Goal: Task Accomplishment & Management: Complete application form

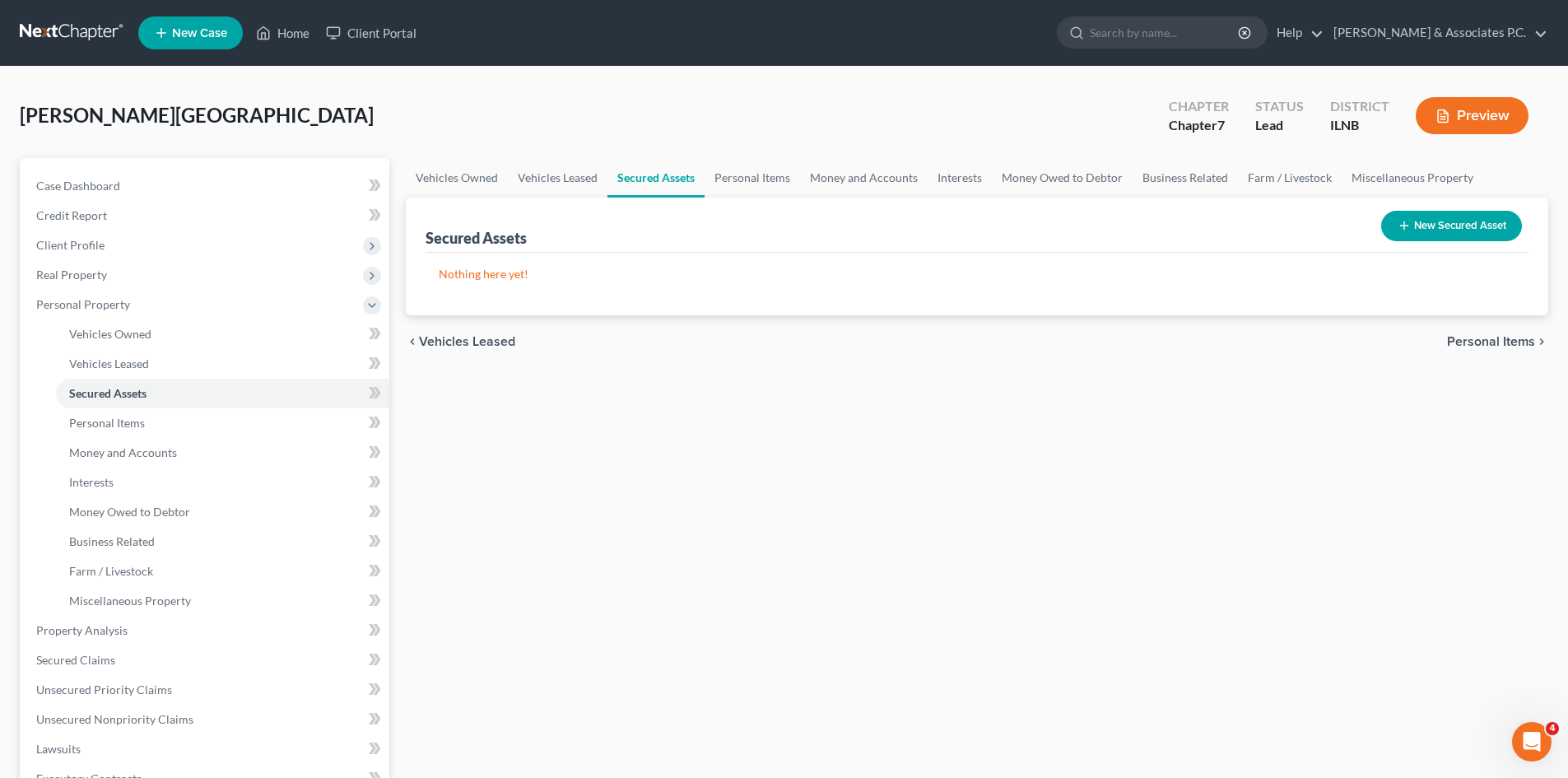
click at [783, 230] on button "New Secured Asset" at bounding box center [1451, 226] width 141 height 30
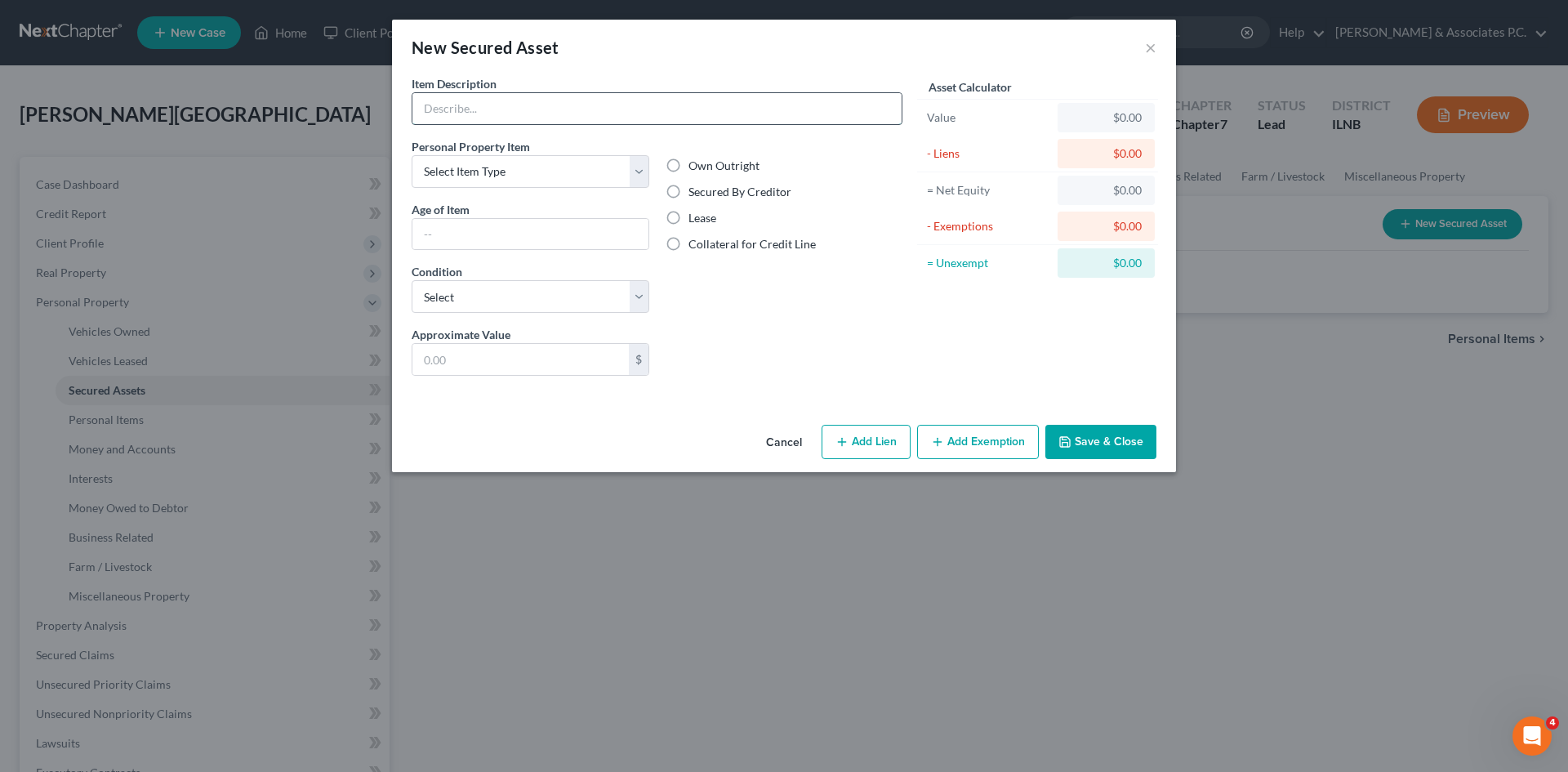
click at [777, 103] on input "text" at bounding box center [657, 108] width 489 height 31
type input "Real Estate"
click at [637, 168] on select "Select Item Type Clothing Collectibles Of Value Electronics Firearms Household …" at bounding box center [530, 171] width 238 height 33
click at [624, 107] on input "Real Estate" at bounding box center [657, 108] width 489 height 31
click at [637, 176] on select "Select Item Type Clothing Collectibles Of Value Electronics Firearms Household …" at bounding box center [530, 171] width 238 height 33
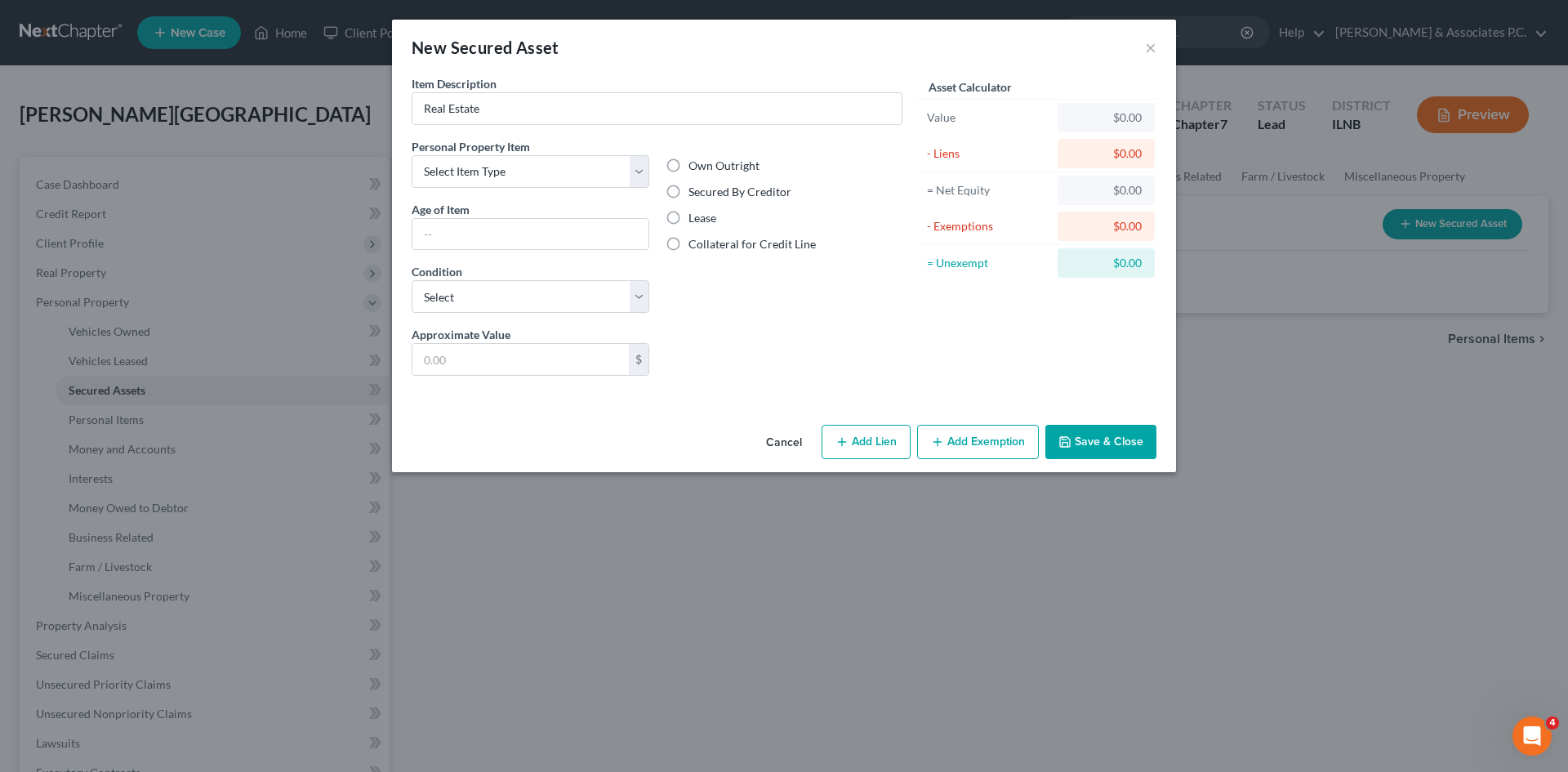
click at [666, 375] on div "Liens Select" at bounding box center [784, 351] width 254 height 50
click at [777, 49] on button "×" at bounding box center [1151, 48] width 12 height 20
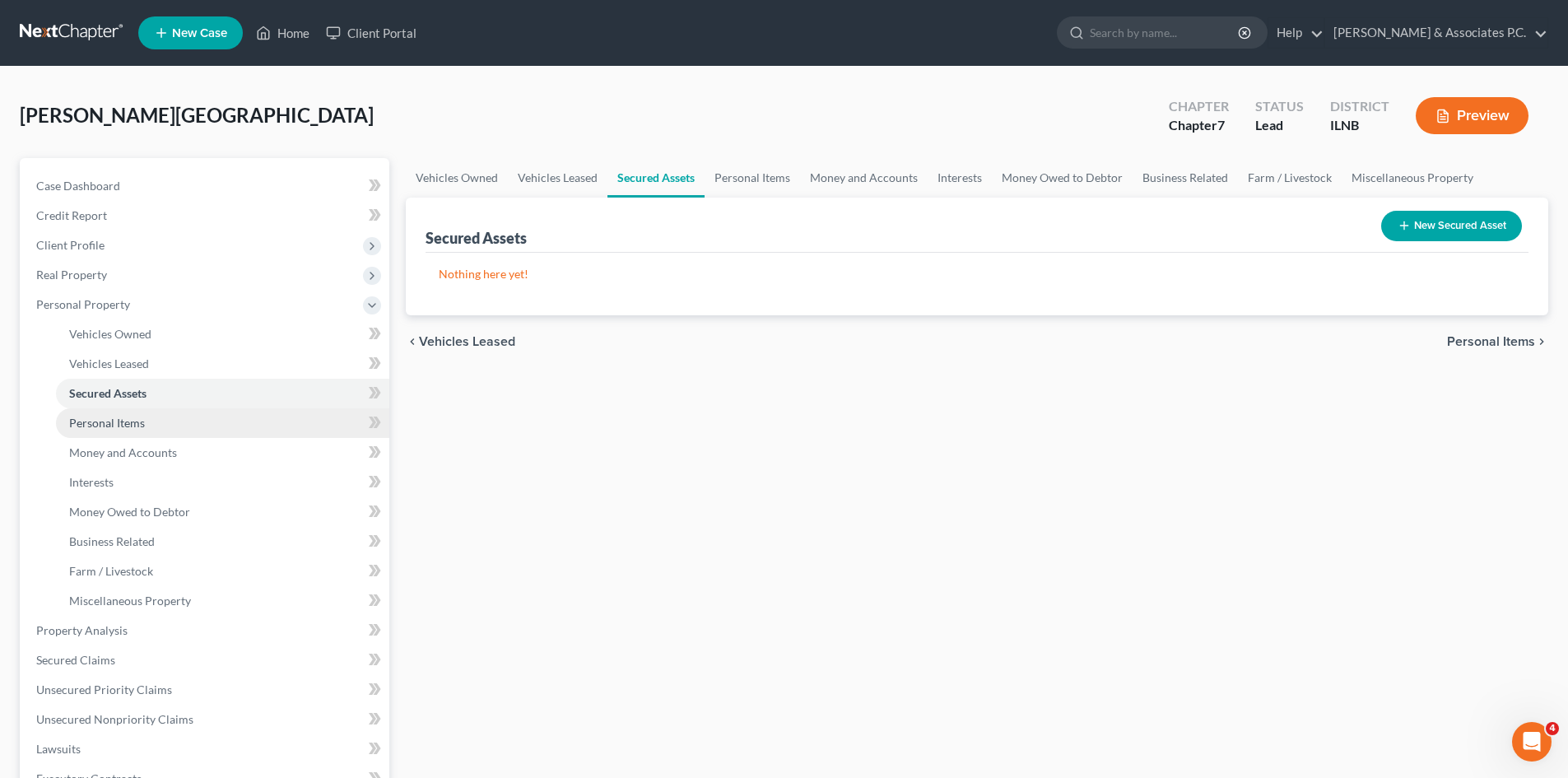
click at [130, 416] on span "Personal Items" at bounding box center [107, 423] width 76 height 14
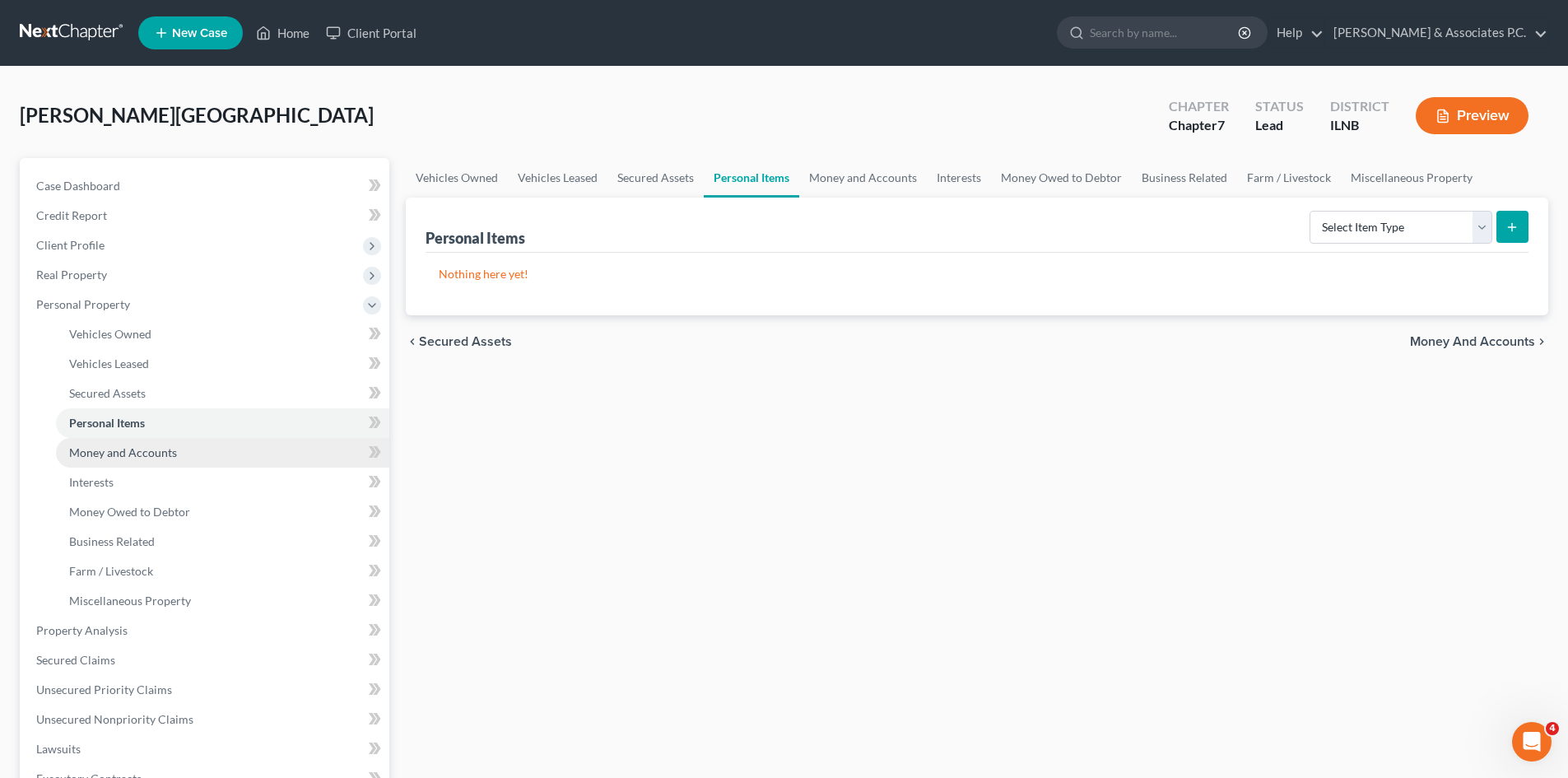
click at [128, 458] on span "Money and Accounts" at bounding box center [123, 452] width 108 height 14
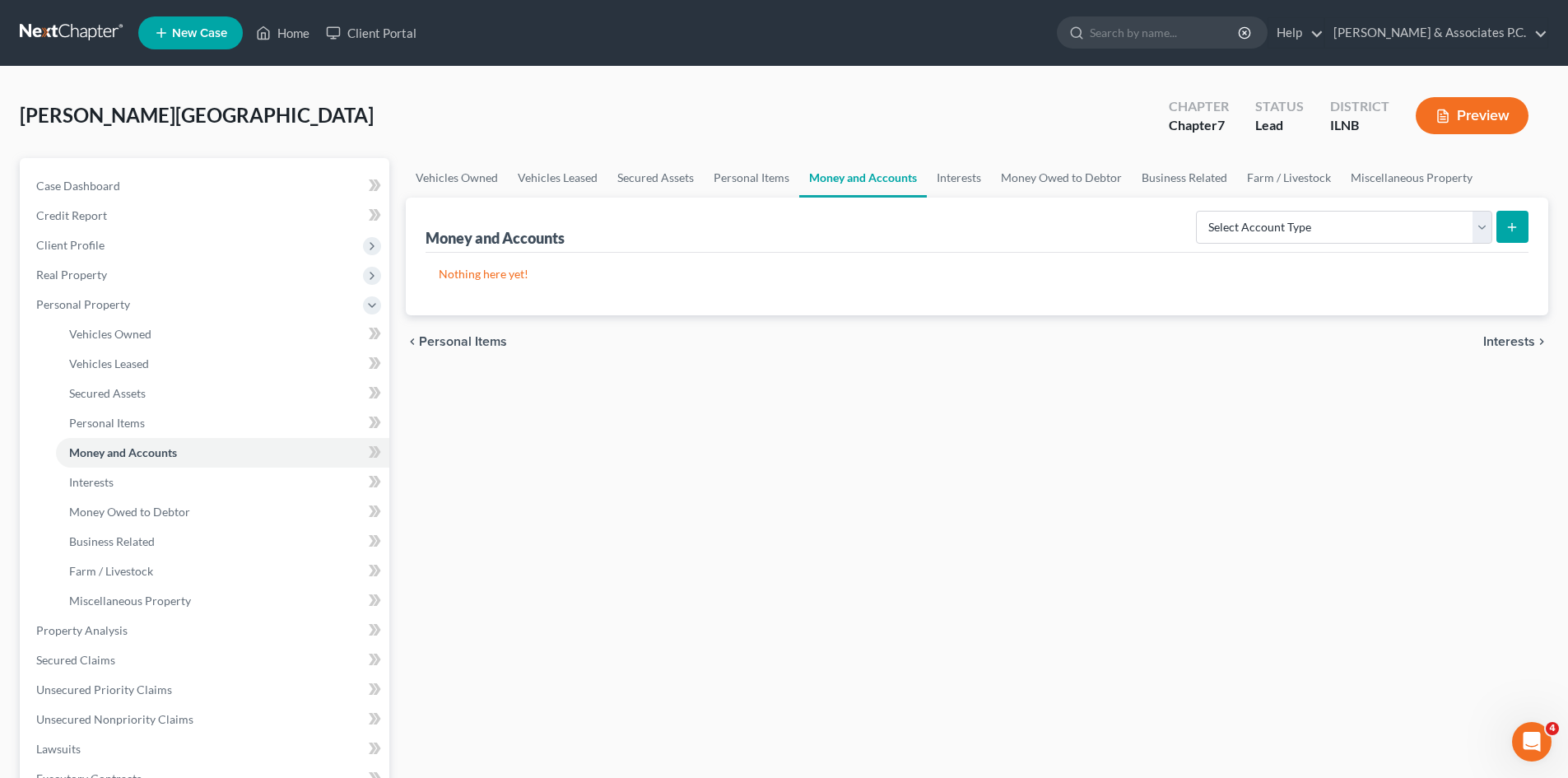
click at [783, 588] on div "Vehicles Owned Vehicles Leased Secured Assets Personal Items Money and Accounts…" at bounding box center [977, 633] width 1159 height 951
click at [783, 220] on select "Select Account Type Brokerage Cash on Hand Certificates of Deposit Checking Acc…" at bounding box center [1344, 227] width 296 height 33
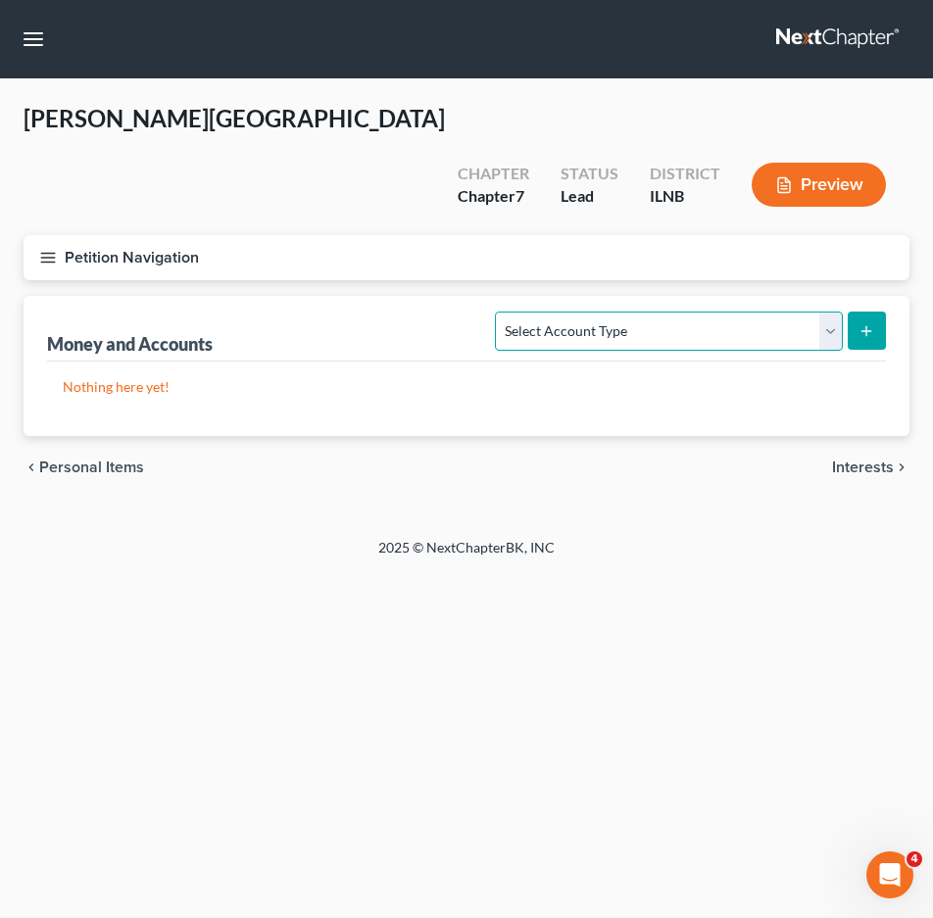
click at [828, 312] on select "Select Account Type Brokerage Cash on Hand Certificates of Deposit Checking Acc…" at bounding box center [668, 331] width 347 height 39
select select "checking"
click at [500, 312] on select "Select Account Type Brokerage Cash on Hand Certificates of Deposit Checking Acc…" at bounding box center [668, 331] width 347 height 39
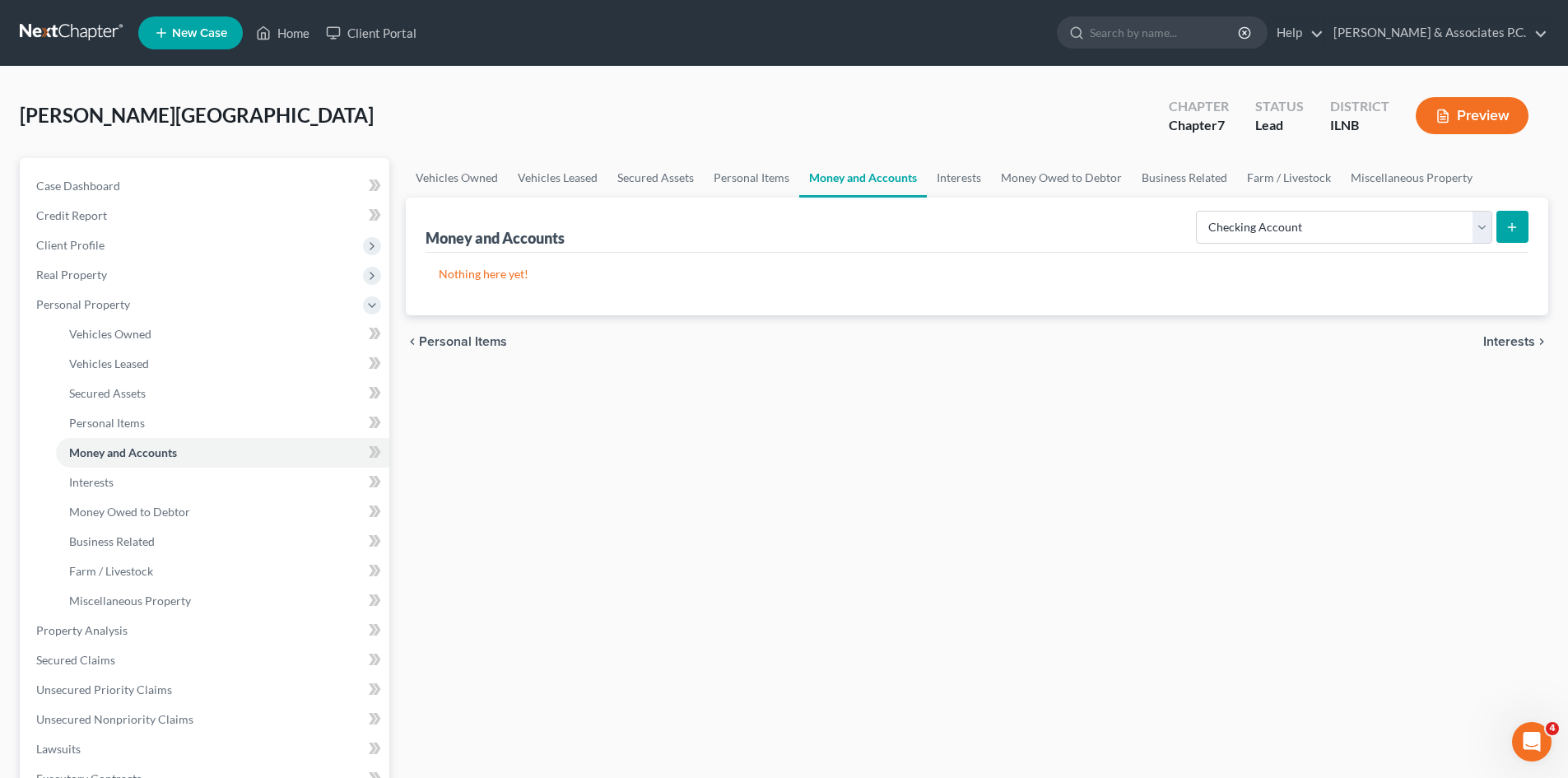
click at [783, 231] on button "submit" at bounding box center [1512, 227] width 32 height 32
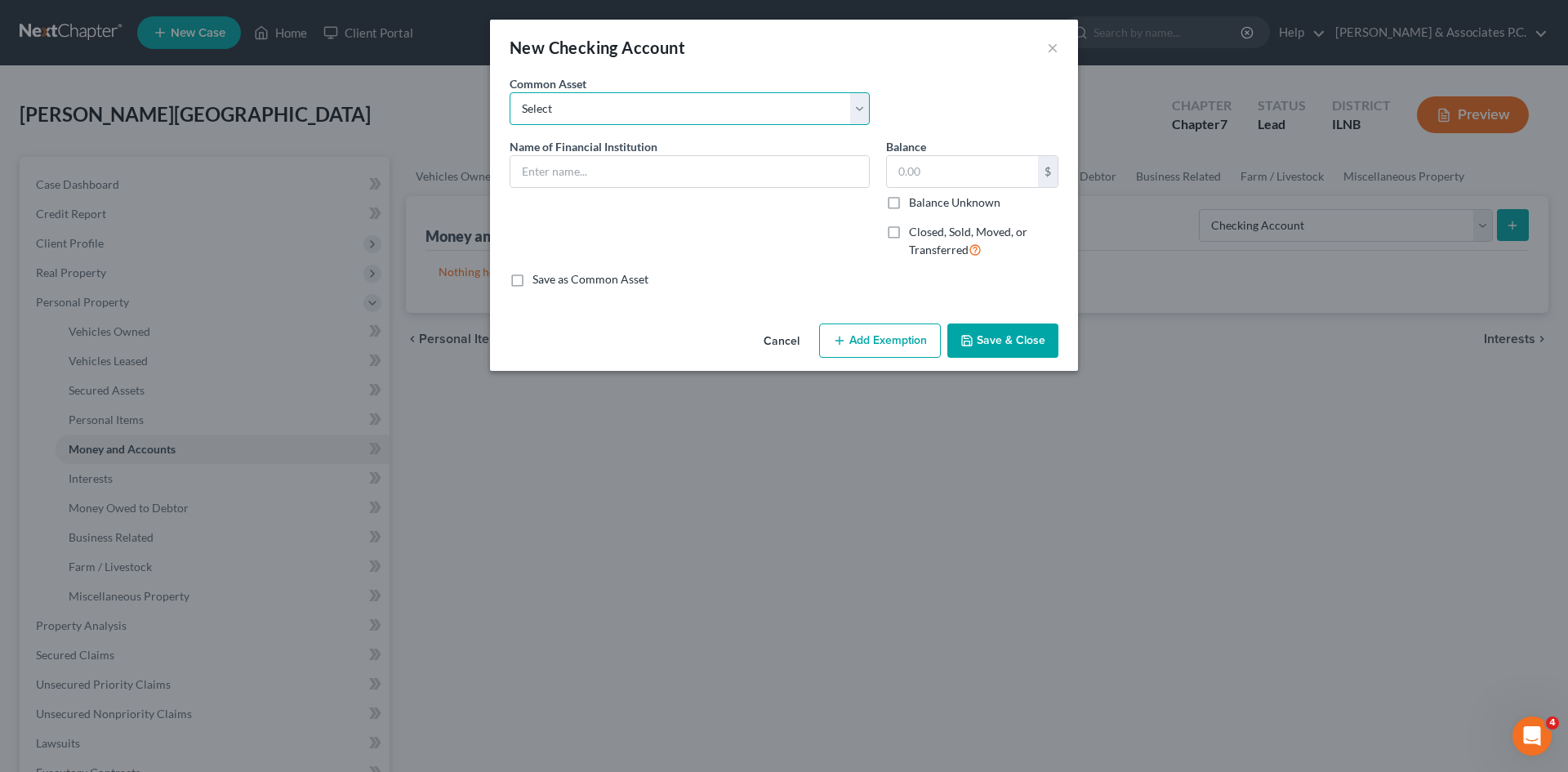
click at [777, 109] on select "Select Huntington National Bank / Karl Moser and Dawn Eck" at bounding box center [689, 108] width 360 height 33
click at [777, 178] on input "text" at bounding box center [689, 171] width 358 height 31
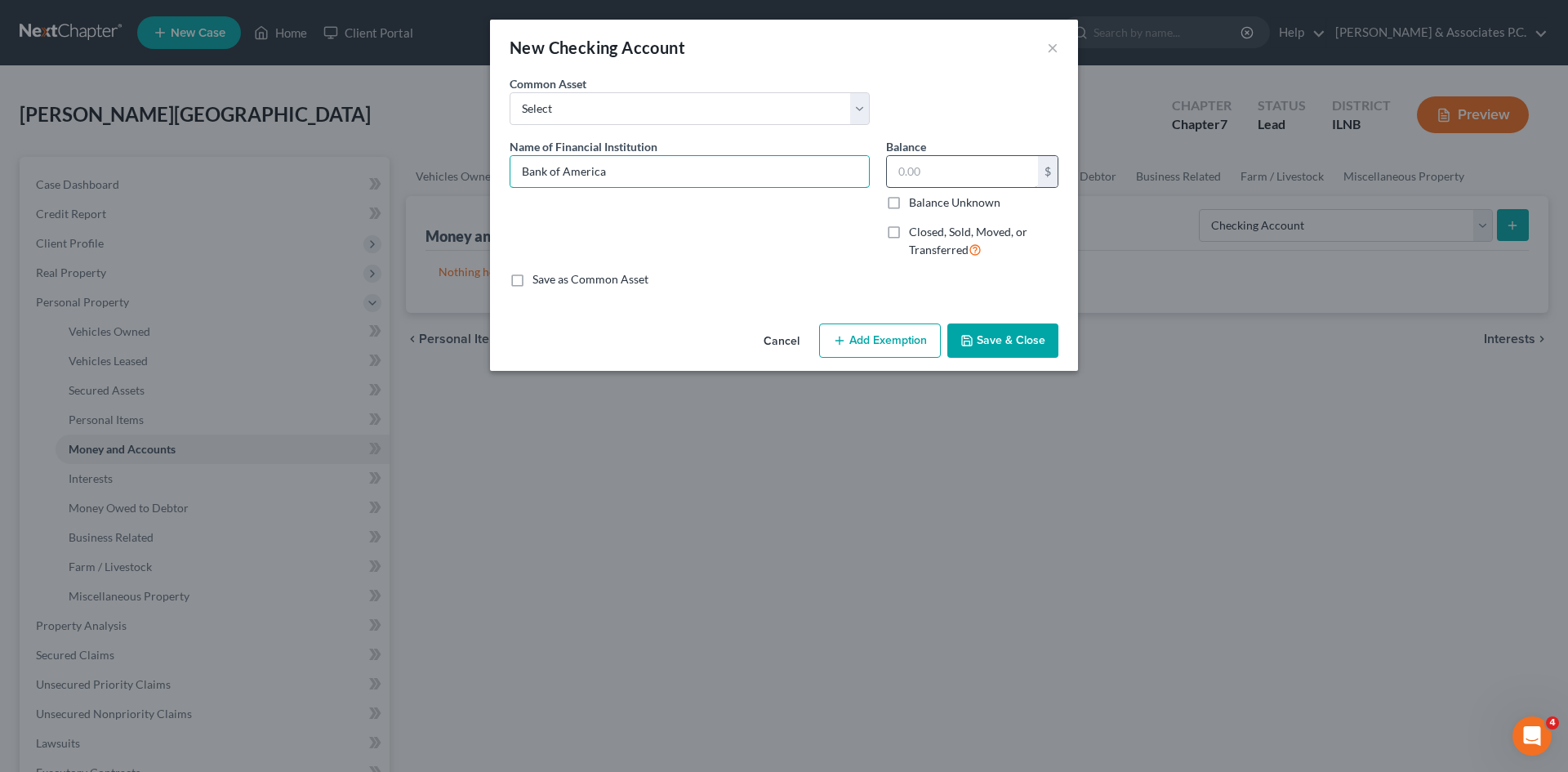
type input "Bank of America"
click at [777, 177] on input "text" at bounding box center [962, 171] width 151 height 31
type input "44.71"
click at [777, 111] on select "Select Huntington National Bank / Karl Moser and Dawn Eck" at bounding box center [689, 108] width 360 height 33
click at [509, 93] on select "Select Huntington National Bank / Karl Moser and Dawn Eck" at bounding box center [689, 108] width 360 height 33
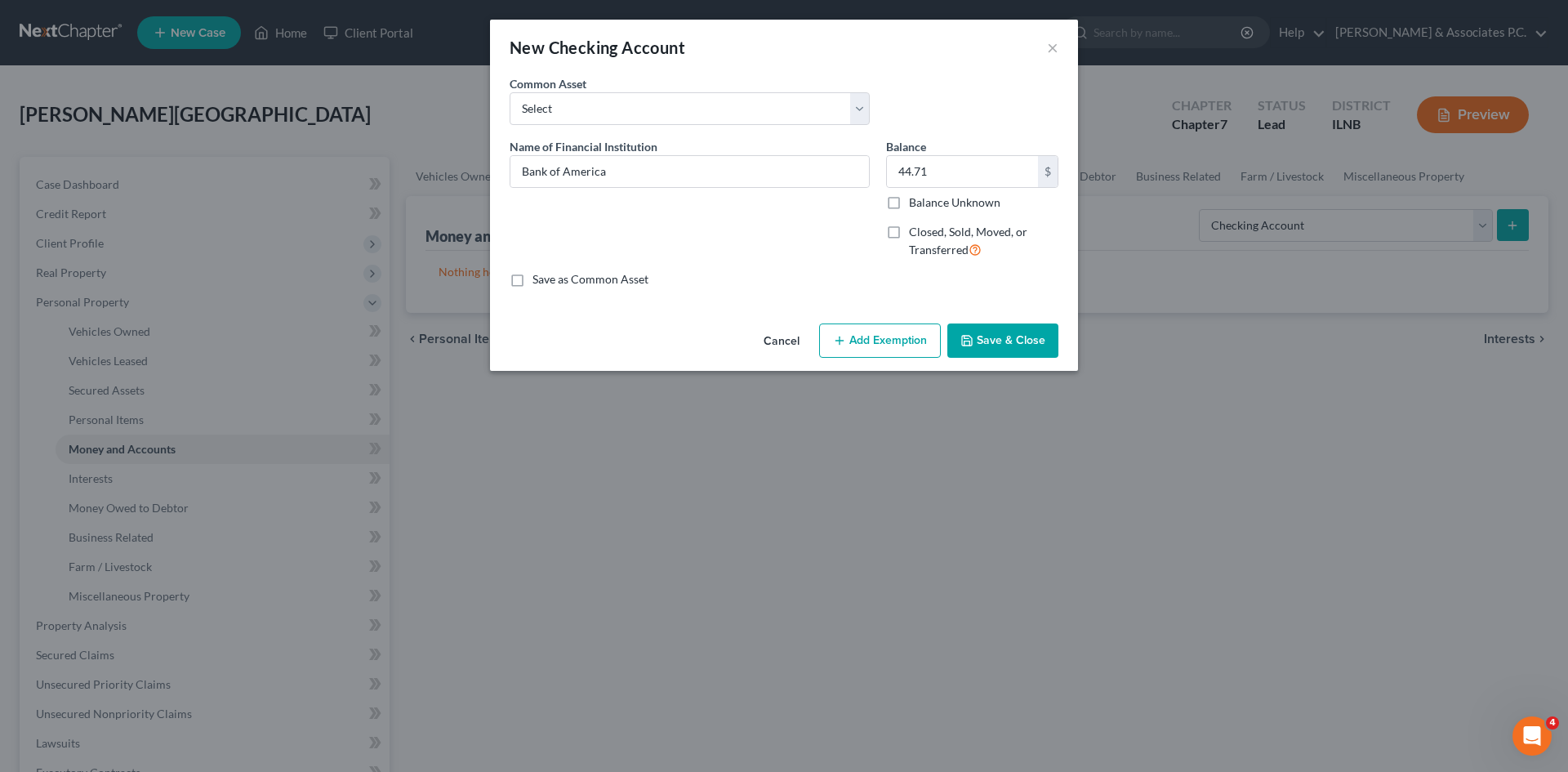
click at [777, 344] on button "Save & Close" at bounding box center [1003, 340] width 111 height 34
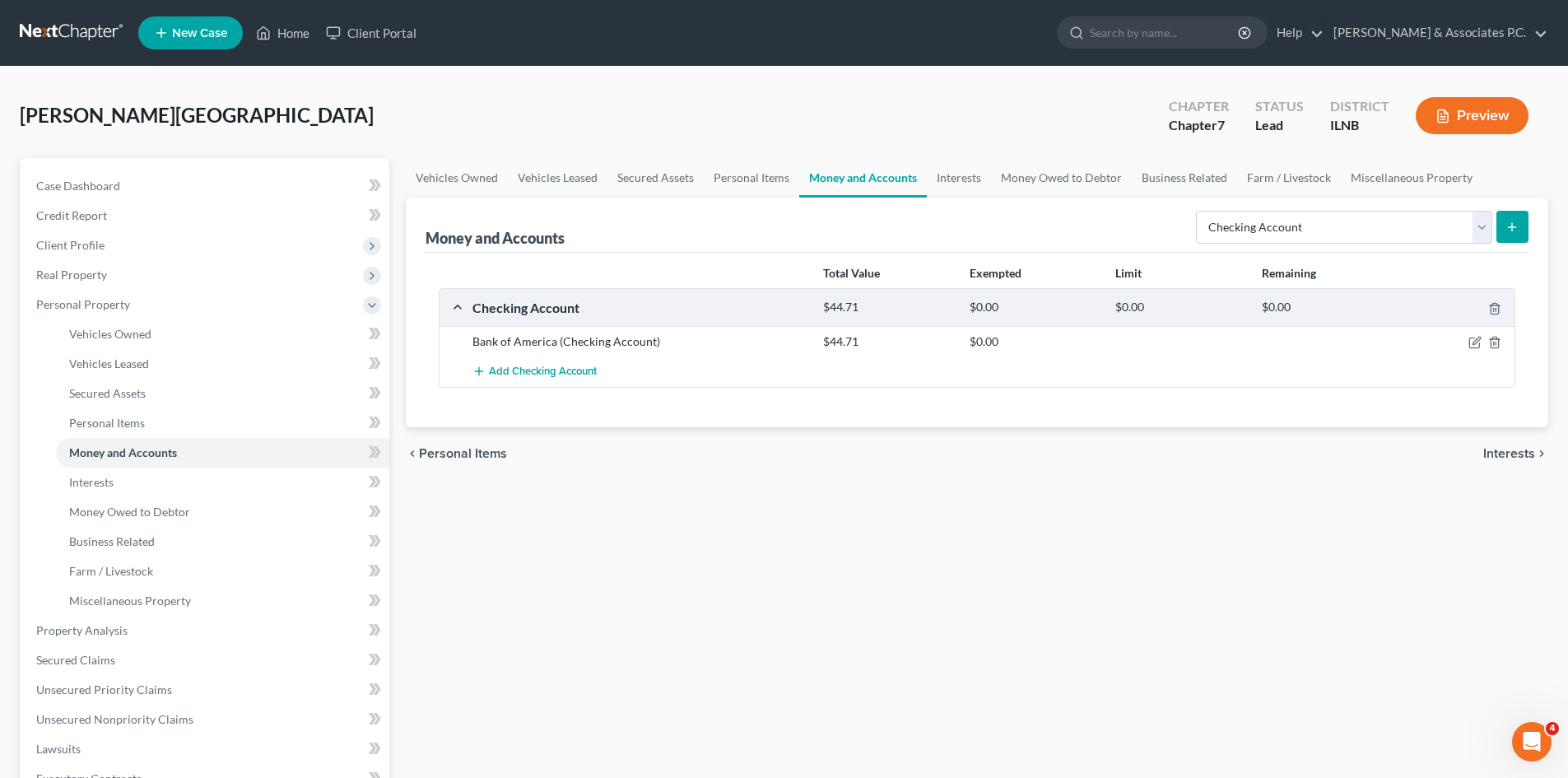
click at [783, 239] on button "submit" at bounding box center [1512, 227] width 32 height 32
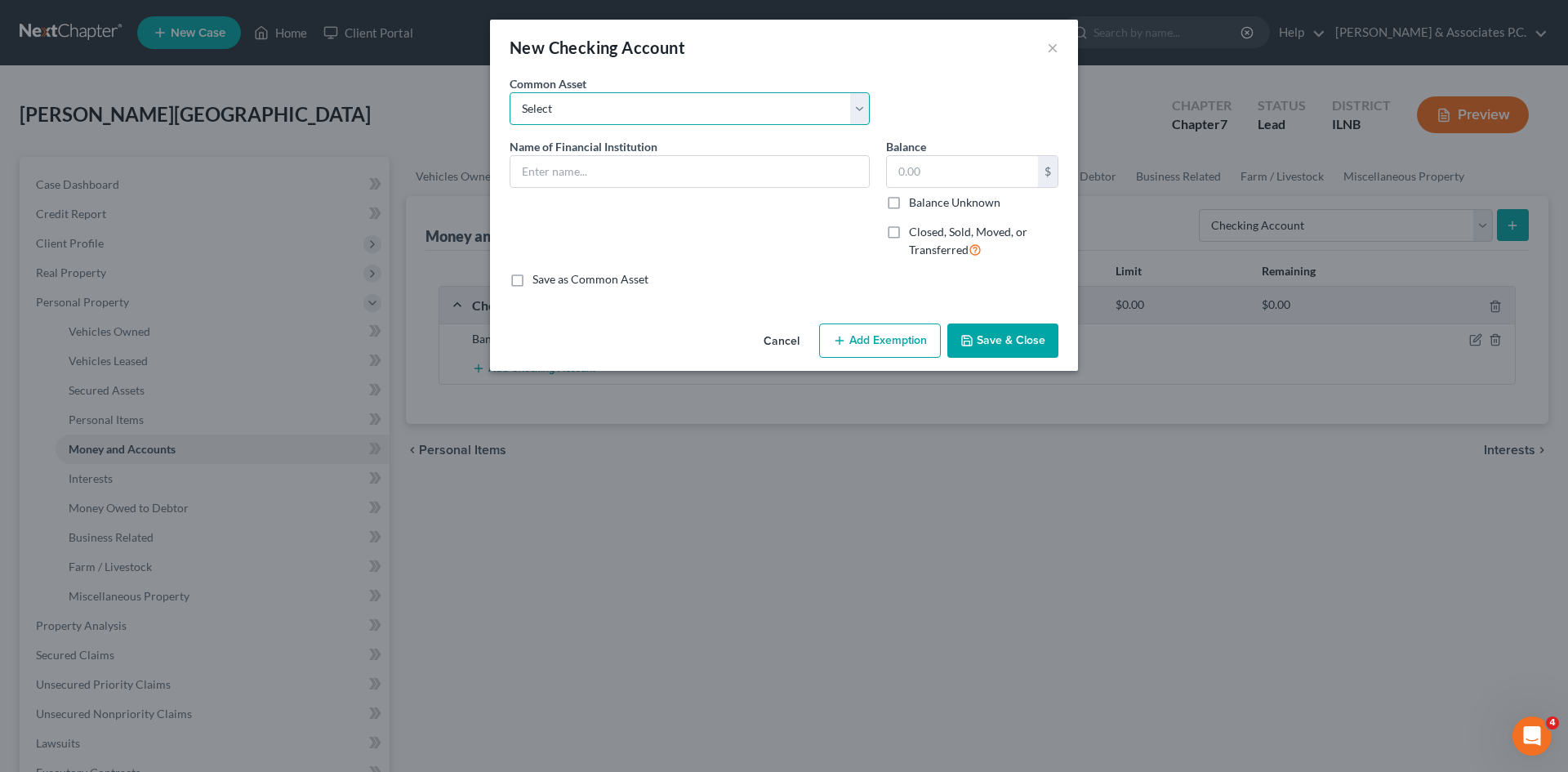
click at [777, 107] on select "Select Huntington National Bank / Karl Moser and Dawn Eck" at bounding box center [689, 108] width 360 height 33
click at [777, 345] on button "Cancel" at bounding box center [782, 341] width 62 height 33
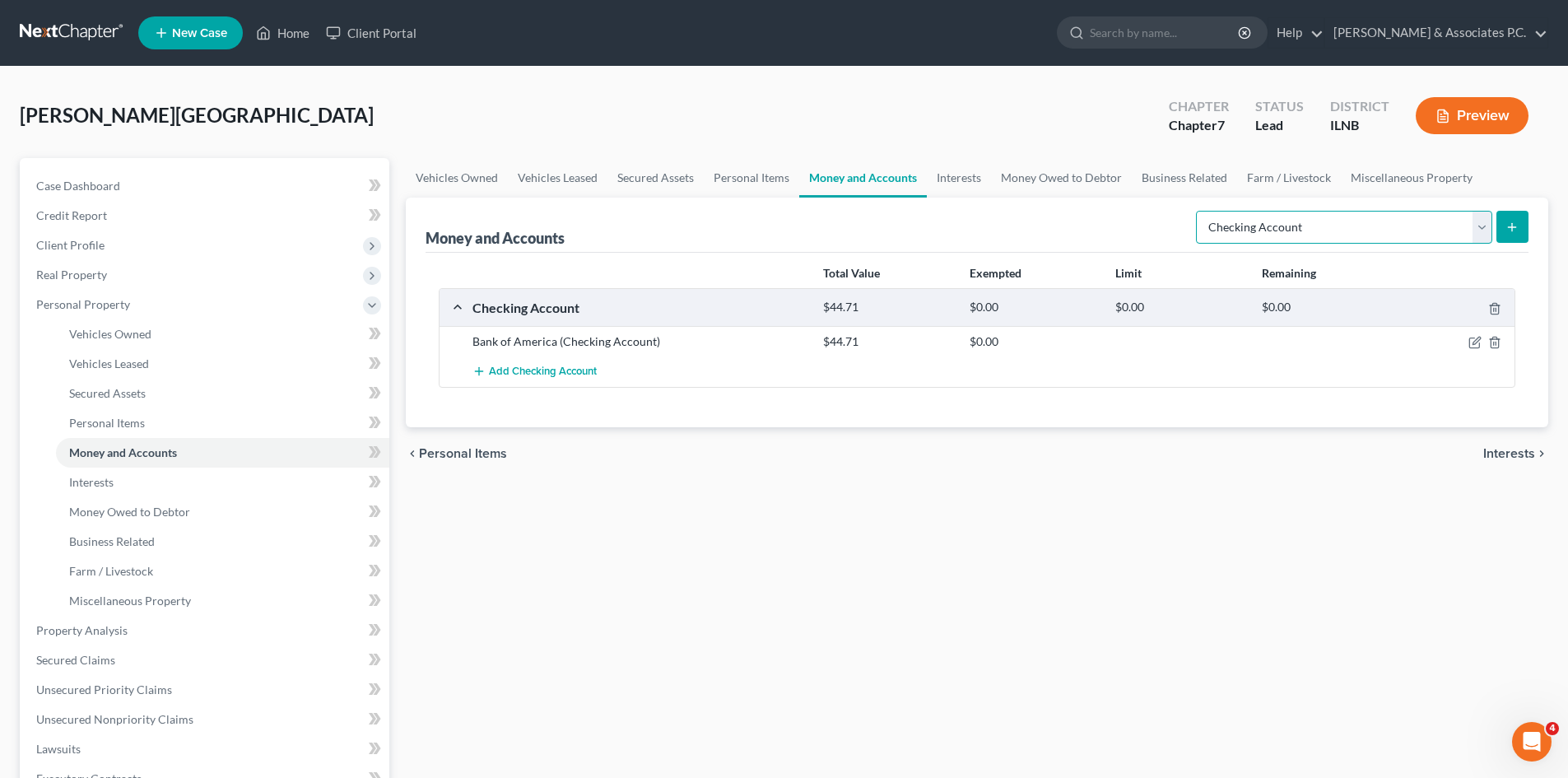
click at [783, 236] on select "Select Account Type Brokerage Cash on Hand Certificates of Deposit Checking Acc…" at bounding box center [1344, 227] width 296 height 33
select select "savings"
click at [783, 211] on select "Select Account Type Brokerage Cash on Hand Certificates of Deposit Checking Acc…" at bounding box center [1344, 227] width 296 height 33
click at [783, 231] on button "submit" at bounding box center [1512, 227] width 32 height 32
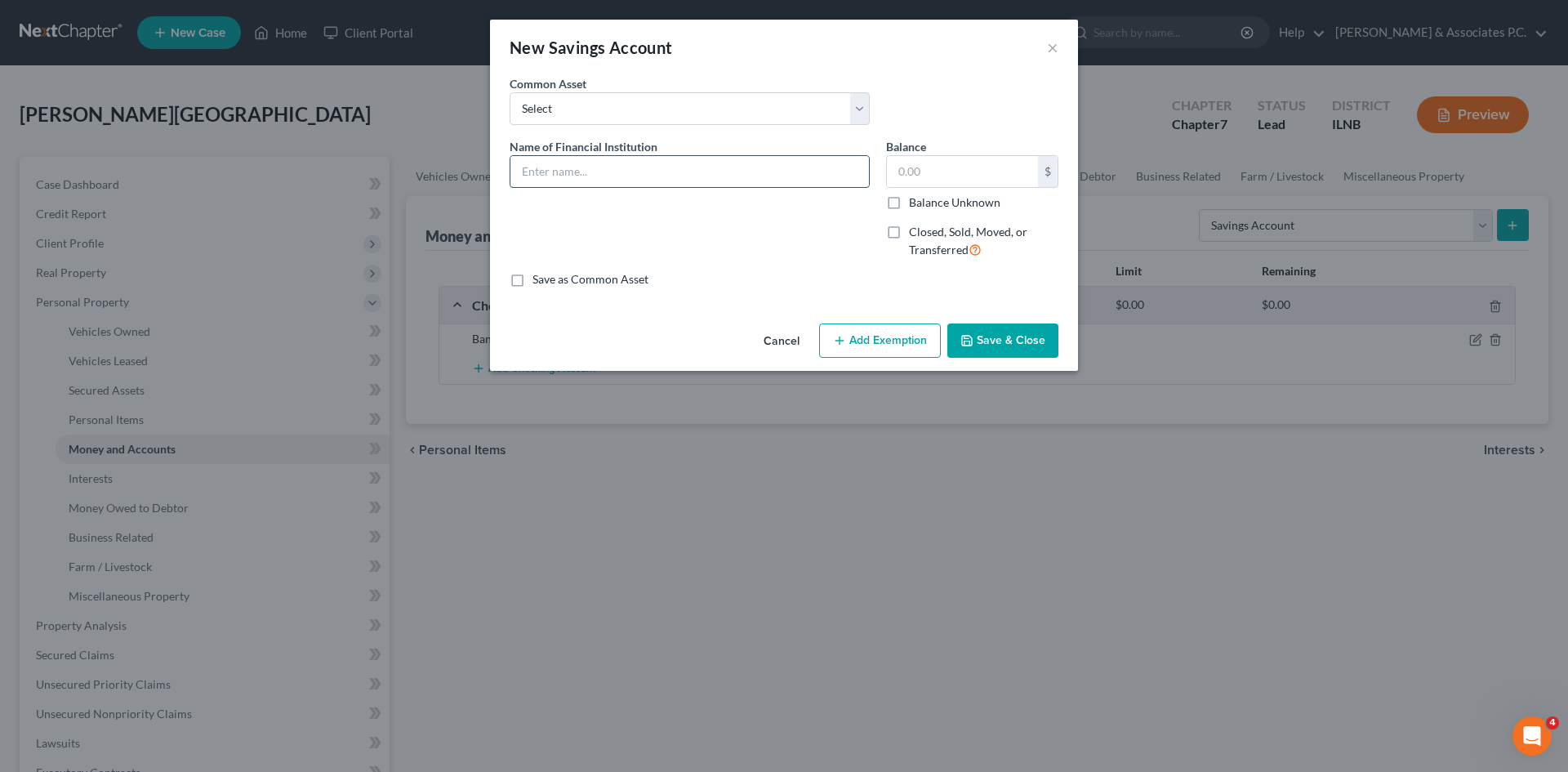
click at [777, 186] on input "text" at bounding box center [689, 171] width 358 height 31
type input "Bank of America"
click at [777, 164] on input "text" at bounding box center [962, 171] width 151 height 31
type input "1.34"
click at [777, 323] on div "Cancel Add Exemption Save & Close" at bounding box center [784, 343] width 589 height 54
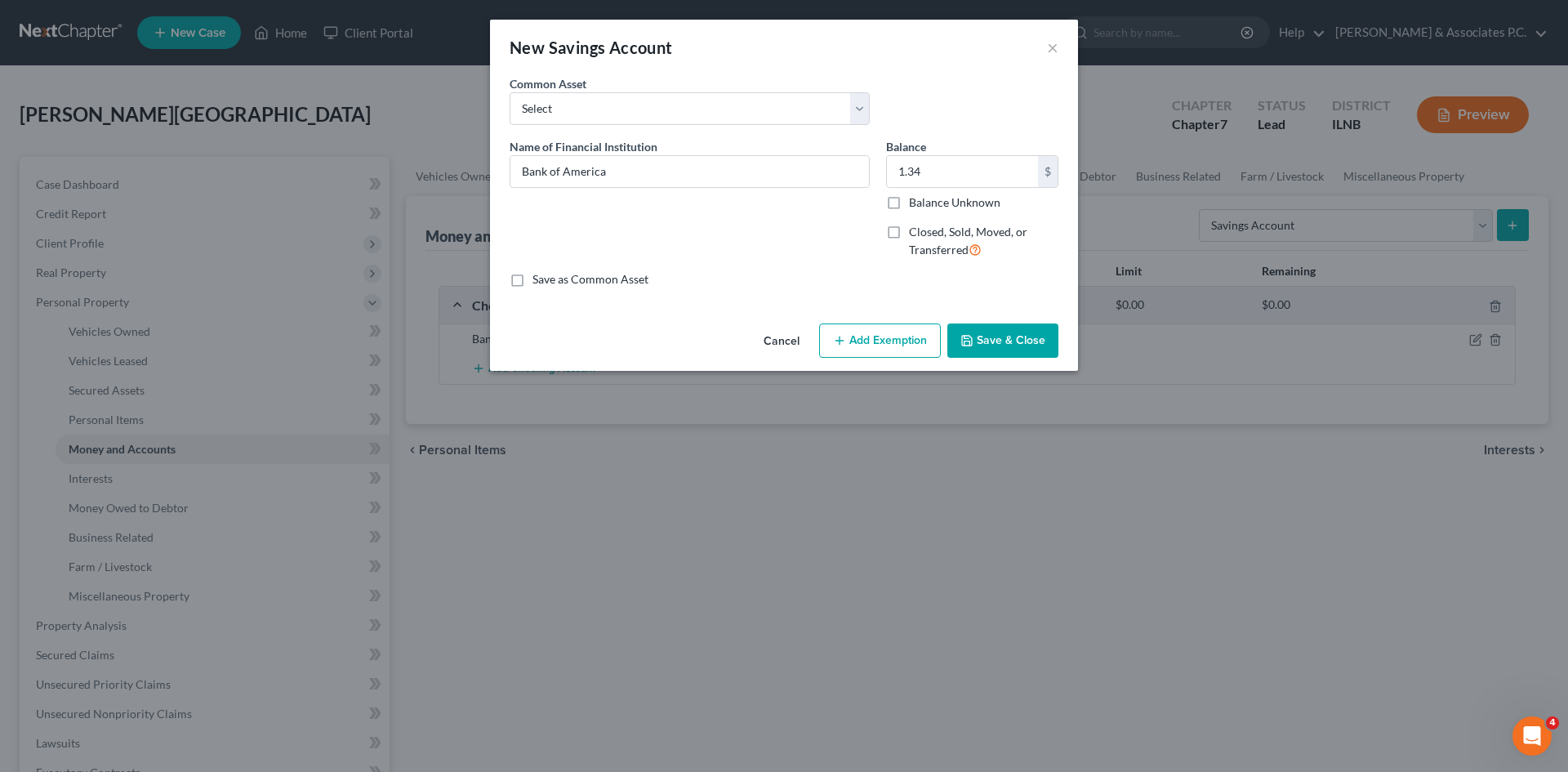
click at [777, 343] on button "Save & Close" at bounding box center [1003, 340] width 111 height 34
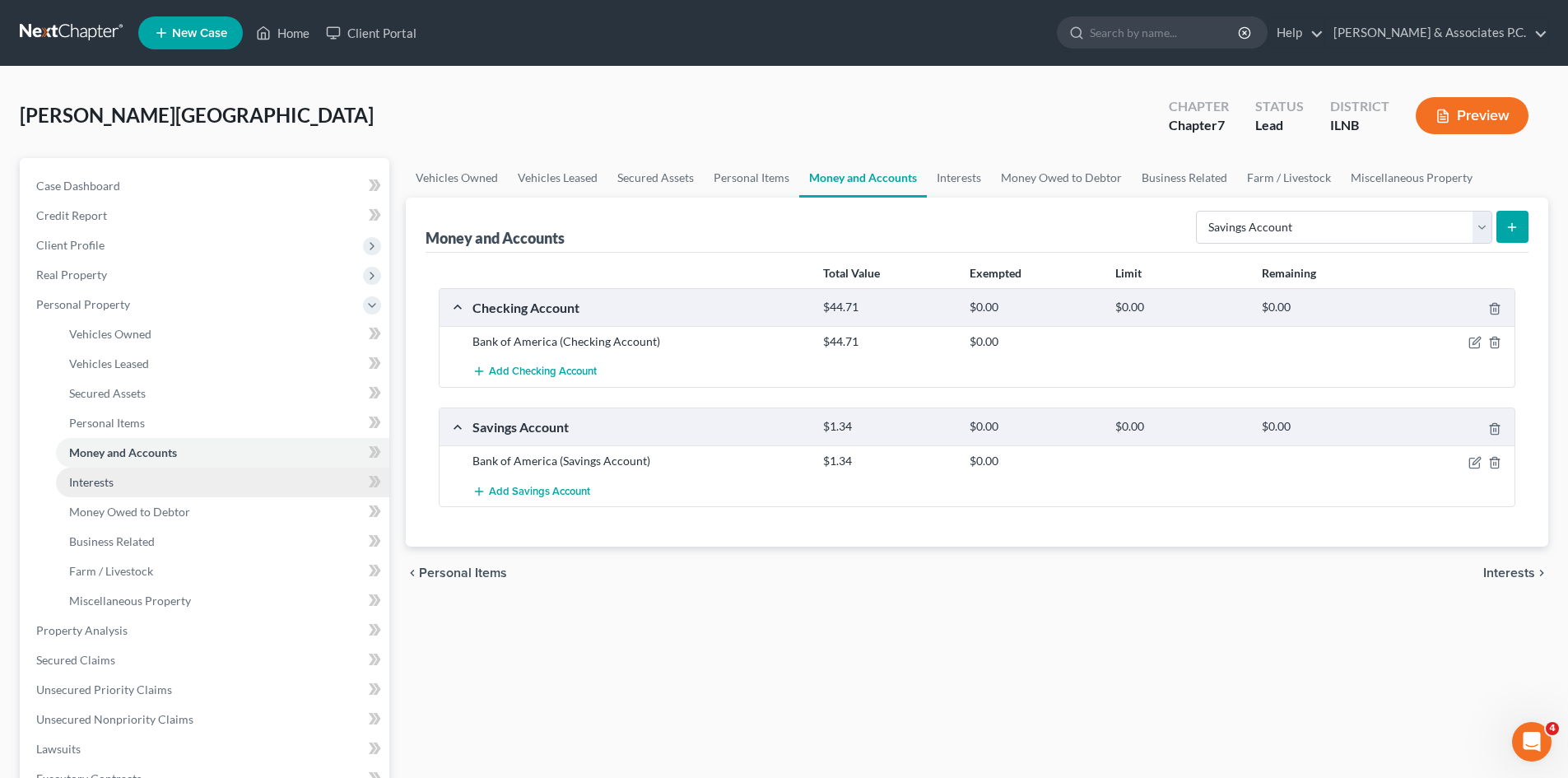
click at [113, 483] on span "Interests" at bounding box center [91, 481] width 45 height 14
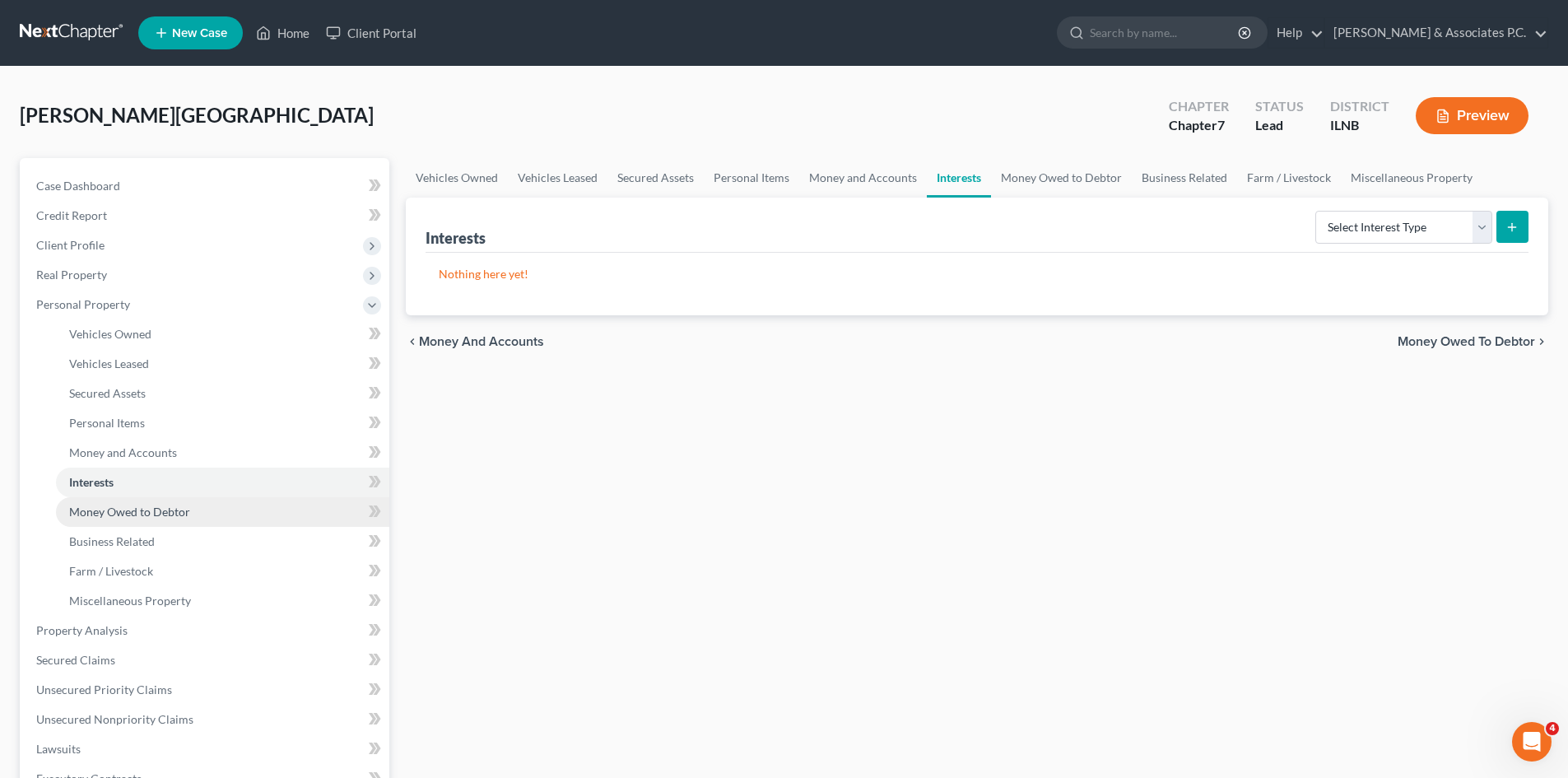
click at [115, 516] on span "Money Owed to Debtor" at bounding box center [129, 512] width 121 height 14
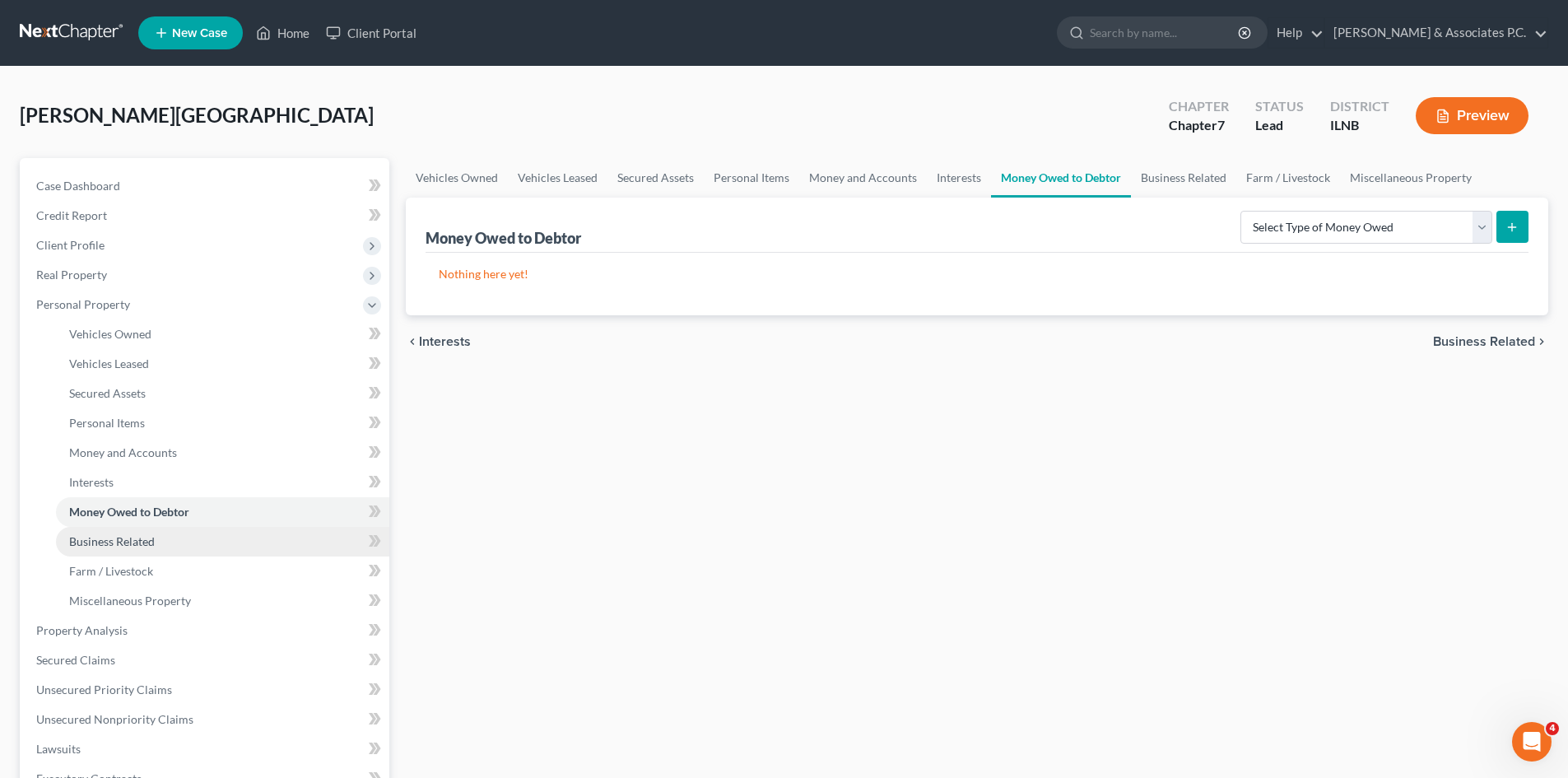
click at [118, 539] on span "Business Related" at bounding box center [112, 541] width 86 height 14
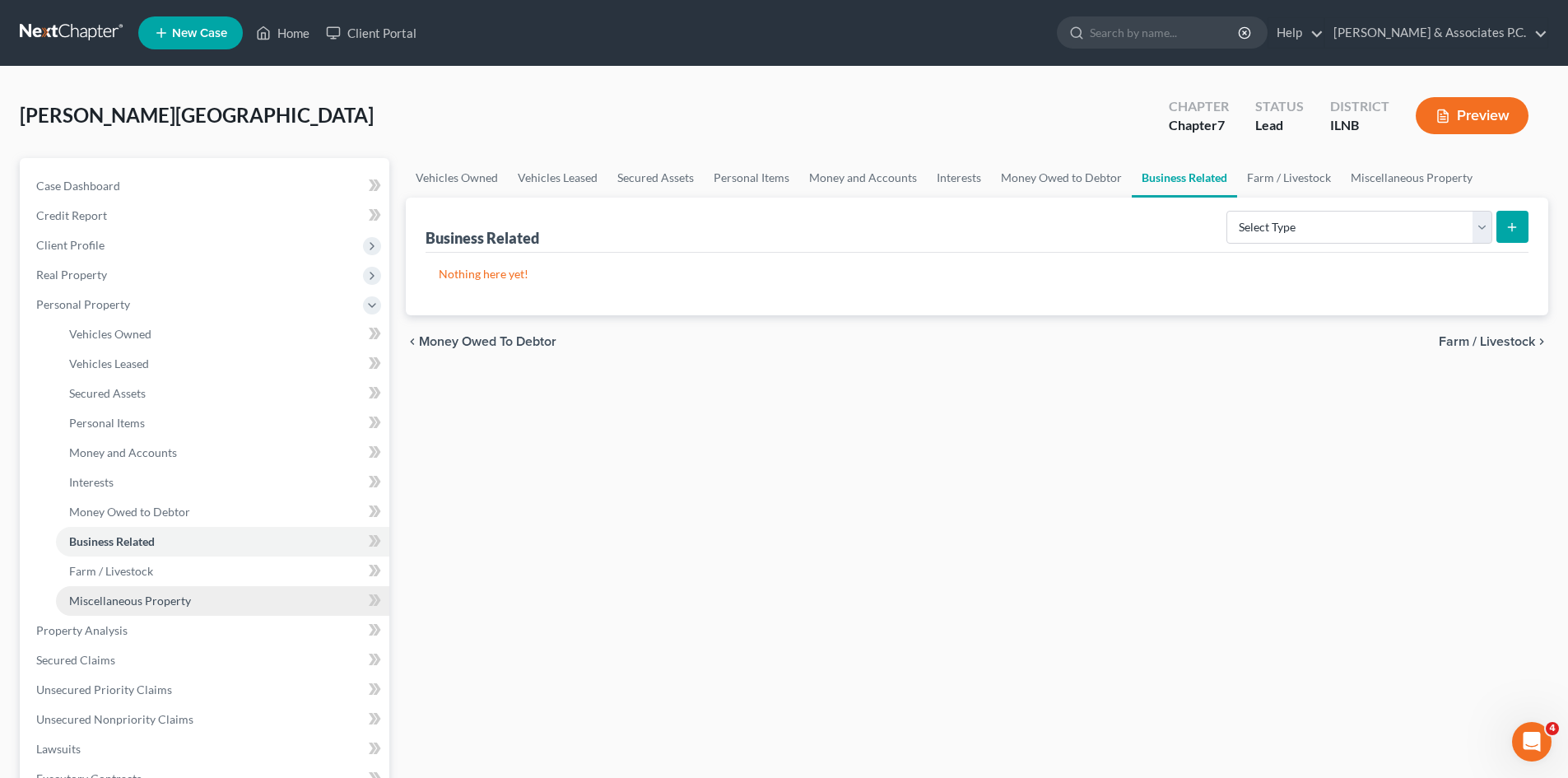
click at [140, 602] on span "Miscellaneous Property" at bounding box center [129, 600] width 122 height 14
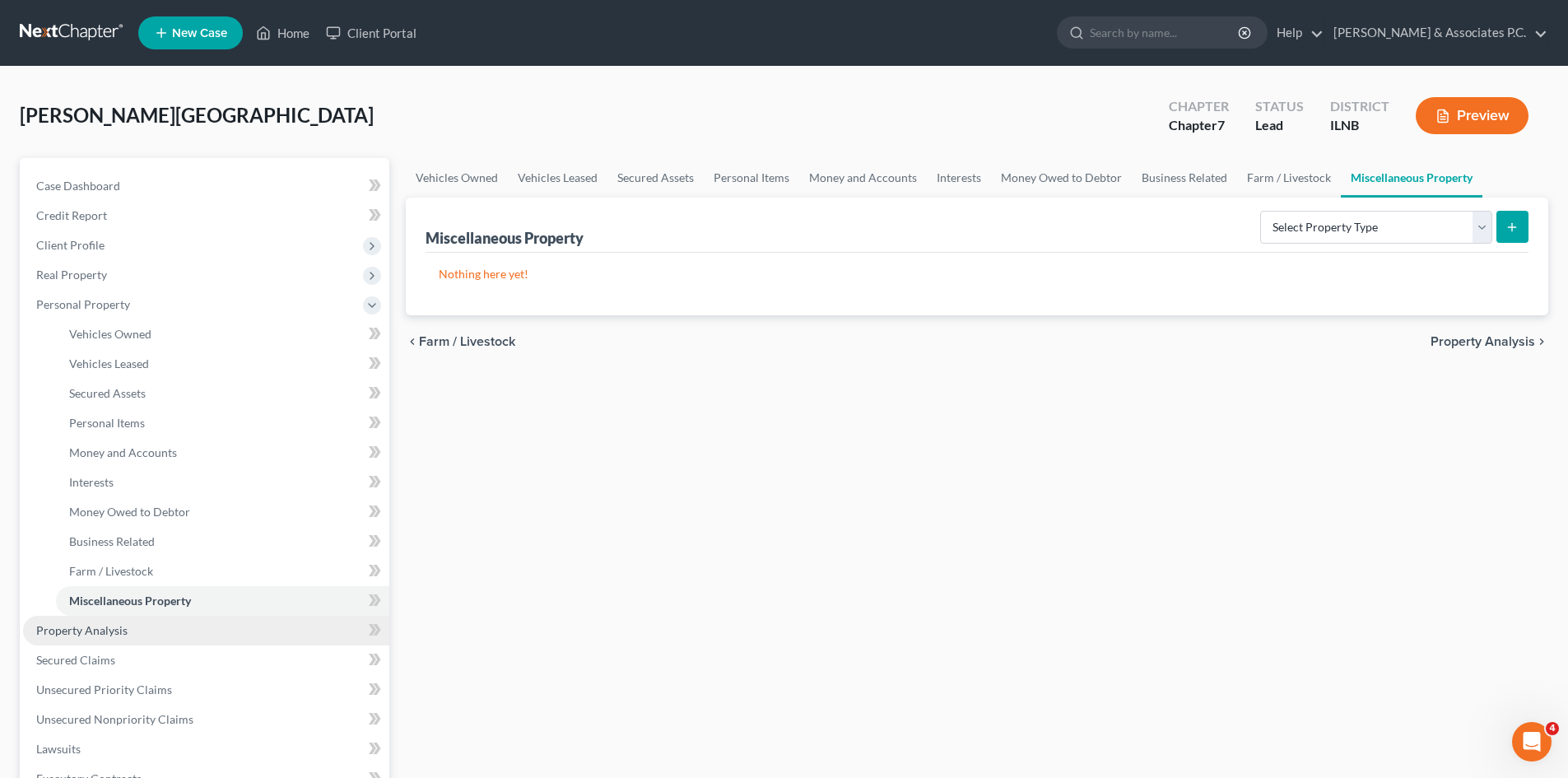
click at [118, 632] on span "Property Analysis" at bounding box center [81, 630] width 92 height 14
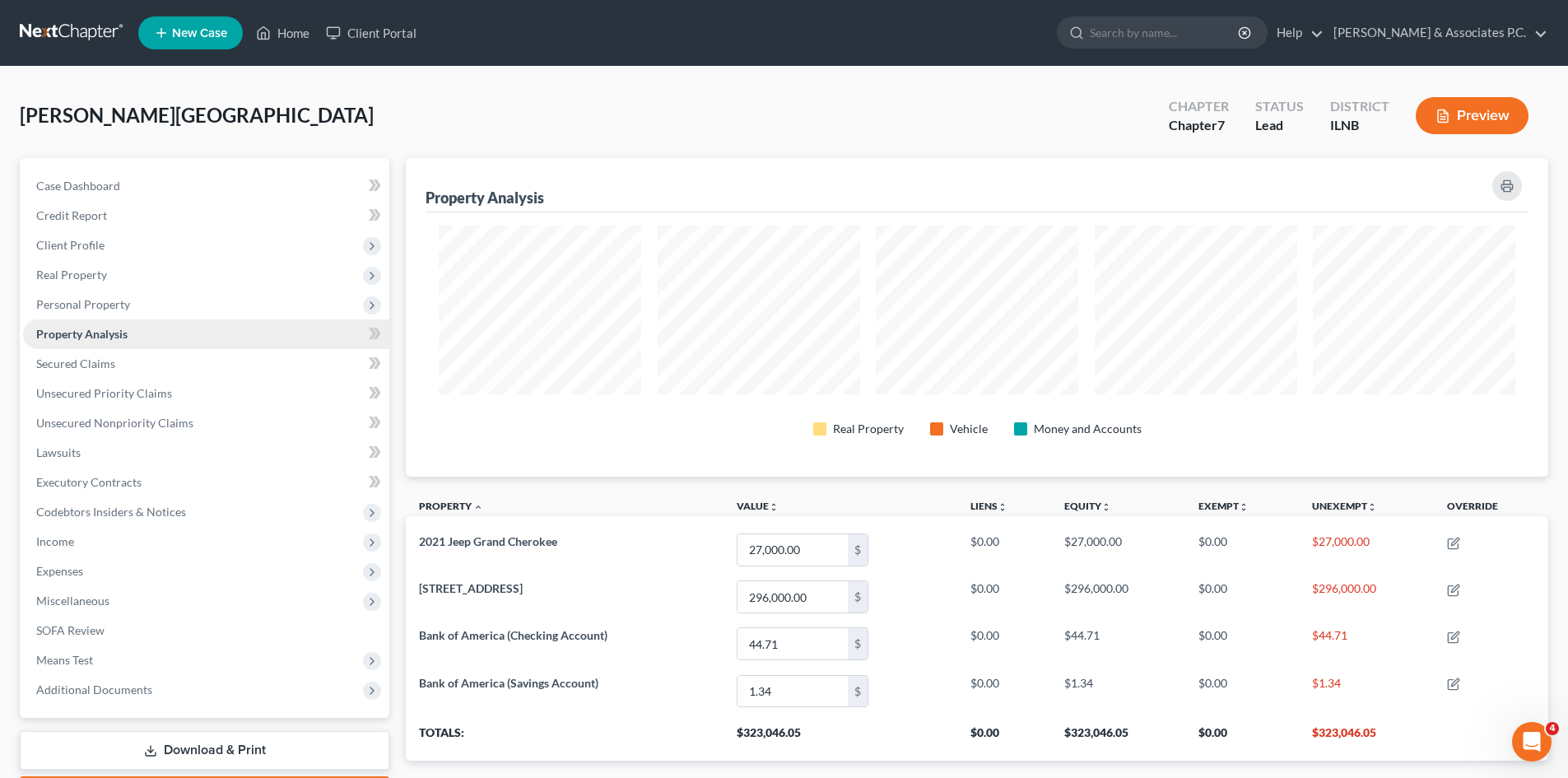
scroll to position [318, 1142]
click at [92, 655] on span "Means Test" at bounding box center [65, 660] width 57 height 14
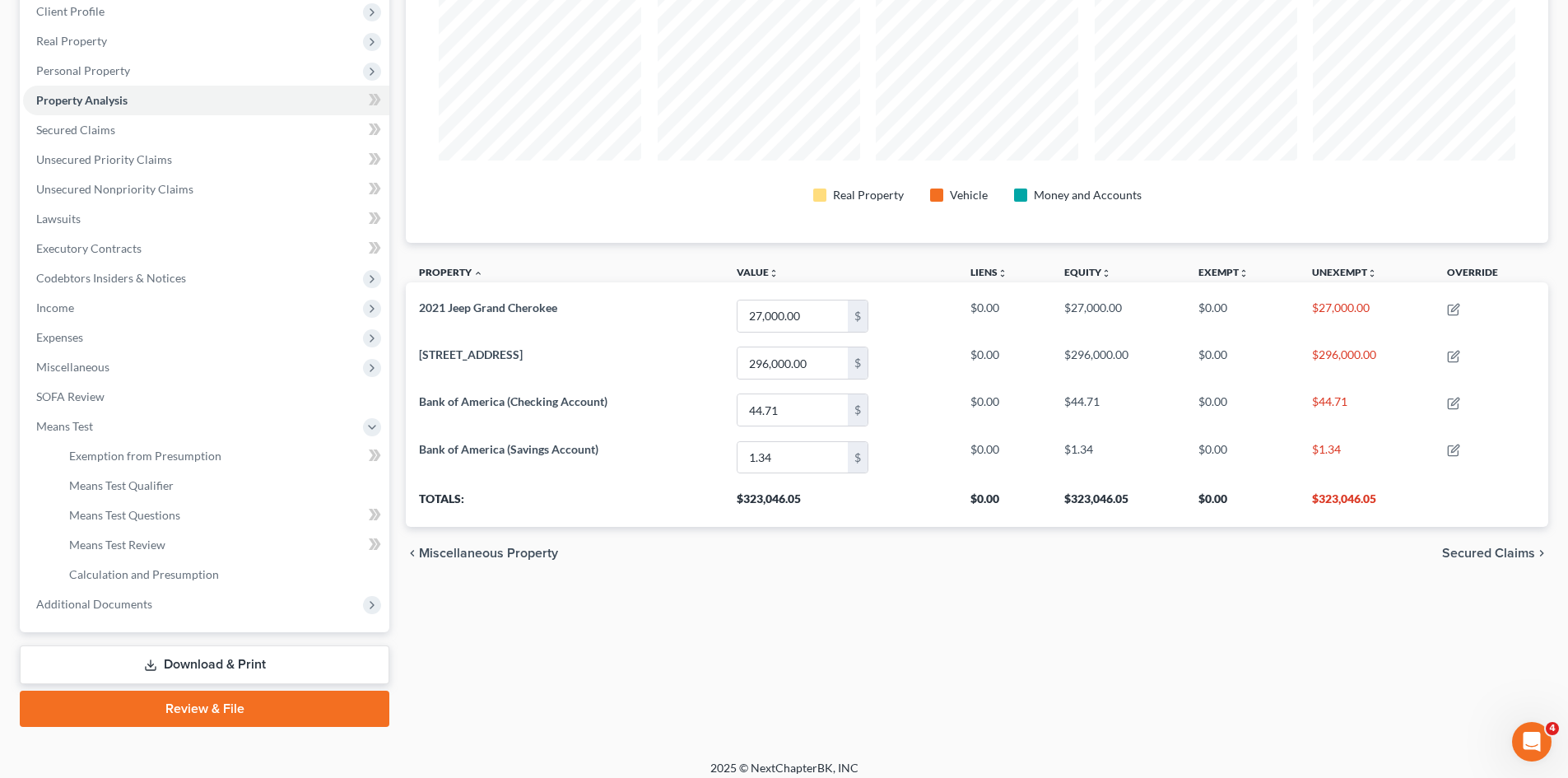
scroll to position [235, 0]
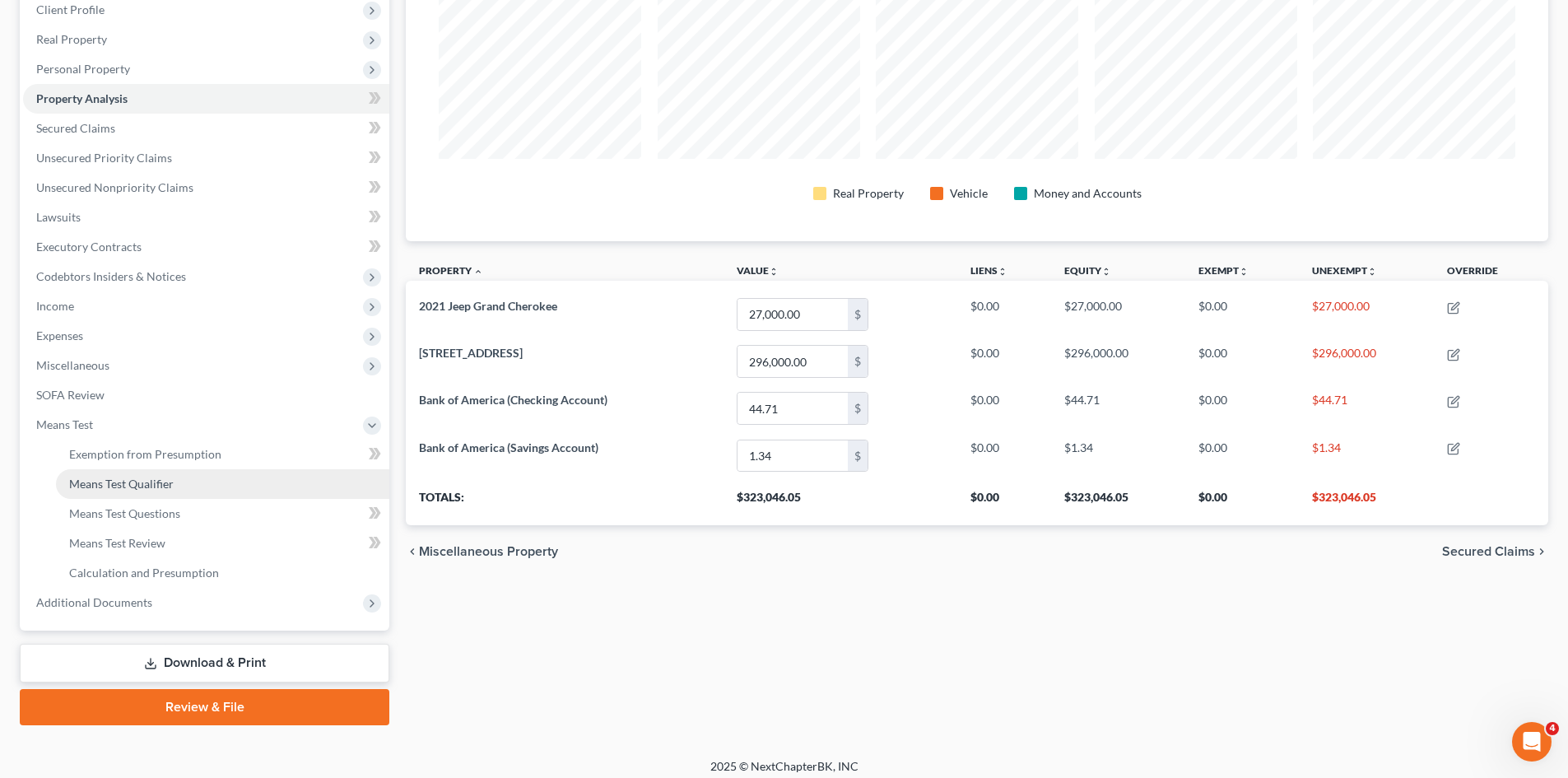
click at [165, 483] on span "Means Test Qualifier" at bounding box center [121, 483] width 104 height 14
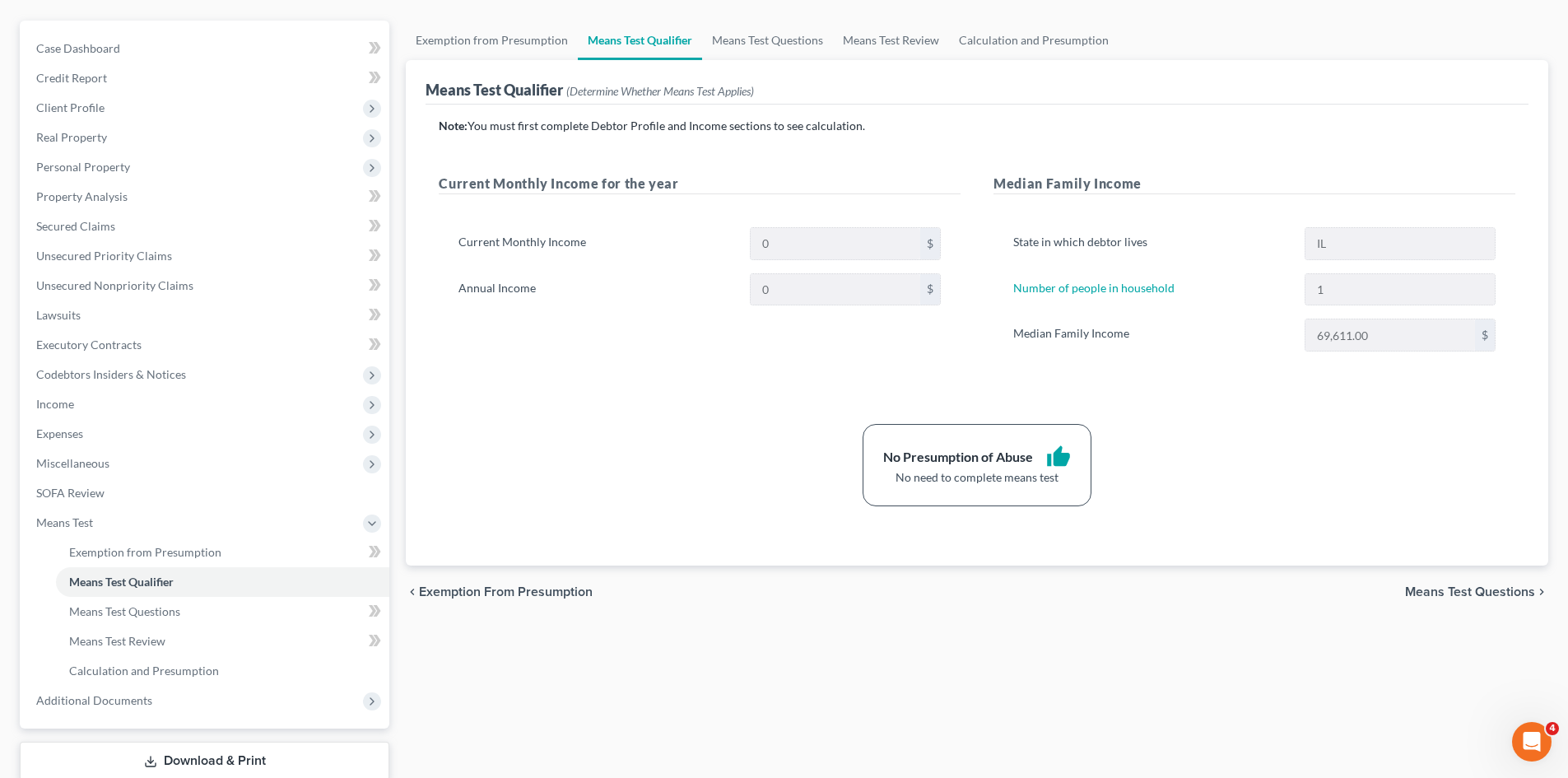
scroll to position [135, 0]
click at [107, 224] on span "Secured Claims" at bounding box center [76, 229] width 79 height 14
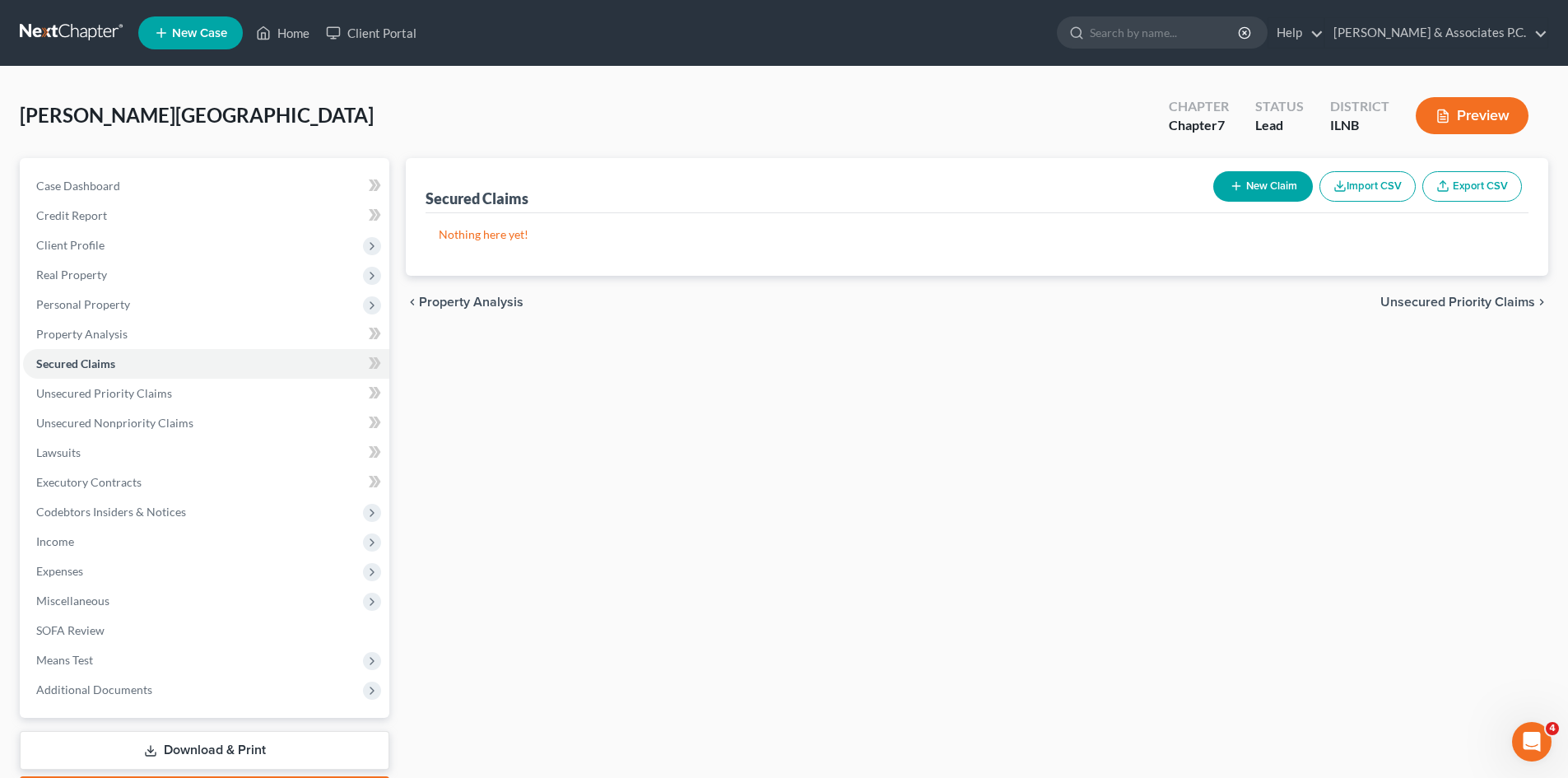
click at [783, 187] on button "New Claim" at bounding box center [1262, 187] width 100 height 30
select select "0"
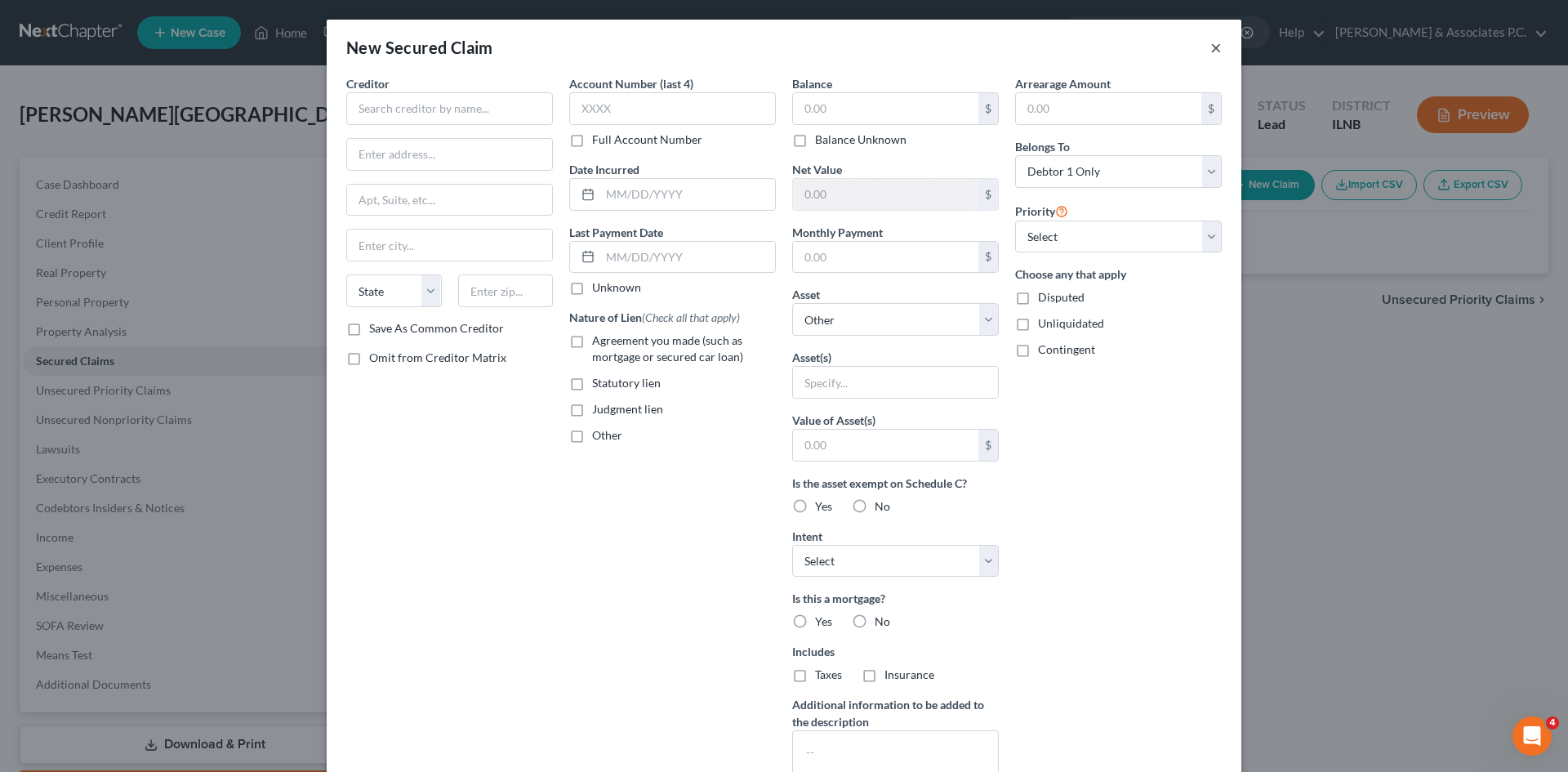
click at [777, 43] on button "×" at bounding box center [1216, 48] width 12 height 20
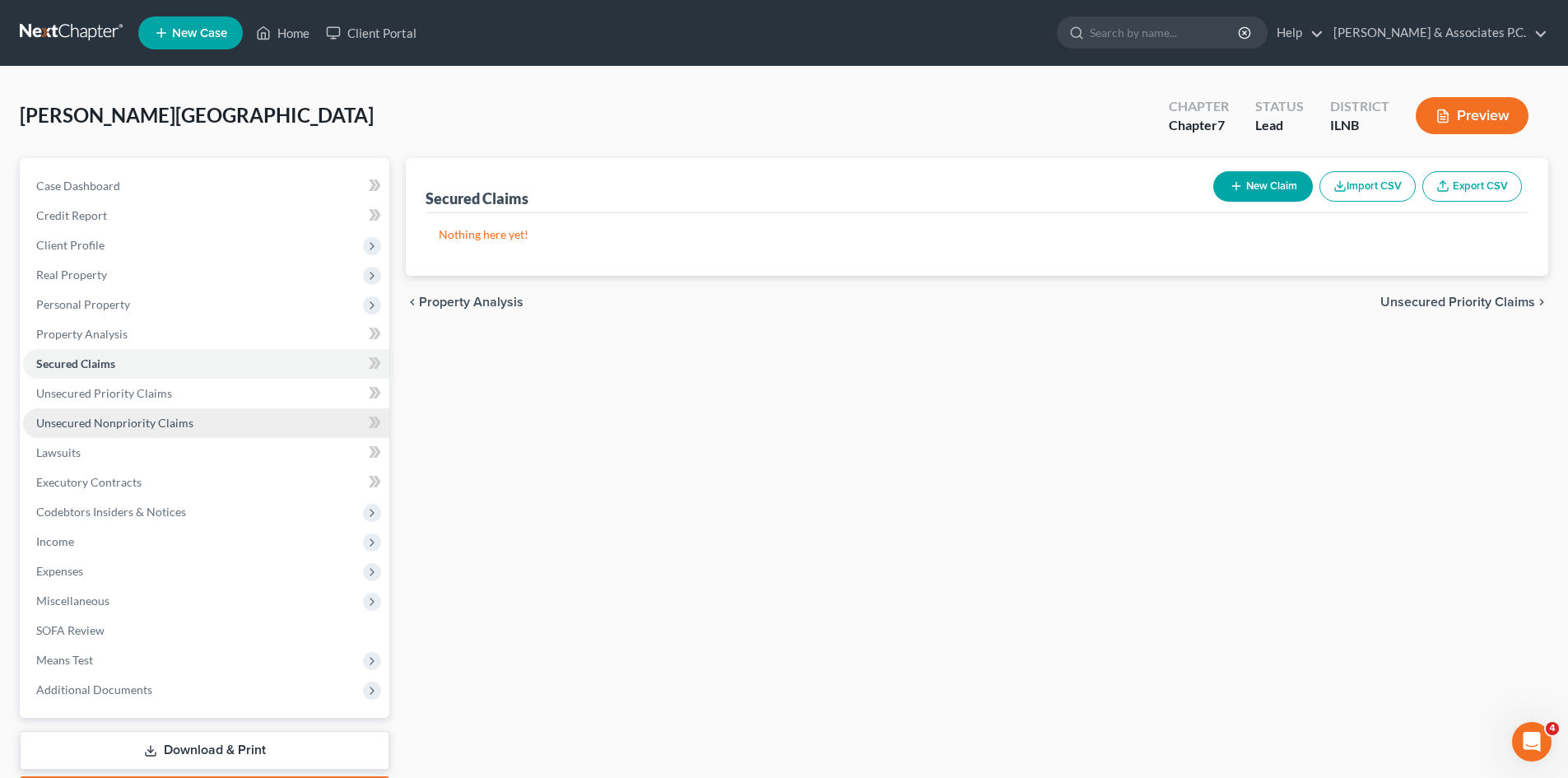
click at [138, 417] on span "Unsecured Nonpriority Claims" at bounding box center [114, 423] width 157 height 14
click at [783, 188] on button "New Claim" at bounding box center [1262, 187] width 100 height 30
select select "0"
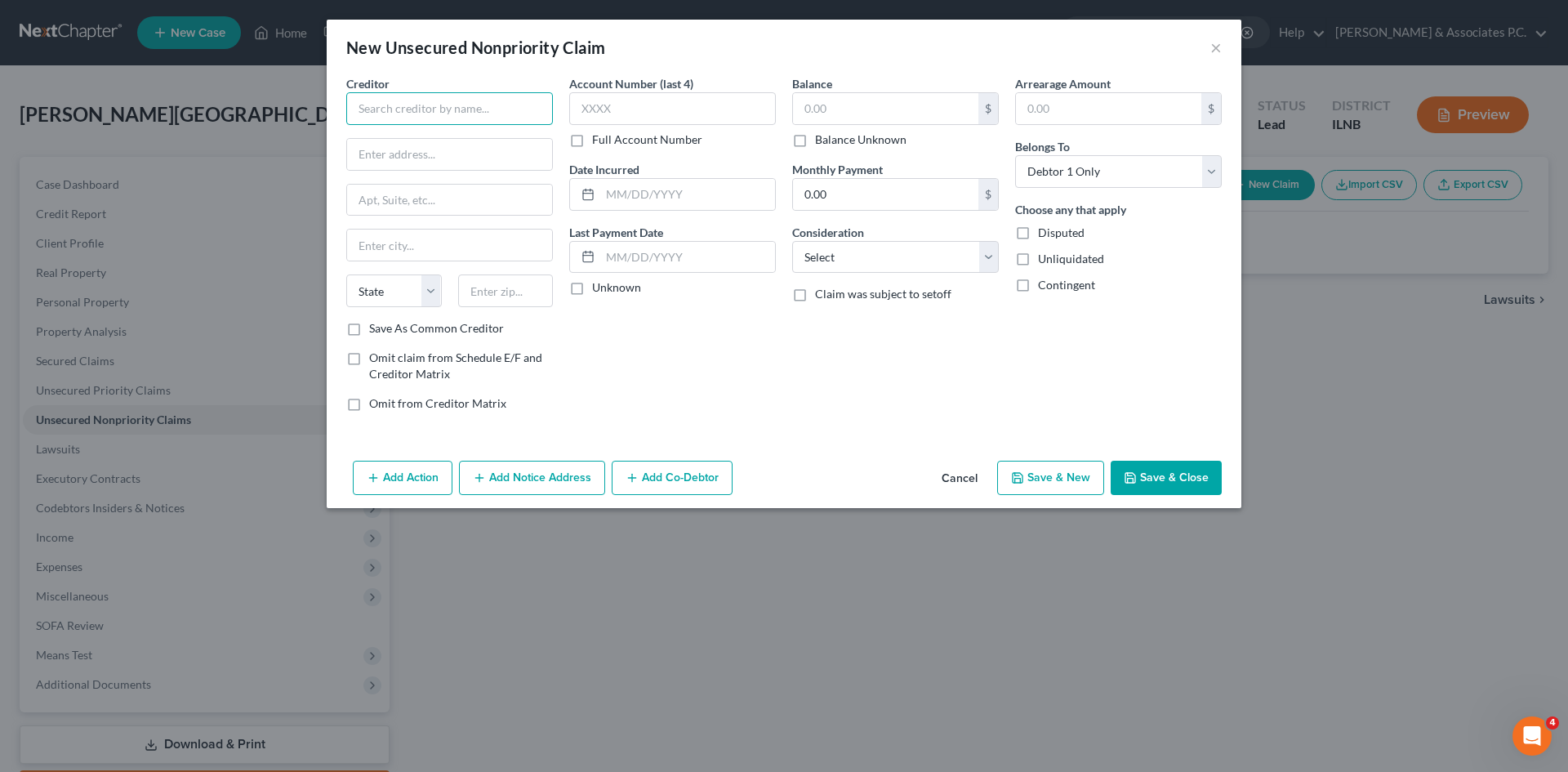
click at [407, 109] on input "text" at bounding box center [449, 108] width 207 height 33
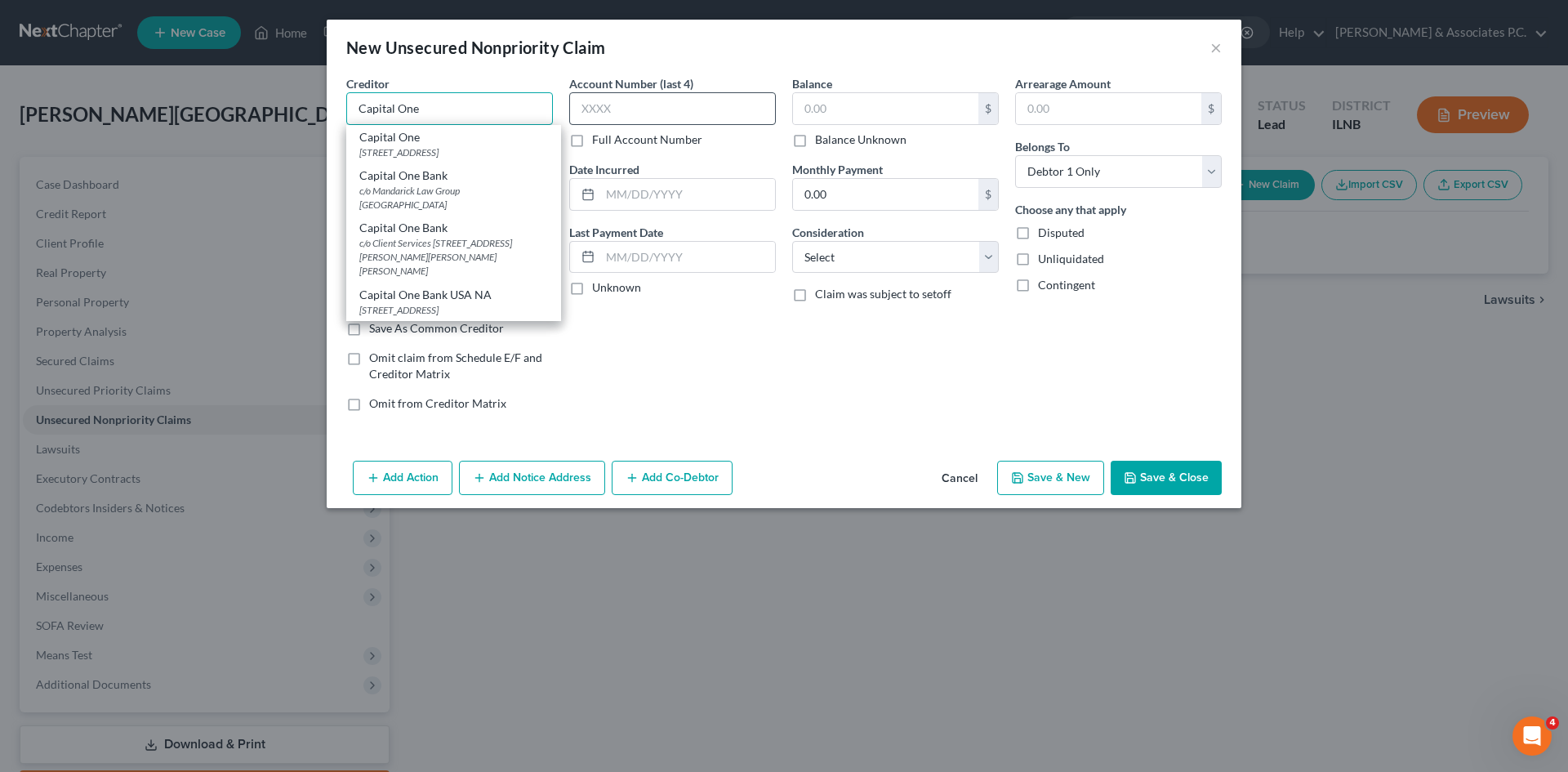
type input "Capital One"
click at [611, 107] on input "text" at bounding box center [673, 108] width 207 height 33
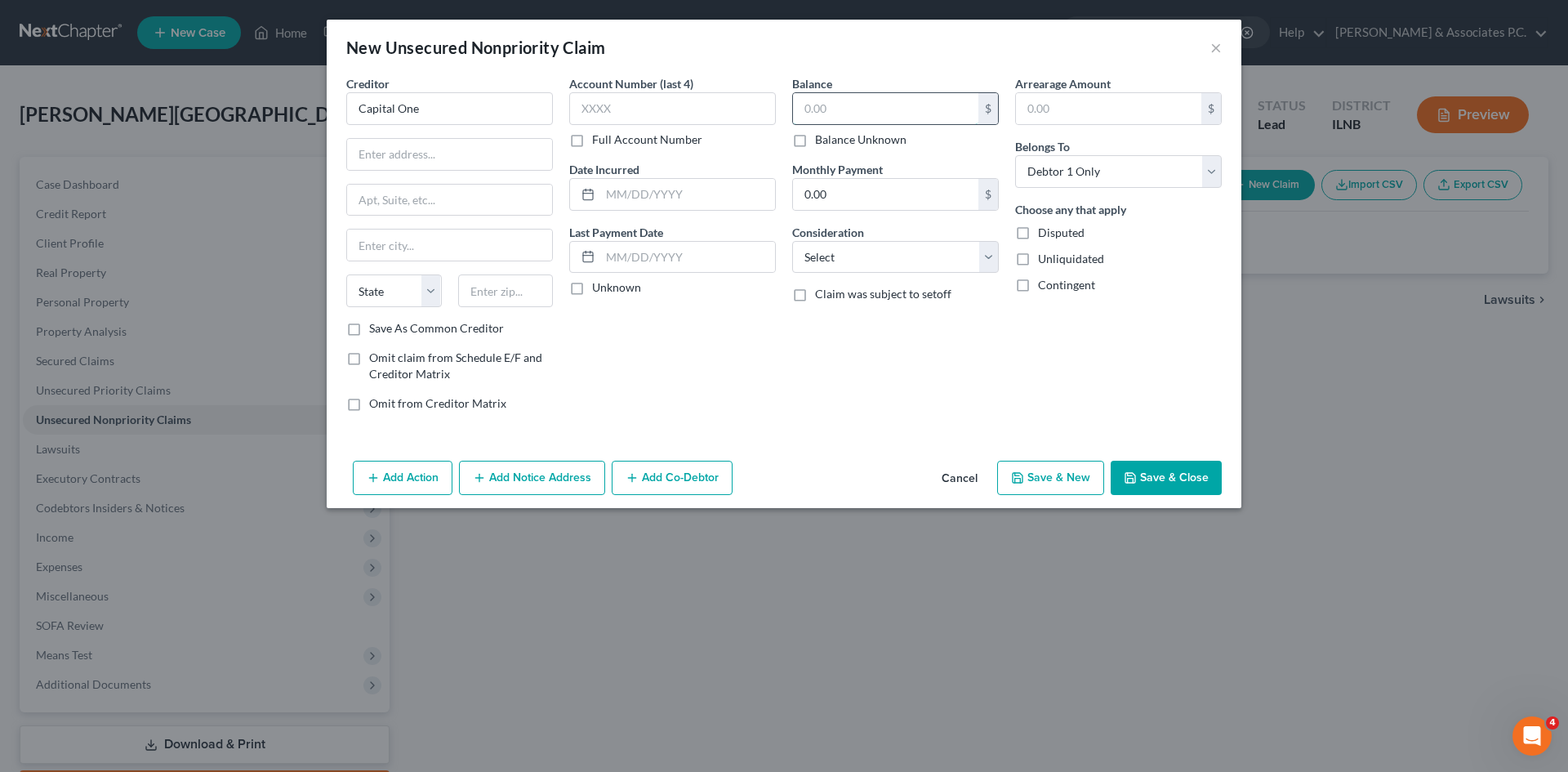
click at [777, 120] on input "text" at bounding box center [885, 108] width 185 height 31
click at [677, 99] on input "text" at bounding box center [673, 108] width 207 height 33
type input "8882"
click at [777, 110] on input "text" at bounding box center [885, 108] width 185 height 31
click at [777, 111] on input "text" at bounding box center [885, 108] width 185 height 31
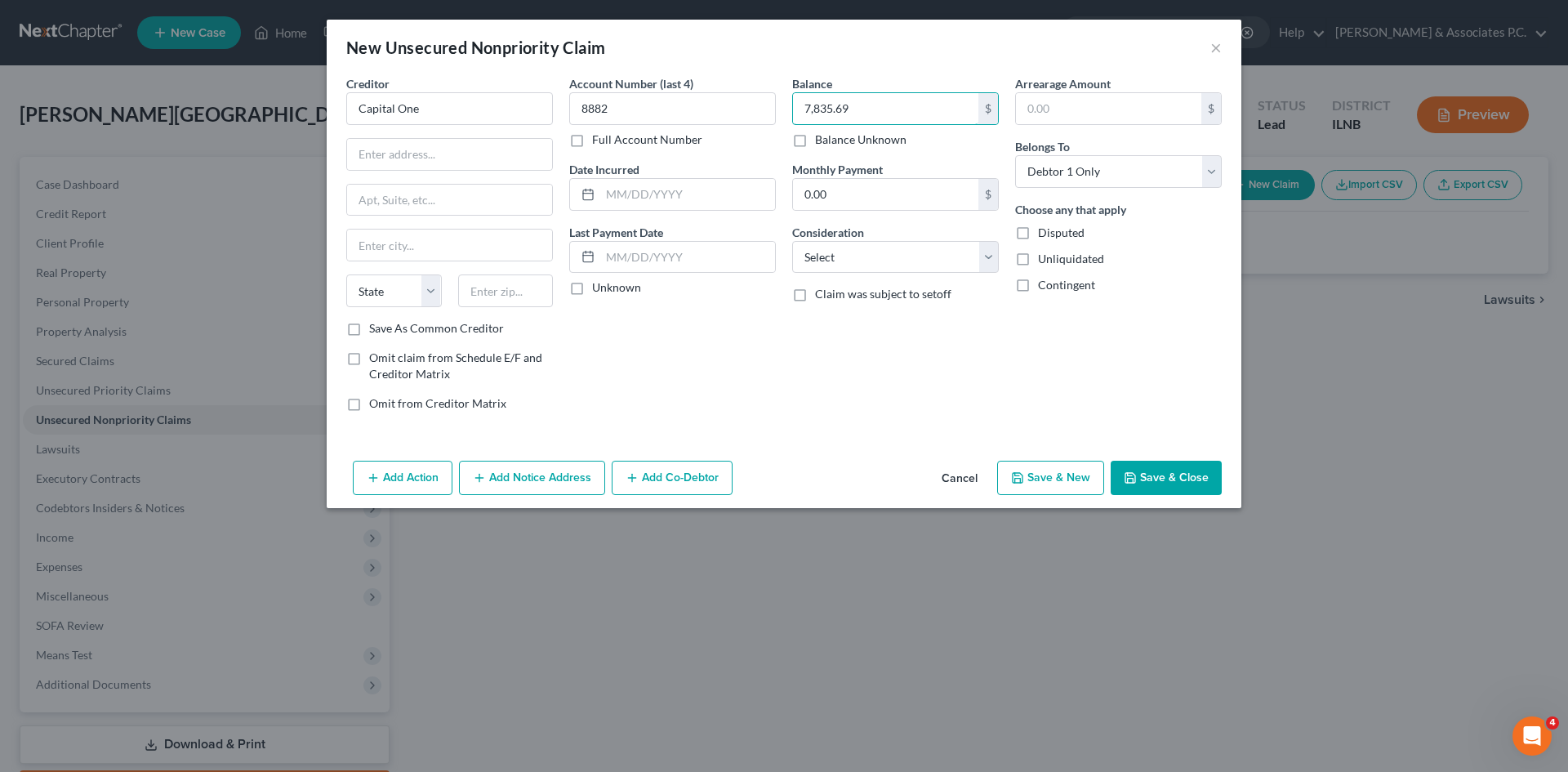
type input "7,835.69"
click at [711, 203] on input "text" at bounding box center [688, 194] width 175 height 31
click at [654, 198] on input "12" at bounding box center [688, 194] width 175 height 31
type input "12/21/2024"
click at [777, 190] on input "0.00" at bounding box center [885, 194] width 185 height 31
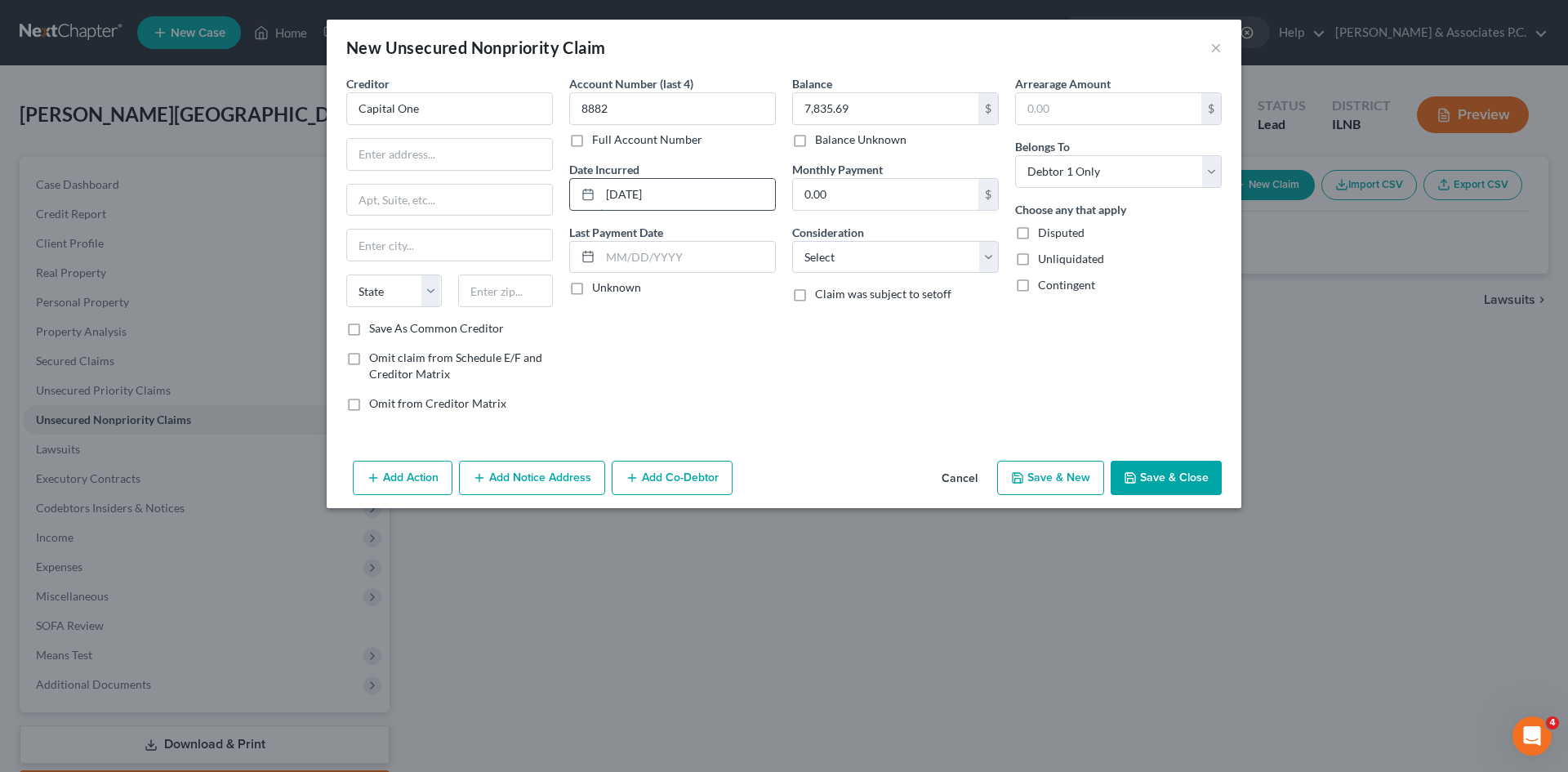
click at [713, 193] on input "12/21/2024" at bounding box center [688, 194] width 175 height 31
click at [777, 191] on input "0.00" at bounding box center [885, 194] width 185 height 31
type input "0"
type input "1,194.92"
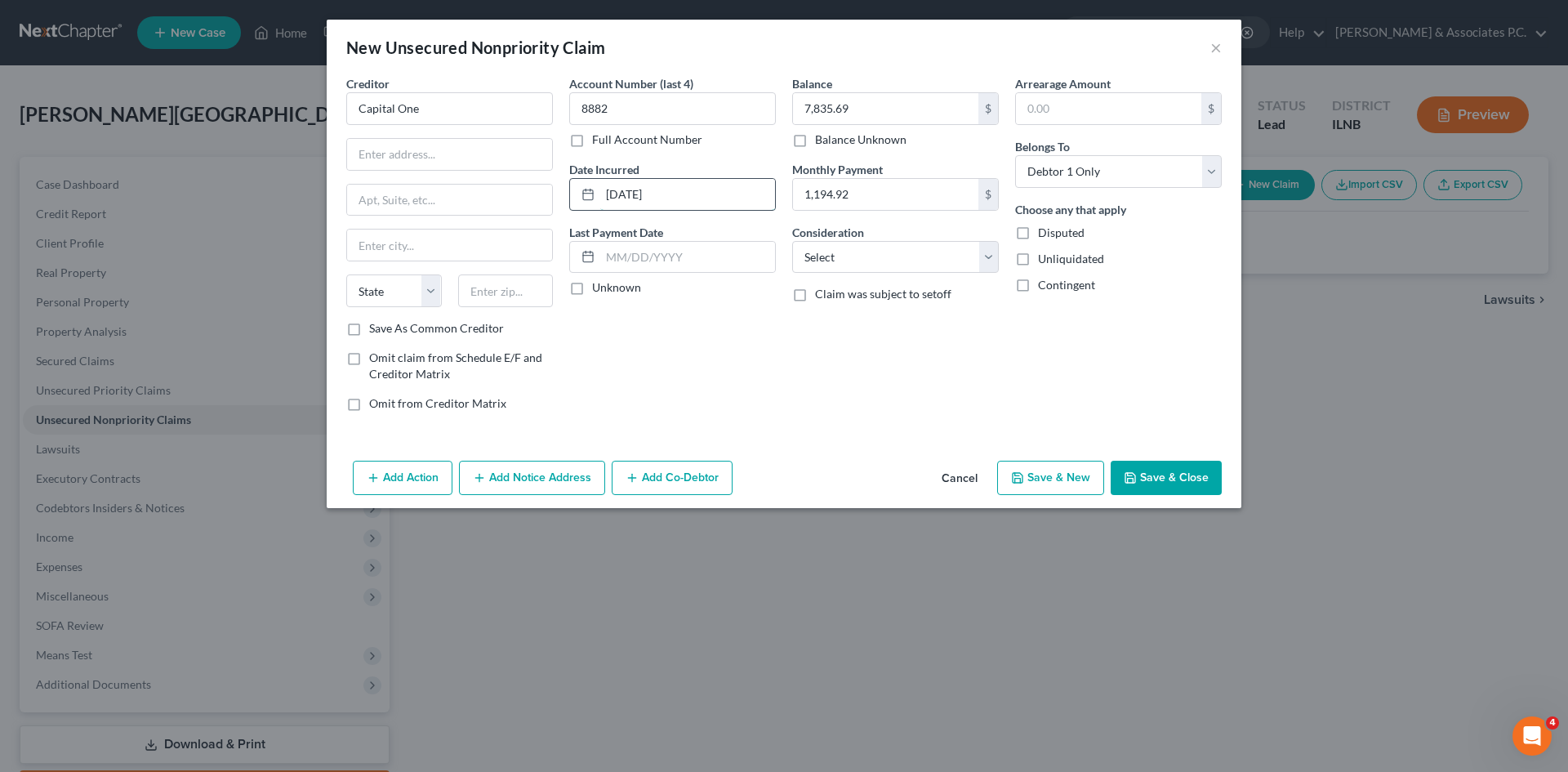
click at [729, 179] on input "12/21/2024" at bounding box center [688, 194] width 175 height 31
type input "1"
type input "10/27/2024"
click at [734, 257] on input "text" at bounding box center [688, 257] width 175 height 31
click at [592, 290] on label "Unknown" at bounding box center [616, 288] width 49 height 17
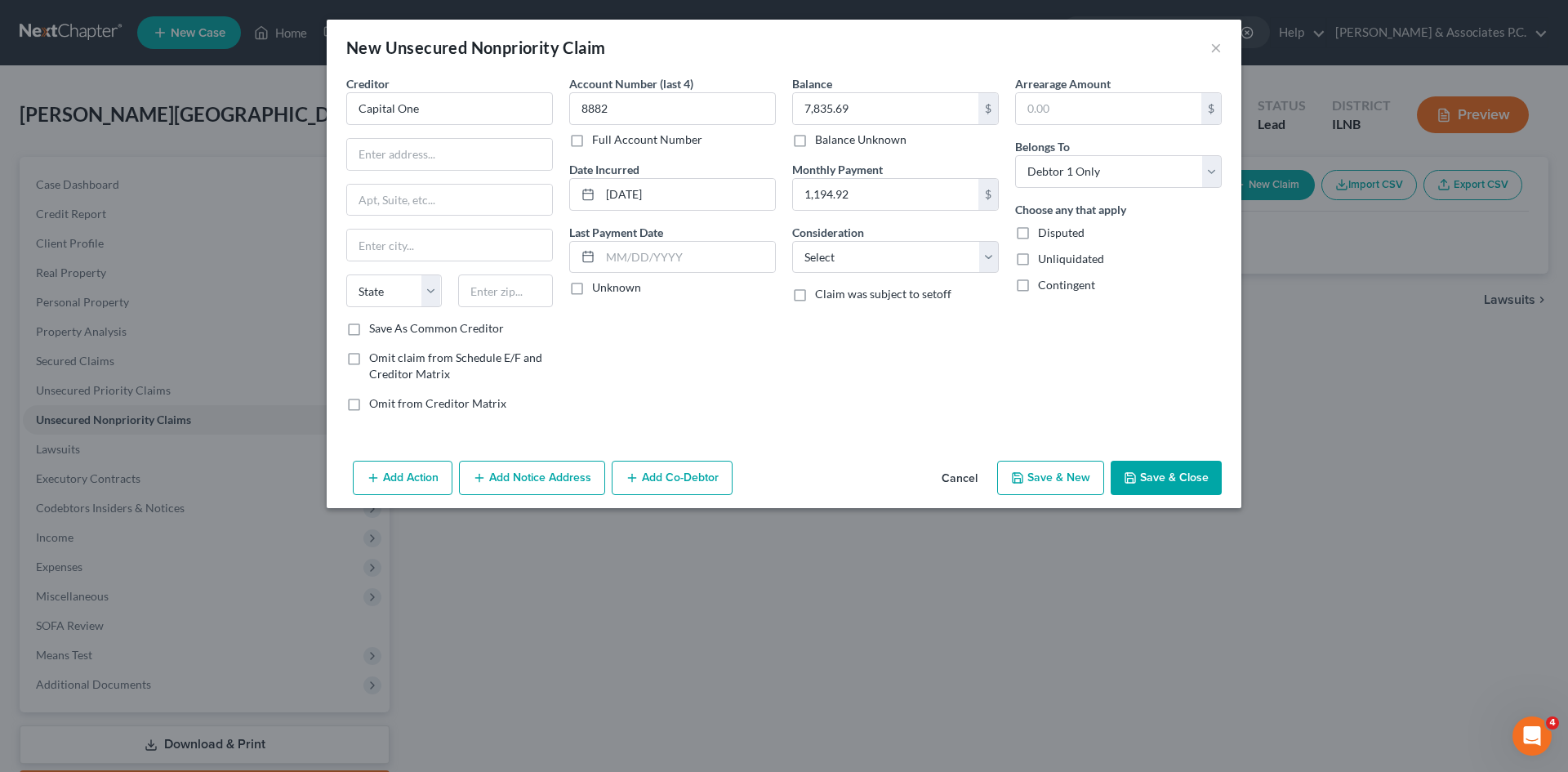
click at [599, 290] on input "Unknown" at bounding box center [604, 284] width 11 height 11
checkbox input "true"
click at [489, 162] on input "text" at bounding box center [449, 154] width 205 height 31
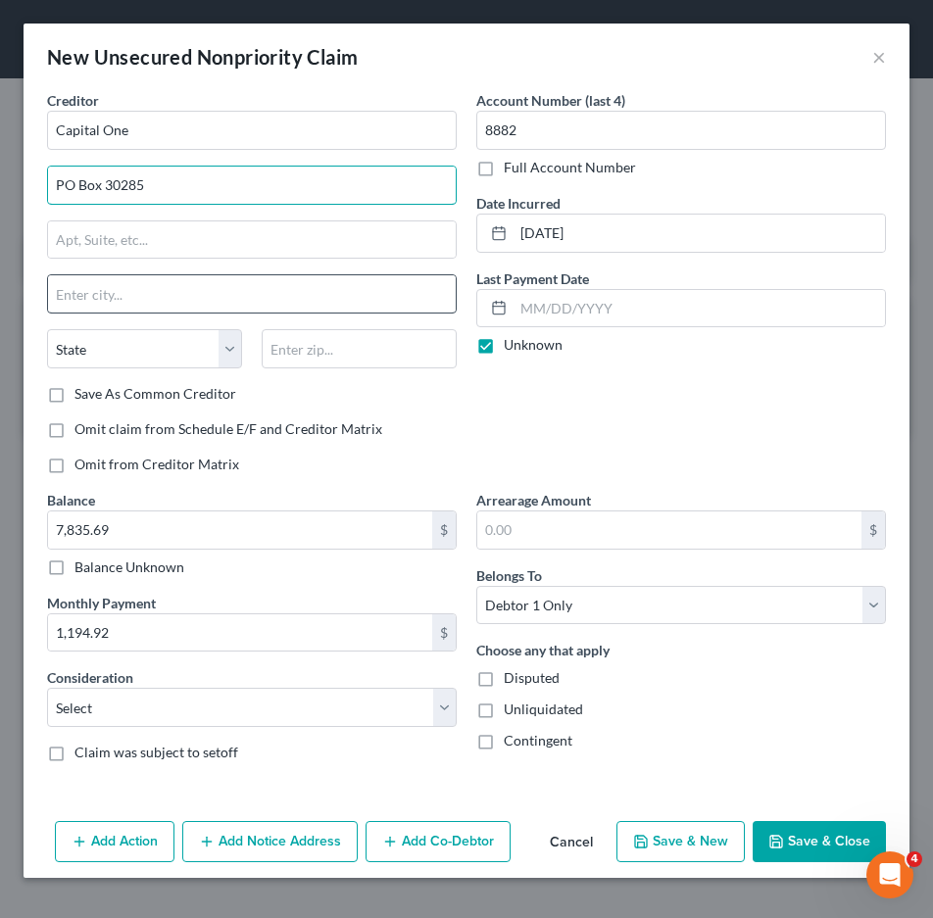
type input "PO Box 30285"
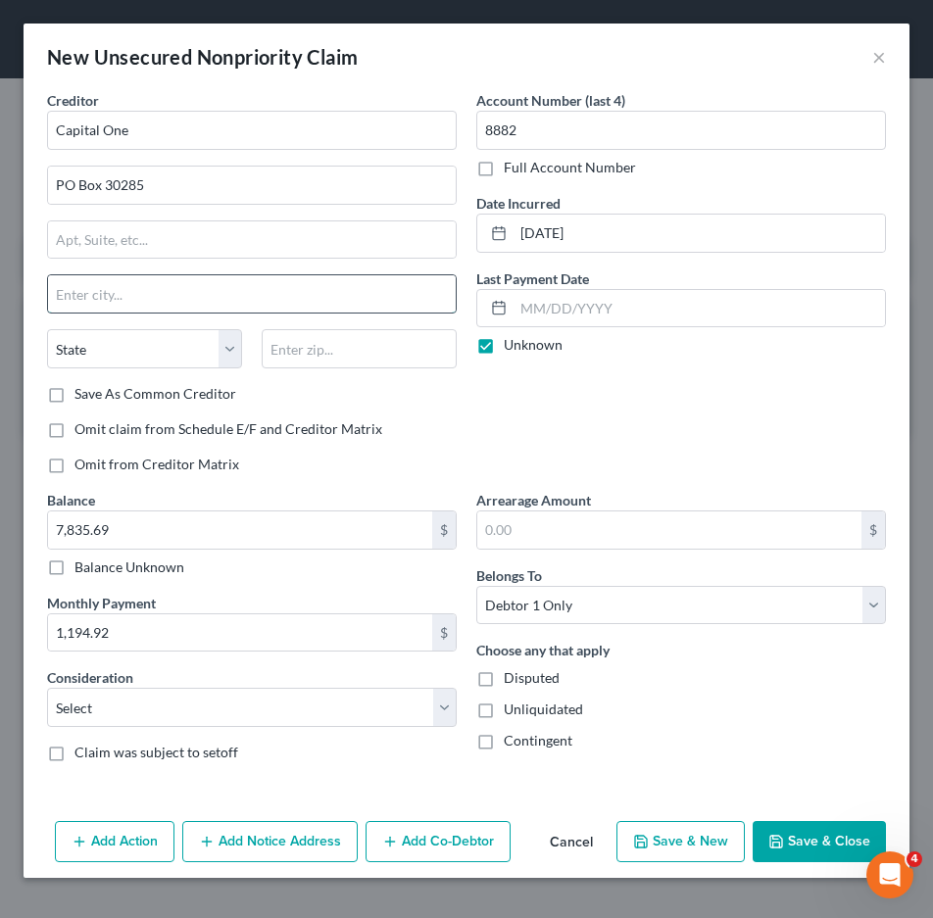
click at [188, 303] on input "text" at bounding box center [252, 293] width 408 height 37
type input "Salt Lake City"
click at [225, 358] on select "State AL AK AR AZ CA CO CT DE DC FL GA GU HI ID IL IN IA KS KY LA ME MD MA MI M…" at bounding box center [144, 348] width 195 height 39
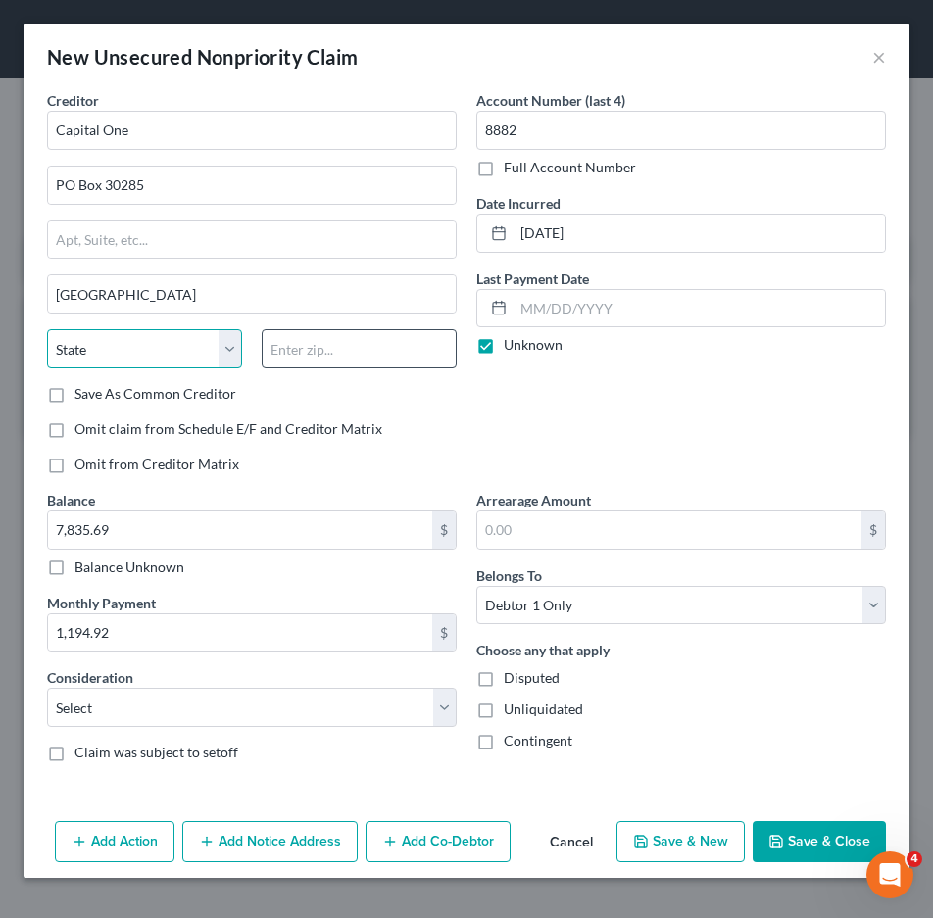
select select "46"
click at [382, 362] on input "text" at bounding box center [359, 348] width 195 height 39
click at [358, 352] on input "text" at bounding box center [359, 348] width 195 height 39
paste input "84130‑0285"
type input "84130‑0285"
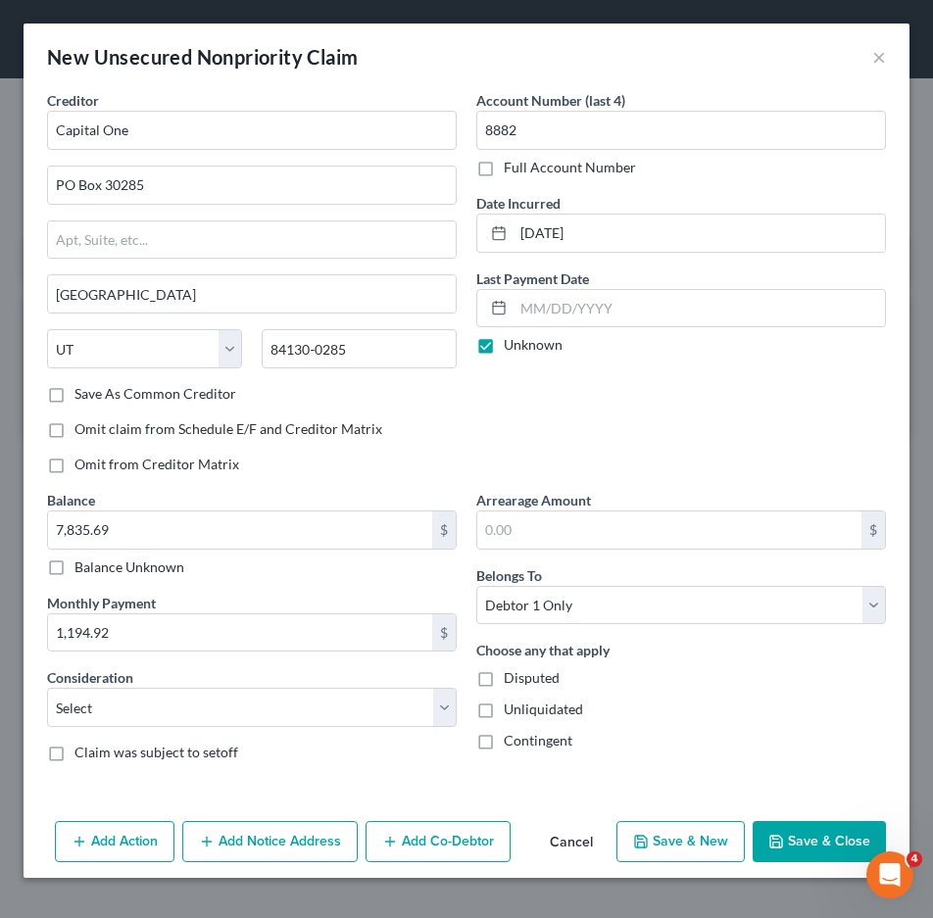
click at [596, 417] on div "Account Number (last 4) 8882 Full Account Number Date Incurred 10/27/2024 Last …" at bounding box center [680, 290] width 429 height 400
click at [823, 842] on button "Save & Close" at bounding box center [819, 841] width 133 height 41
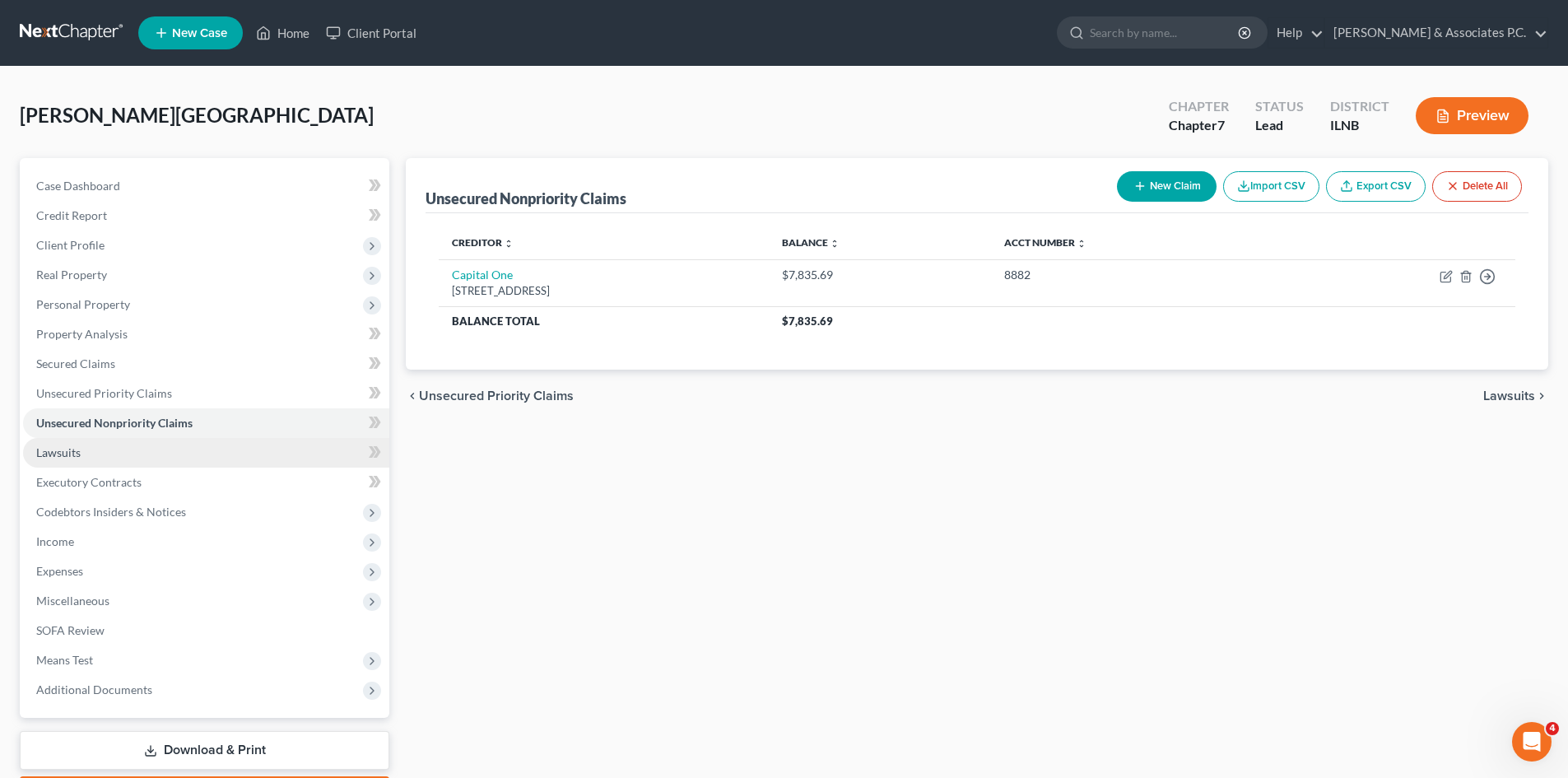
click at [80, 455] on span "Lawsuits" at bounding box center [58, 452] width 45 height 14
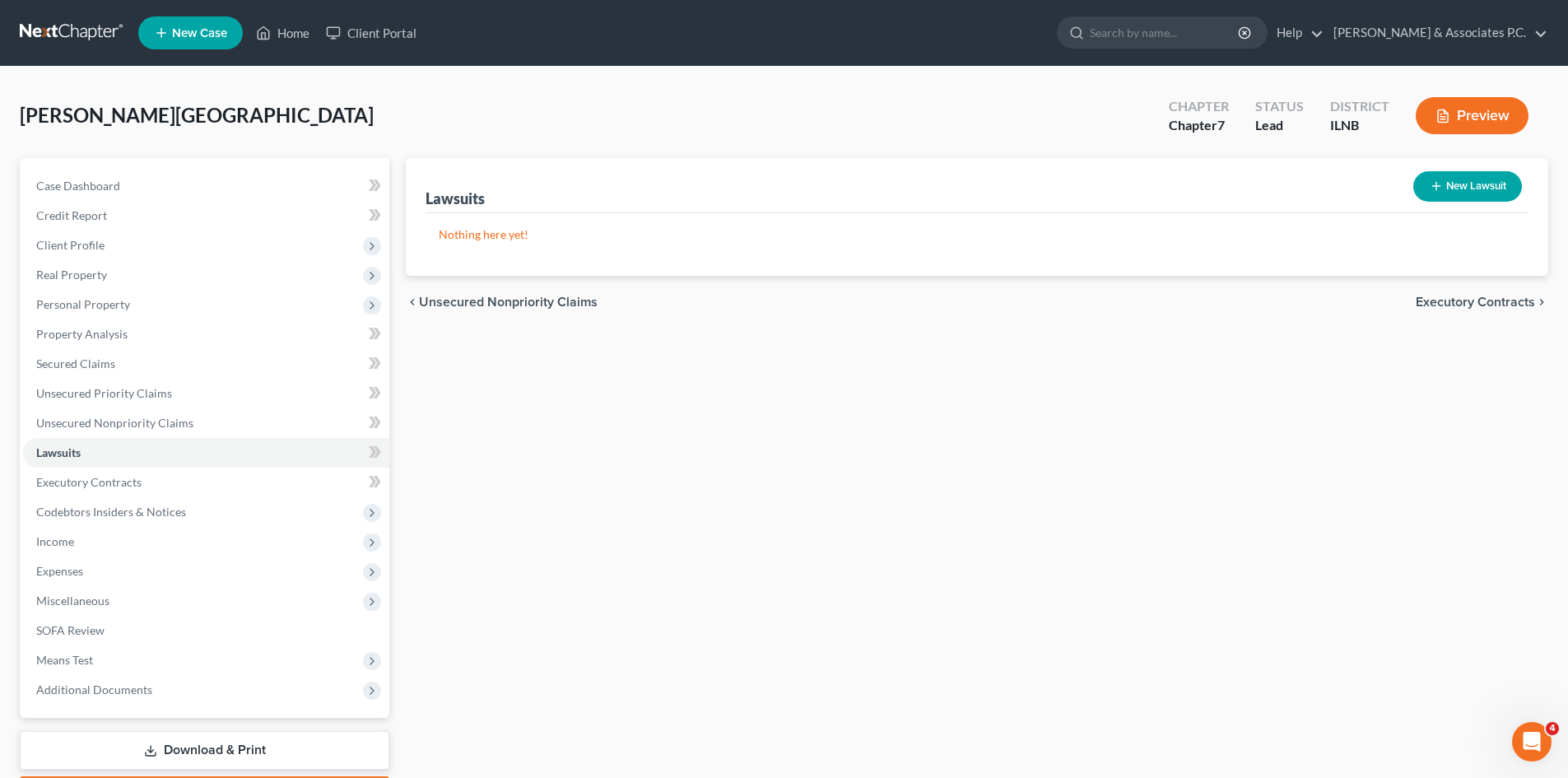
click at [783, 194] on button "New Lawsuit" at bounding box center [1466, 187] width 108 height 30
select select "0"
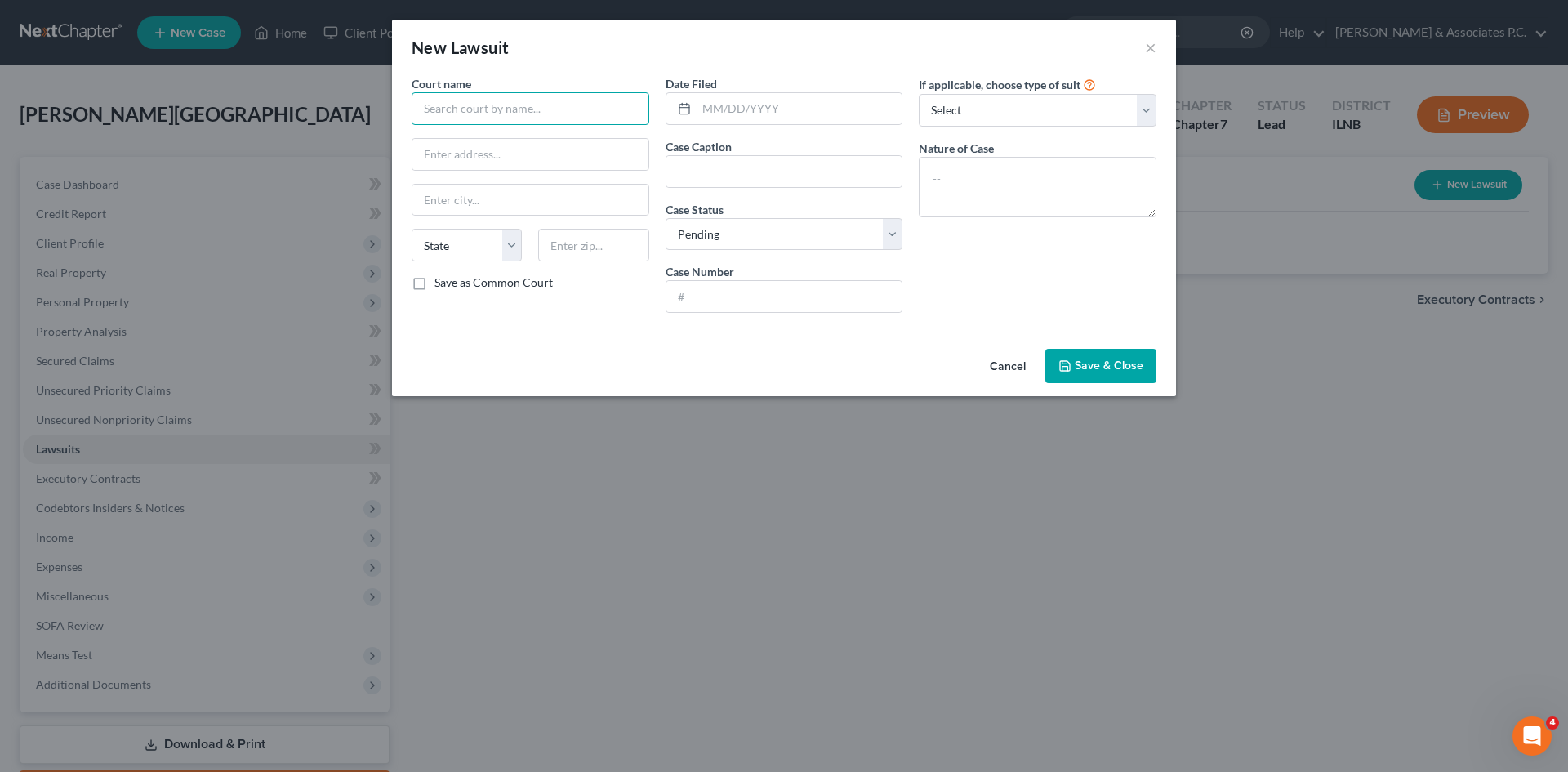
click at [465, 114] on input "text" at bounding box center [530, 108] width 238 height 33
click at [487, 131] on div "McHenry County Circuit Clerk" at bounding box center [510, 138] width 170 height 17
type input "McHenry County Circuit Clerk"
type input "2200 N. Seminary Avenue"
type input "Woodstock"
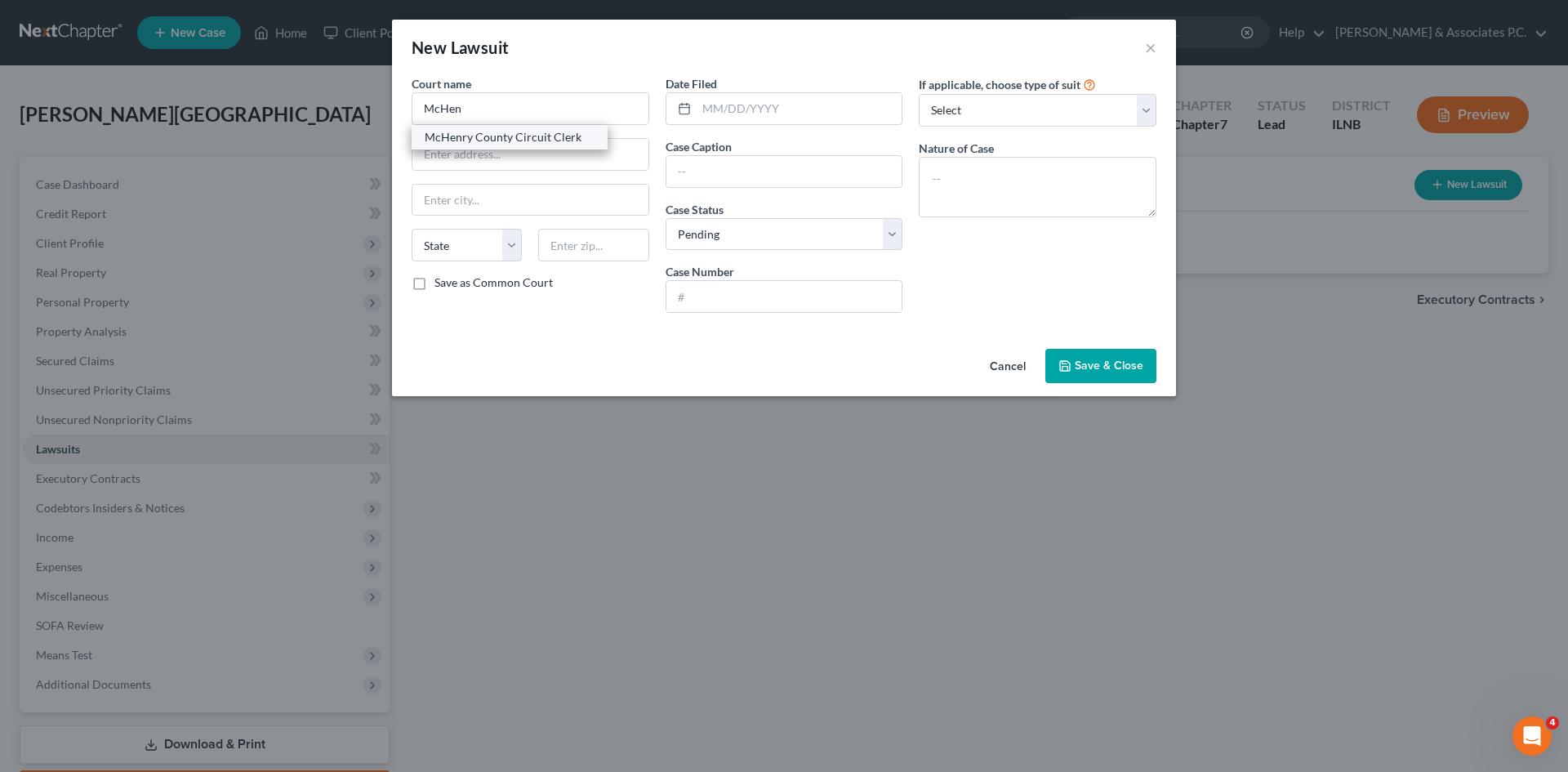
select select "14"
type input "60098"
click at [777, 117] on input "text" at bounding box center [799, 108] width 206 height 31
type input "04/29/2025"
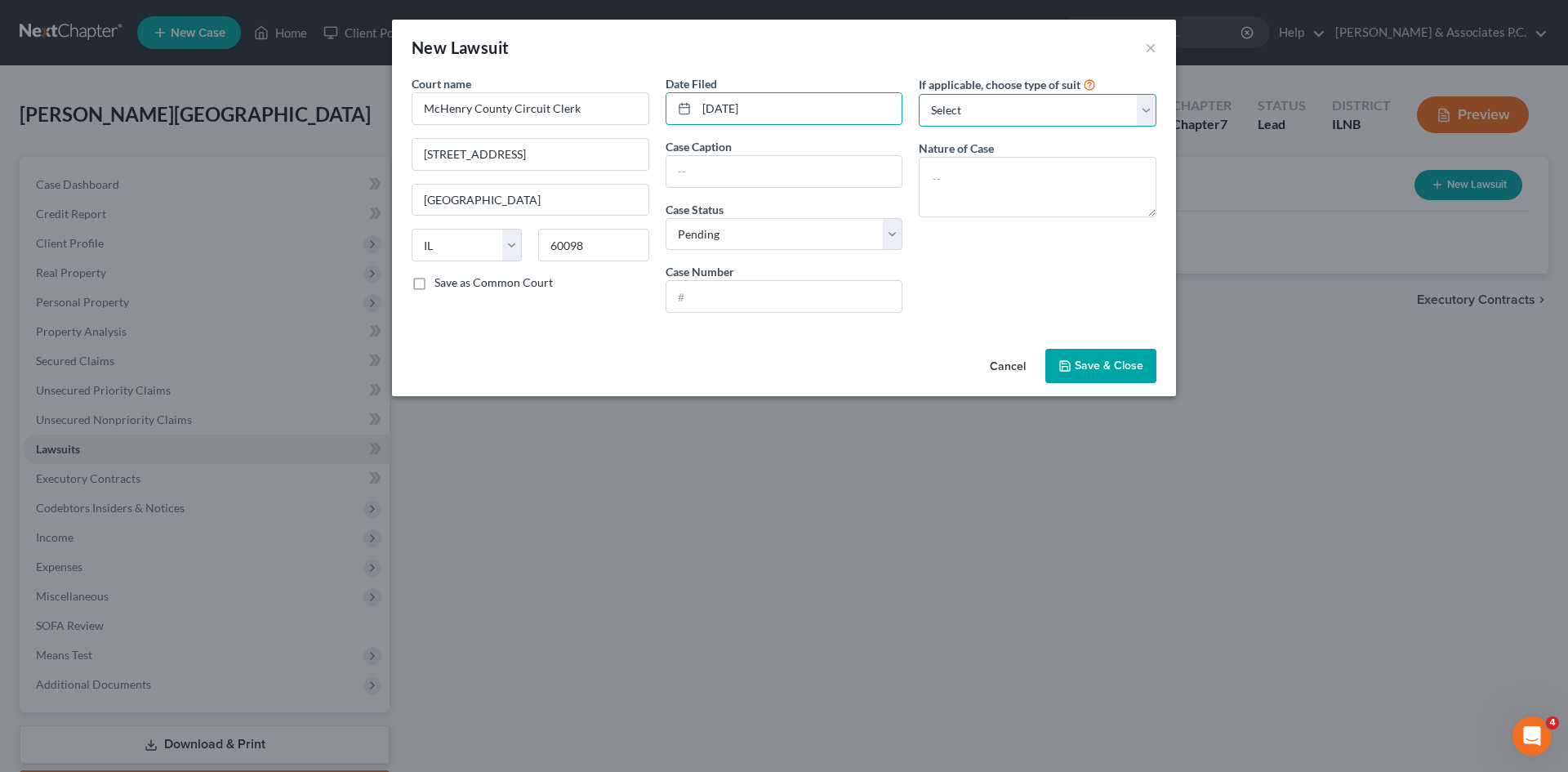
click at [777, 108] on select "Select Repossession Garnishment Foreclosure Attached, Seized, Or Levied Other" at bounding box center [1037, 110] width 238 height 33
click at [751, 174] on input "text" at bounding box center [784, 171] width 236 height 31
type input "Discover Bank v. Austin T. Lenz"
click at [747, 301] on input "text" at bounding box center [784, 296] width 236 height 31
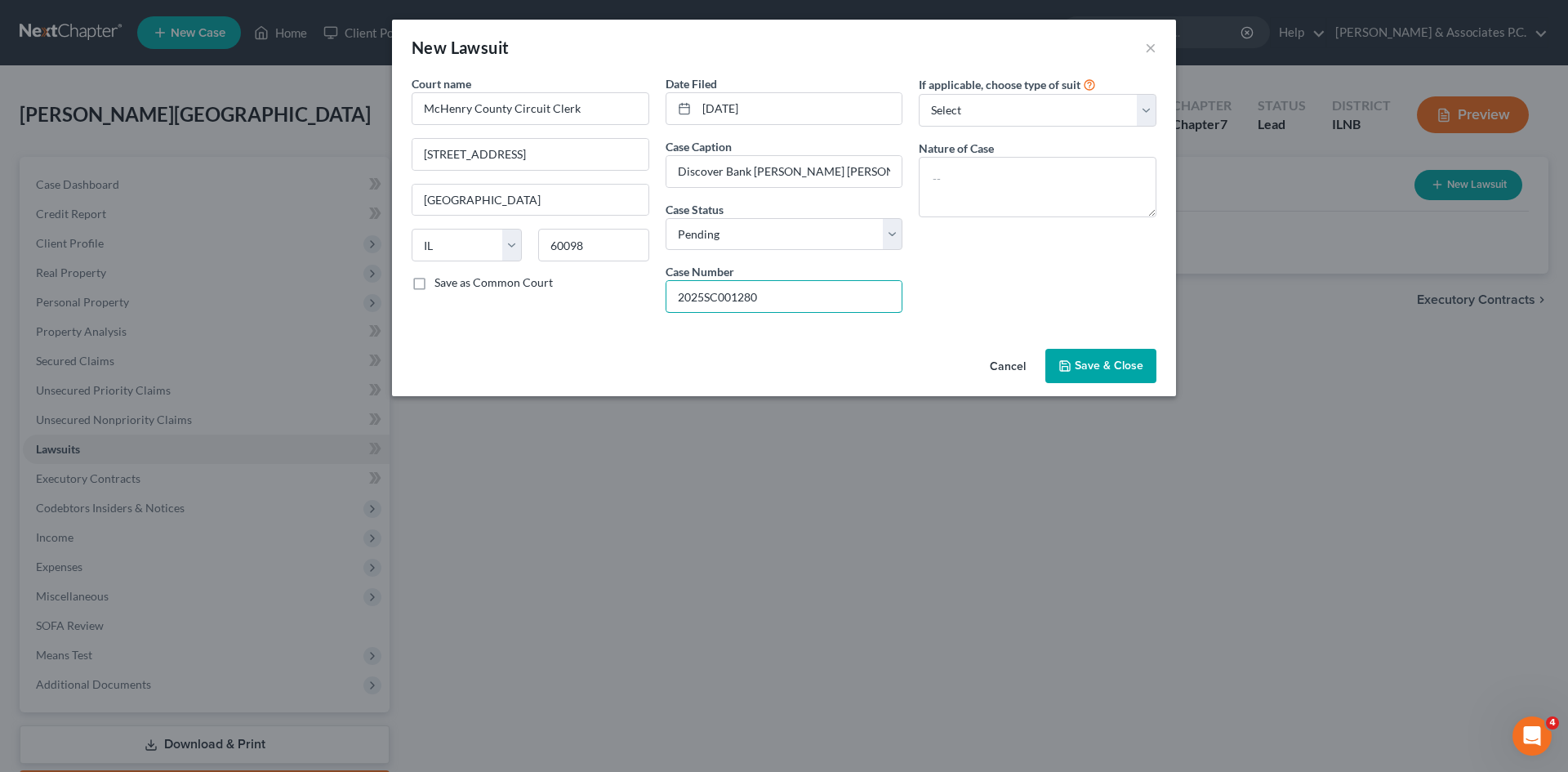
type input "2025SC001280"
click at [777, 361] on span "Save & Close" at bounding box center [1110, 365] width 68 height 14
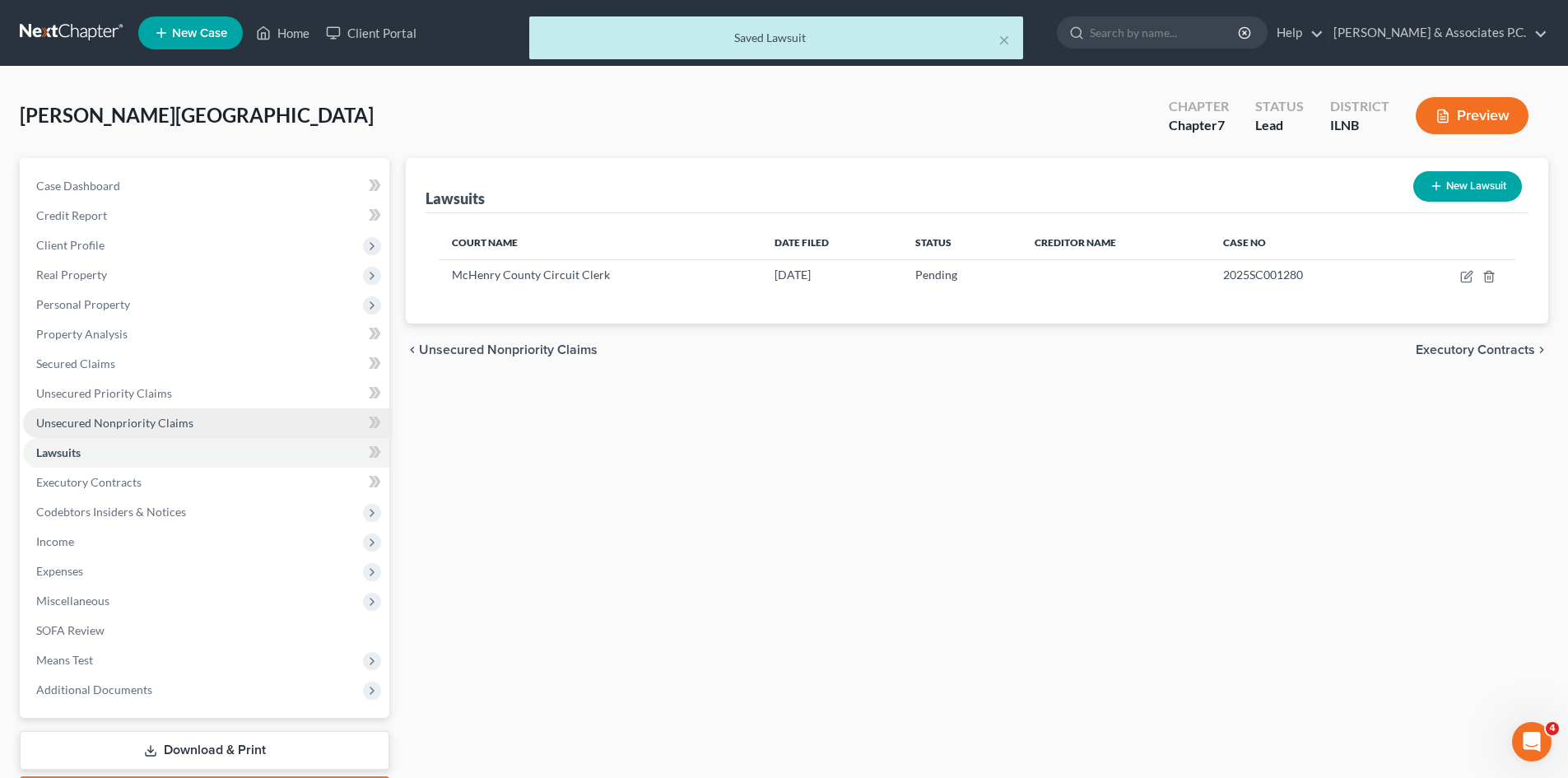
click at [142, 428] on span "Unsecured Nonpriority Claims" at bounding box center [114, 423] width 157 height 14
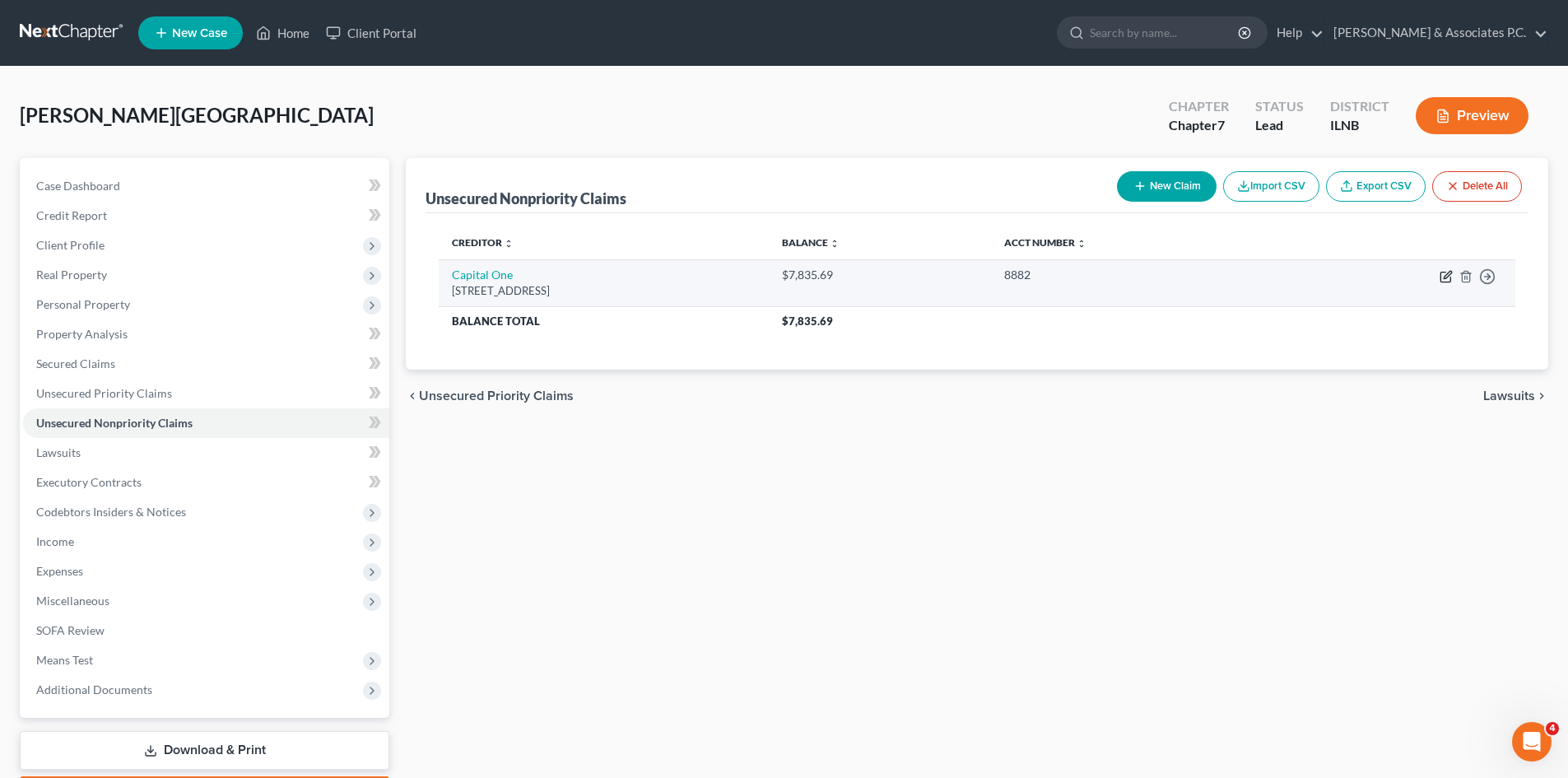
click at [783, 276] on icon "button" at bounding box center [1446, 276] width 13 height 13
select select "46"
select select "0"
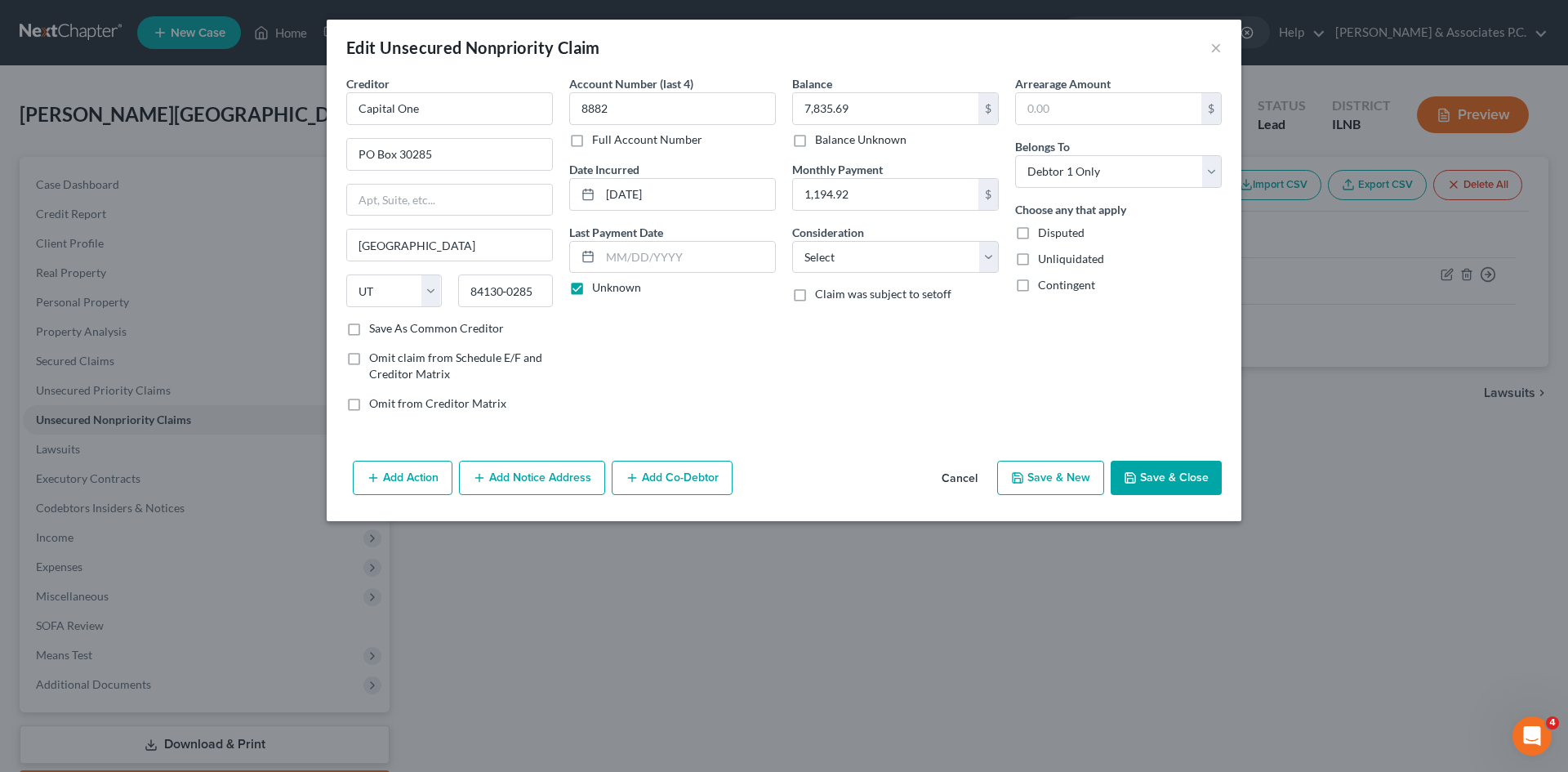
click at [534, 126] on div "Creditor * Capital One PO Box 30285 Salt Lake City State AL AK AR AZ CA CO CT D…" at bounding box center [449, 198] width 207 height 245
click at [504, 121] on input "Capital One" at bounding box center [449, 108] width 207 height 33
click at [777, 471] on button "Save & Close" at bounding box center [1166, 478] width 111 height 34
type input "Capital One, N.A. Successor By Merger to Discover Bank"
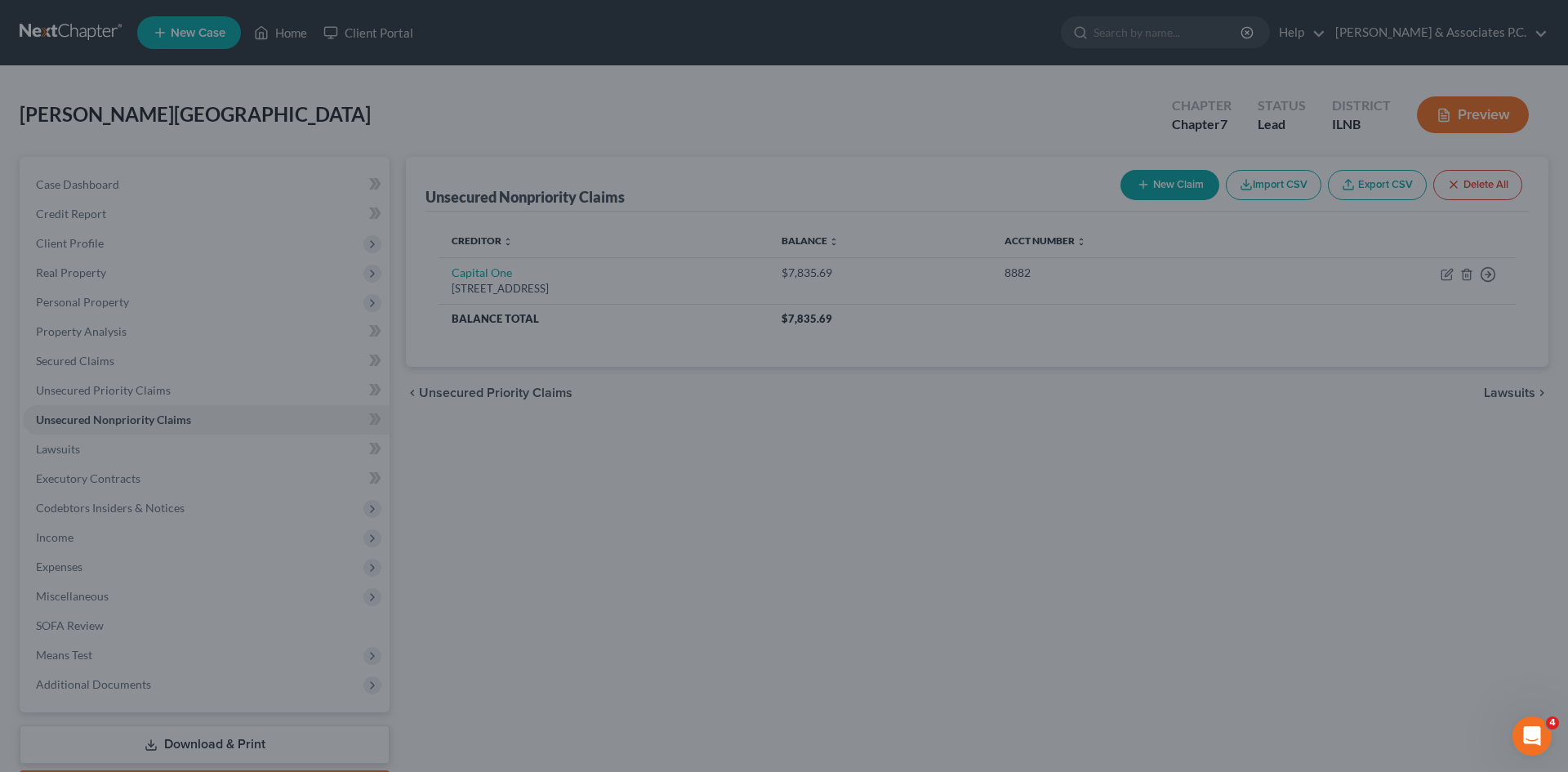
type input "0"
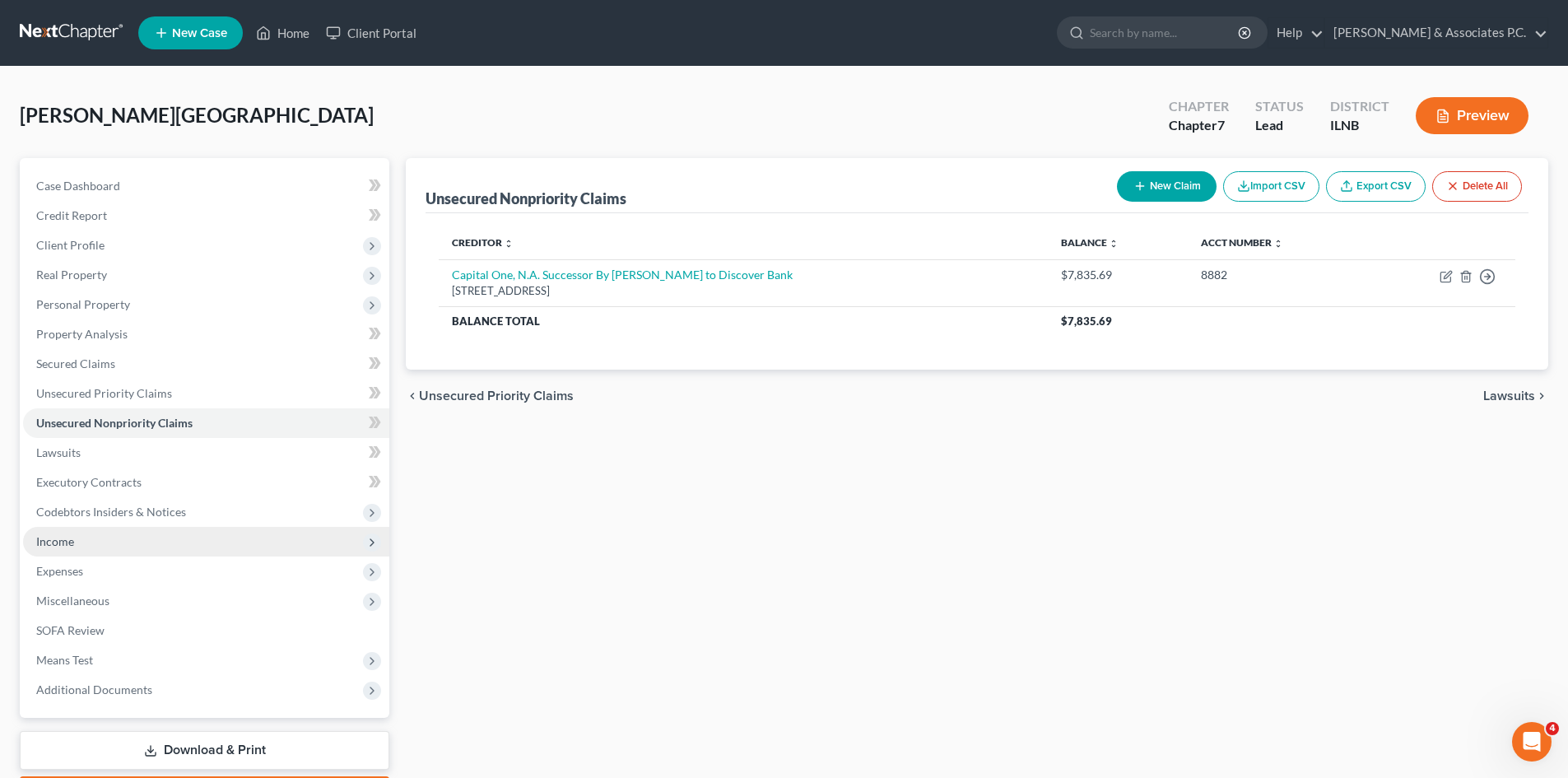
click at [68, 539] on span "Income" at bounding box center [55, 541] width 38 height 14
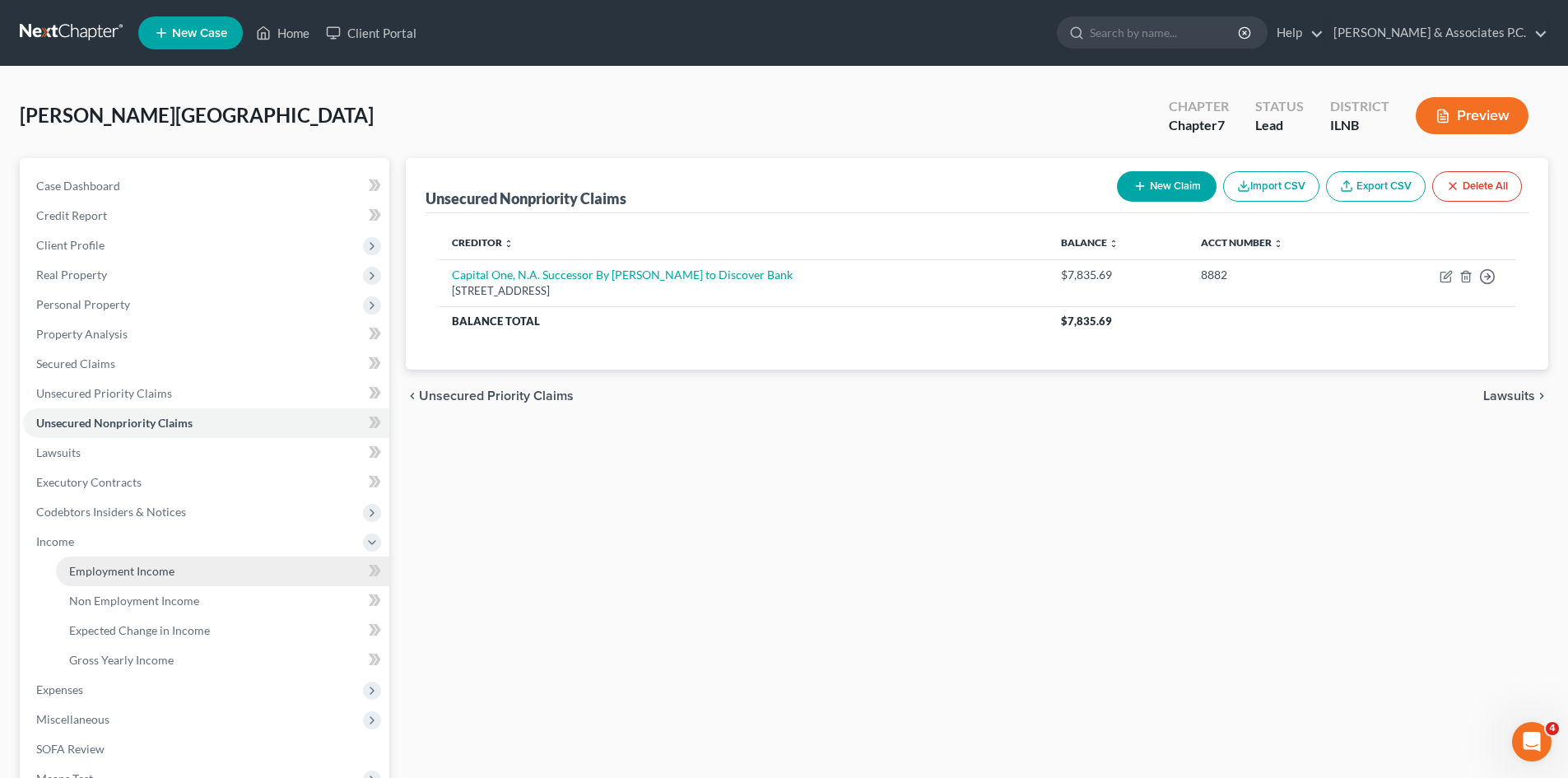
click at [96, 564] on span "Employment Income" at bounding box center [121, 570] width 105 height 14
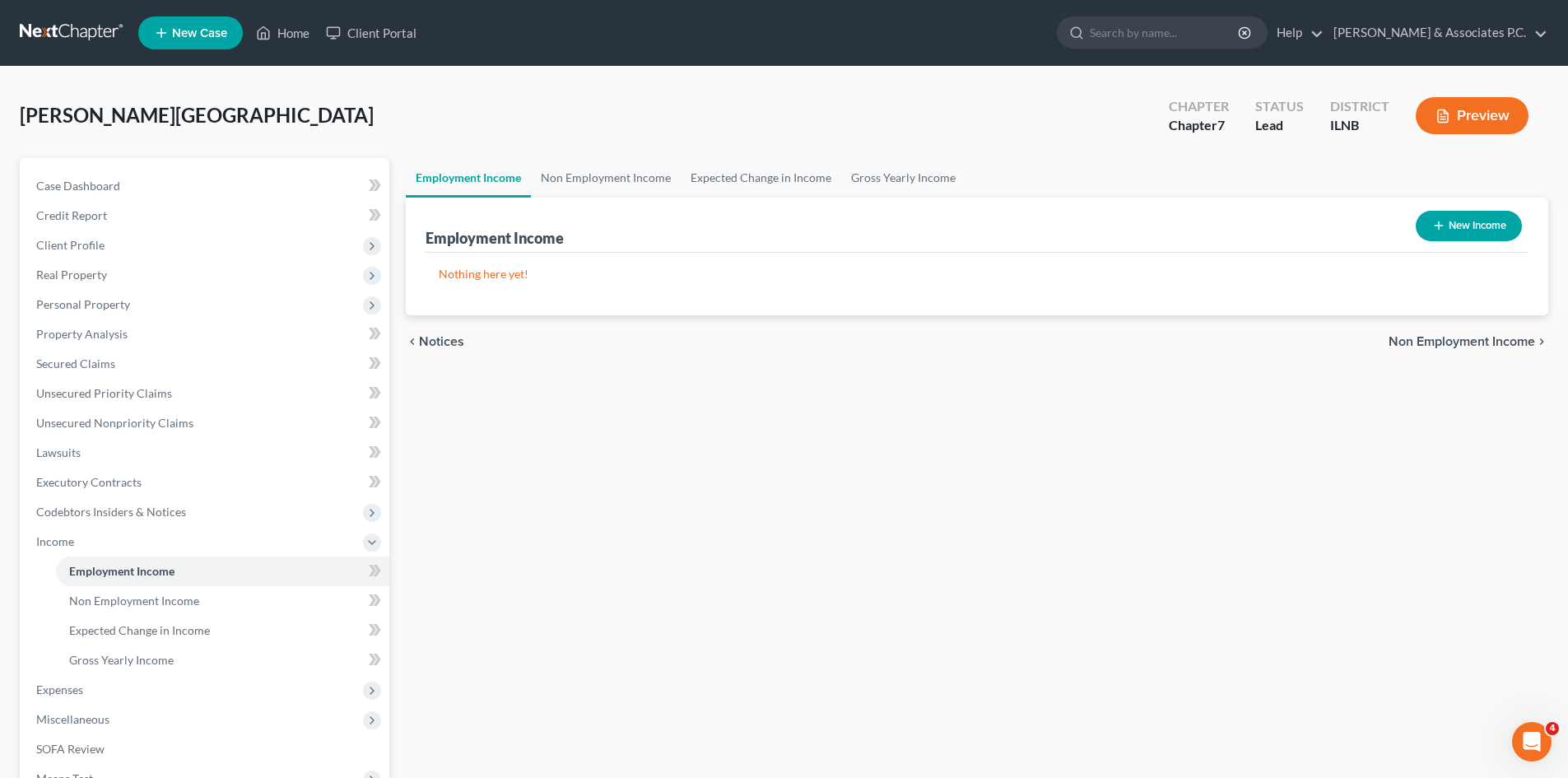
click at [783, 225] on button "New Income" at bounding box center [1468, 226] width 106 height 30
select select "0"
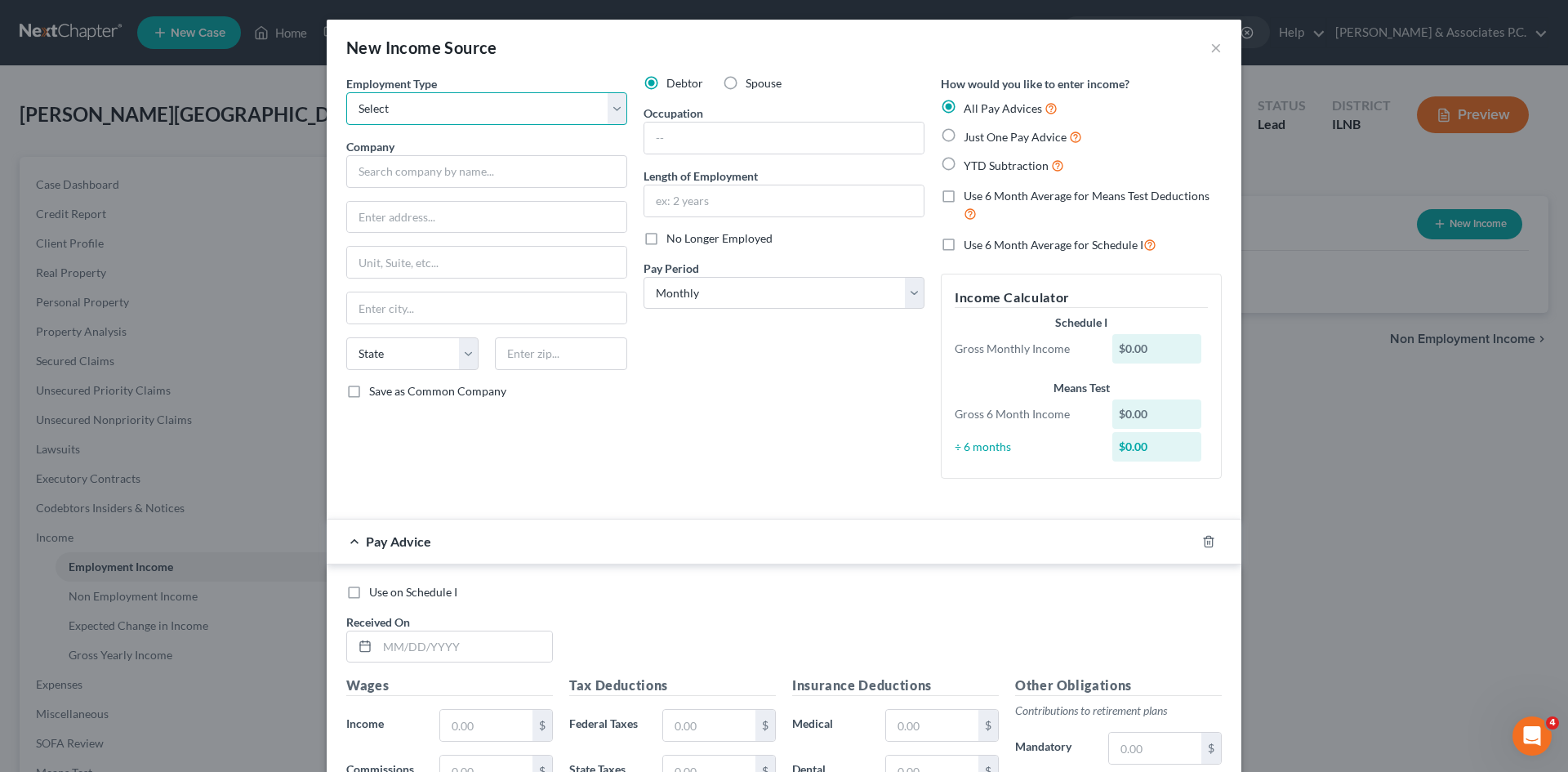
click at [614, 104] on select "Select Full or Part Time Employment Self Employment" at bounding box center [486, 108] width 281 height 33
select select "0"
click at [346, 93] on select "Select Full or Part Time Employment Self Employment" at bounding box center [486, 108] width 281 height 33
click at [777, 139] on input "text" at bounding box center [784, 138] width 279 height 31
type input "Reconstruction Project Manager"
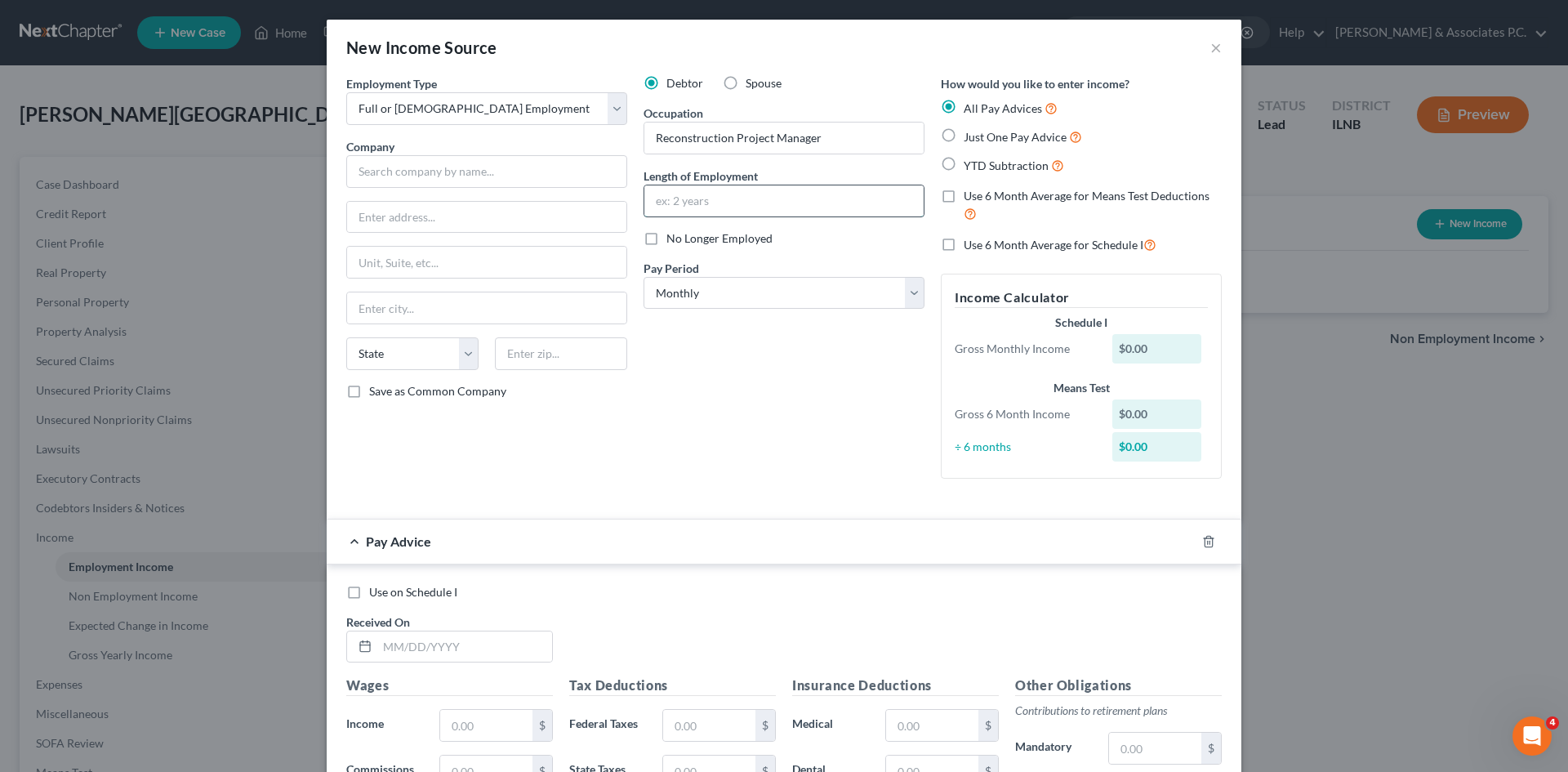
click at [730, 192] on input "text" at bounding box center [784, 200] width 279 height 31
type input "1 year and 5 months"
click at [529, 169] on input "text" at bounding box center [486, 171] width 281 height 33
type input "Paul Davis of Lake County"
click at [467, 223] on input "text" at bounding box center [486, 217] width 279 height 31
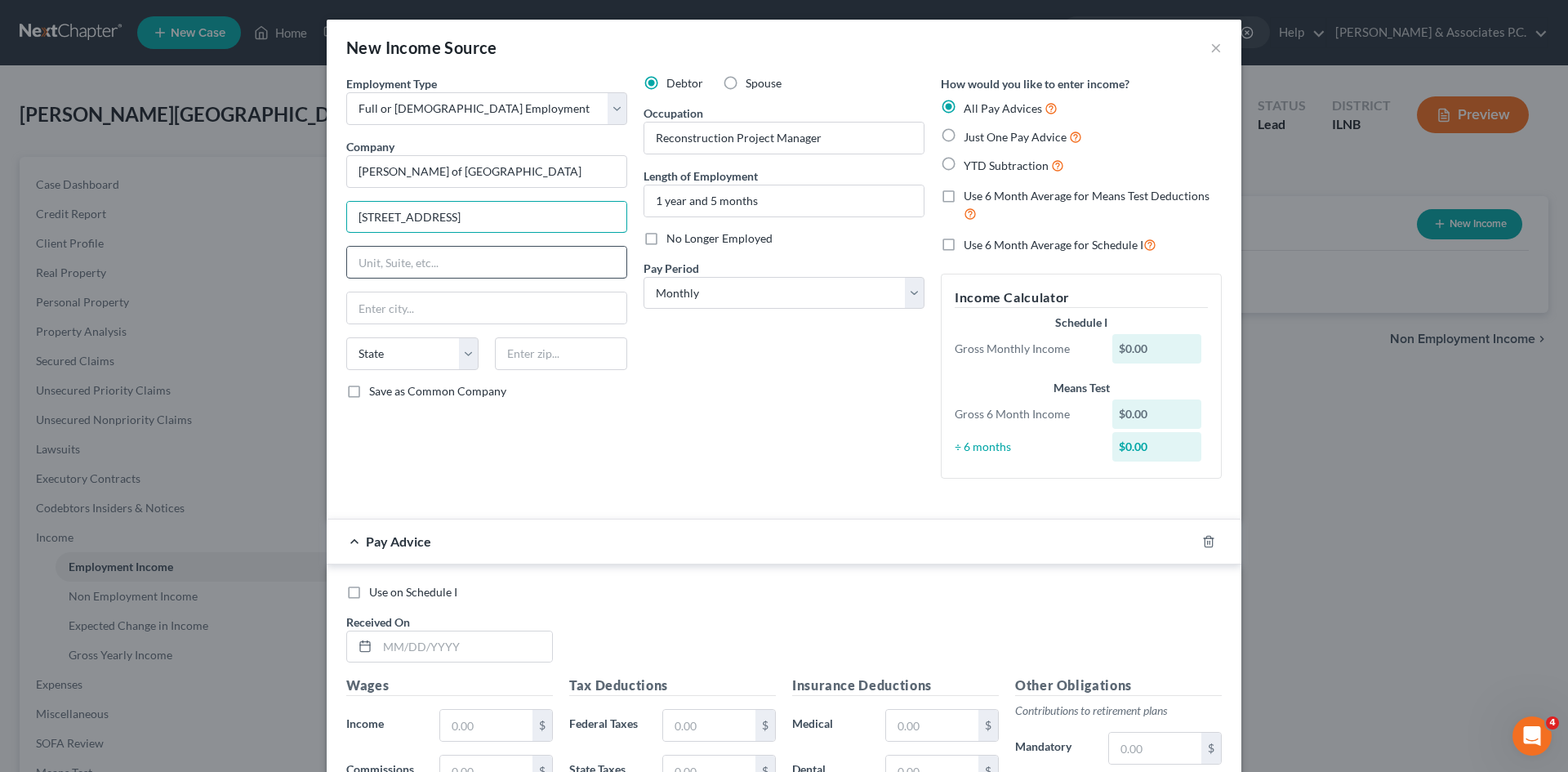
type input "3979 Bur Wood Dr."
click at [468, 260] on input "text" at bounding box center [486, 262] width 279 height 31
type input "Suite 400"
click at [416, 314] on input "text" at bounding box center [486, 308] width 279 height 31
type input "Waukegan"
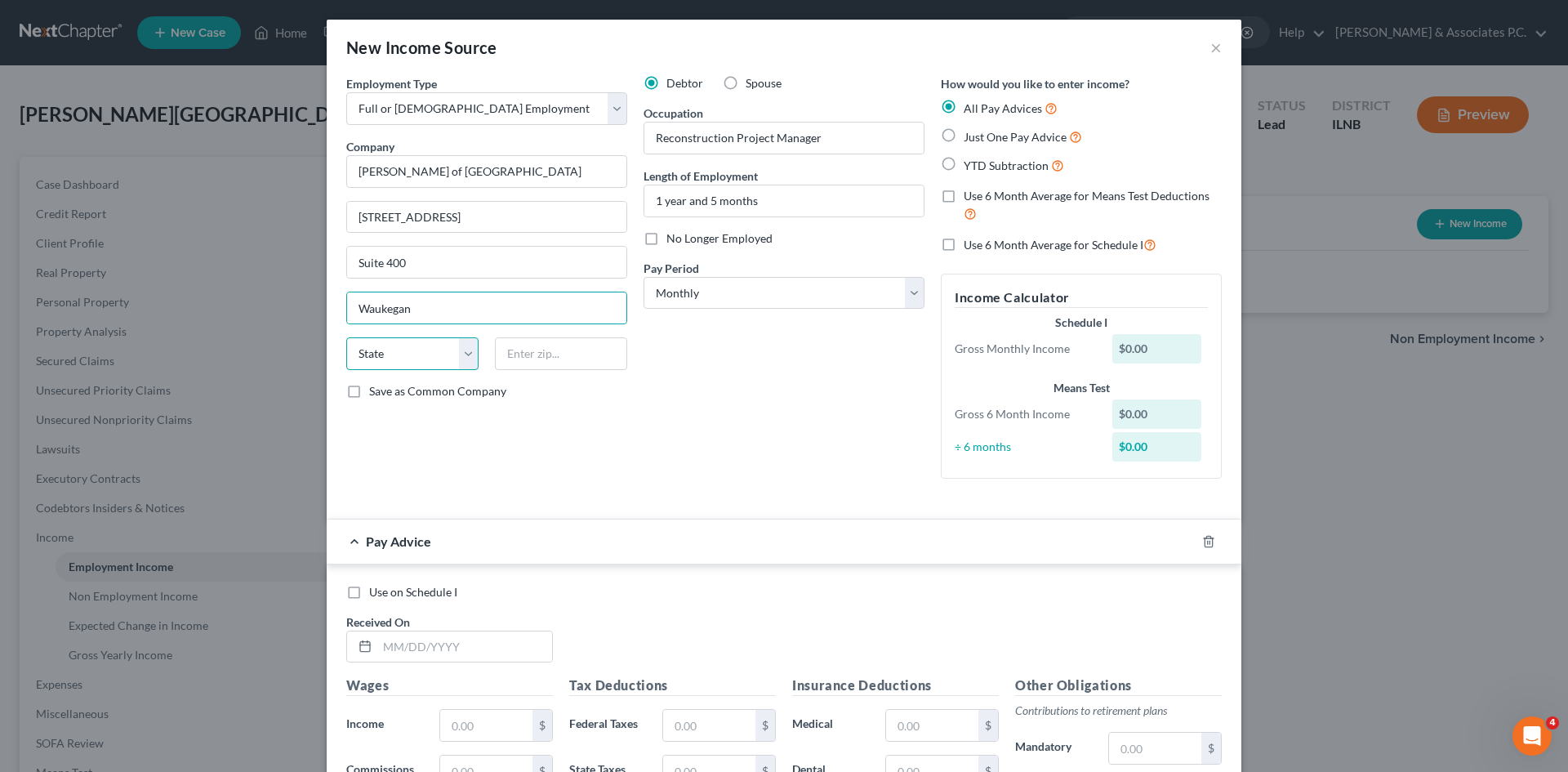
click at [457, 356] on select "State AL AK AR AZ CA CO CT DE DC FL GA GU HI ID IL IN IA KS KY LA ME MD MA MI M…" at bounding box center [412, 353] width 133 height 33
select select "14"
click at [346, 338] on select "State AL AK AR AZ CA CO CT DE DC FL GA GU HI ID IL IN IA KS KY LA ME MD MA MI M…" at bounding box center [412, 353] width 133 height 33
click at [543, 378] on div "State AL AK AR AZ CA CO CT DE DC FL GA GU HI ID IL IN IA KS KY LA ME MD MA MI M…" at bounding box center [487, 360] width 298 height 46
click at [567, 360] on input "text" at bounding box center [561, 353] width 133 height 33
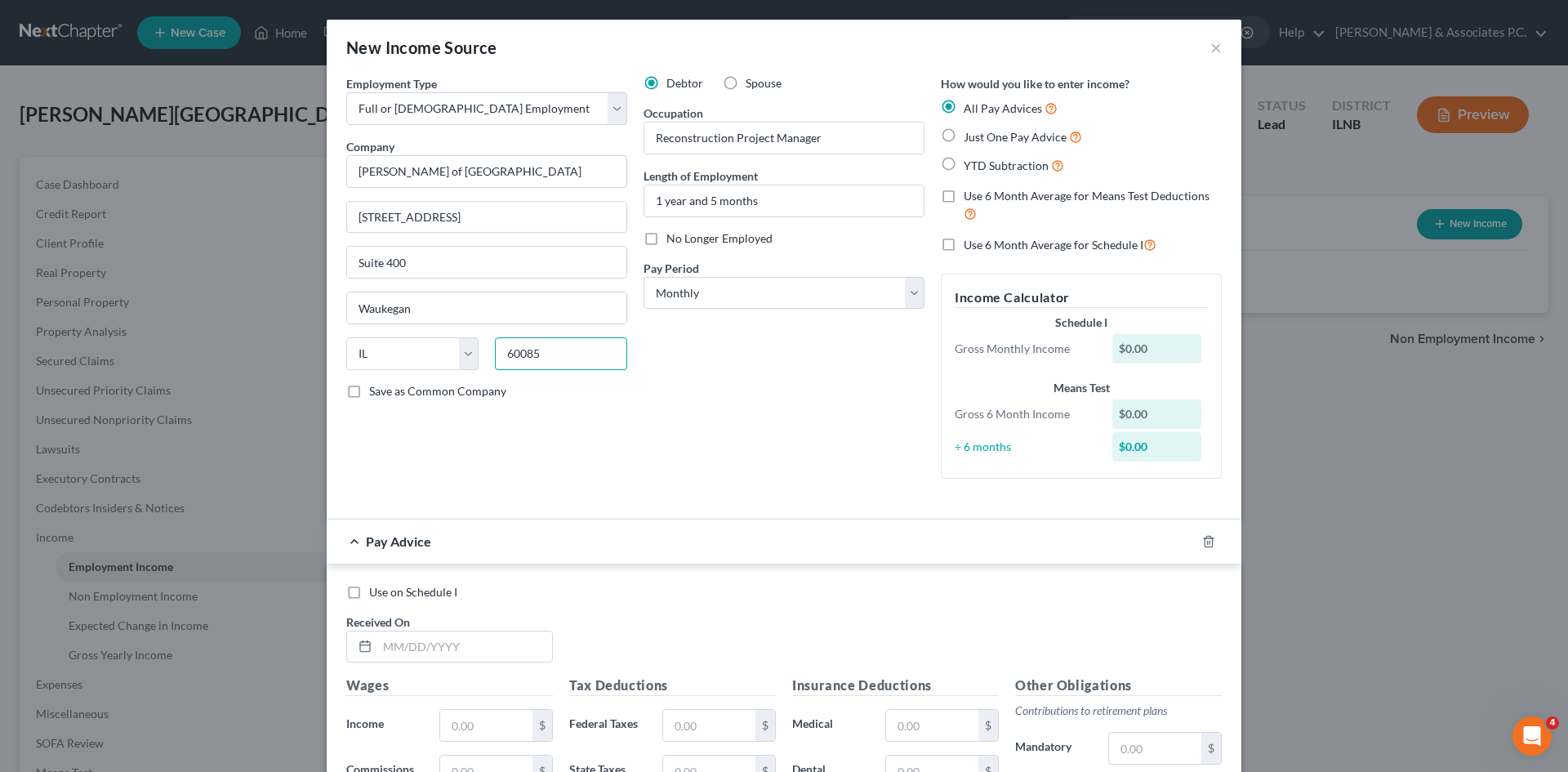
type input "60085"
click at [777, 295] on select "Select Monthly Twice Monthly Every Other Week Weekly" at bounding box center [784, 293] width 281 height 33
click at [644, 277] on select "Select Monthly Twice Monthly Every Other Week Weekly" at bounding box center [784, 293] width 281 height 33
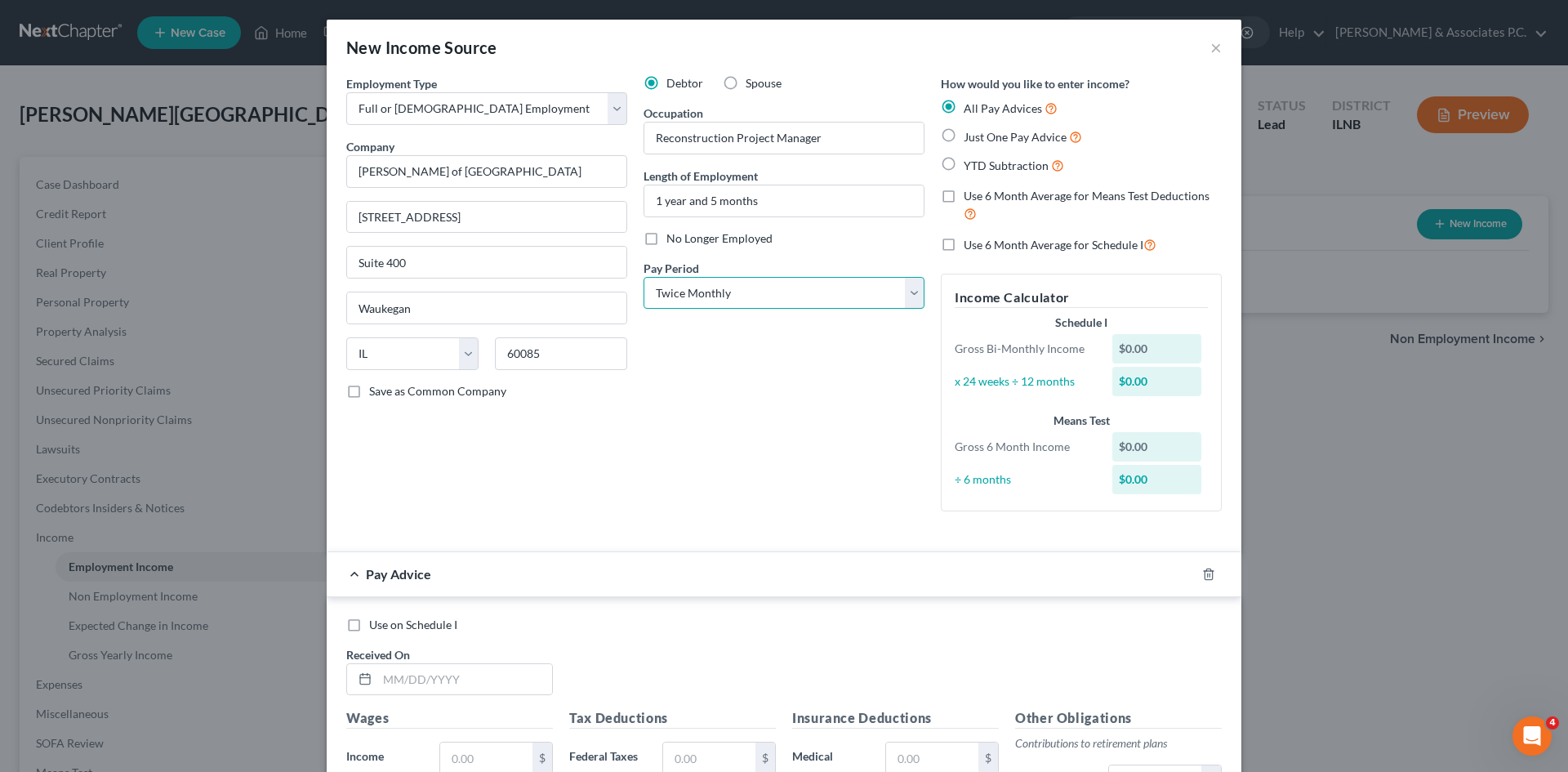
click at [777, 296] on select "Select Monthly Twice Monthly Every Other Week Weekly" at bounding box center [784, 293] width 281 height 33
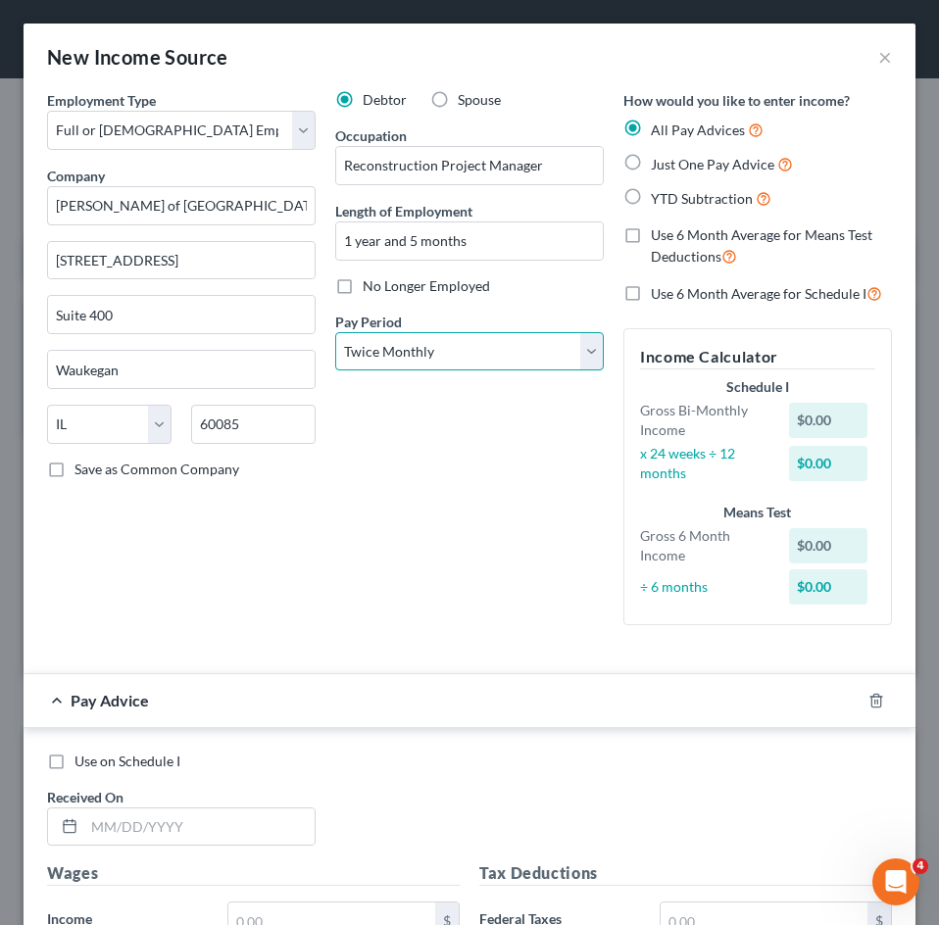
click at [585, 348] on select "Select Monthly Twice Monthly Every Other Week Weekly" at bounding box center [469, 351] width 268 height 39
click at [578, 345] on select "Select Monthly Twice Monthly Every Other Week Weekly" at bounding box center [469, 351] width 268 height 39
select select "2"
click at [335, 332] on select "Select Monthly Twice Monthly Every Other Week Weekly" at bounding box center [469, 351] width 268 height 39
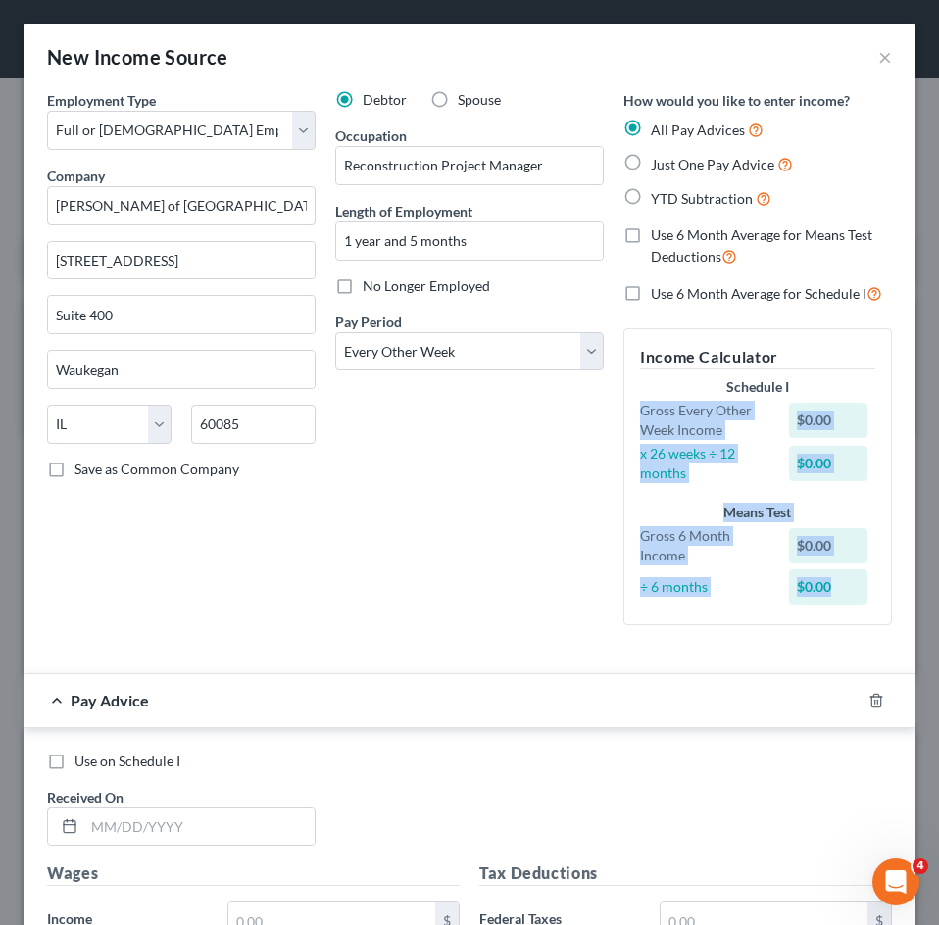
drag, startPoint x: 865, startPoint y: 616, endPoint x: 623, endPoint y: 414, distance: 315.8
click at [623, 414] on div "Income Calculator Schedule I Gross Every Other Week Income $0.00 x 26 weeks ÷ 1…" at bounding box center [757, 476] width 268 height 297
copy div "Gross Every Other Week Income $0.00 x 26 weeks ÷ 12 months $0.00 Means Test Gro…"
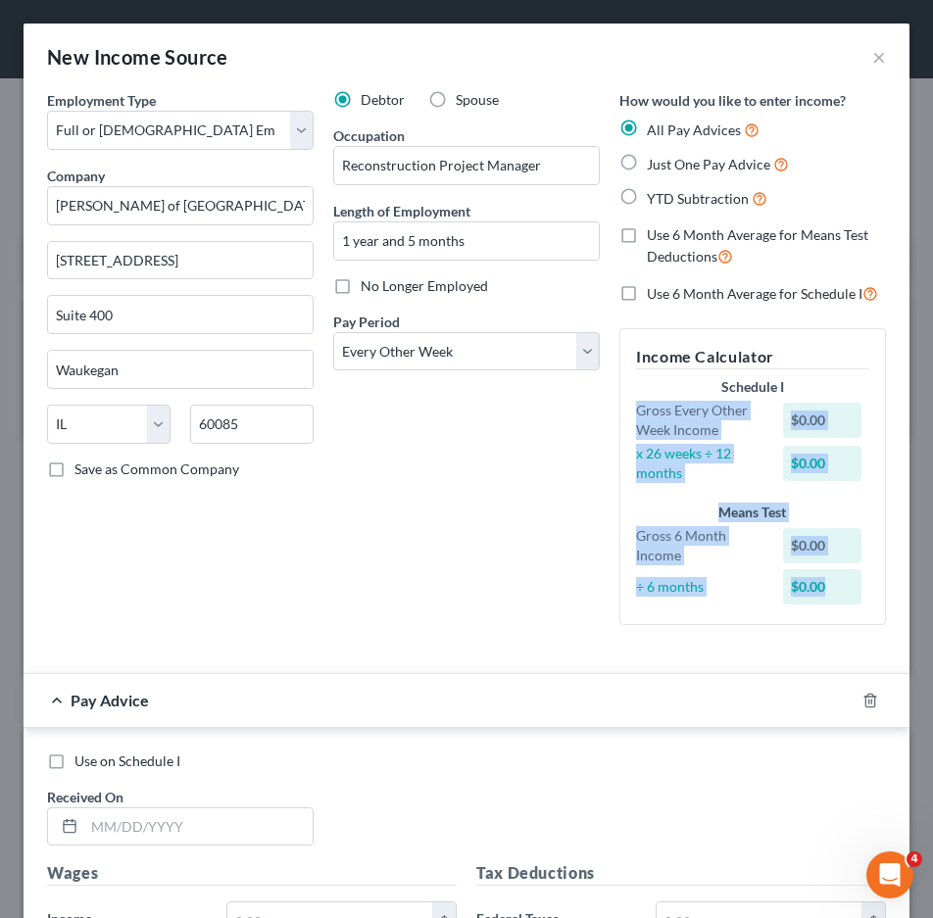
click at [773, 416] on div "$0.00" at bounding box center [825, 420] width 105 height 35
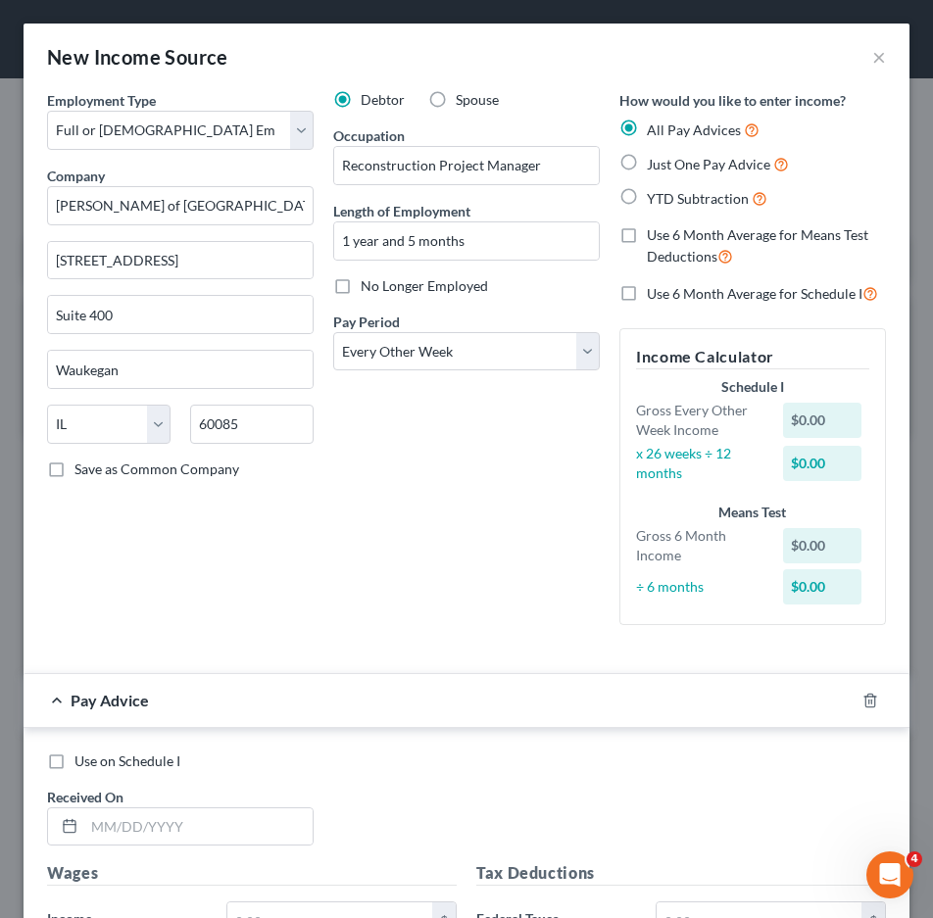
click at [836, 399] on div "Schedule I Gross Every Other Week Income $0.00 x 26 weeks ÷ 12 months $0.00" at bounding box center [752, 432] width 253 height 110
click at [773, 409] on div "$0.00" at bounding box center [825, 420] width 105 height 35
click at [783, 415] on div "$0.00" at bounding box center [821, 420] width 77 height 35
click at [792, 427] on div "$0.00" at bounding box center [821, 420] width 77 height 35
click at [832, 427] on div "$0.00" at bounding box center [821, 420] width 77 height 35
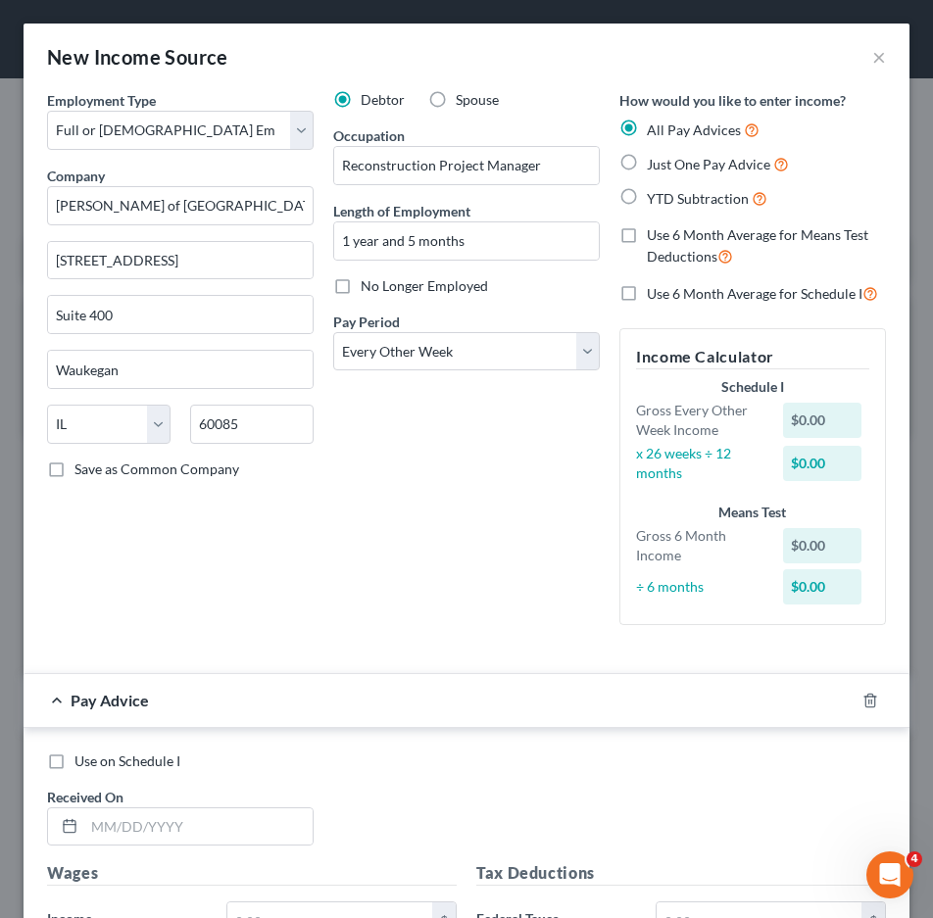
click at [796, 421] on div "$0.00" at bounding box center [821, 420] width 77 height 35
drag, startPoint x: 781, startPoint y: 421, endPoint x: 821, endPoint y: 416, distance: 40.5
click at [821, 416] on div "$0.00" at bounding box center [821, 420] width 77 height 35
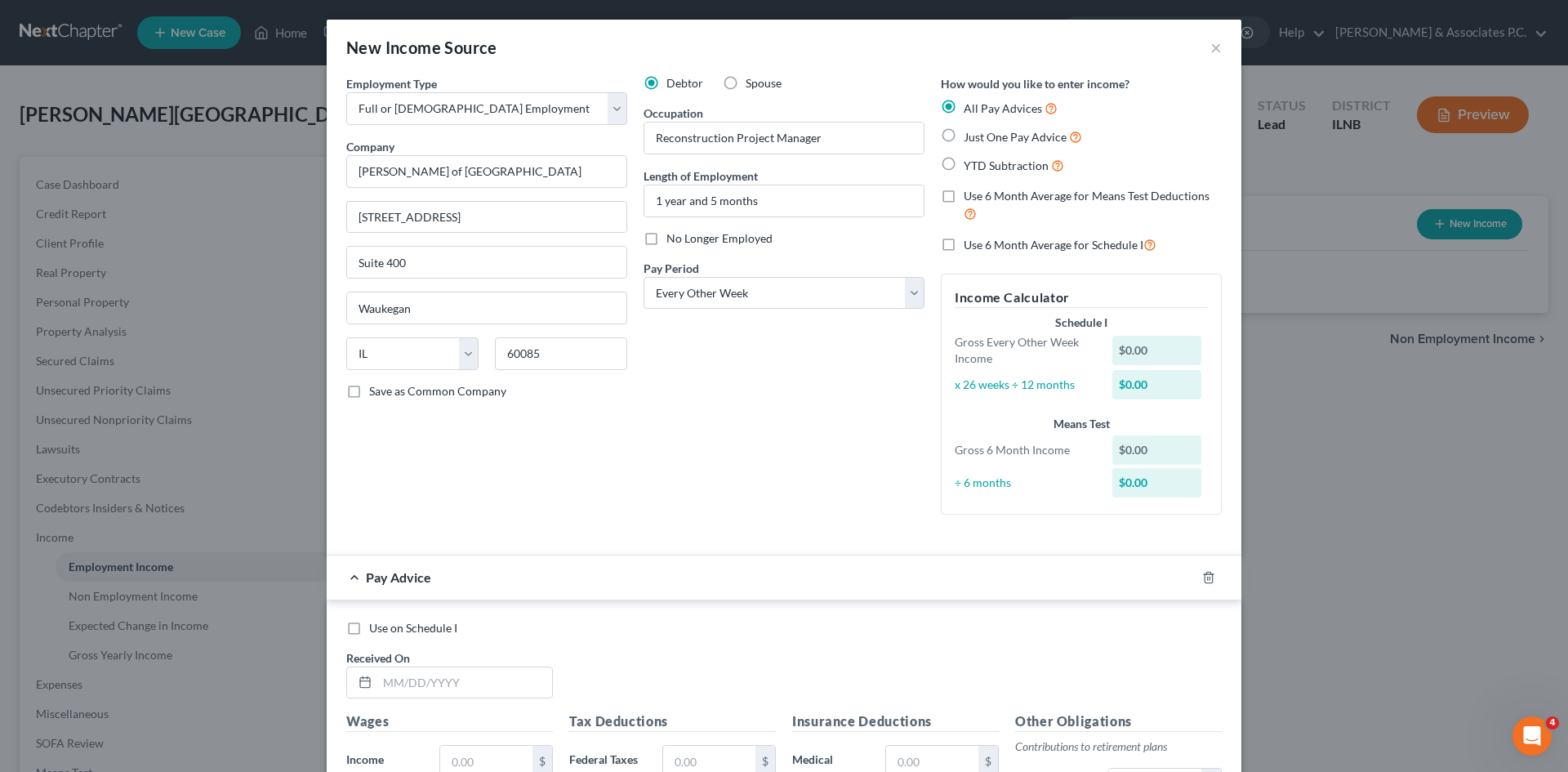
click at [777, 138] on label "Just One Pay Advice" at bounding box center [1023, 137] width 118 height 19
click at [777, 138] on input "Just One Pay Advice" at bounding box center [975, 133] width 11 height 11
radio input "true"
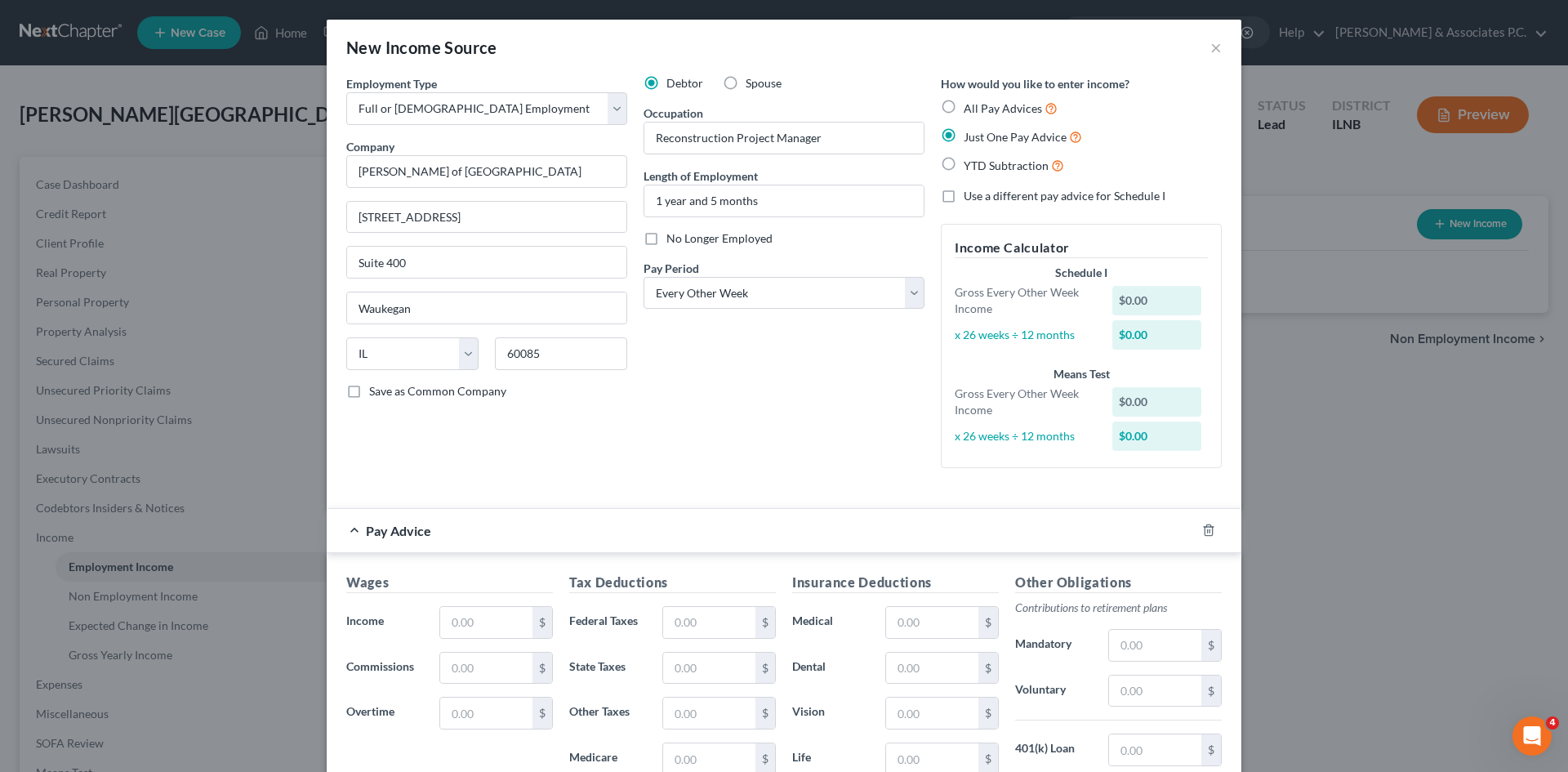
click at [777, 102] on label "All Pay Advices" at bounding box center [1010, 108] width 94 height 19
click at [777, 102] on input "All Pay Advices" at bounding box center [975, 104] width 11 height 11
radio input "true"
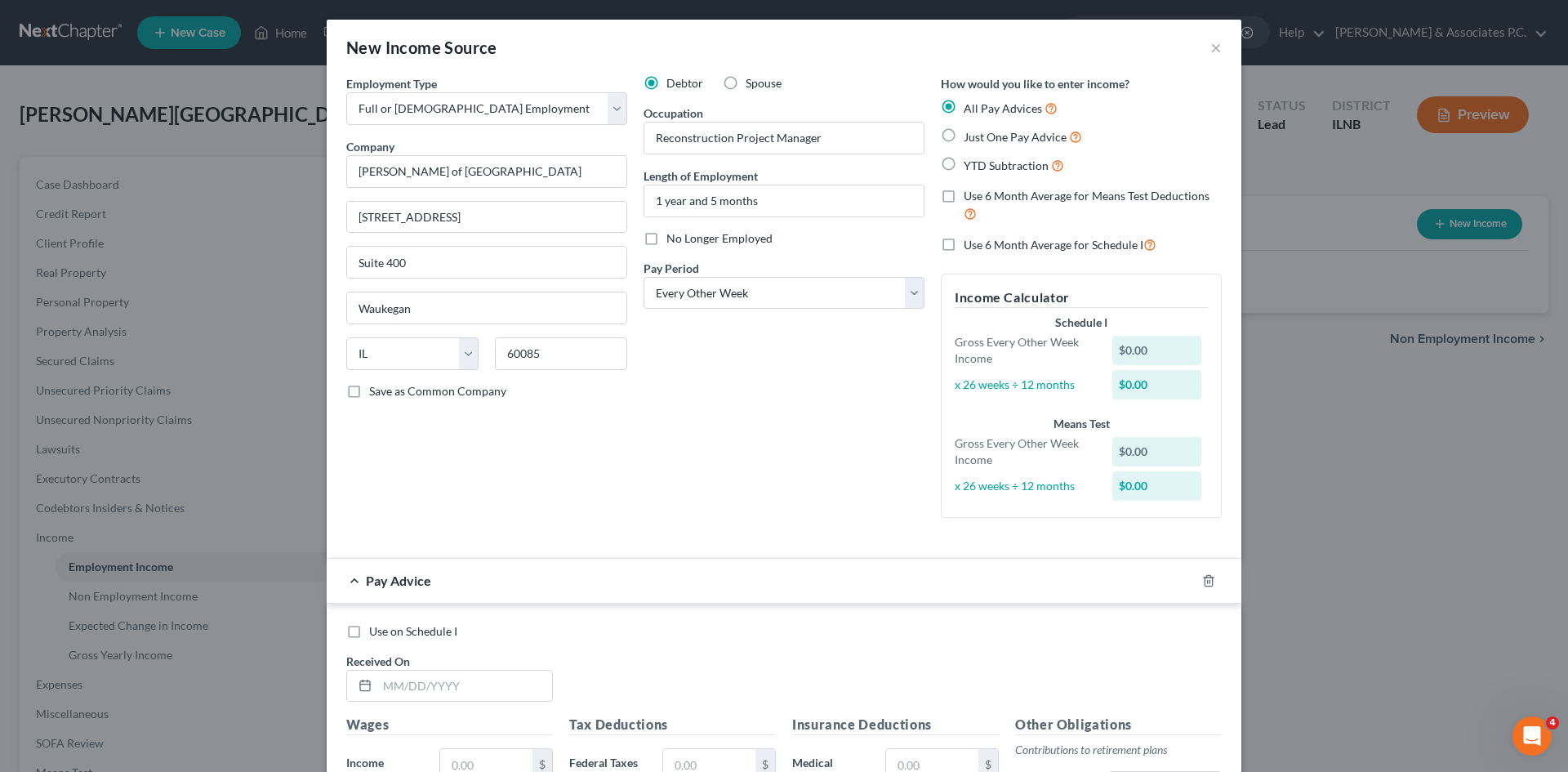
click at [777, 378] on div "$0.00" at bounding box center [1158, 384] width 90 height 29
click at [777, 348] on div "$0.00" at bounding box center [1158, 350] width 90 height 29
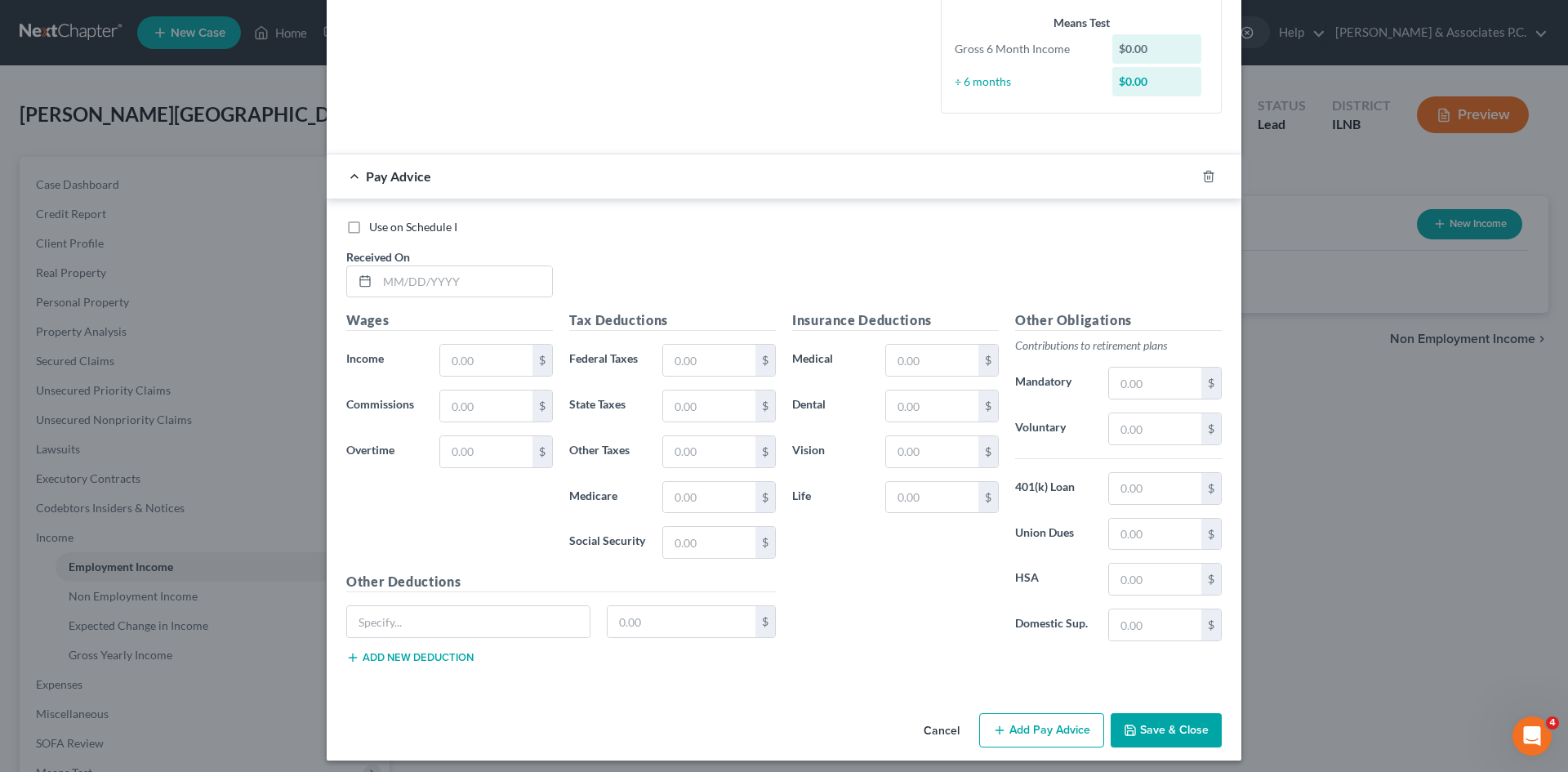
scroll to position [409, 0]
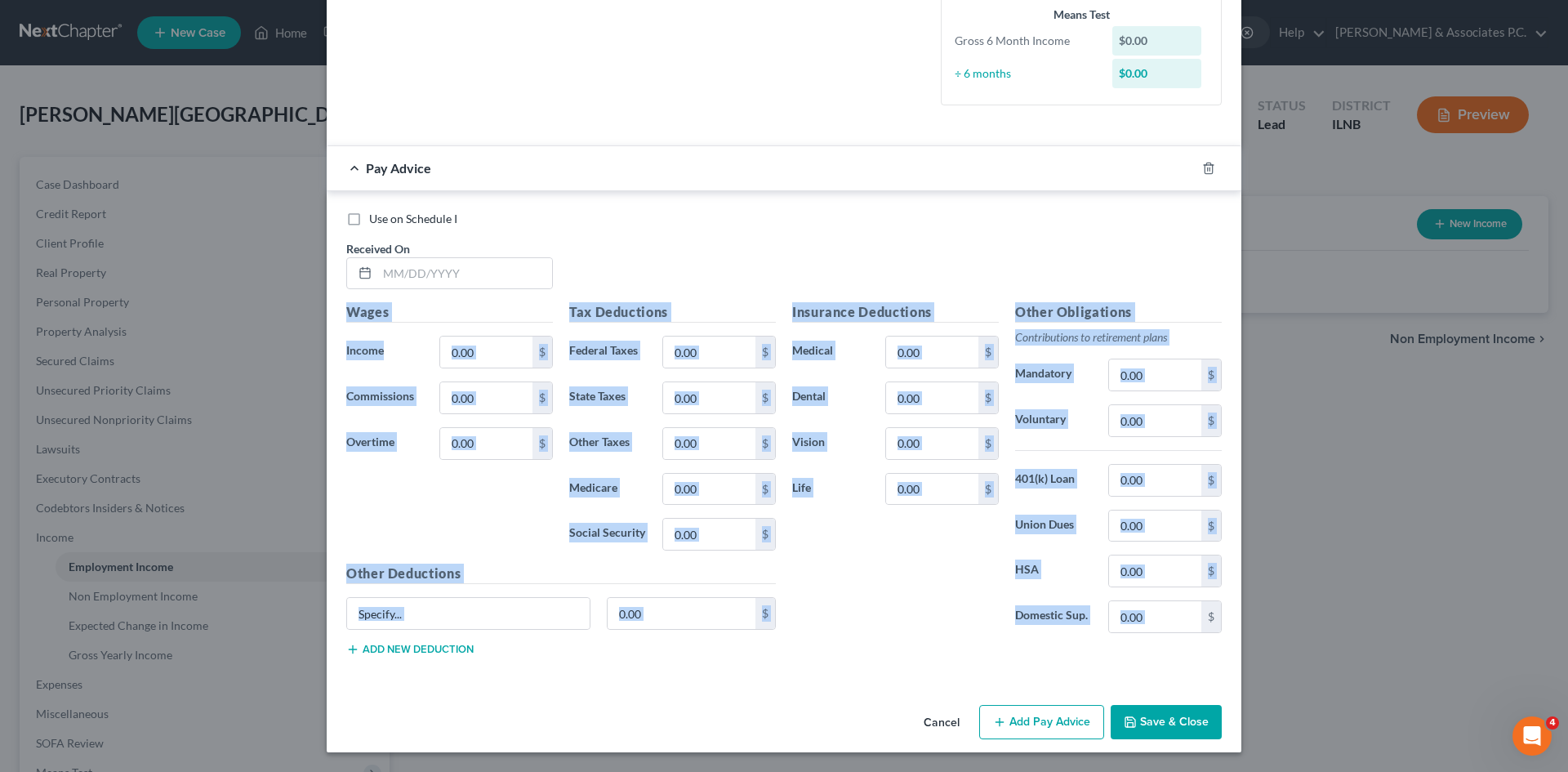
drag, startPoint x: 1197, startPoint y: 653, endPoint x: 342, endPoint y: 310, distance: 921.2
click at [342, 310] on div "Wages Income * $ Commissions $ Overtime $ Tax Deductions Federal Taxes $ State …" at bounding box center [784, 486] width 892 height 367
copy div "Wages Income * $ Commissions $ Overtime $ Tax Deductions Federal Taxes $ State …"
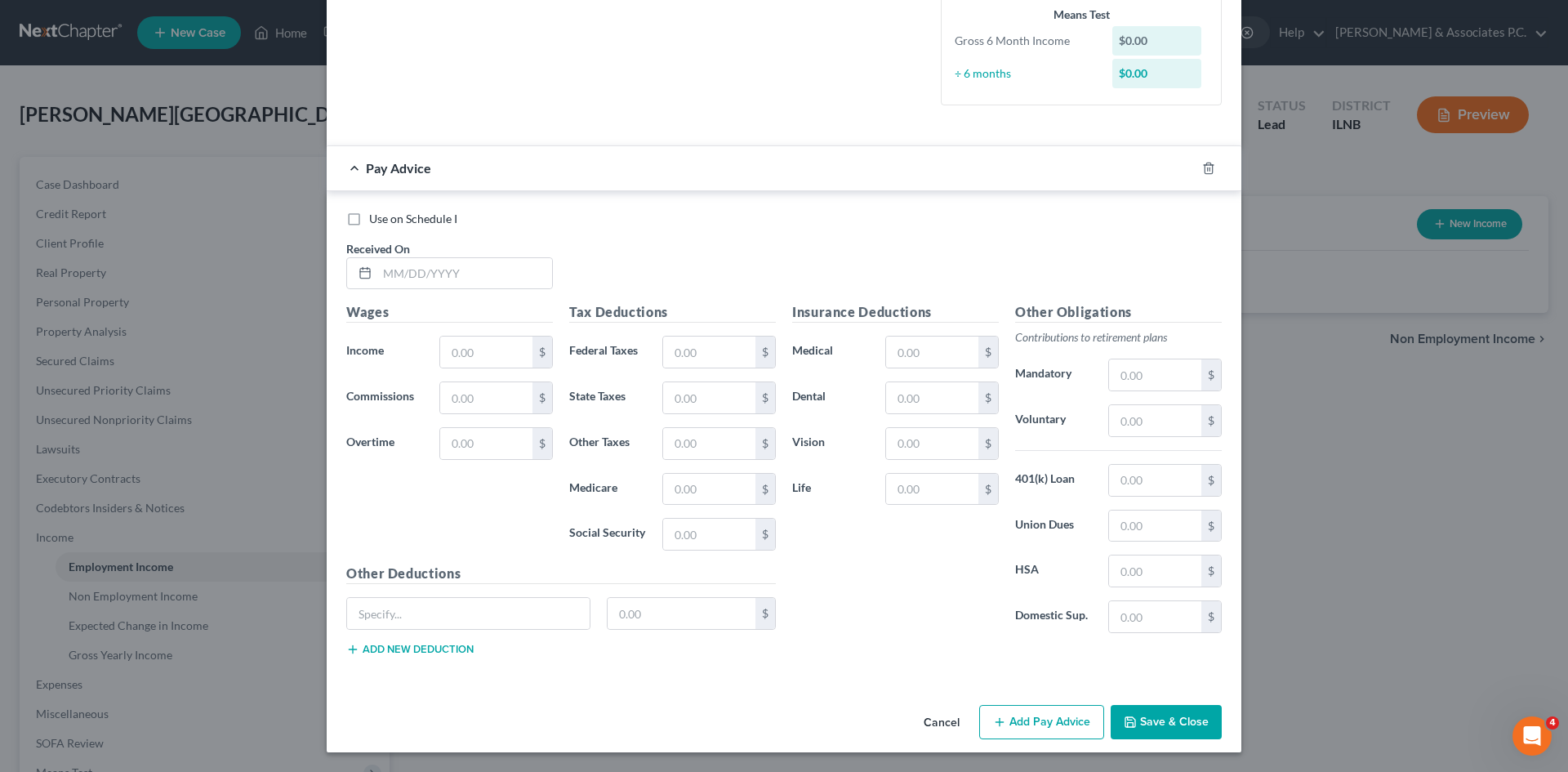
click at [701, 218] on div "Use on Schedule I" at bounding box center [784, 219] width 875 height 17
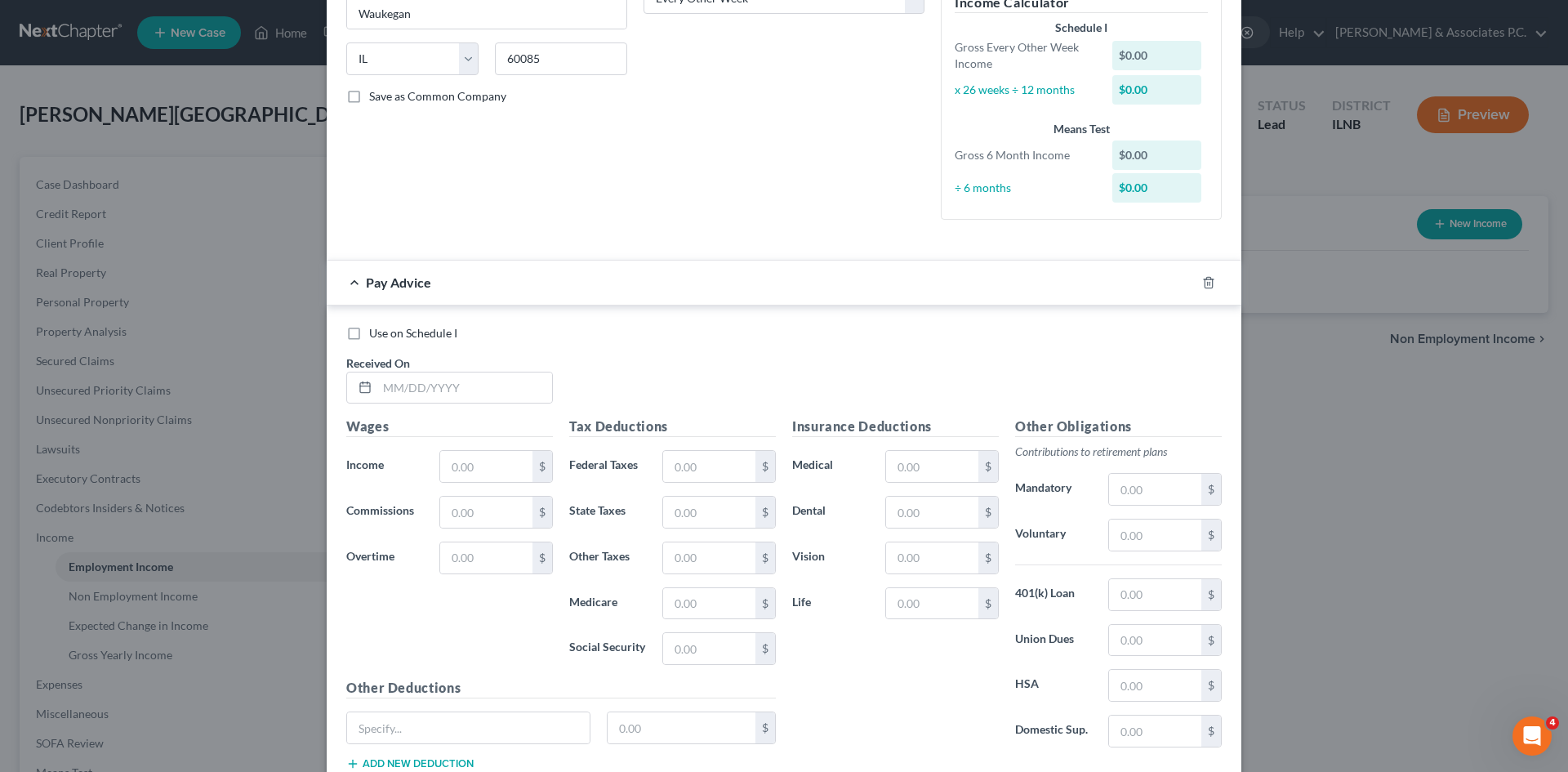
scroll to position [386, 0]
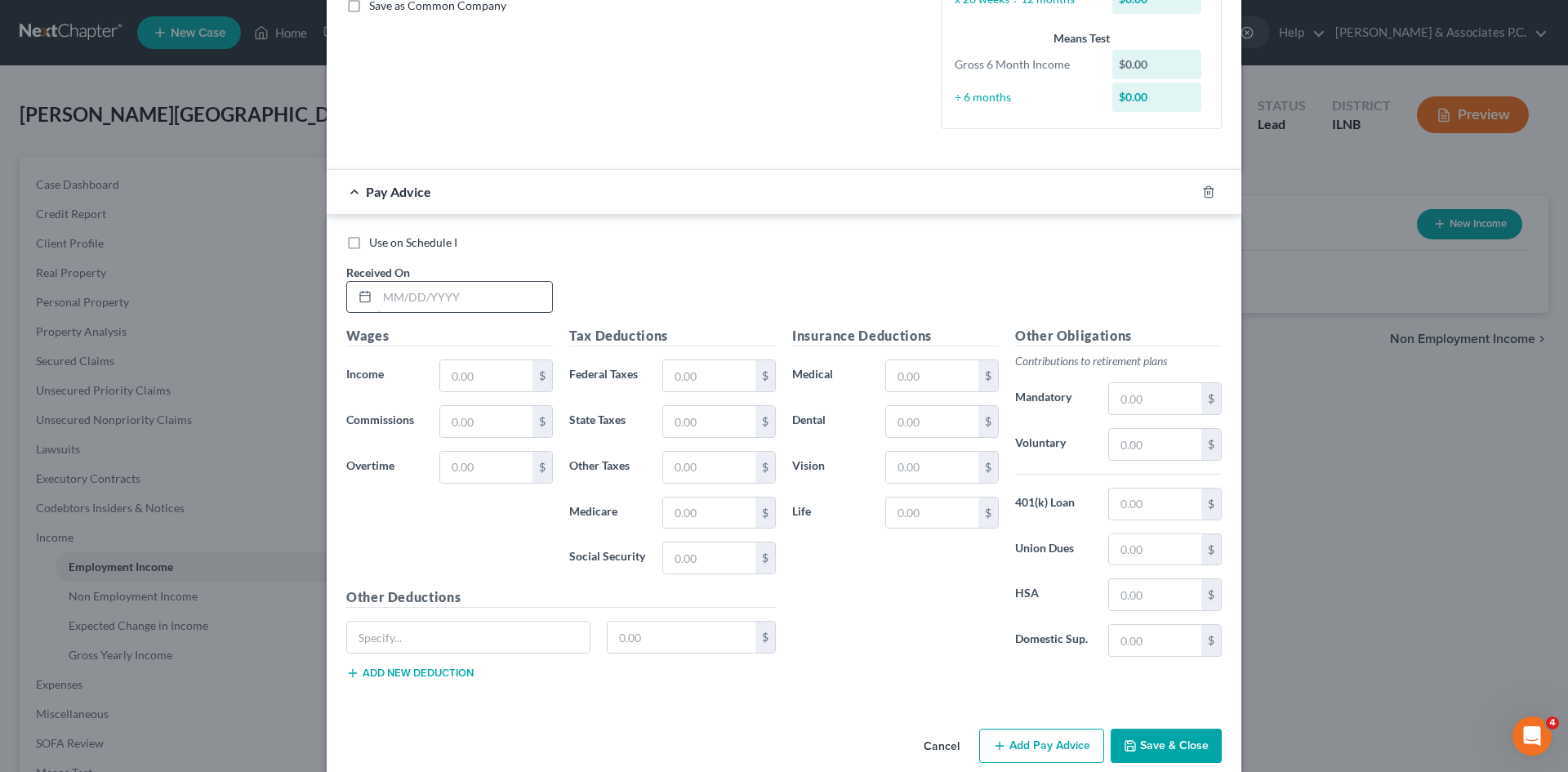
click at [493, 291] on input "text" at bounding box center [465, 297] width 175 height 31
type input "1/10/2025"
click at [516, 379] on input "text" at bounding box center [486, 375] width 93 height 31
type input "2,500"
click at [729, 388] on input "text" at bounding box center [709, 375] width 93 height 31
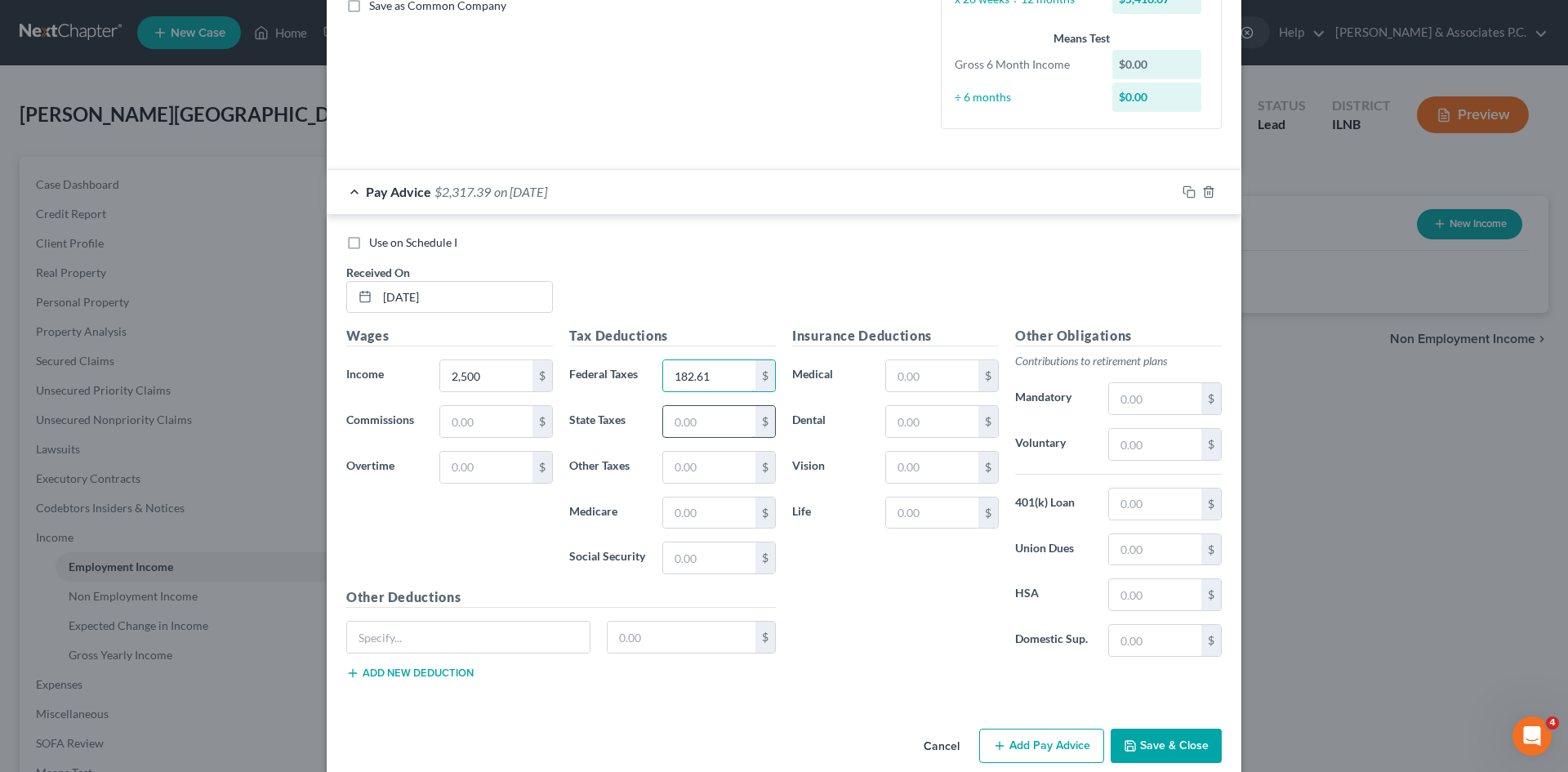
type input "182.61"
click at [729, 426] on input "text" at bounding box center [709, 421] width 93 height 31
type input "123.56"
click at [744, 478] on input "text" at bounding box center [709, 467] width 93 height 31
type input "36.19"
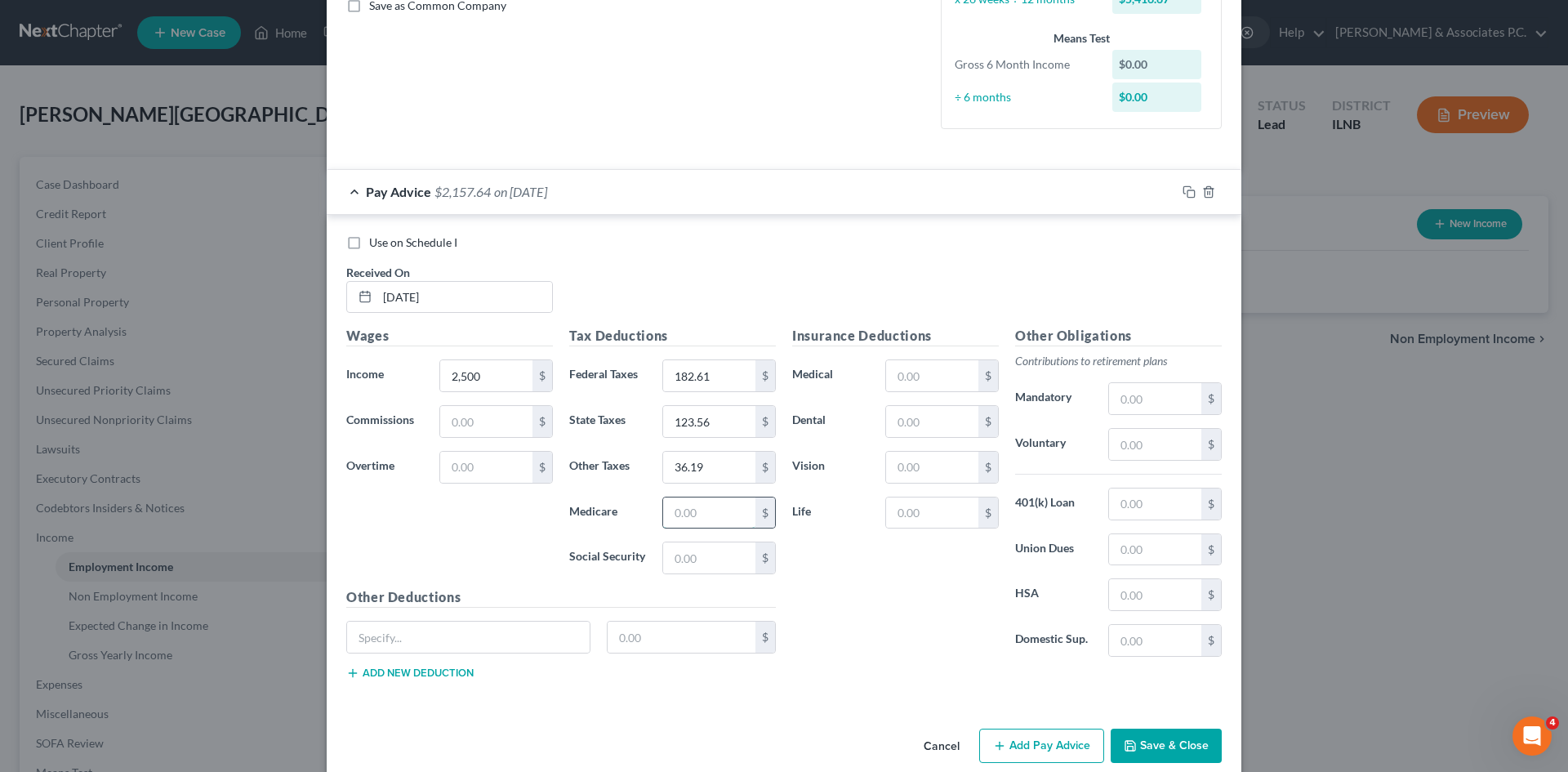
click at [720, 511] on input "text" at bounding box center [709, 513] width 93 height 31
click at [731, 469] on input "36.19" at bounding box center [709, 467] width 93 height 31
click at [735, 518] on input "154.76" at bounding box center [709, 513] width 93 height 31
type input "36.19"
click at [704, 474] on input "36.19" at bounding box center [709, 467] width 93 height 31
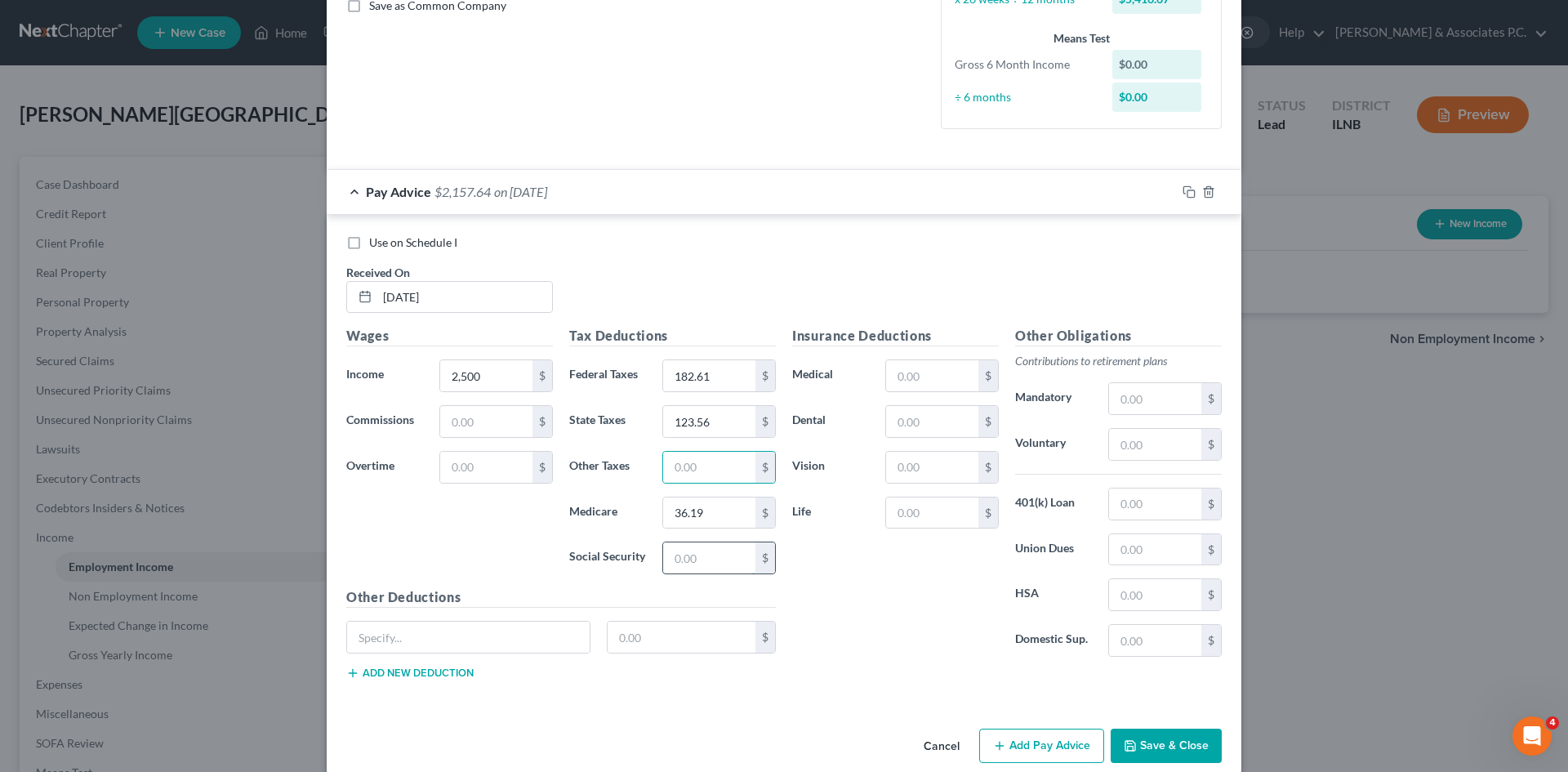
click at [718, 561] on input "text" at bounding box center [709, 558] width 93 height 31
type input "154.76"
click at [777, 456] on input "text" at bounding box center [932, 467] width 93 height 31
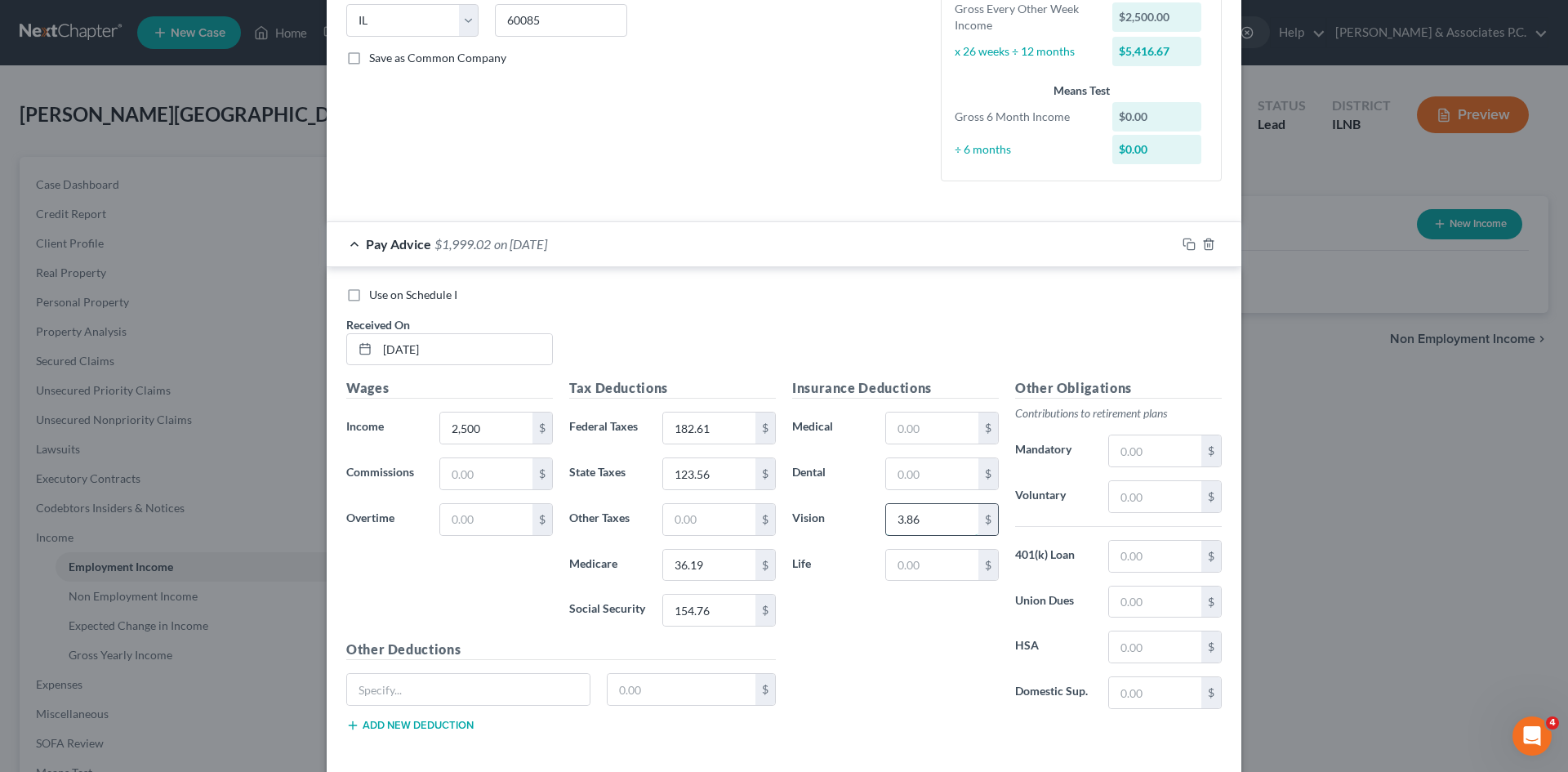
scroll to position [304, 0]
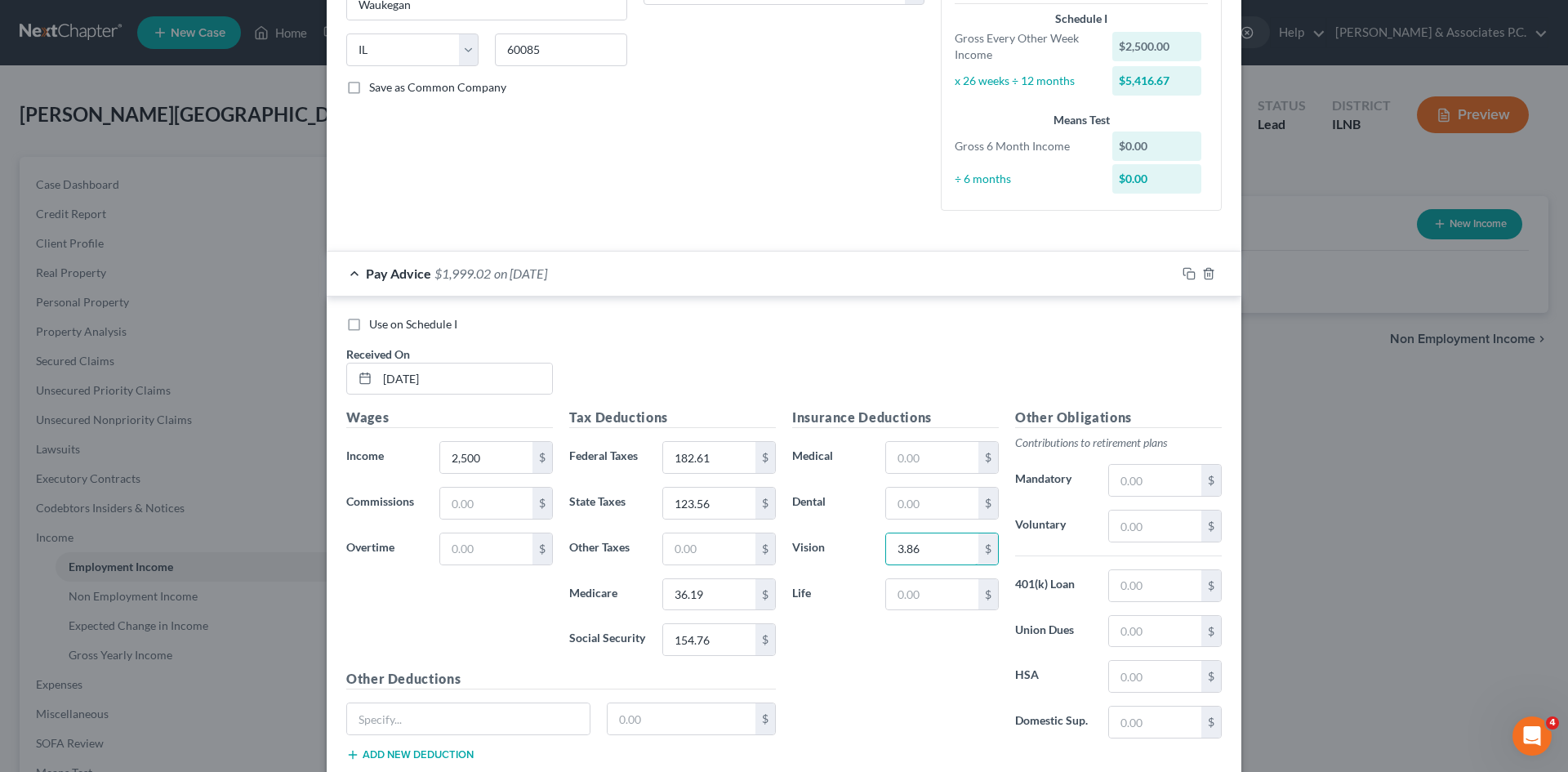
type input "3.86"
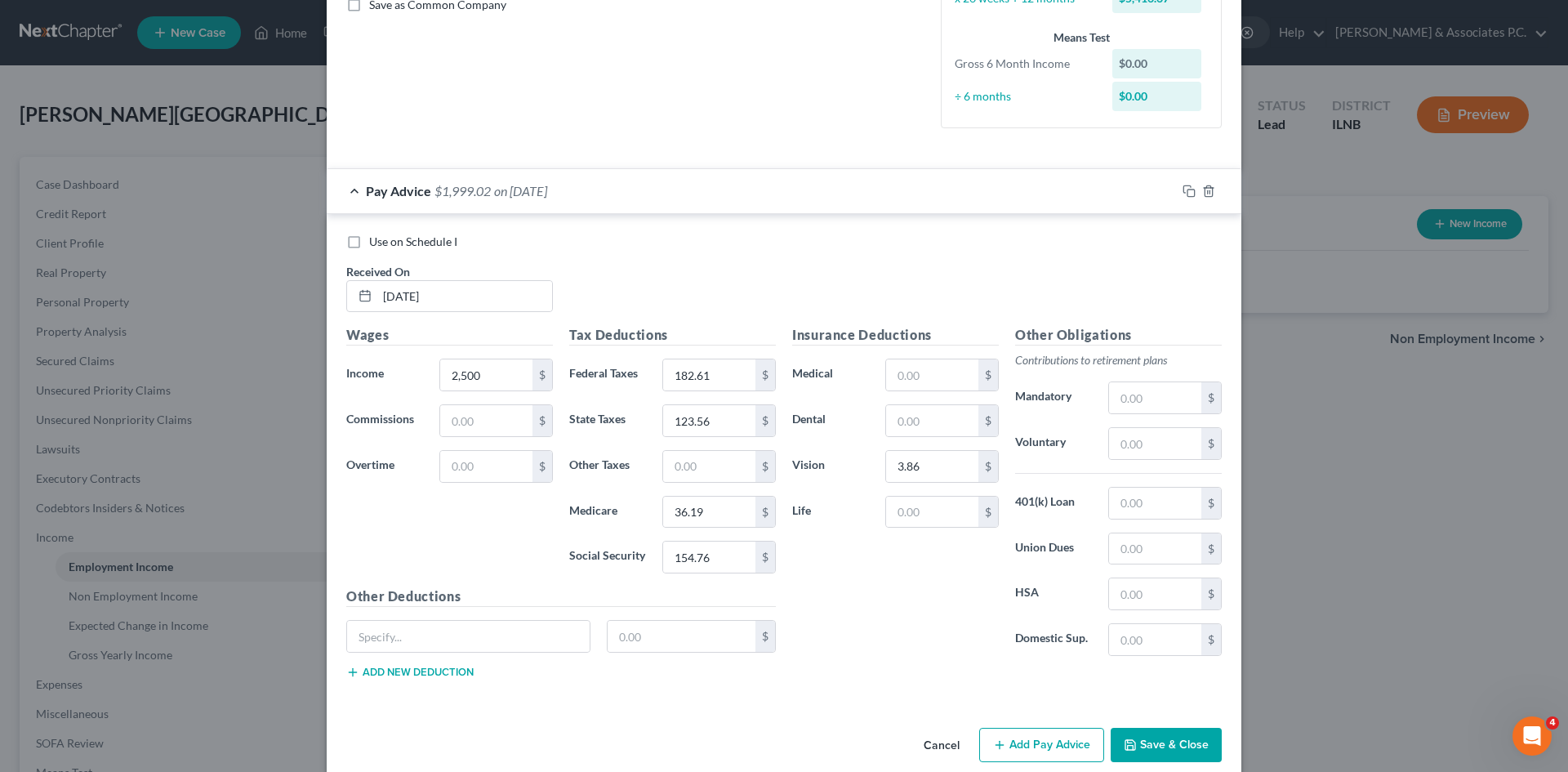
scroll to position [409, 0]
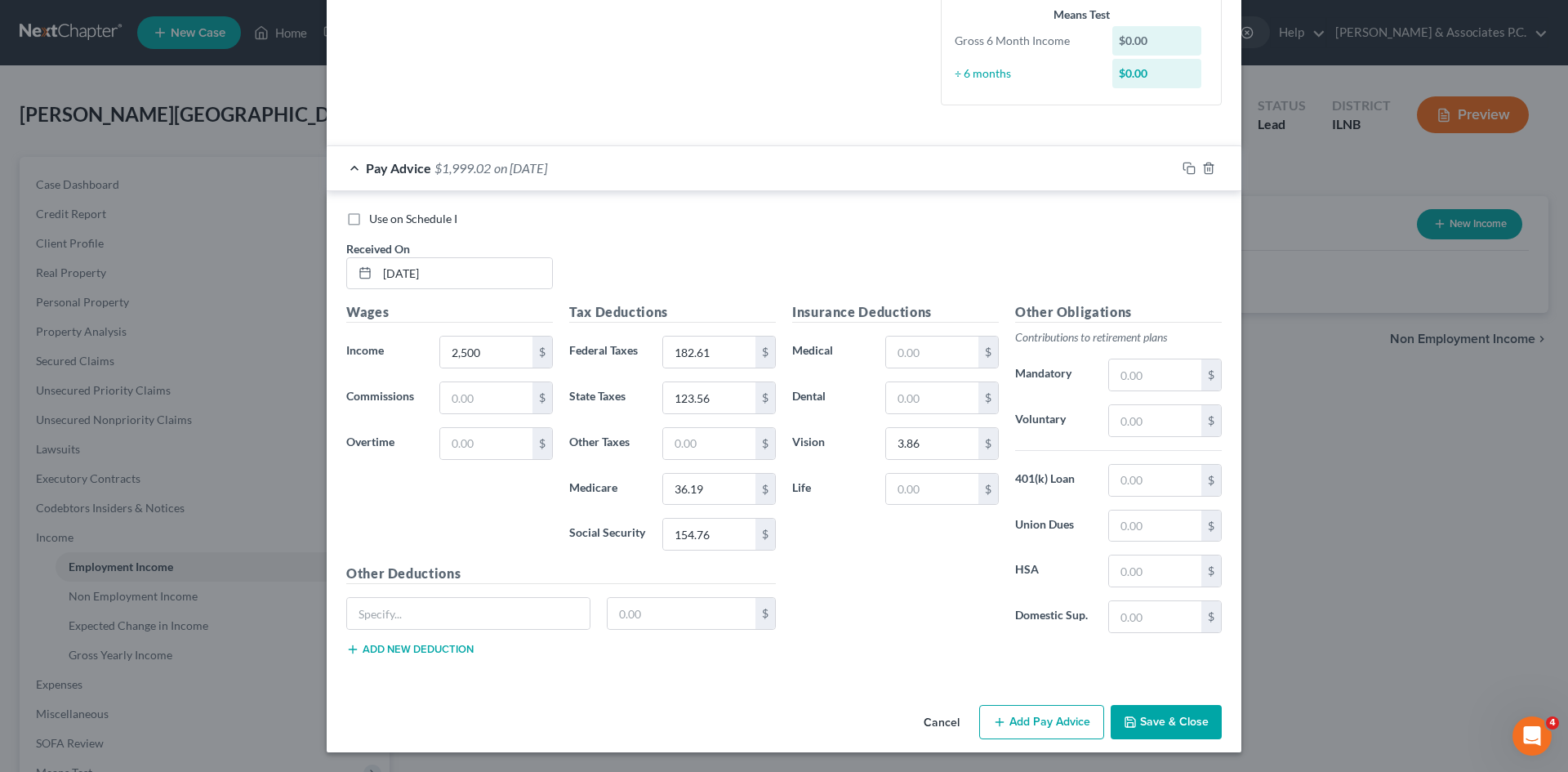
click at [777, 719] on button "Add Pay Advice" at bounding box center [1042, 722] width 125 height 34
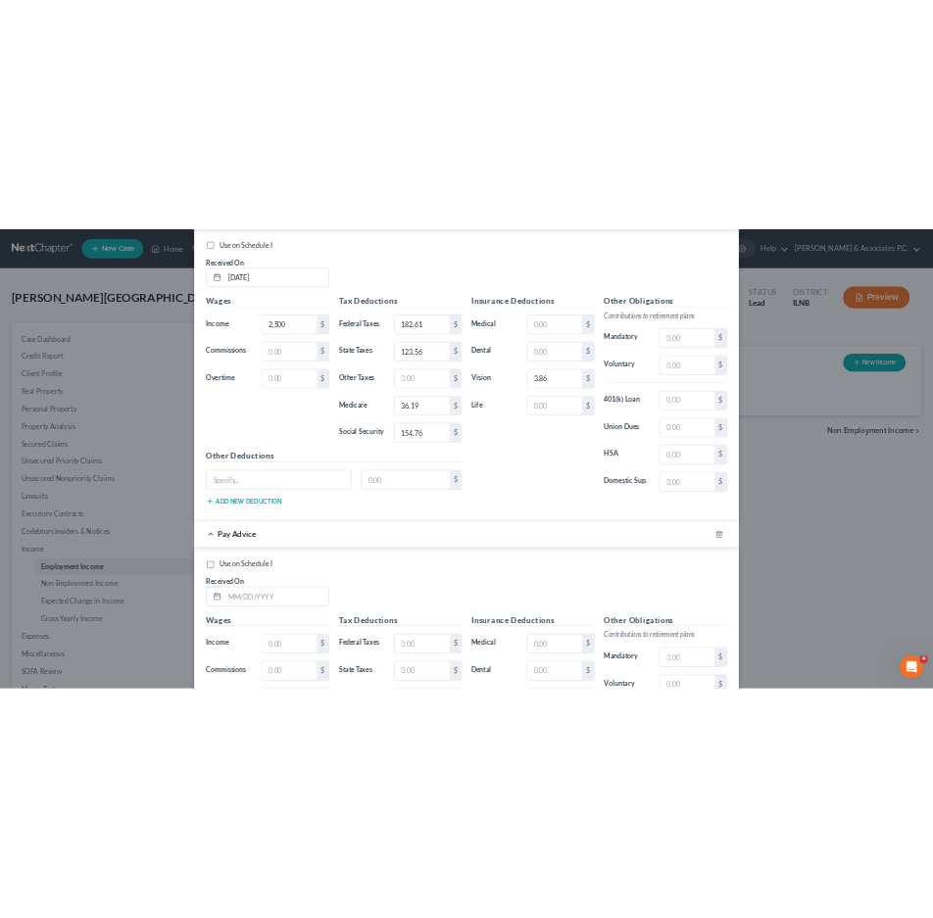
scroll to position [727, 0]
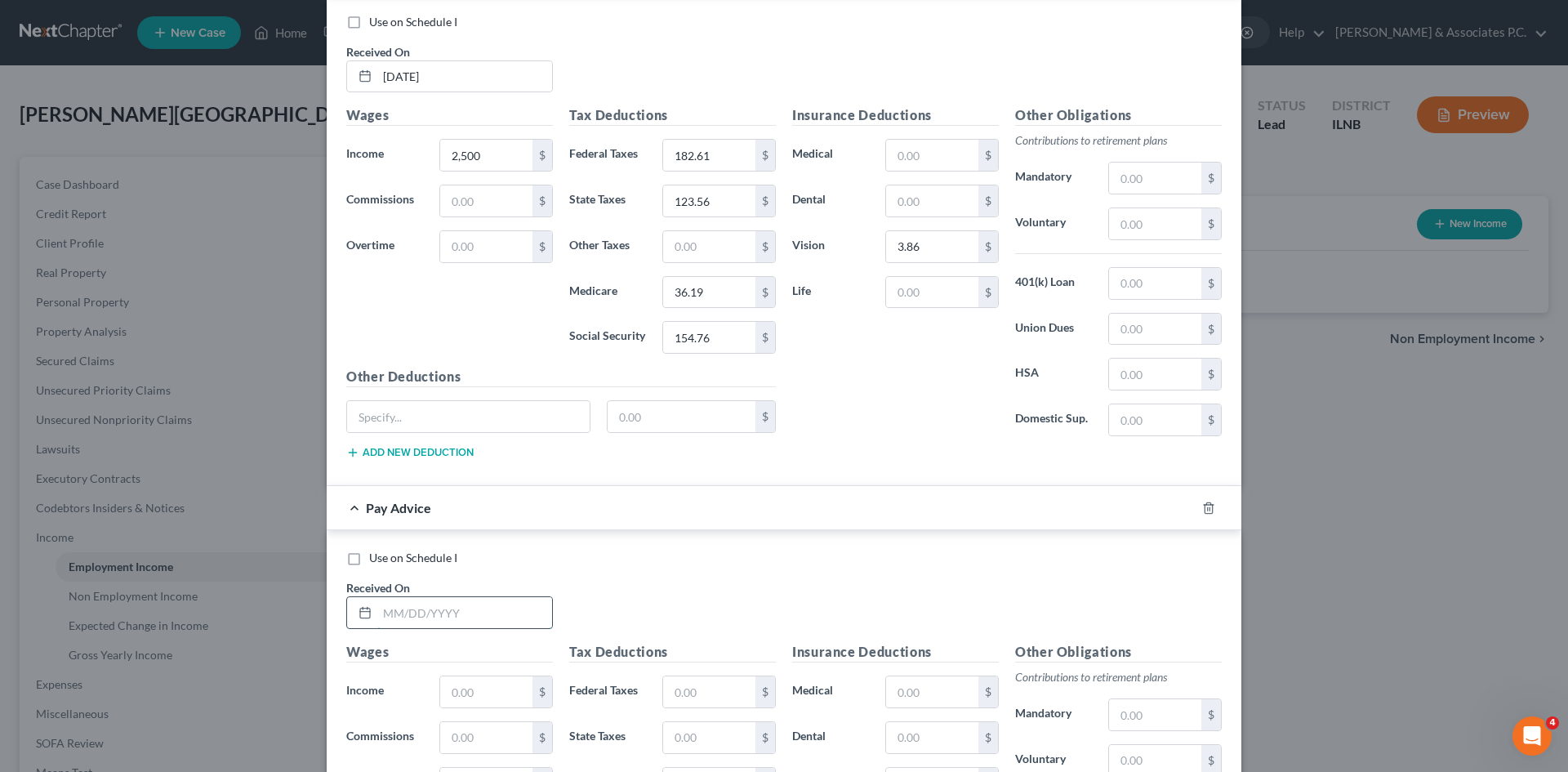
click at [458, 614] on input "text" at bounding box center [465, 612] width 175 height 31
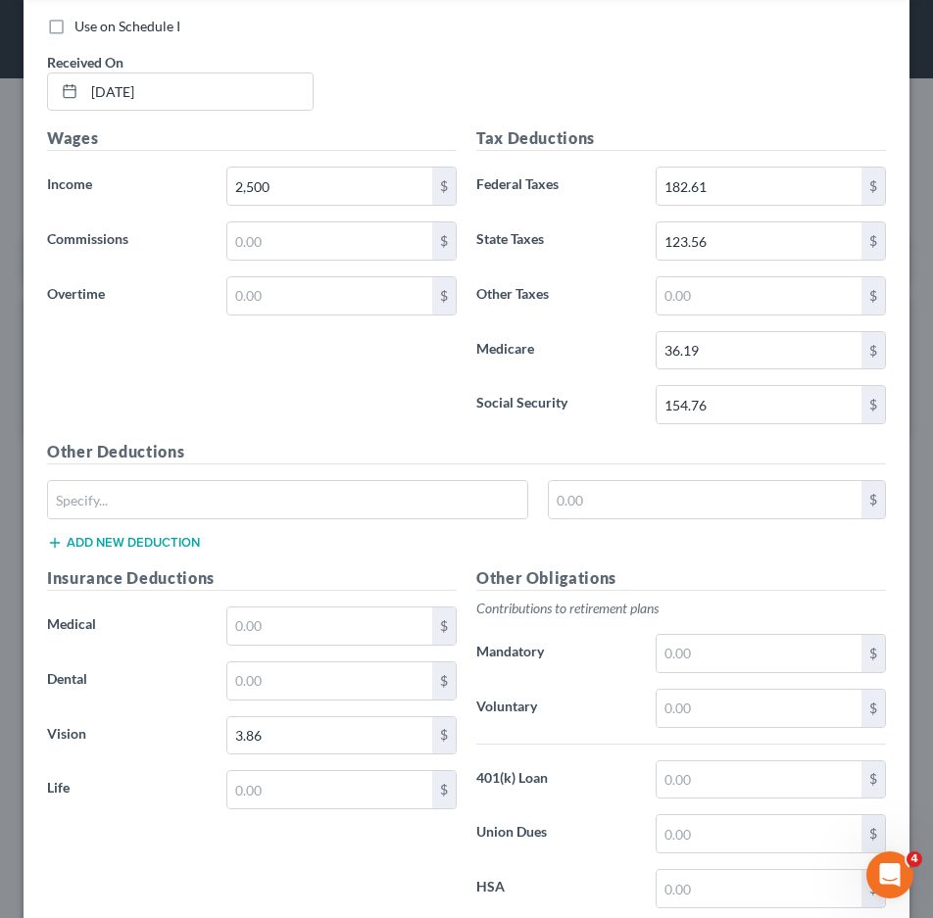
type input "1/24/2025"
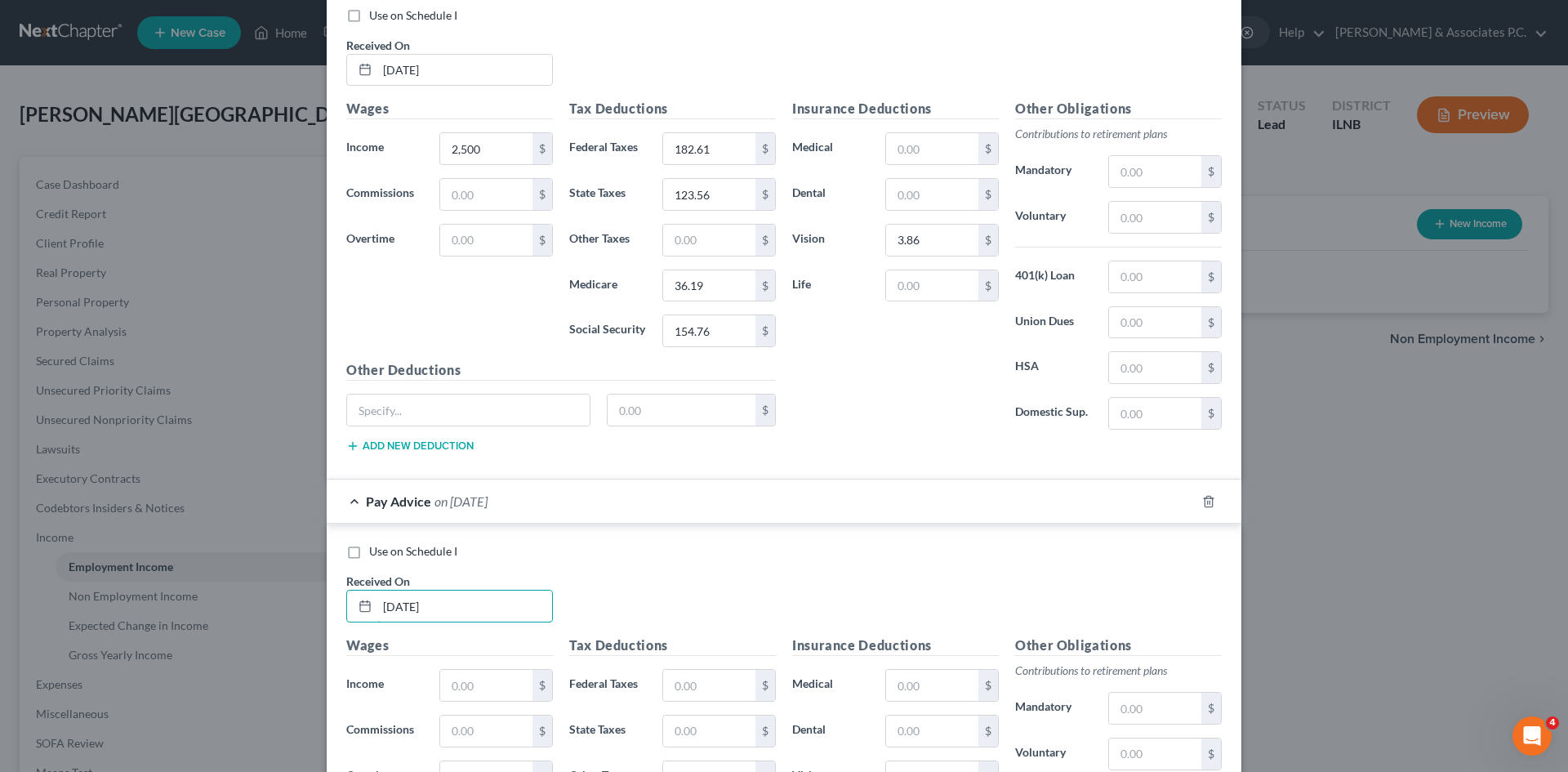
scroll to position [606, 0]
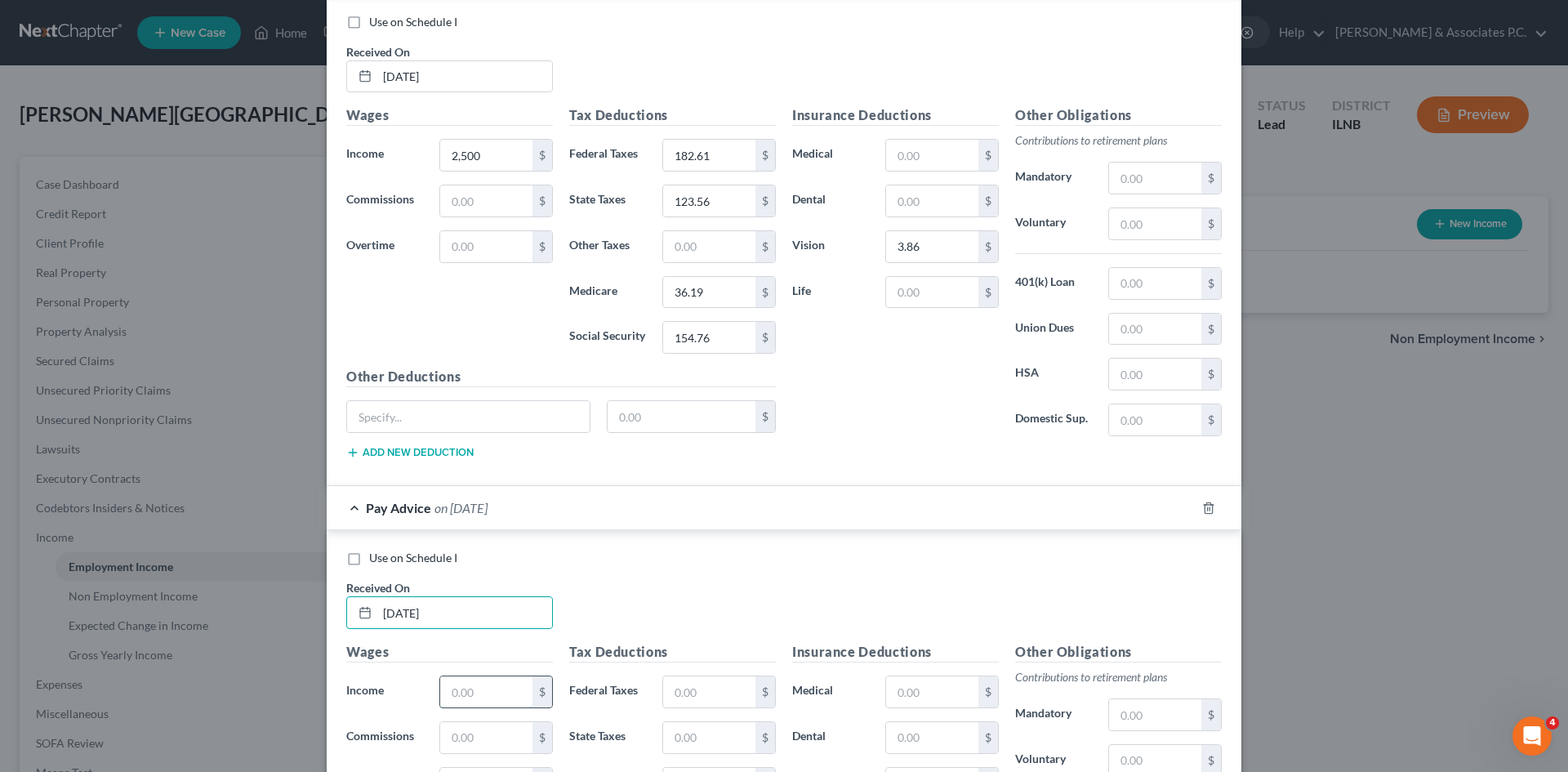
click at [478, 702] on input "text" at bounding box center [486, 691] width 93 height 31
type input "5,000"
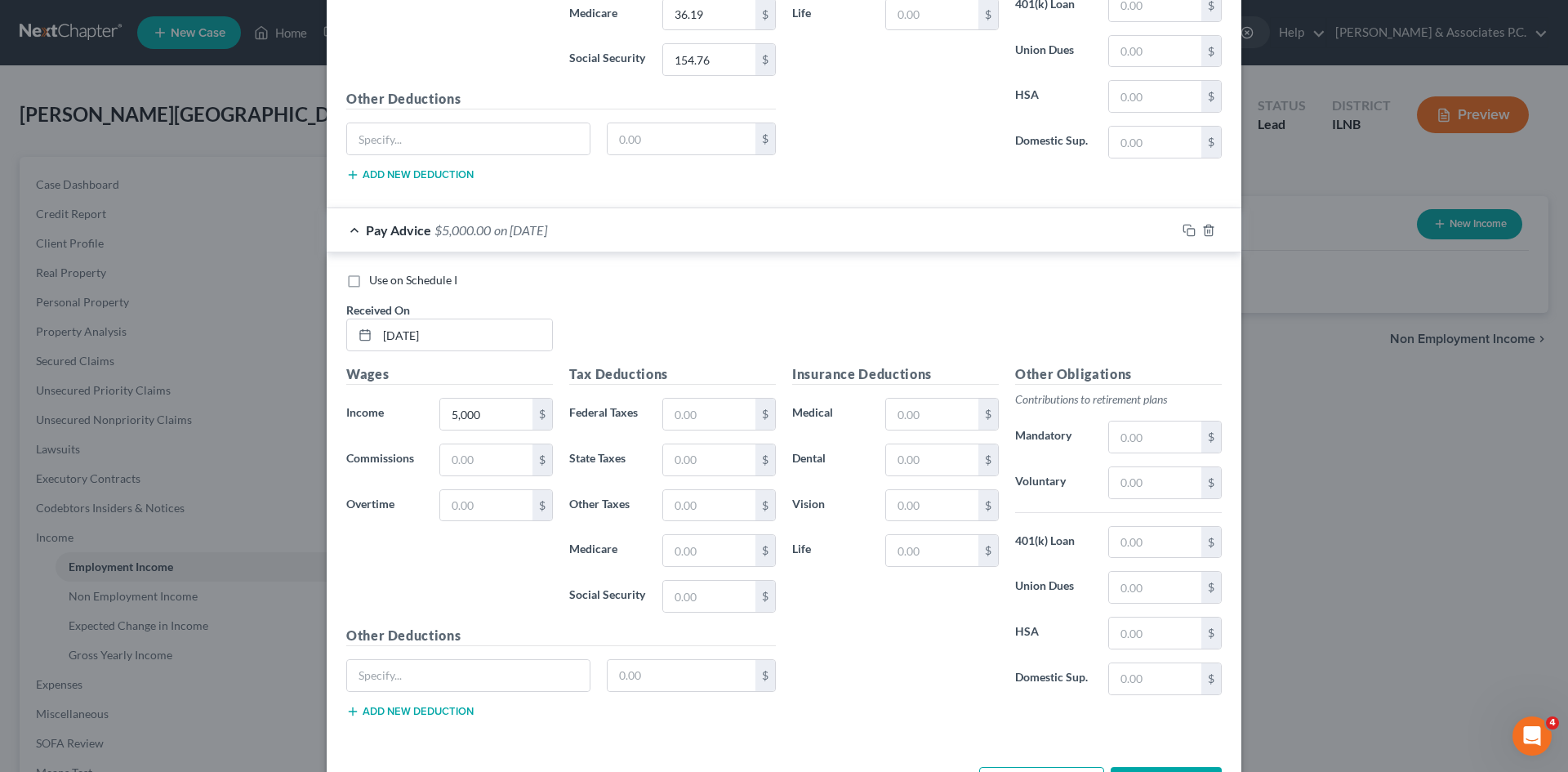
scroll to position [891, 0]
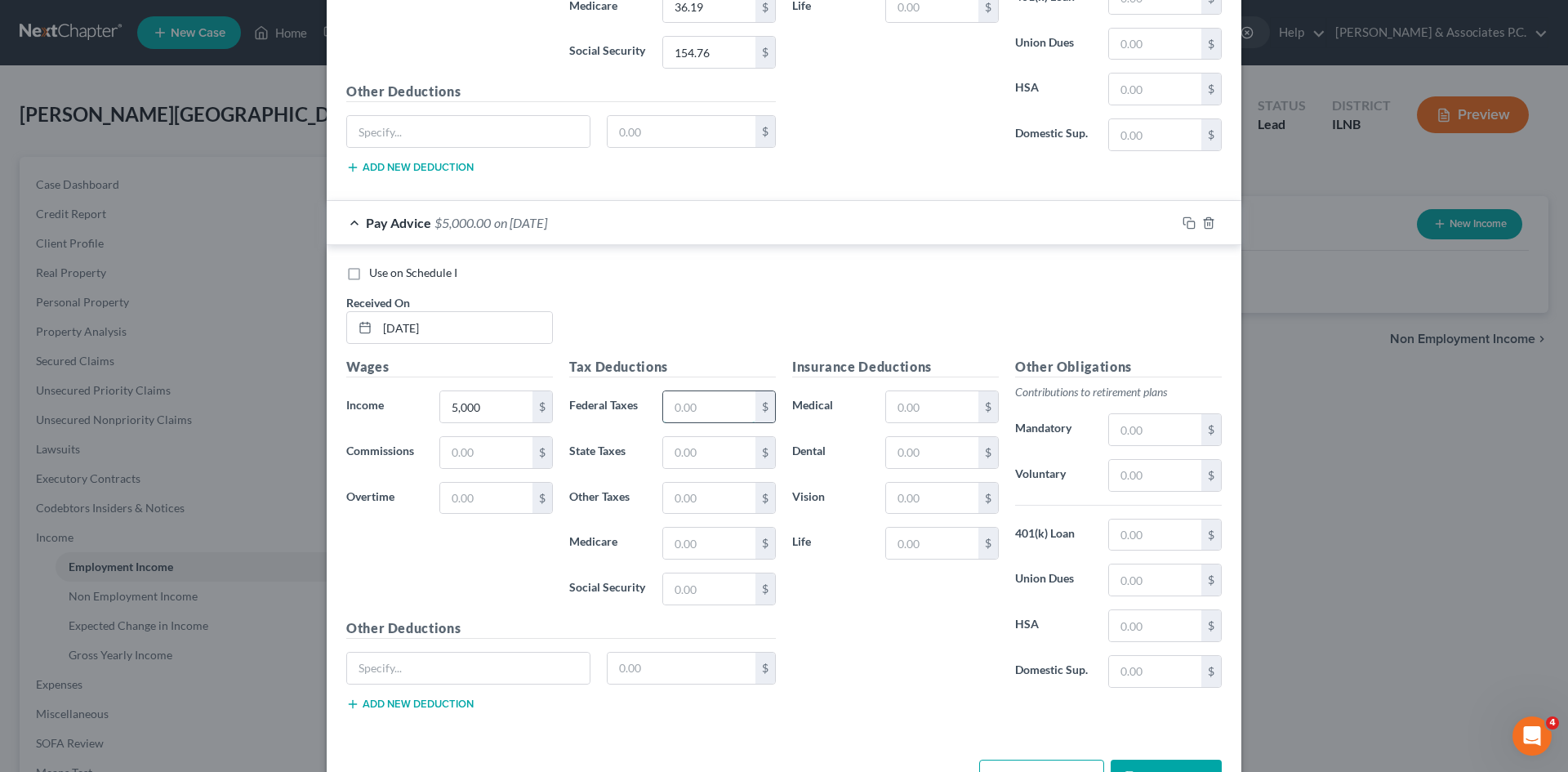
click at [710, 417] on input "text" at bounding box center [709, 406] width 93 height 31
type input "182.61"
click at [710, 441] on input "text" at bounding box center [709, 452] width 93 height 31
type input "123.56"
click at [717, 541] on input "text" at bounding box center [709, 543] width 93 height 31
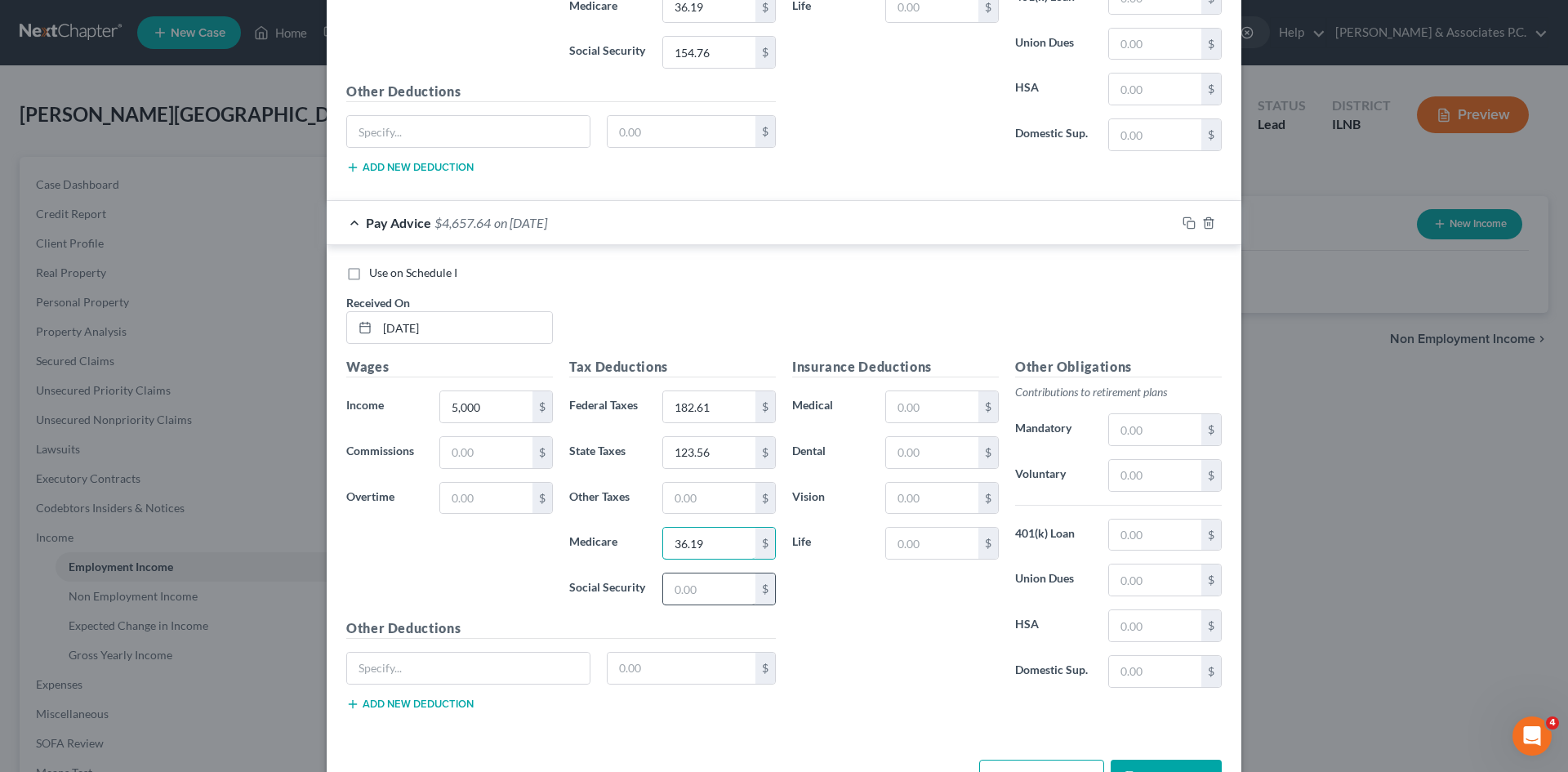
type input "36.19"
click at [714, 597] on input "text" at bounding box center [709, 589] width 93 height 31
type input "154.76"
click at [777, 493] on input "text" at bounding box center [932, 498] width 93 height 31
type input "3.86"
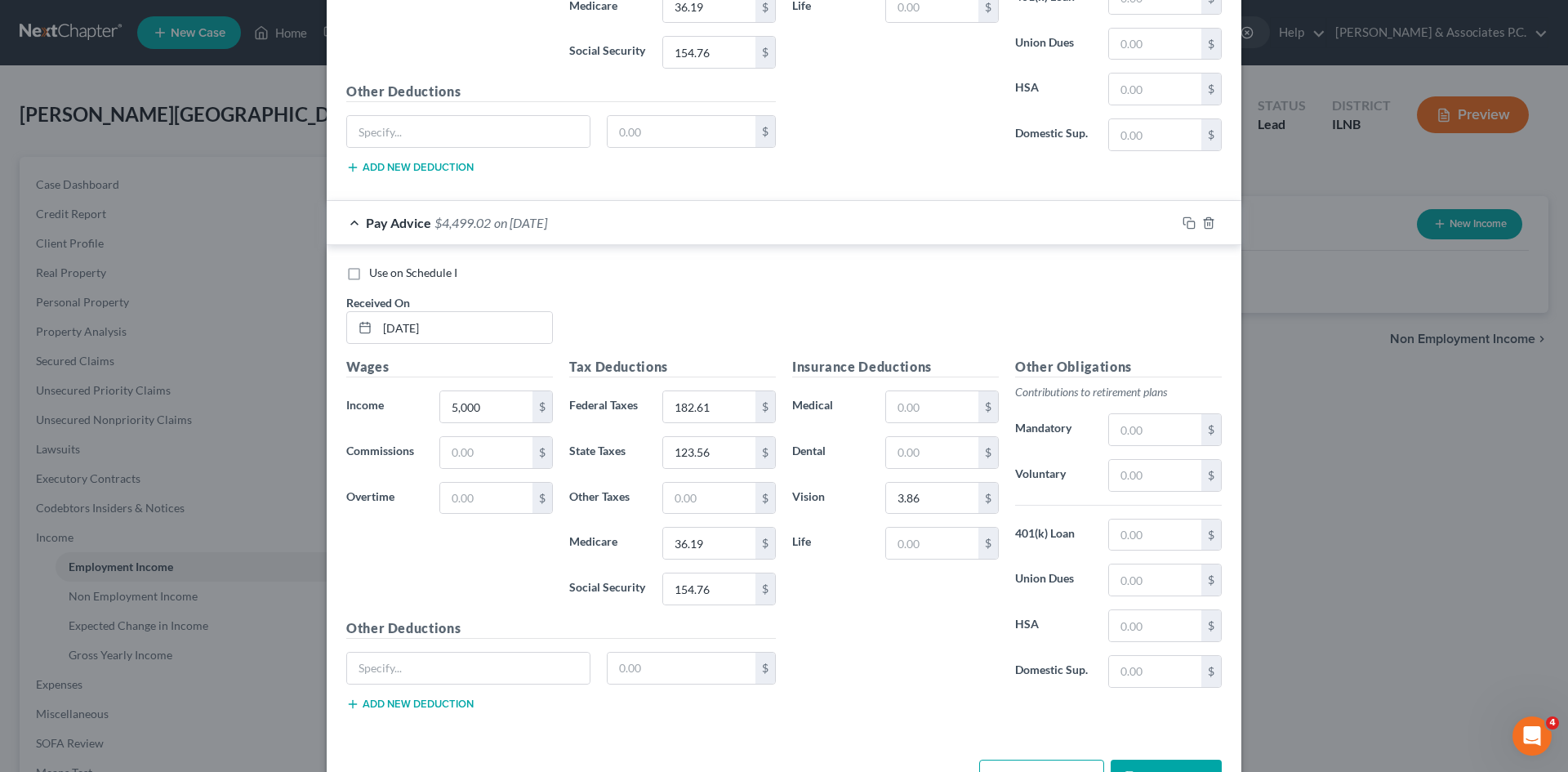
scroll to position [945, 0]
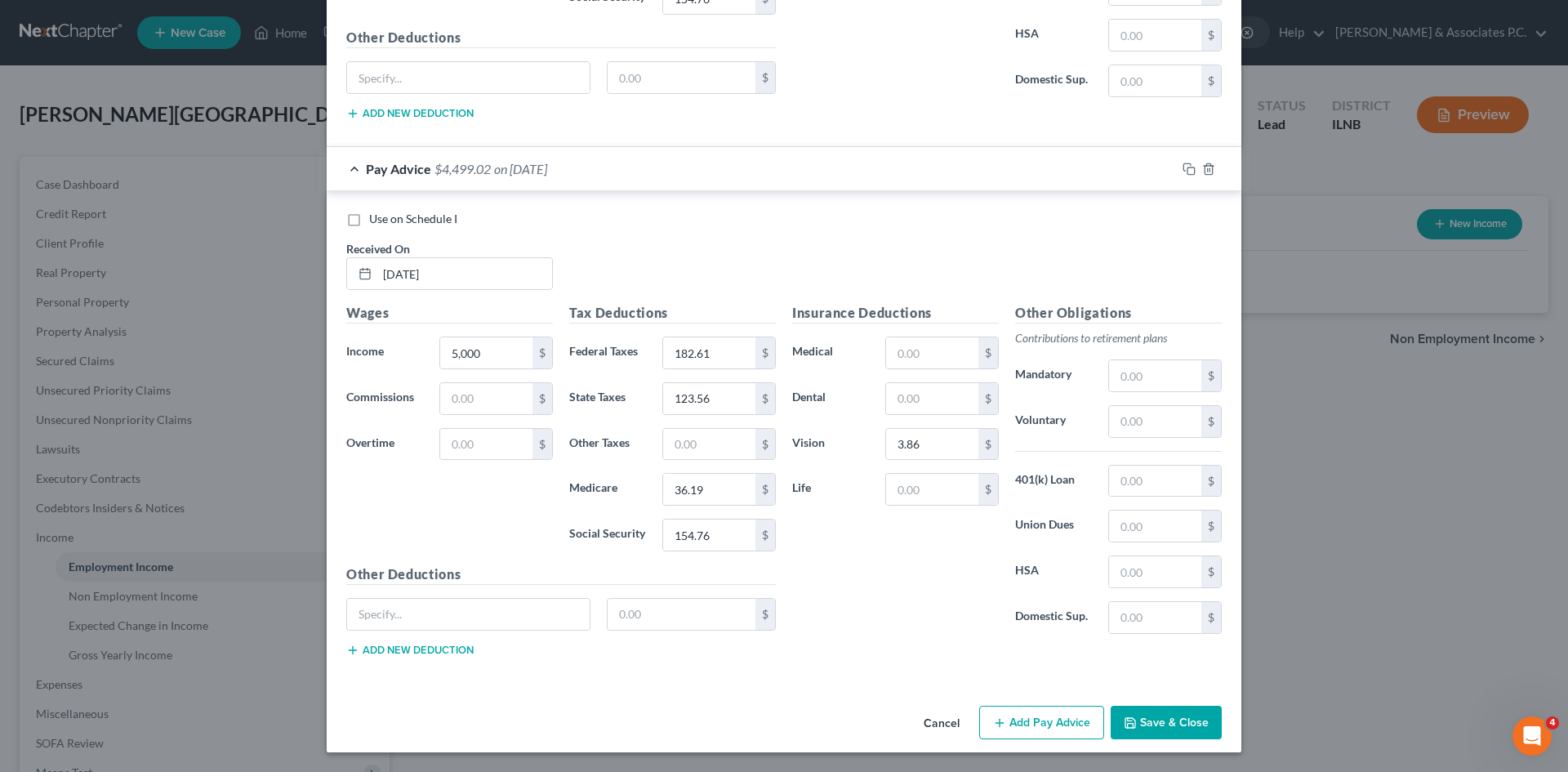
click at [777, 719] on button "Add Pay Advice" at bounding box center [1042, 723] width 125 height 34
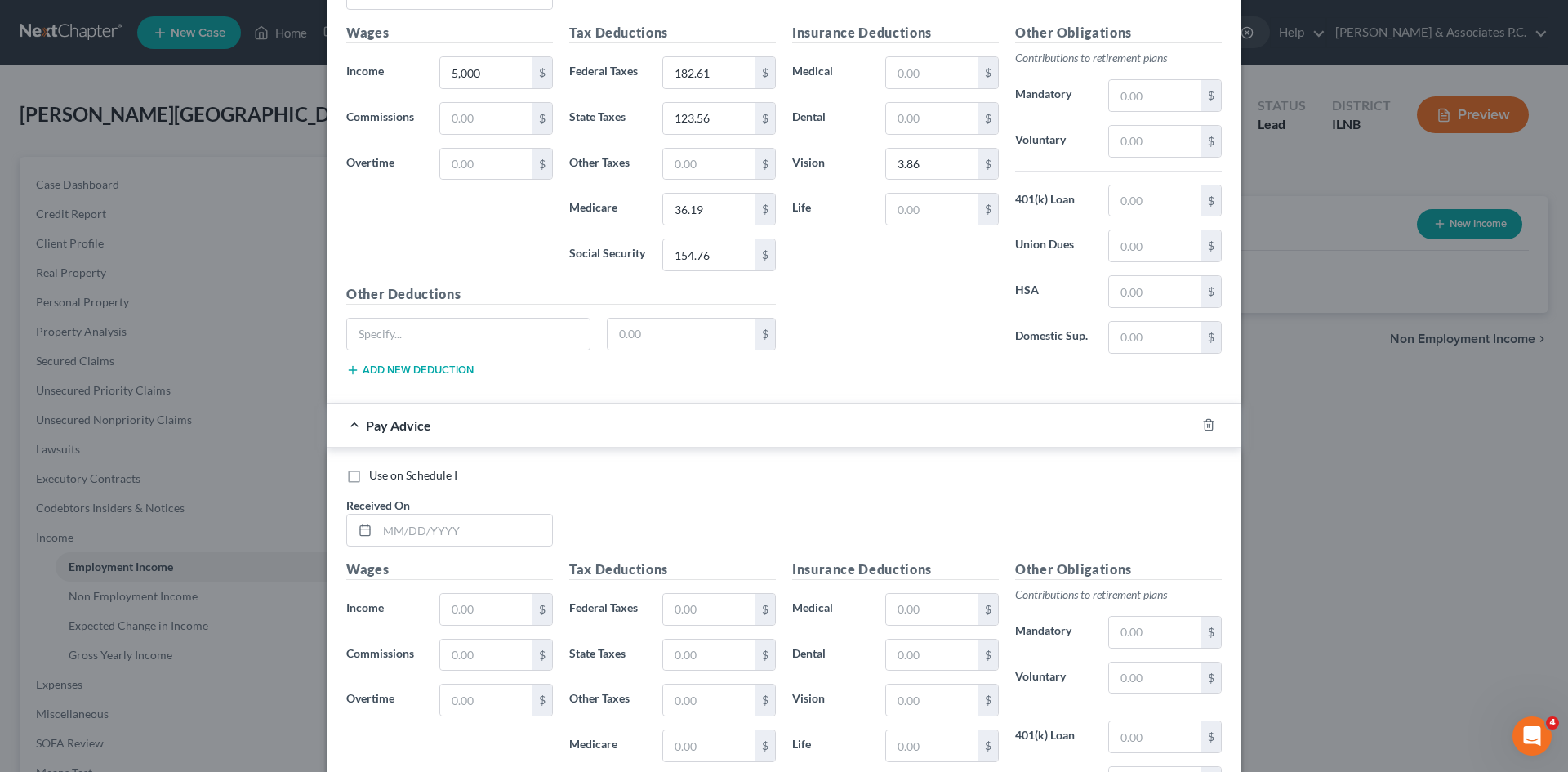
scroll to position [1240, 0]
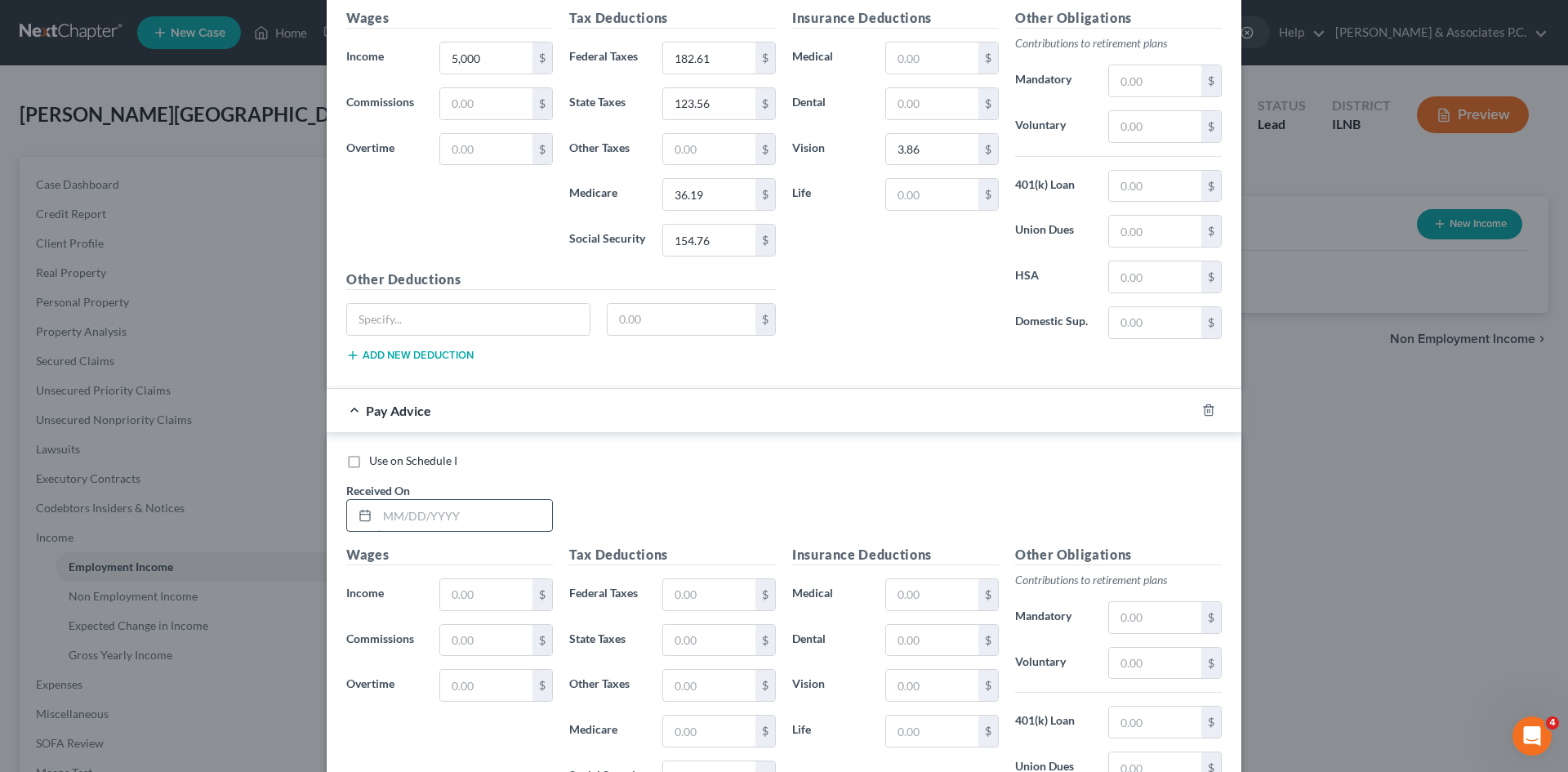
click at [513, 514] on input "text" at bounding box center [465, 515] width 175 height 31
type input "2/7/2025"
click at [488, 588] on input "text" at bounding box center [486, 594] width 93 height 31
type input "7,500"
click at [691, 599] on input "text" at bounding box center [709, 594] width 93 height 31
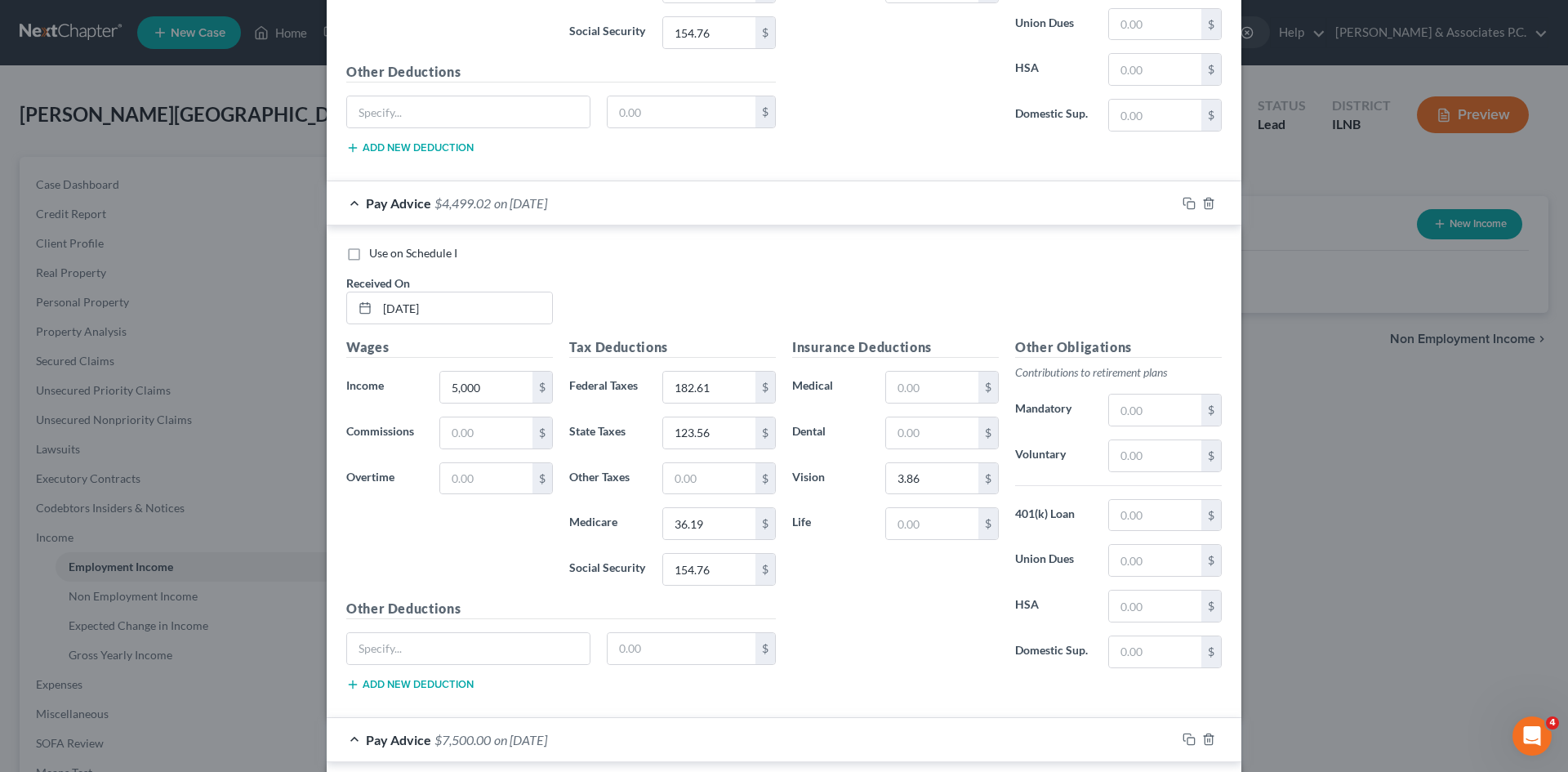
scroll to position [925, 0]
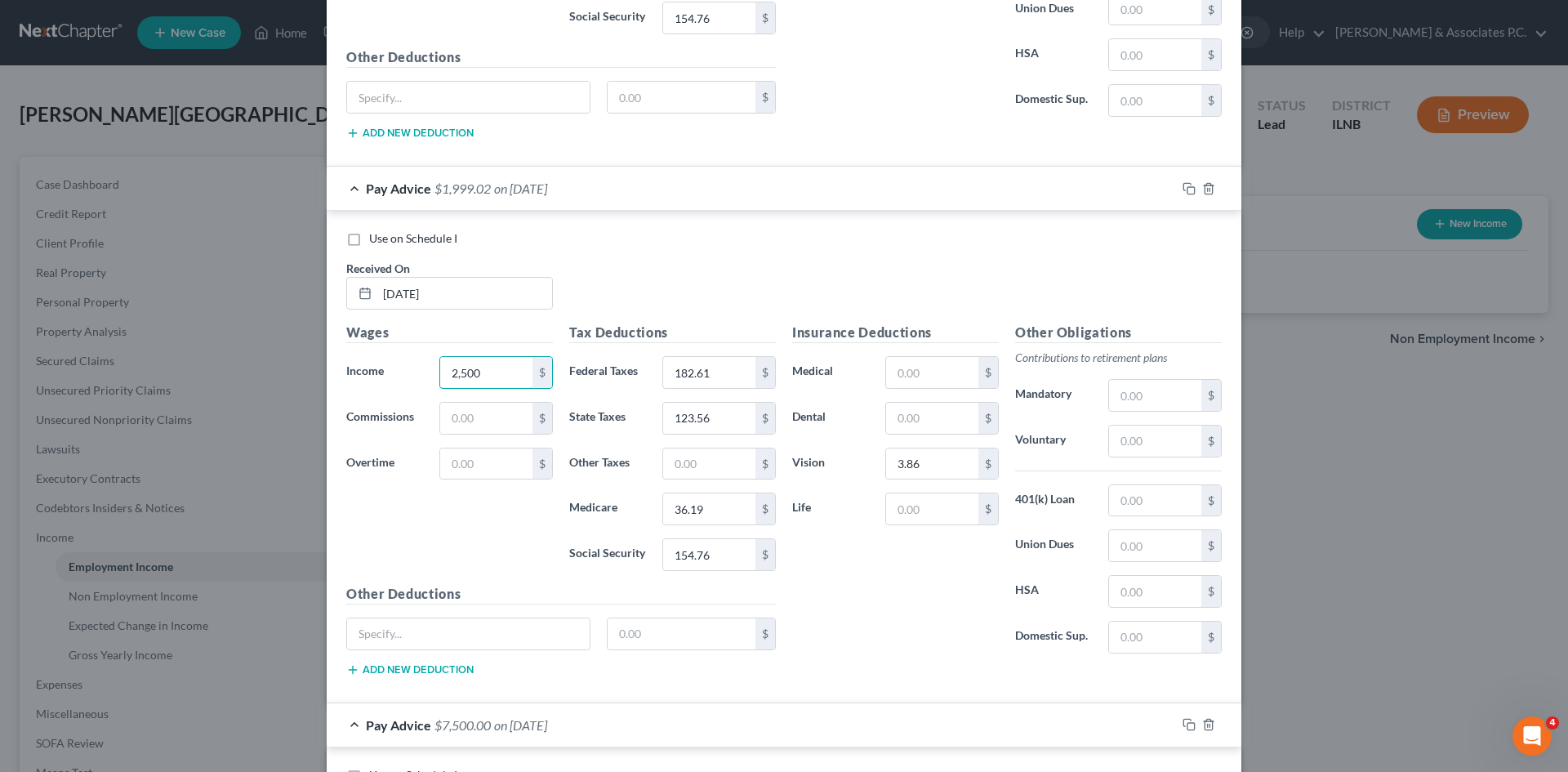
type input "2,500"
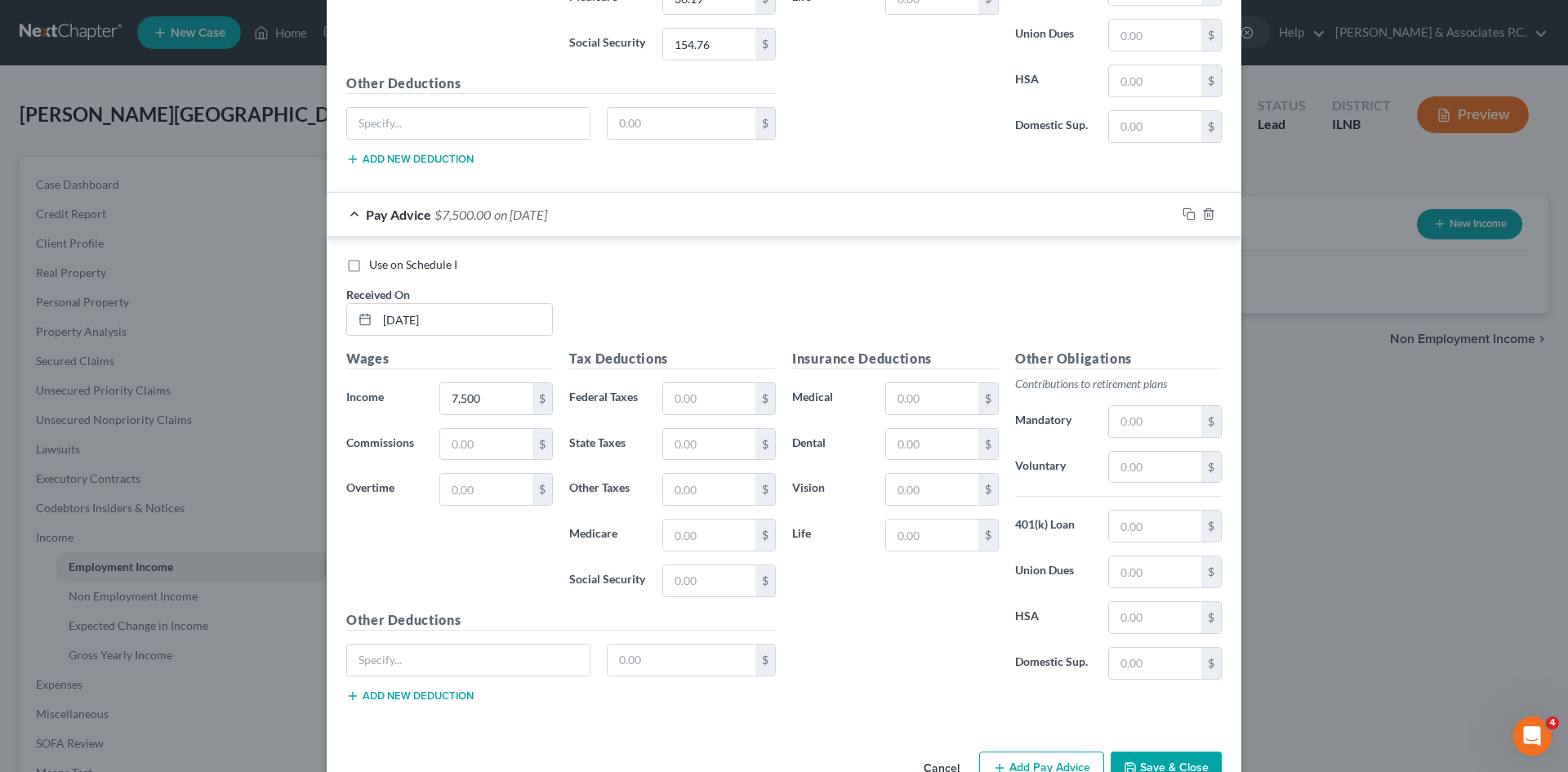
scroll to position [1481, 0]
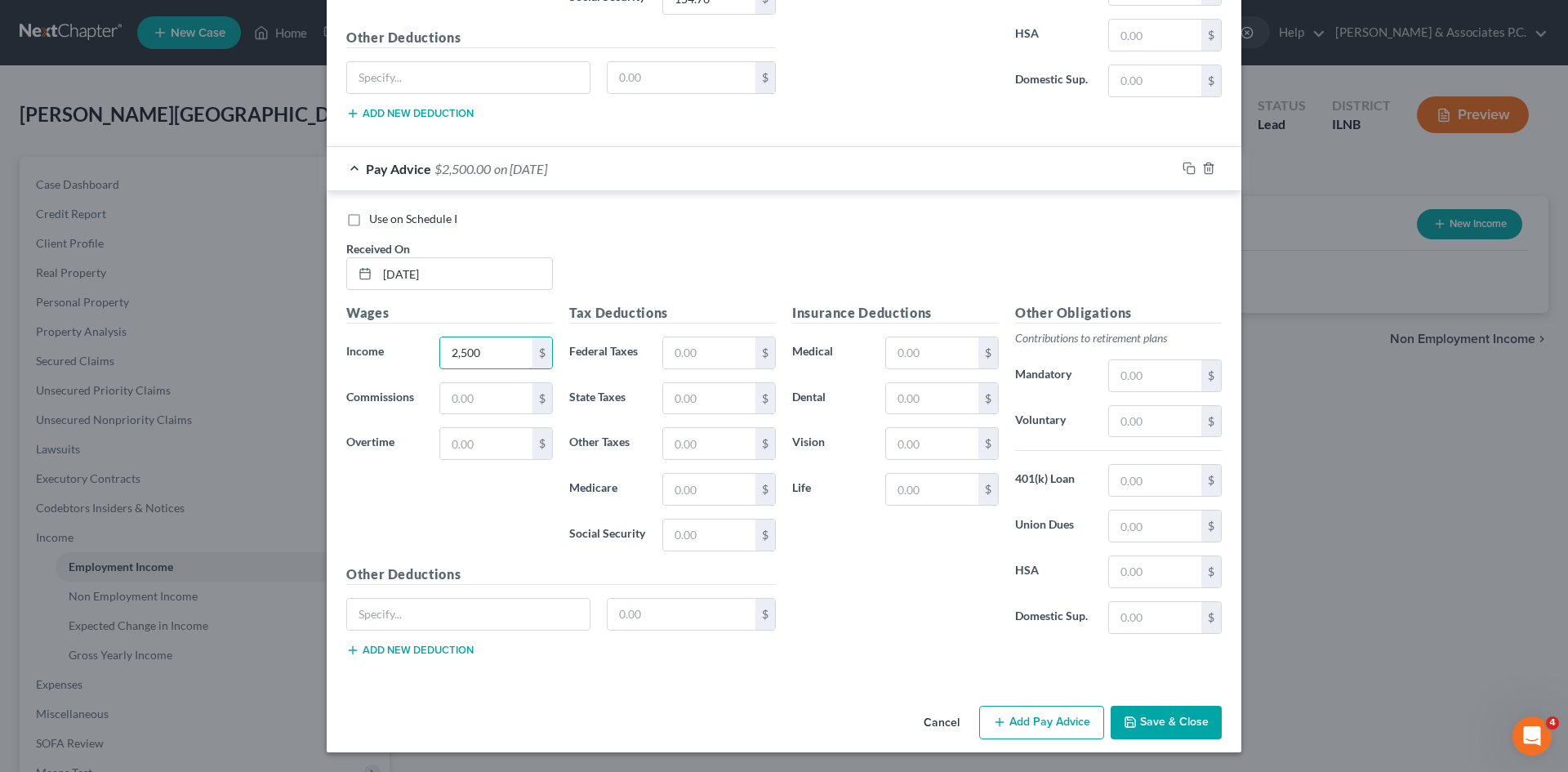
type input "2,500"
click at [777, 722] on button "Add Pay Advice" at bounding box center [1042, 723] width 125 height 34
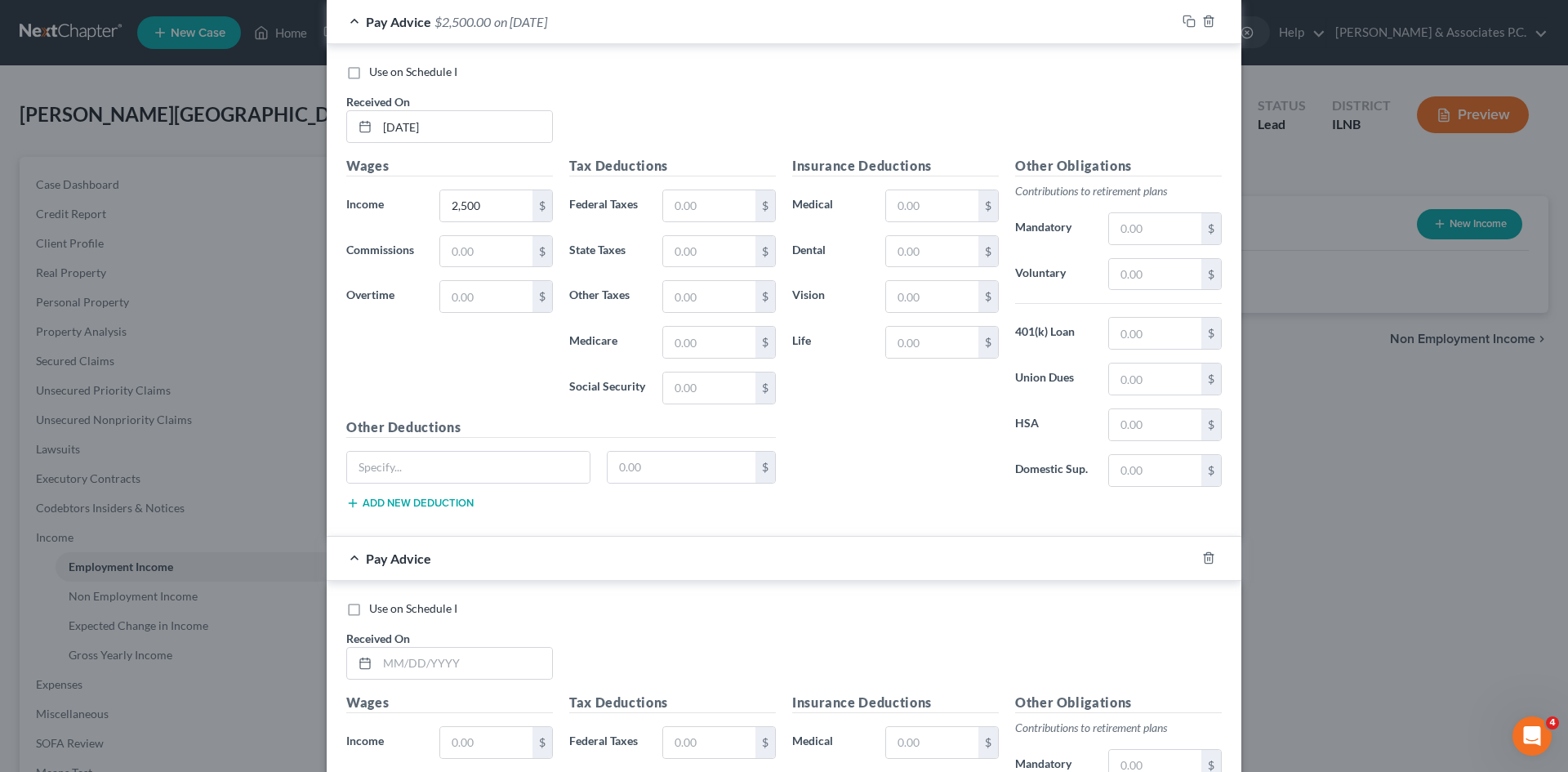
scroll to position [1663, 0]
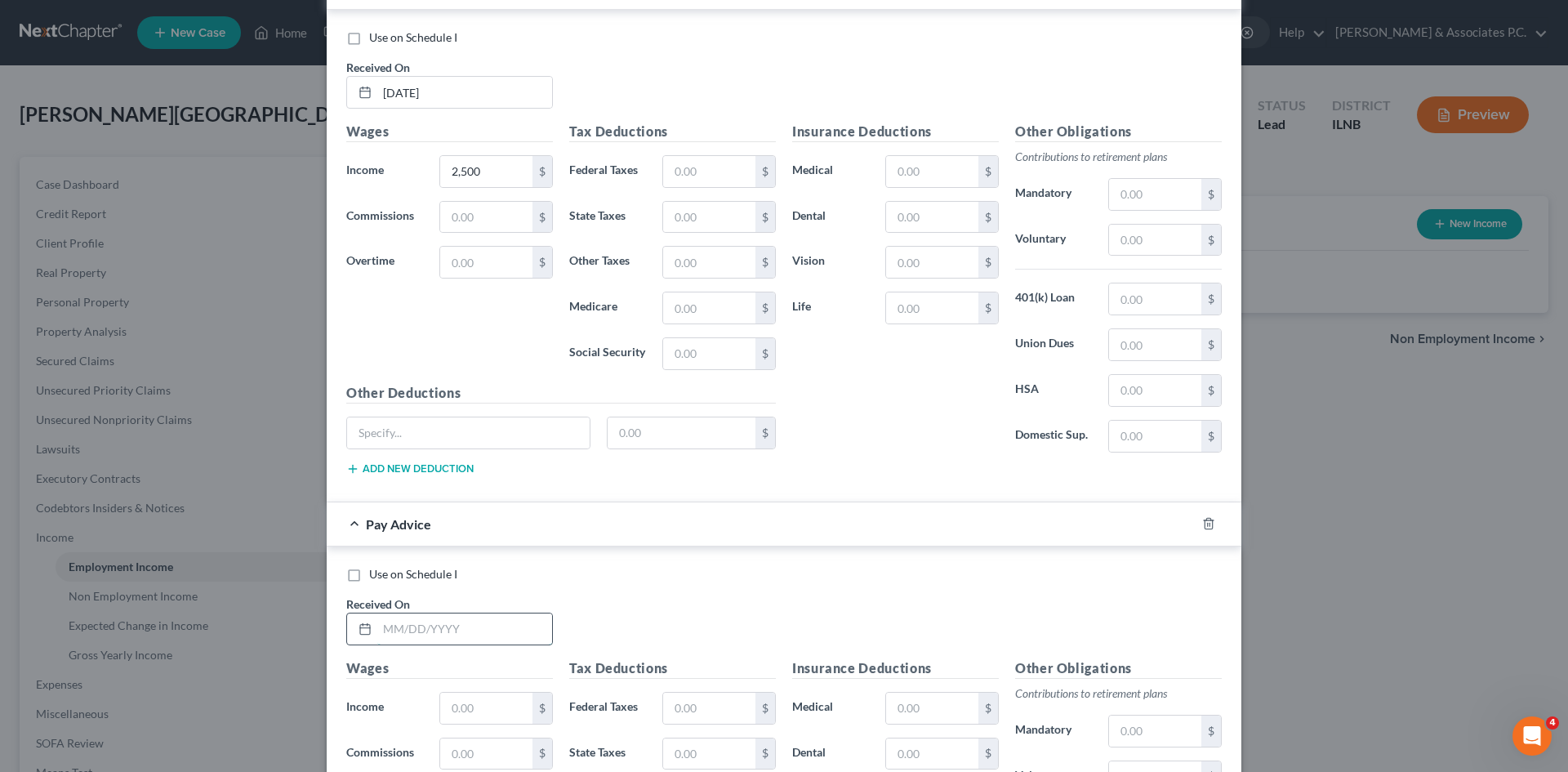
click at [455, 636] on input "text" at bounding box center [465, 629] width 175 height 31
type input "2/21/2025"
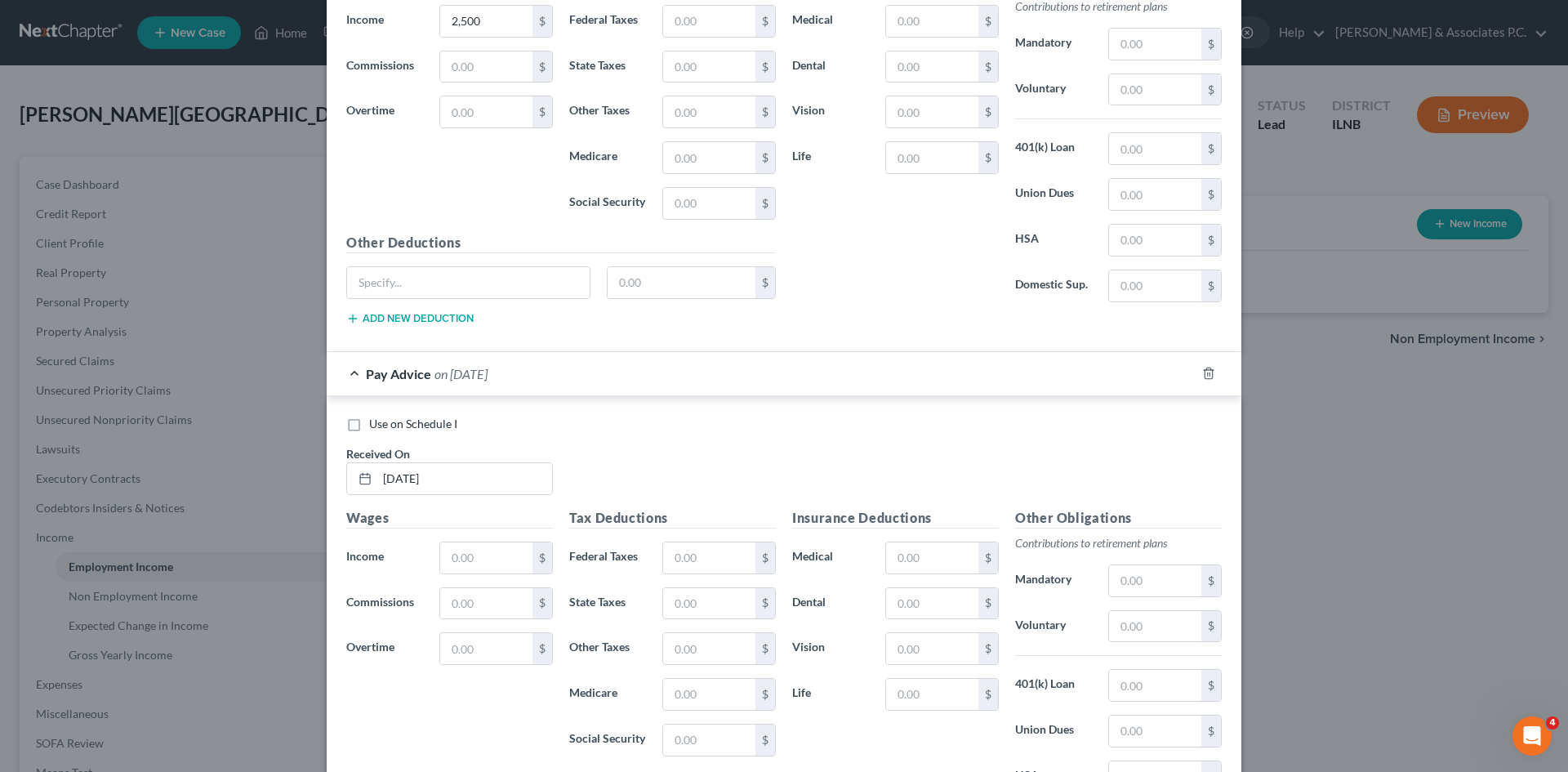
scroll to position [1877, 0]
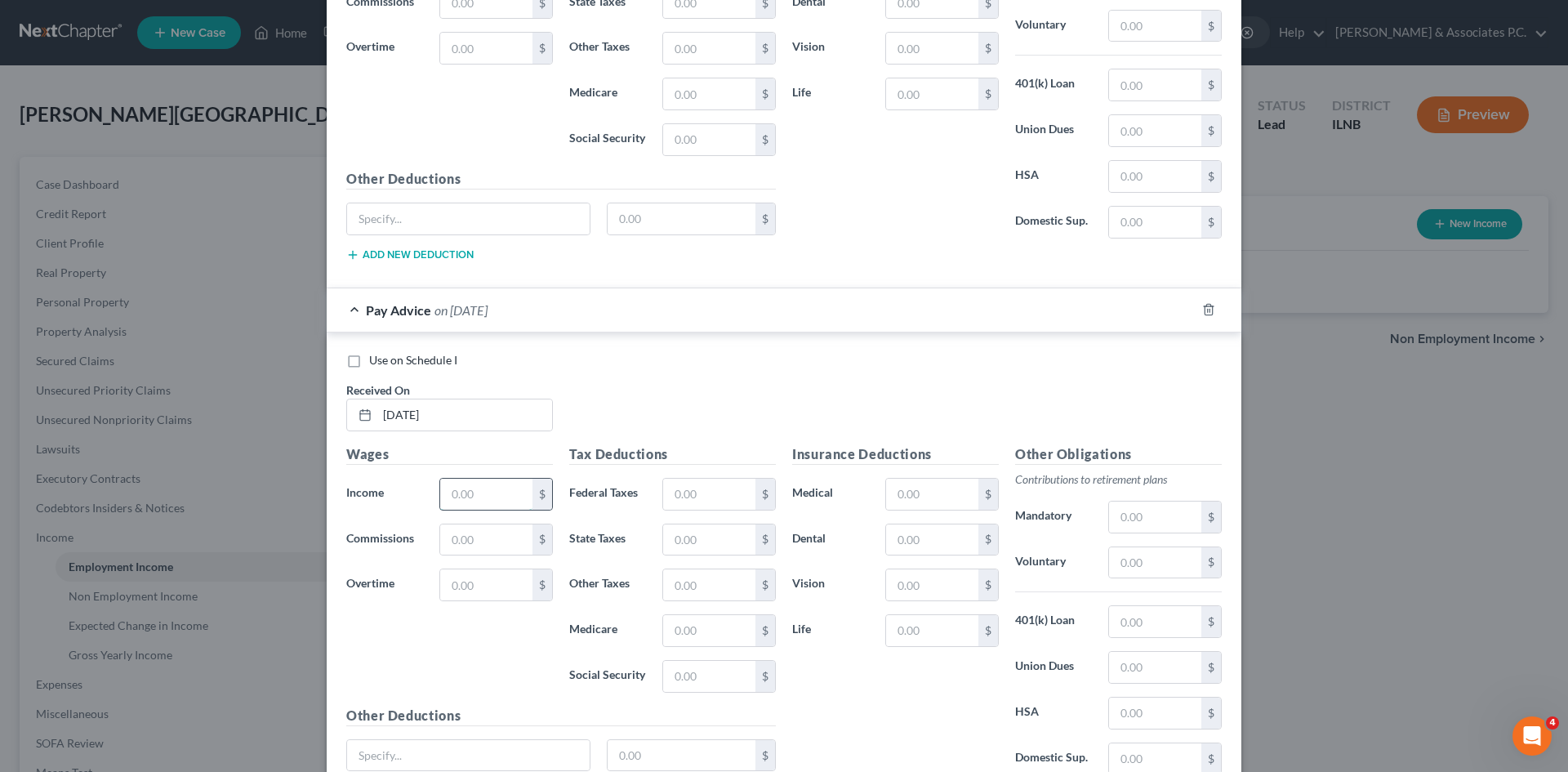
click at [452, 490] on input "text" at bounding box center [486, 494] width 93 height 31
type input "2,500"
click at [717, 498] on input "text" at bounding box center [709, 494] width 93 height 31
type input "182.61"
click at [703, 535] on input "text" at bounding box center [709, 539] width 93 height 31
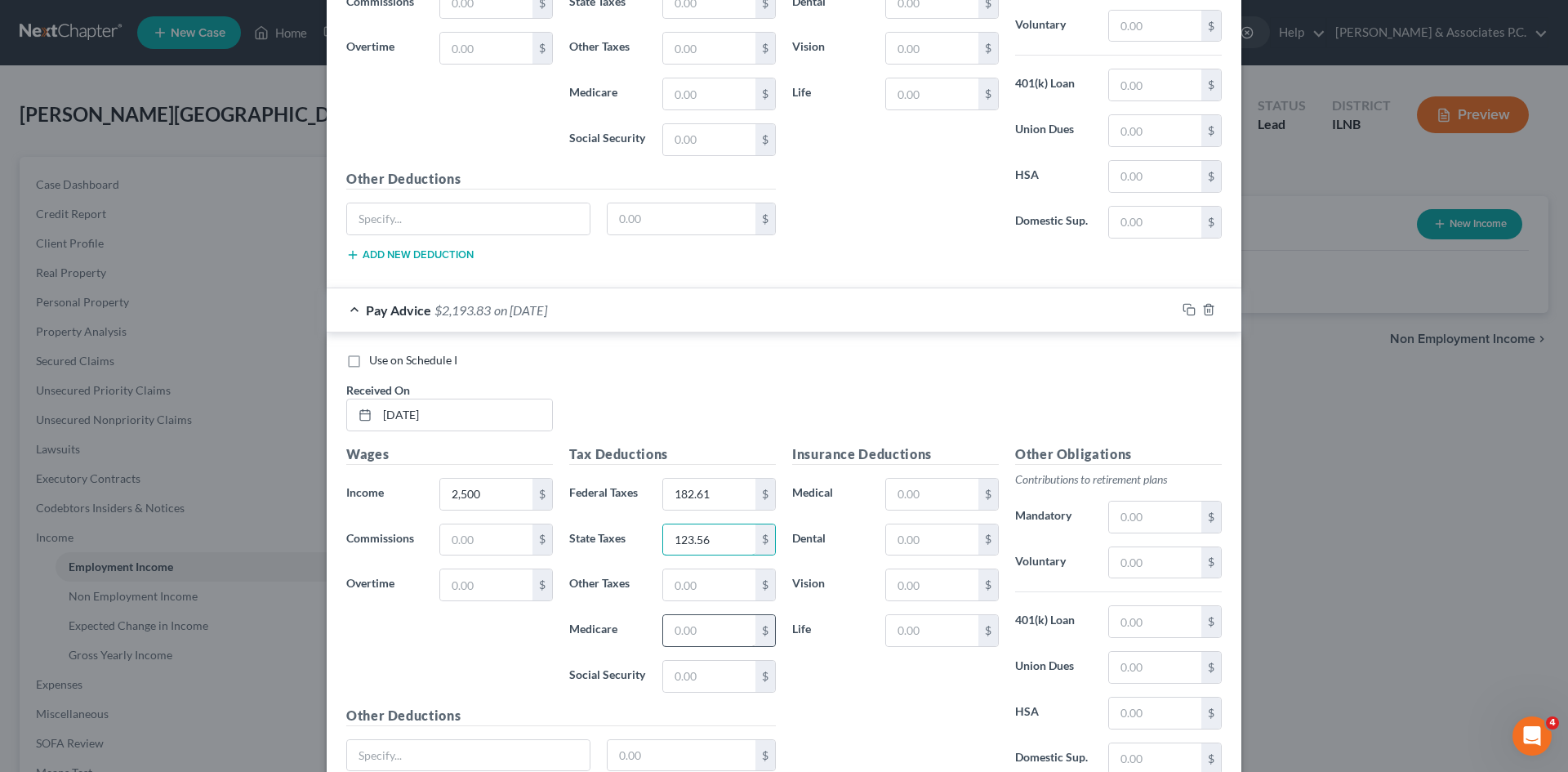
type input "123.56"
click at [719, 634] on input "text" at bounding box center [709, 630] width 93 height 31
type input "36.19"
click at [685, 675] on input "text" at bounding box center [709, 676] width 93 height 31
type input "154.76"
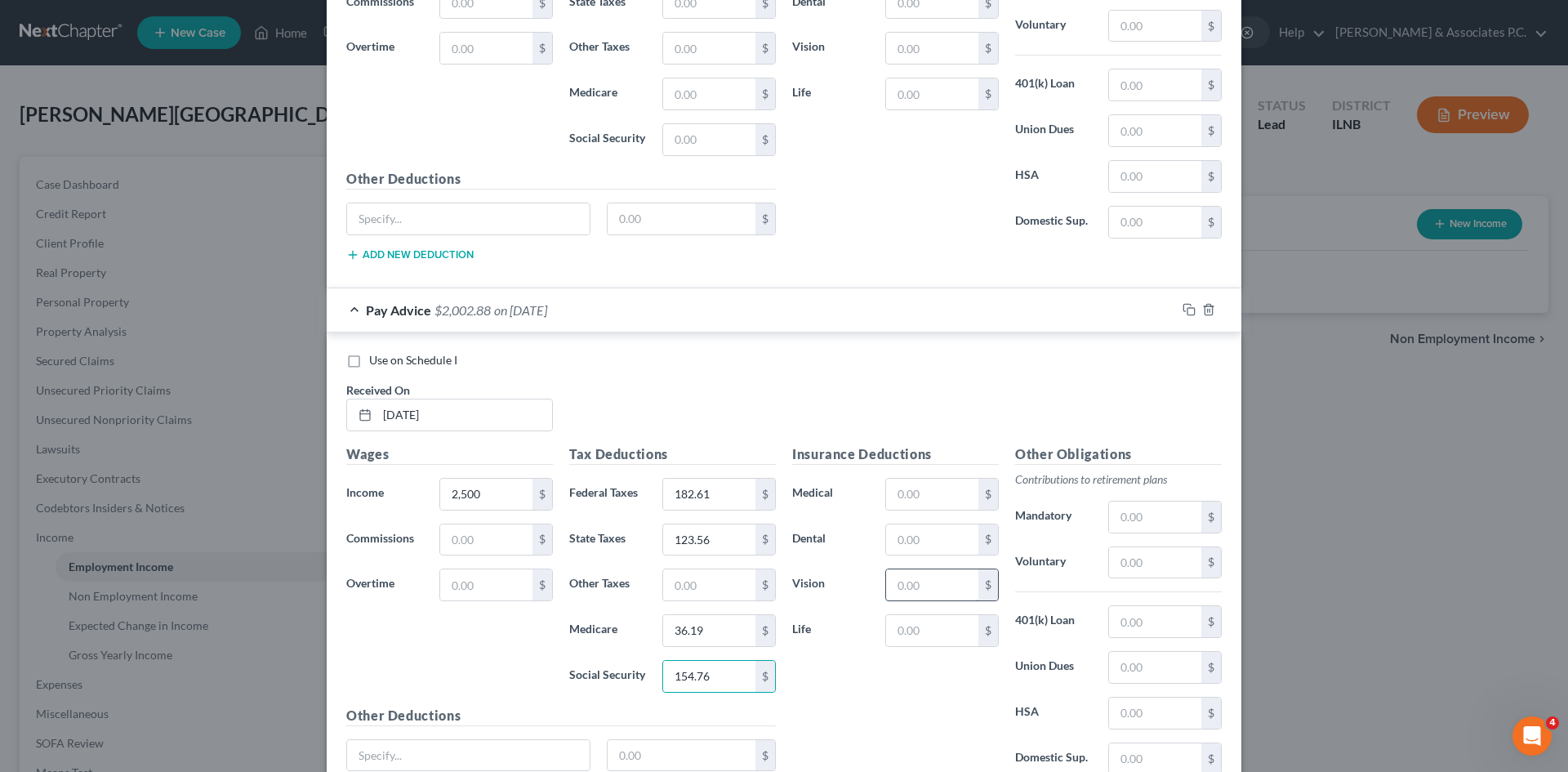
click at [777, 593] on input "text" at bounding box center [932, 584] width 93 height 31
type input "3.86"
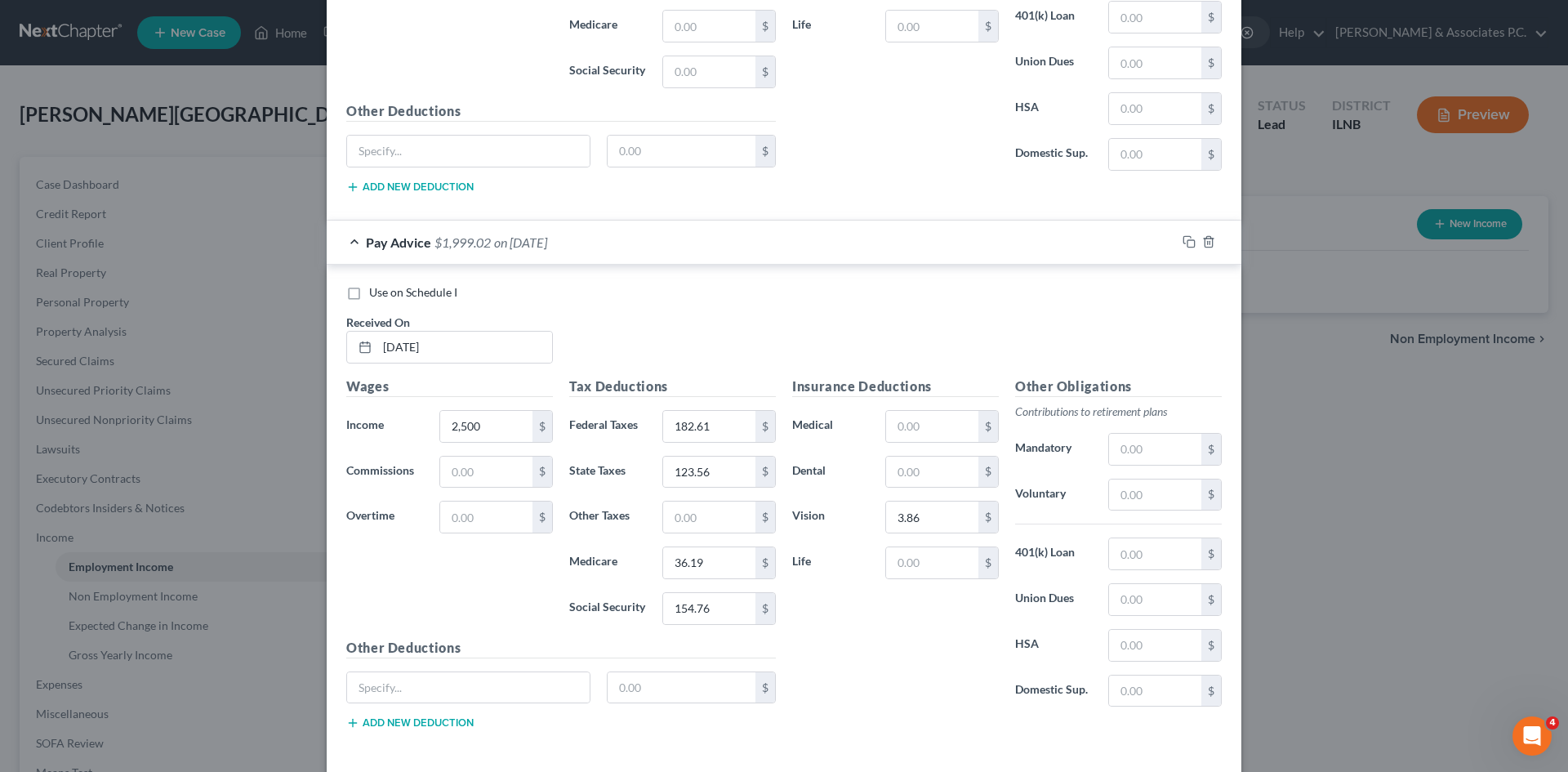
scroll to position [2018, 0]
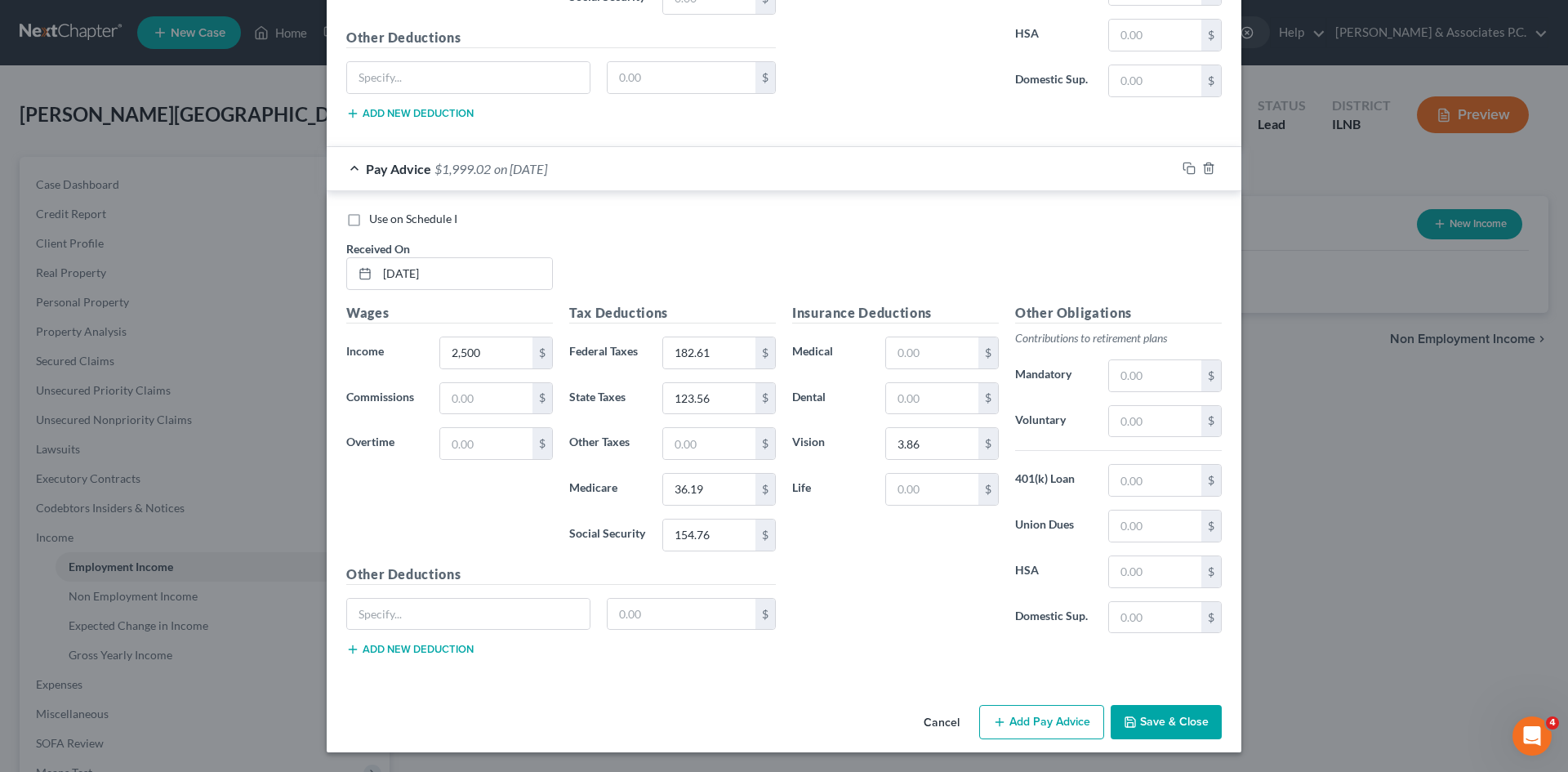
click at [777, 722] on button "Add Pay Advice" at bounding box center [1042, 722] width 125 height 34
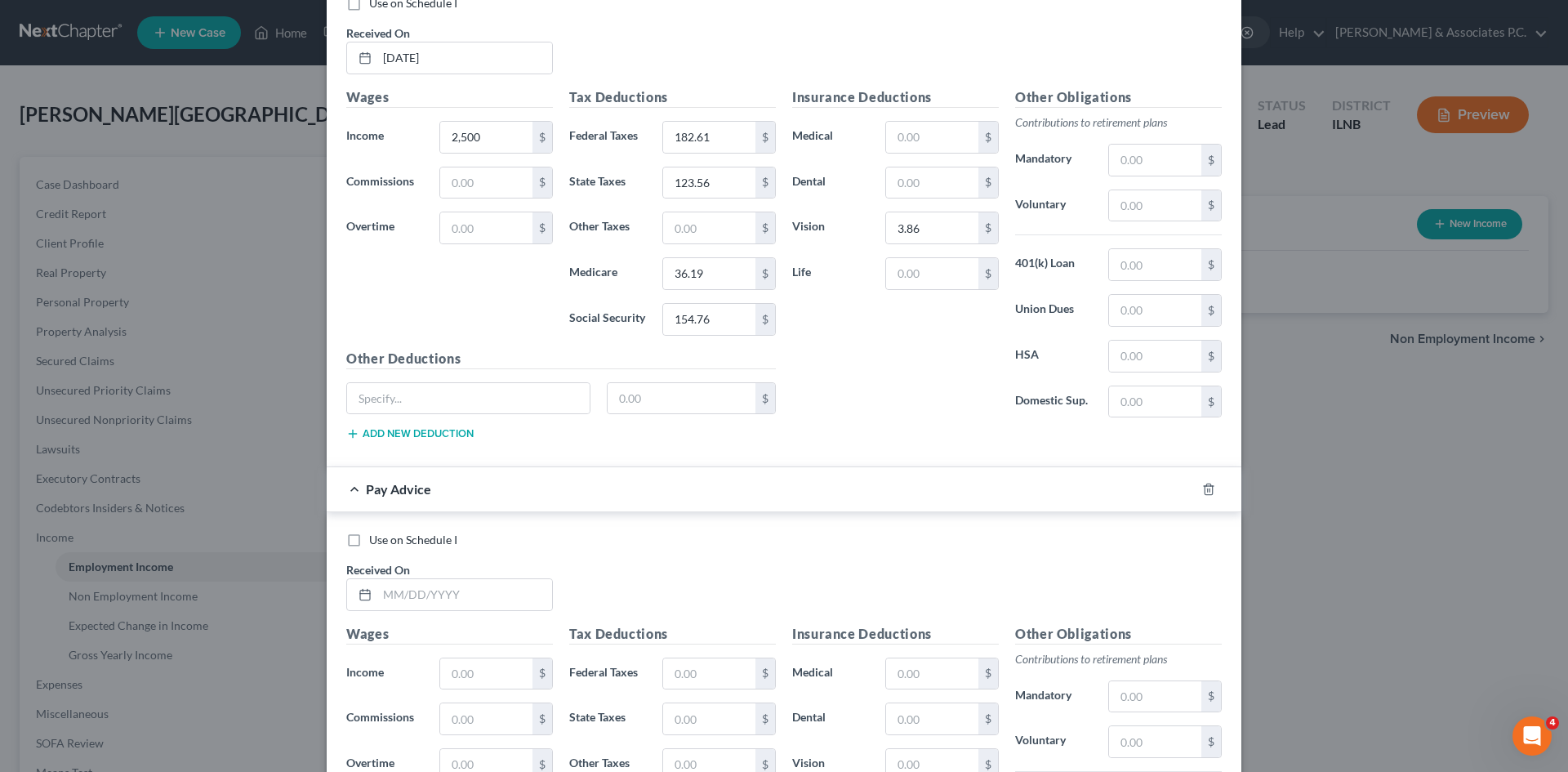
scroll to position [2256, 0]
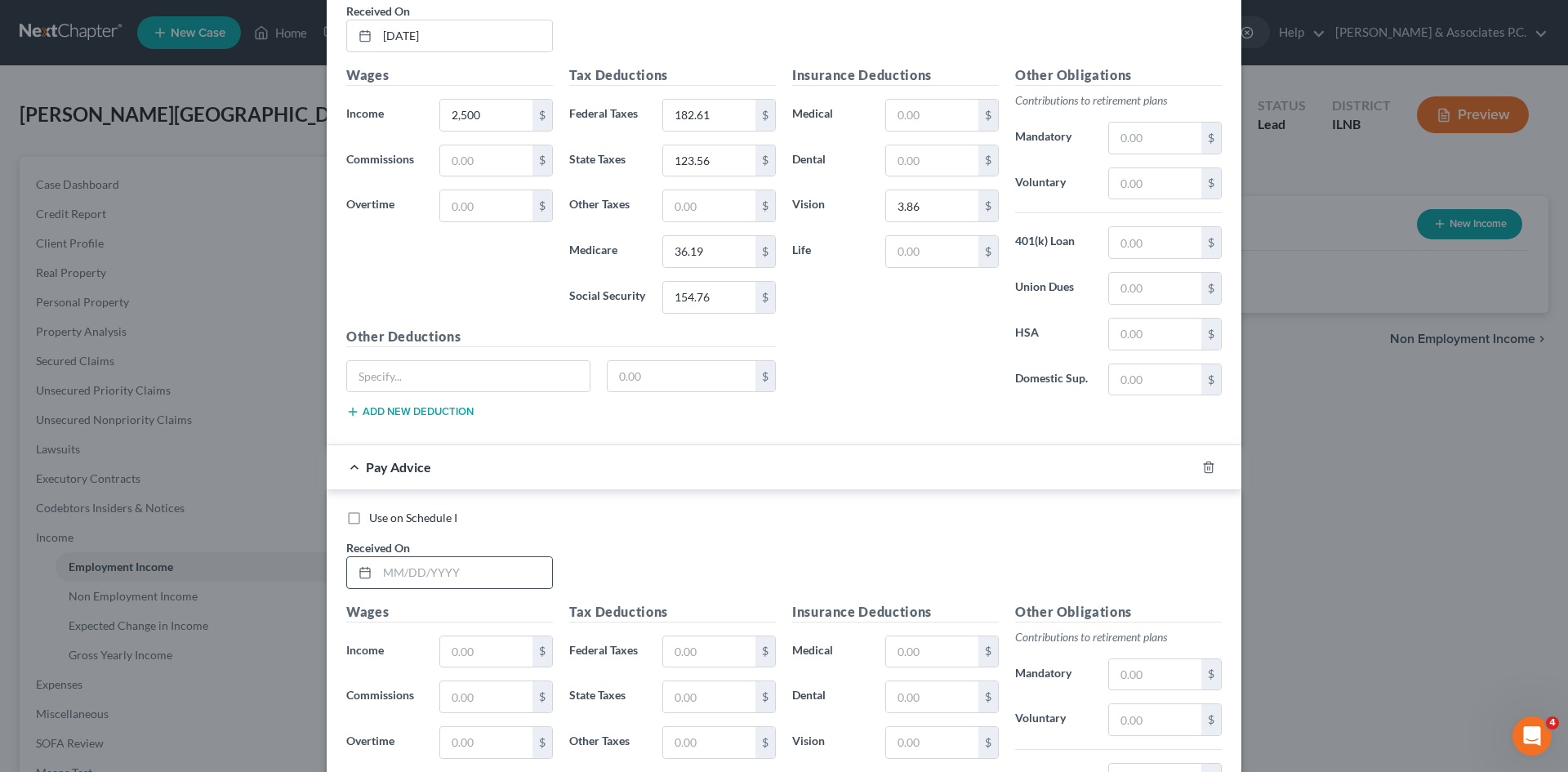
click at [496, 555] on div "Received On *" at bounding box center [450, 564] width 223 height 50
click at [500, 574] on input "text" at bounding box center [465, 572] width 175 height 31
type input "3/7/2025"
click at [502, 654] on input "text" at bounding box center [486, 651] width 93 height 31
type input "2,500"
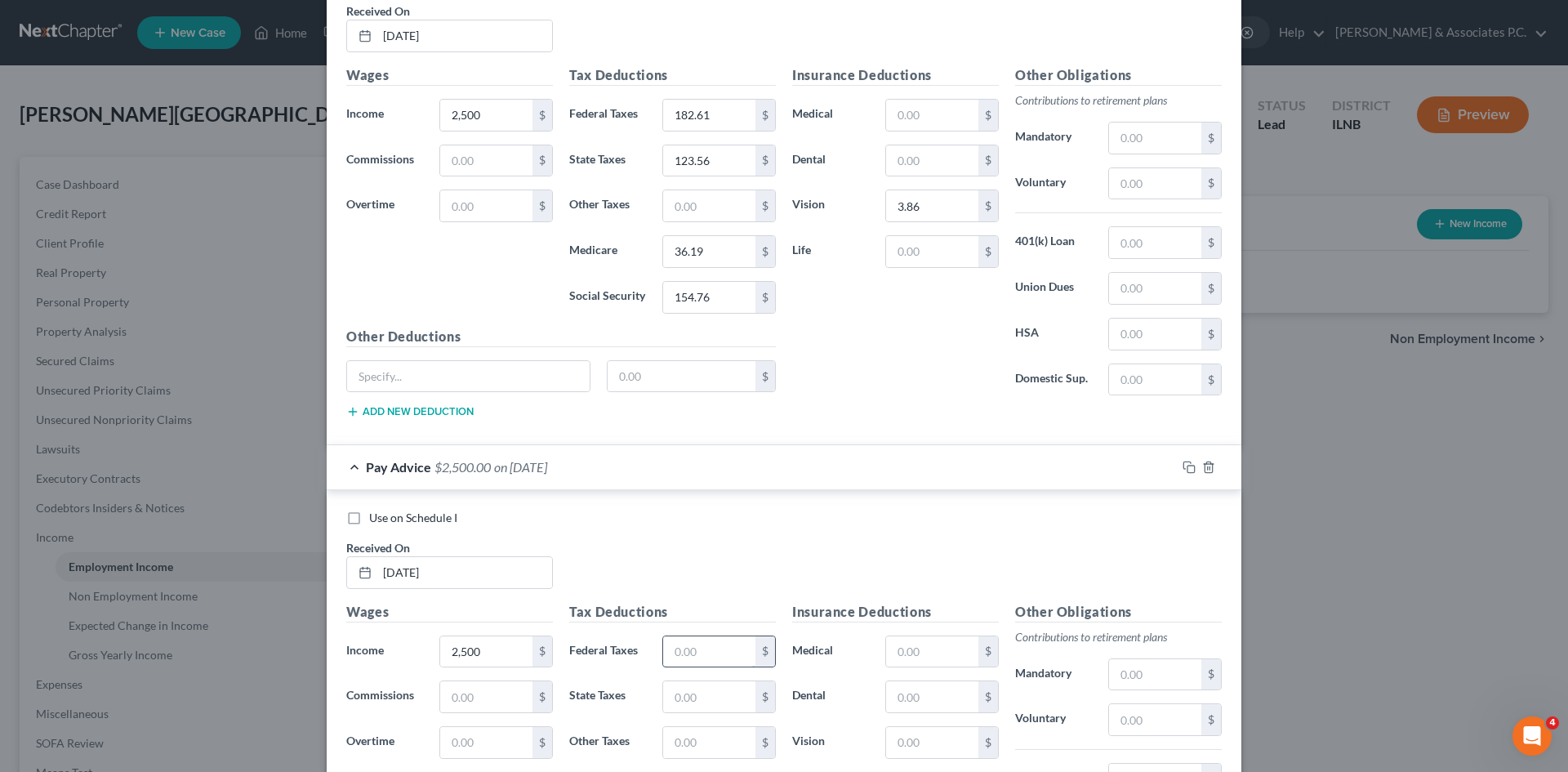
click at [699, 658] on input "text" at bounding box center [709, 651] width 93 height 31
type input "217.23"
click at [741, 693] on input "text" at bounding box center [709, 696] width 93 height 31
type input "137.84"
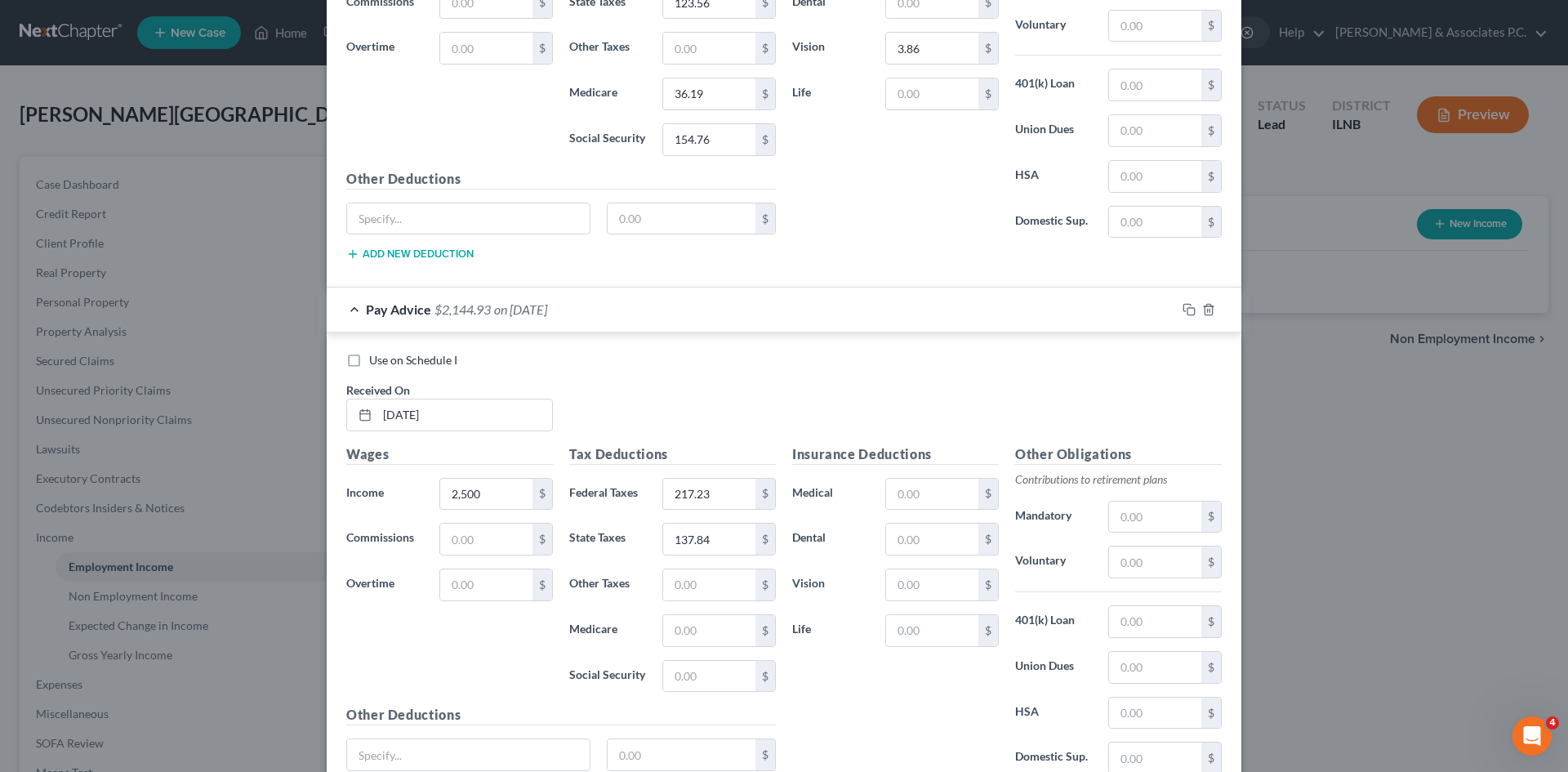
scroll to position [2429, 0]
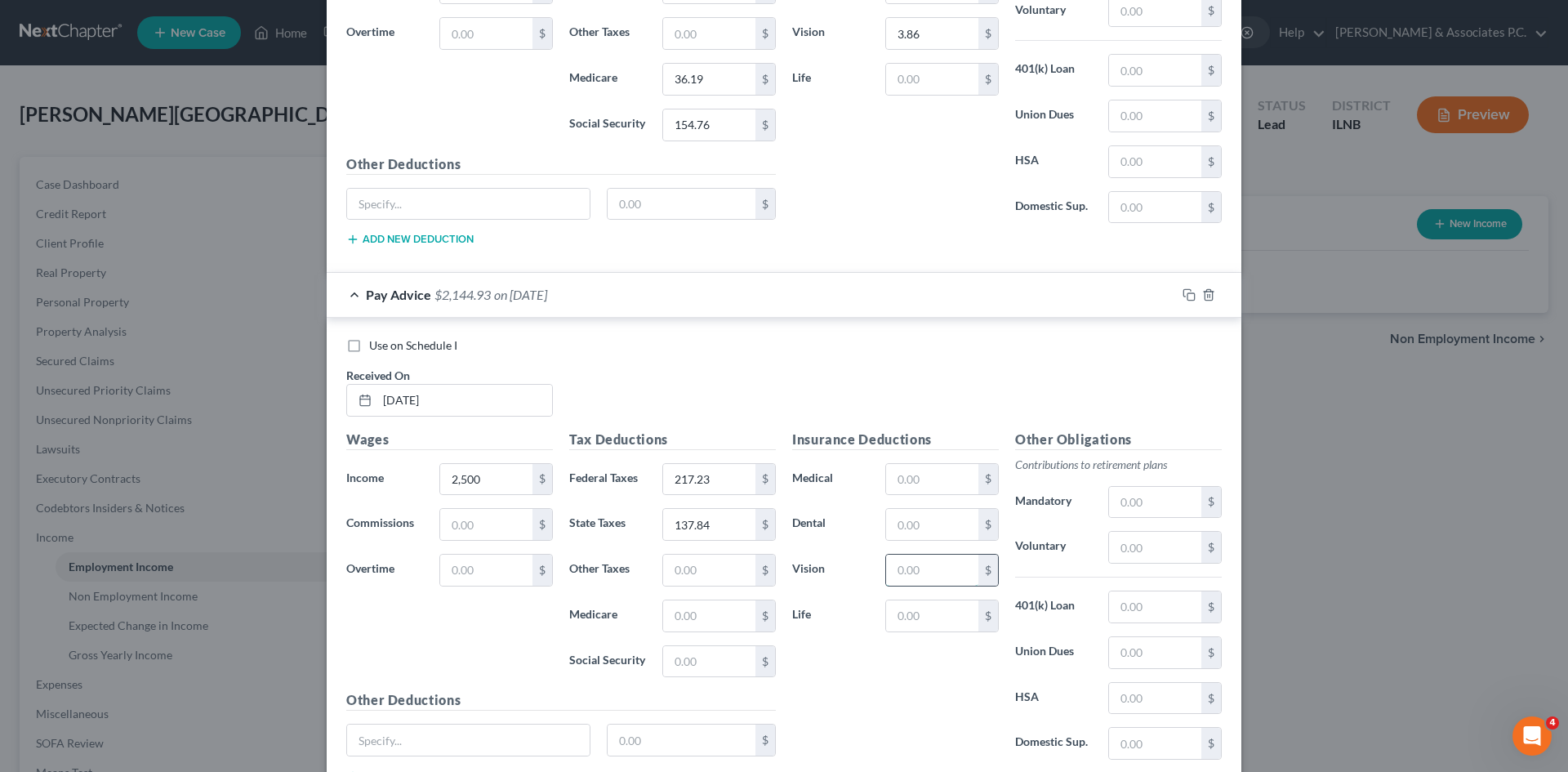
click at [777, 573] on input "text" at bounding box center [932, 569] width 93 height 31
type input "3.86"
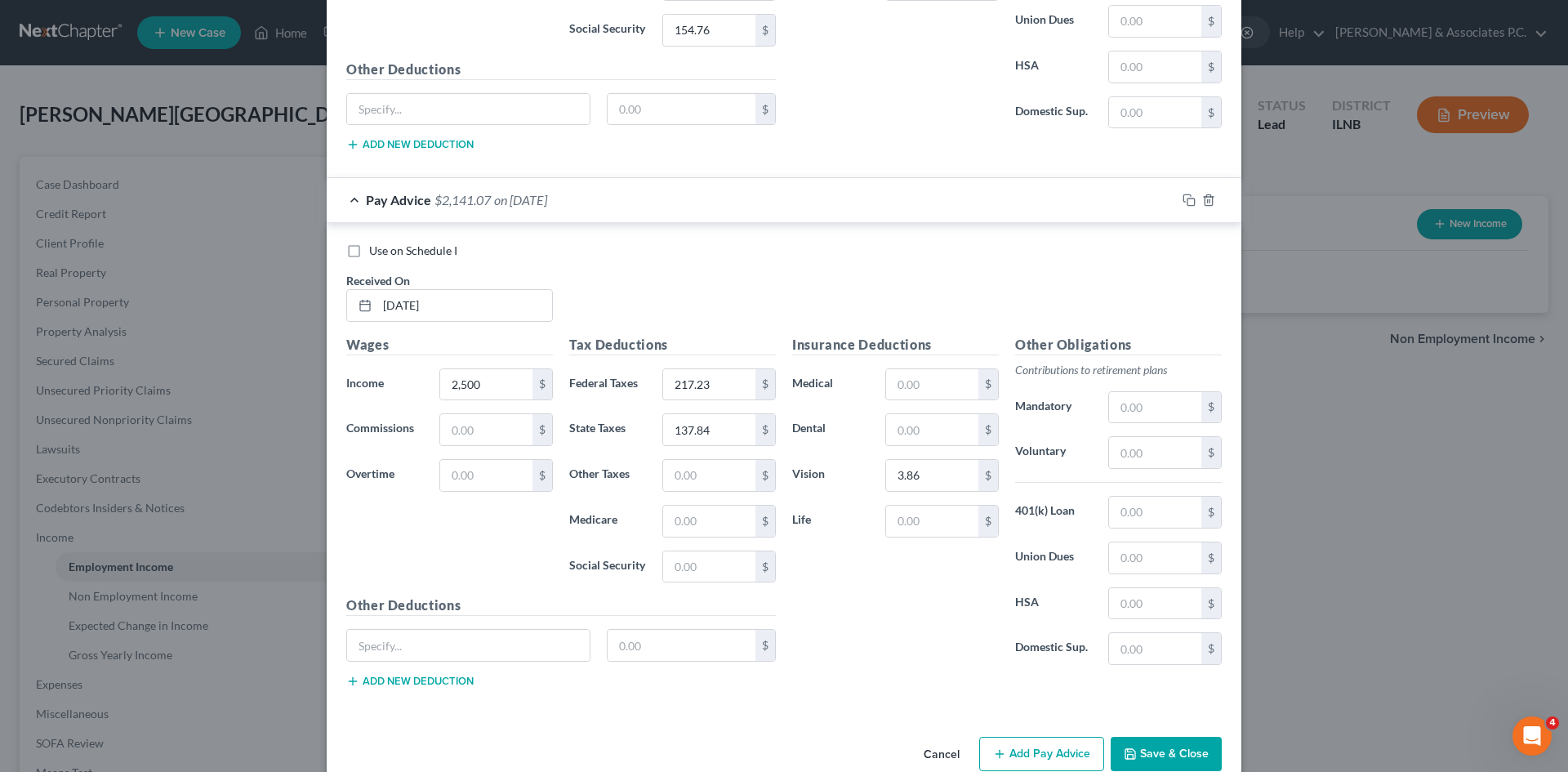
scroll to position [2555, 0]
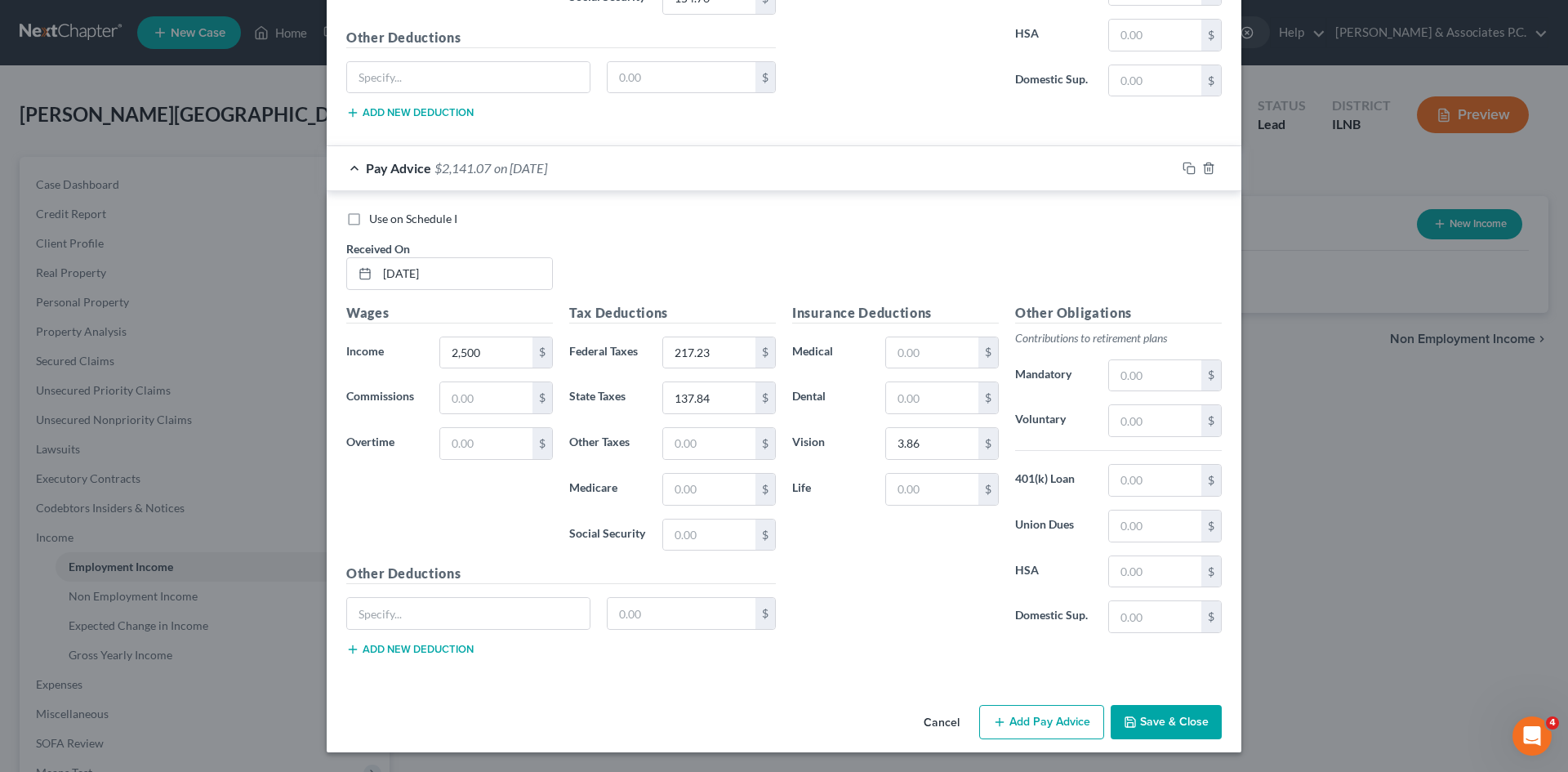
click at [777, 713] on button "Add Pay Advice" at bounding box center [1042, 722] width 125 height 34
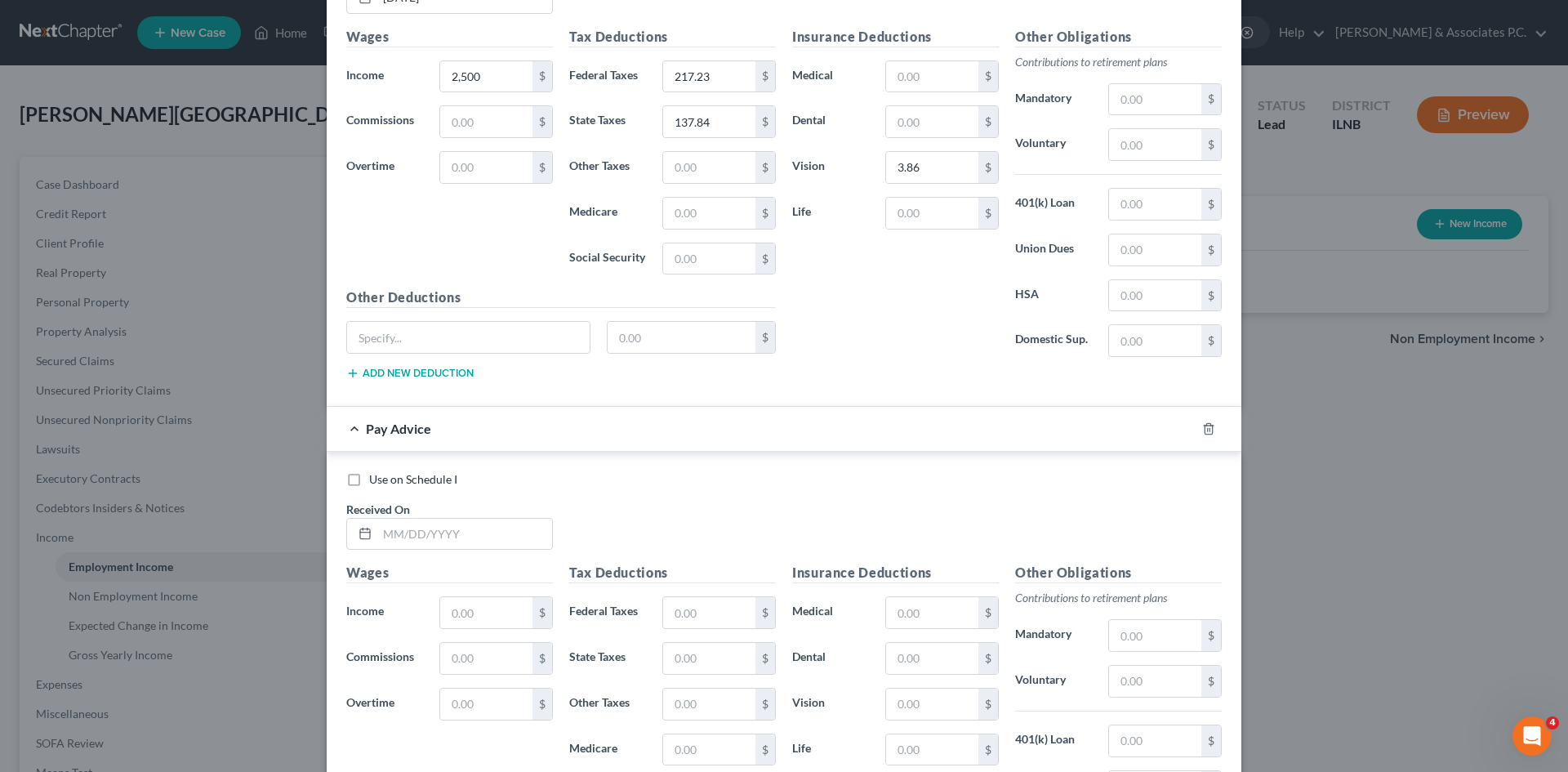
scroll to position [2870, 0]
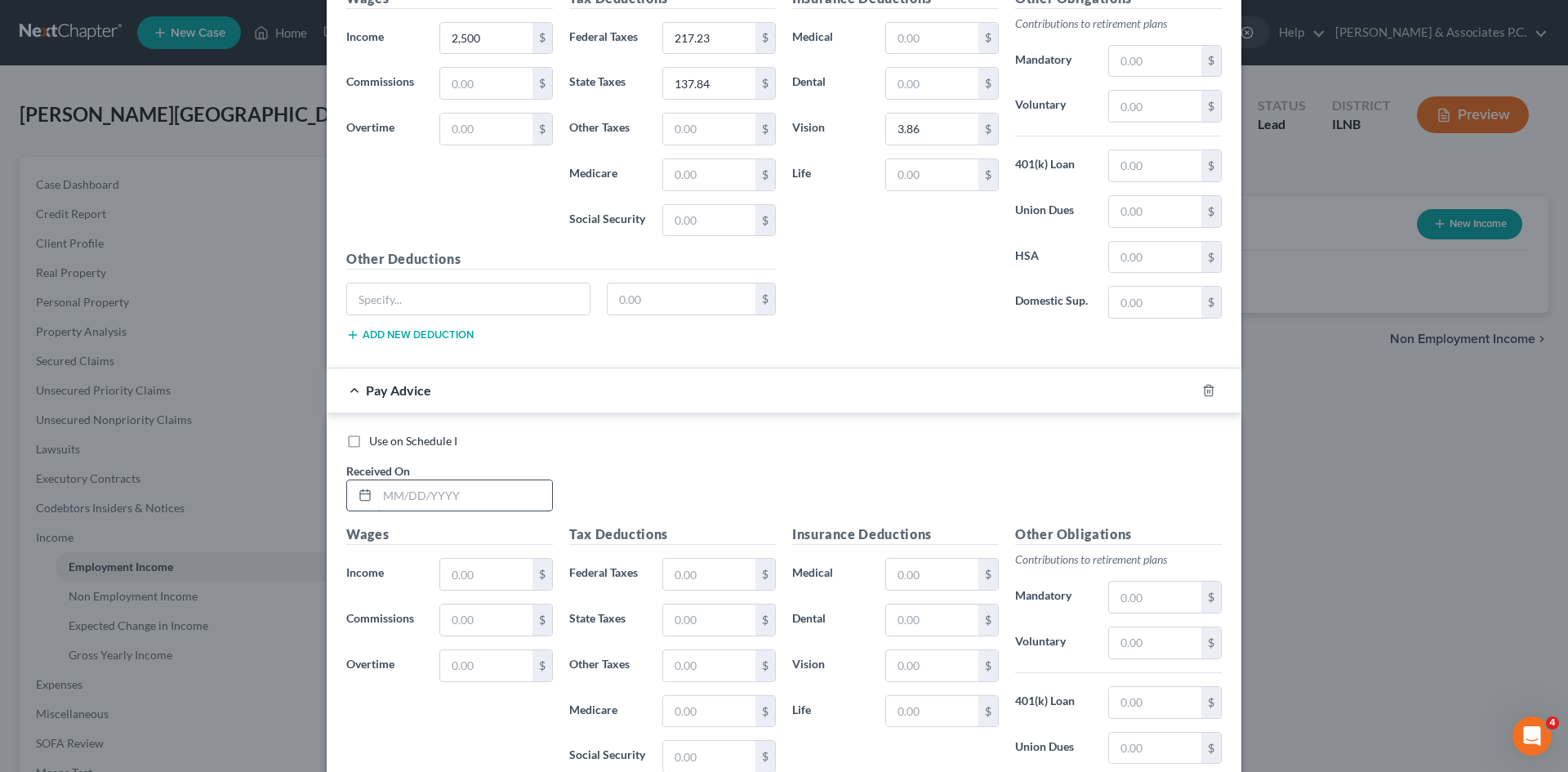
click at [414, 496] on input "text" at bounding box center [465, 495] width 175 height 31
type input "3/21/2025"
click at [448, 576] on input "text" at bounding box center [486, 574] width 93 height 31
type input "2,788.47"
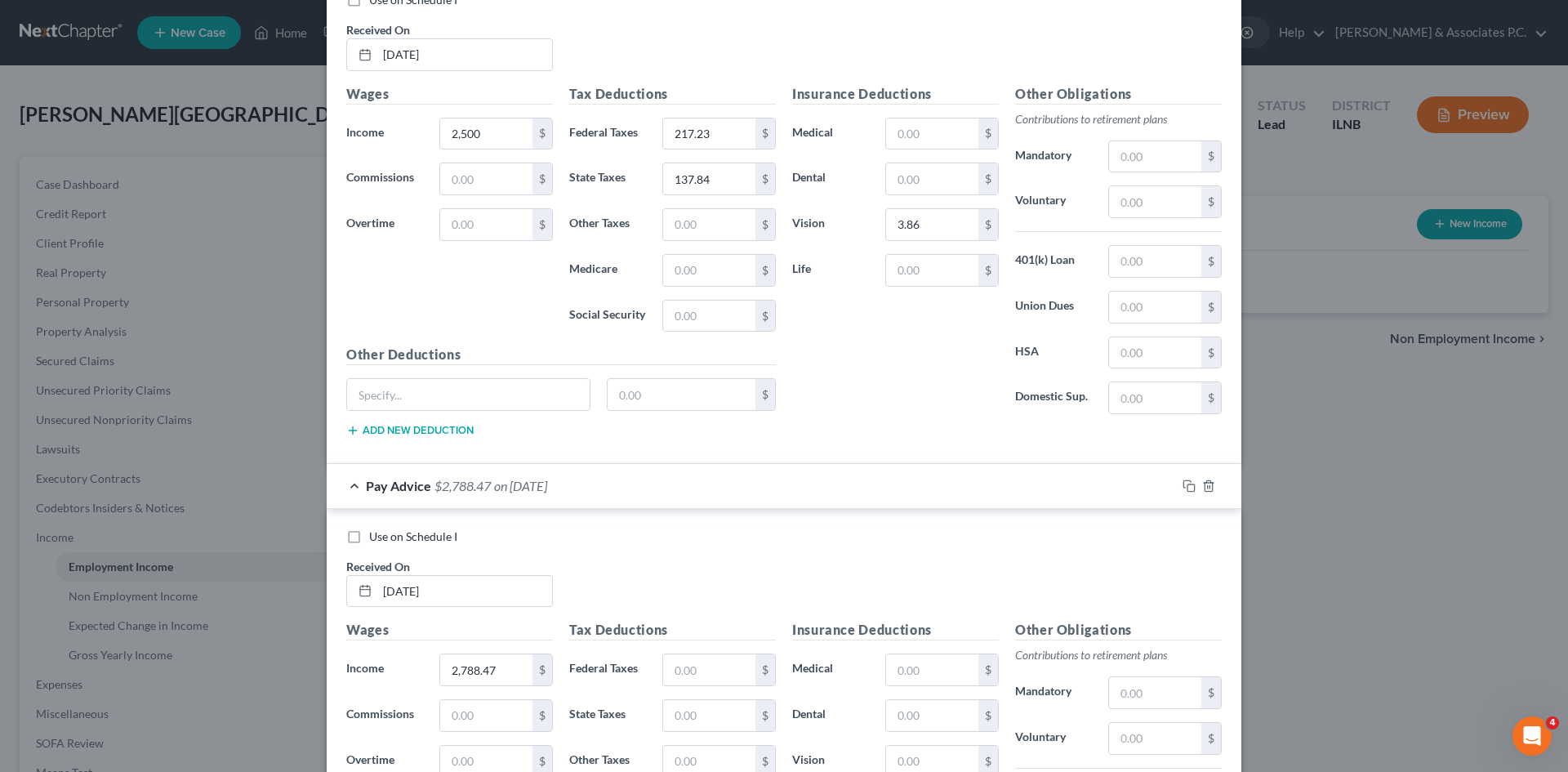
scroll to position [2772, 0]
click at [492, 133] on input "2,500" at bounding box center [486, 136] width 93 height 31
type input "2,788.47"
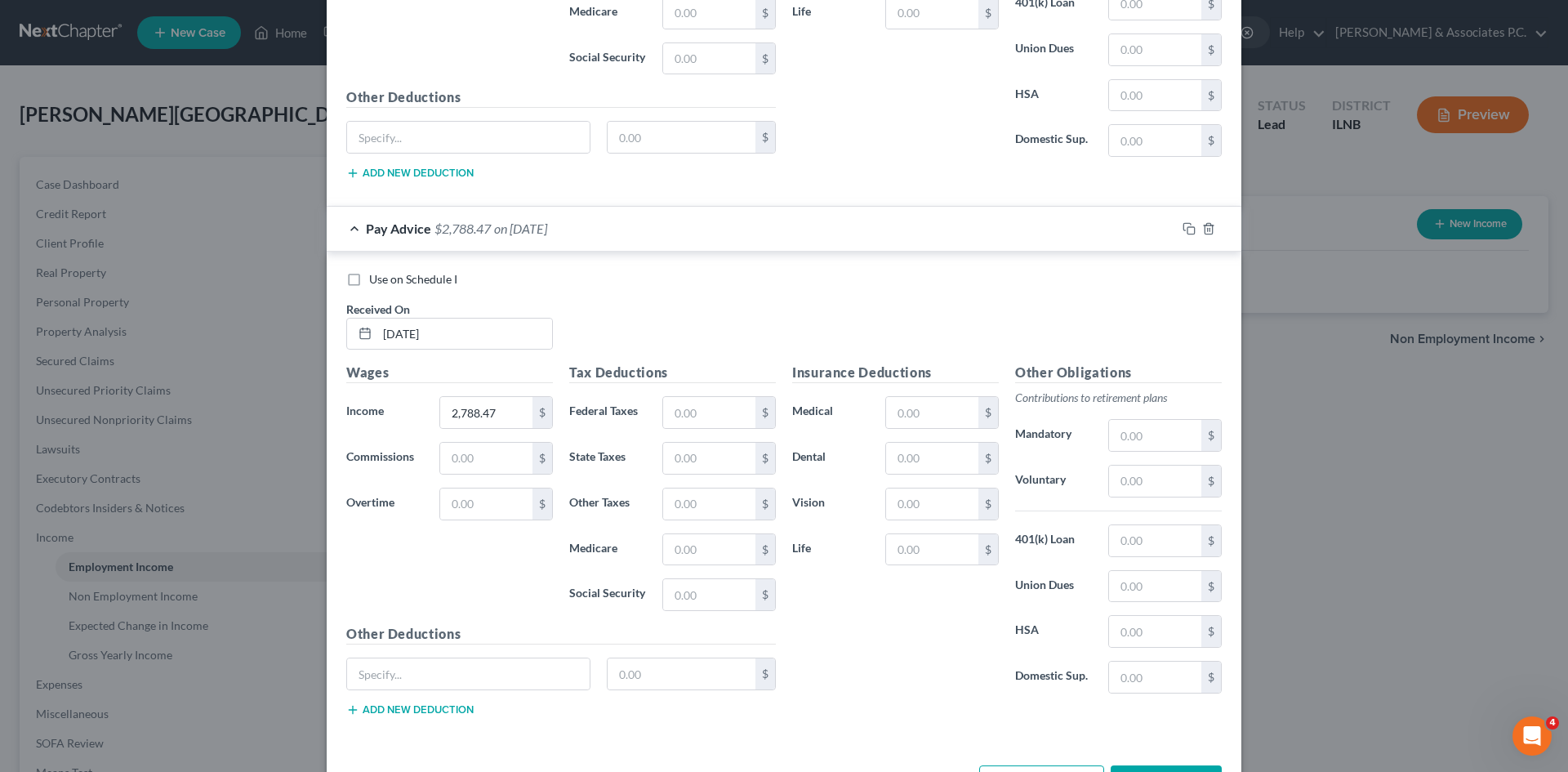
scroll to position [3040, 0]
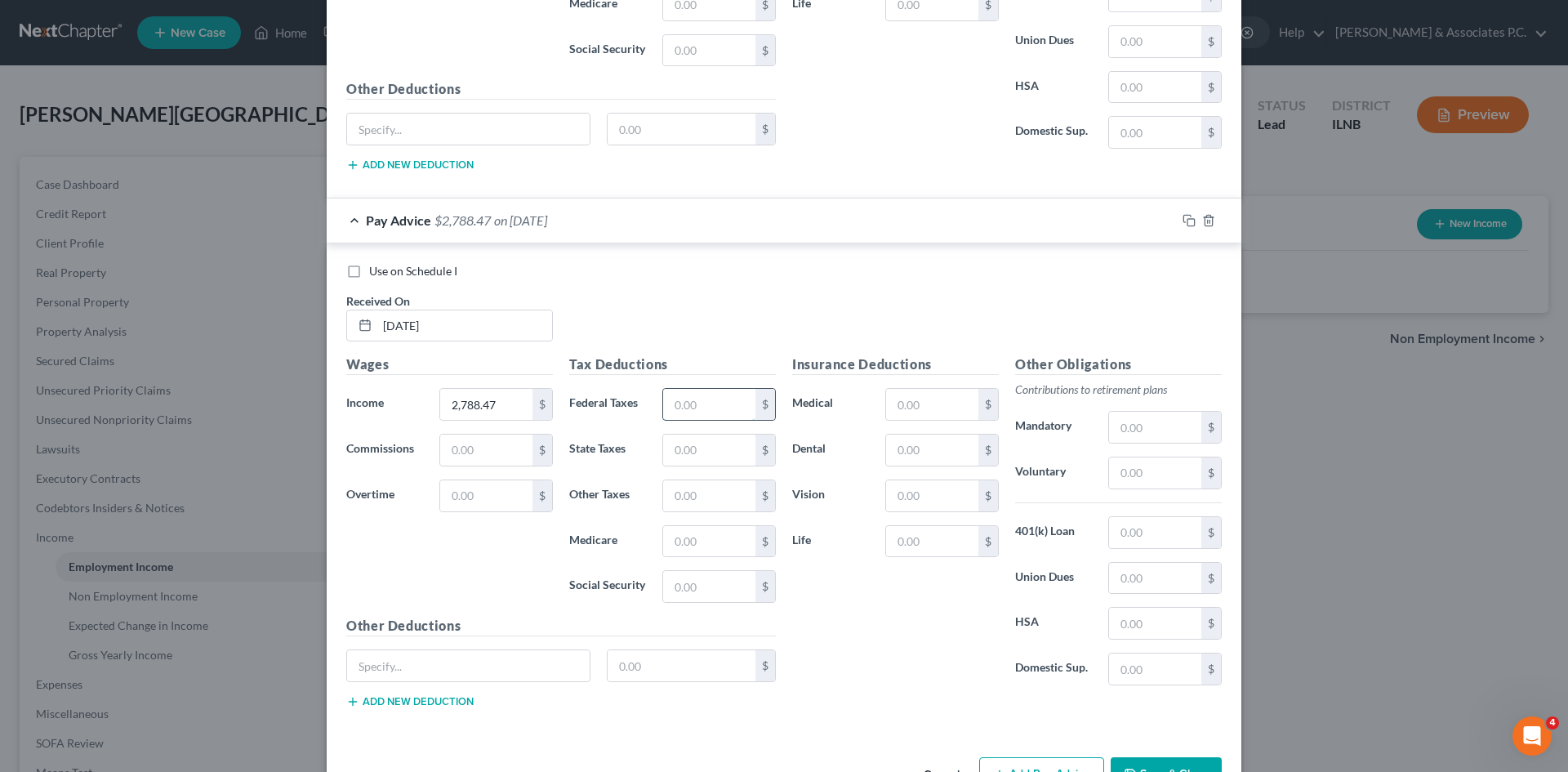
click at [709, 418] on input "text" at bounding box center [709, 404] width 93 height 31
type input "217.23"
click at [716, 446] on input "text" at bounding box center [709, 449] width 93 height 31
type input "137.84"
click at [724, 544] on input "text" at bounding box center [709, 541] width 93 height 31
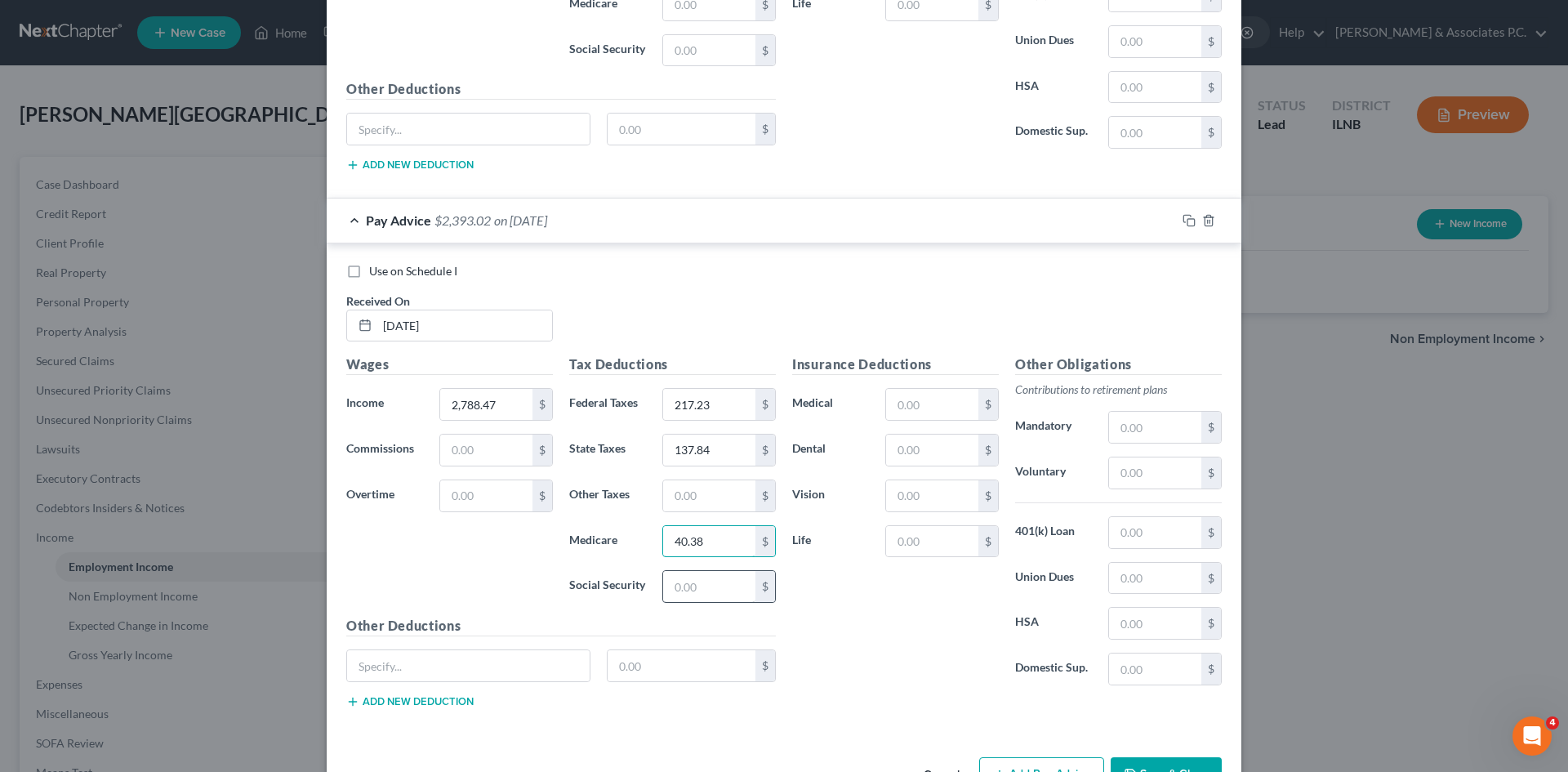
type input "40.38"
click at [712, 585] on input "text" at bounding box center [709, 586] width 93 height 31
type input "172.65"
click at [777, 500] on input "text" at bounding box center [932, 495] width 93 height 31
type input "3.86"
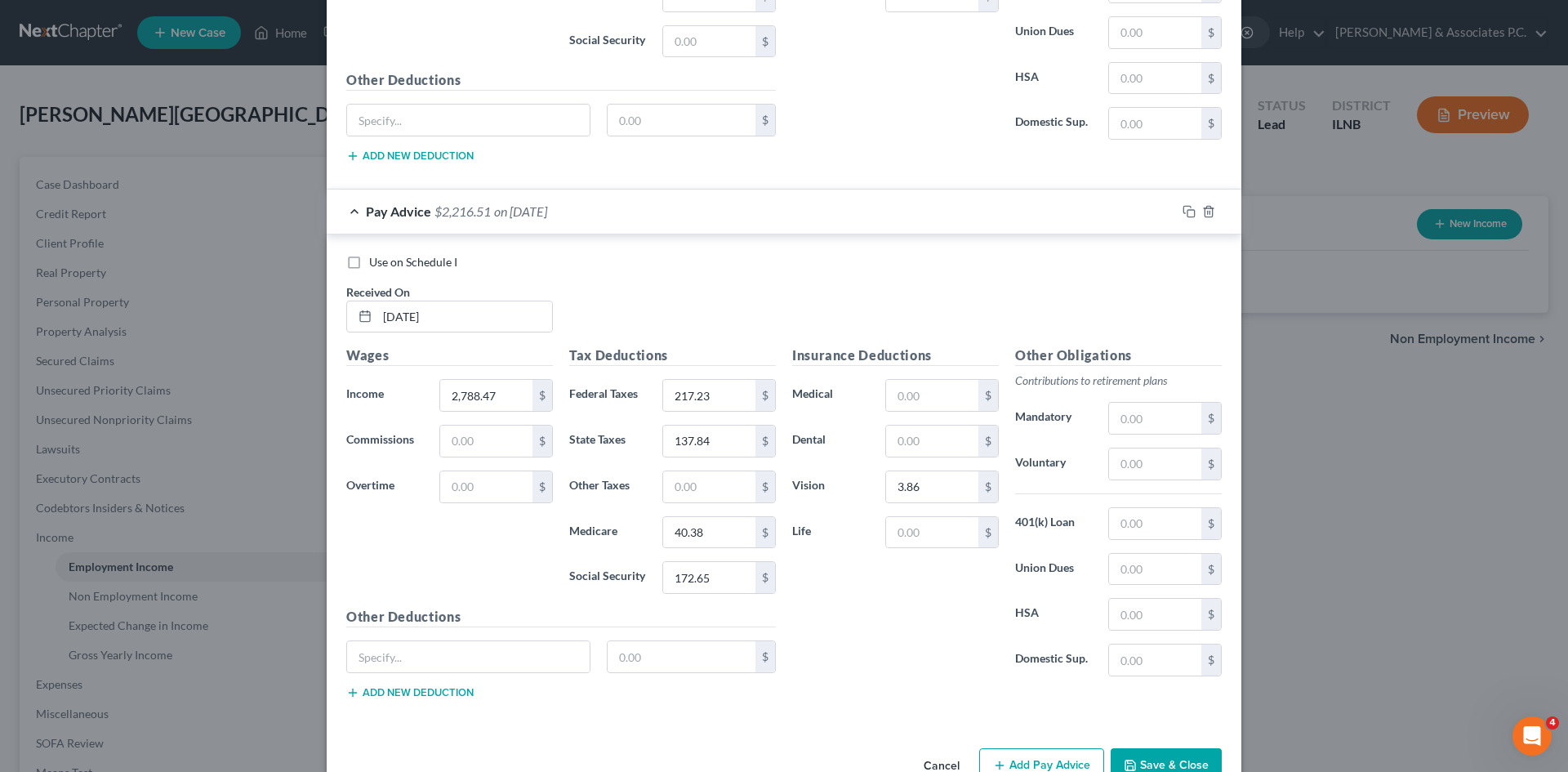
scroll to position [3092, 0]
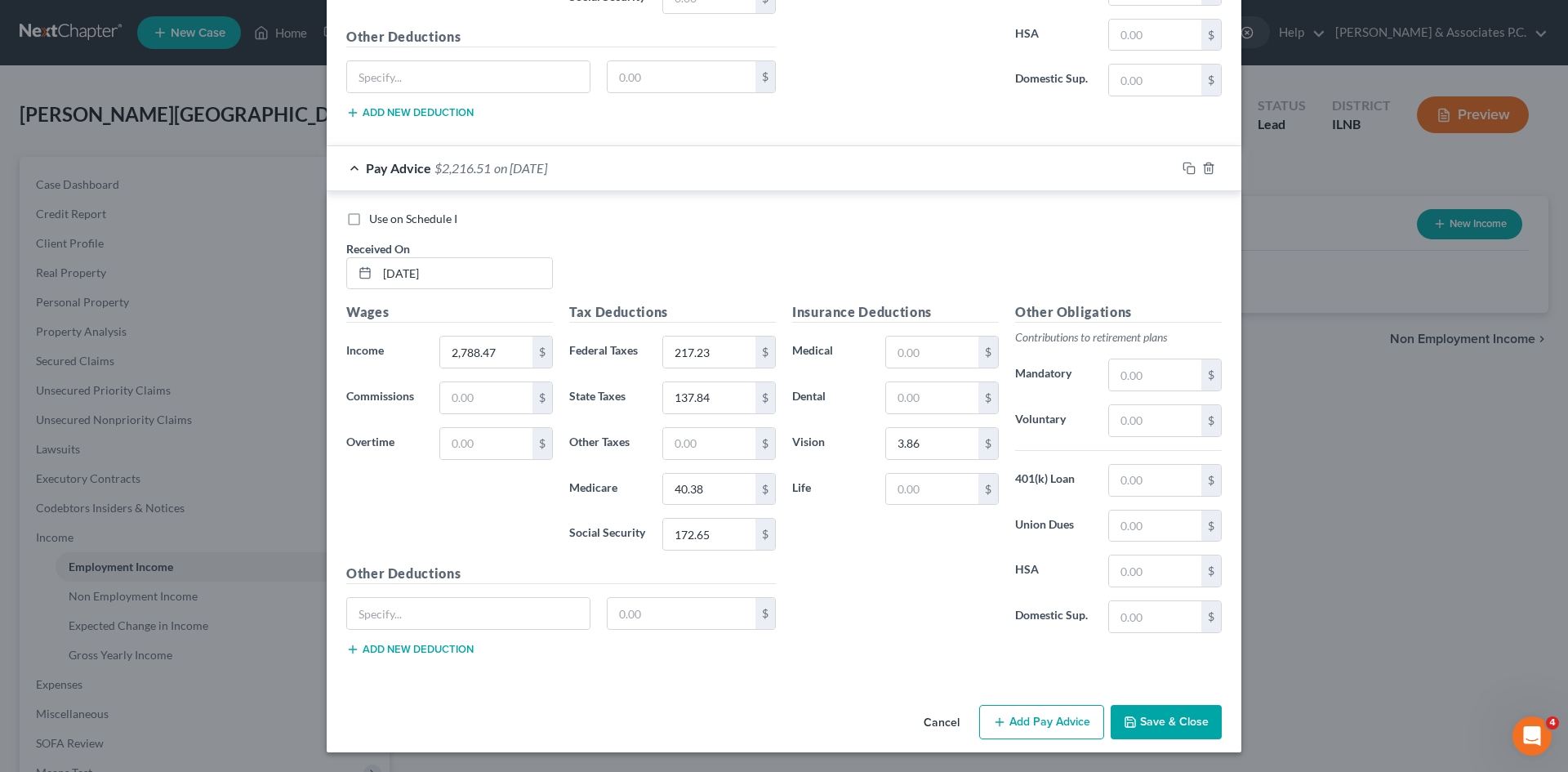
click at [777, 721] on button "Add Pay Advice" at bounding box center [1042, 722] width 125 height 34
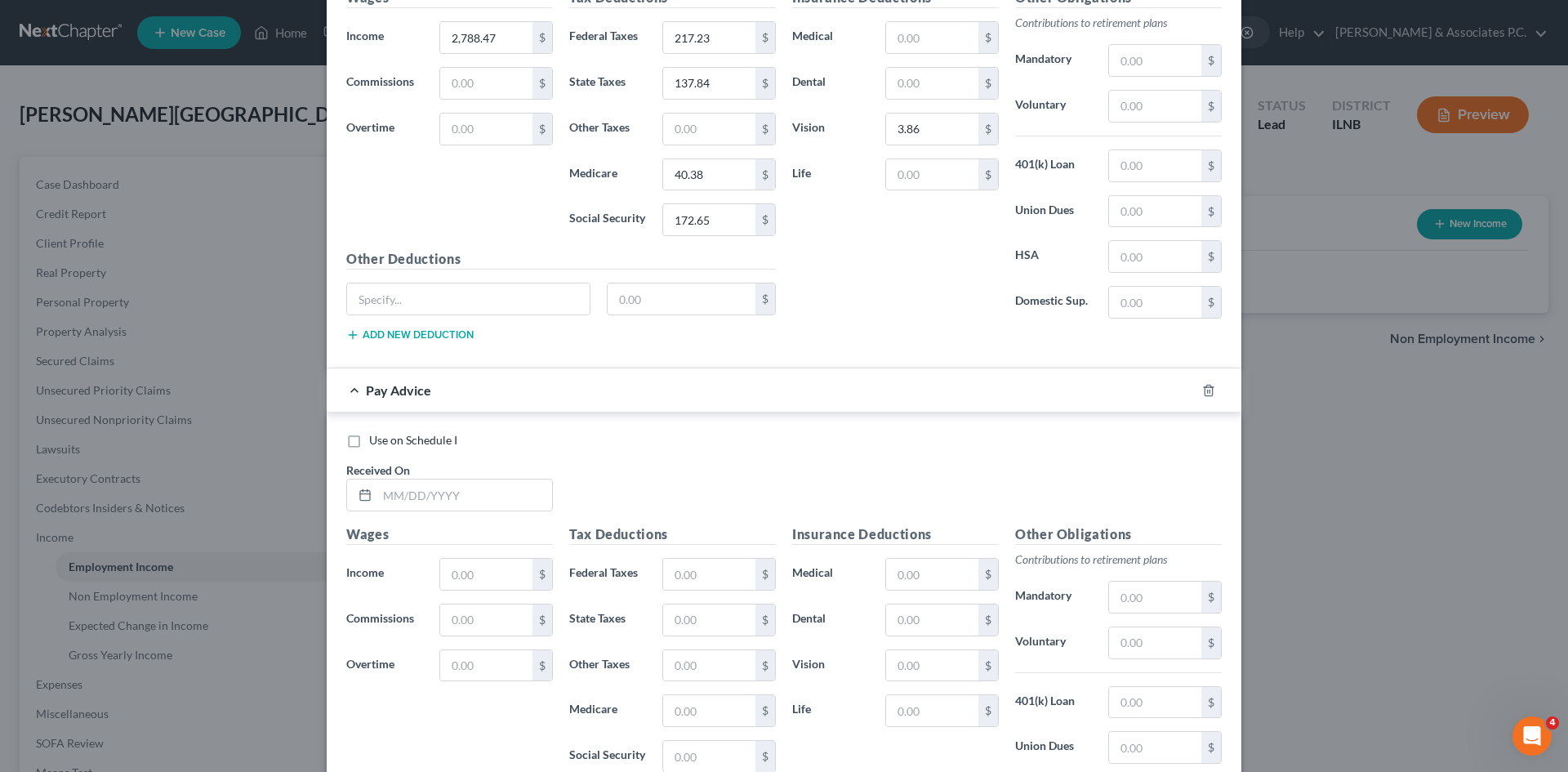
scroll to position [3435, 0]
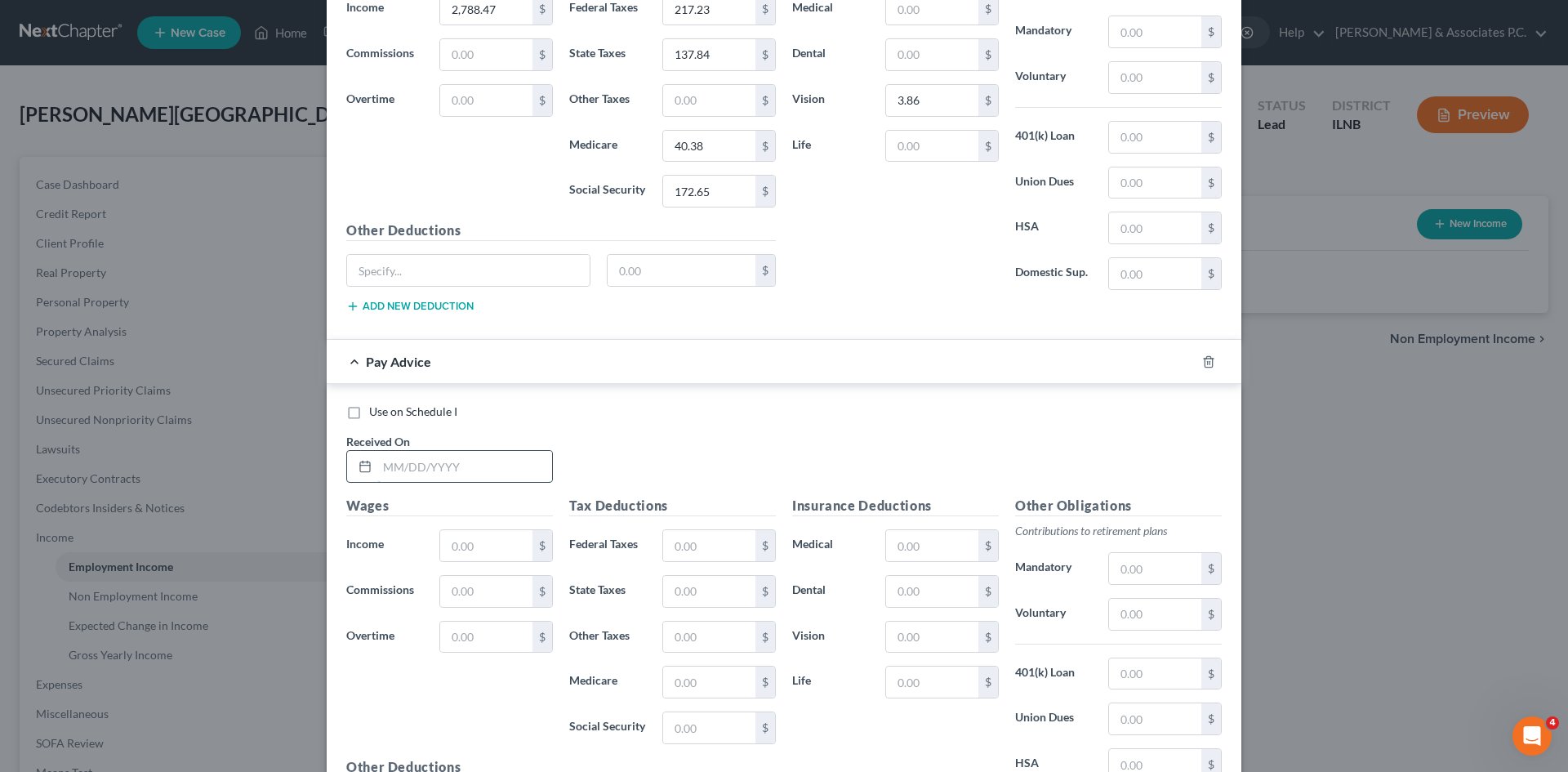
click at [433, 474] on input "text" at bounding box center [465, 466] width 175 height 31
type input "4/4/2025"
click at [472, 543] on input "text" at bounding box center [486, 545] width 93 height 31
type input "2,788.47"
click at [704, 555] on input "text" at bounding box center [709, 545] width 93 height 31
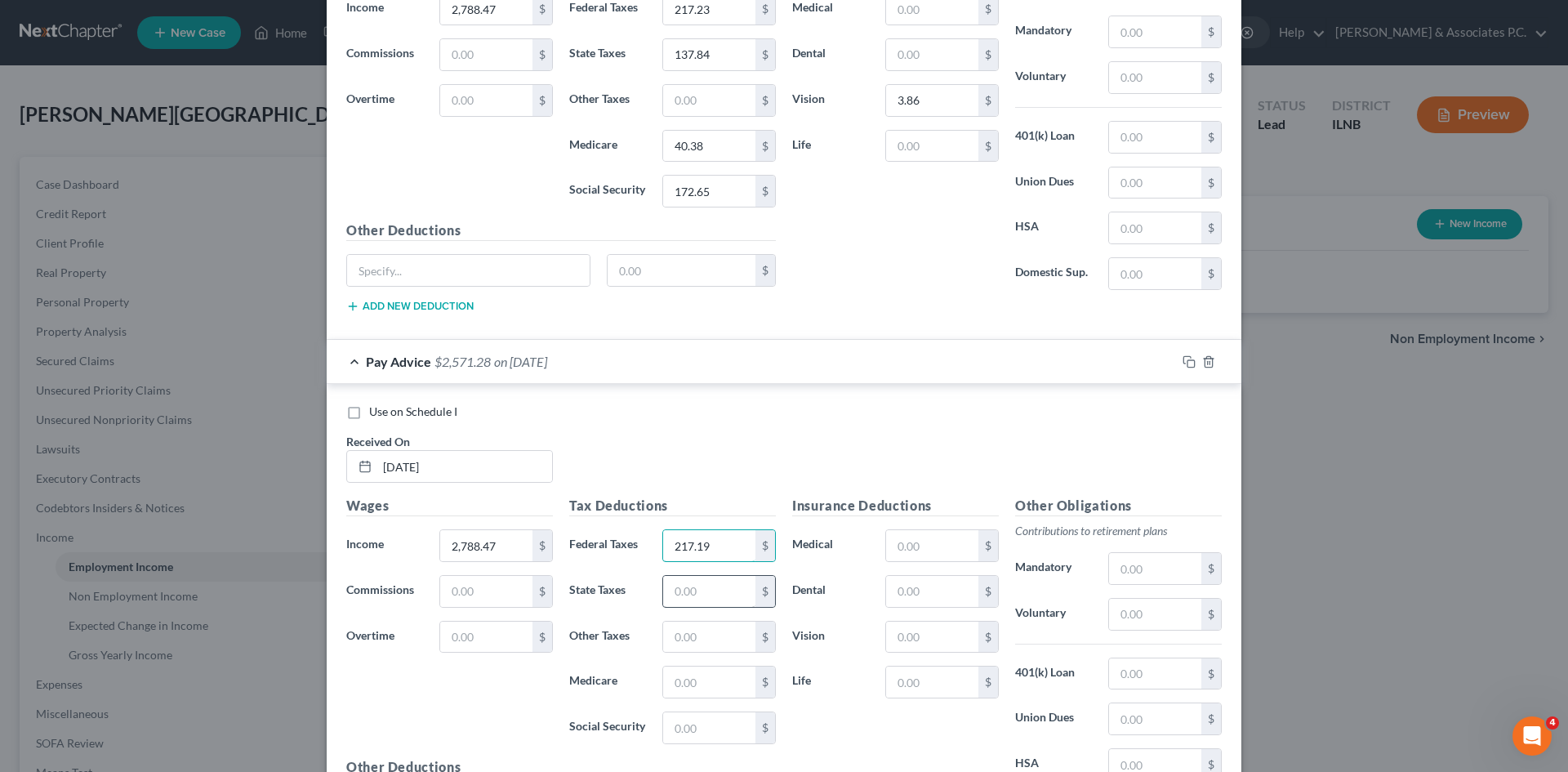
type input "217.19"
click at [723, 594] on input "text" at bounding box center [709, 591] width 93 height 31
type input "137.82"
click at [733, 684] on input "text" at bounding box center [709, 682] width 93 height 31
type input "40.37"
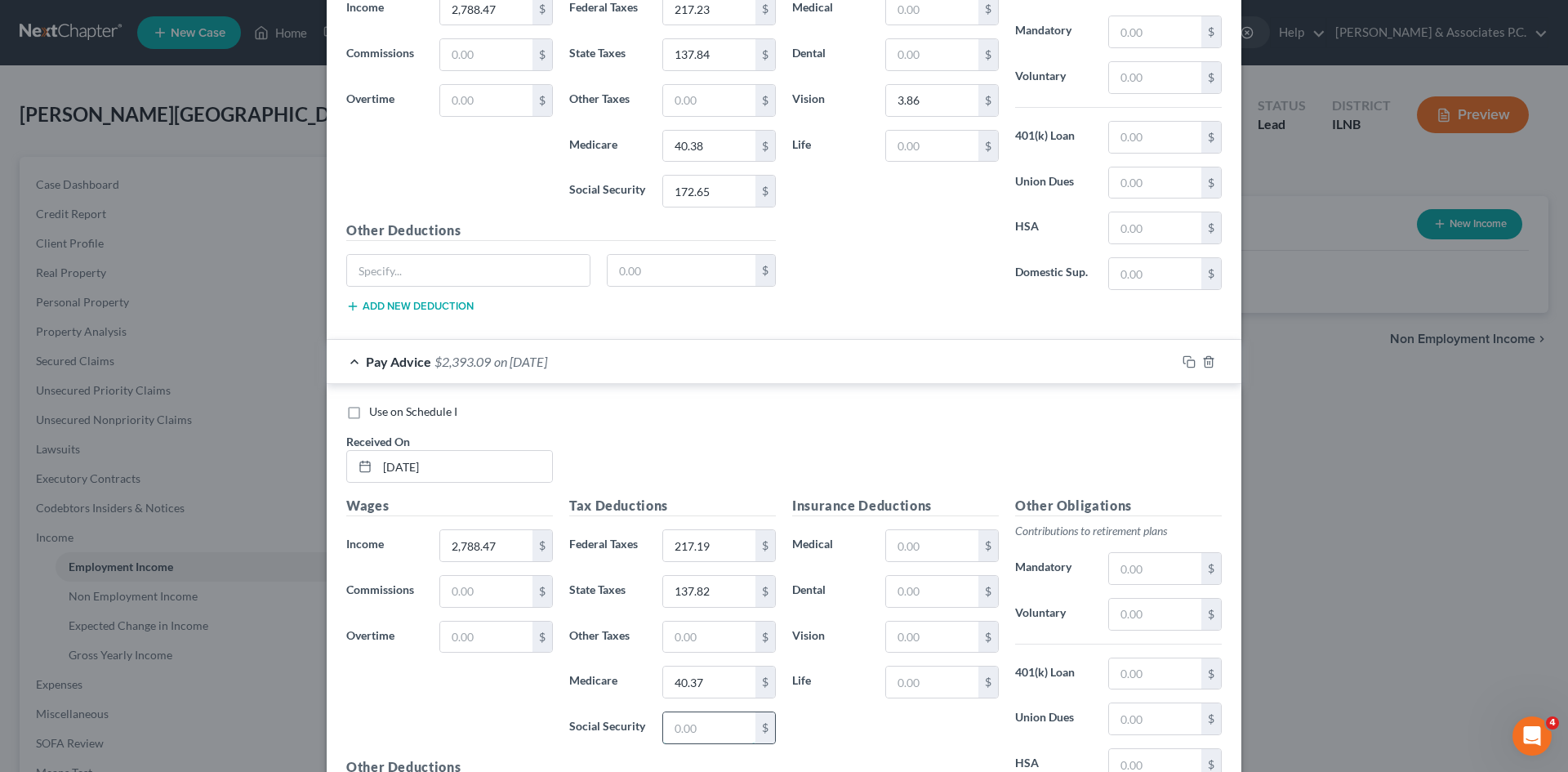
click at [730, 742] on input "text" at bounding box center [709, 727] width 93 height 31
type input "172.62"
click at [777, 628] on input "text" at bounding box center [932, 637] width 93 height 31
type input "4.23"
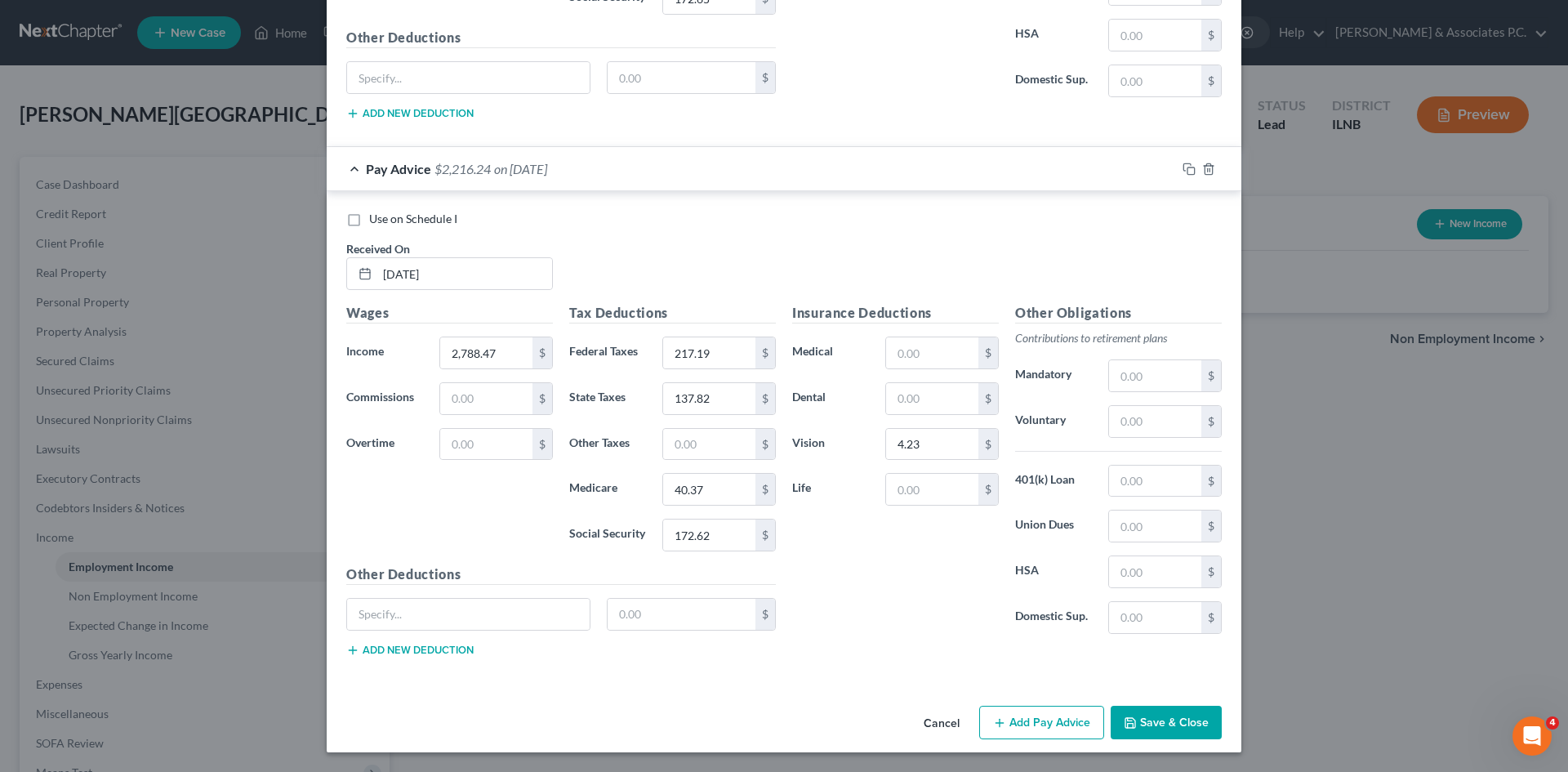
click at [777, 720] on button "Add Pay Advice" at bounding box center [1042, 723] width 125 height 34
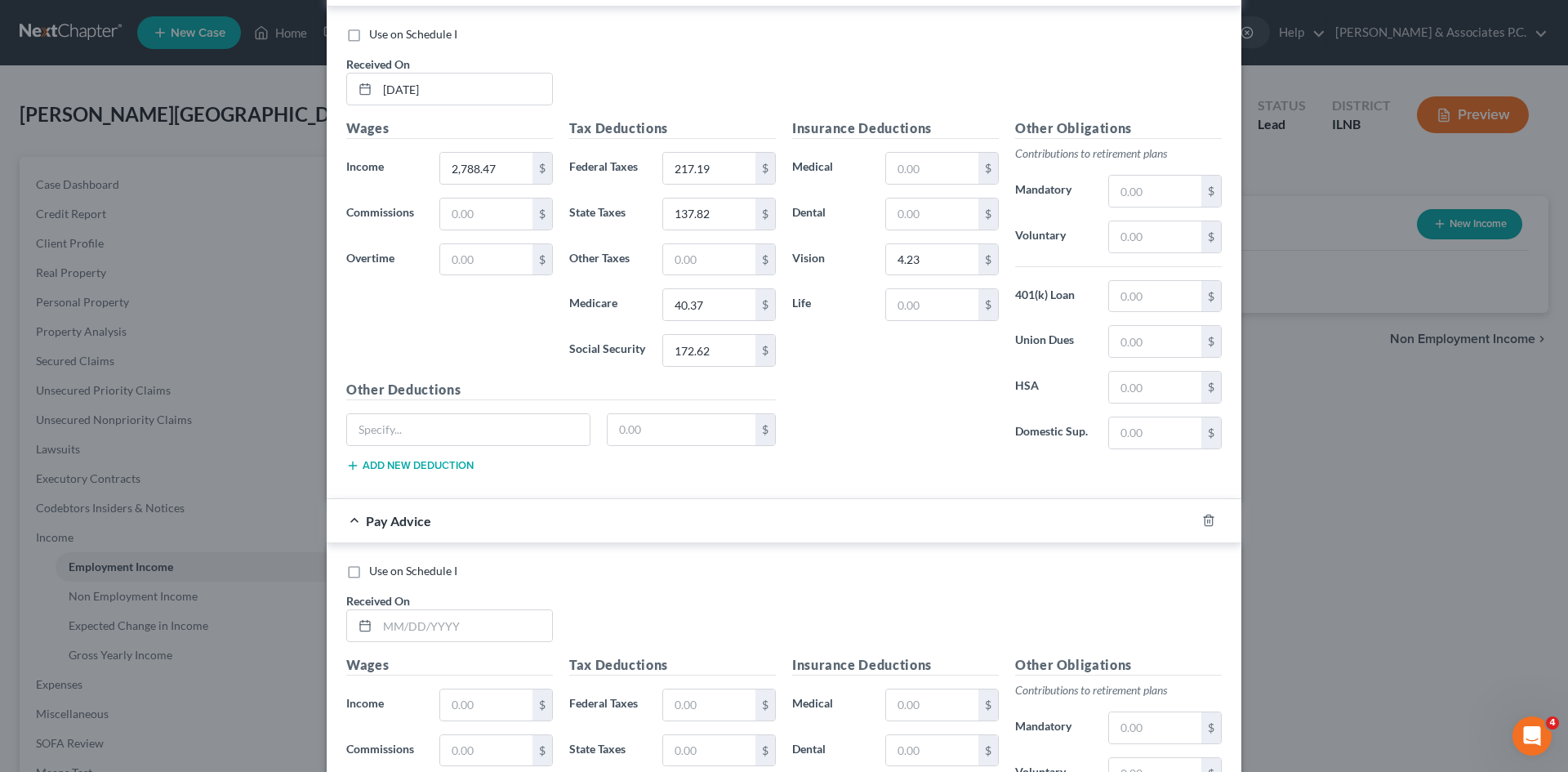
scroll to position [3823, 0]
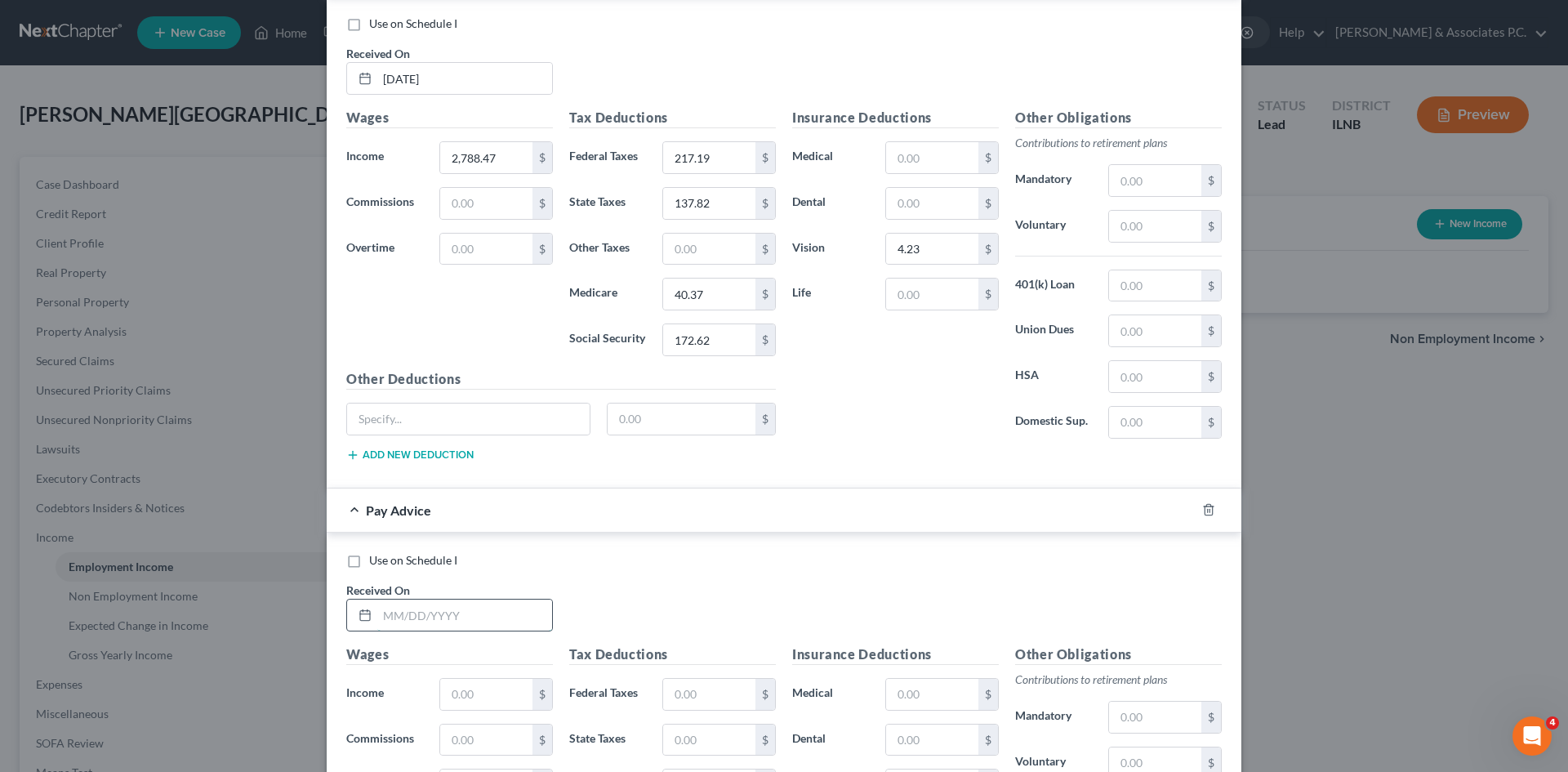
click at [488, 624] on input "text" at bounding box center [465, 614] width 175 height 31
type input "4/18/2025"
click at [488, 702] on input "text" at bounding box center [486, 694] width 93 height 31
type input "2,788.47"
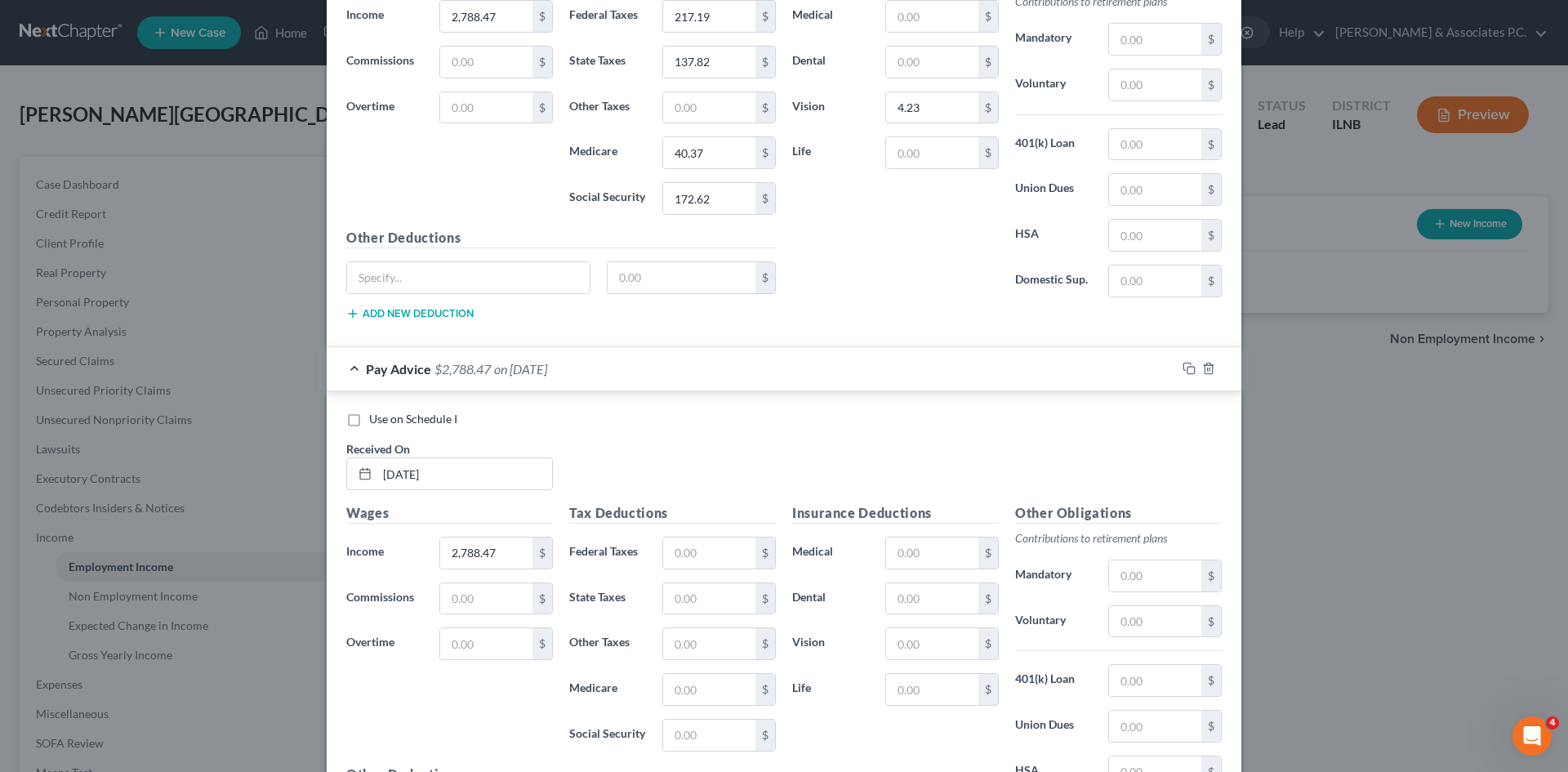
scroll to position [4127, 0]
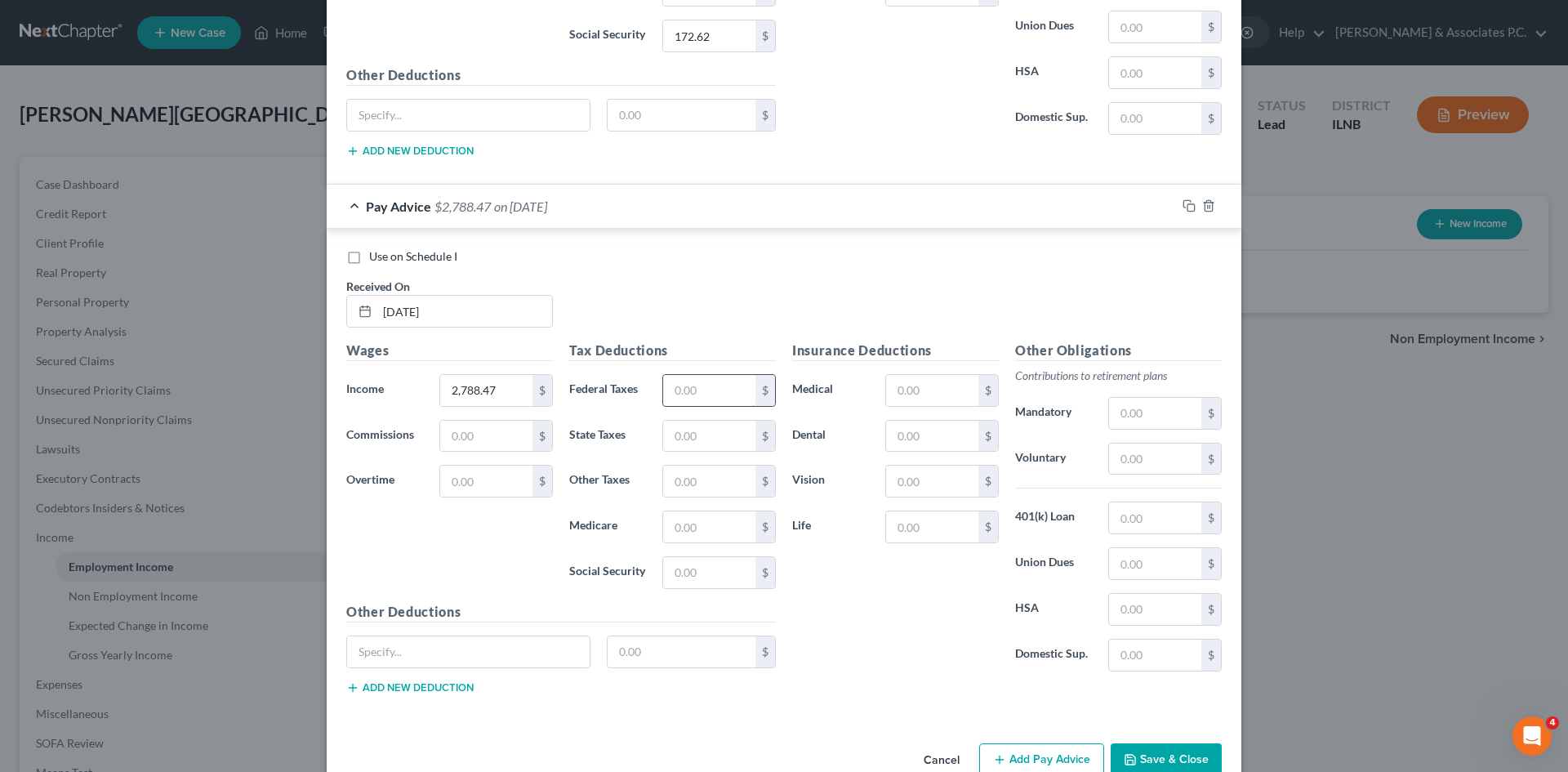
click at [719, 389] on input "text" at bounding box center [709, 390] width 93 height 31
type input "217.19"
click at [714, 441] on input "text" at bounding box center [709, 436] width 93 height 31
type input "137.82"
click at [704, 532] on input "text" at bounding box center [709, 526] width 93 height 31
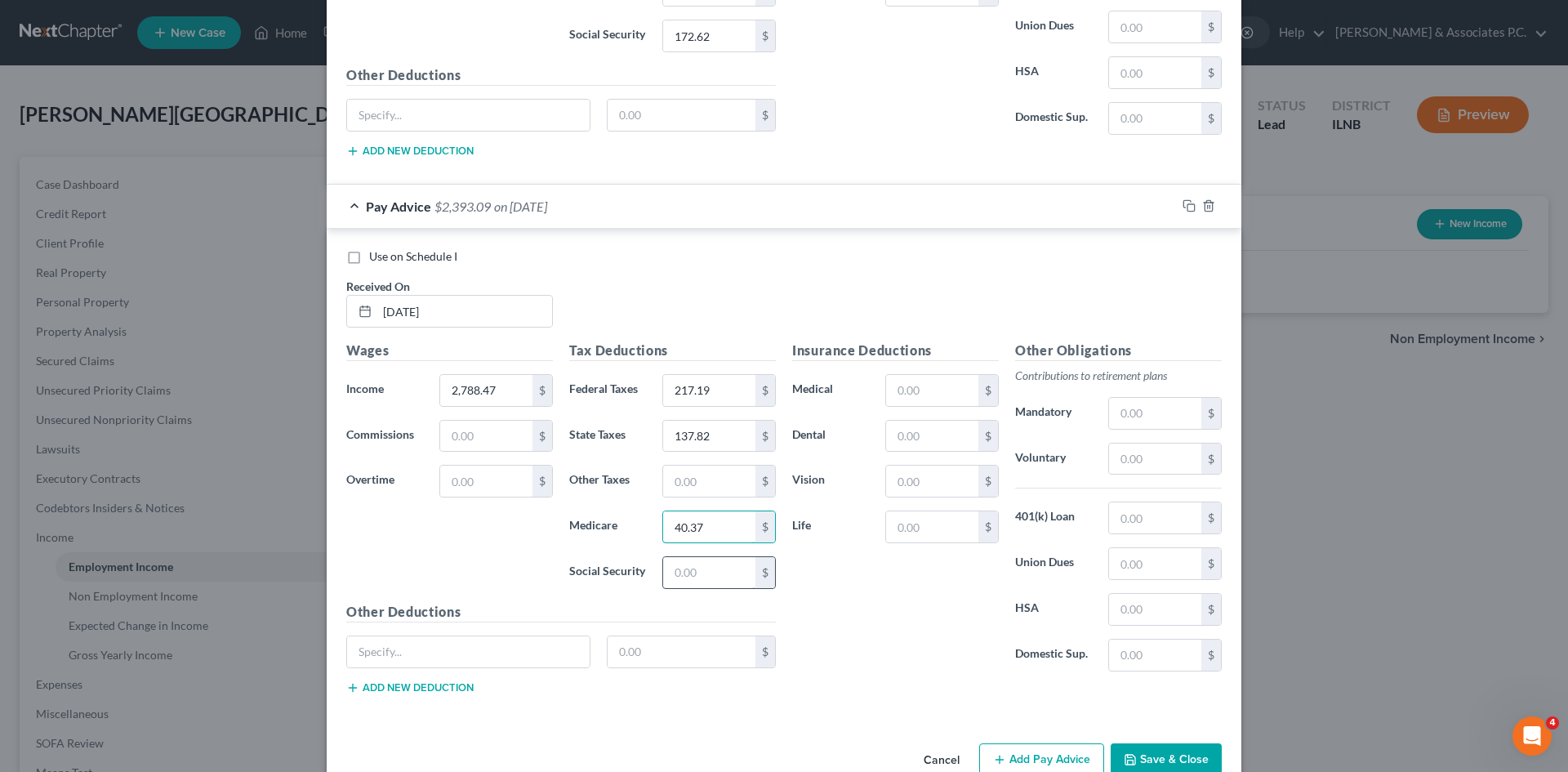
type input "40.37"
click at [712, 566] on input "text" at bounding box center [709, 572] width 93 height 31
type input "172.62"
click at [777, 478] on input "text" at bounding box center [932, 481] width 93 height 31
type input "4.23"
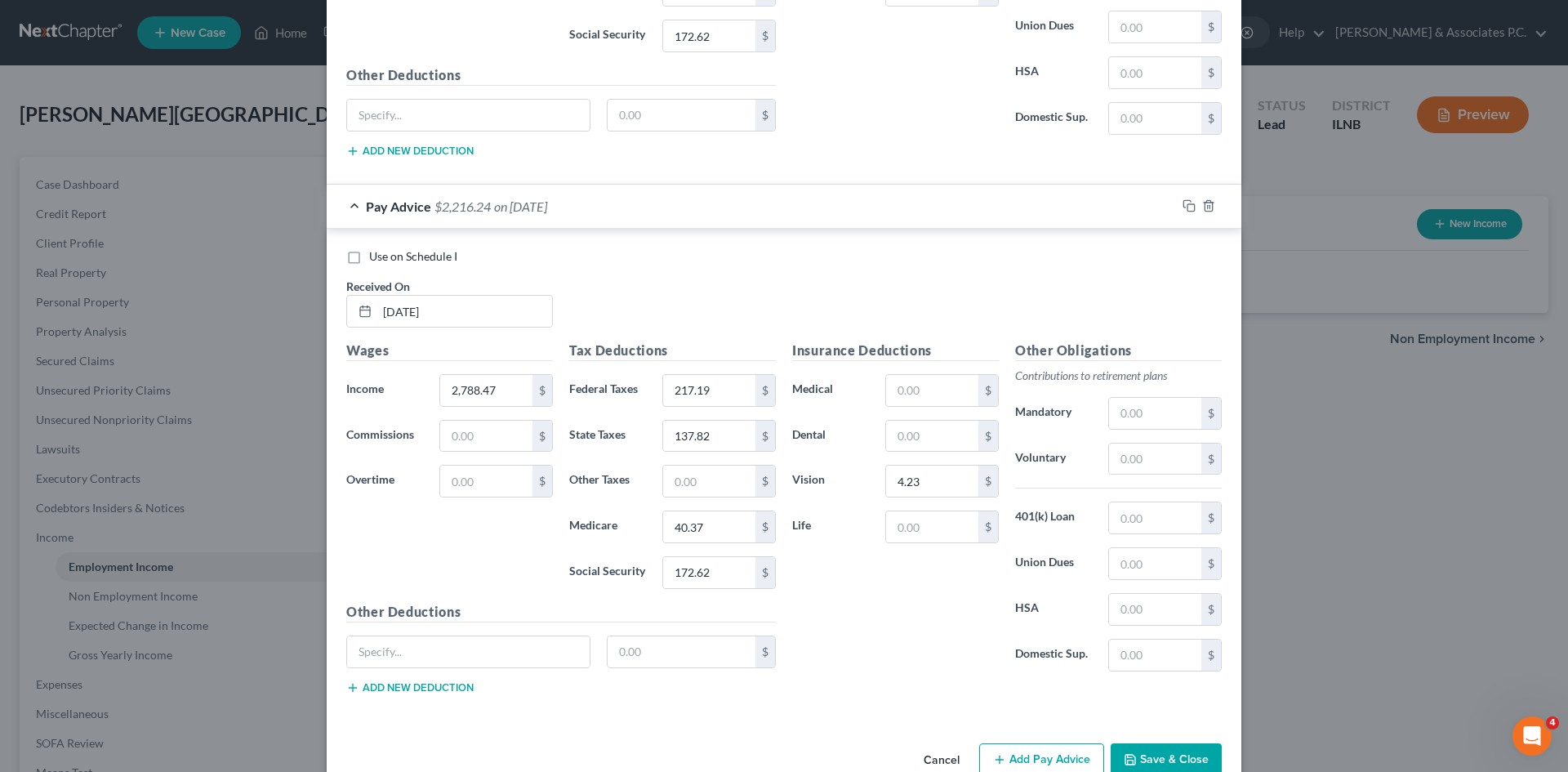
click at [777, 751] on button "Add Pay Advice" at bounding box center [1042, 760] width 125 height 34
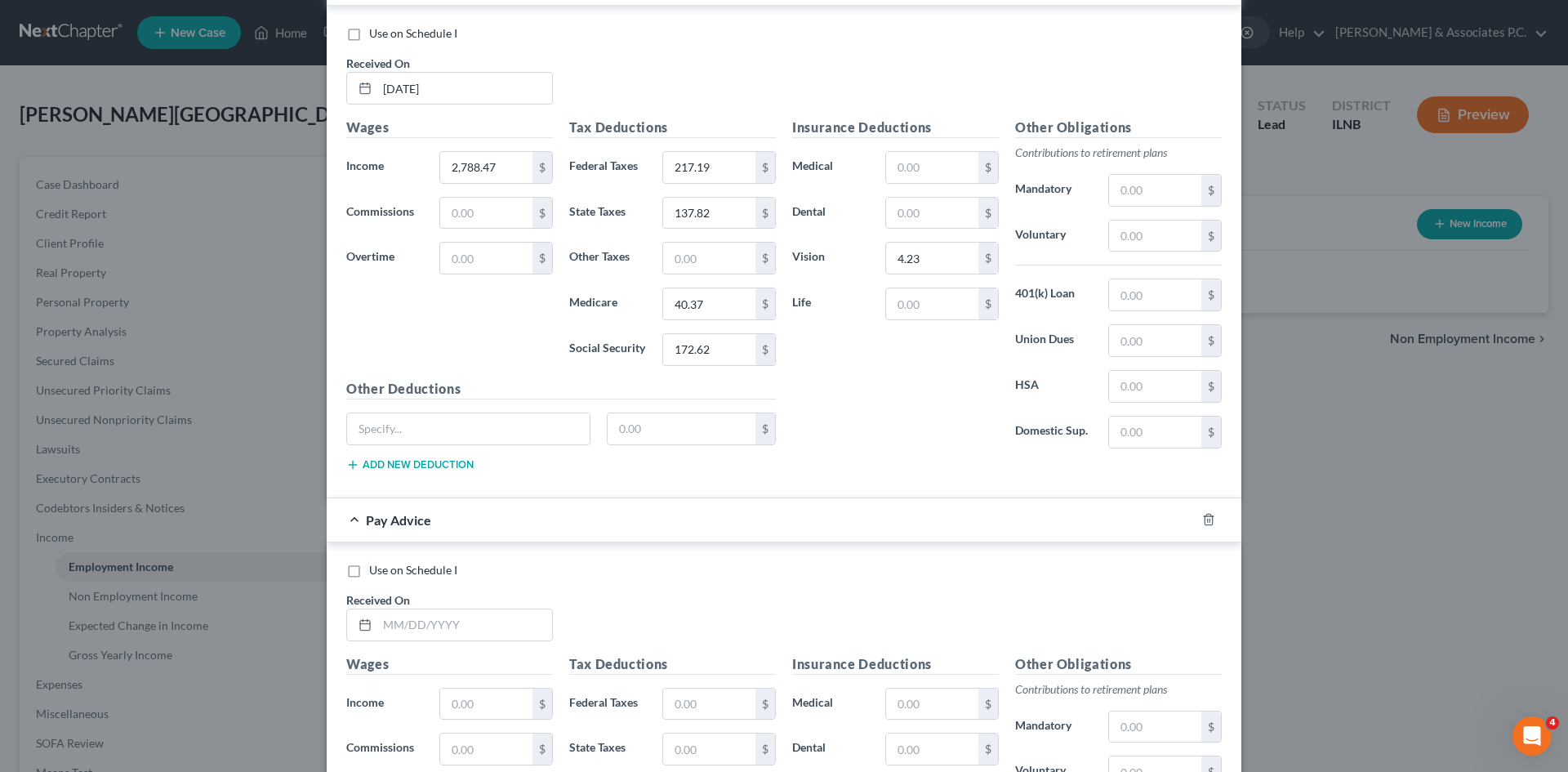
scroll to position [4404, 0]
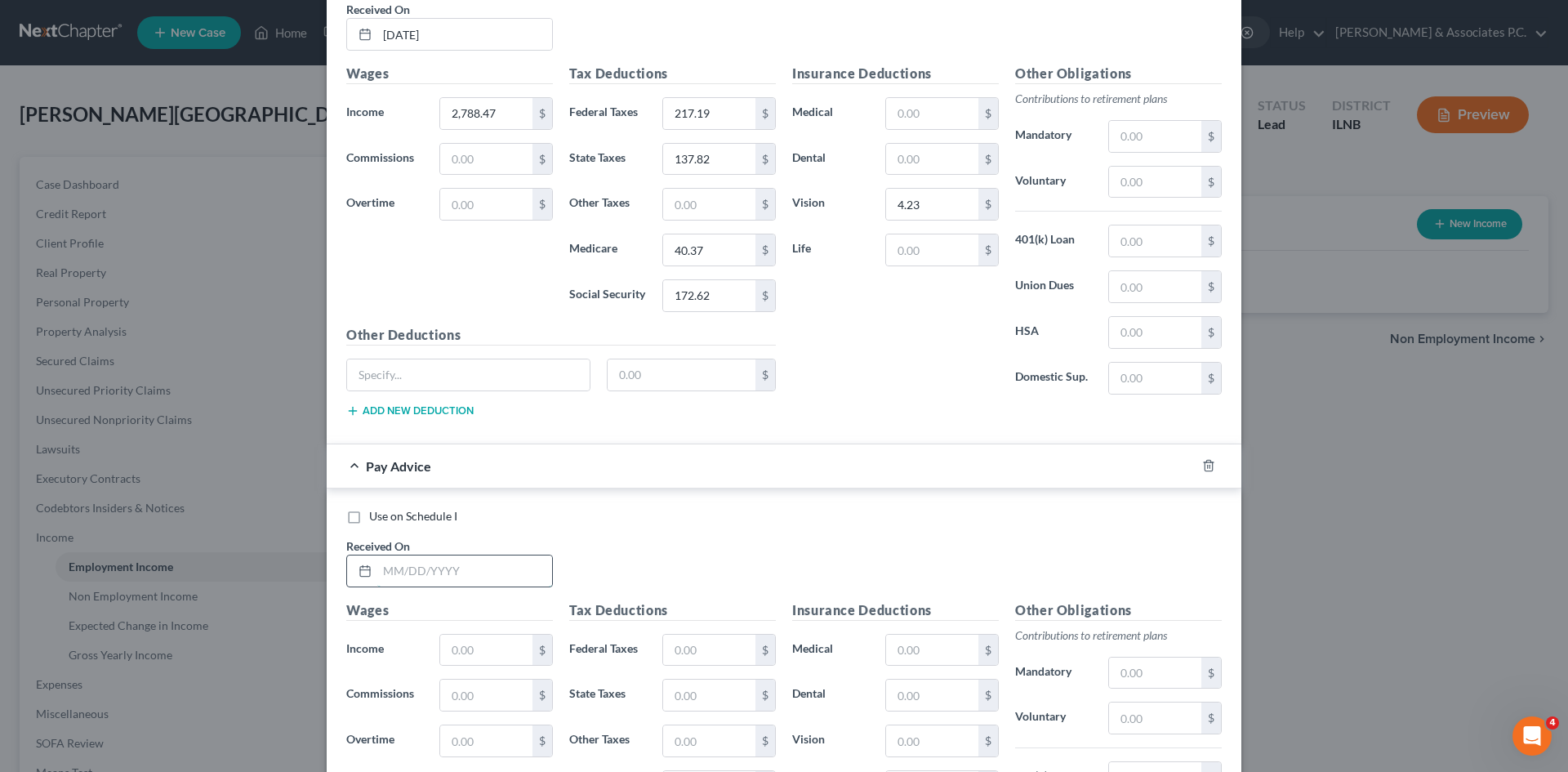
click at [431, 575] on input "text" at bounding box center [465, 570] width 175 height 31
type input "5/2/2025"
click at [501, 647] on input "text" at bounding box center [486, 649] width 93 height 31
type input "2,788.47"
click at [714, 657] on input "text" at bounding box center [709, 649] width 93 height 31
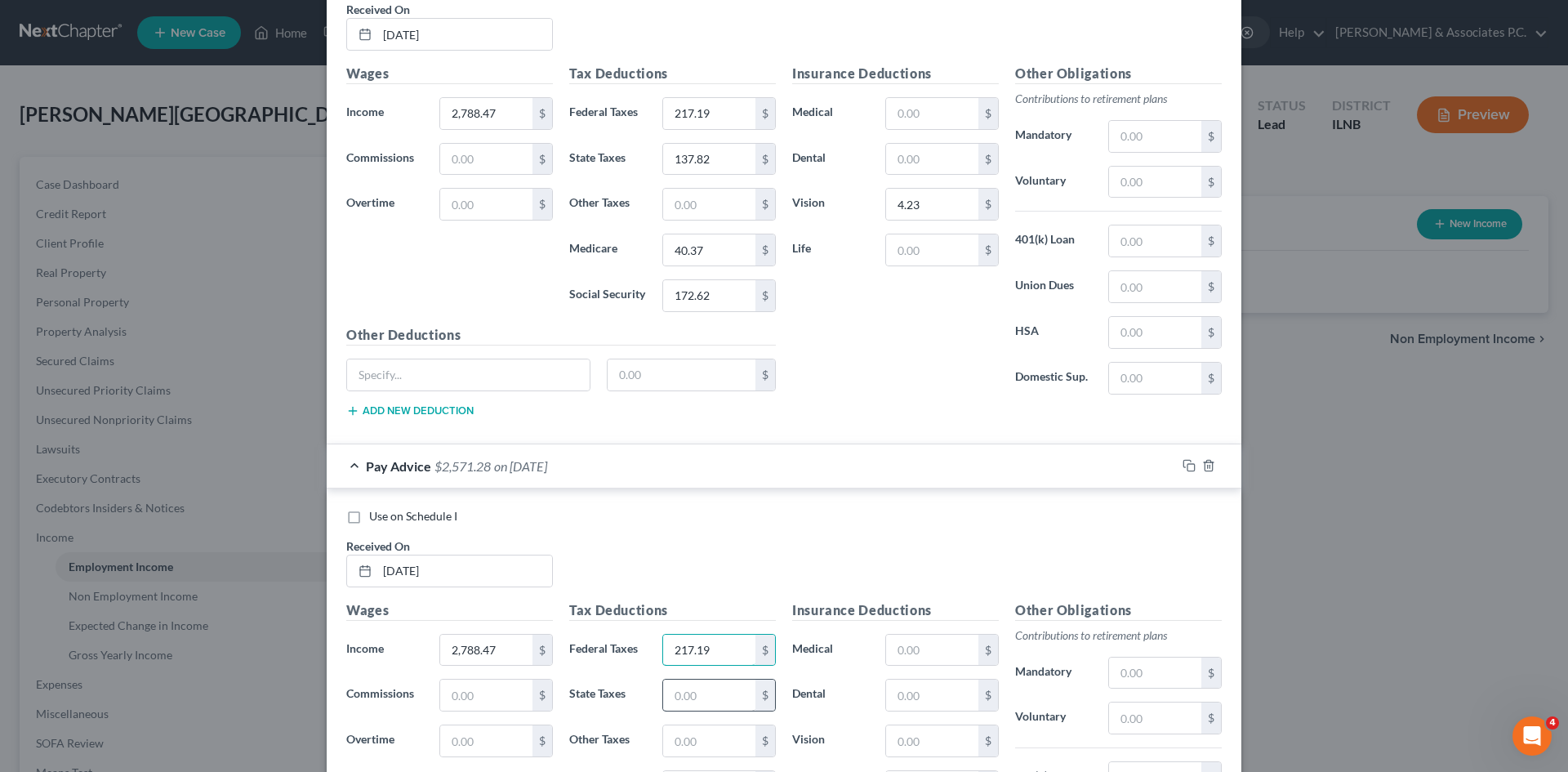
type input "217.19"
click at [718, 706] on input "text" at bounding box center [709, 694] width 93 height 31
type input "137.82"
click at [777, 659] on input "text" at bounding box center [932, 649] width 93 height 31
type input "7"
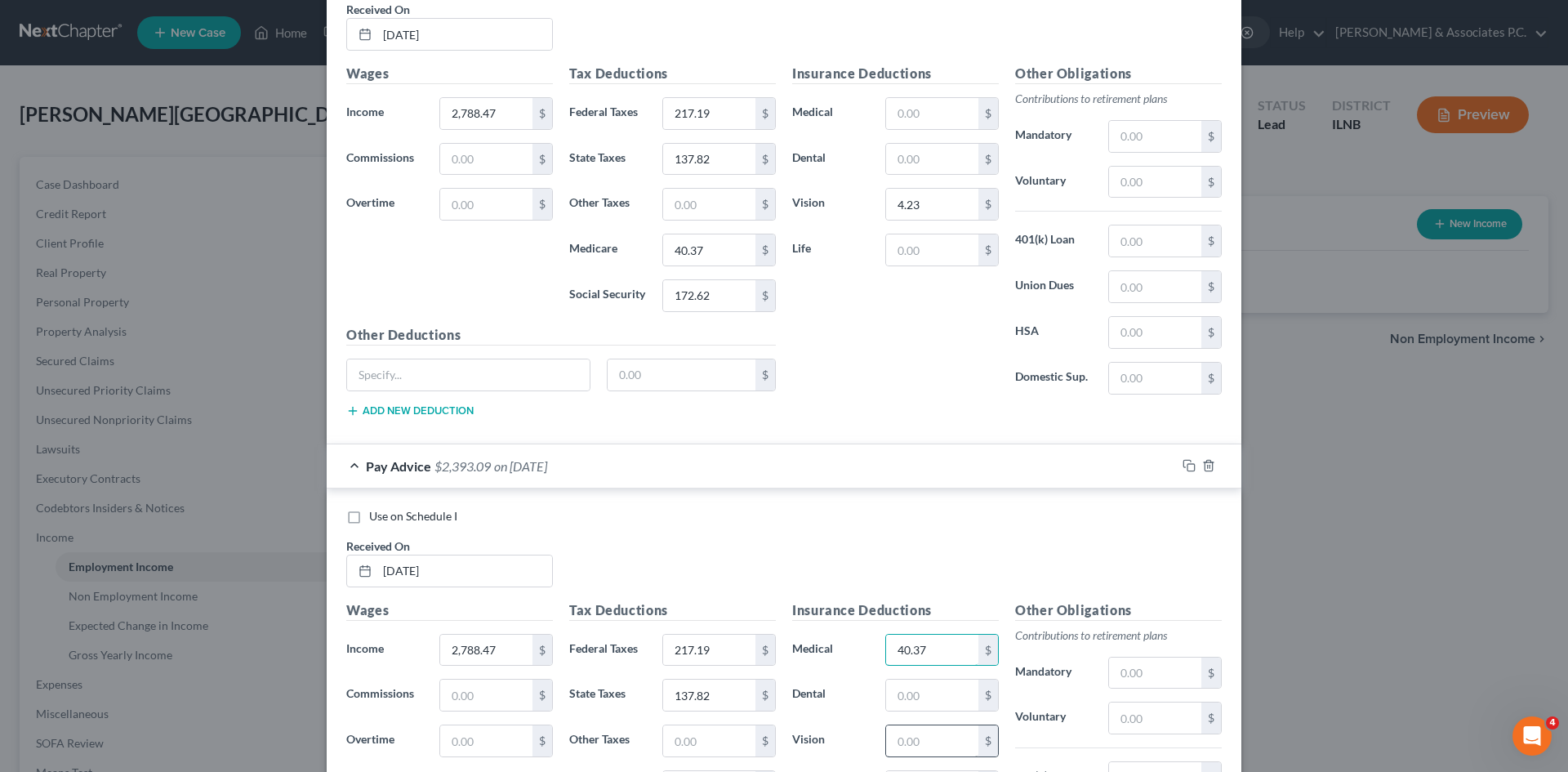
type input "40.37"
click at [777, 744] on input "text" at bounding box center [932, 740] width 93 height 31
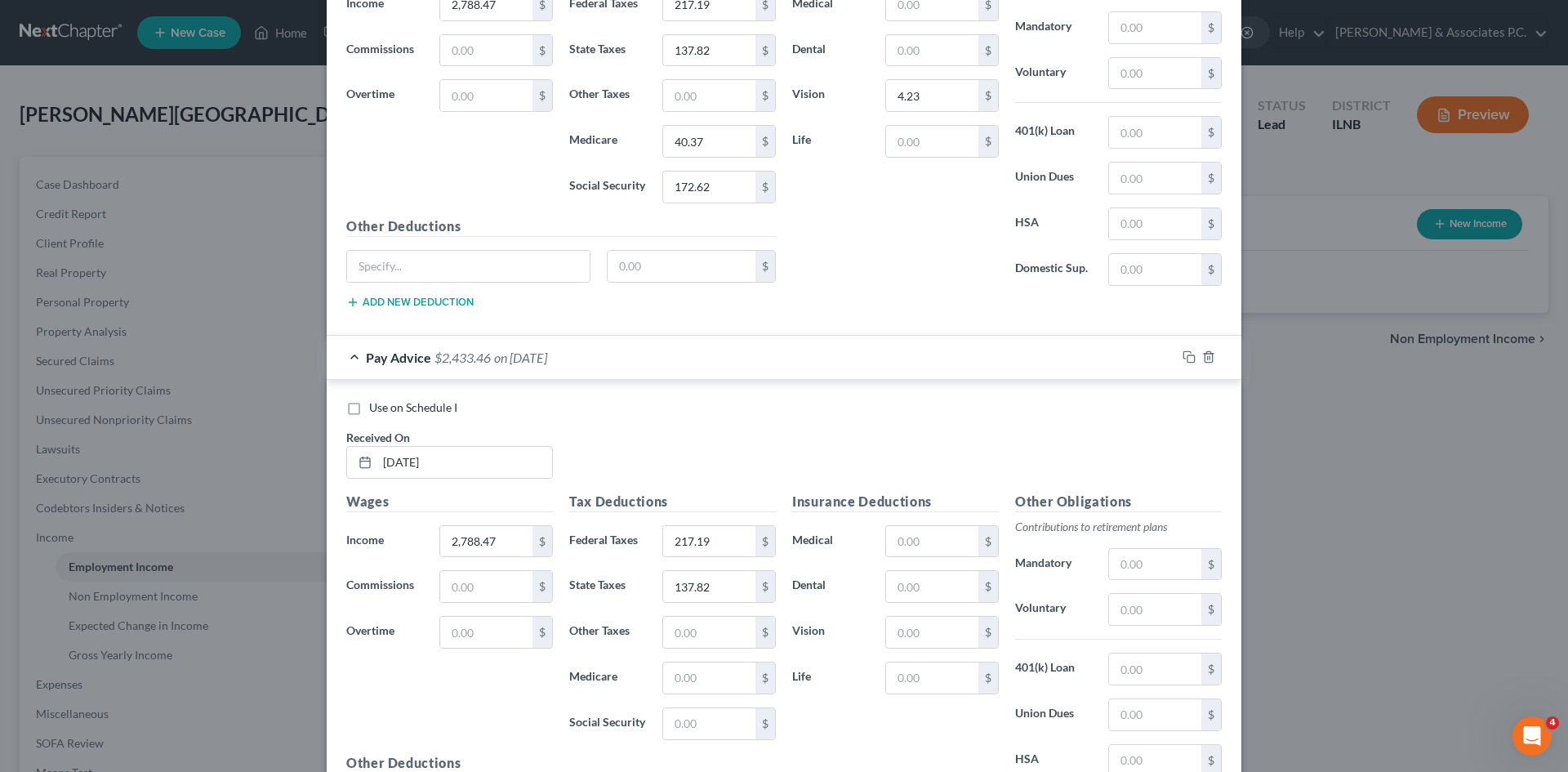
scroll to position [4537, 0]
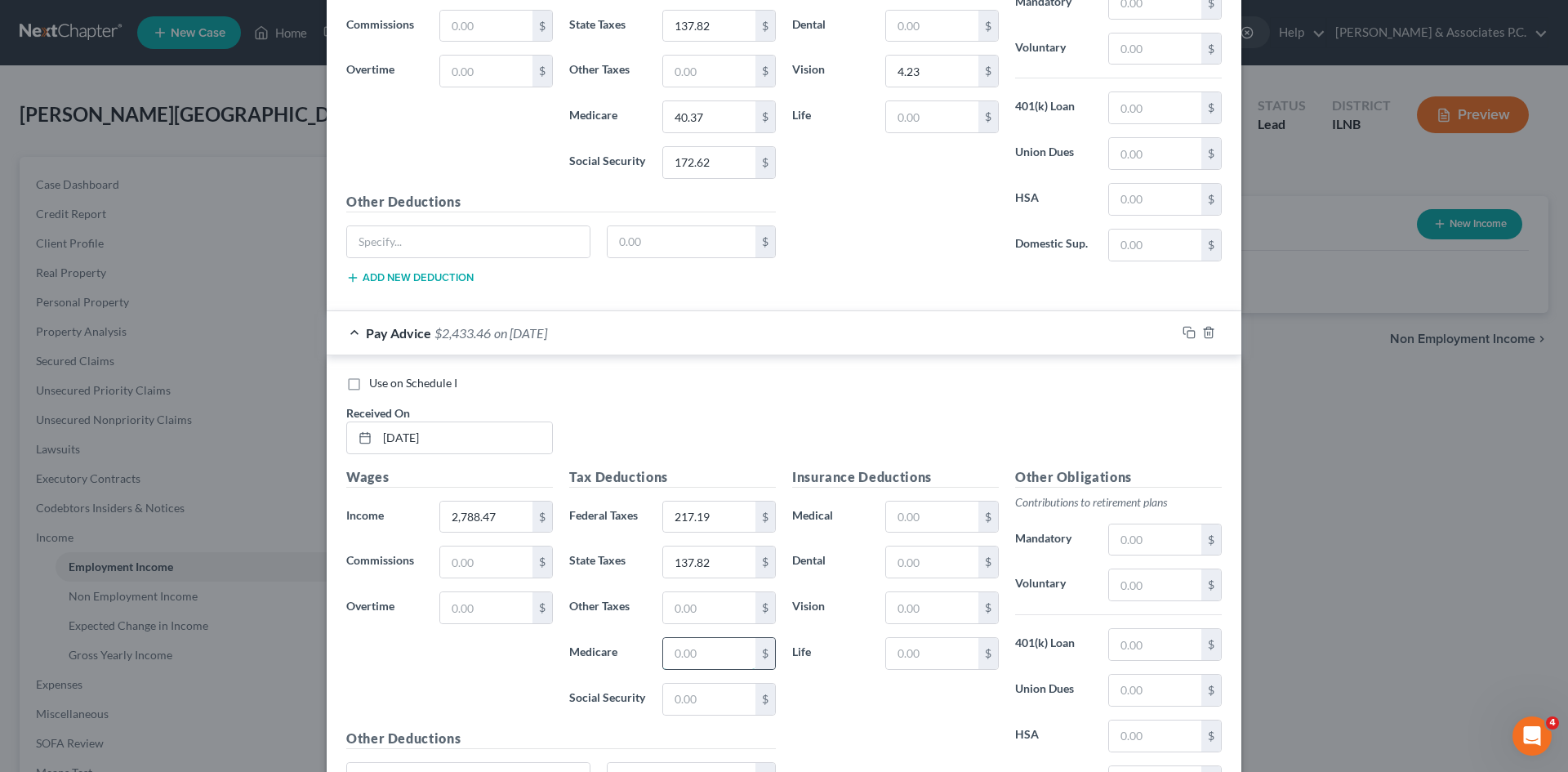
click at [673, 652] on input "text" at bounding box center [709, 653] width 93 height 31
type input "40.37"
click at [714, 689] on input "text" at bounding box center [709, 699] width 93 height 31
type input "172.62"
click at [777, 613] on input "text" at bounding box center [932, 607] width 93 height 31
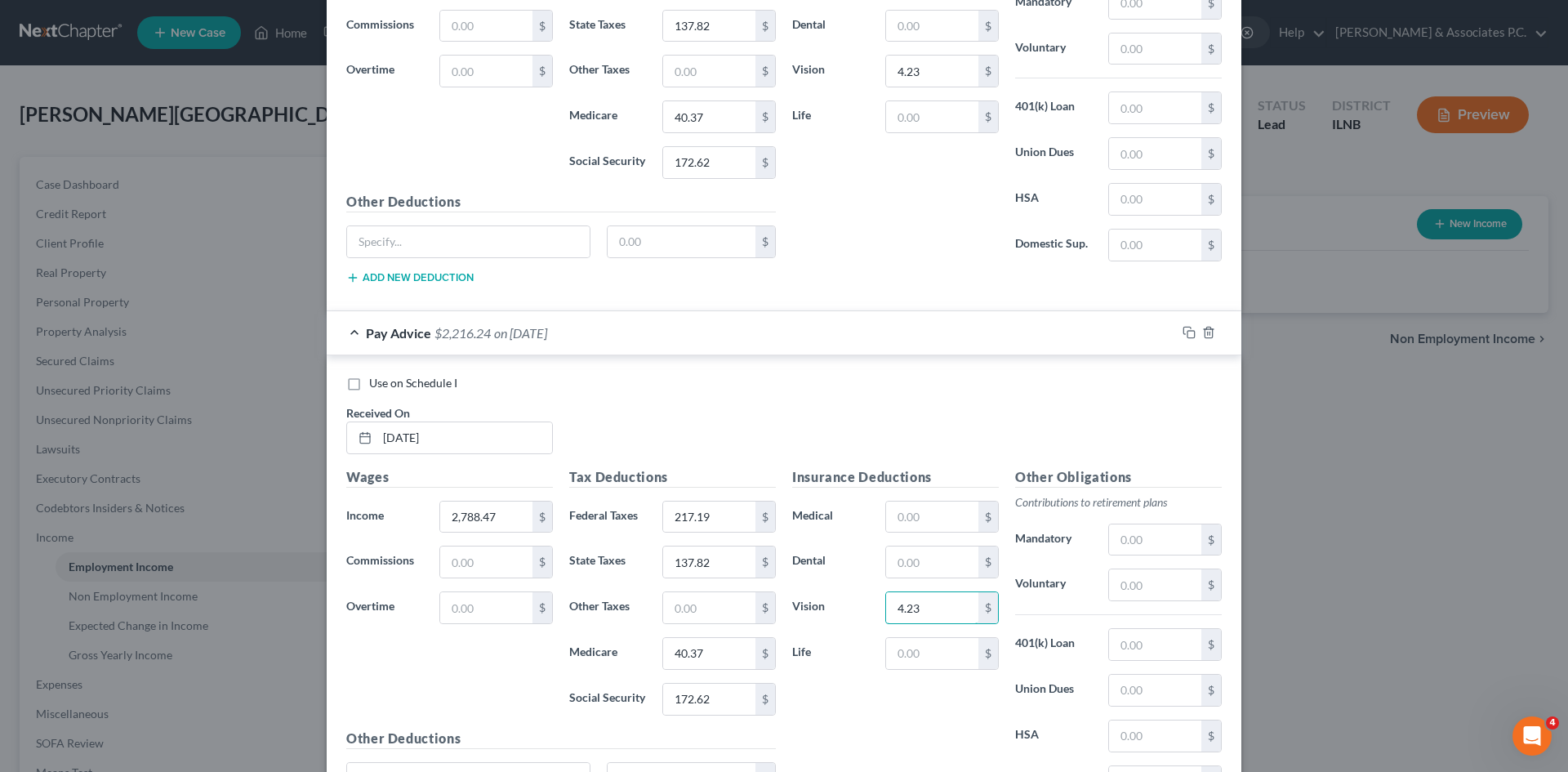
type input "4.23"
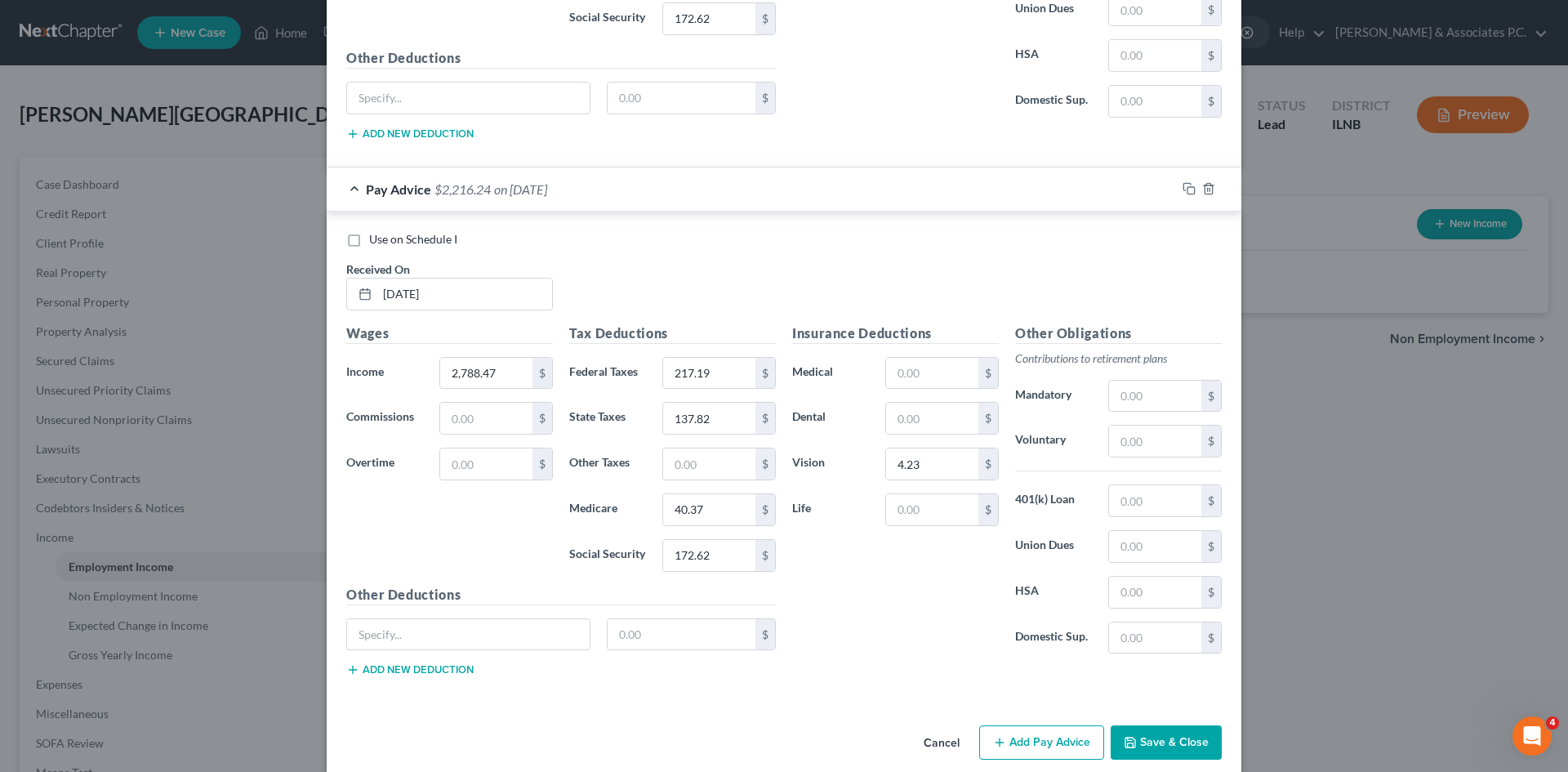
scroll to position [4701, 0]
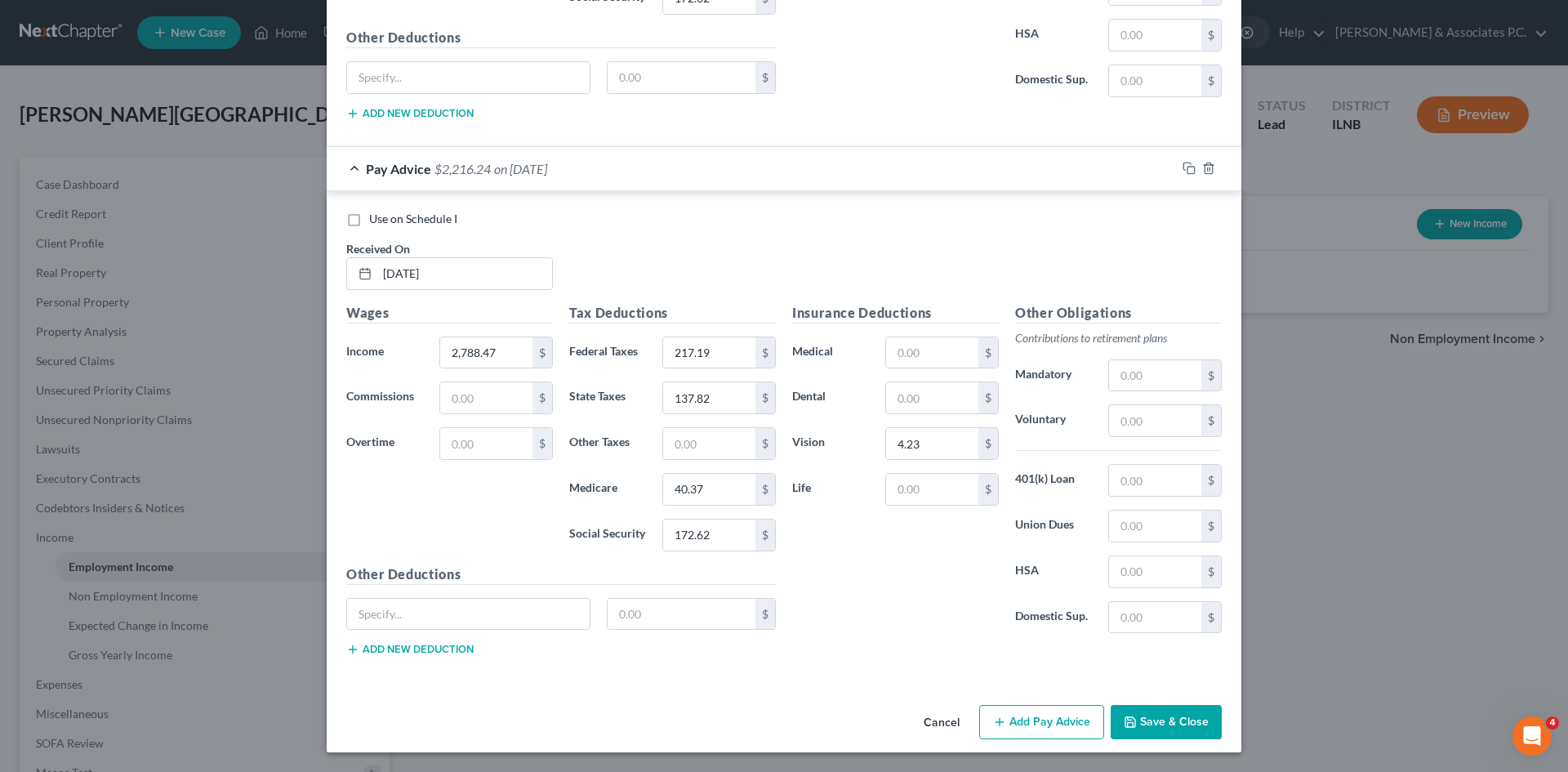
click at [777, 719] on button "Add Pay Advice" at bounding box center [1042, 722] width 125 height 34
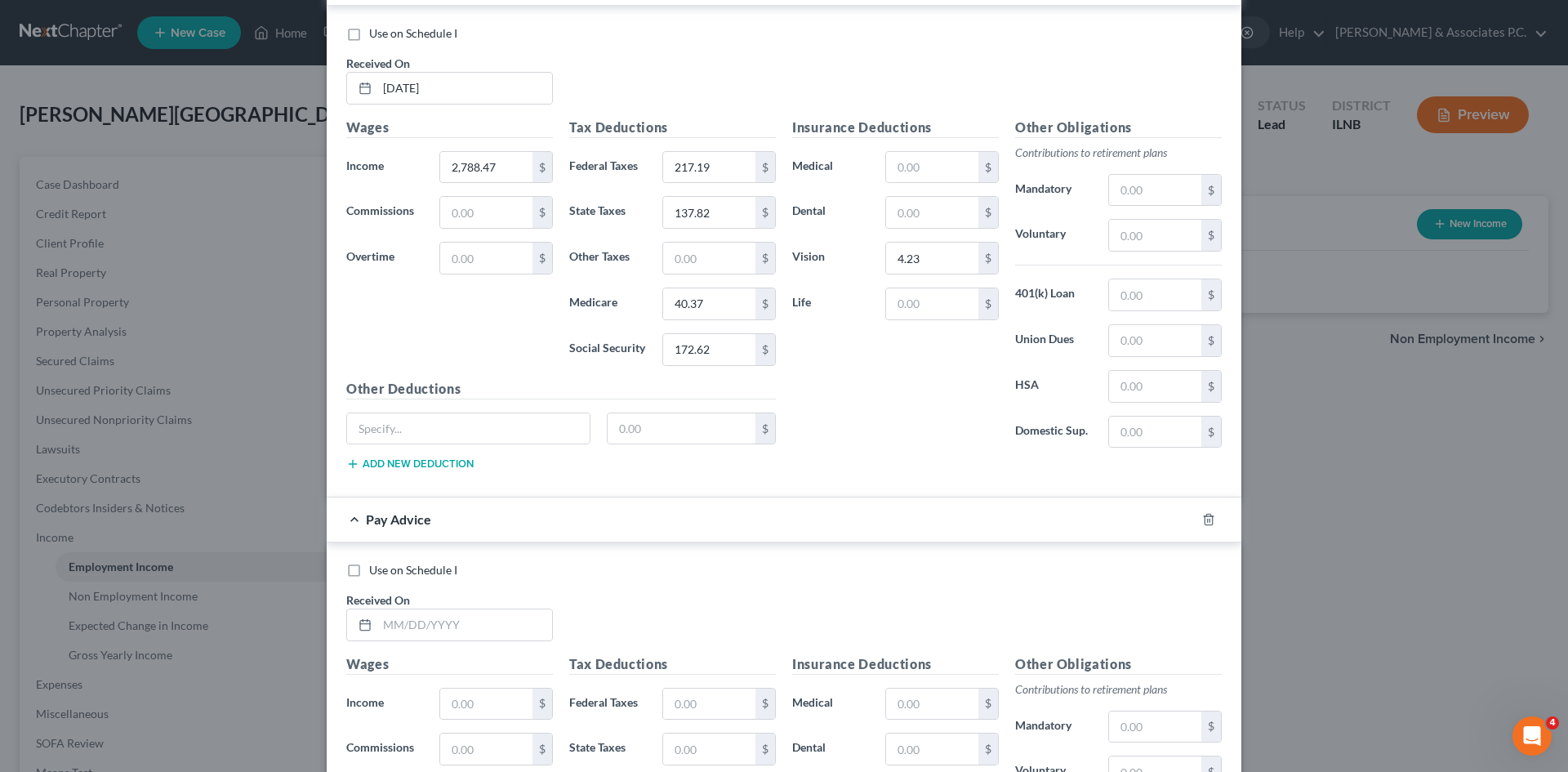
scroll to position [4900, 0]
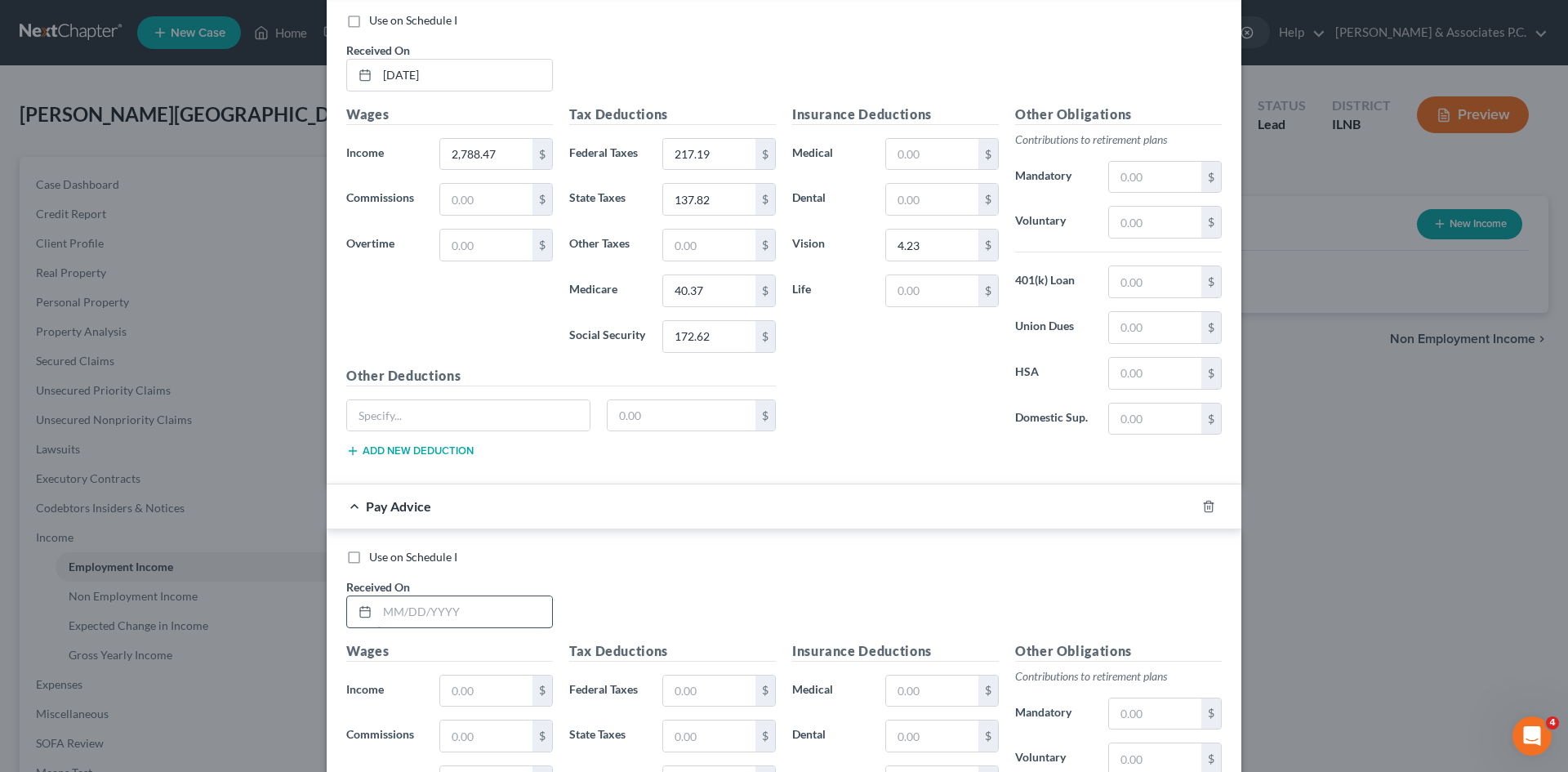
click at [524, 604] on input "text" at bounding box center [465, 611] width 175 height 31
type input "5/30/2025"
click at [503, 688] on input "text" at bounding box center [486, 690] width 93 height 31
type input "2,788.47"
click at [715, 687] on input "text" at bounding box center [709, 690] width 93 height 31
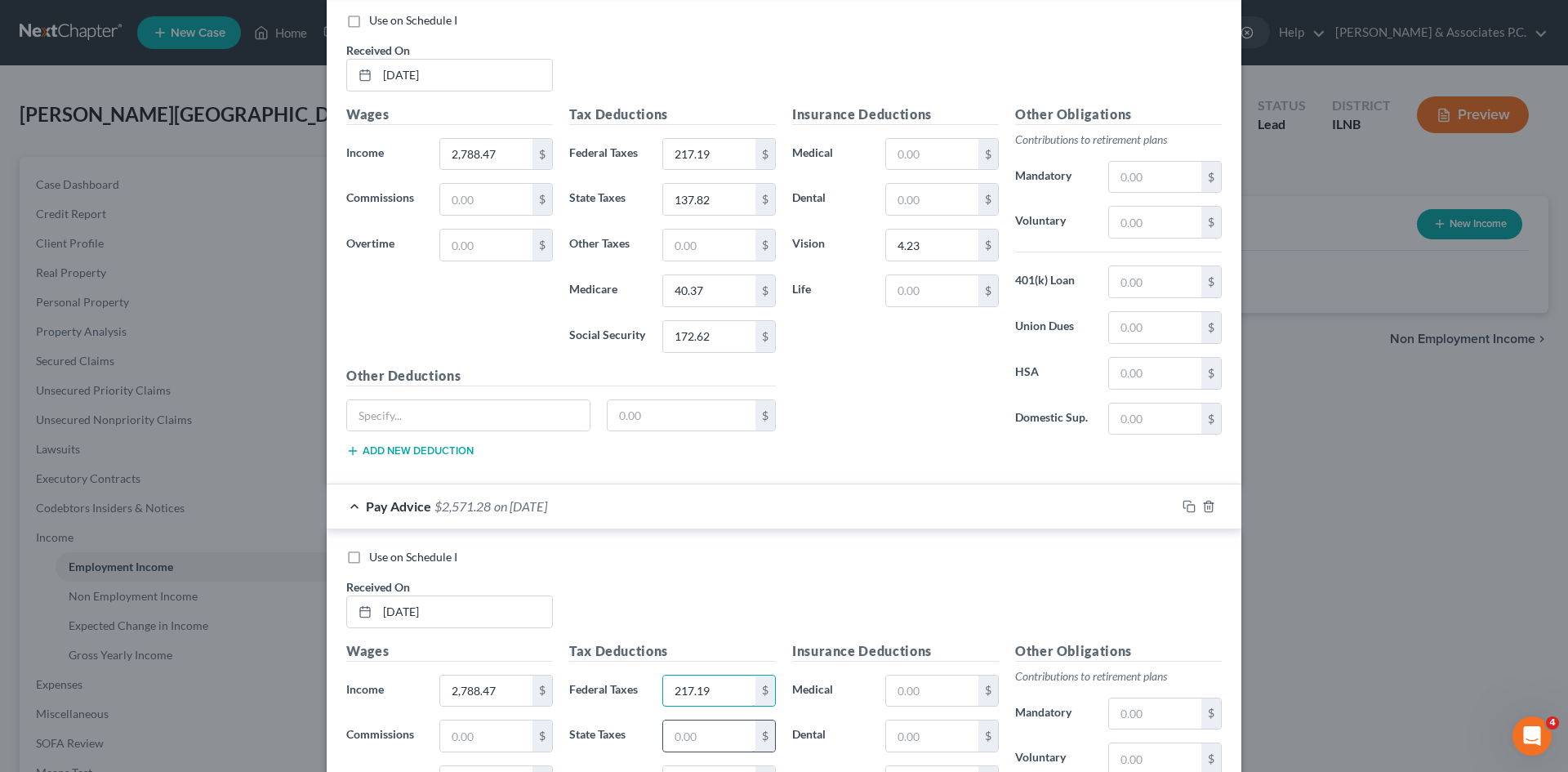
type input "217.19"
click at [721, 733] on input "text" at bounding box center [709, 735] width 93 height 31
type input "137.82"
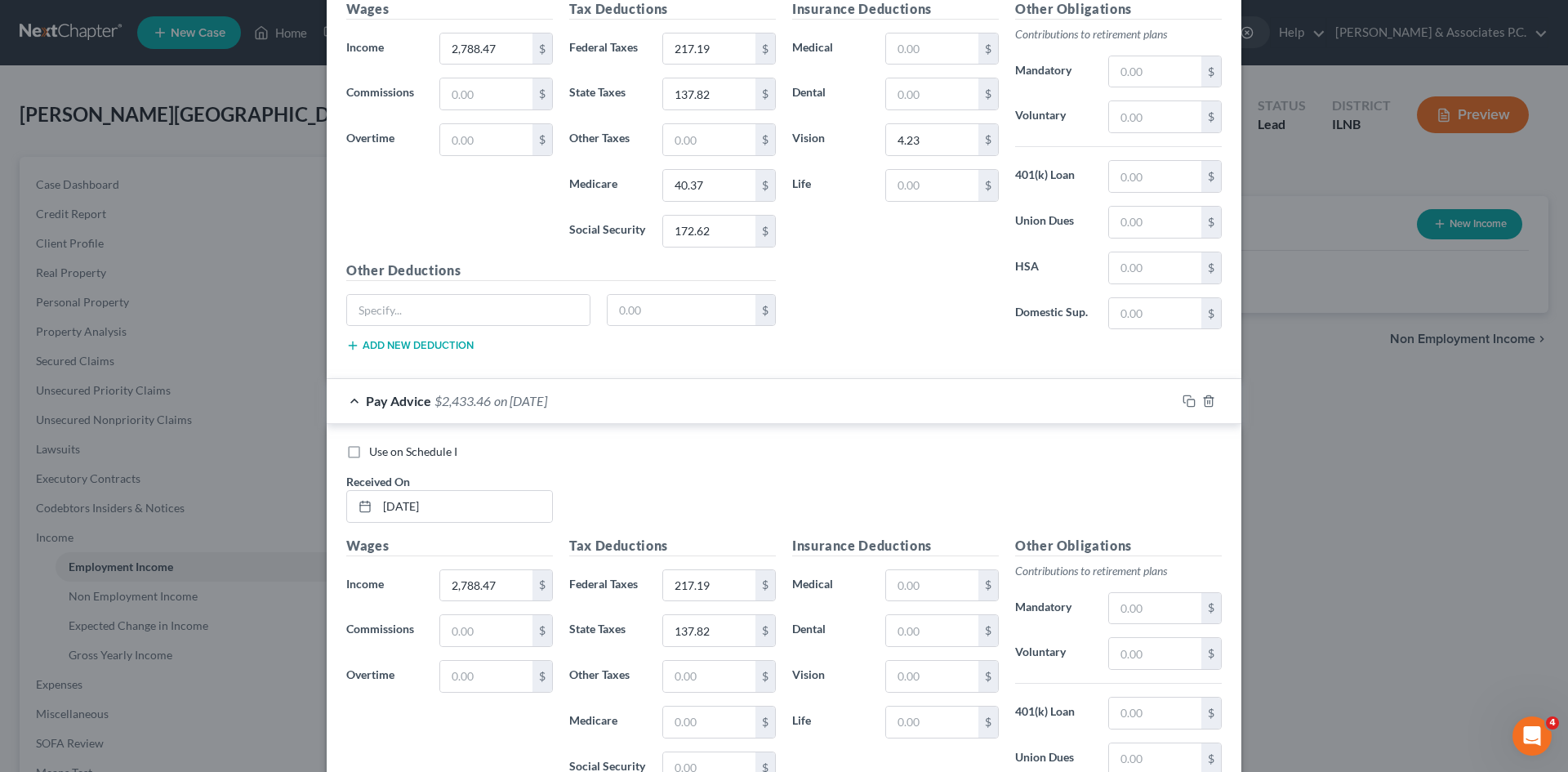
scroll to position [5092, 0]
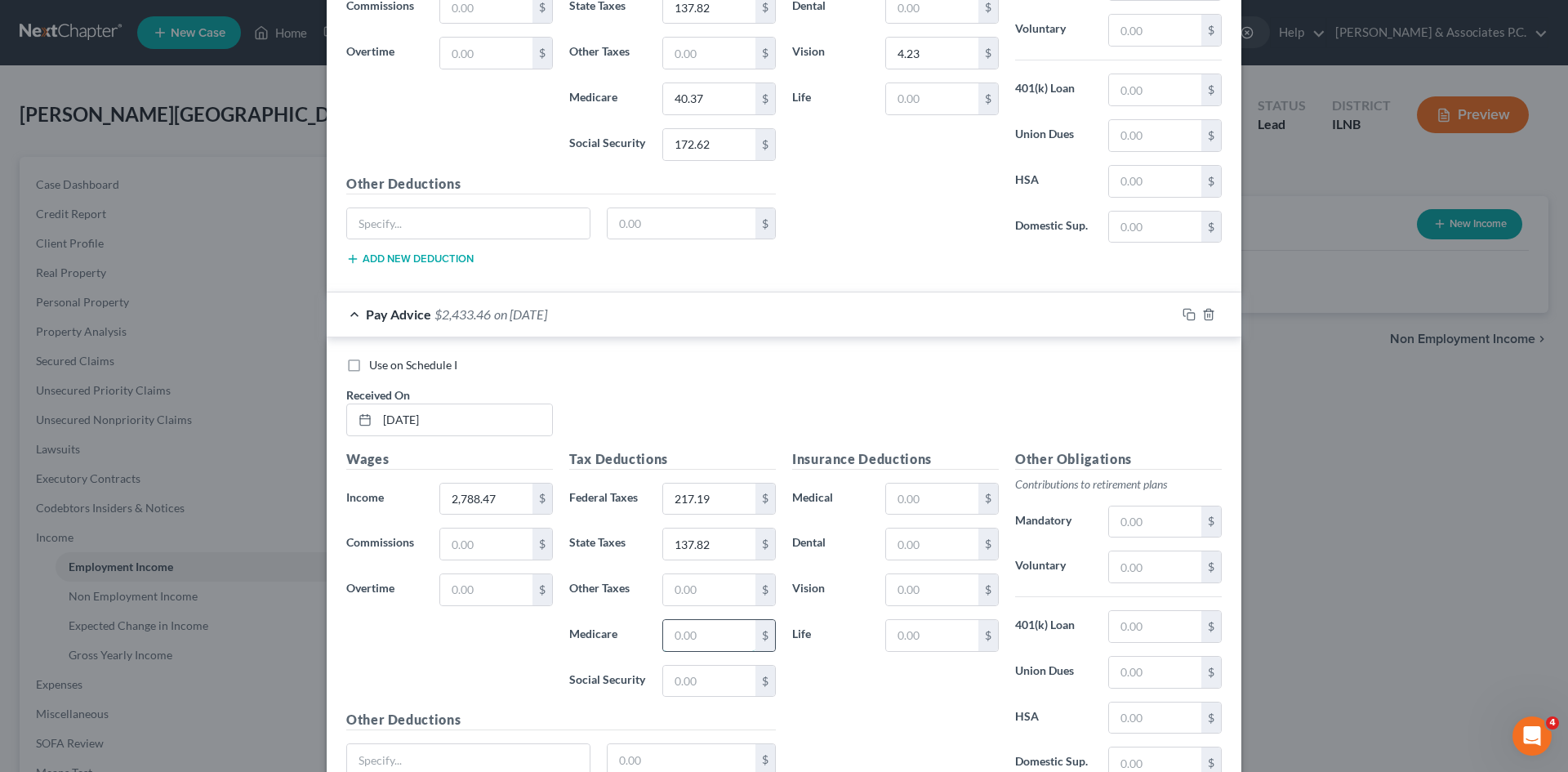
click at [721, 640] on input "text" at bounding box center [709, 635] width 93 height 31
type input "40.37"
click at [702, 673] on input "text" at bounding box center [709, 681] width 93 height 31
type input "172.62"
click at [777, 590] on input "text" at bounding box center [932, 589] width 93 height 31
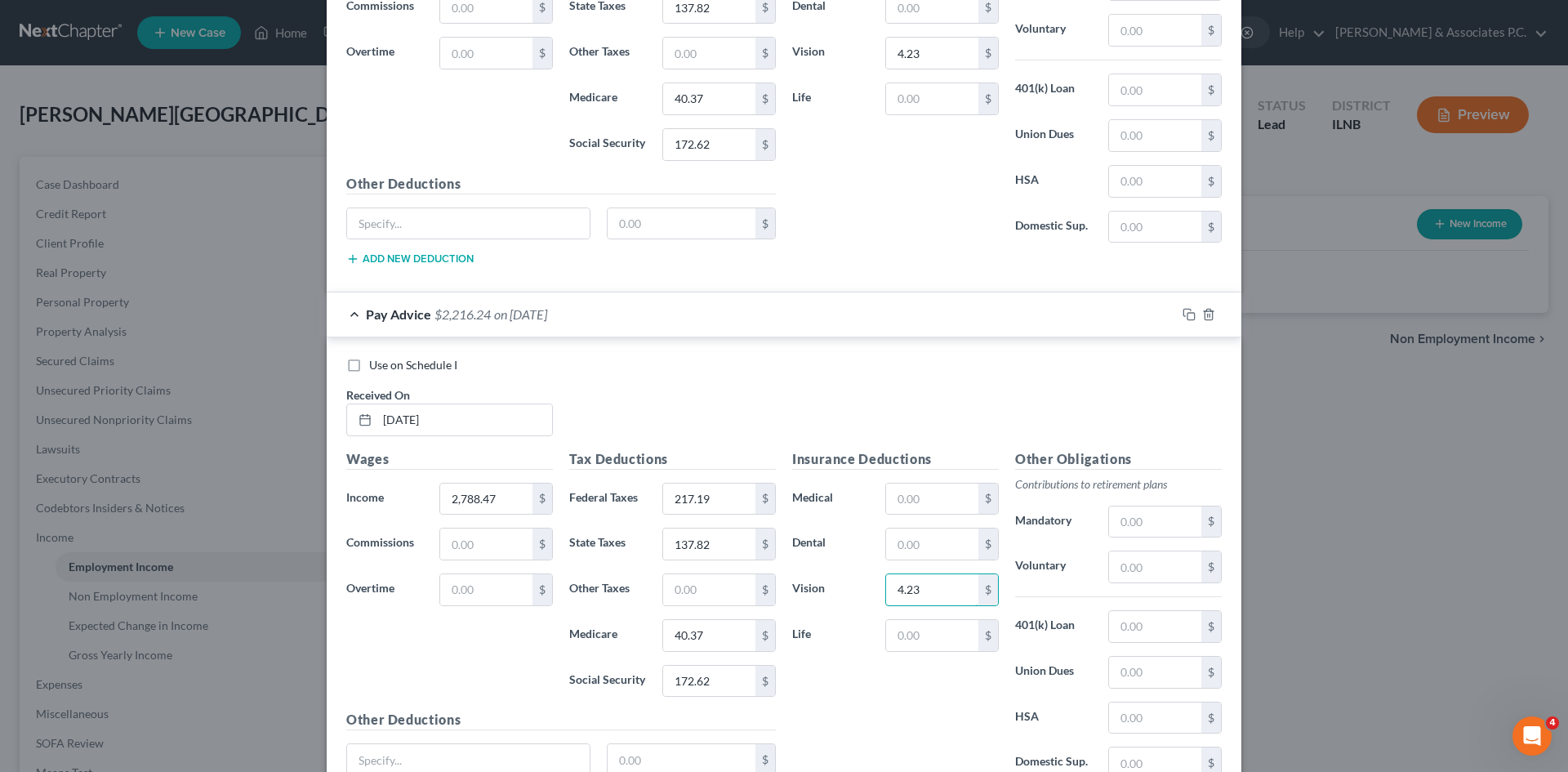
type input "4.23"
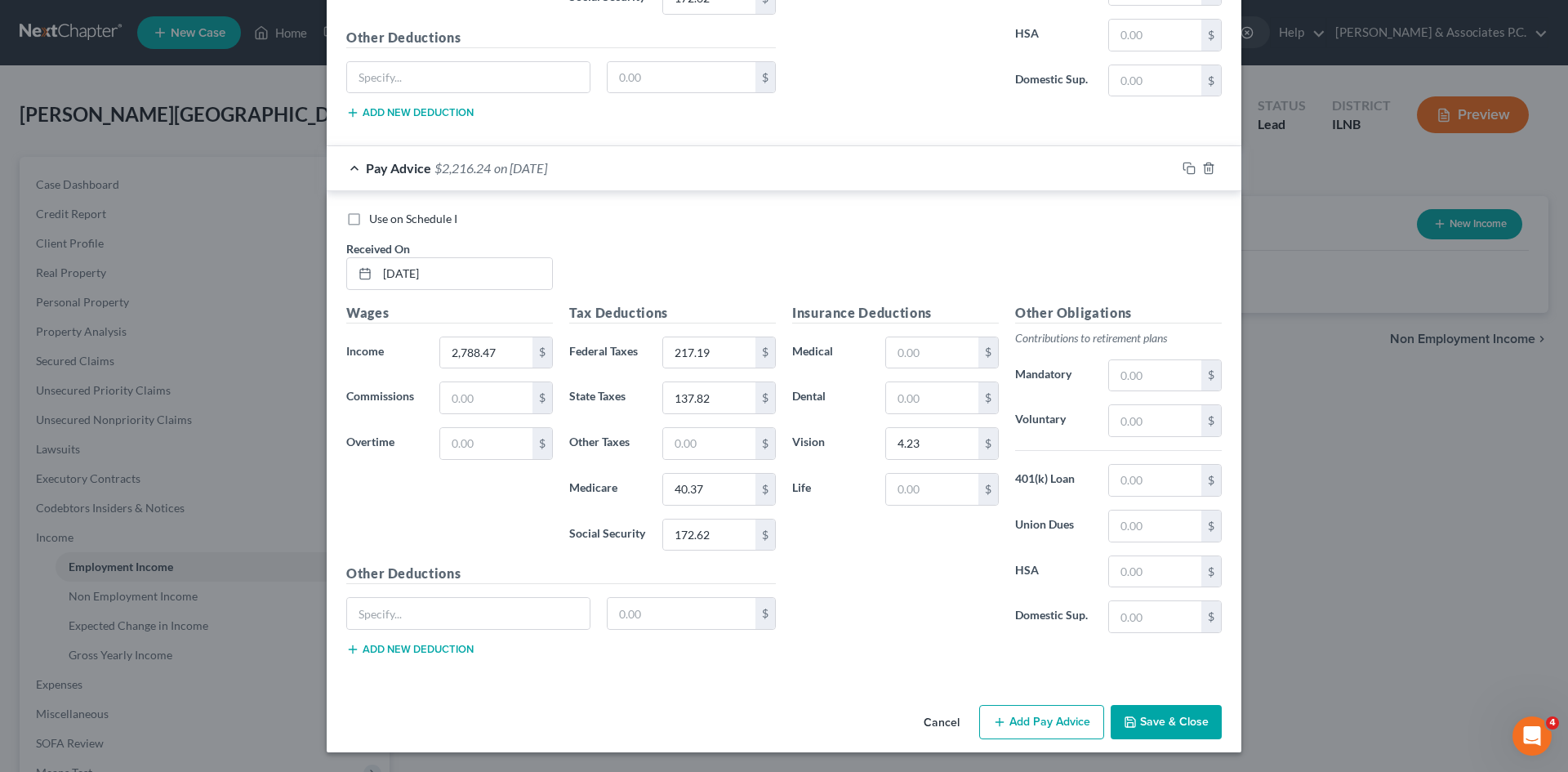
click at [777, 729] on button "Add Pay Advice" at bounding box center [1042, 722] width 125 height 34
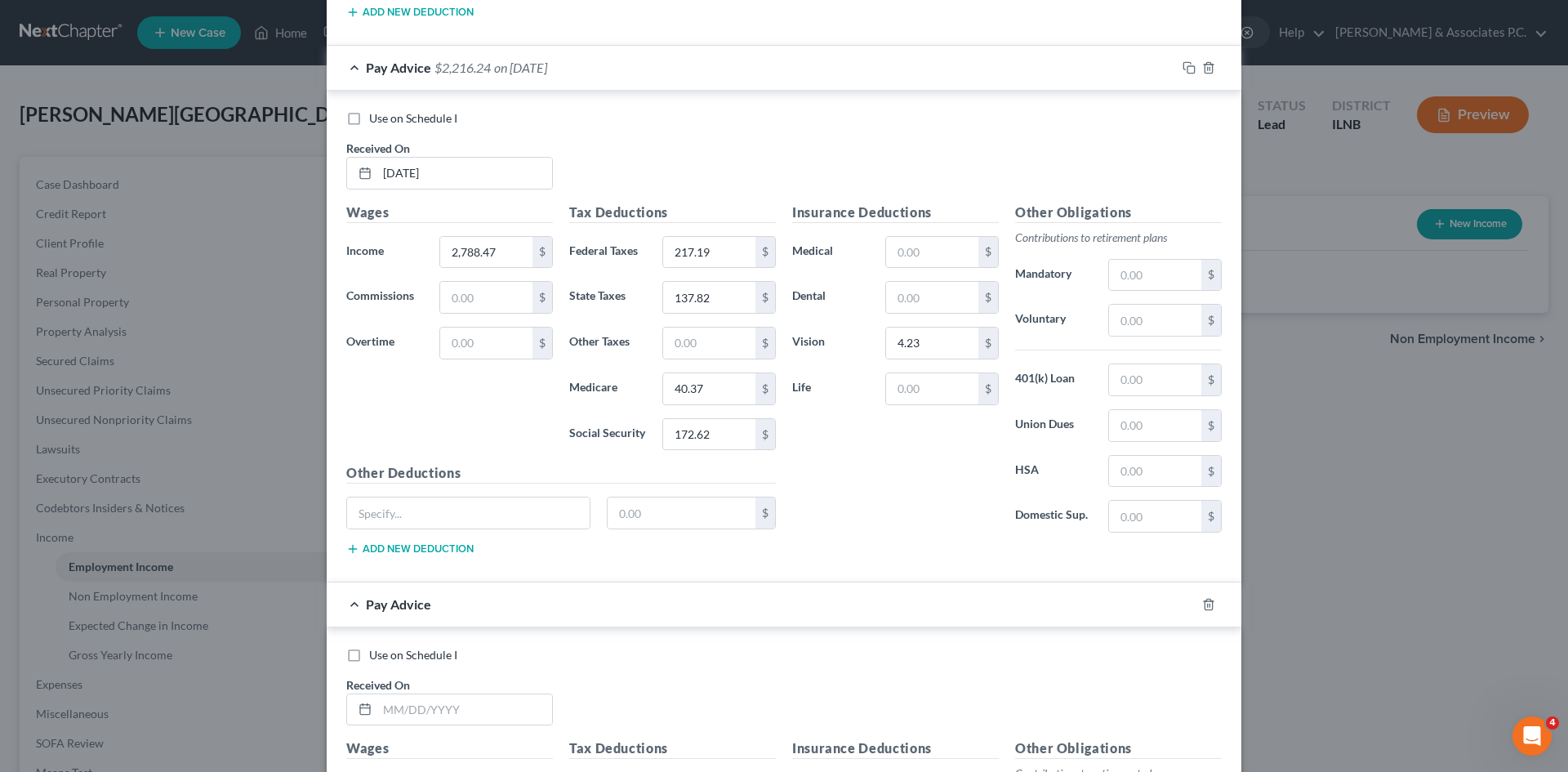
scroll to position [5396, 0]
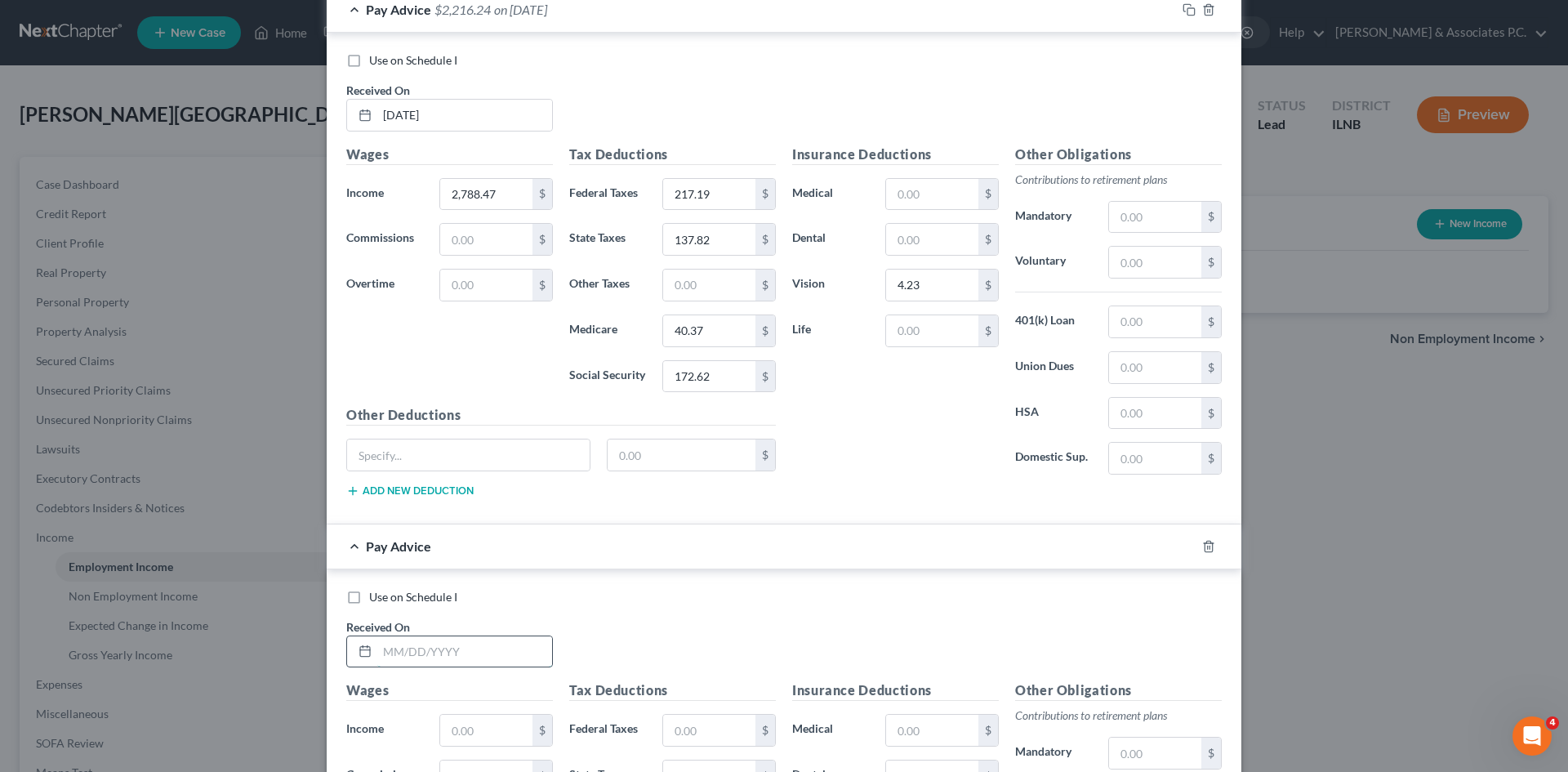
click at [450, 646] on input "text" at bounding box center [465, 651] width 175 height 31
type input "6/13/2025"
click at [468, 733] on input "text" at bounding box center [486, 729] width 93 height 31
type input "2,788.47"
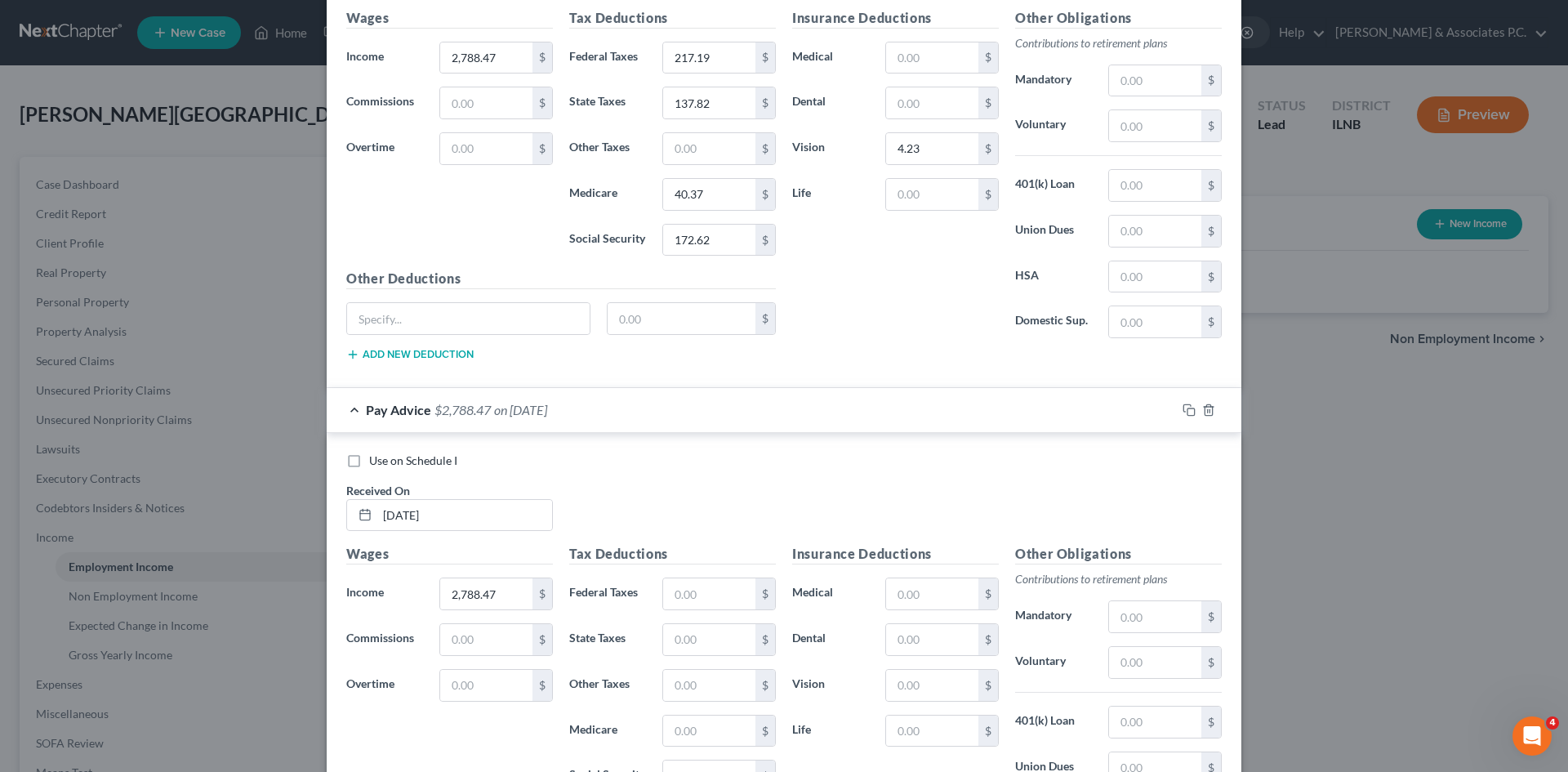
scroll to position [5583, 0]
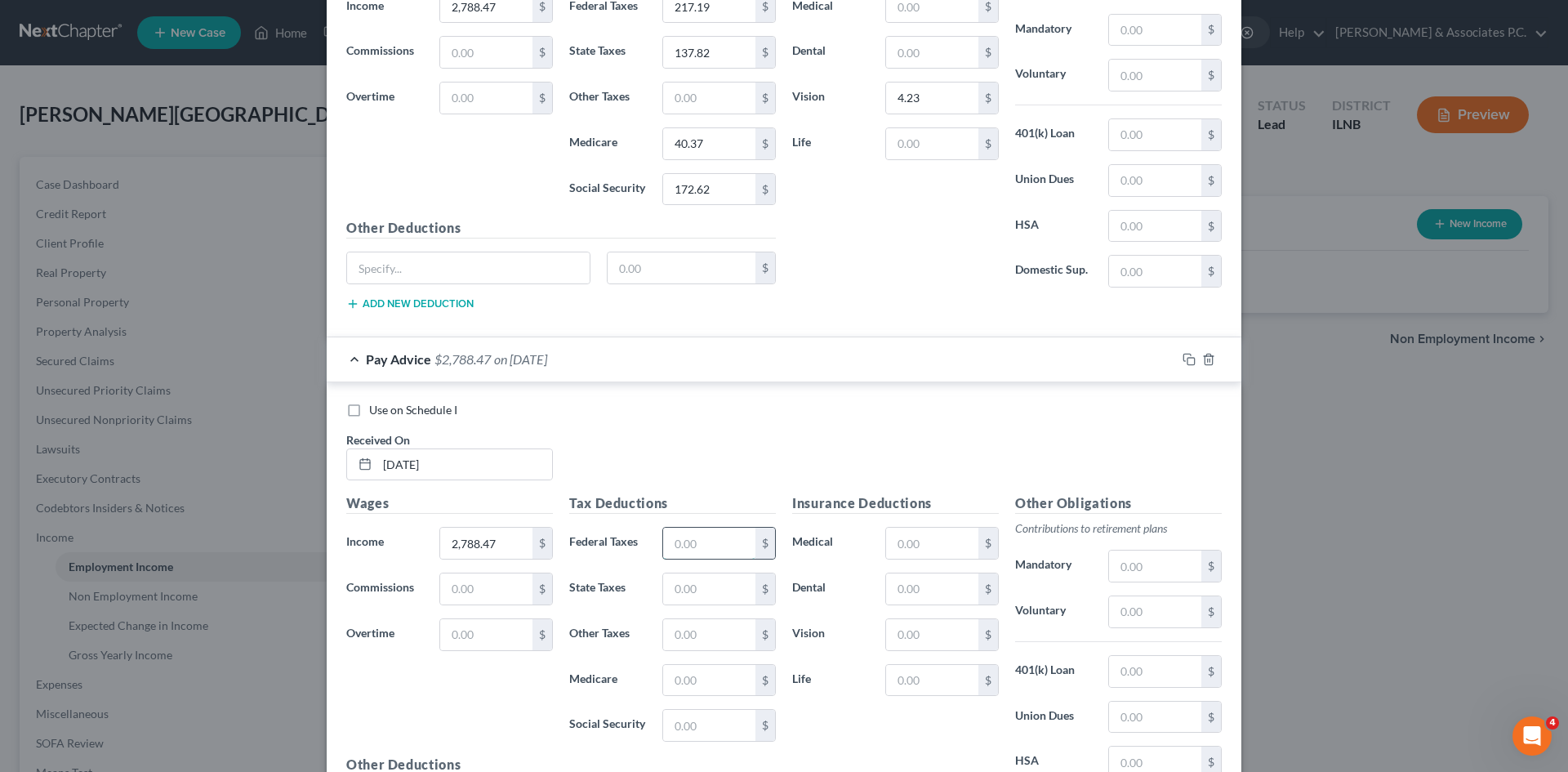
click at [704, 546] on input "text" at bounding box center [709, 543] width 93 height 31
type input "217.19"
click at [706, 589] on input "text" at bounding box center [709, 589] width 93 height 31
type input "137.82"
click at [706, 694] on input "text" at bounding box center [709, 680] width 93 height 31
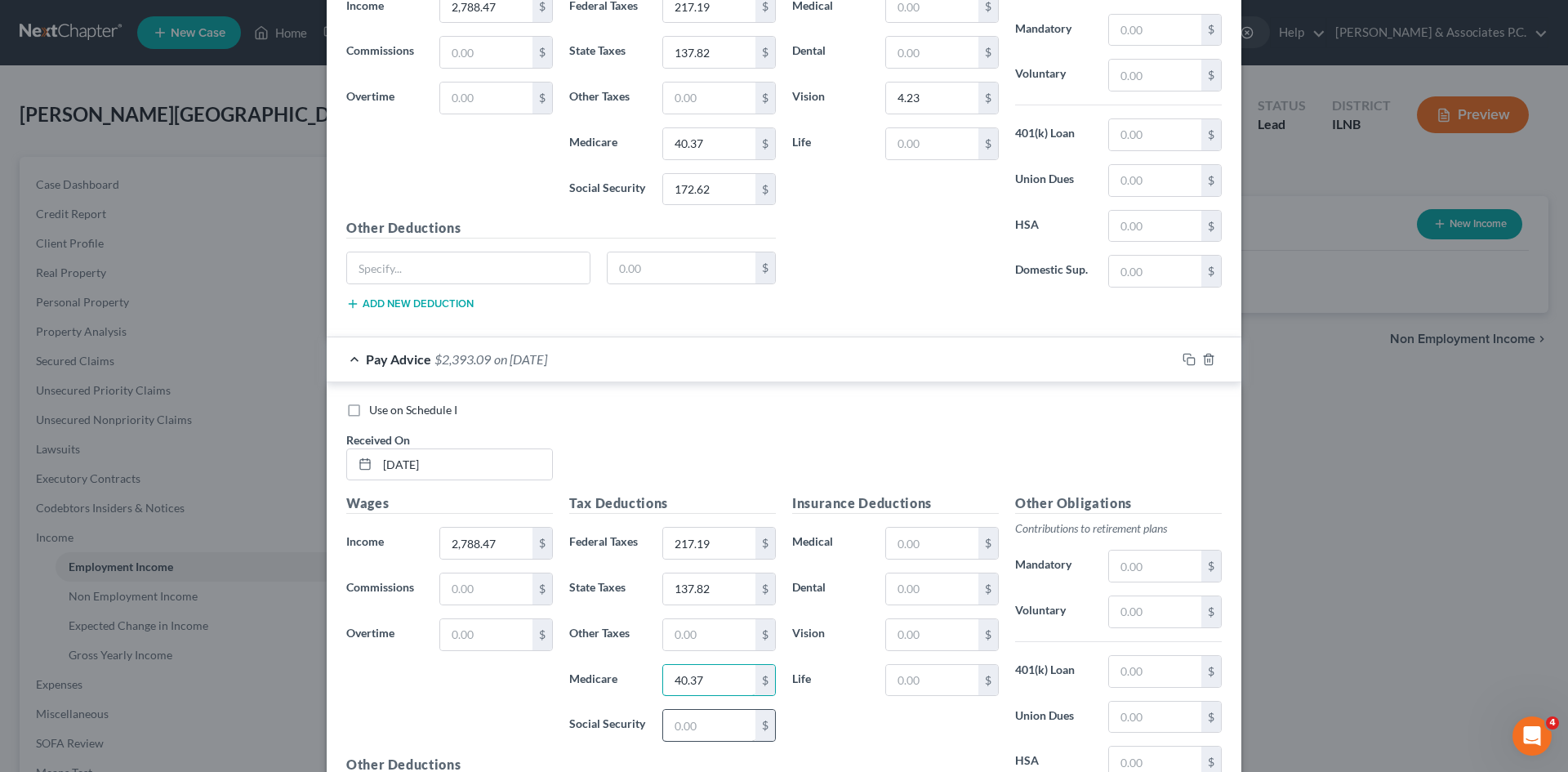
type input "40.37"
click at [704, 724] on input "text" at bounding box center [709, 725] width 93 height 31
type input "172.62"
click at [777, 629] on input "text" at bounding box center [932, 634] width 93 height 31
type input "4.23"
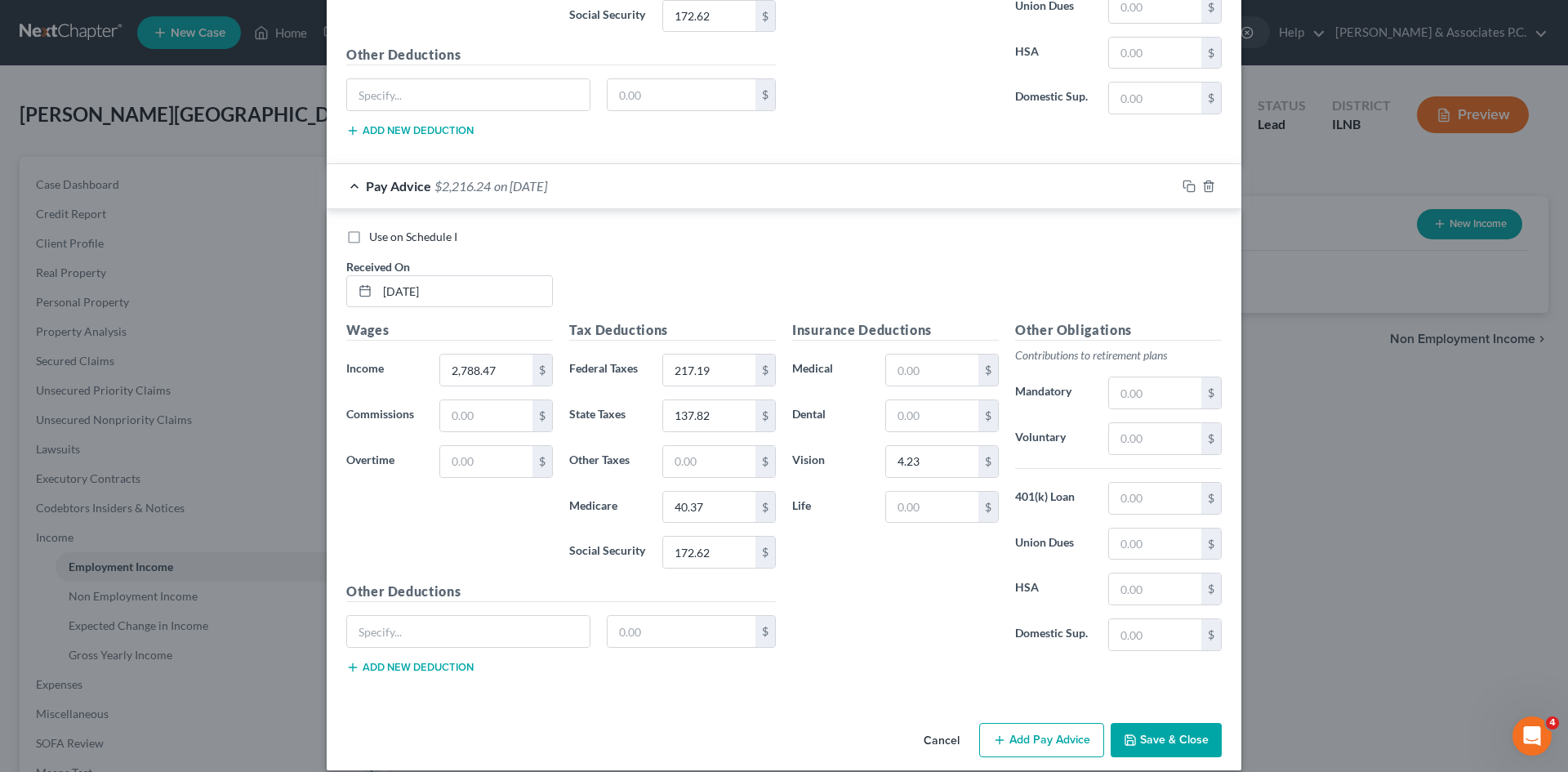
scroll to position [5775, 0]
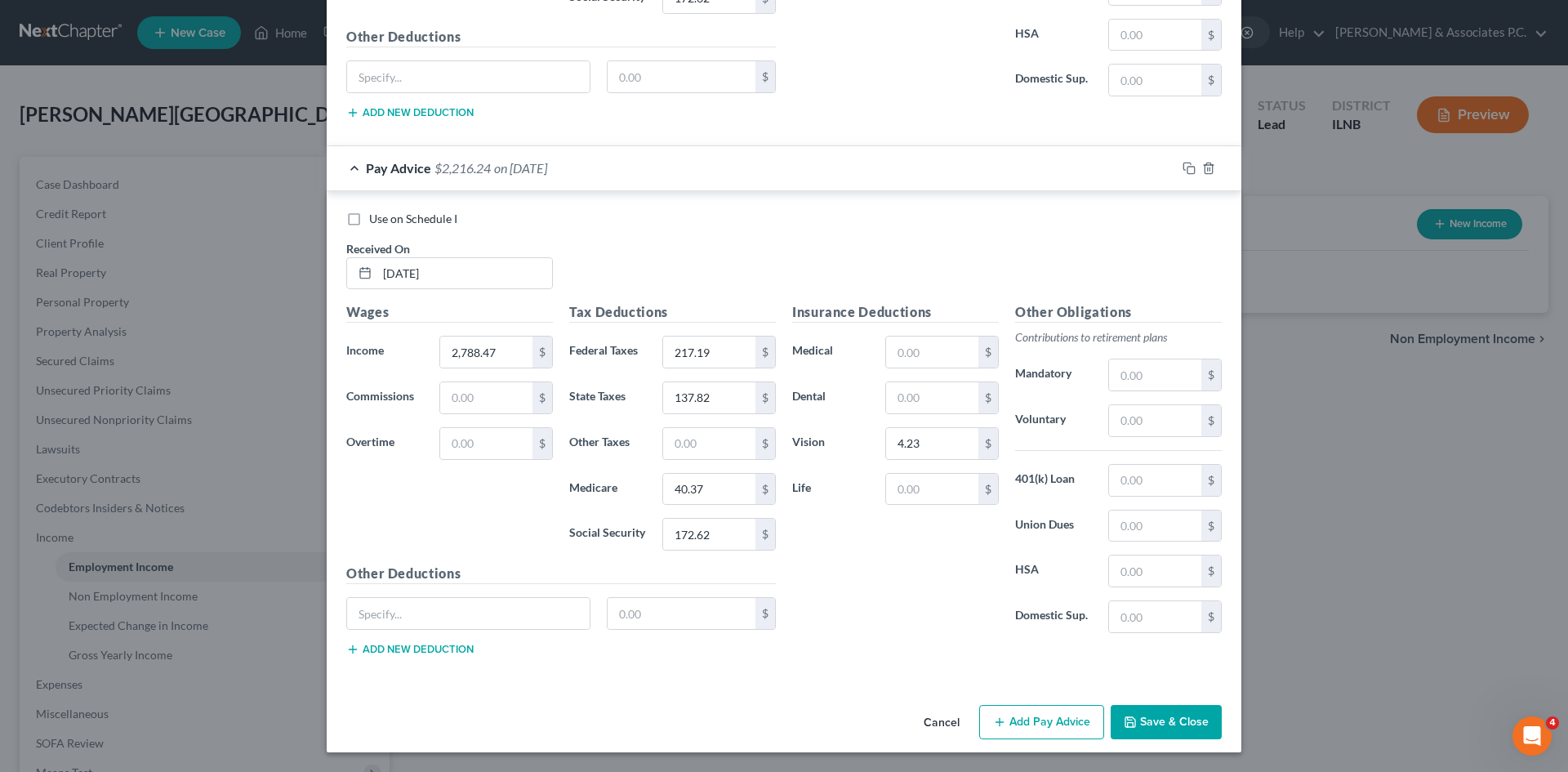
click at [777, 716] on button "Add Pay Advice" at bounding box center [1042, 722] width 125 height 34
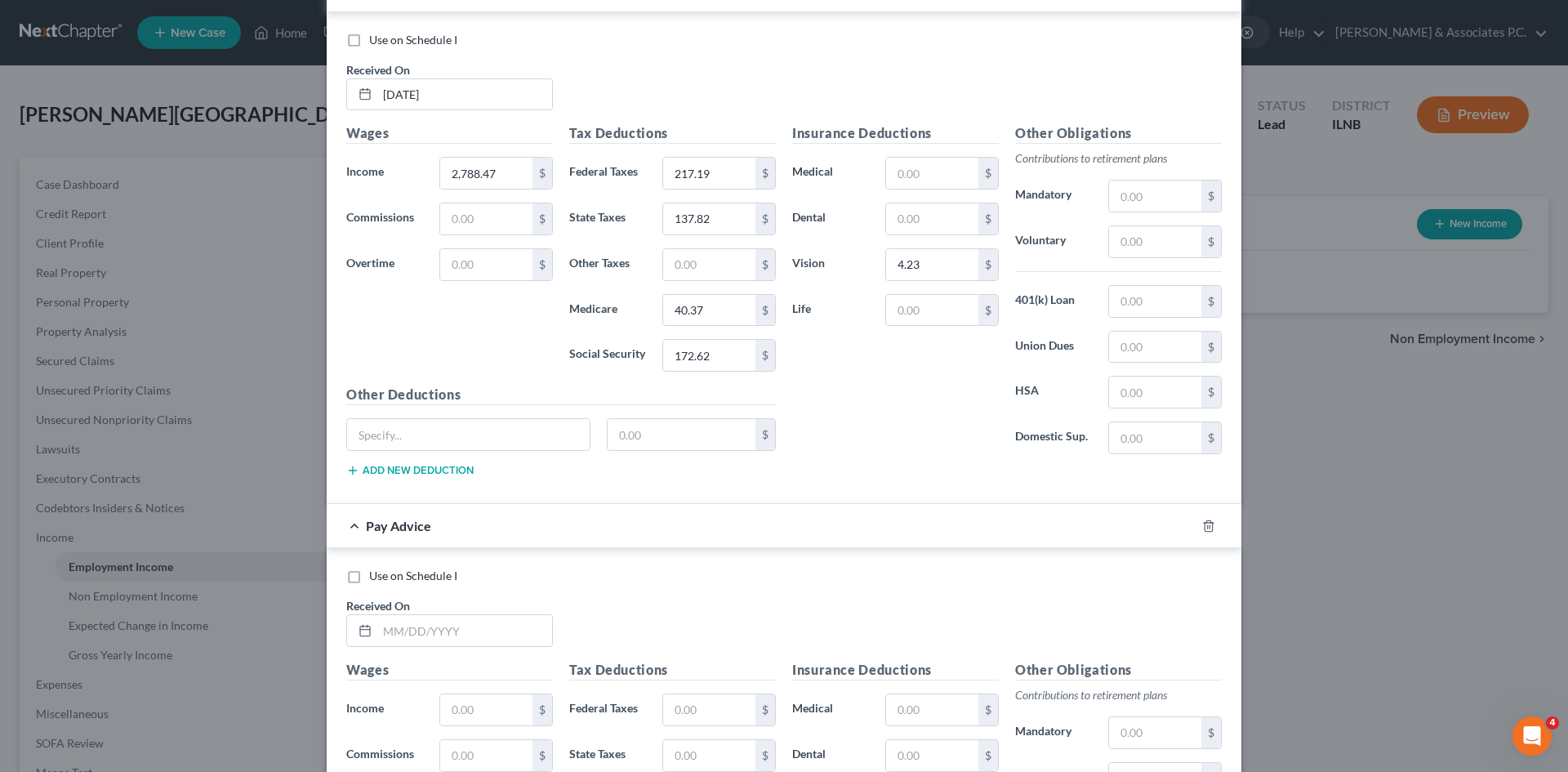
scroll to position [5969, 0]
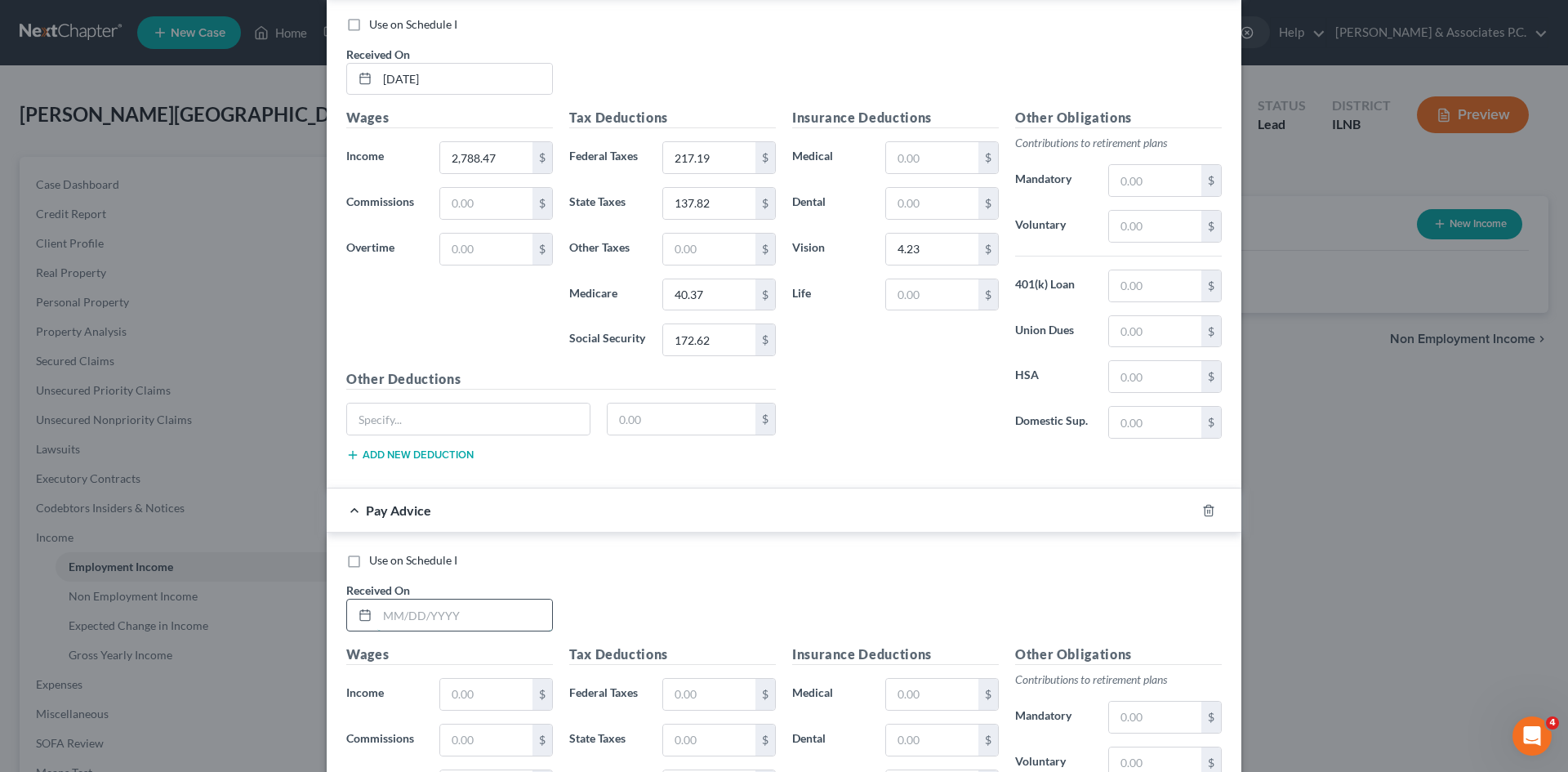
click at [480, 624] on input "text" at bounding box center [465, 614] width 175 height 31
type input "6/27/2025"
click at [483, 694] on input "text" at bounding box center [486, 694] width 93 height 31
type input "2,788.47"
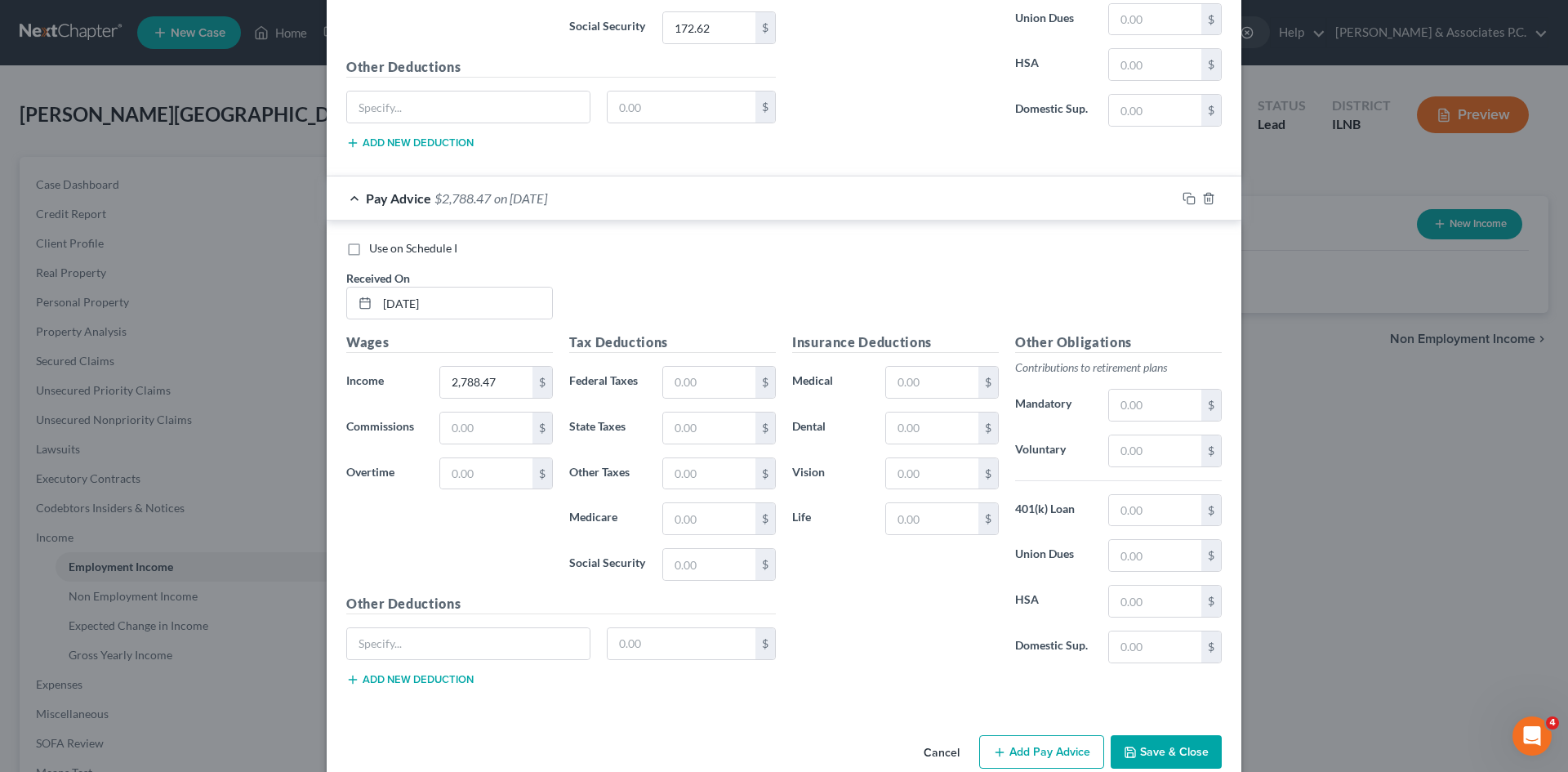
scroll to position [6297, 0]
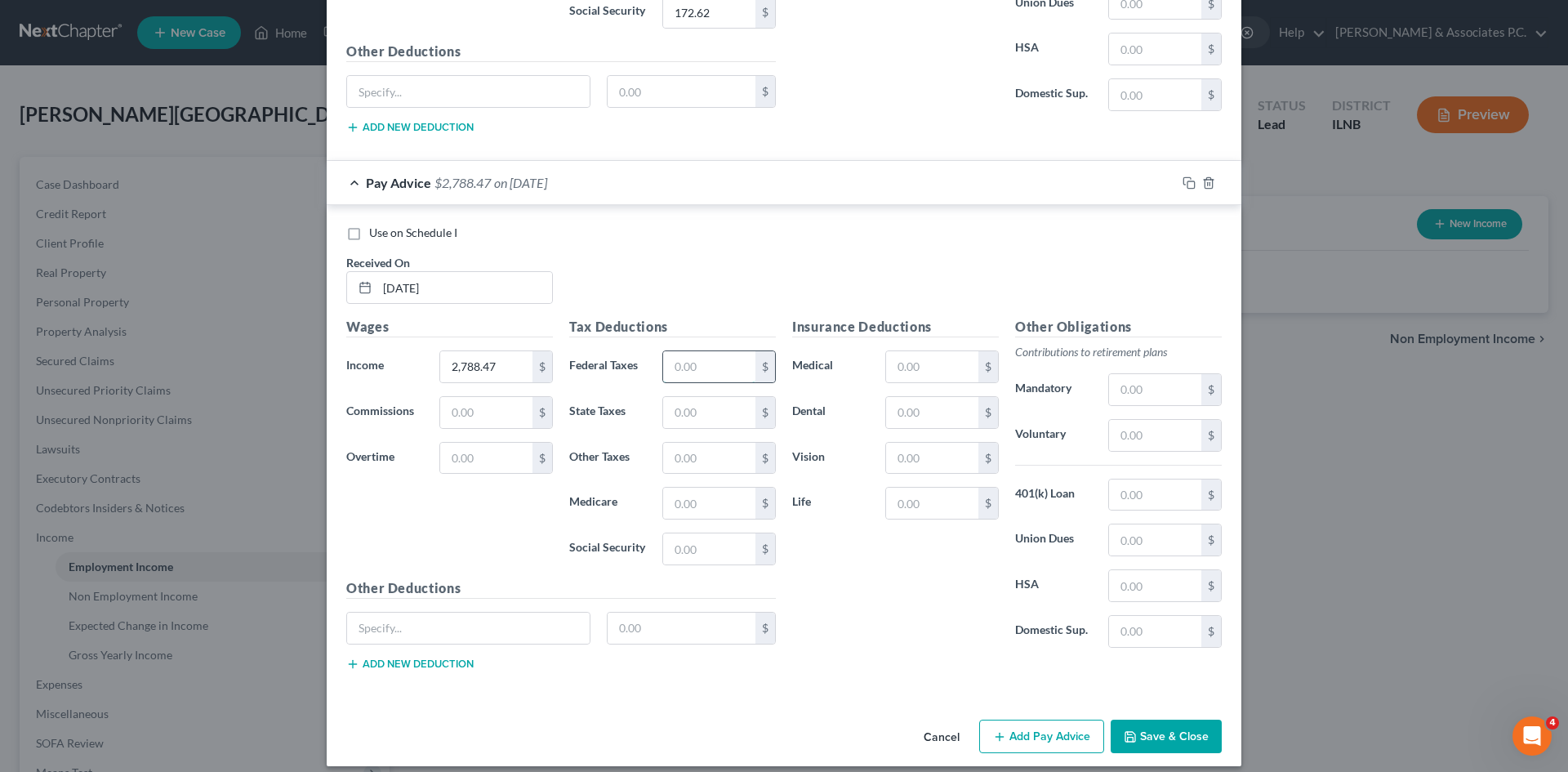
click at [686, 372] on input "text" at bounding box center [709, 366] width 93 height 31
type input "217.19"
click at [716, 406] on input "text" at bounding box center [709, 412] width 93 height 31
type input "137.82"
click at [706, 494] on input "text" at bounding box center [709, 503] width 93 height 31
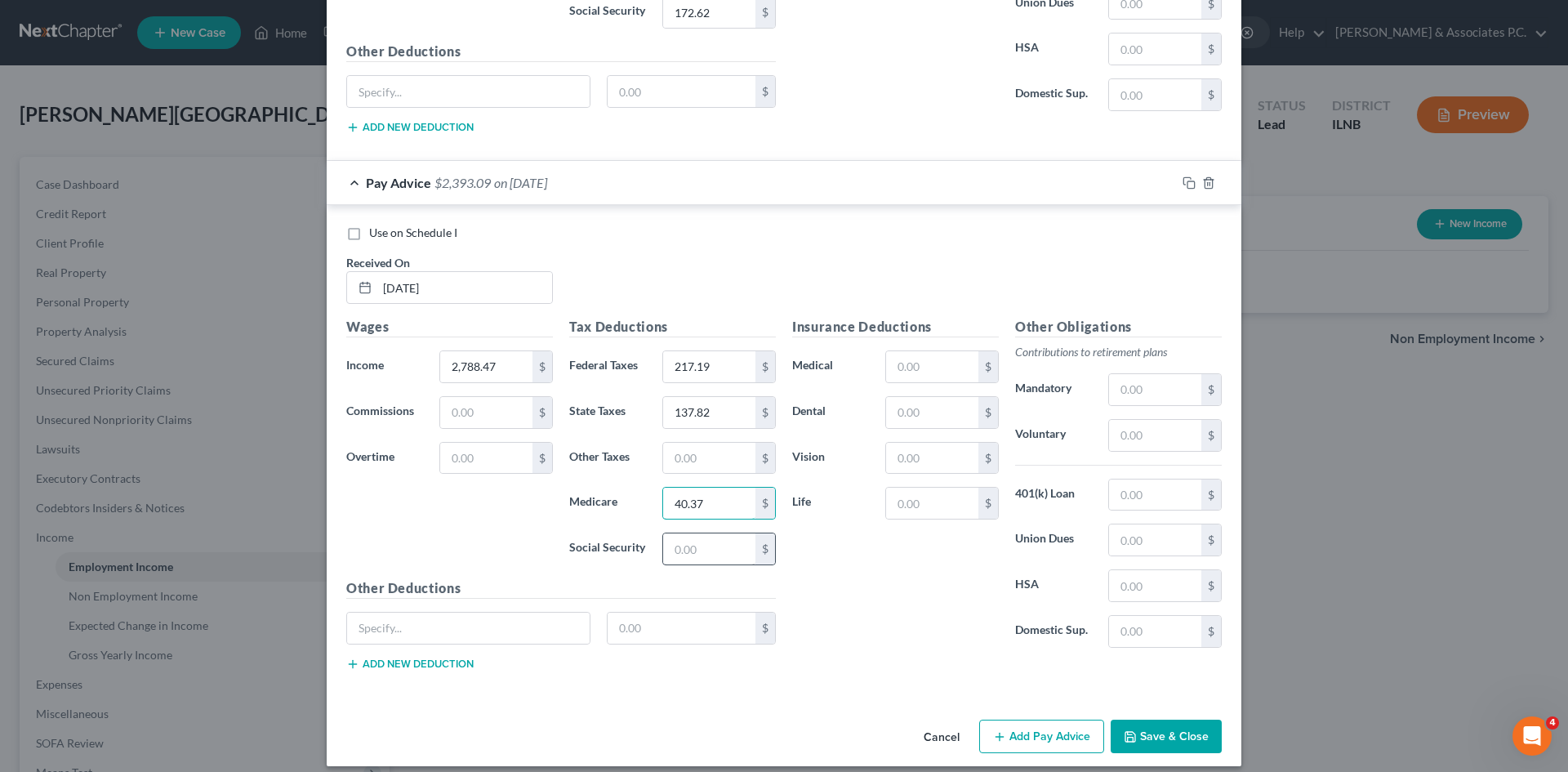
type input "40.37"
click at [715, 548] on input "text" at bounding box center [709, 549] width 93 height 31
type input "172.62"
click at [777, 449] on input "text" at bounding box center [932, 458] width 93 height 31
type input "4.23"
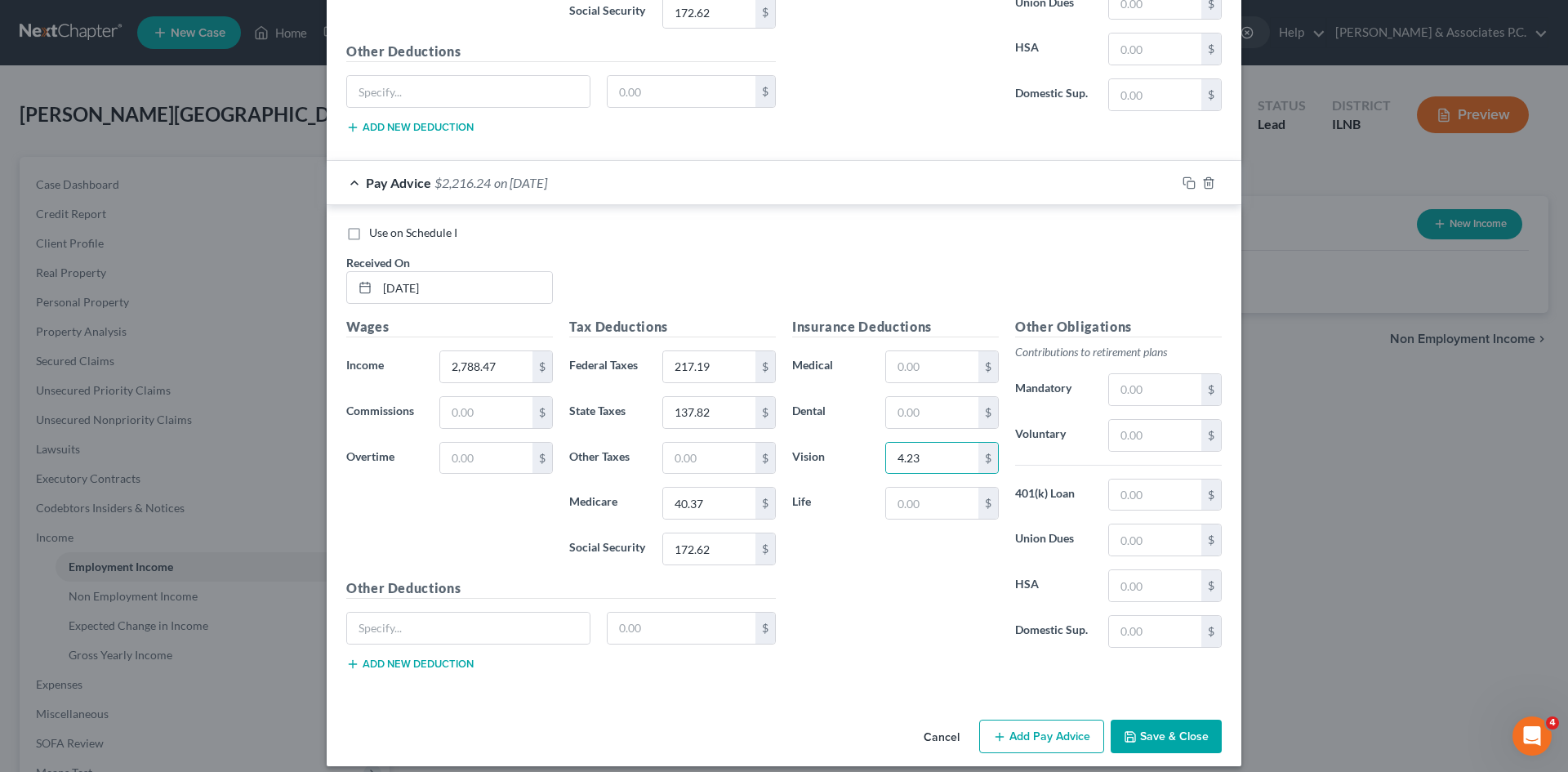
click at [777, 730] on button "Add Pay Advice" at bounding box center [1042, 736] width 125 height 34
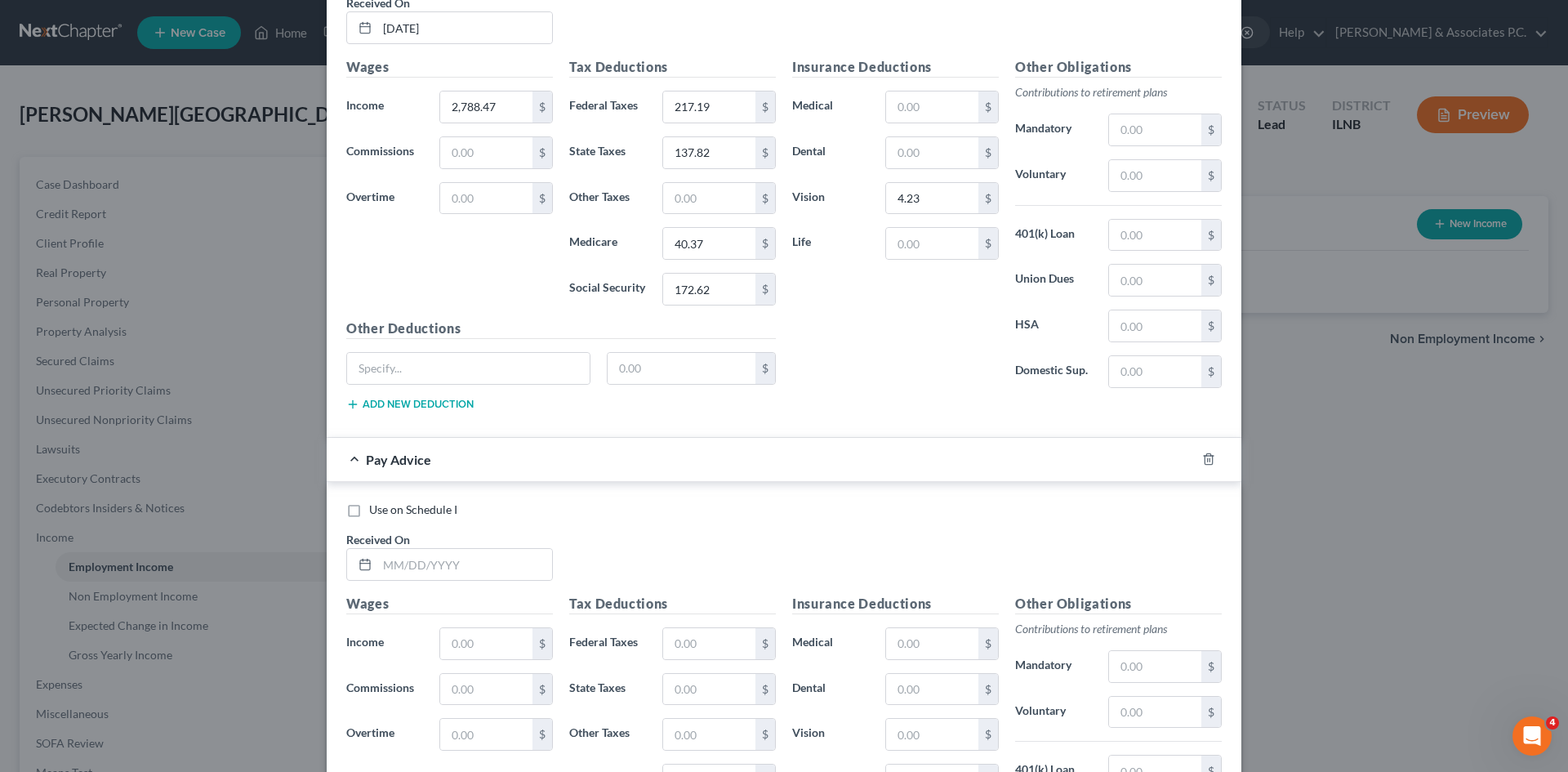
scroll to position [6574, 0]
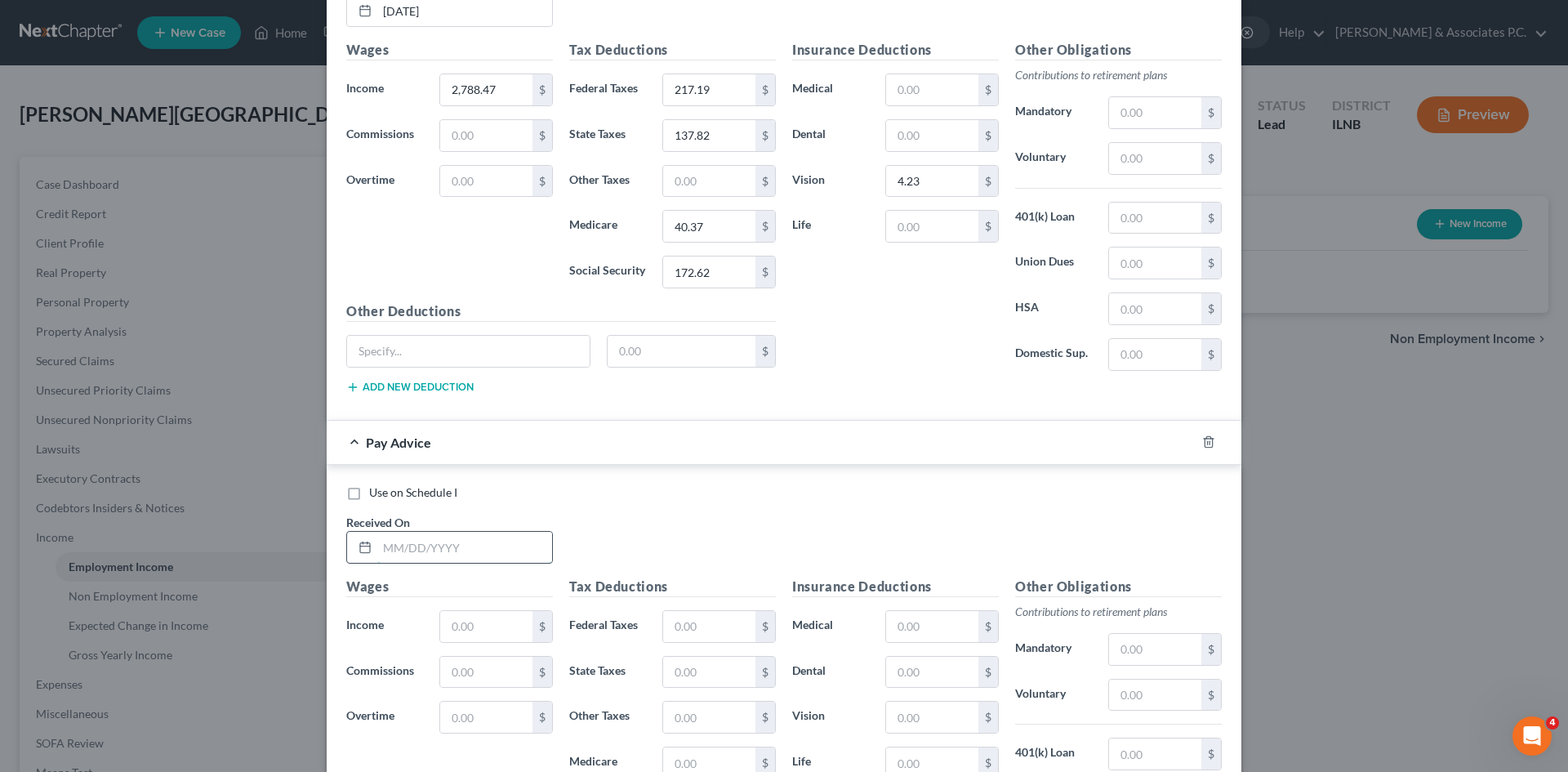
click at [436, 548] on input "text" at bounding box center [465, 547] width 175 height 31
type input "7/11/2025"
click at [471, 633] on input "text" at bounding box center [486, 626] width 93 height 31
type input "2,788.47"
click at [724, 635] on input "text" at bounding box center [709, 626] width 93 height 31
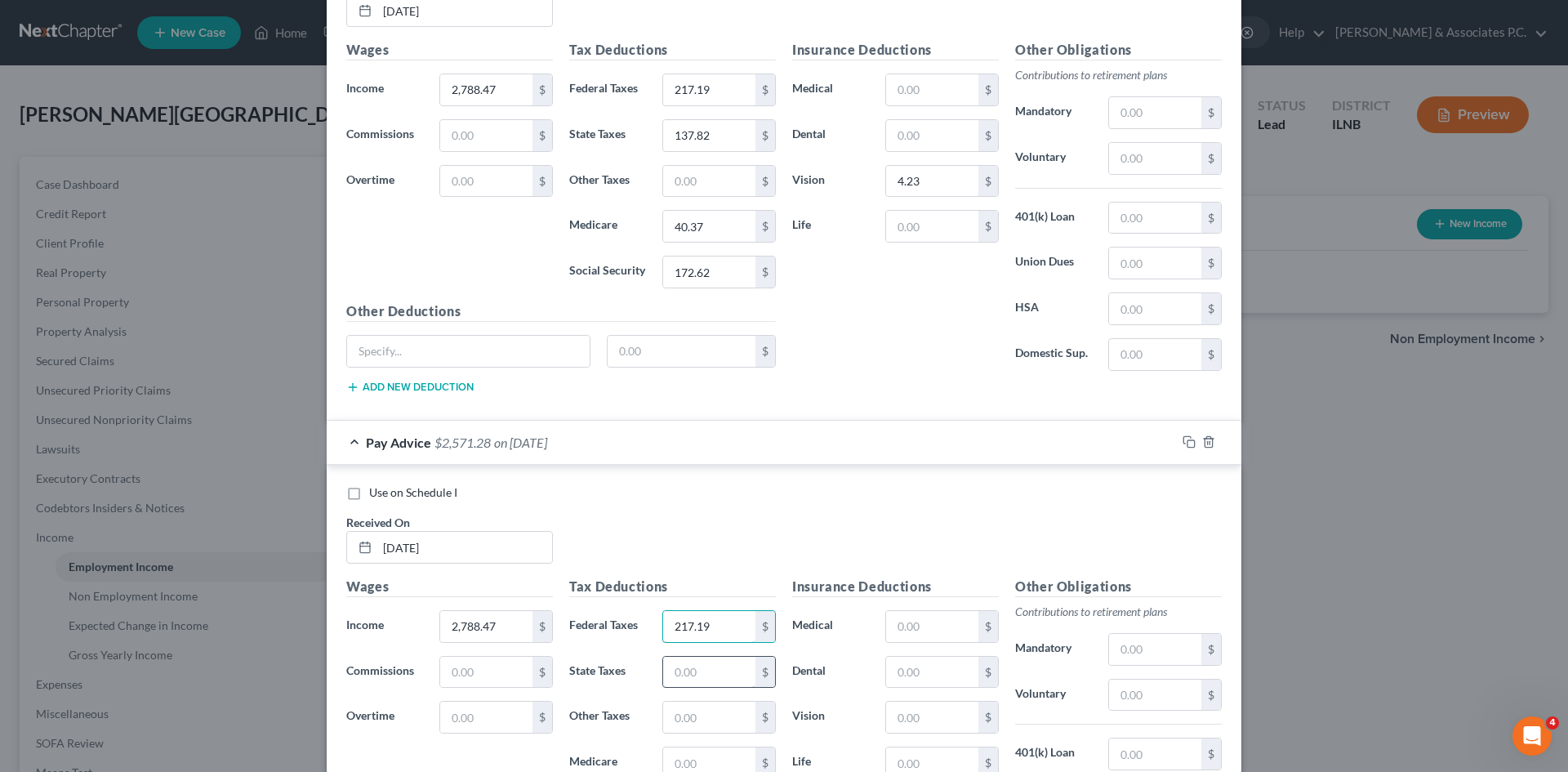
type input "217.19"
click at [723, 664] on input "text" at bounding box center [709, 672] width 93 height 31
type input "137.82"
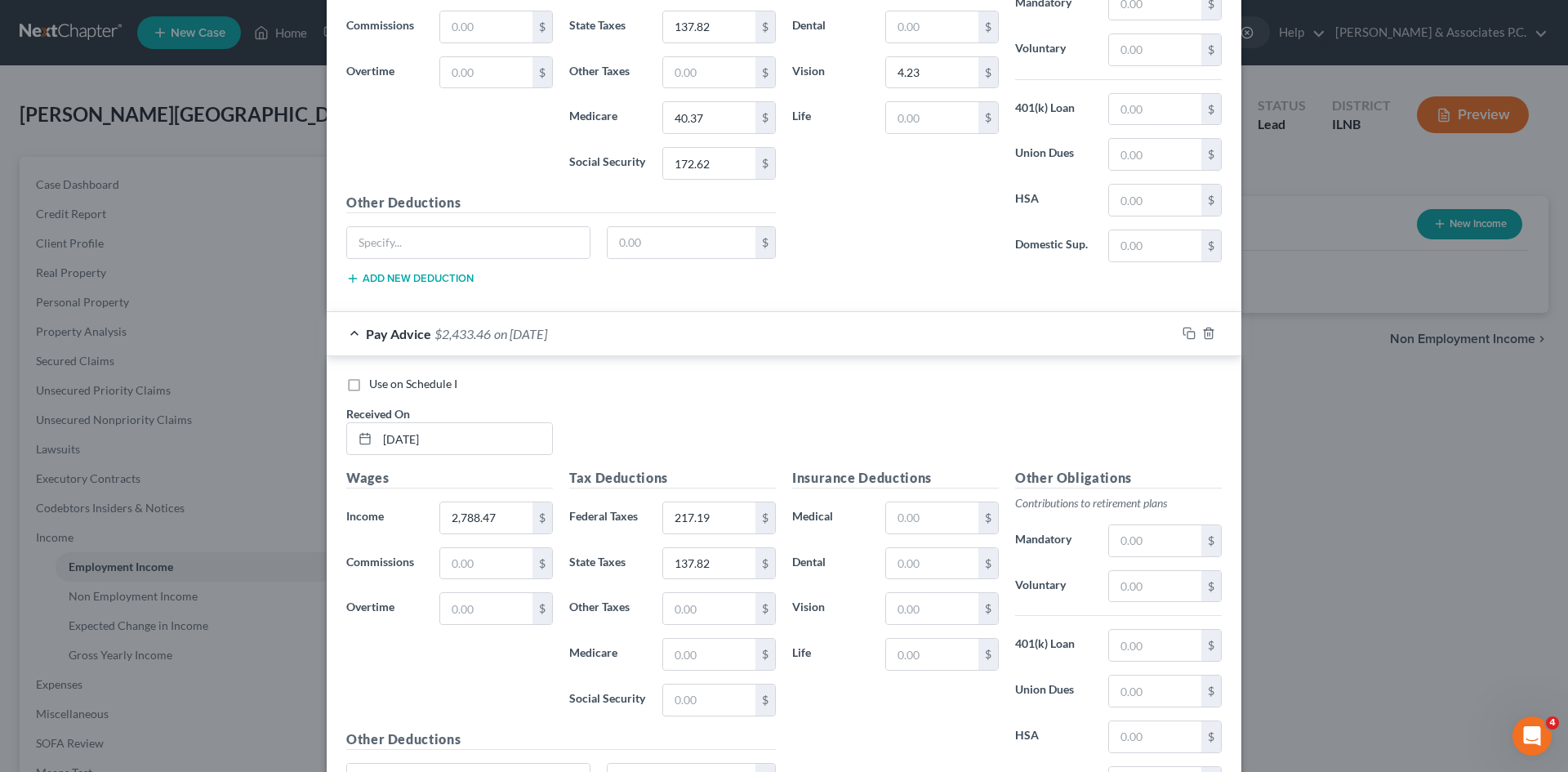
scroll to position [6750, 0]
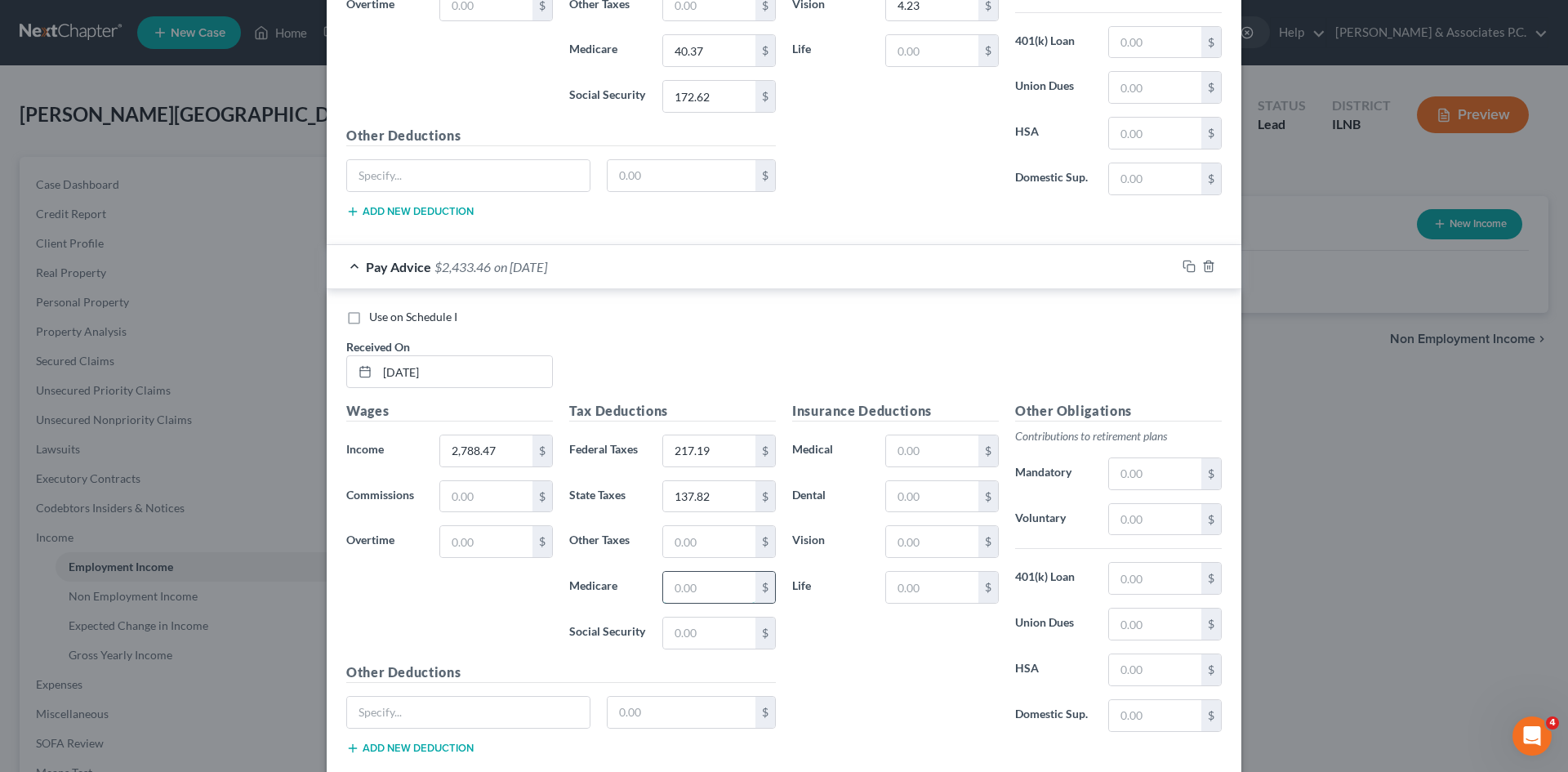
click at [706, 594] on input "text" at bounding box center [709, 587] width 93 height 31
type input "40.37"
click at [706, 625] on input "text" at bounding box center [709, 633] width 93 height 31
type input "172.62"
click at [777, 549] on input "text" at bounding box center [932, 541] width 93 height 31
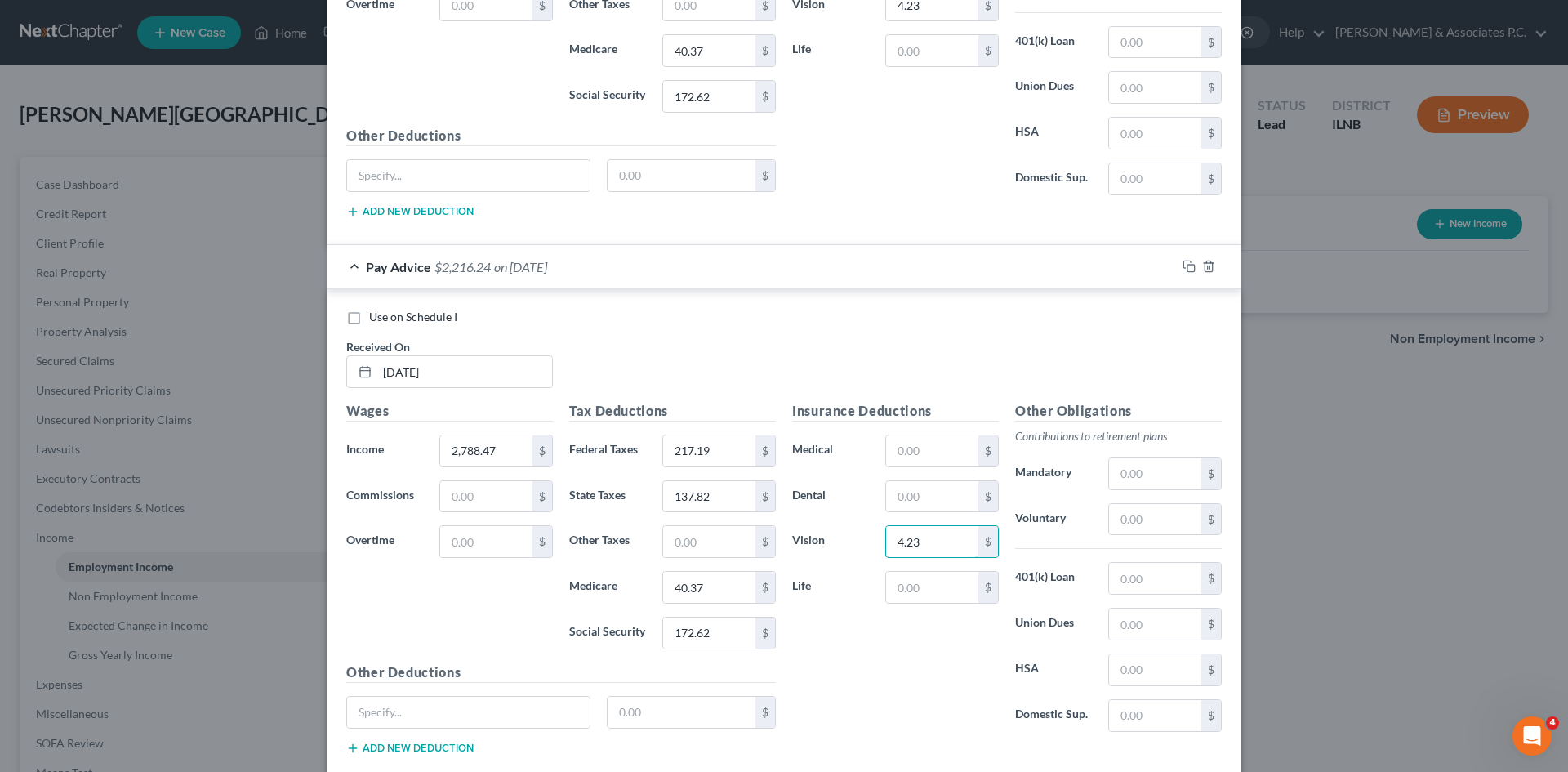
type input "4.23"
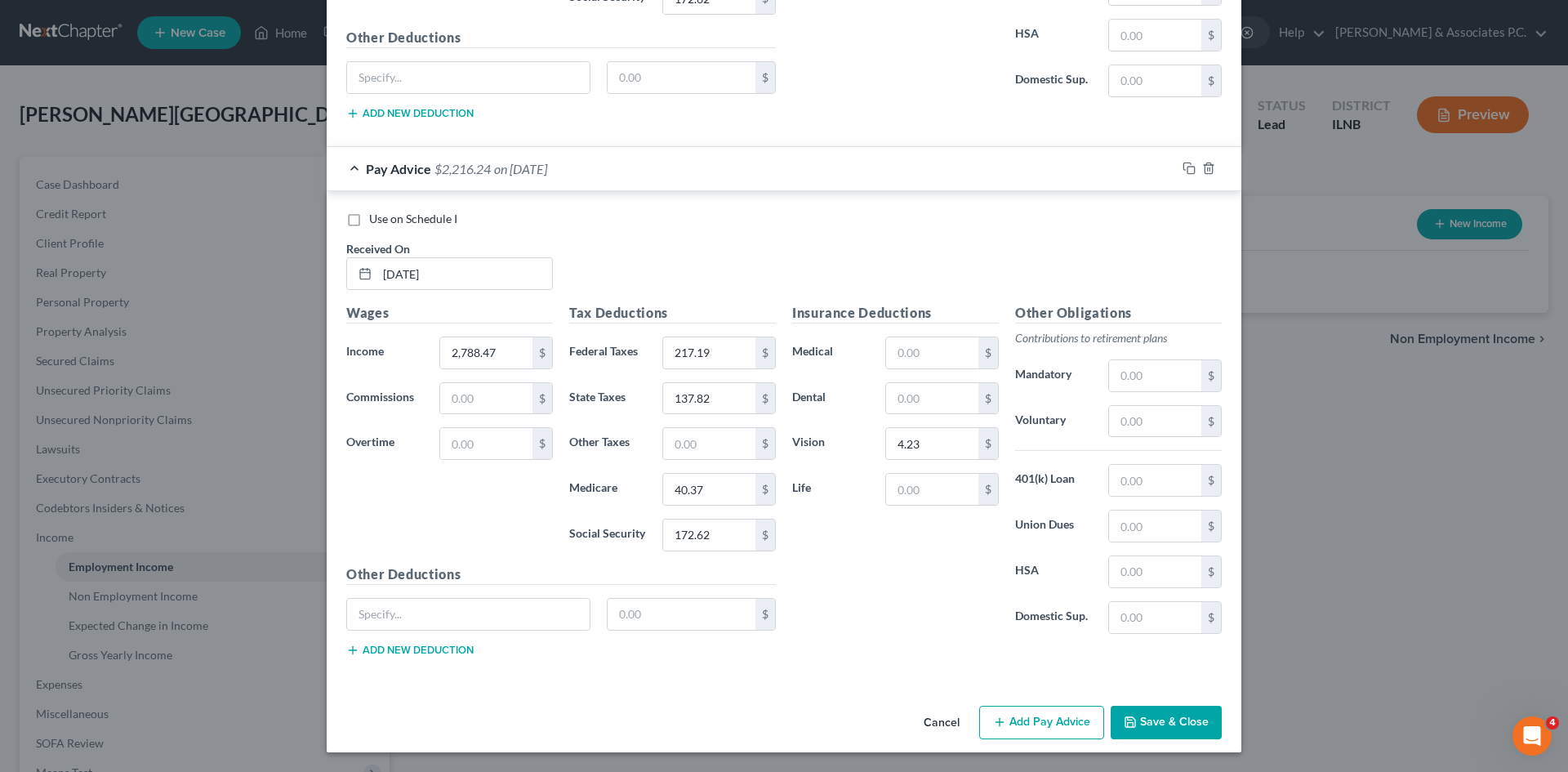
click at [777, 710] on button "Add Pay Advice" at bounding box center [1042, 723] width 125 height 34
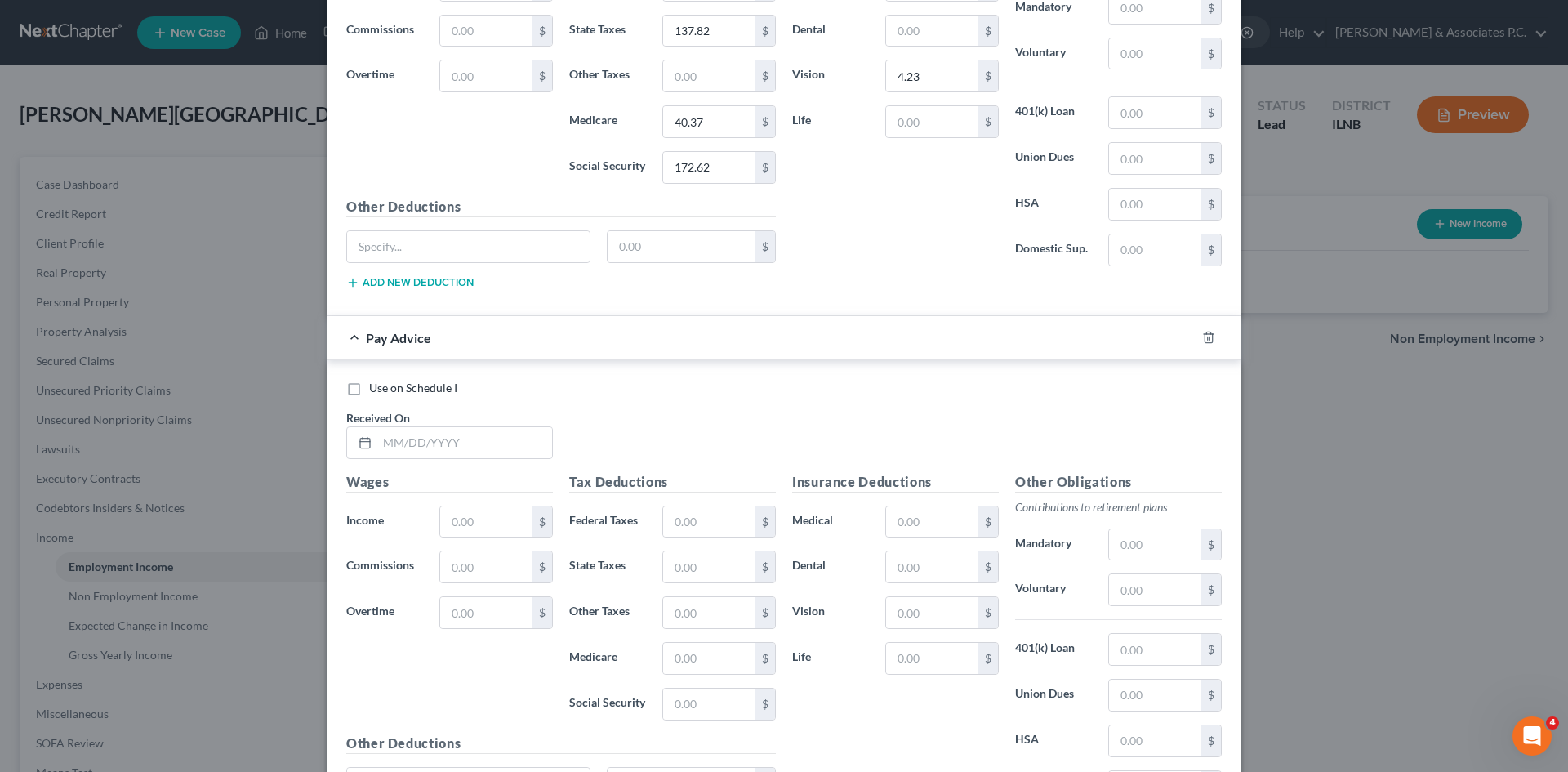
scroll to position [7242, 0]
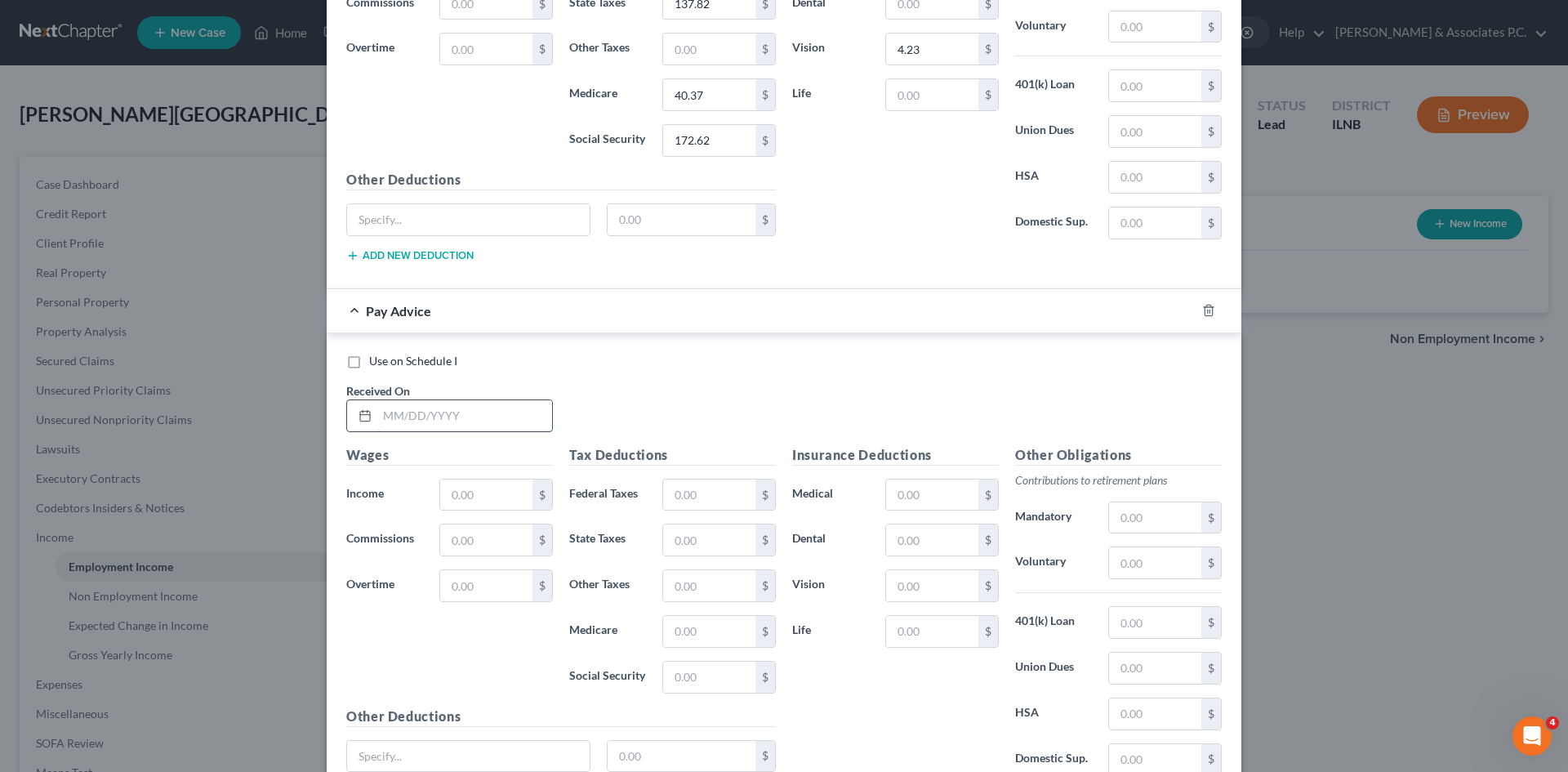
click at [436, 427] on input "text" at bounding box center [465, 415] width 175 height 31
type input "7/25/2025"
click at [462, 500] on input "text" at bounding box center [486, 494] width 93 height 31
type input "2,788.47"
click at [709, 513] on div "Tax Deductions Federal Taxes $ State Taxes $ Other Taxes $ Medicare $ Social Se…" at bounding box center [673, 576] width 223 height 262
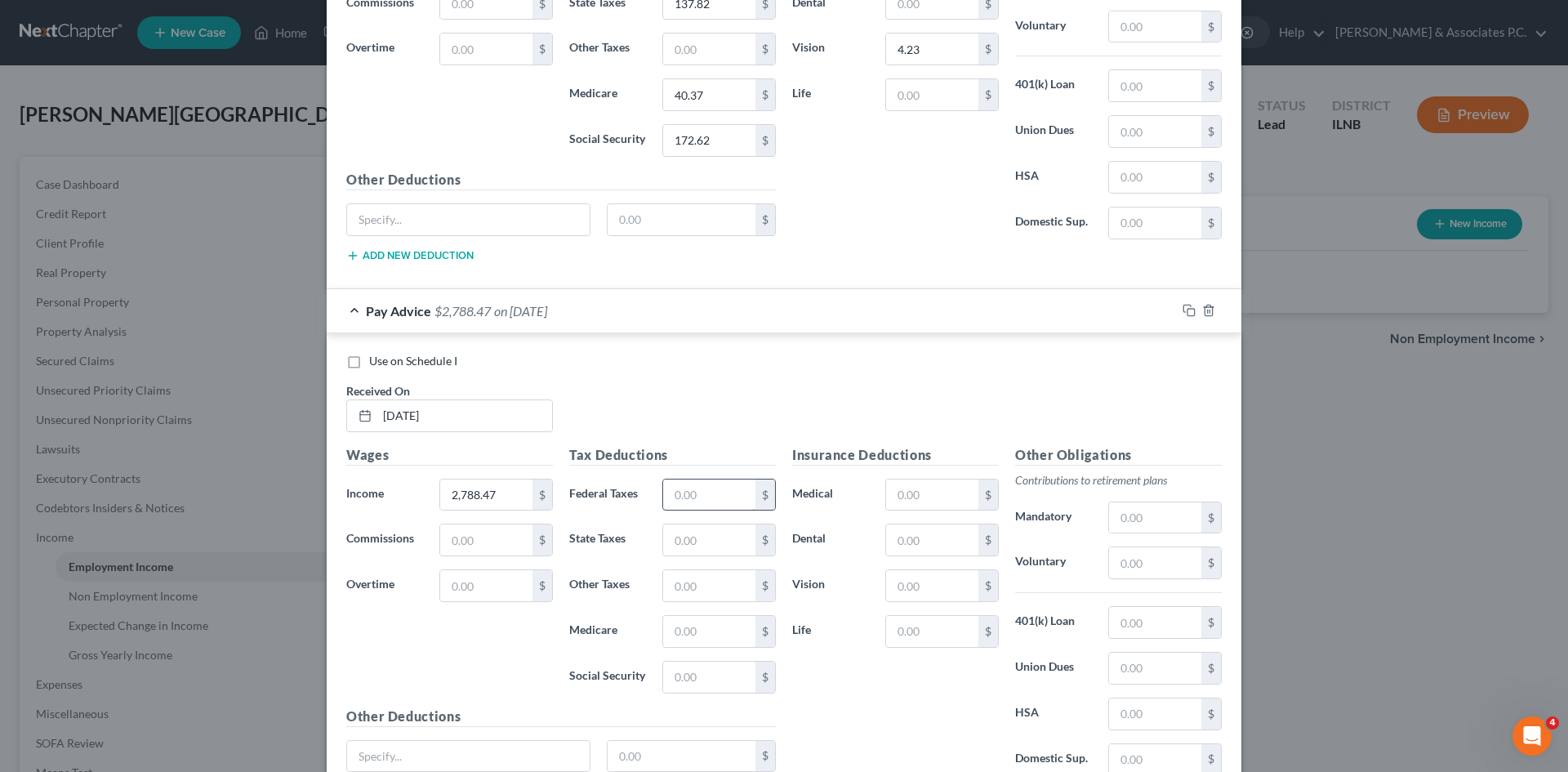
click at [714, 499] on input "text" at bounding box center [709, 494] width 93 height 31
click at [691, 494] on input "text" at bounding box center [709, 494] width 93 height 31
type input "217.19"
click at [676, 533] on input "text" at bounding box center [709, 539] width 93 height 31
type input "137.82"
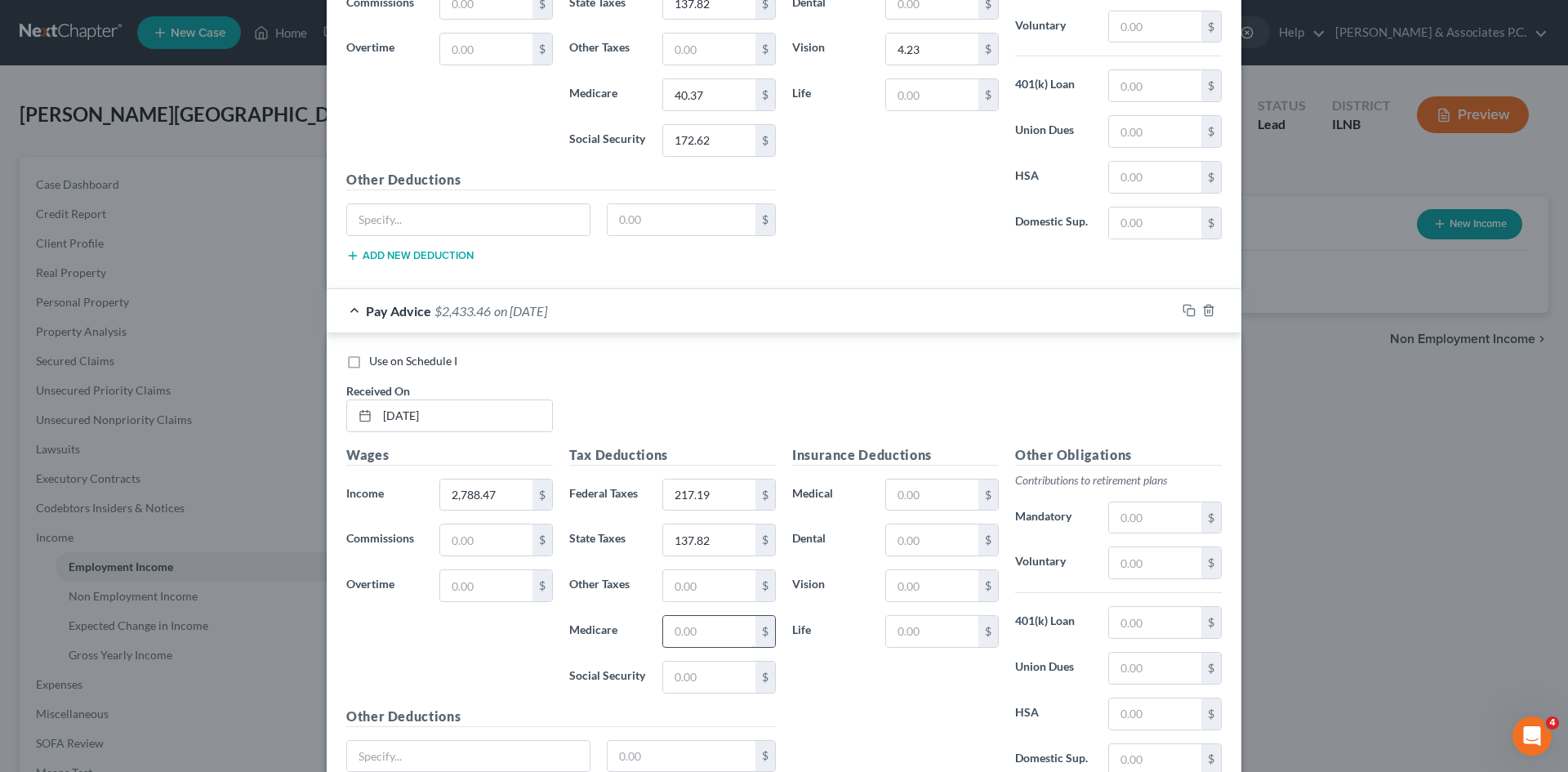
click at [684, 634] on input "text" at bounding box center [709, 631] width 93 height 31
type input "40.37"
click at [726, 670] on input "text" at bounding box center [709, 677] width 93 height 31
type input "172.62"
click at [777, 589] on input "text" at bounding box center [932, 585] width 93 height 31
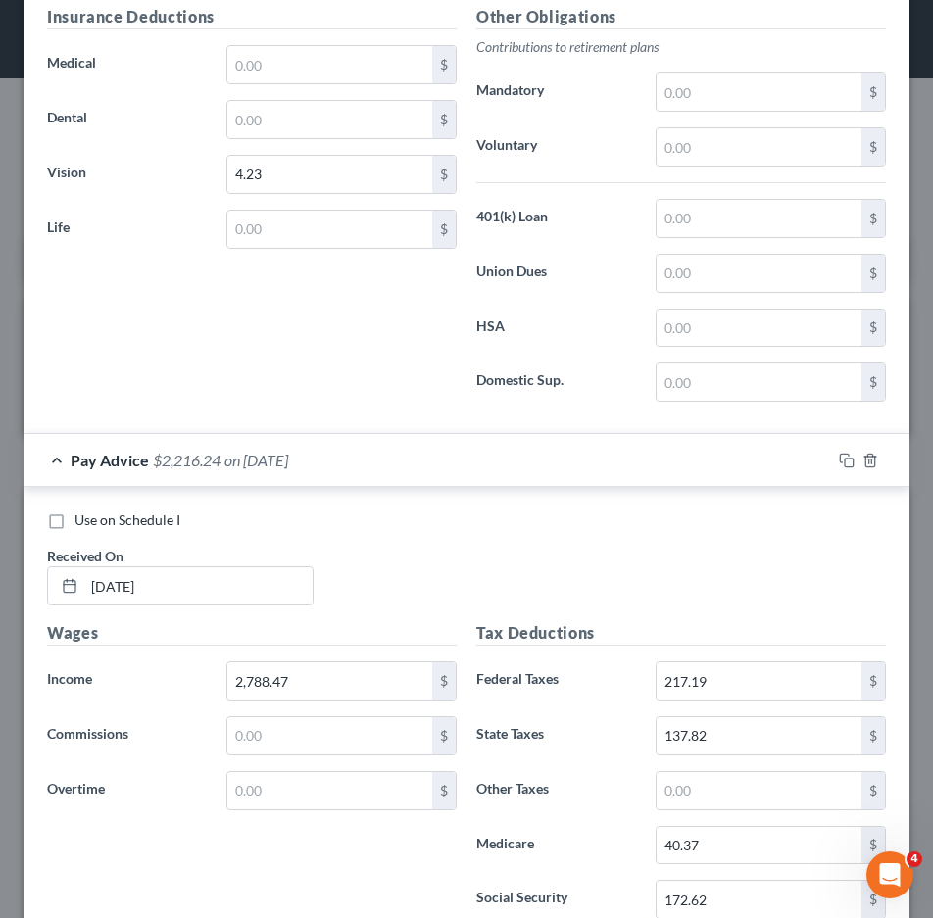
type input "4.23"
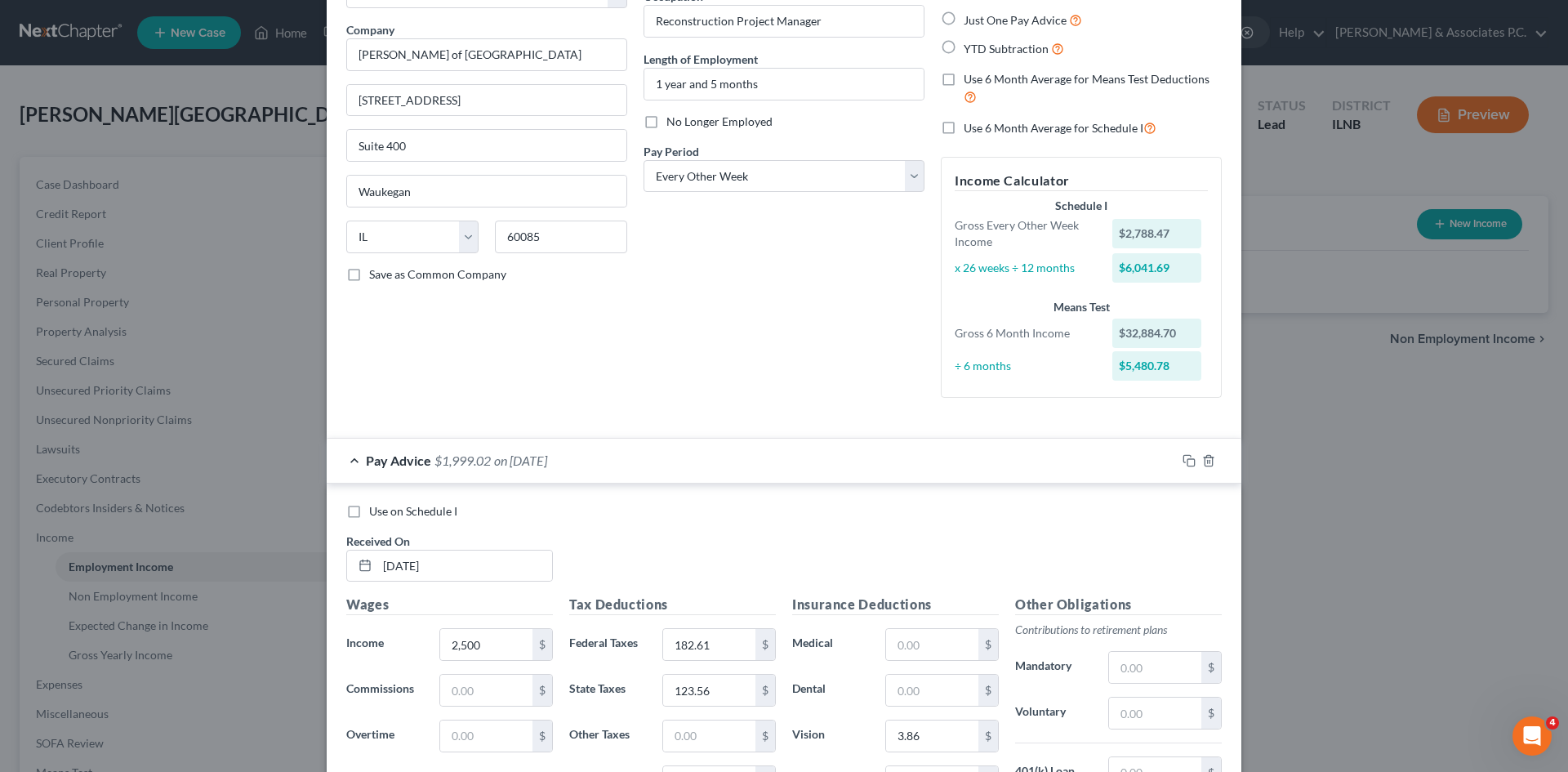
scroll to position [162, 0]
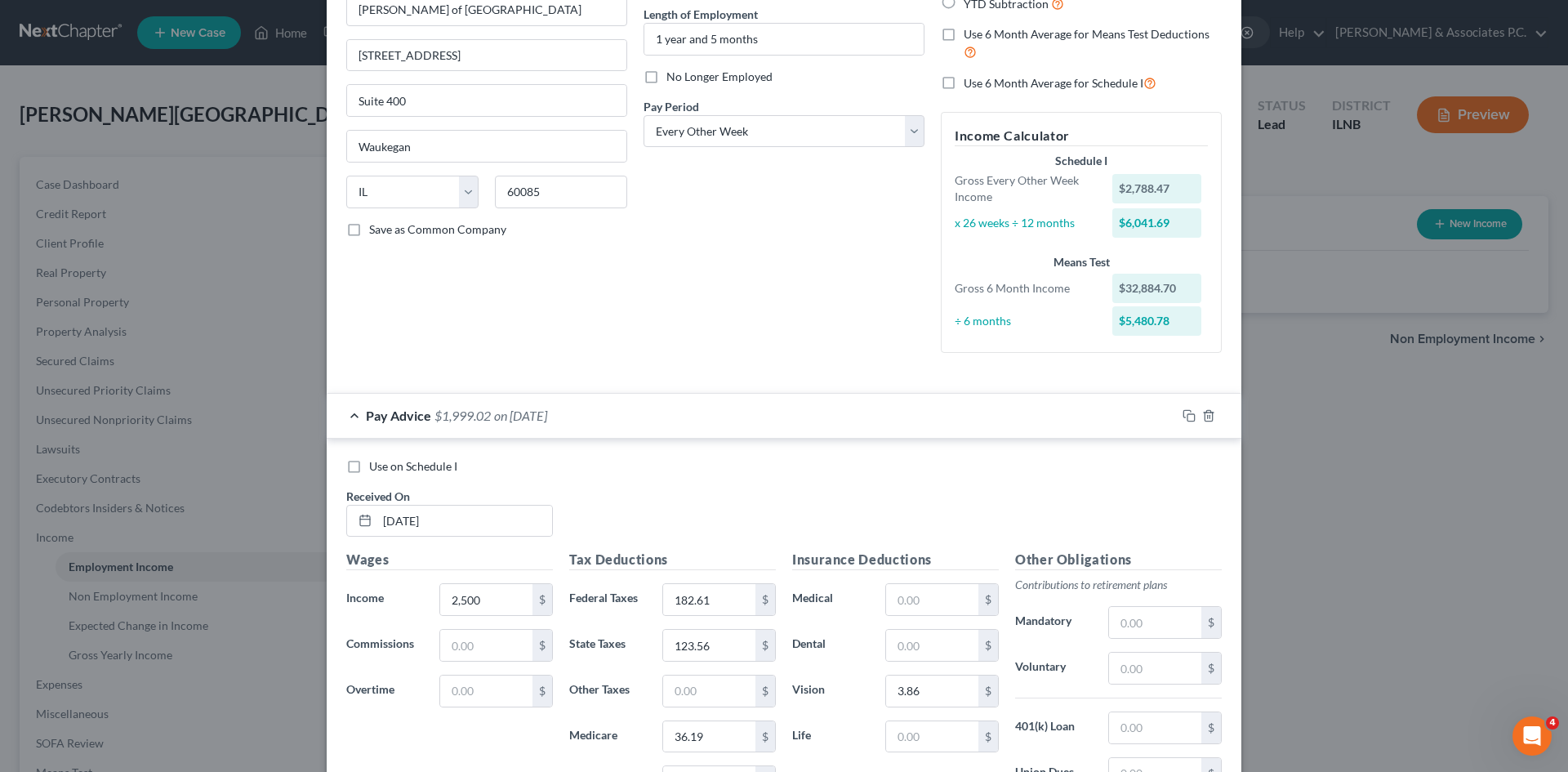
click at [369, 467] on label "Use on Schedule I" at bounding box center [413, 467] width 88 height 17
click at [376, 467] on input "Use on Schedule I" at bounding box center [381, 464] width 11 height 11
checkbox input "true"
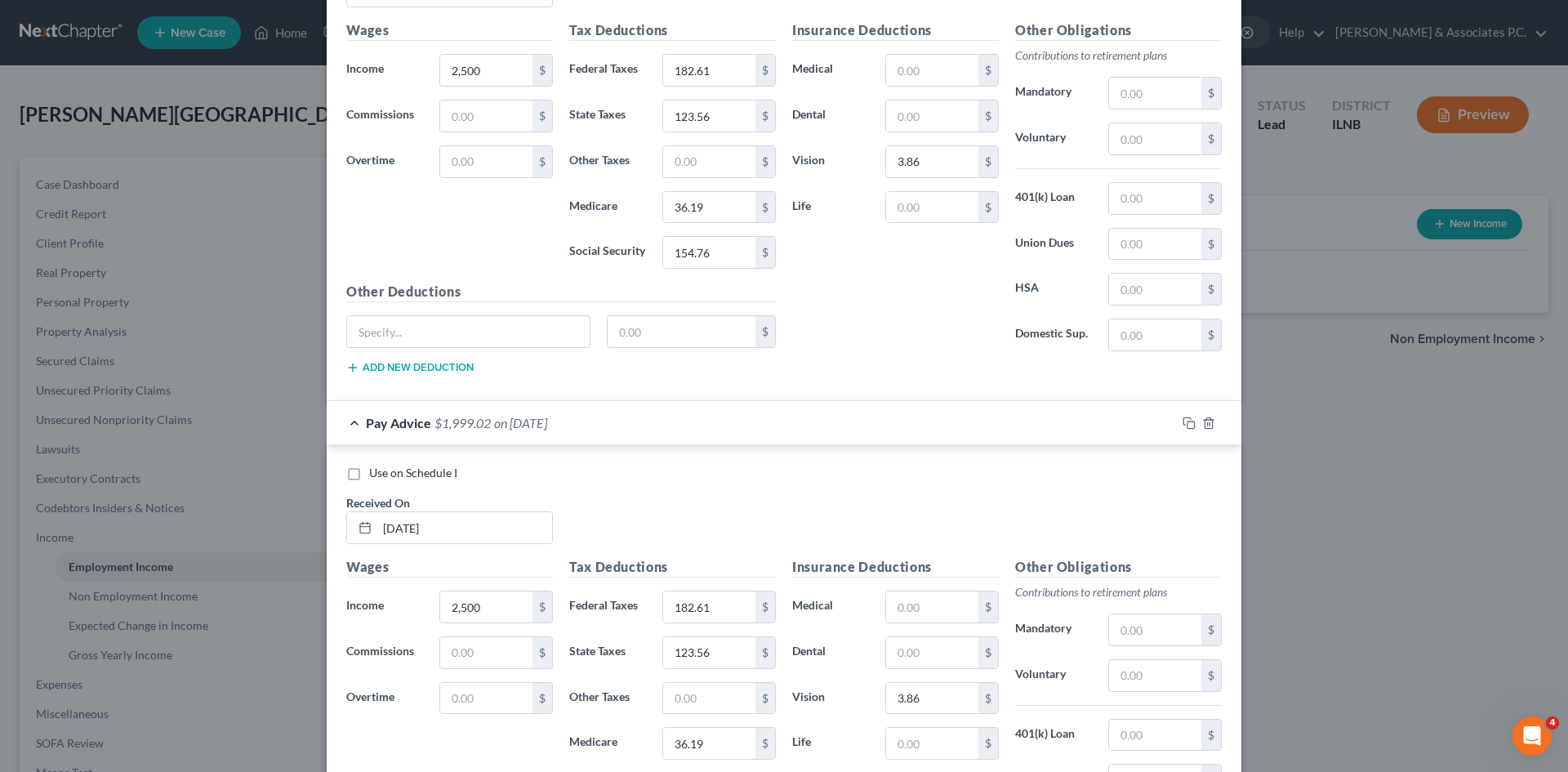
scroll to position [700, 0]
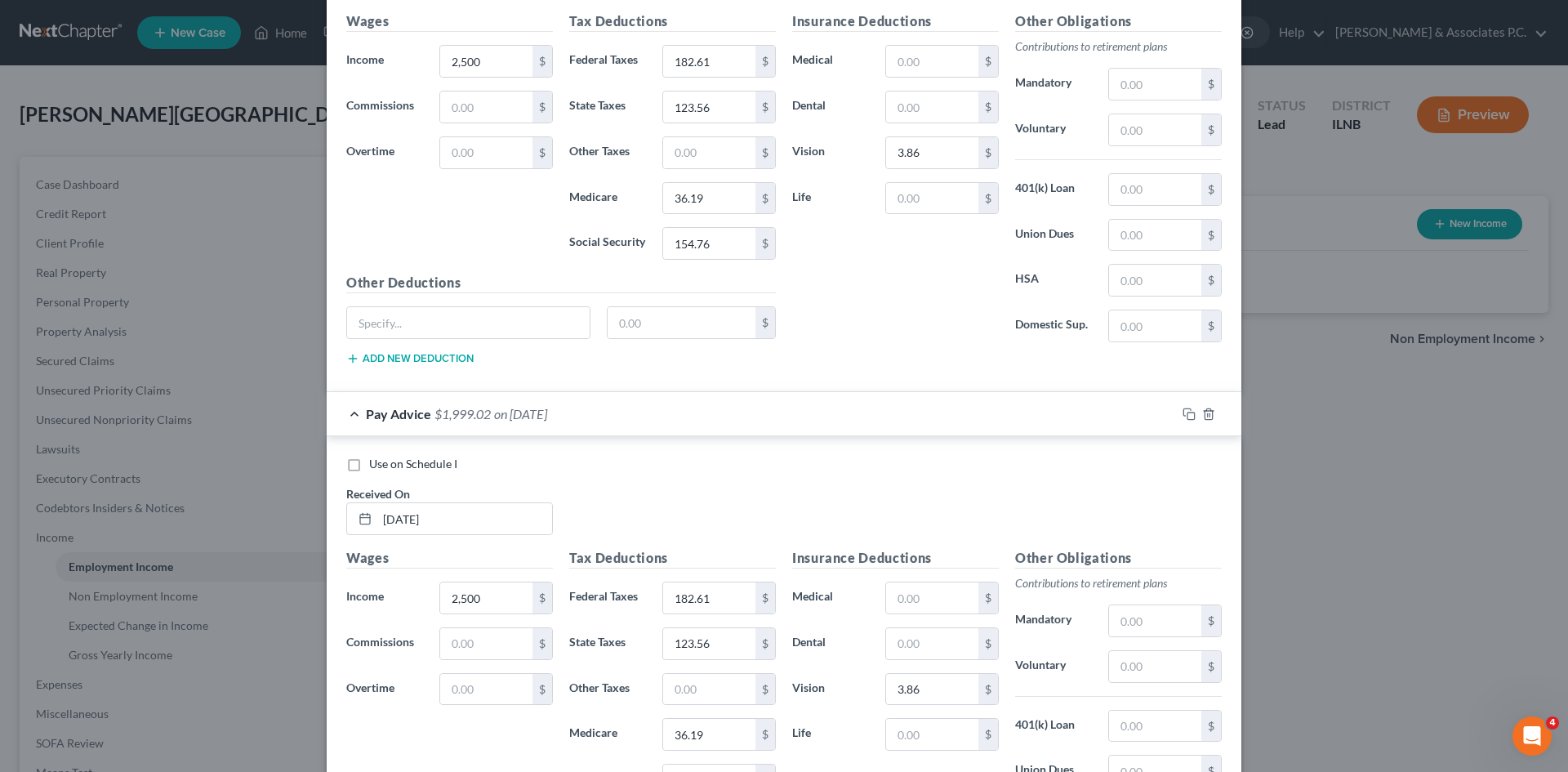
click at [369, 467] on label "Use on Schedule I" at bounding box center [413, 464] width 88 height 17
click at [376, 467] on input "Use on Schedule I" at bounding box center [381, 461] width 11 height 11
checkbox input "true"
checkbox input "false"
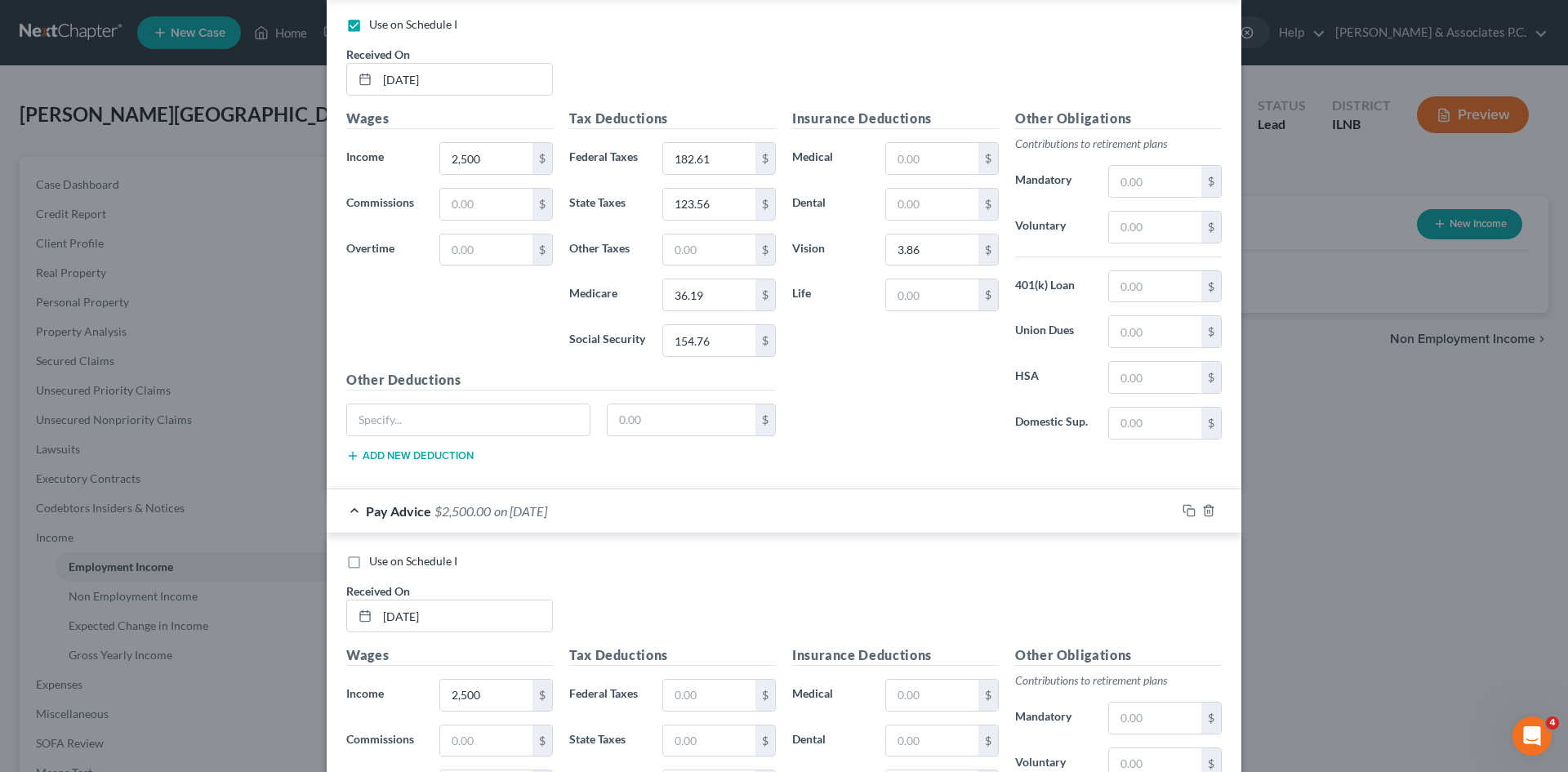
scroll to position [1230, 0]
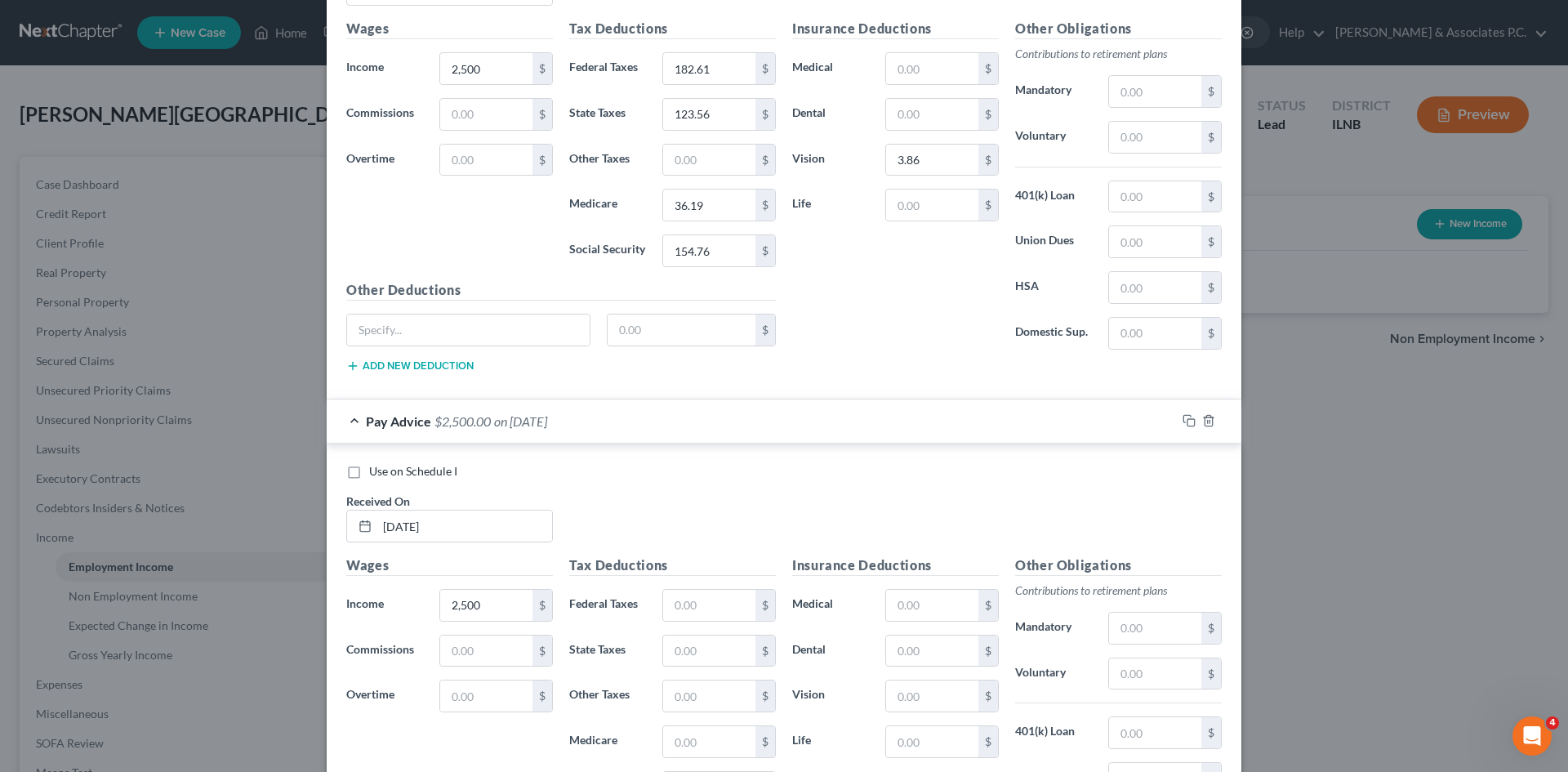
click at [369, 471] on label "Use on Schedule I" at bounding box center [413, 472] width 88 height 17
click at [376, 471] on input "Use on Schedule I" at bounding box center [381, 469] width 11 height 11
checkbox input "true"
checkbox input "false"
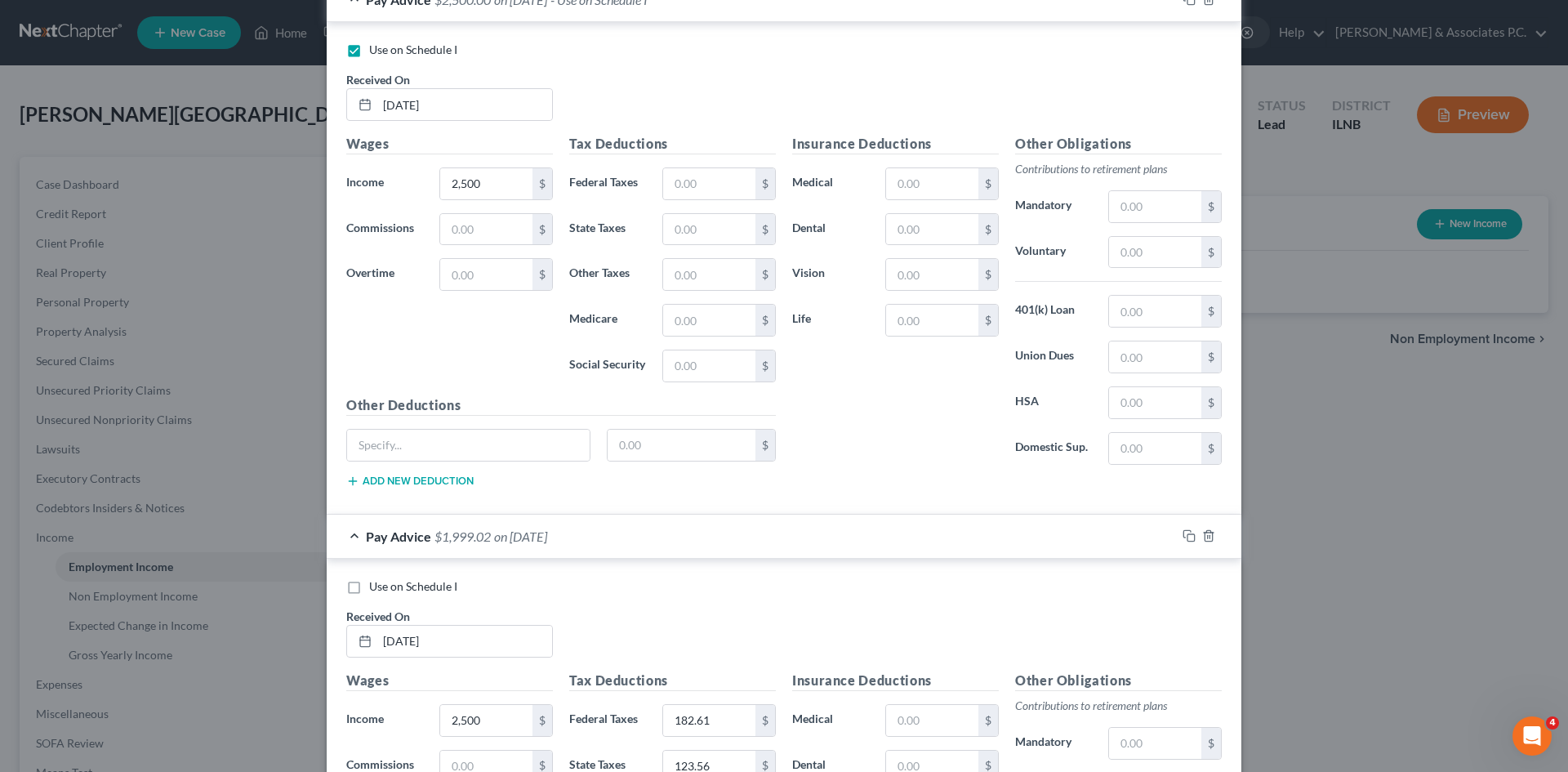
scroll to position [1705, 0]
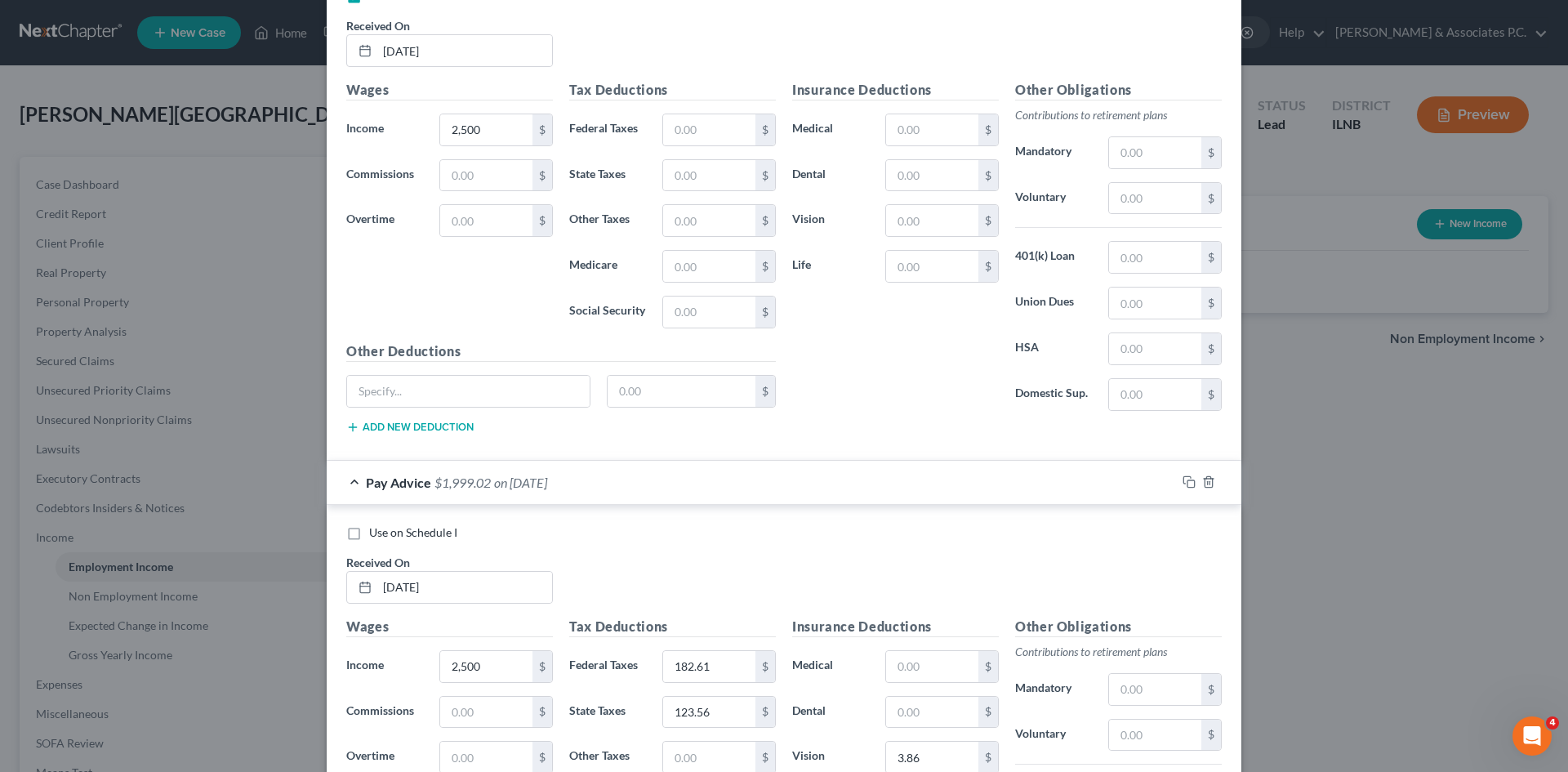
click at [369, 533] on label "Use on Schedule I" at bounding box center [413, 533] width 88 height 17
click at [376, 533] on input "Use on Schedule I" at bounding box center [381, 529] width 11 height 11
checkbox input "true"
checkbox input "false"
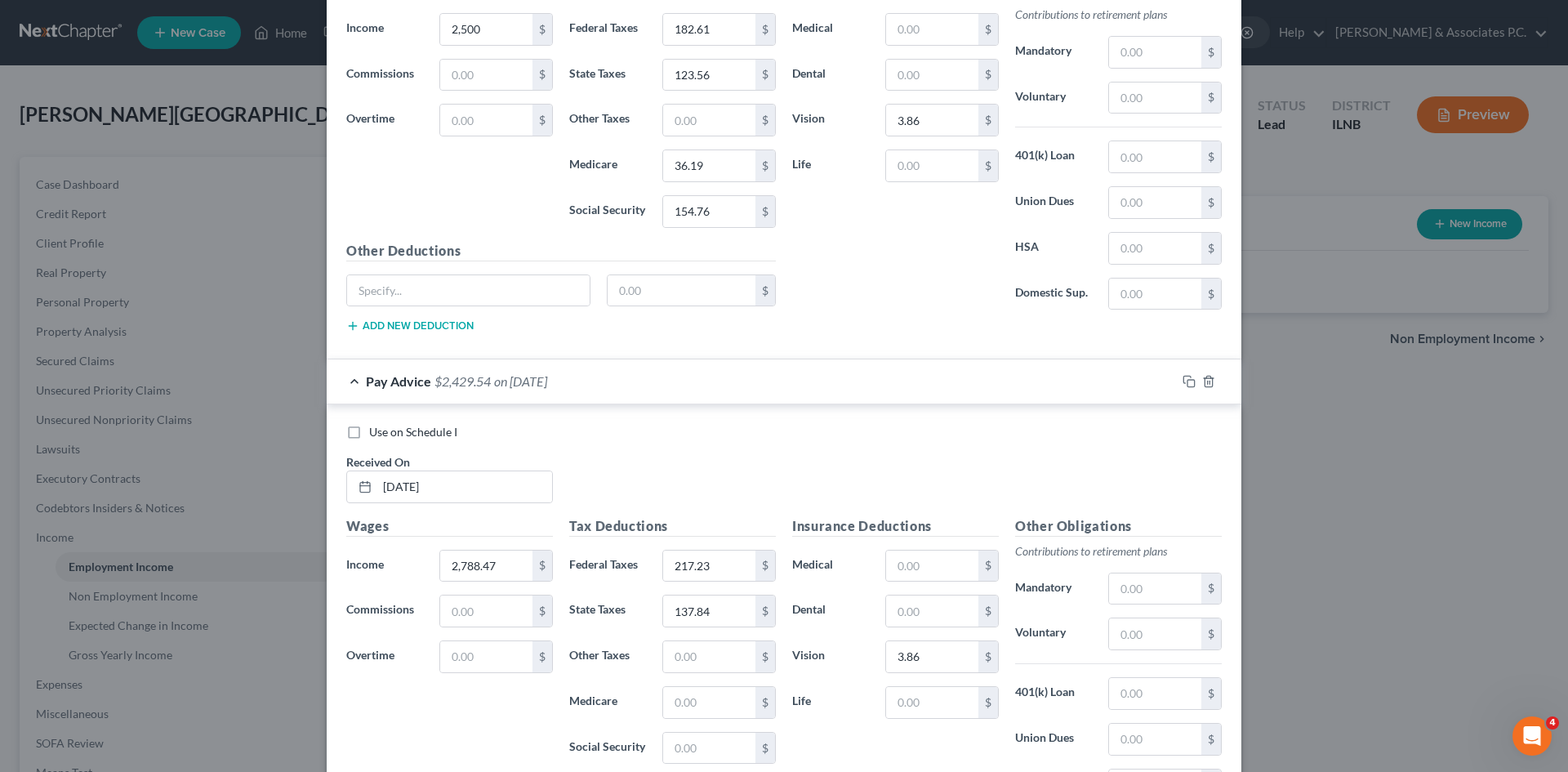
scroll to position [2360, 0]
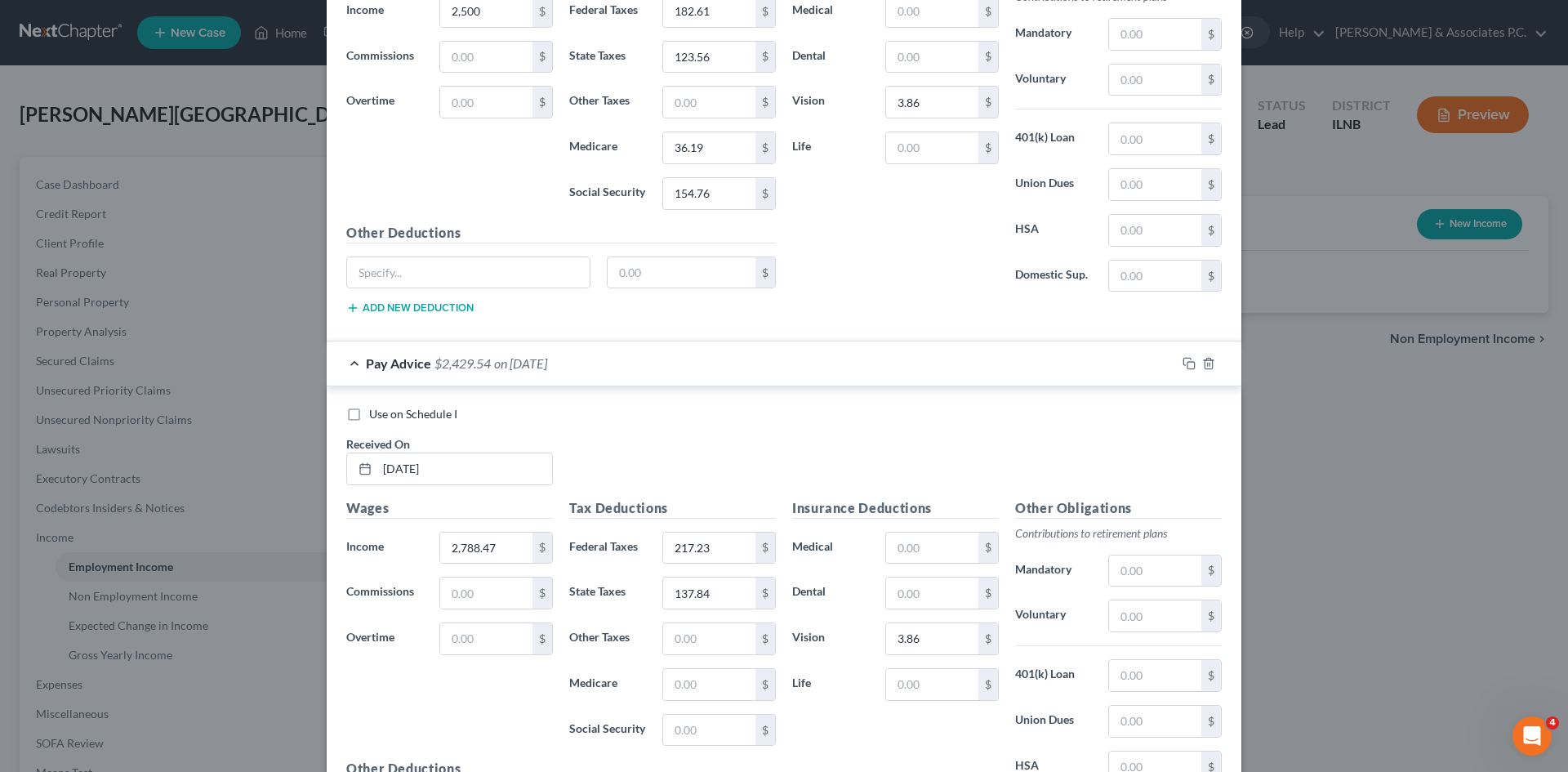
click at [369, 413] on label "Use on Schedule I" at bounding box center [413, 414] width 88 height 17
click at [376, 413] on input "Use on Schedule I" at bounding box center [381, 411] width 11 height 11
checkbox input "true"
checkbox input "false"
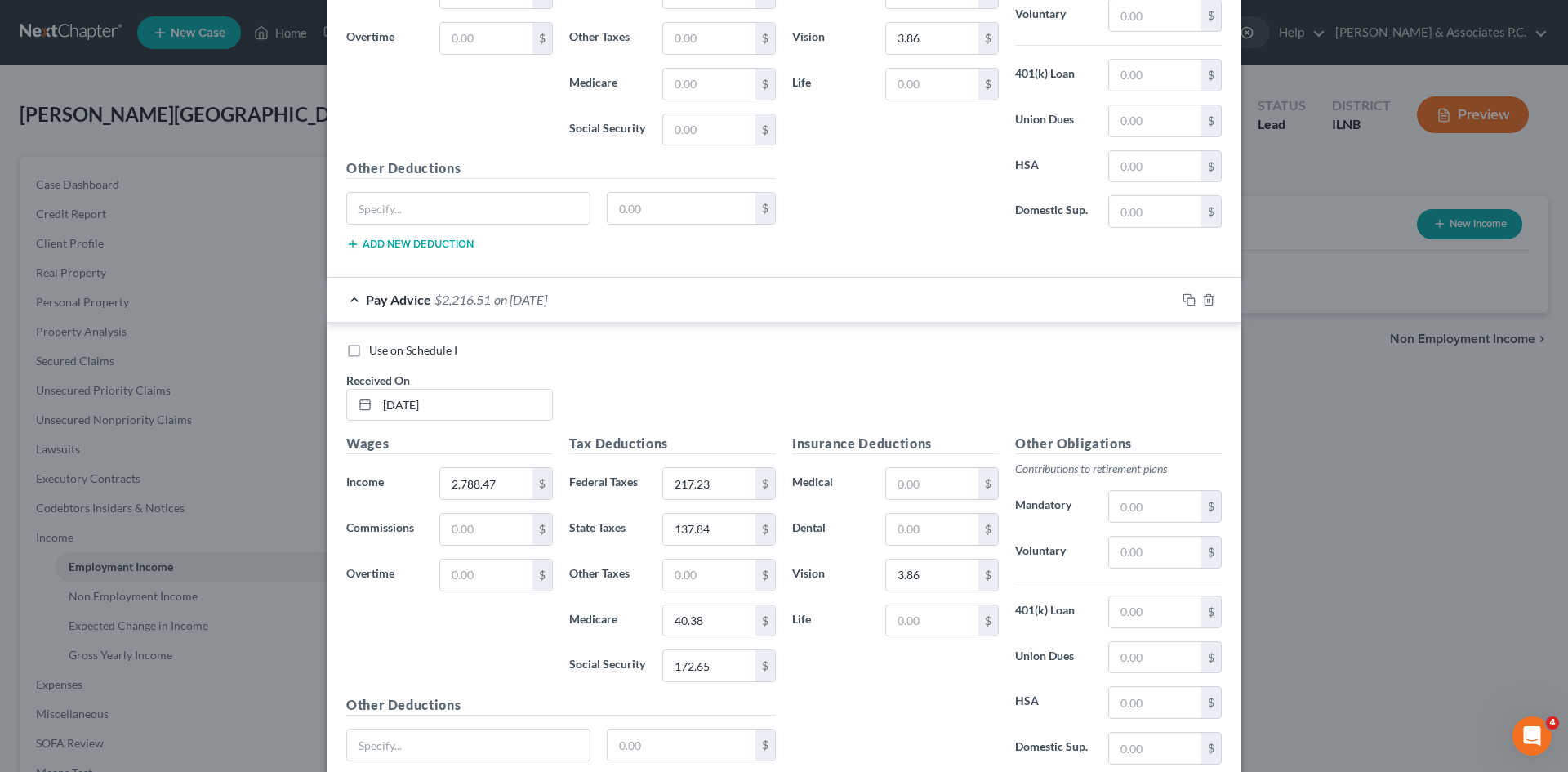
scroll to position [2979, 0]
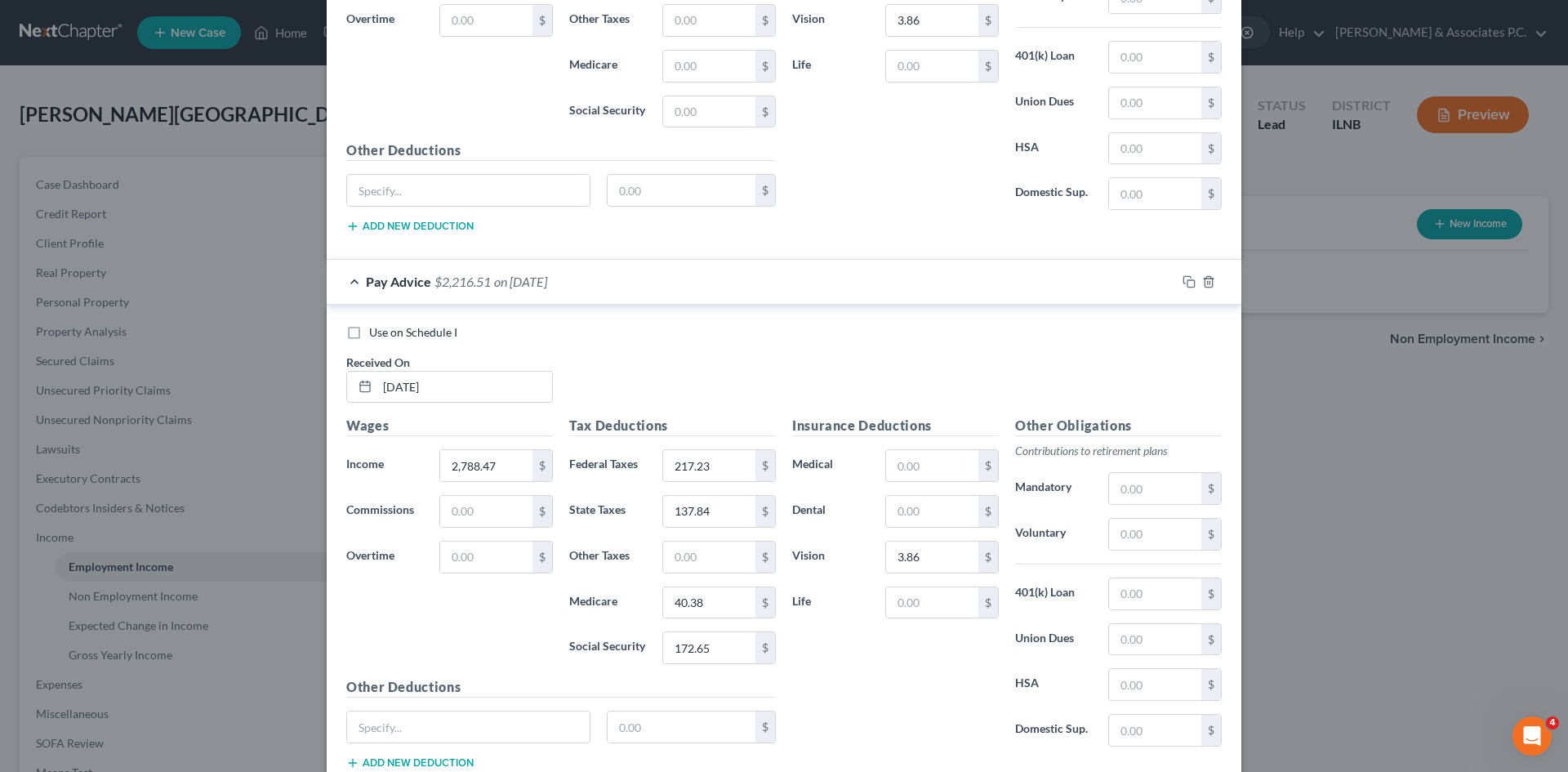
click at [369, 338] on label "Use on Schedule I" at bounding box center [413, 333] width 88 height 17
click at [376, 335] on input "Use on Schedule I" at bounding box center [381, 329] width 11 height 11
checkbox input "true"
checkbox input "false"
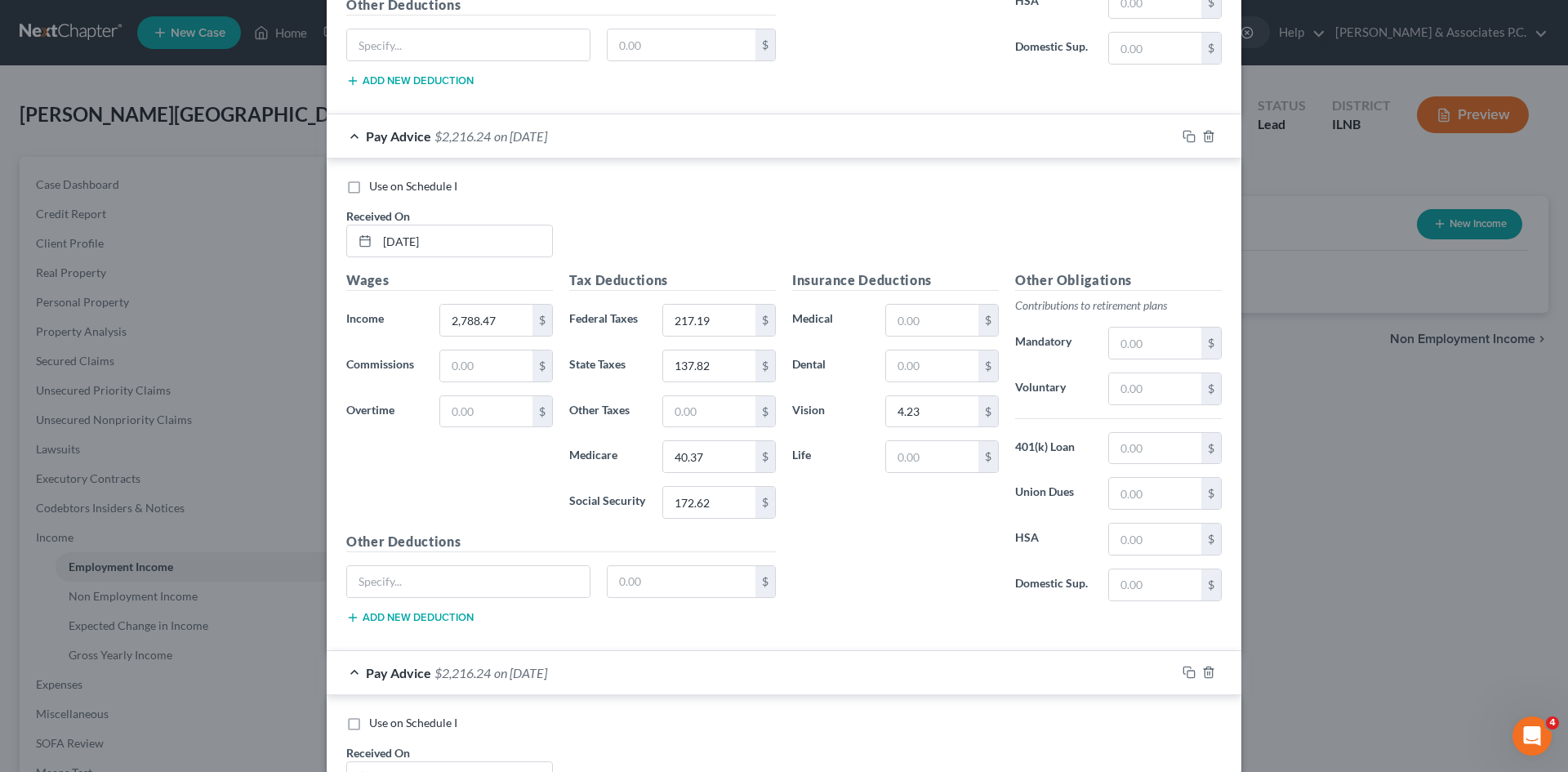
scroll to position [3670, 0]
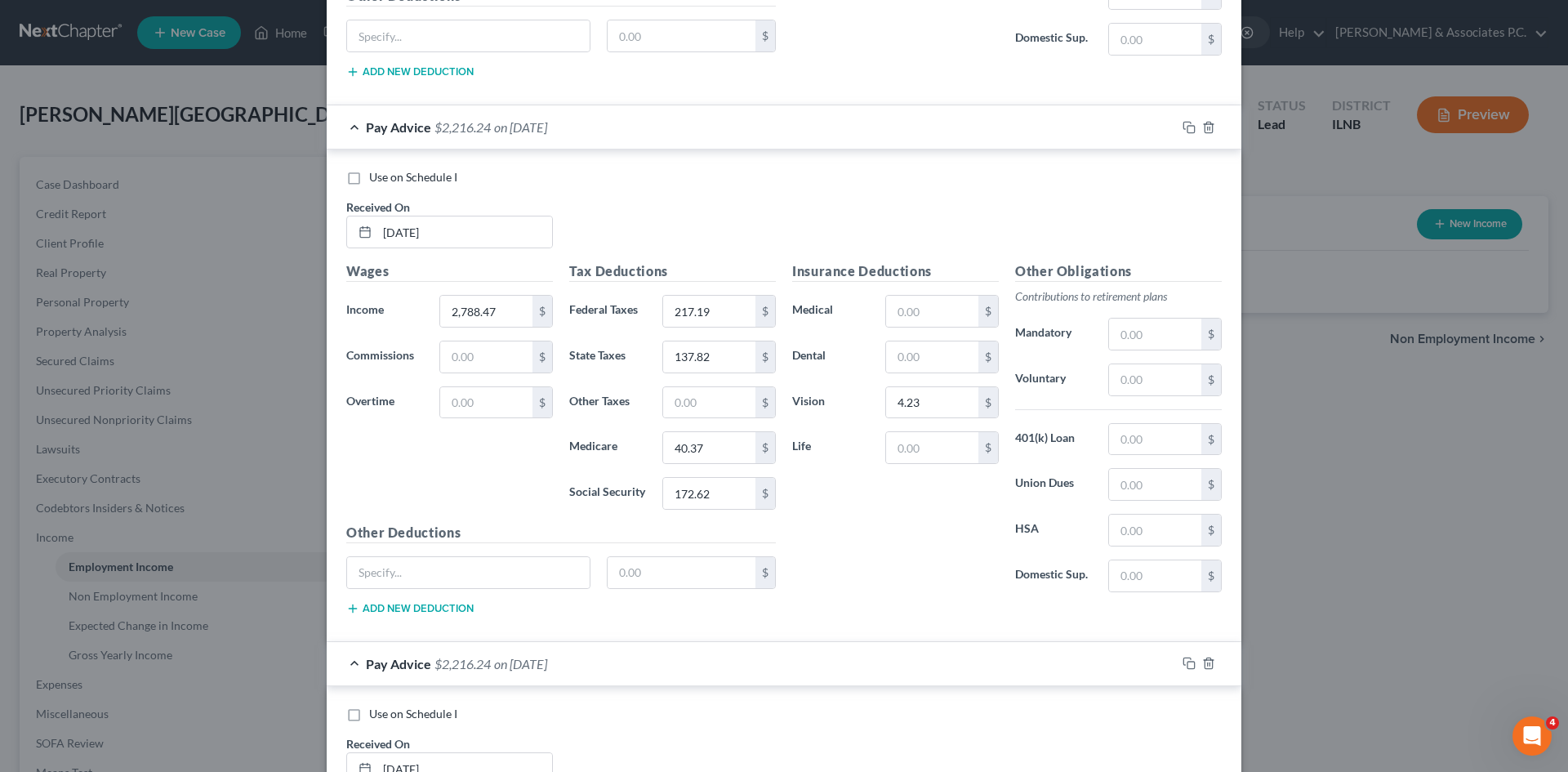
click at [369, 178] on label "Use on Schedule I" at bounding box center [413, 178] width 88 height 17
click at [376, 178] on input "Use on Schedule I" at bounding box center [381, 174] width 11 height 11
checkbox input "true"
checkbox input "false"
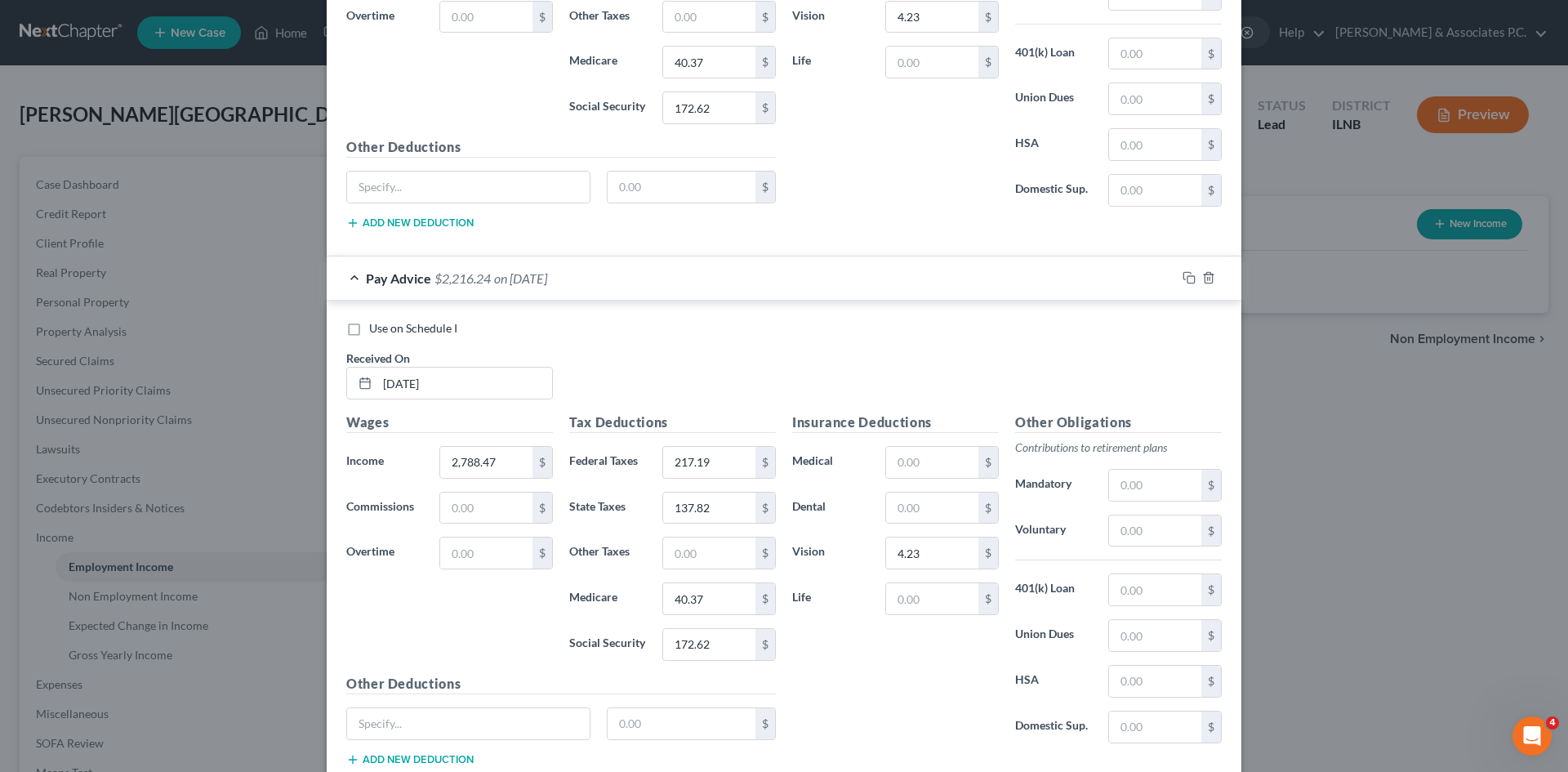
scroll to position [4118, 0]
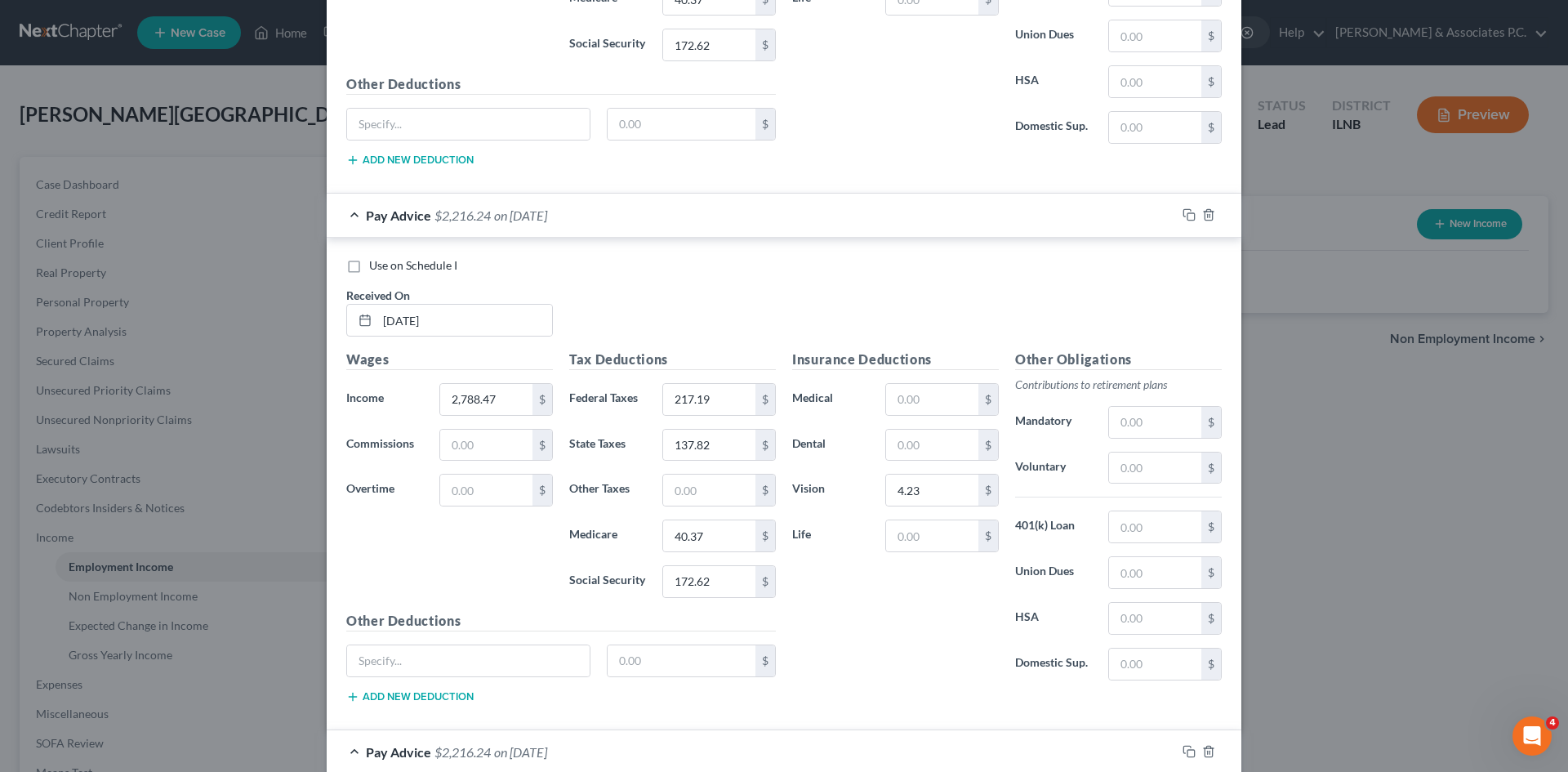
click at [369, 268] on label "Use on Schedule I" at bounding box center [413, 266] width 88 height 17
click at [376, 268] on input "Use on Schedule I" at bounding box center [381, 263] width 11 height 11
checkbox input "true"
checkbox input "false"
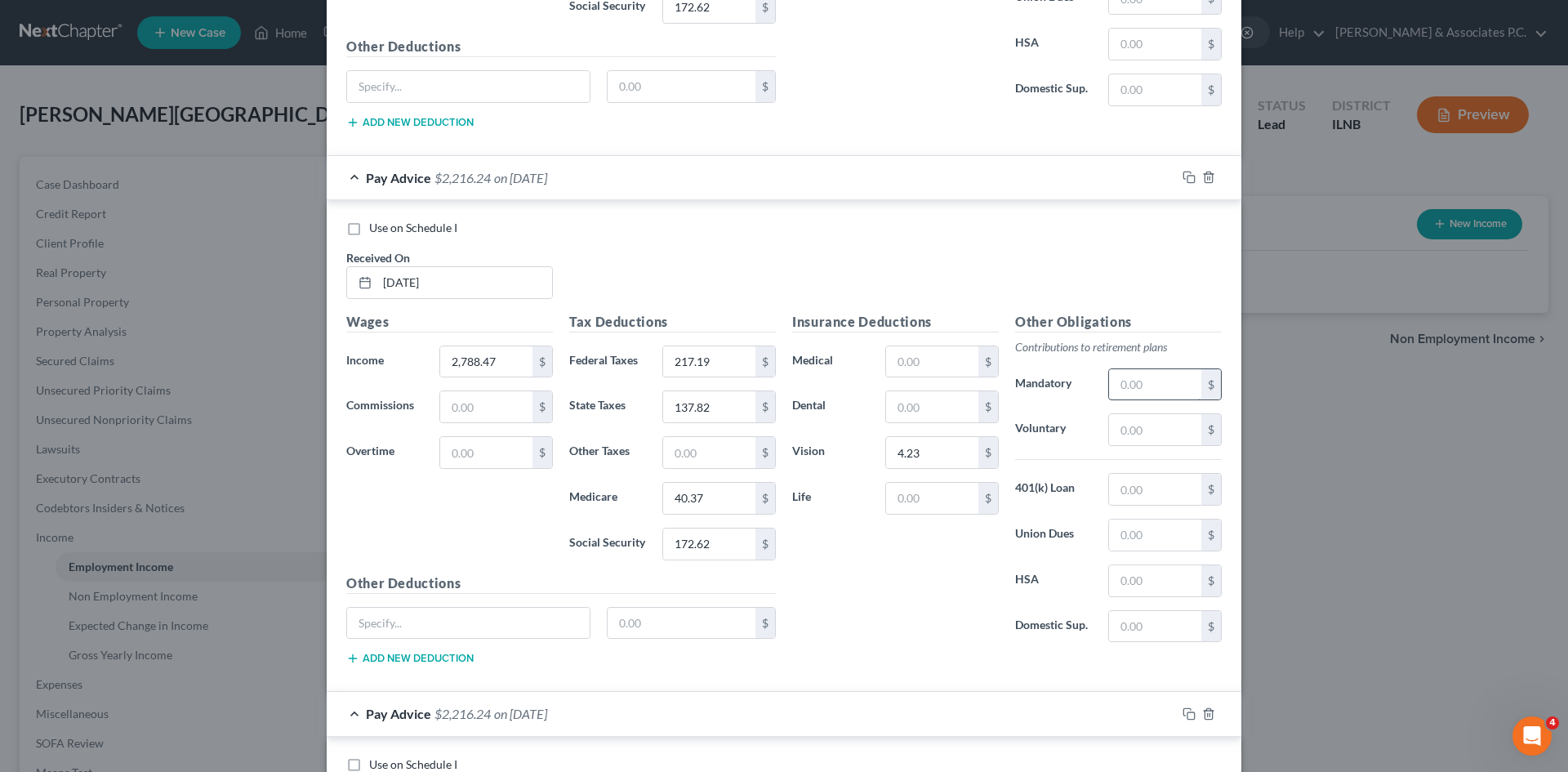
scroll to position [4710, 0]
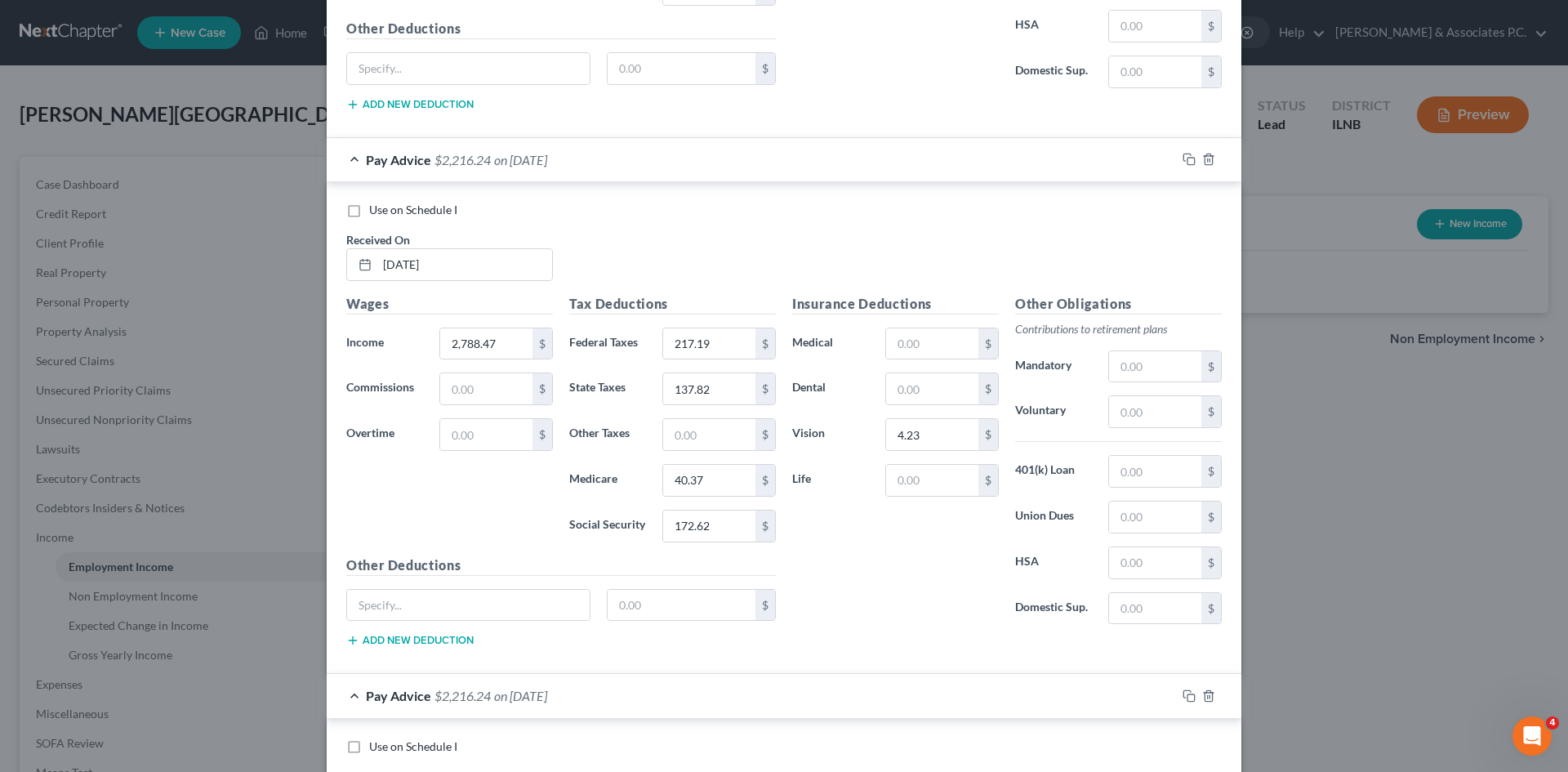
click at [369, 206] on label "Use on Schedule I" at bounding box center [413, 210] width 88 height 17
click at [376, 206] on input "Use on Schedule I" at bounding box center [381, 207] width 11 height 11
checkbox input "true"
checkbox input "false"
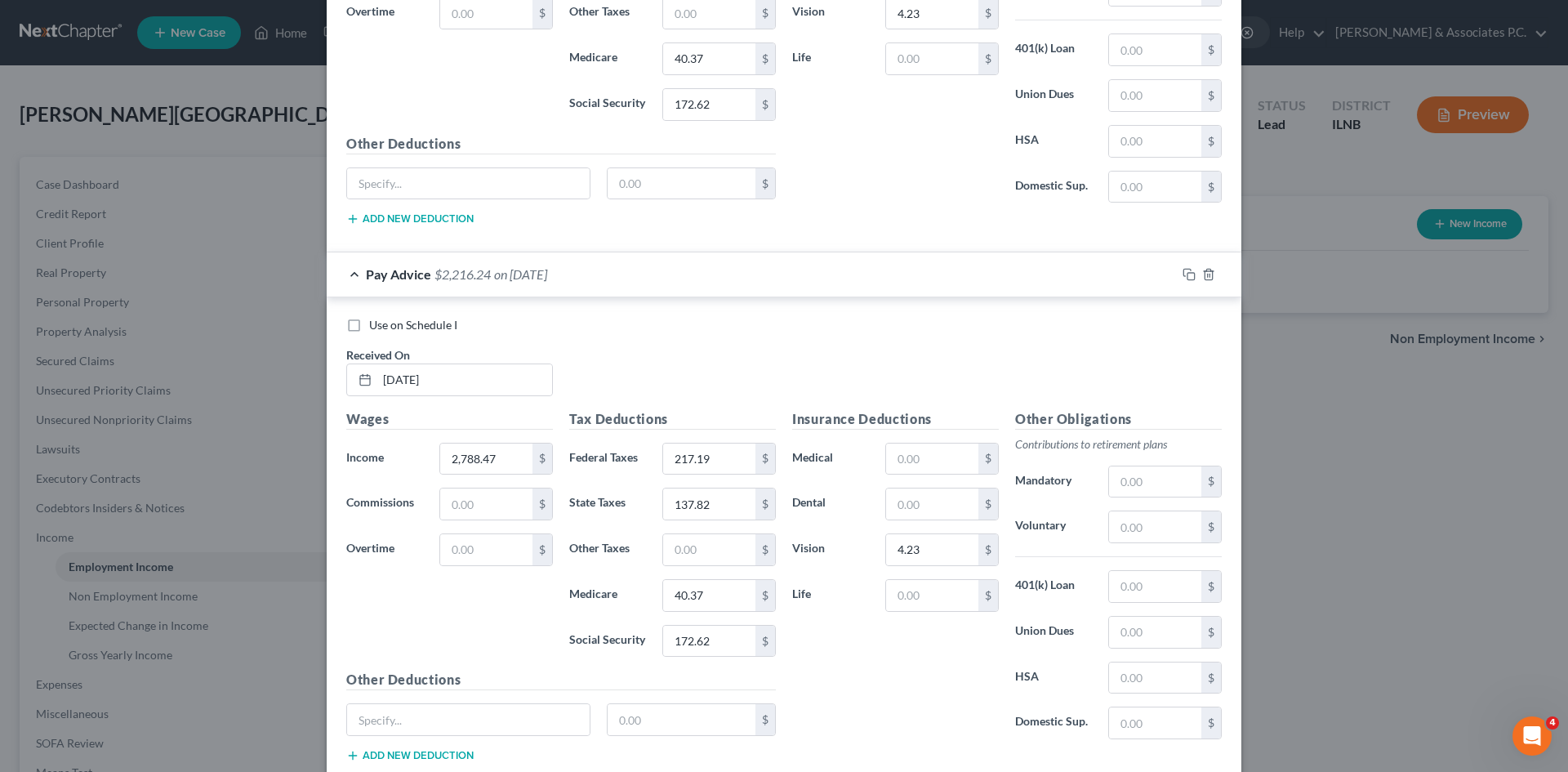
scroll to position [5276, 0]
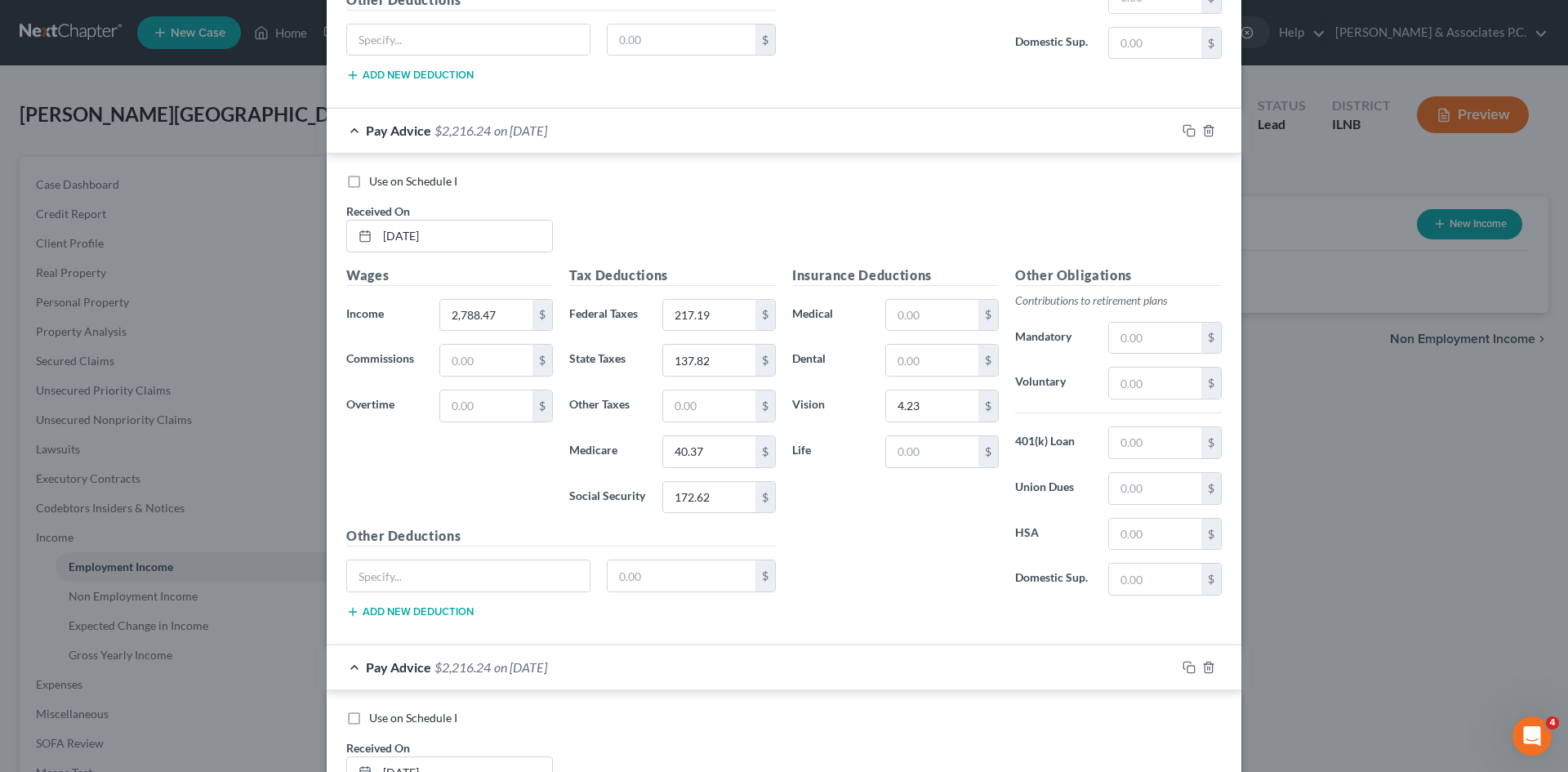
click at [369, 185] on label "Use on Schedule I" at bounding box center [413, 182] width 88 height 17
click at [376, 183] on input "Use on Schedule I" at bounding box center [381, 178] width 11 height 11
checkbox input "true"
checkbox input "false"
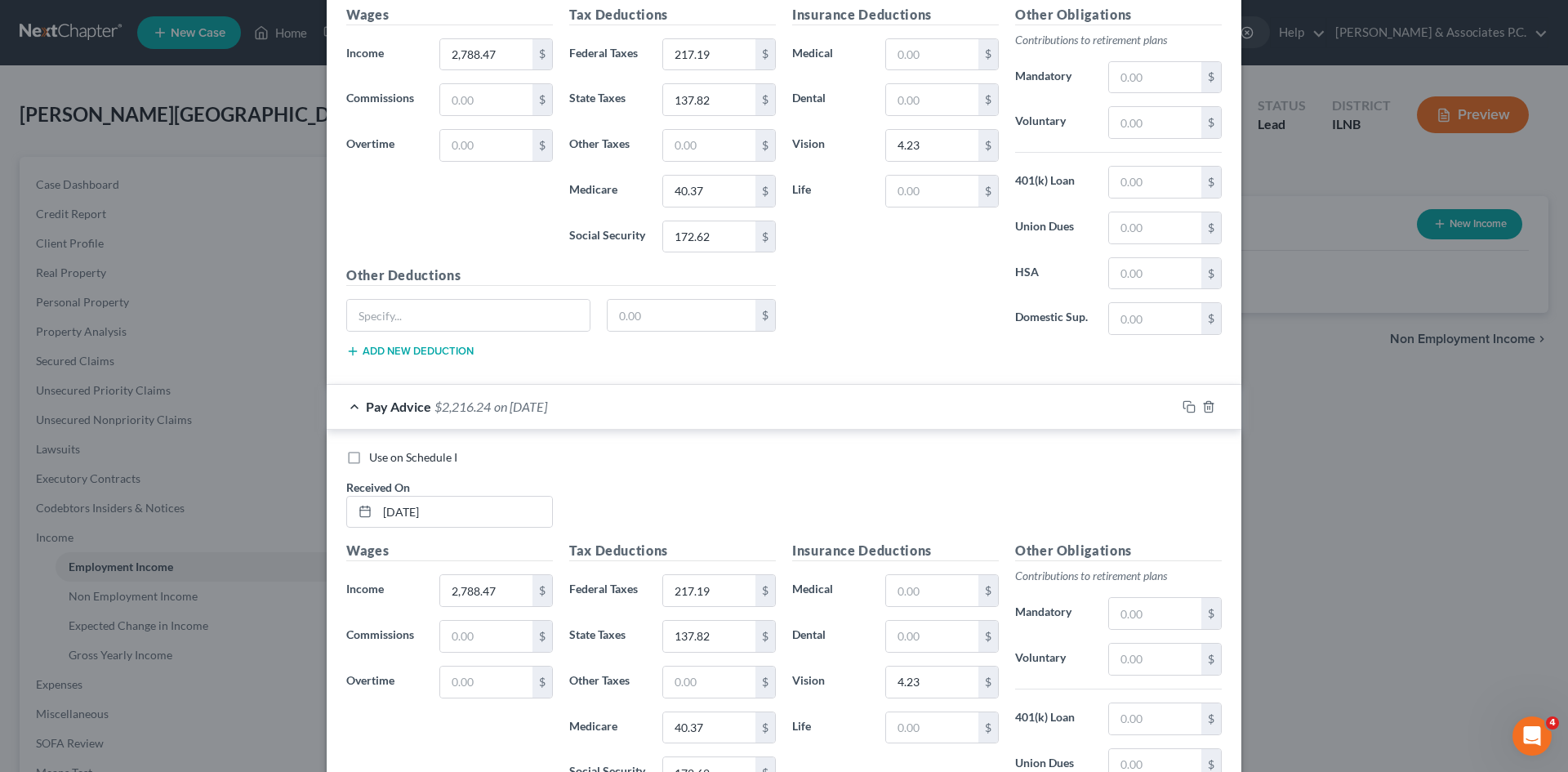
scroll to position [5697, 0]
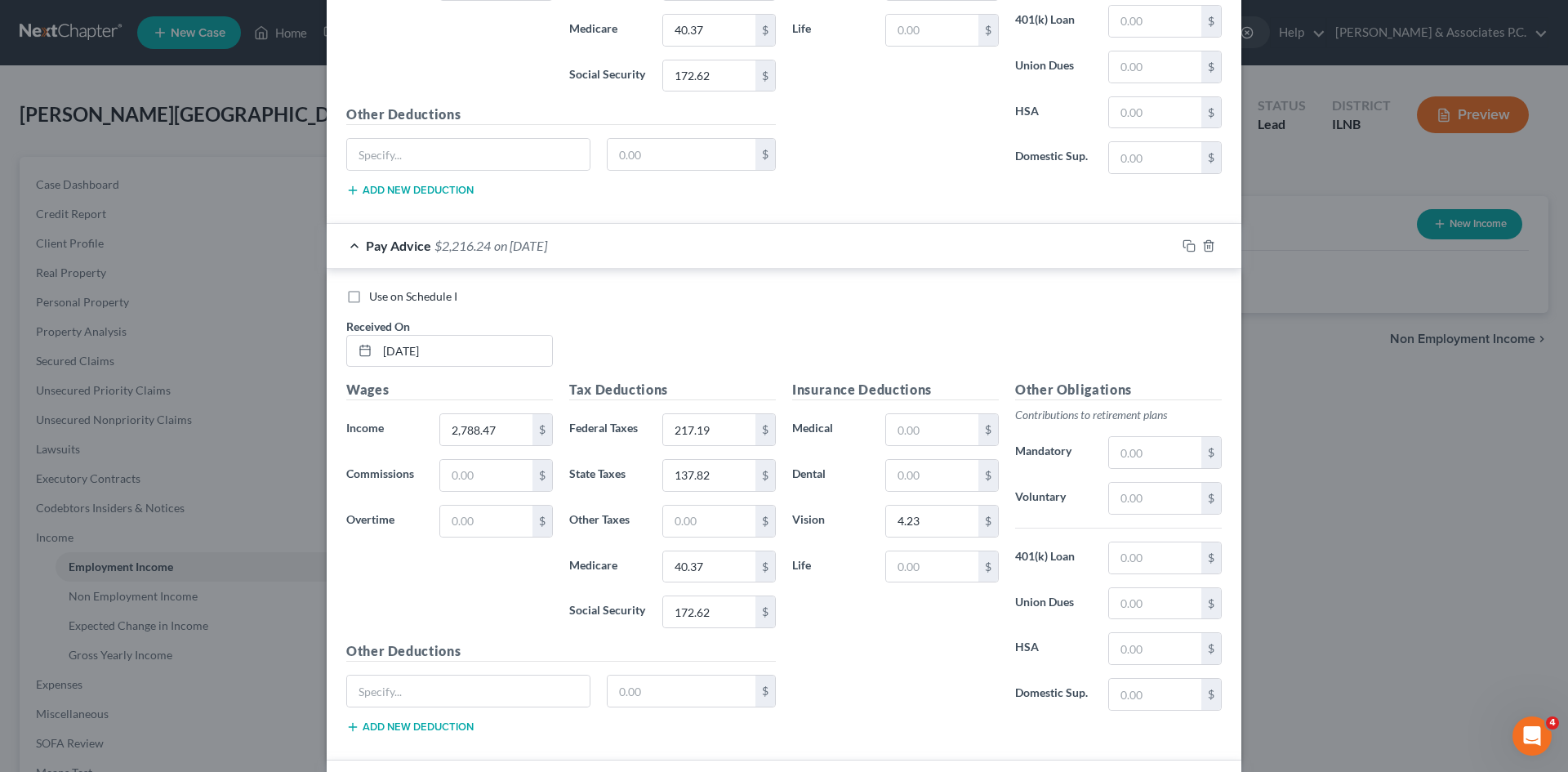
click at [369, 298] on label "Use on Schedule I" at bounding box center [413, 297] width 88 height 17
click at [376, 298] on input "Use on Schedule I" at bounding box center [381, 293] width 11 height 11
checkbox input "true"
checkbox input "false"
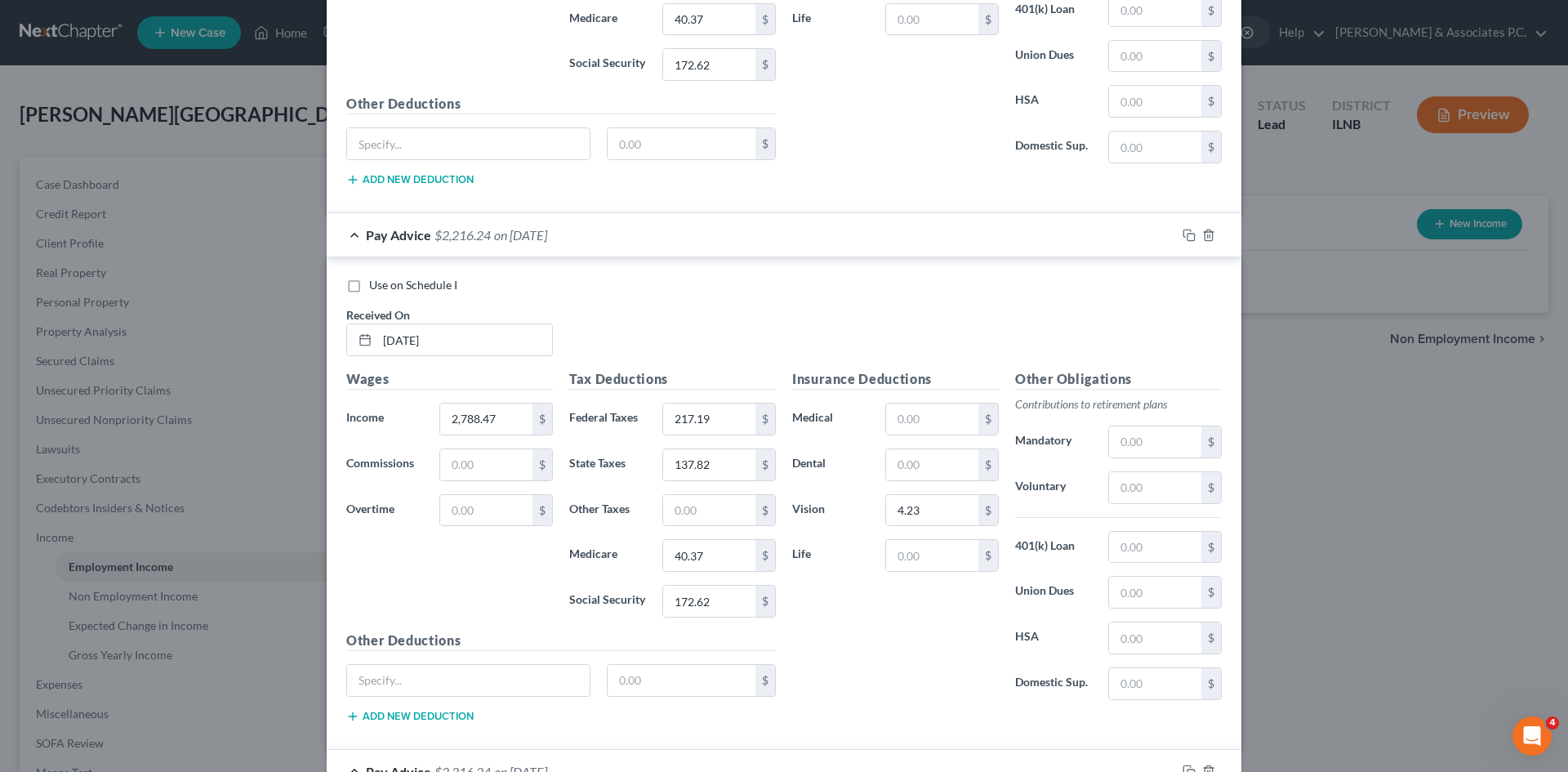
scroll to position [6263, 0]
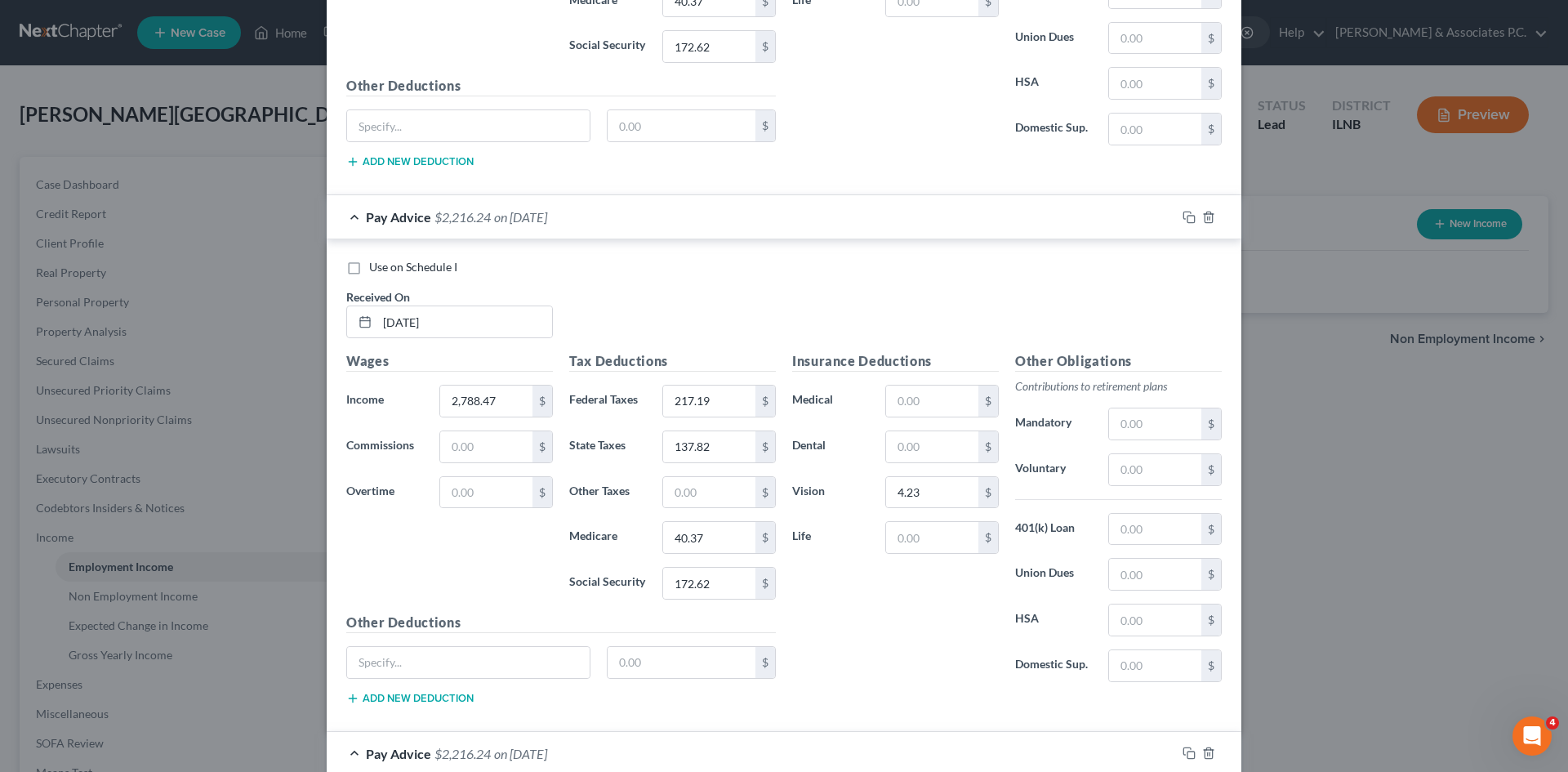
click at [369, 273] on label "Use on Schedule I" at bounding box center [413, 268] width 88 height 17
click at [376, 269] on input "Use on Schedule I" at bounding box center [381, 264] width 11 height 11
checkbox input "true"
checkbox input "false"
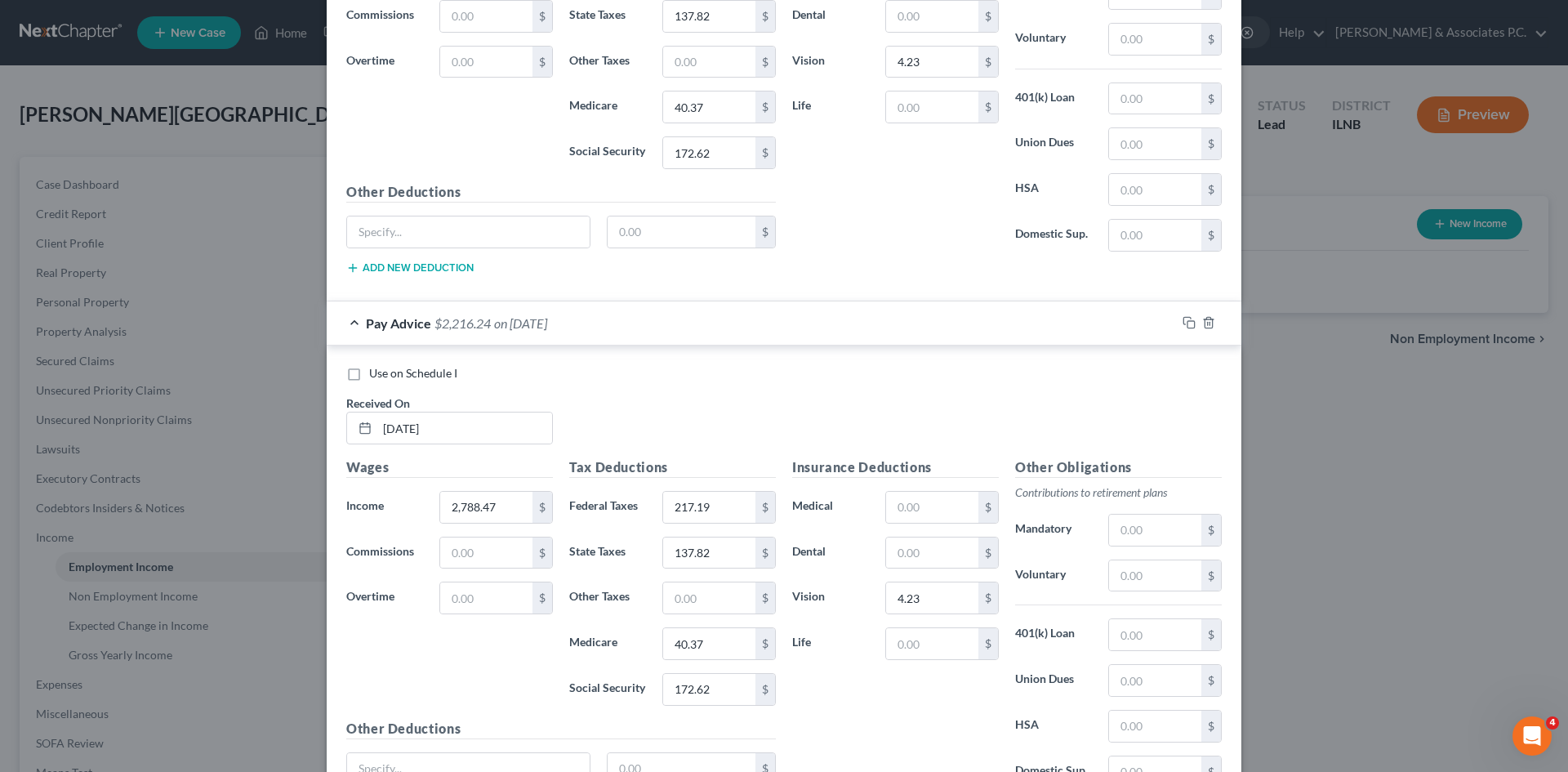
scroll to position [6792, 0]
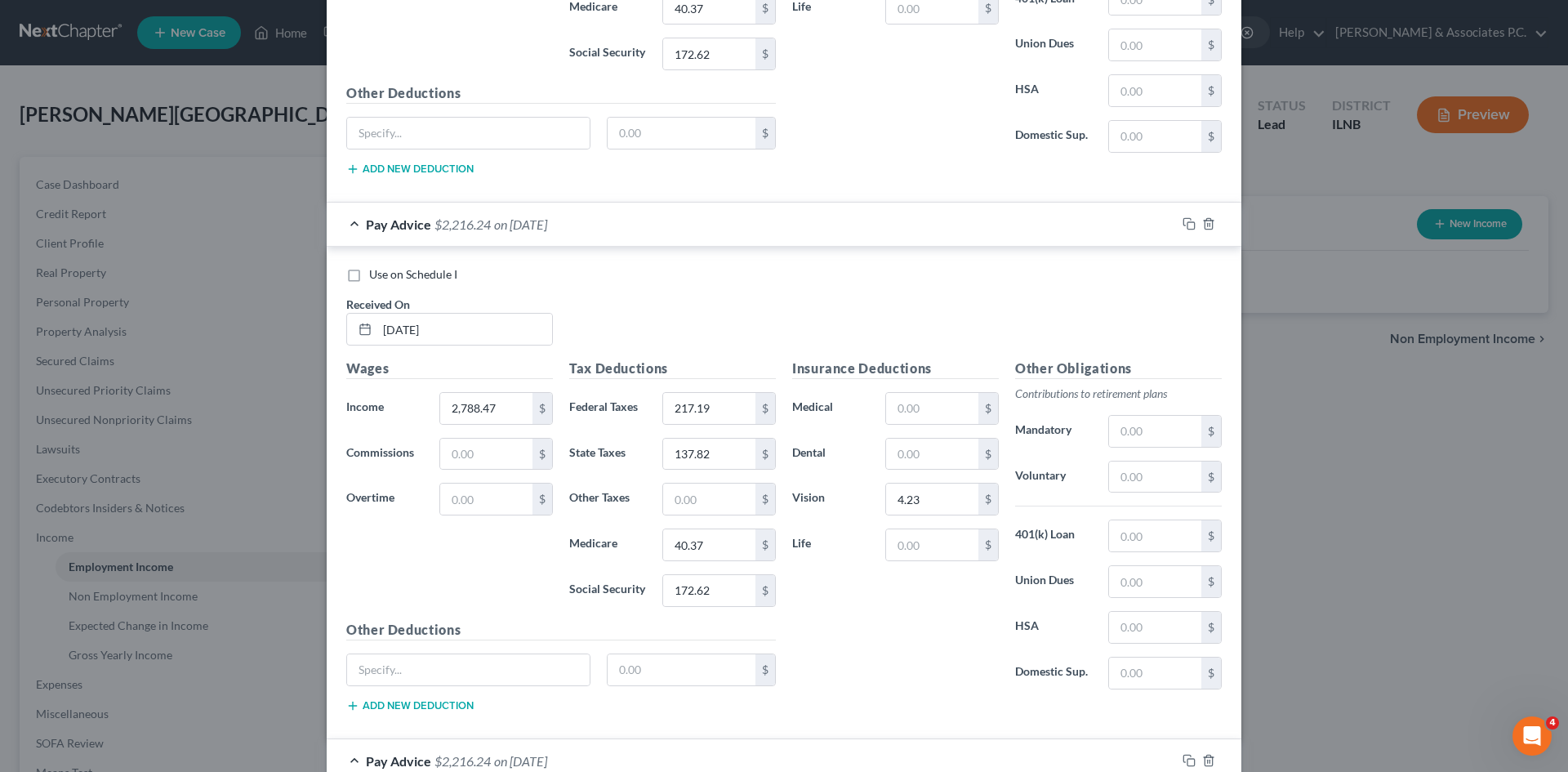
click at [369, 275] on label "Use on Schedule I" at bounding box center [413, 274] width 88 height 17
click at [376, 275] on input "Use on Schedule I" at bounding box center [381, 271] width 11 height 11
checkbox input "true"
checkbox input "false"
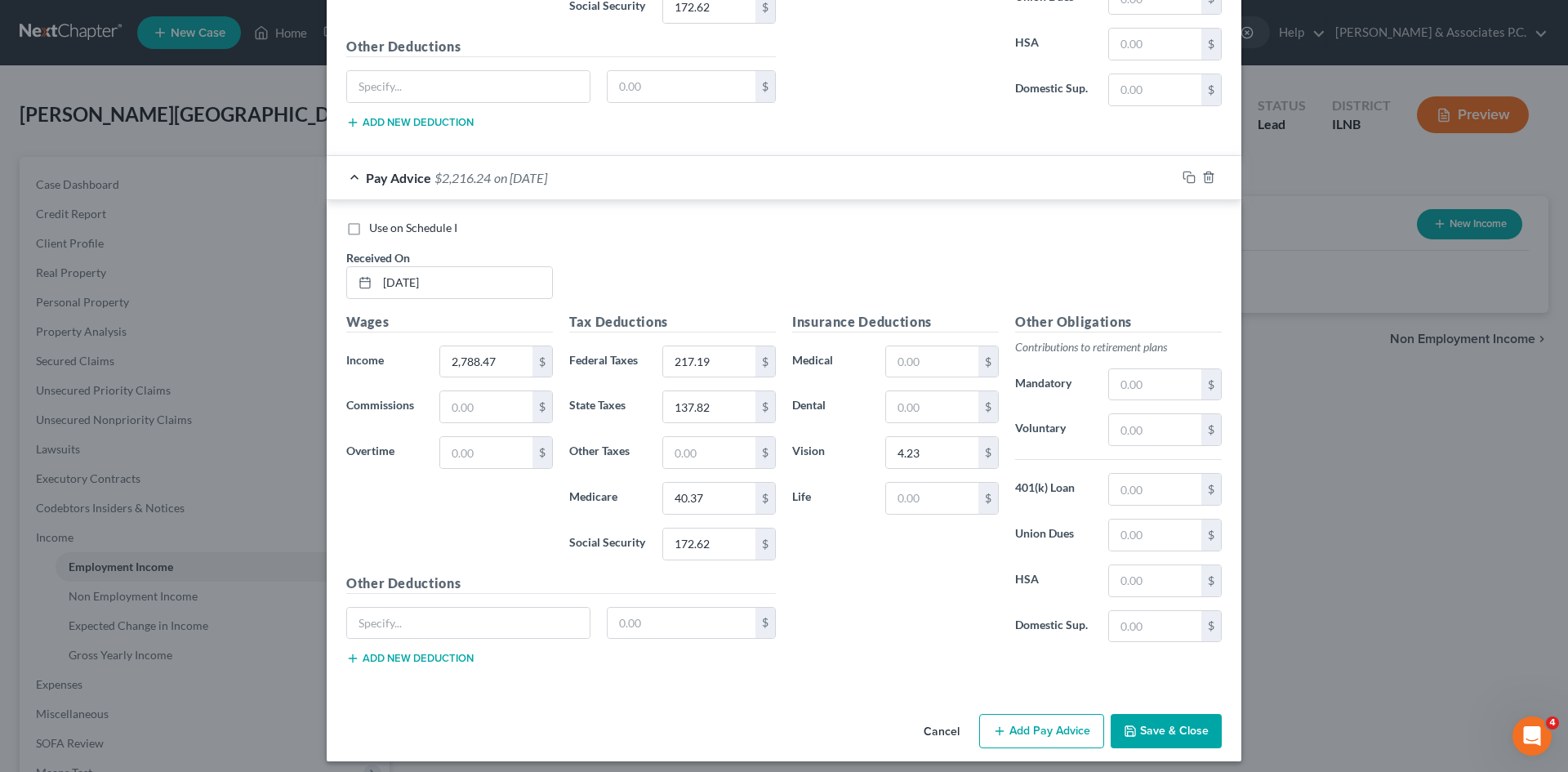
scroll to position [7384, 0]
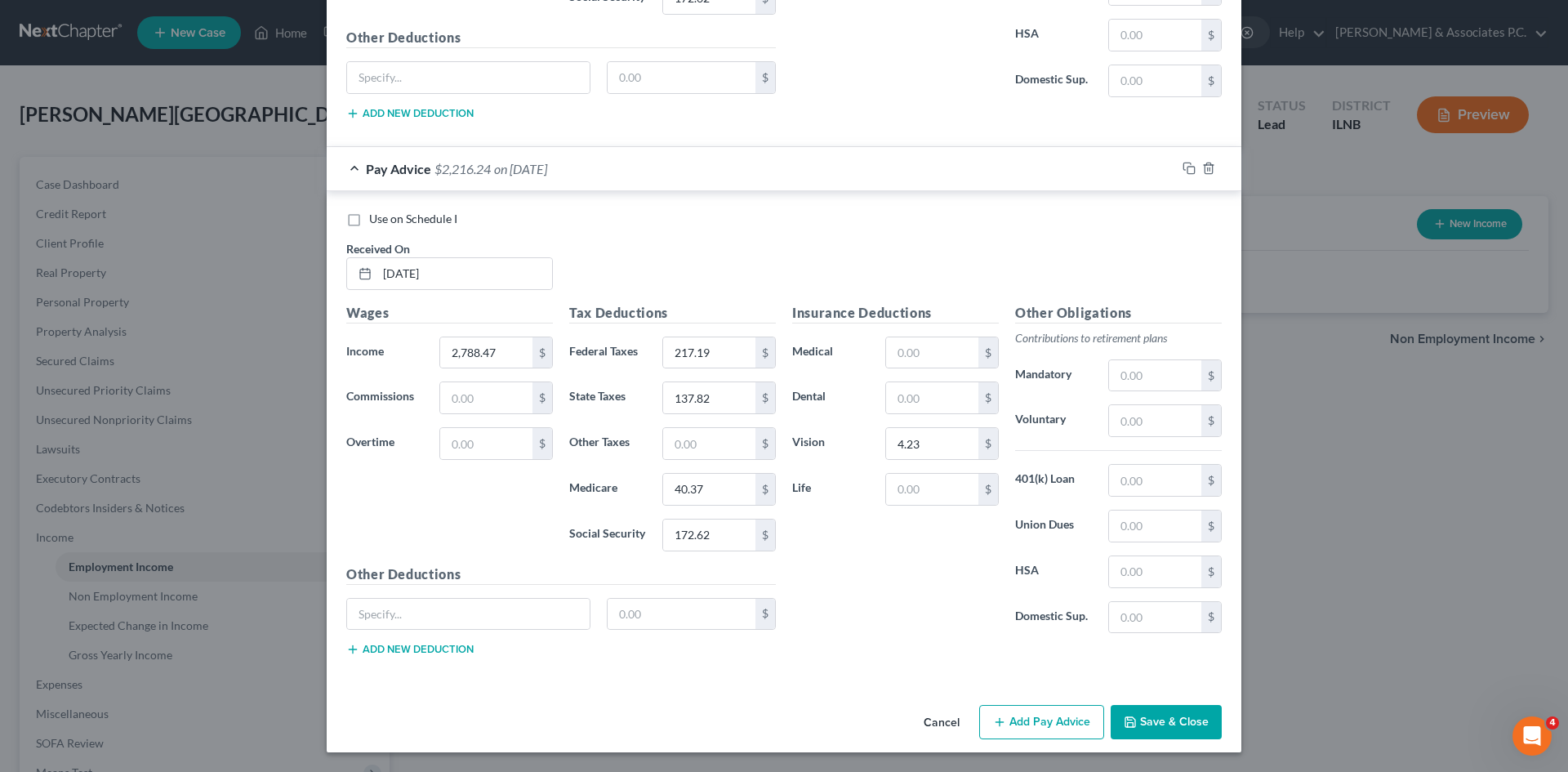
click at [369, 222] on label "Use on Schedule I" at bounding box center [413, 219] width 88 height 17
click at [376, 222] on input "Use on Schedule I" at bounding box center [381, 216] width 11 height 11
checkbox input "true"
checkbox input "false"
click at [777, 726] on button "Save & Close" at bounding box center [1166, 722] width 111 height 34
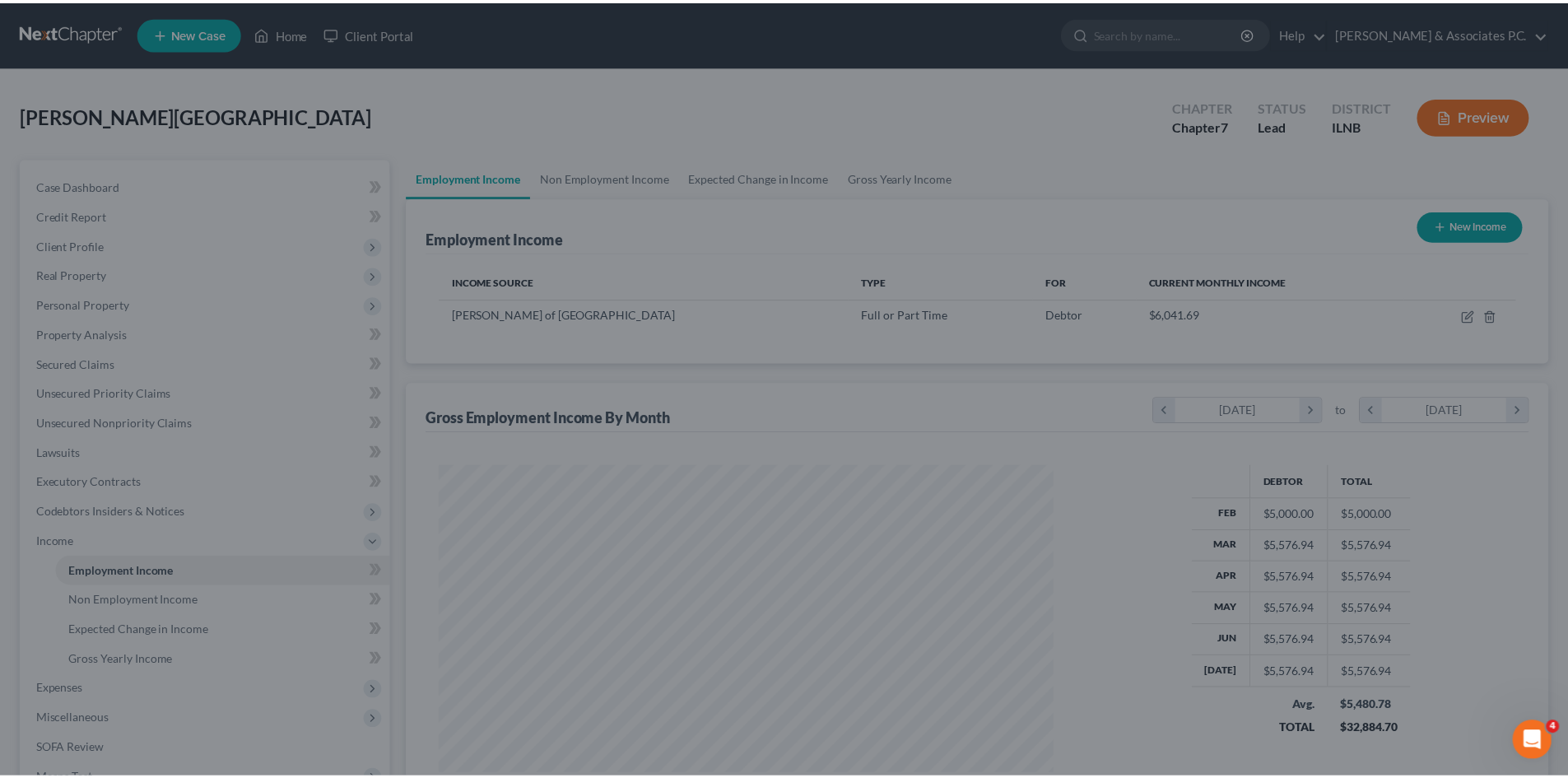
scroll to position [307, 647]
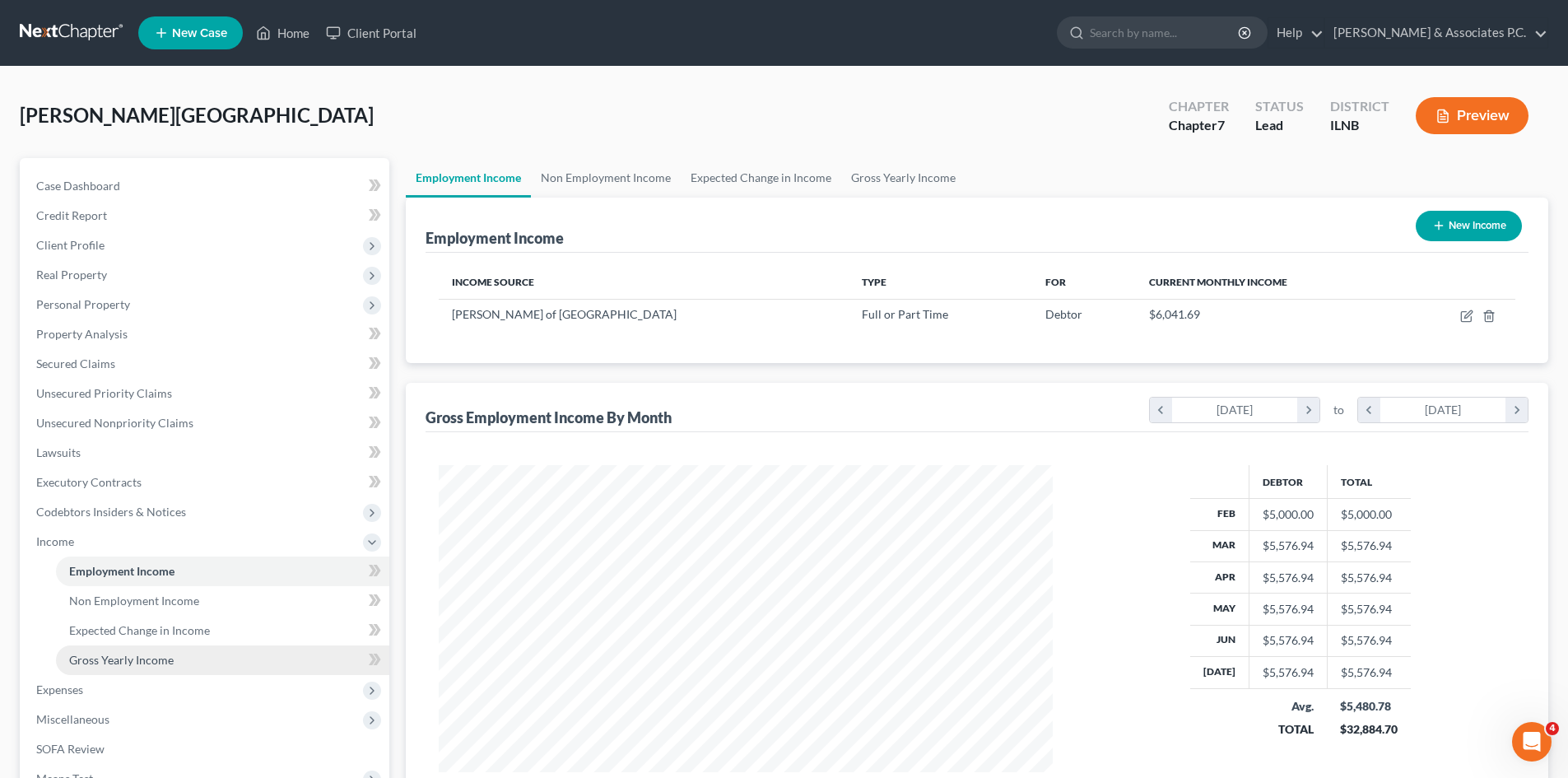
click at [166, 661] on span "Gross Yearly Income" at bounding box center [121, 660] width 104 height 14
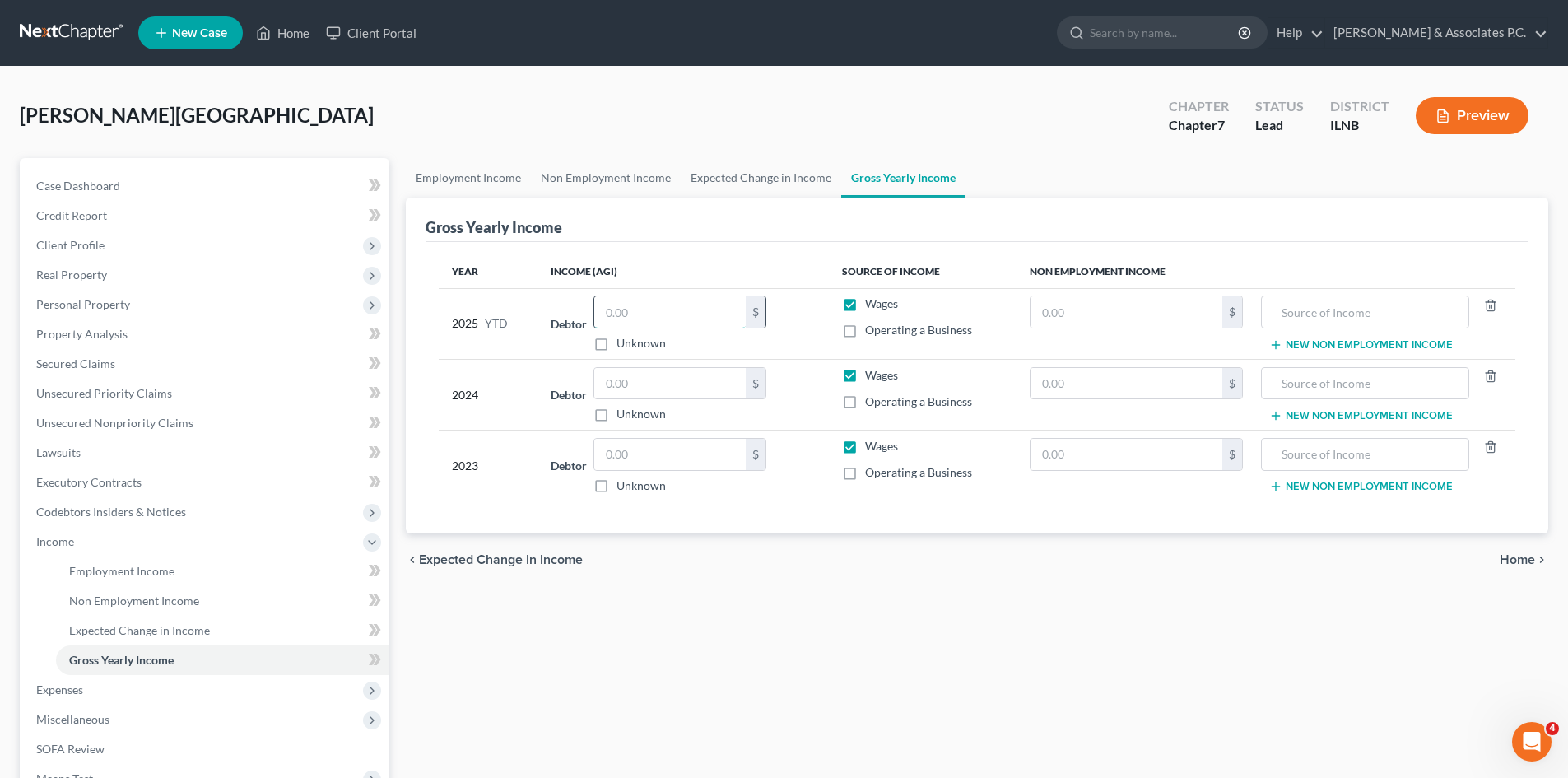
click at [706, 318] on input "text" at bounding box center [669, 312] width 151 height 31
type input "51,391"
click at [783, 323] on input "text" at bounding box center [1364, 312] width 189 height 31
type input "employment"
click at [715, 308] on input "51,391" at bounding box center [669, 312] width 151 height 31
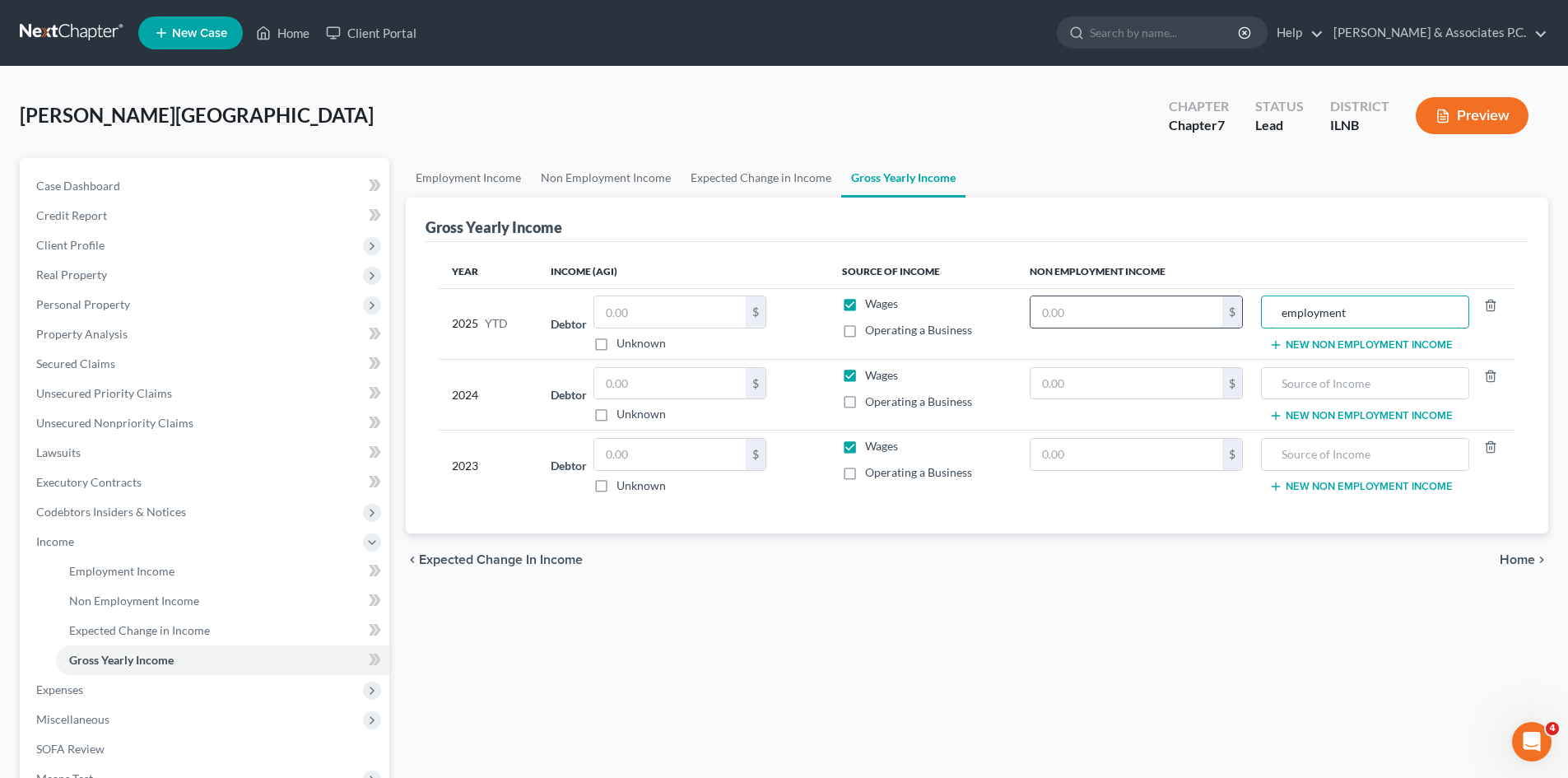
drag, startPoint x: 1398, startPoint y: 317, endPoint x: 1109, endPoint y: 314, distance: 289.0
click at [783, 314] on tr "2025 YTD Debtor $ Unknown Balance Undetermined $ Unknown Wages Operating a Busi…" at bounding box center [977, 323] width 1077 height 71
click at [650, 455] on input "text" at bounding box center [669, 454] width 151 height 31
type input "51,391"
click at [783, 467] on input "text" at bounding box center [1364, 454] width 189 height 31
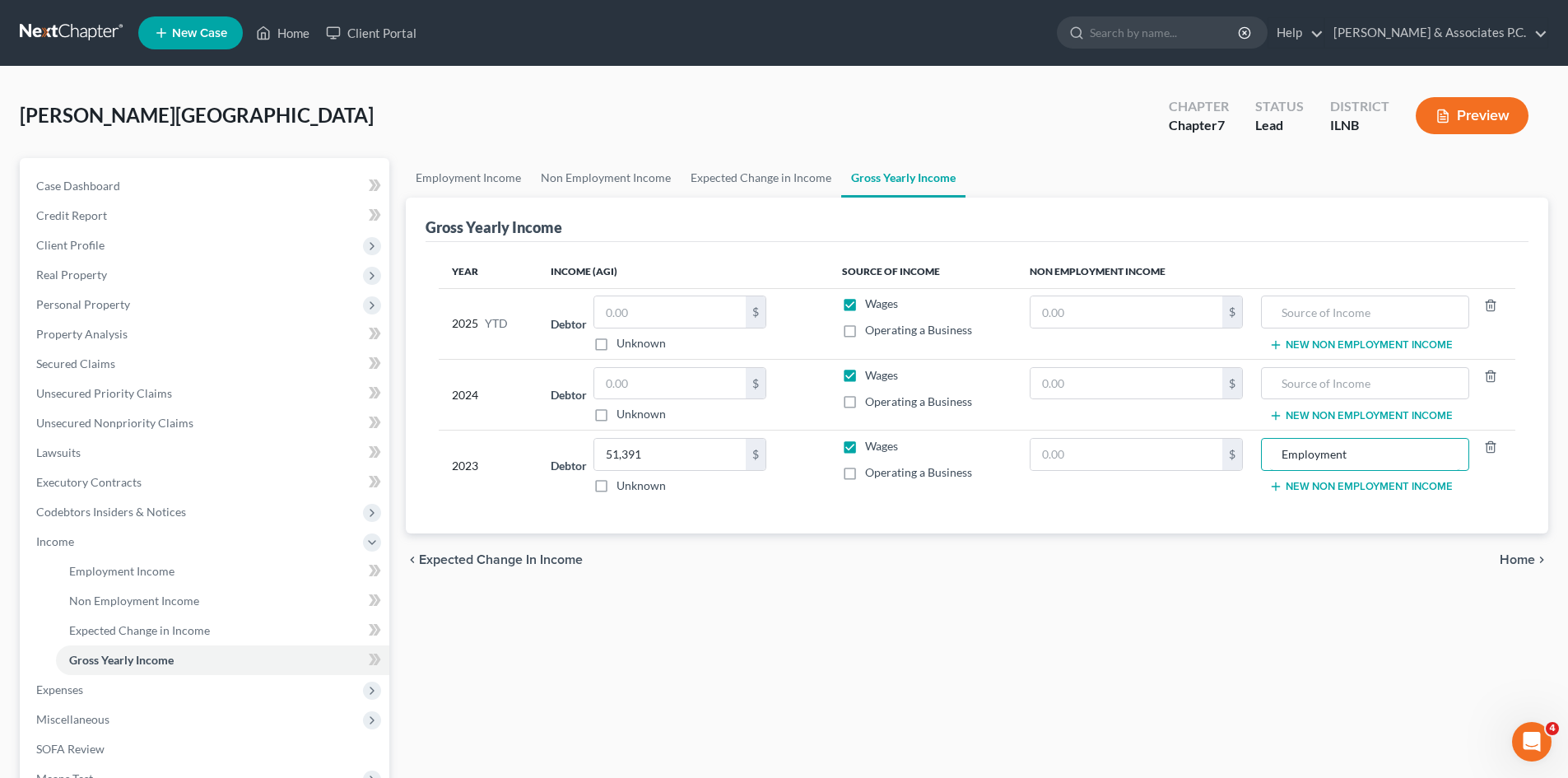
type input "Employment"
click at [642, 389] on input "text" at bounding box center [669, 383] width 151 height 31
type input "55,923"
click at [783, 392] on input "text" at bounding box center [1364, 383] width 189 height 31
type input "Employ,ent"
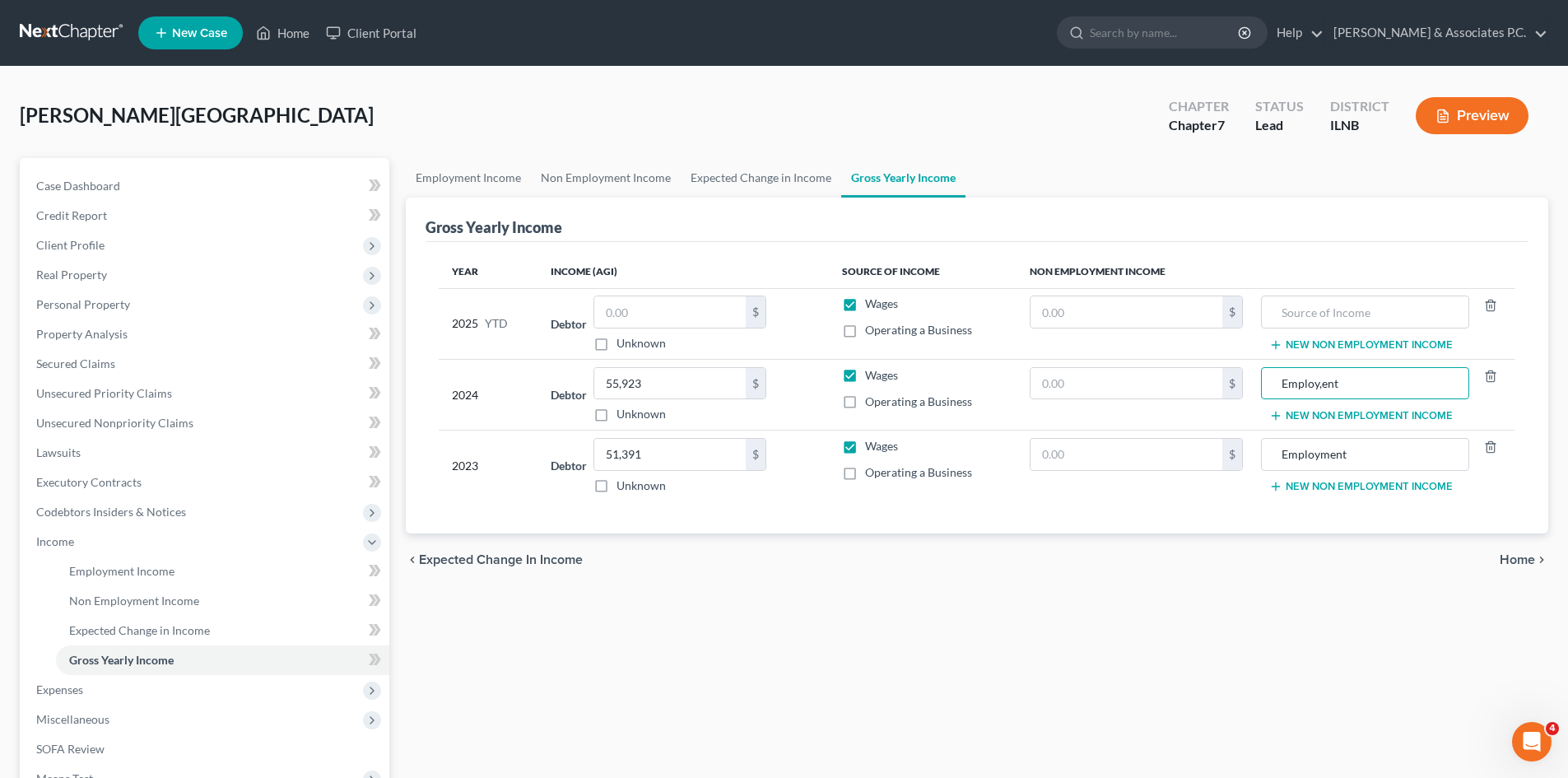
click at [616, 339] on label "Unknown" at bounding box center [641, 344] width 50 height 17
click at [623, 339] on input "Unknown" at bounding box center [628, 340] width 11 height 11
checkbox input "true"
type input "0.00"
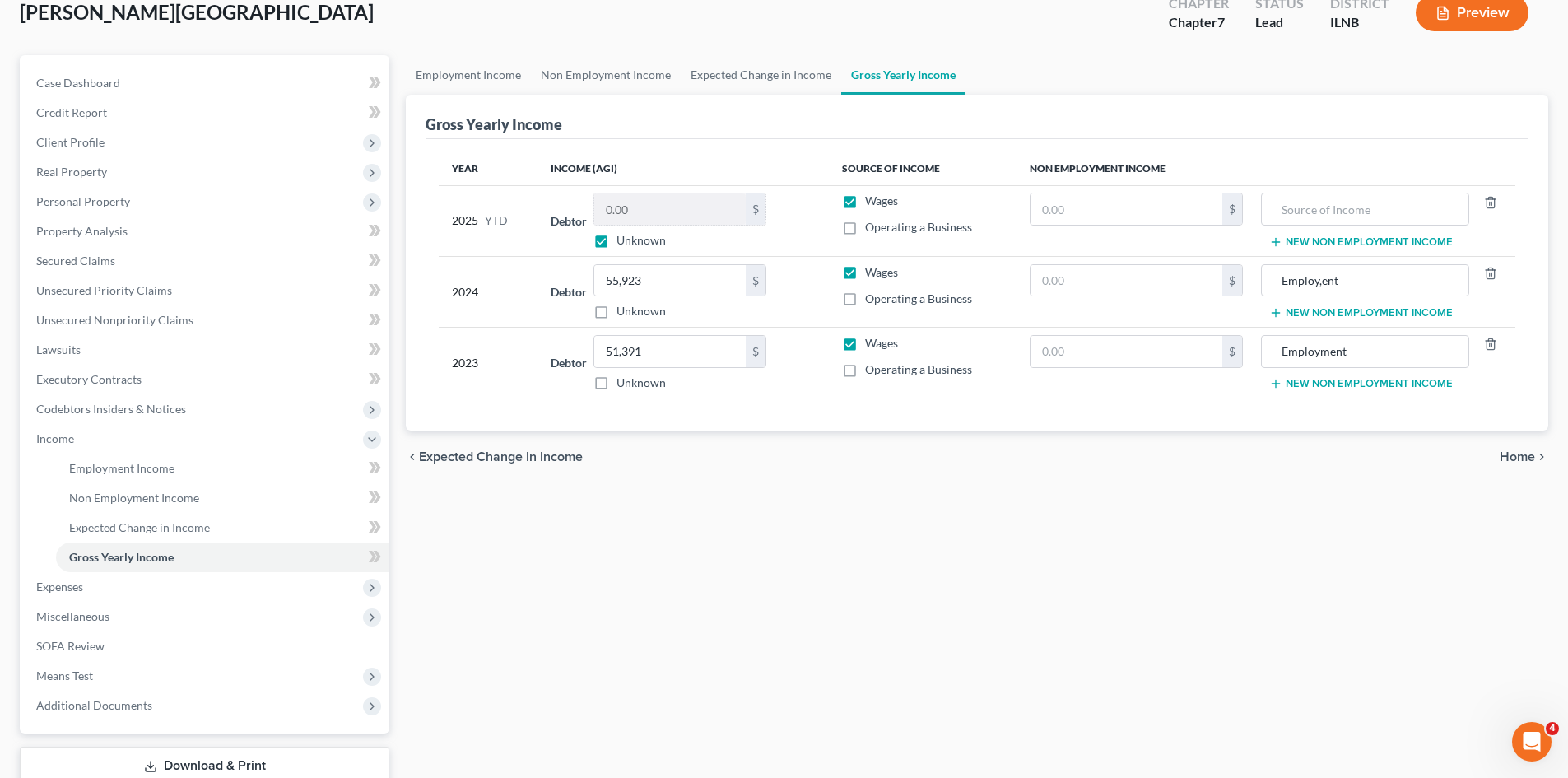
scroll to position [105, 0]
click at [616, 242] on label "Unknown" at bounding box center [641, 238] width 50 height 17
click at [623, 240] on input "Unknown" at bounding box center [628, 234] width 11 height 11
click at [616, 242] on label "Unknown" at bounding box center [641, 238] width 50 height 17
click at [623, 240] on input "Unknown" at bounding box center [628, 234] width 11 height 11
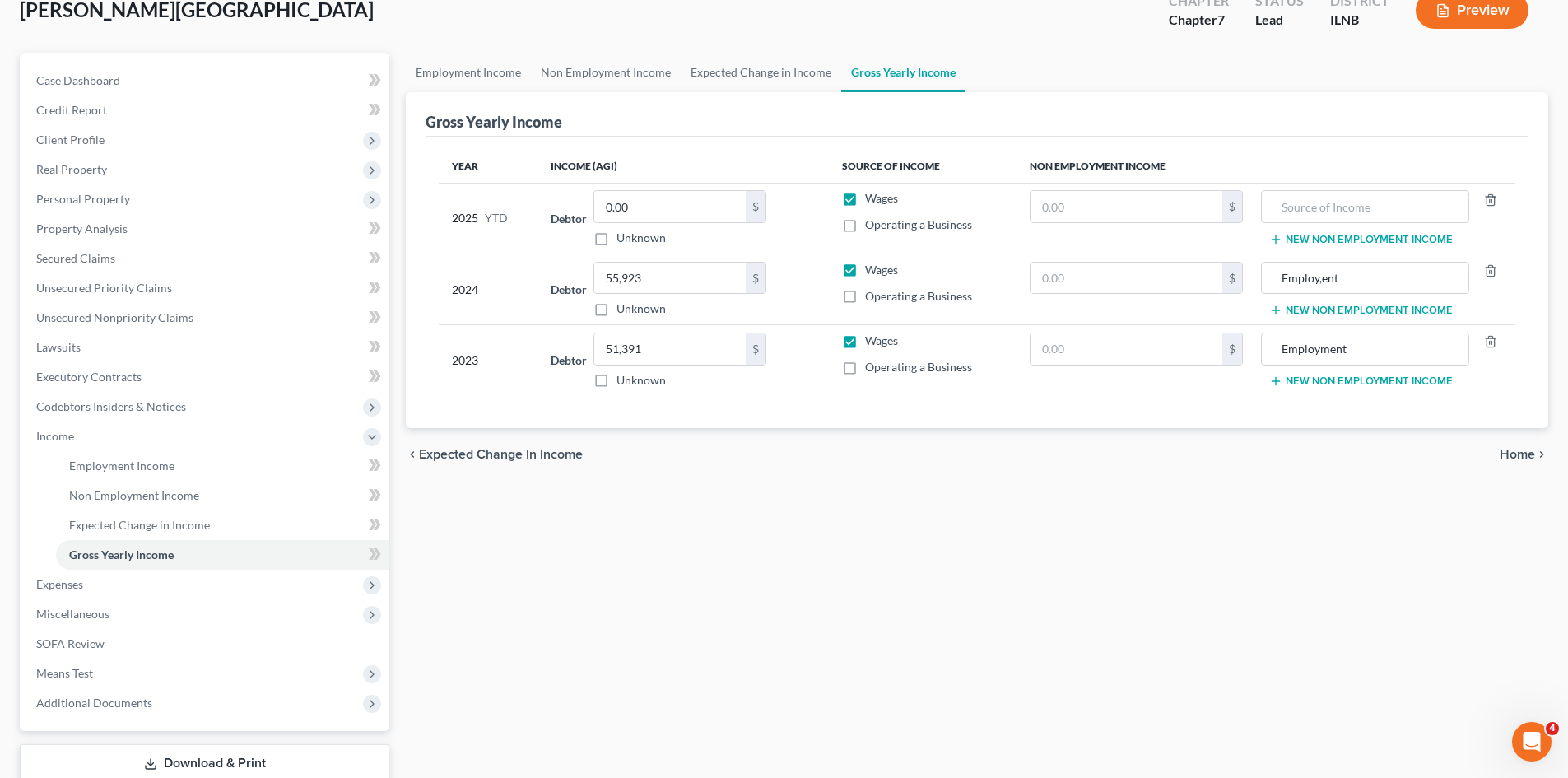
checkbox input "true"
click at [102, 591] on span "Expenses" at bounding box center [206, 584] width 366 height 29
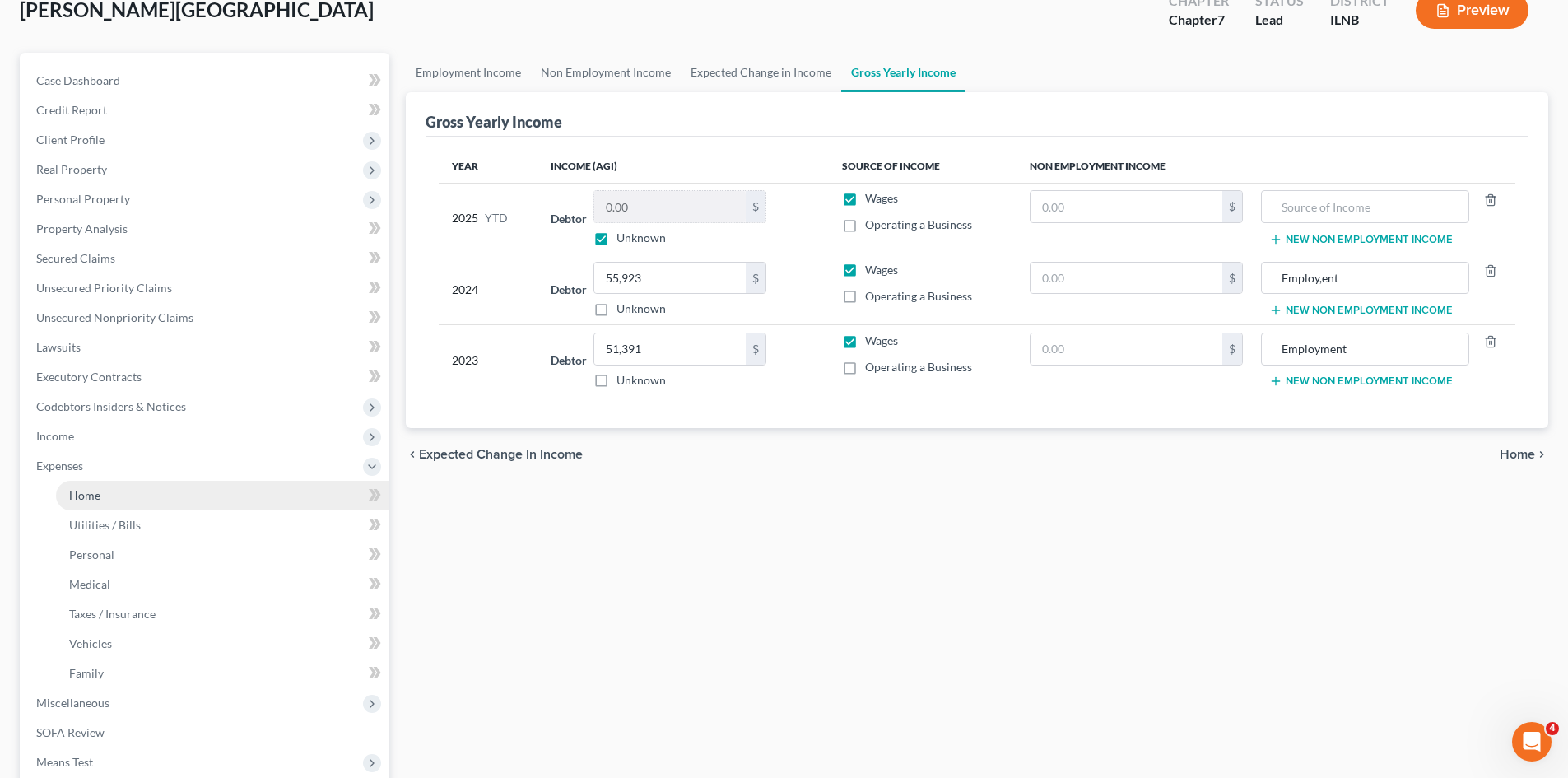
click at [101, 502] on link "Home" at bounding box center [223, 495] width 333 height 29
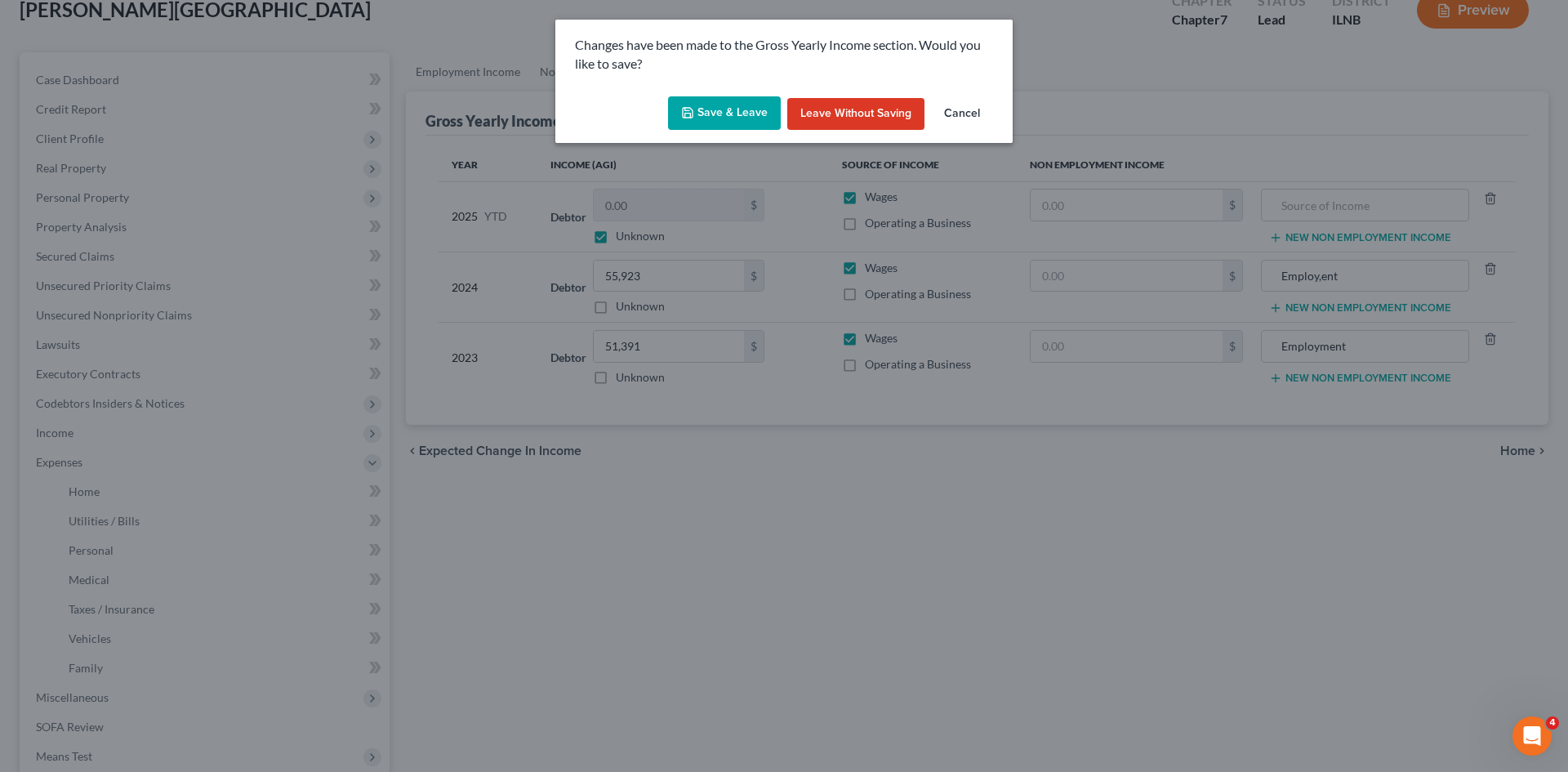
click at [768, 113] on button "Save & Leave" at bounding box center [724, 113] width 113 height 34
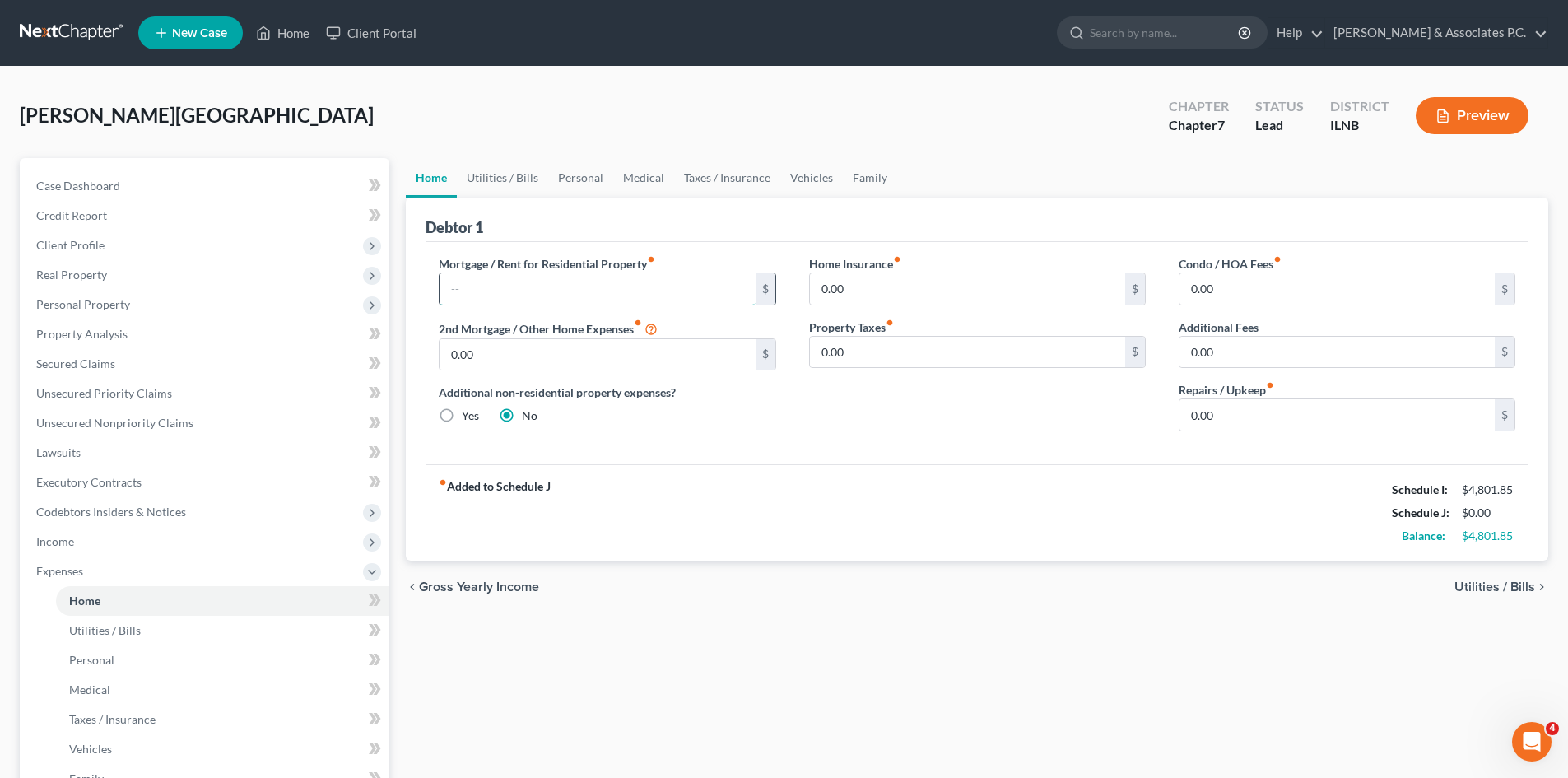
click at [700, 283] on input "text" at bounding box center [596, 288] width 315 height 31
click at [638, 284] on input "text" at bounding box center [596, 288] width 315 height 31
click at [54, 542] on span "Income" at bounding box center [55, 541] width 38 height 14
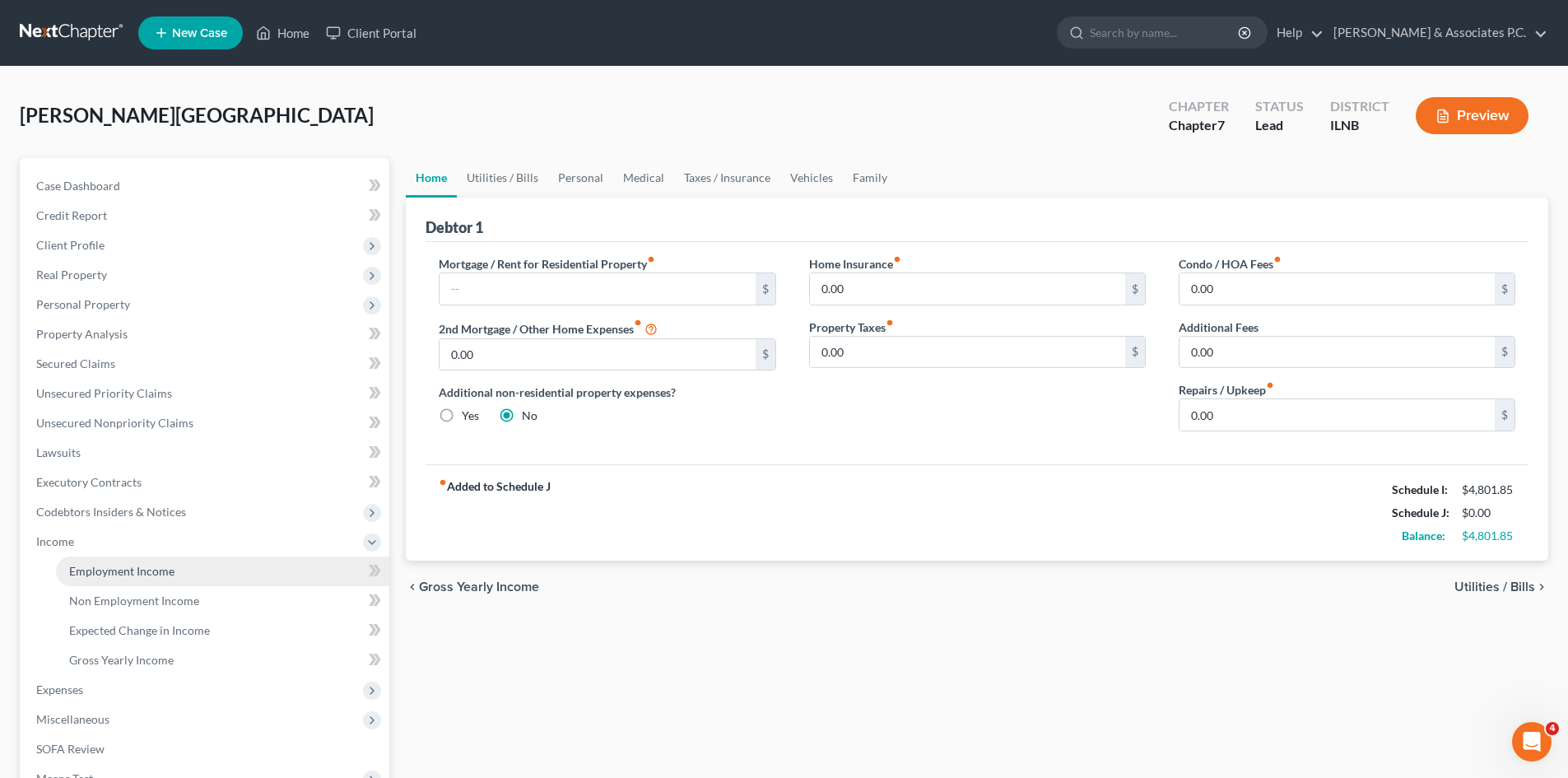
click at [95, 572] on span "Employment Income" at bounding box center [121, 570] width 105 height 14
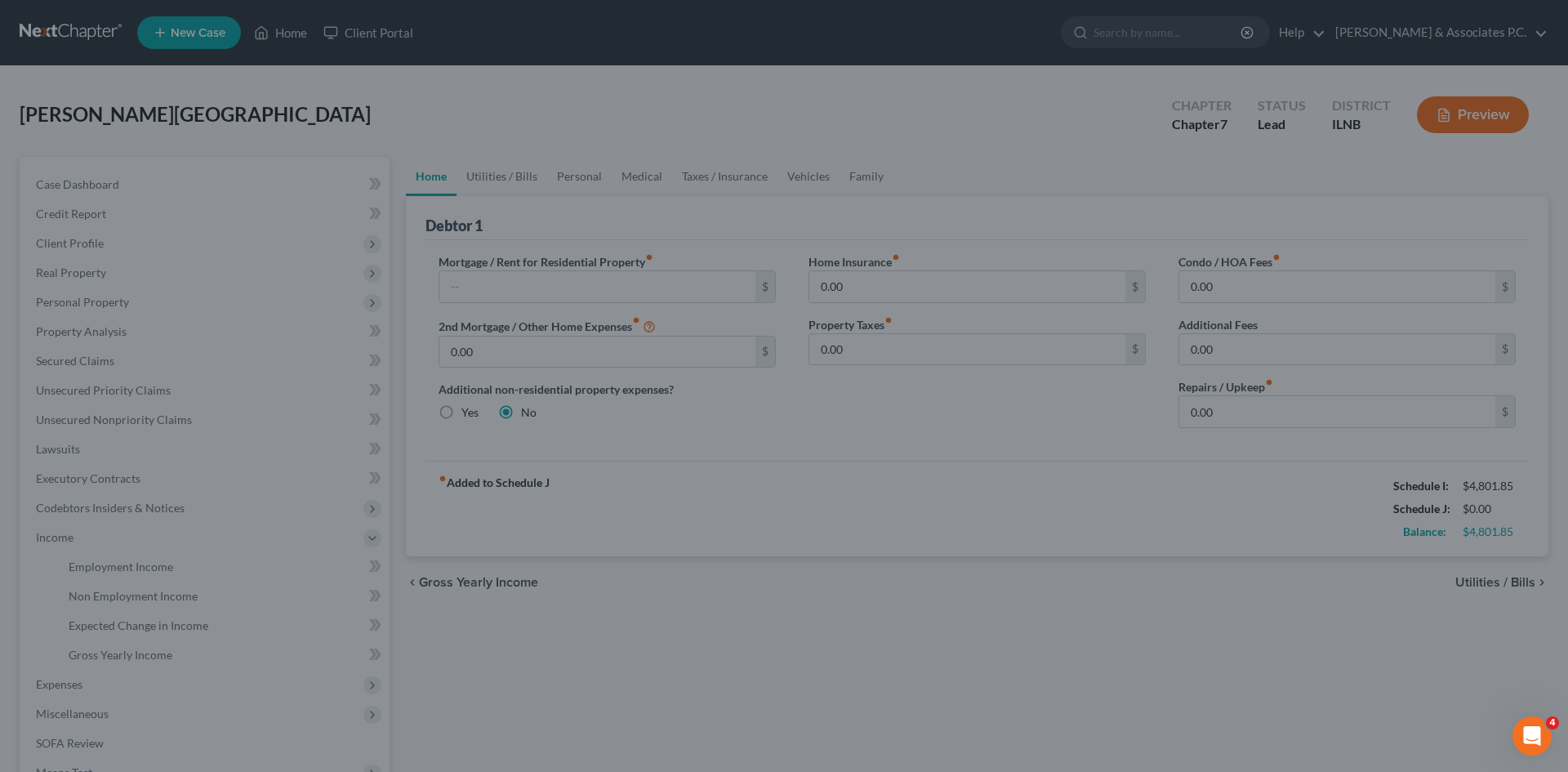
click at [95, 568] on div at bounding box center [784, 386] width 1568 height 772
click at [204, 415] on div at bounding box center [784, 386] width 1568 height 772
click at [209, 428] on div at bounding box center [784, 386] width 1568 height 772
drag, startPoint x: 1520, startPoint y: 83, endPoint x: 1513, endPoint y: 40, distance: 43.6
click at [777, 79] on div at bounding box center [784, 386] width 1568 height 772
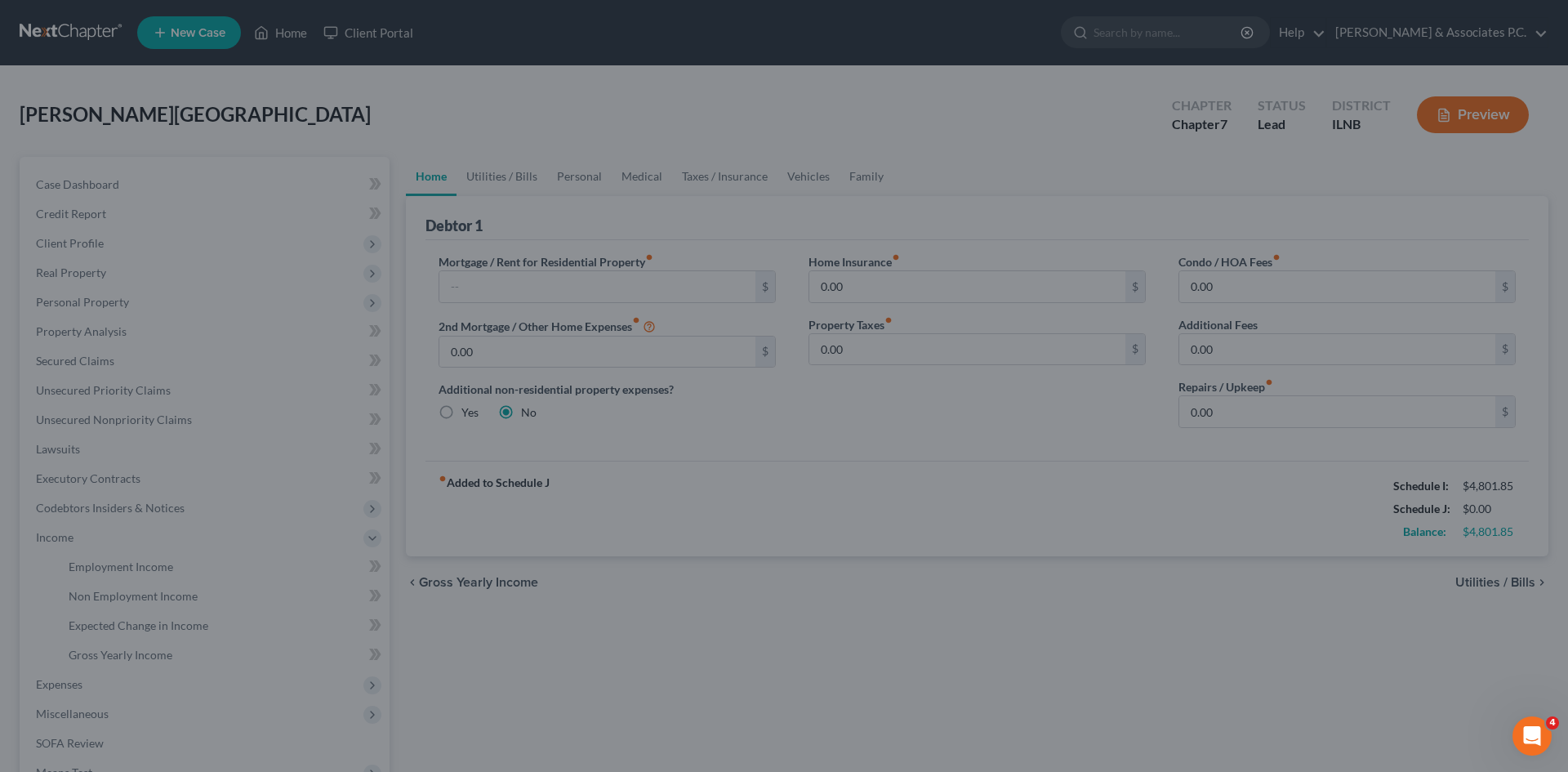
click at [777, 283] on div at bounding box center [784, 386] width 1568 height 772
drag, startPoint x: 1103, startPoint y: 283, endPoint x: 1030, endPoint y: 299, distance: 74.7
click at [777, 284] on div at bounding box center [784, 386] width 1568 height 772
click at [103, 470] on div at bounding box center [784, 386] width 1568 height 772
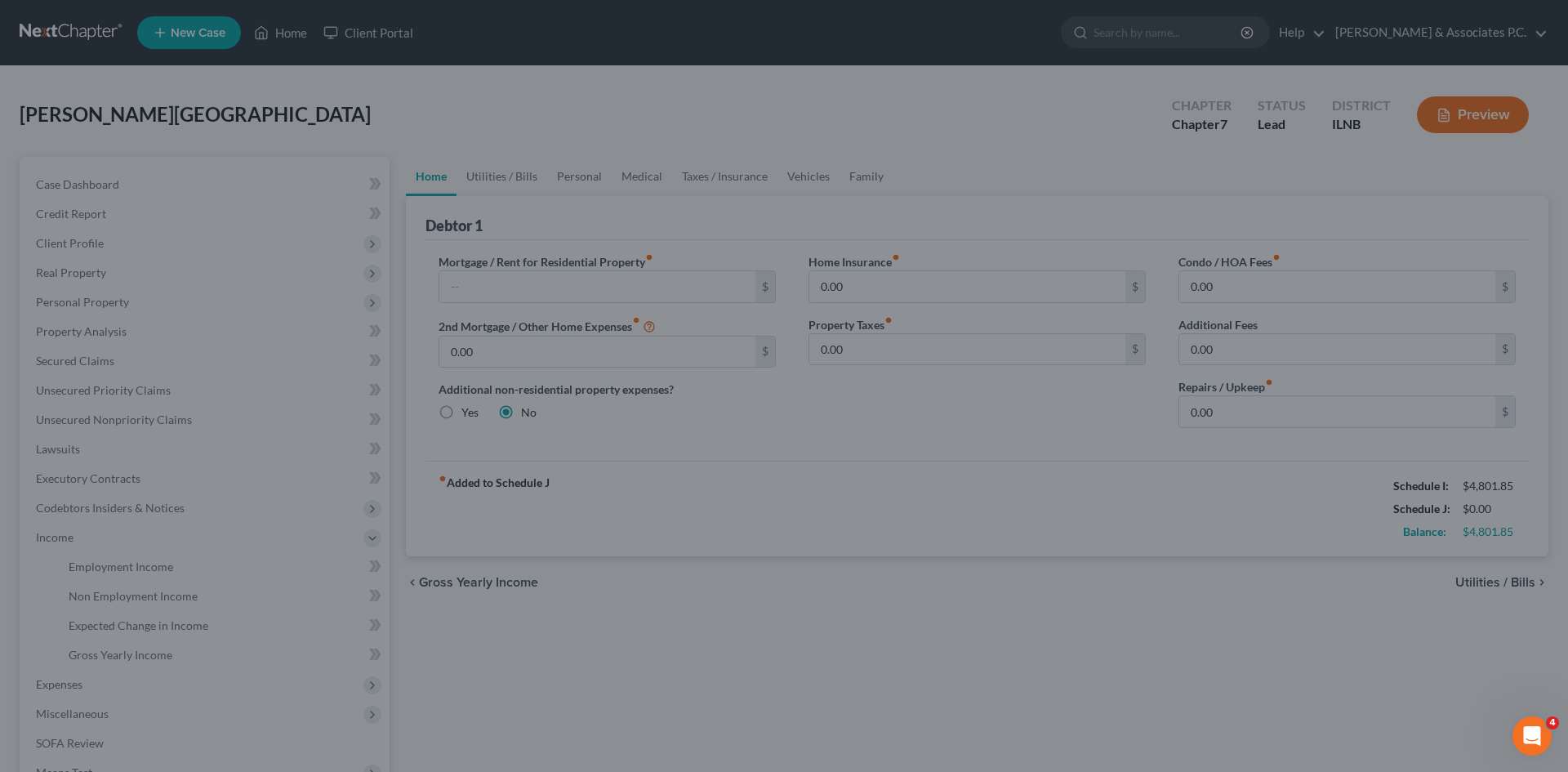
click at [212, 41] on div at bounding box center [784, 386] width 1568 height 772
click at [777, 732] on icon "Open Intercom Messenger" at bounding box center [1533, 736] width 27 height 27
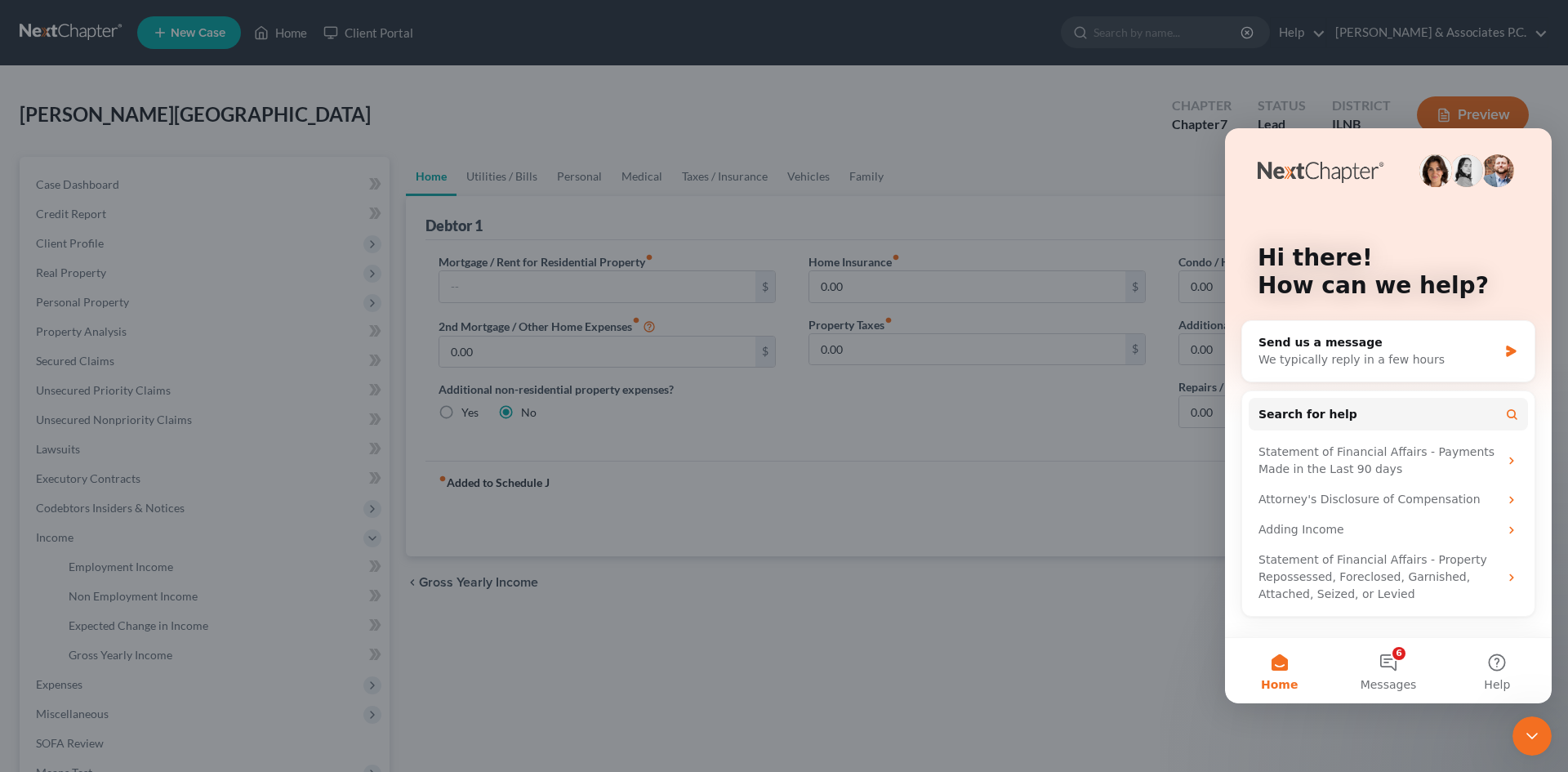
click at [777, 156] on div at bounding box center [784, 386] width 1568 height 772
click at [777, 669] on button "Home" at bounding box center [1280, 670] width 108 height 65
click at [777, 659] on div at bounding box center [784, 386] width 1568 height 772
click at [777, 644] on div at bounding box center [784, 386] width 1568 height 772
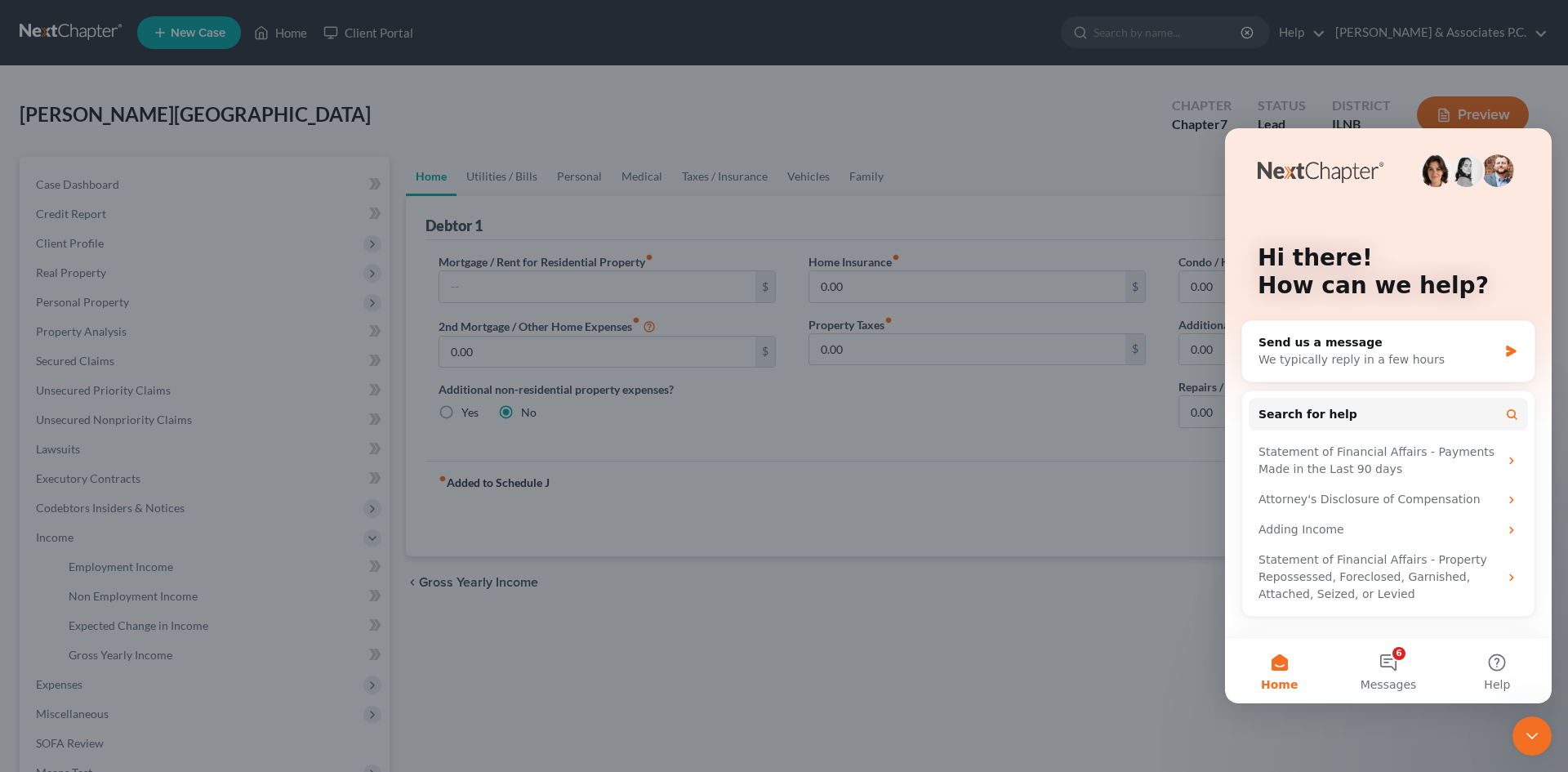
click at [777, 640] on div at bounding box center [784, 386] width 1568 height 772
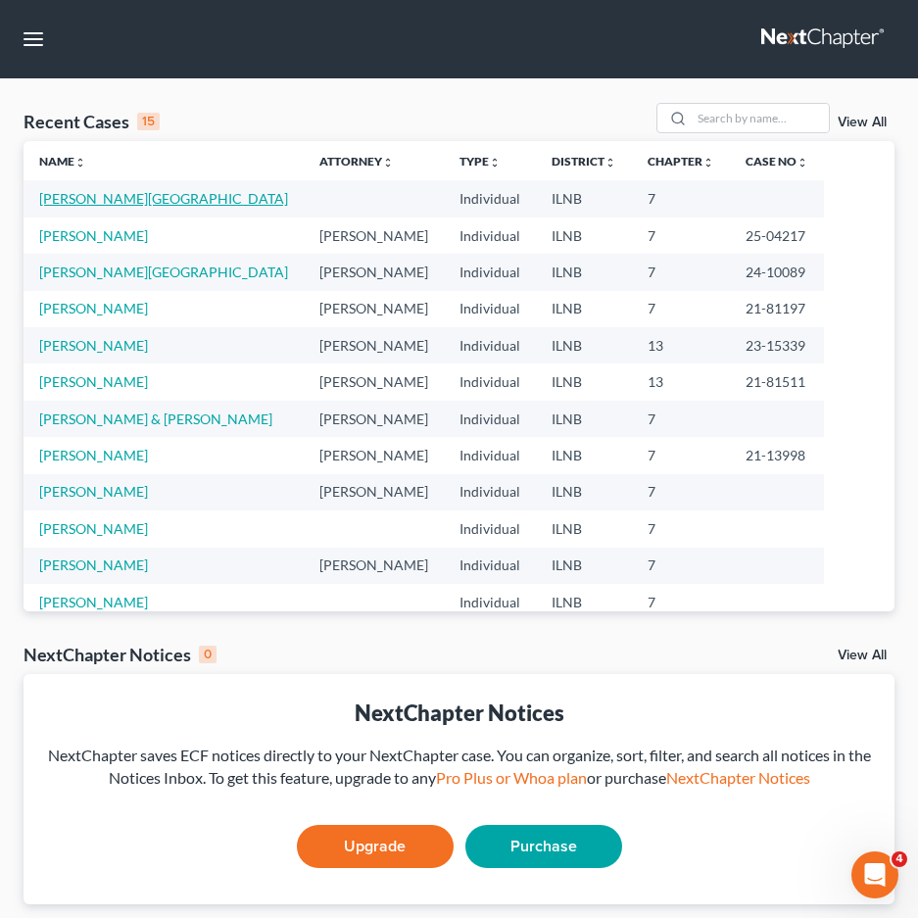
click at [88, 193] on link "Lenz, Austin" at bounding box center [163, 198] width 249 height 17
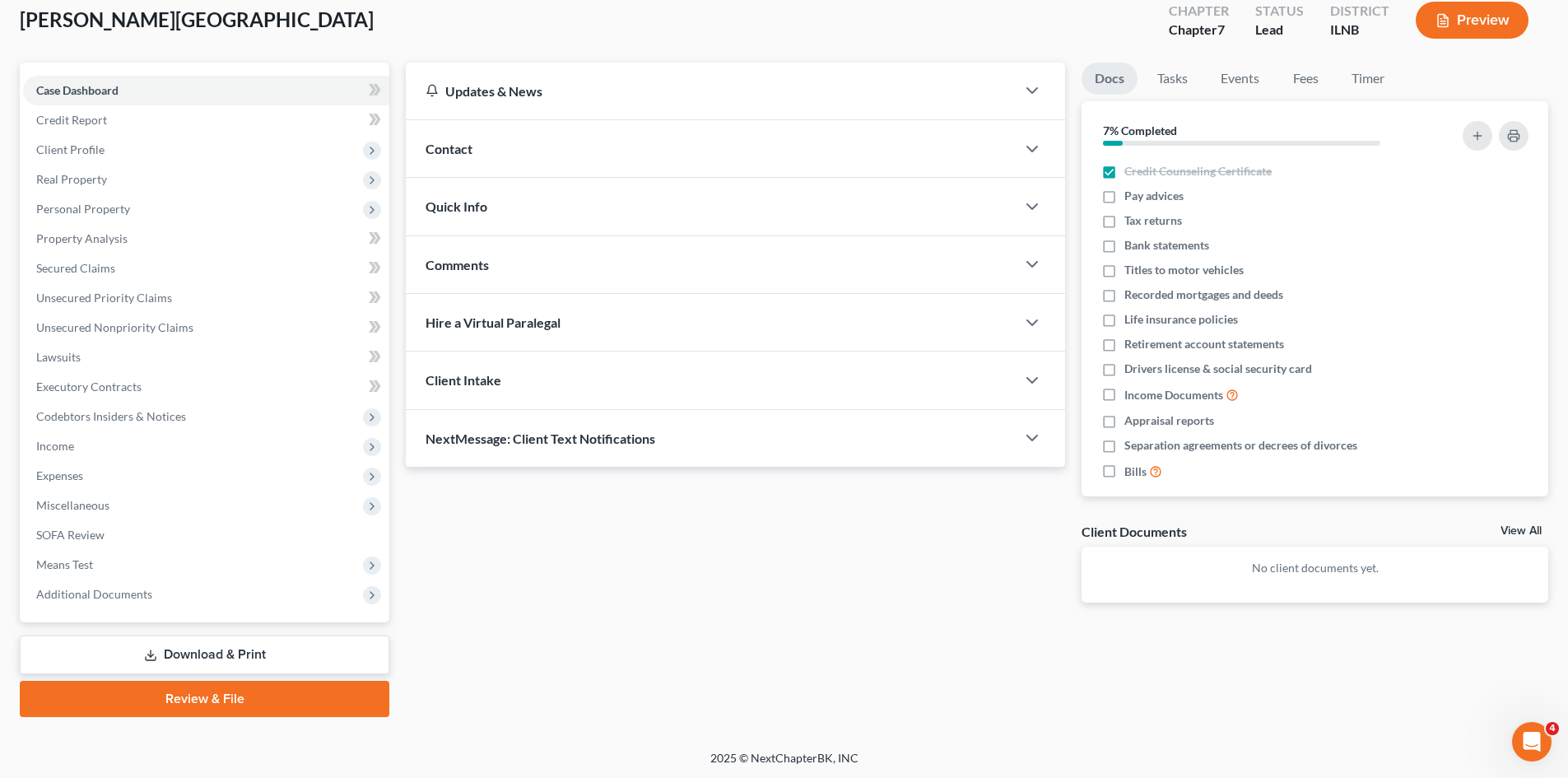
scroll to position [97, 0]
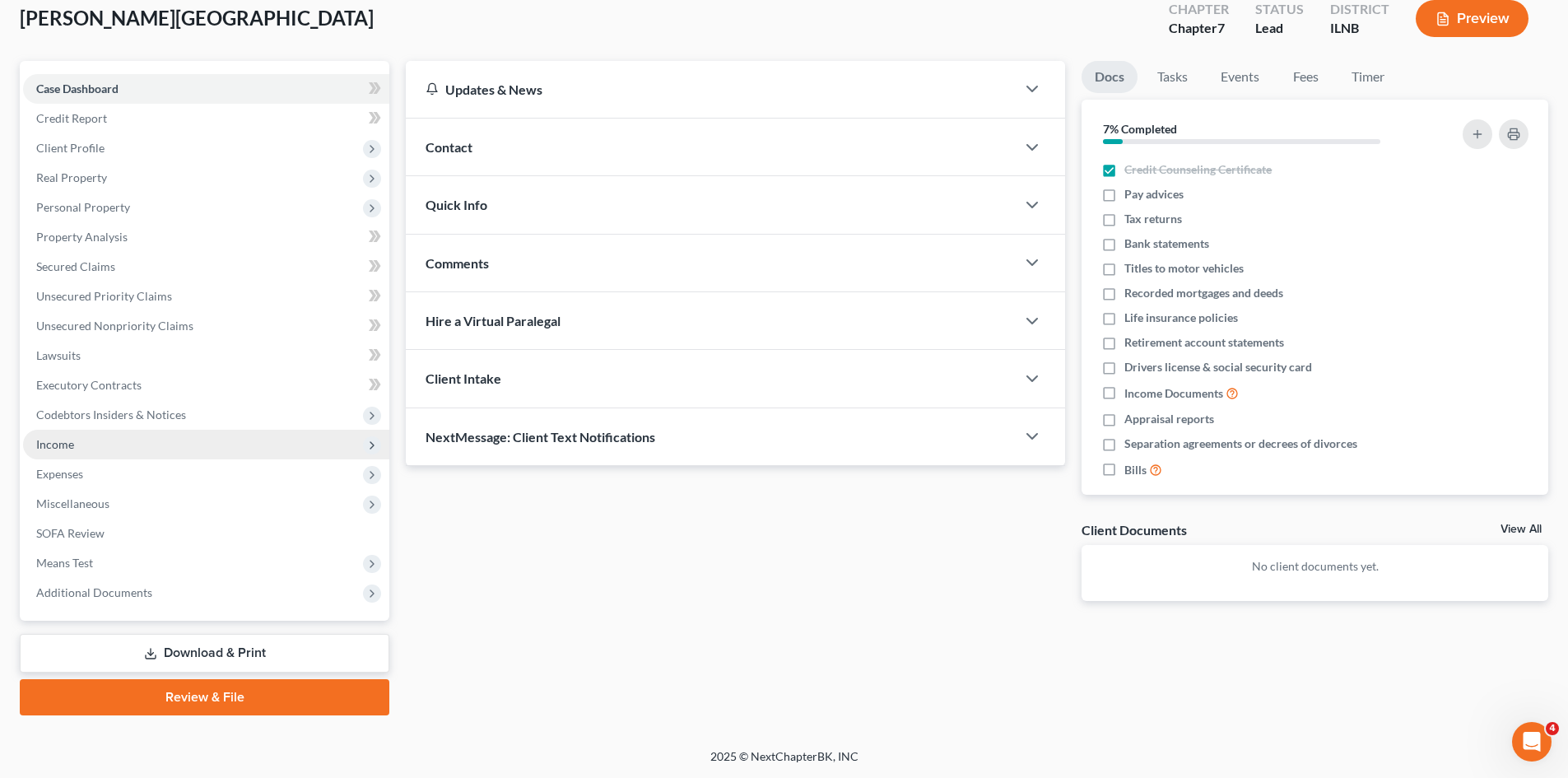
click at [70, 445] on span "Income" at bounding box center [55, 444] width 38 height 14
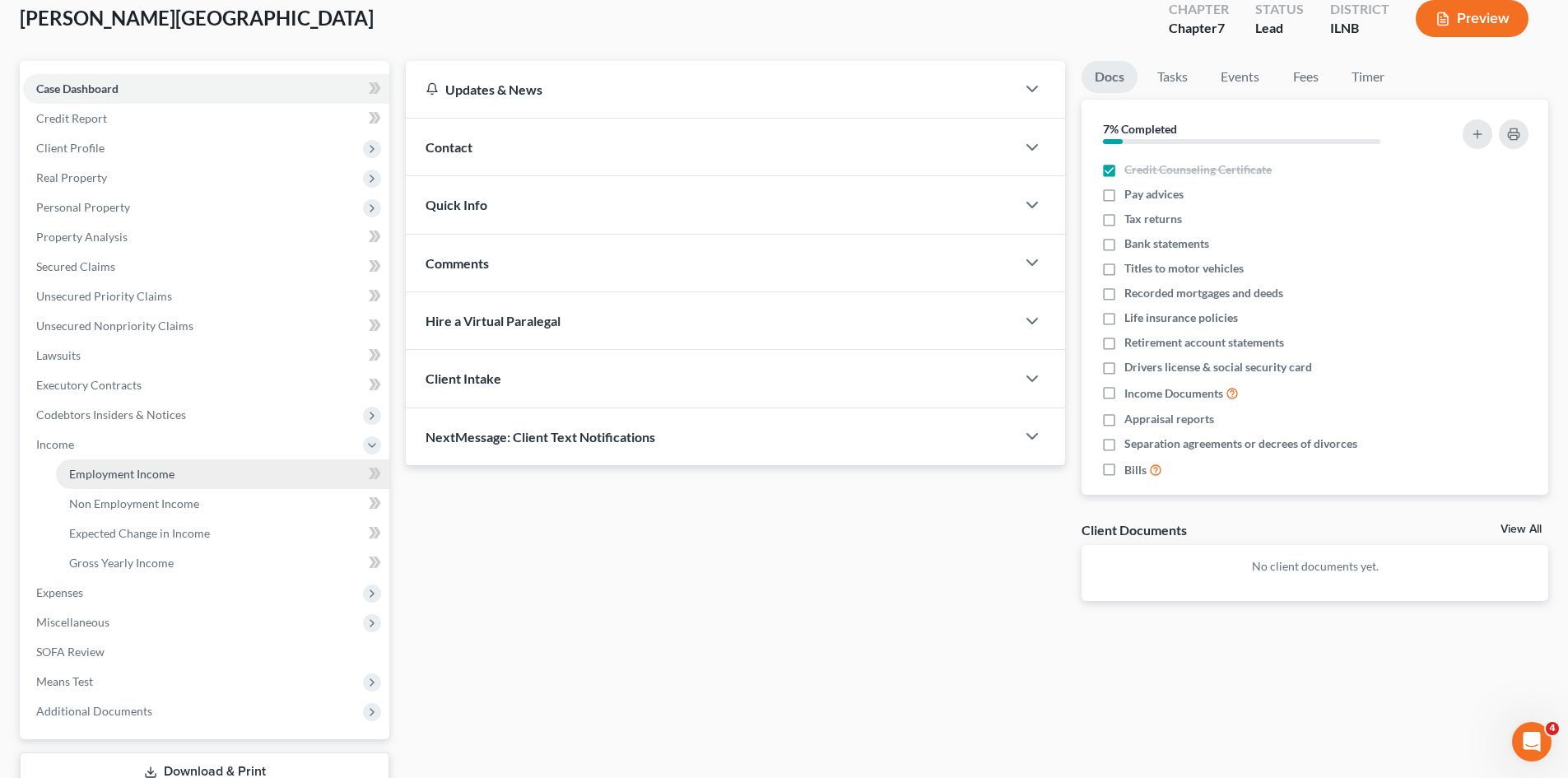
click at [84, 471] on span "Employment Income" at bounding box center [121, 474] width 105 height 14
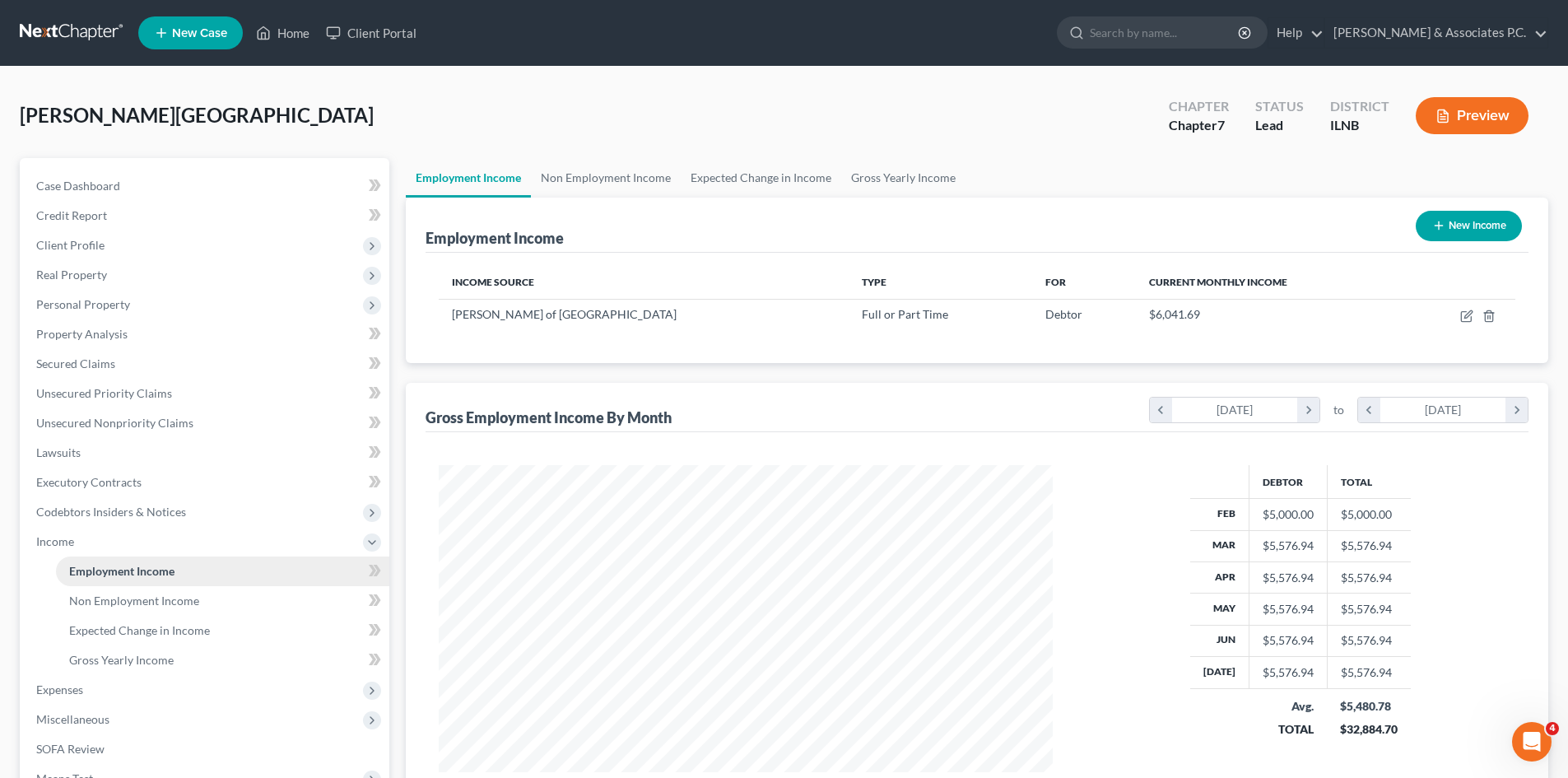
scroll to position [307, 647]
click at [114, 566] on span "Employment Income" at bounding box center [121, 570] width 105 height 14
click at [71, 693] on span "Expenses" at bounding box center [60, 689] width 47 height 14
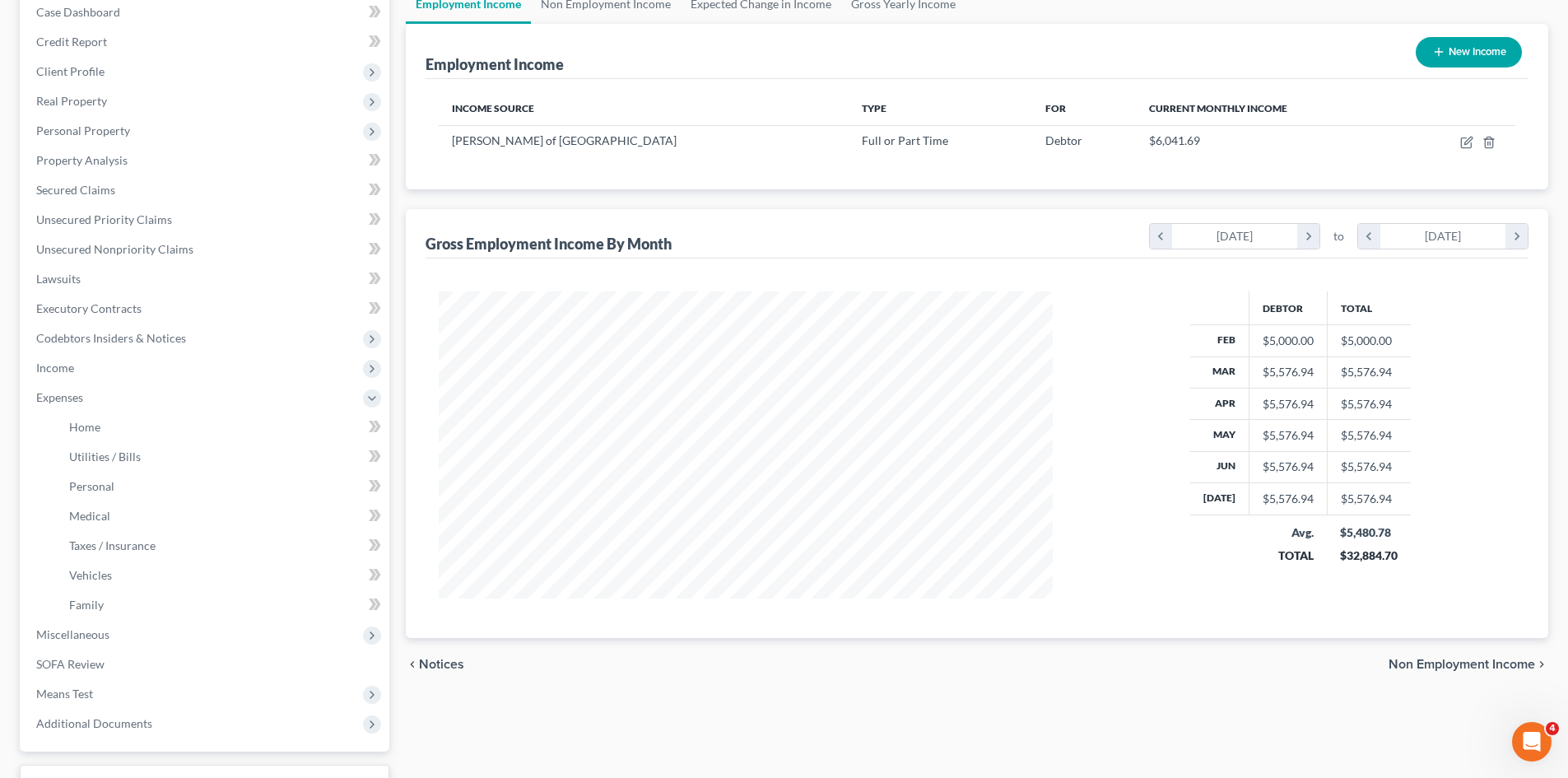
scroll to position [181, 0]
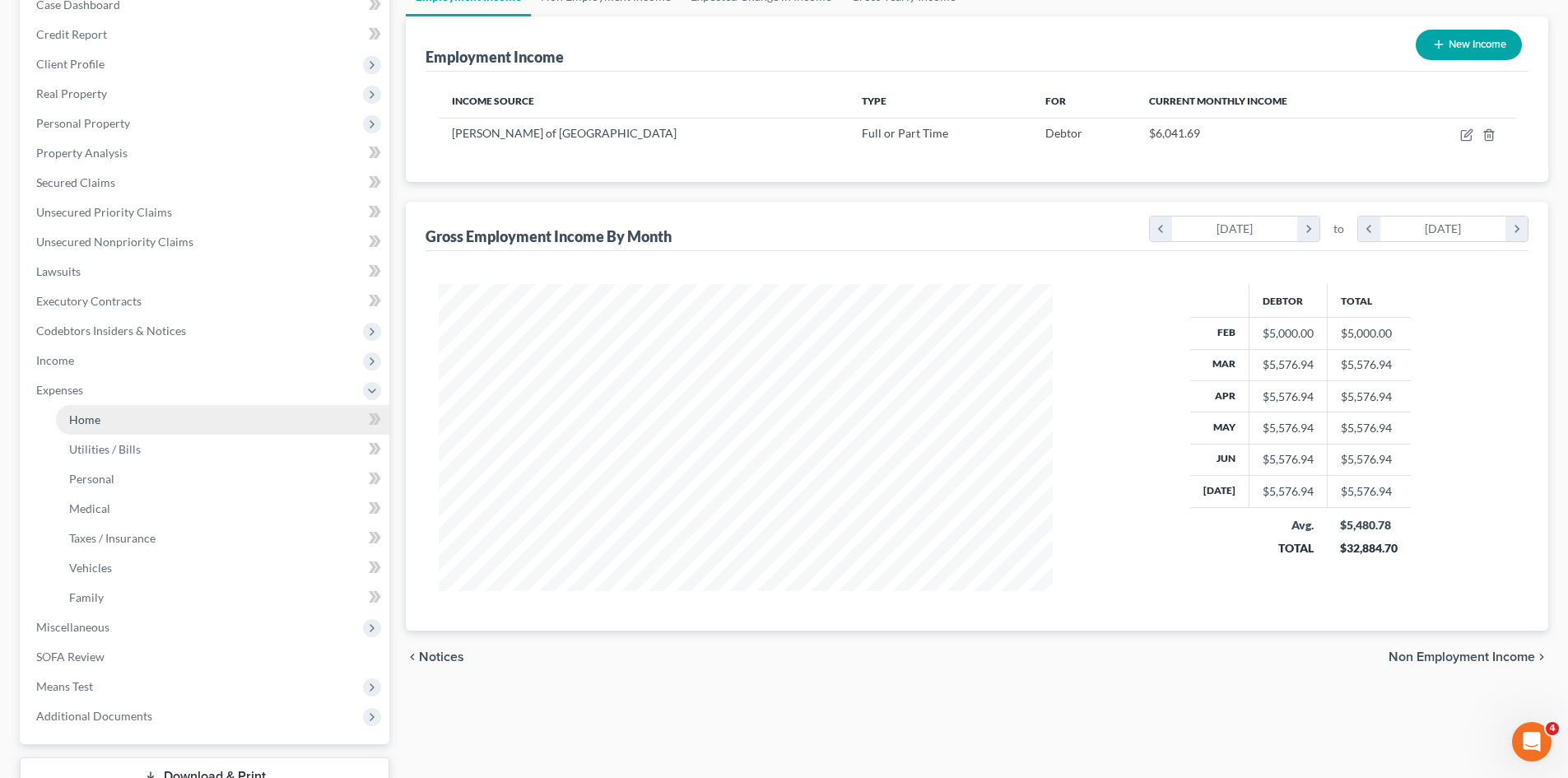
click at [92, 420] on span "Home" at bounding box center [84, 419] width 31 height 14
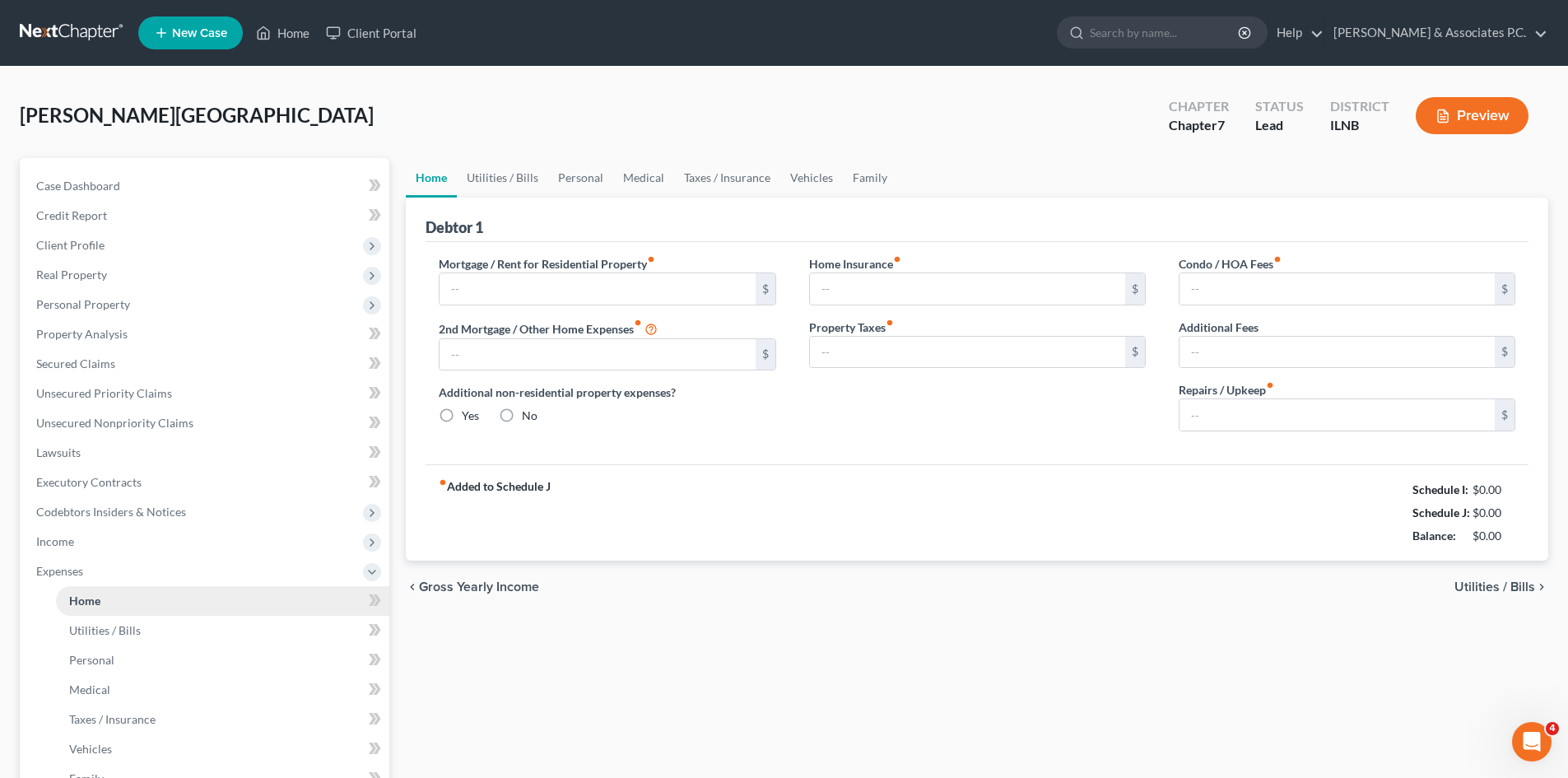
type input "0.00"
radio input "true"
type input "0.00"
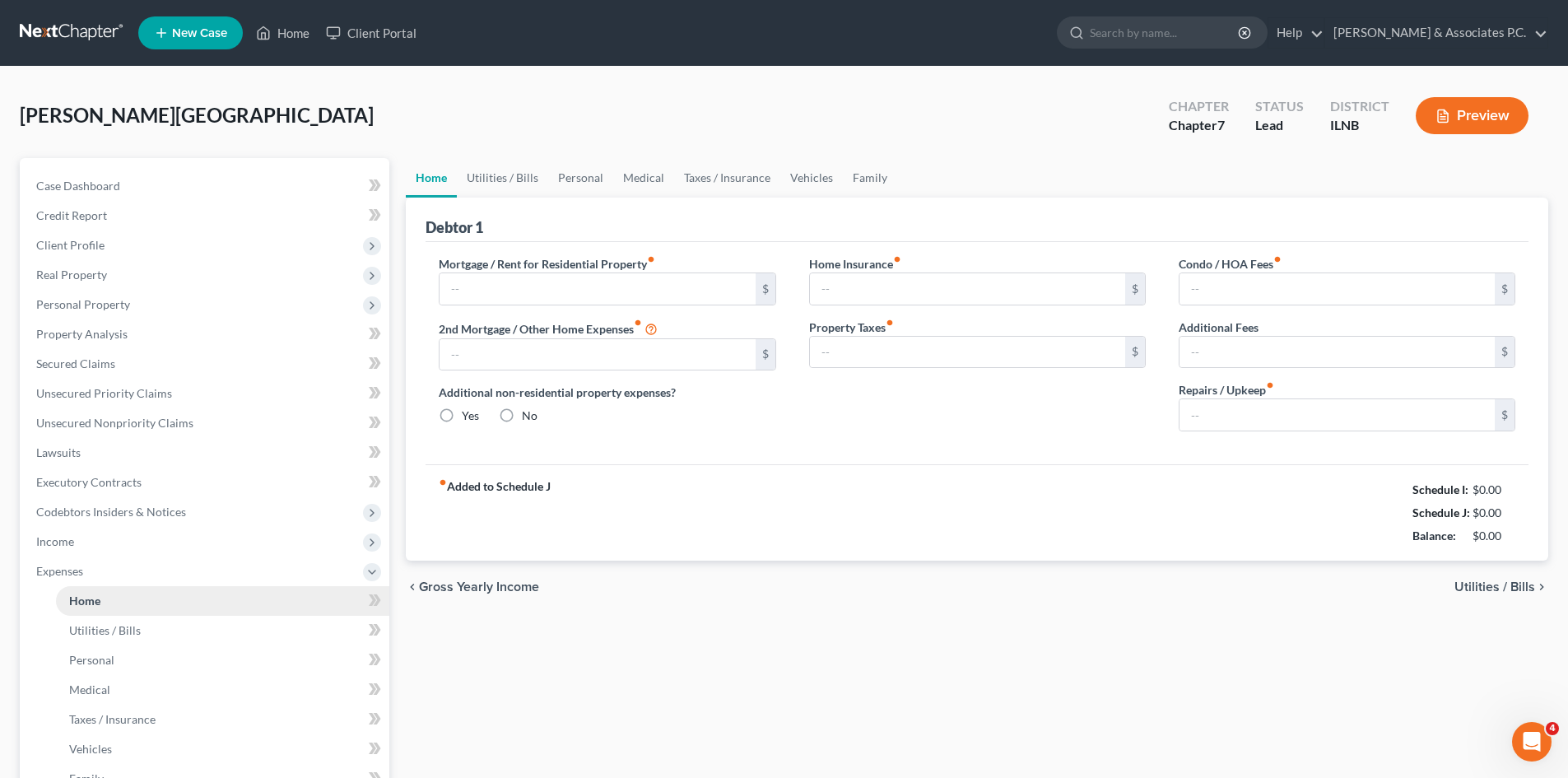
type input "0.00"
click at [686, 289] on input "text" at bounding box center [596, 288] width 315 height 31
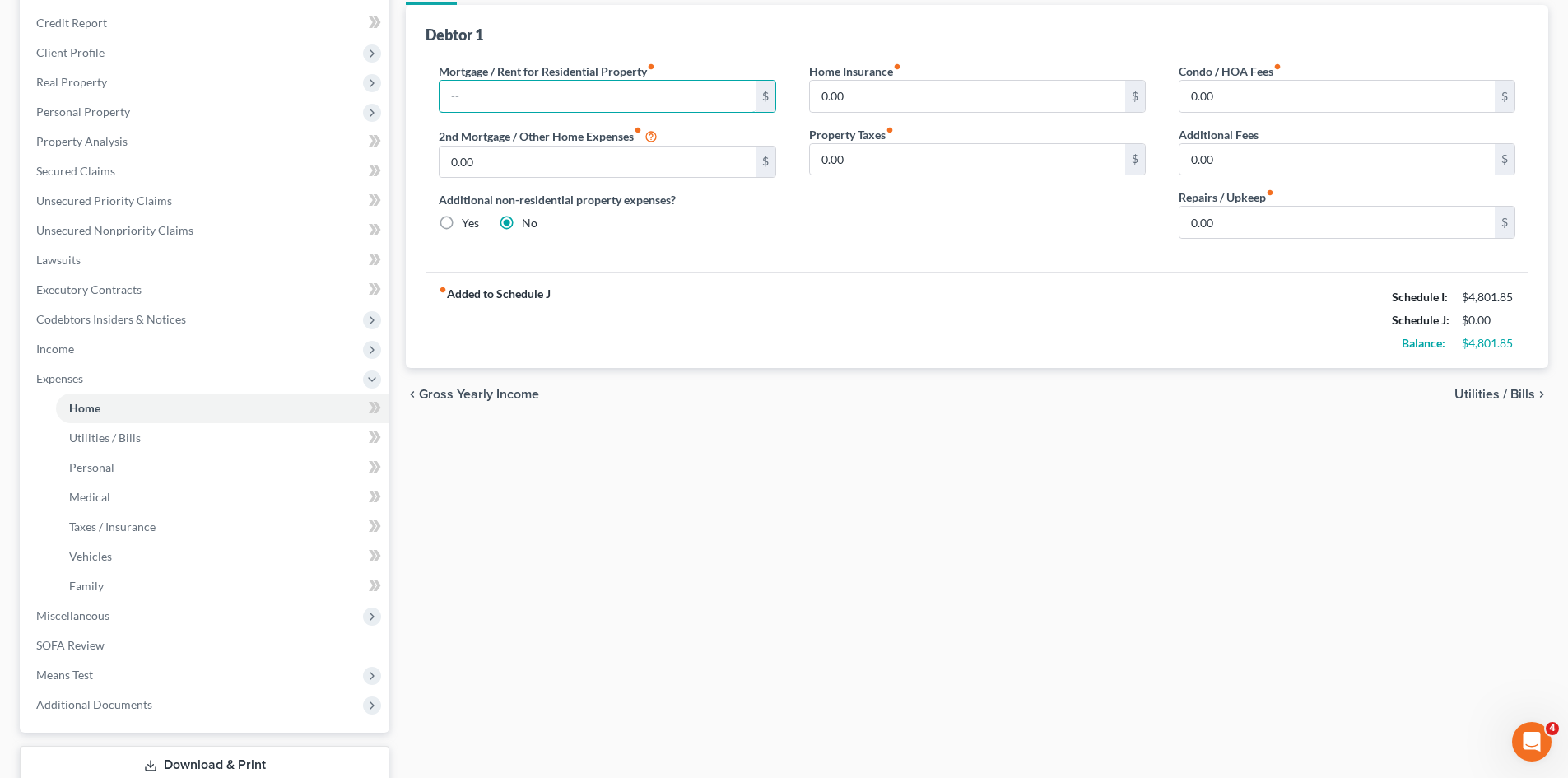
scroll to position [194, 0]
click at [86, 350] on span "Income" at bounding box center [206, 347] width 366 height 29
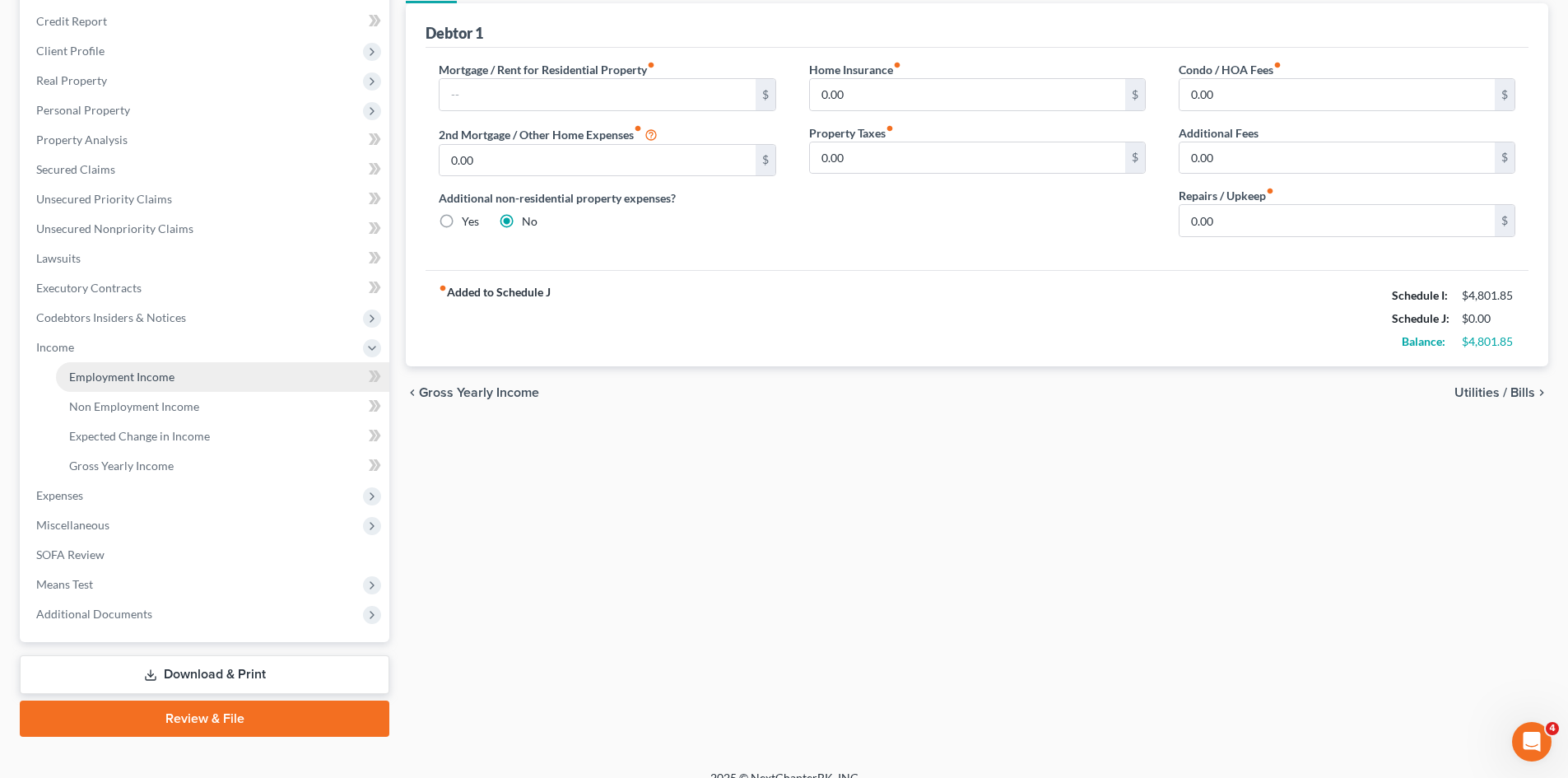
click at [112, 380] on span "Employment Income" at bounding box center [121, 376] width 105 height 14
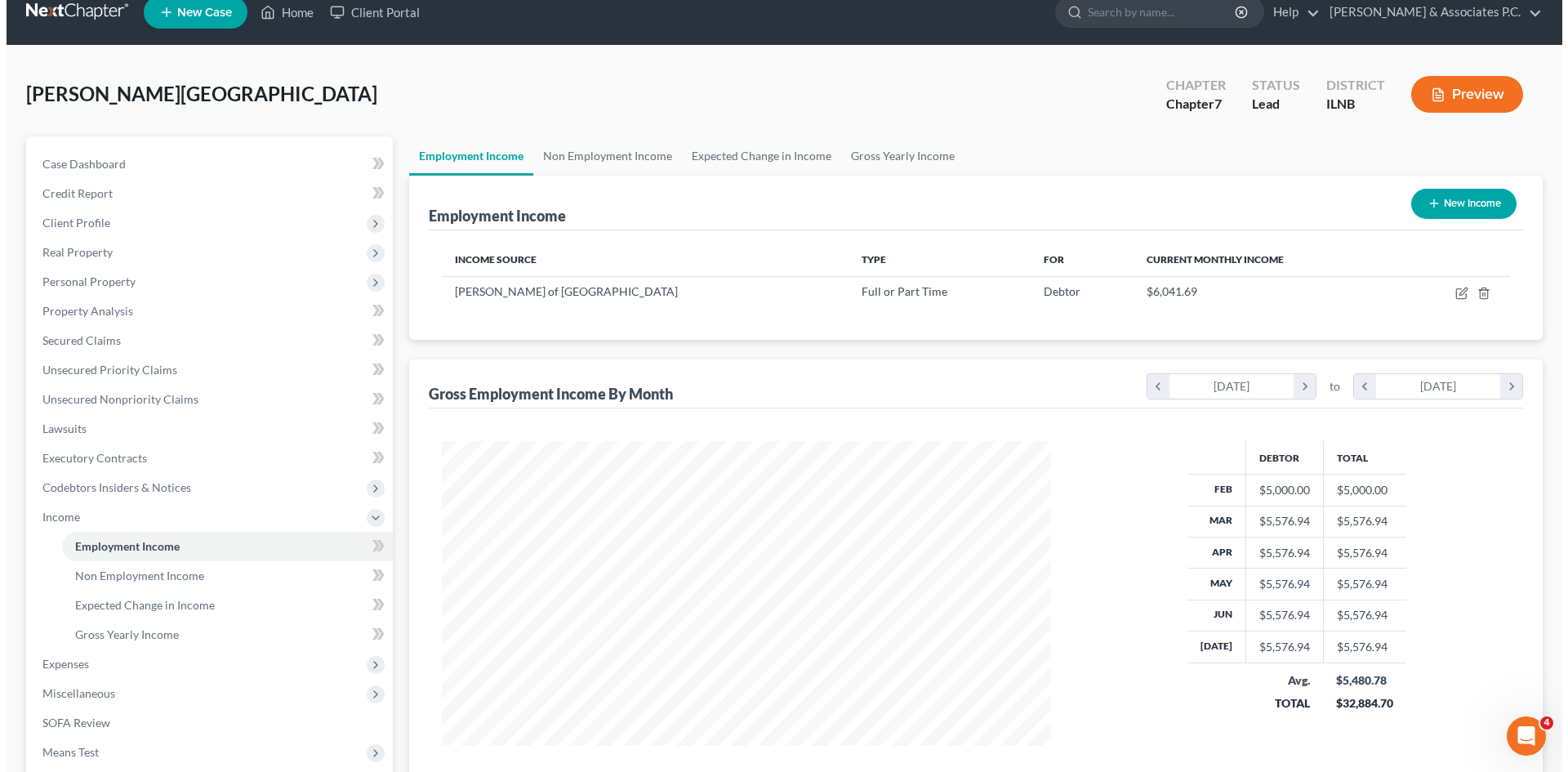
scroll to position [33, 0]
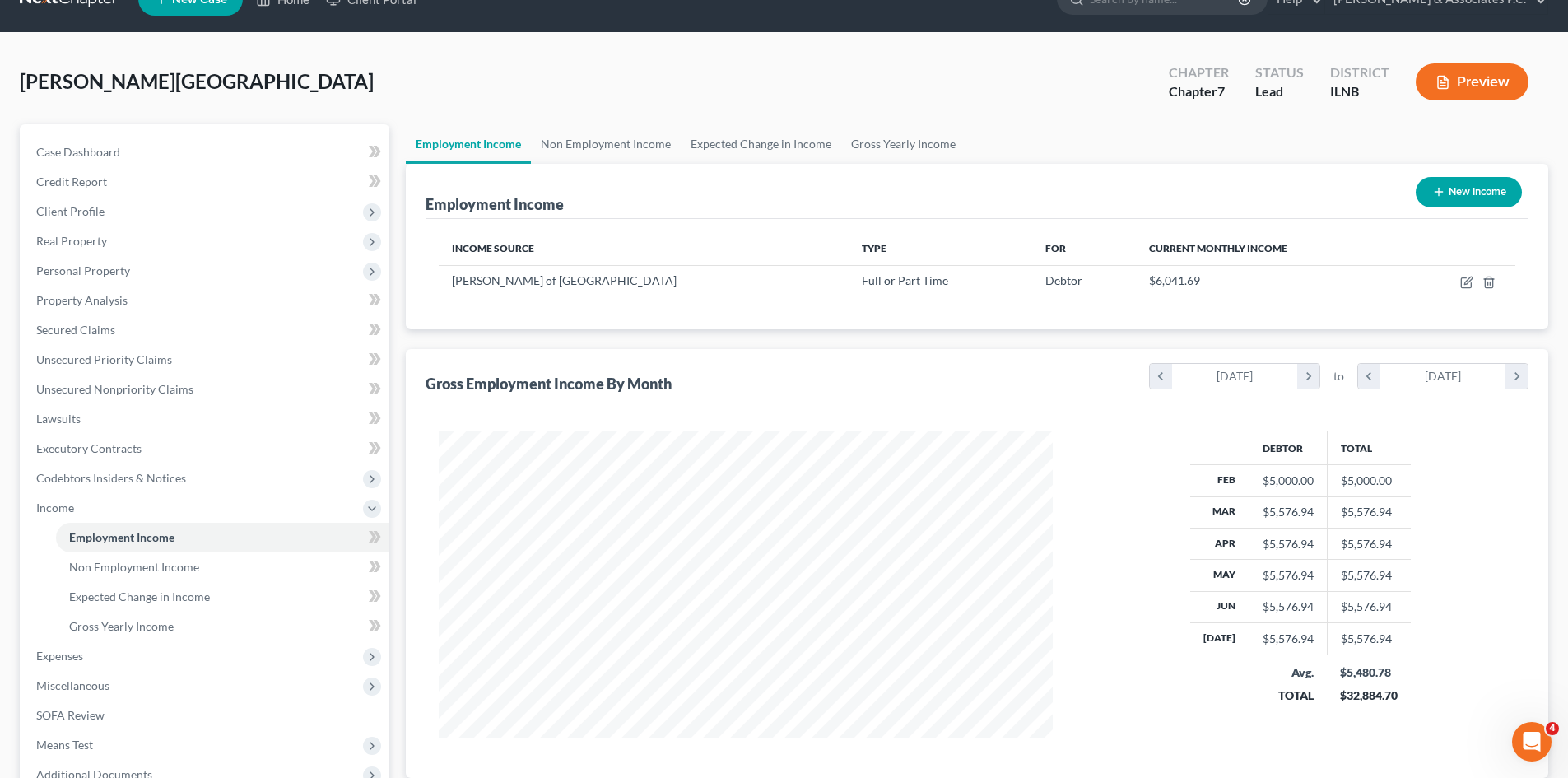
click at [1480, 82] on button "Preview" at bounding box center [1471, 81] width 113 height 37
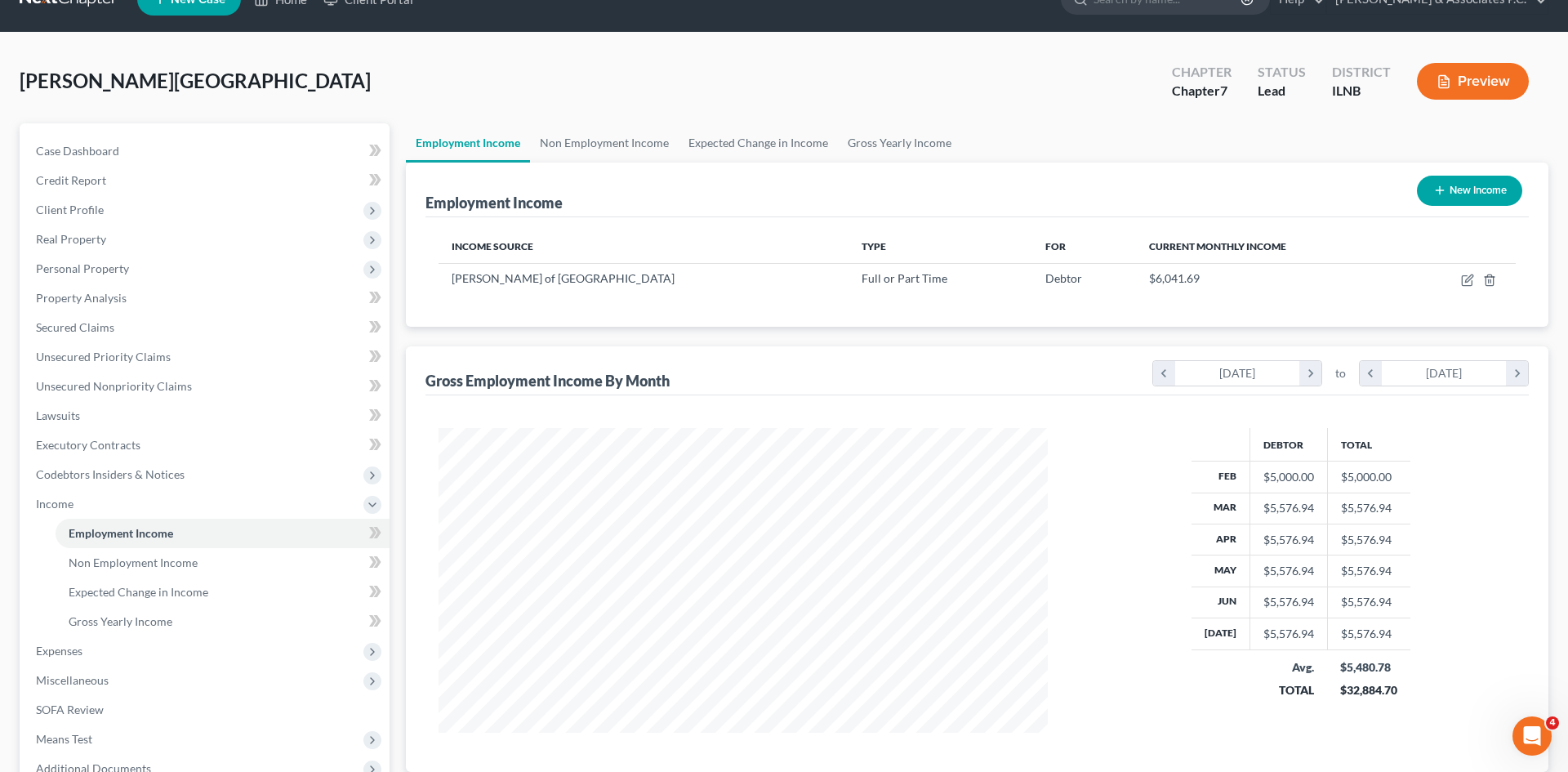
scroll to position [307, 648]
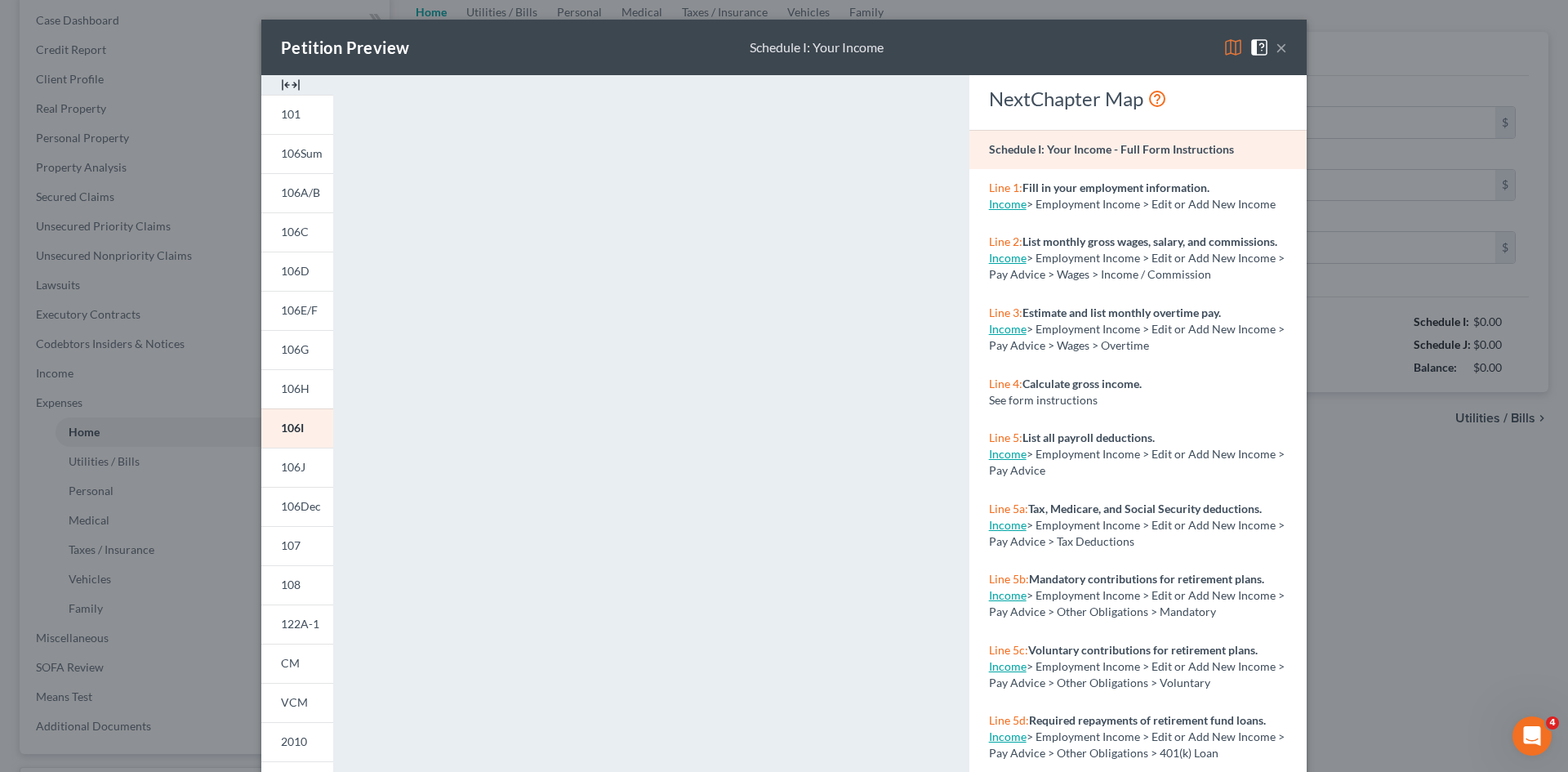
type input "0.00"
radio input "true"
type input "0.00"
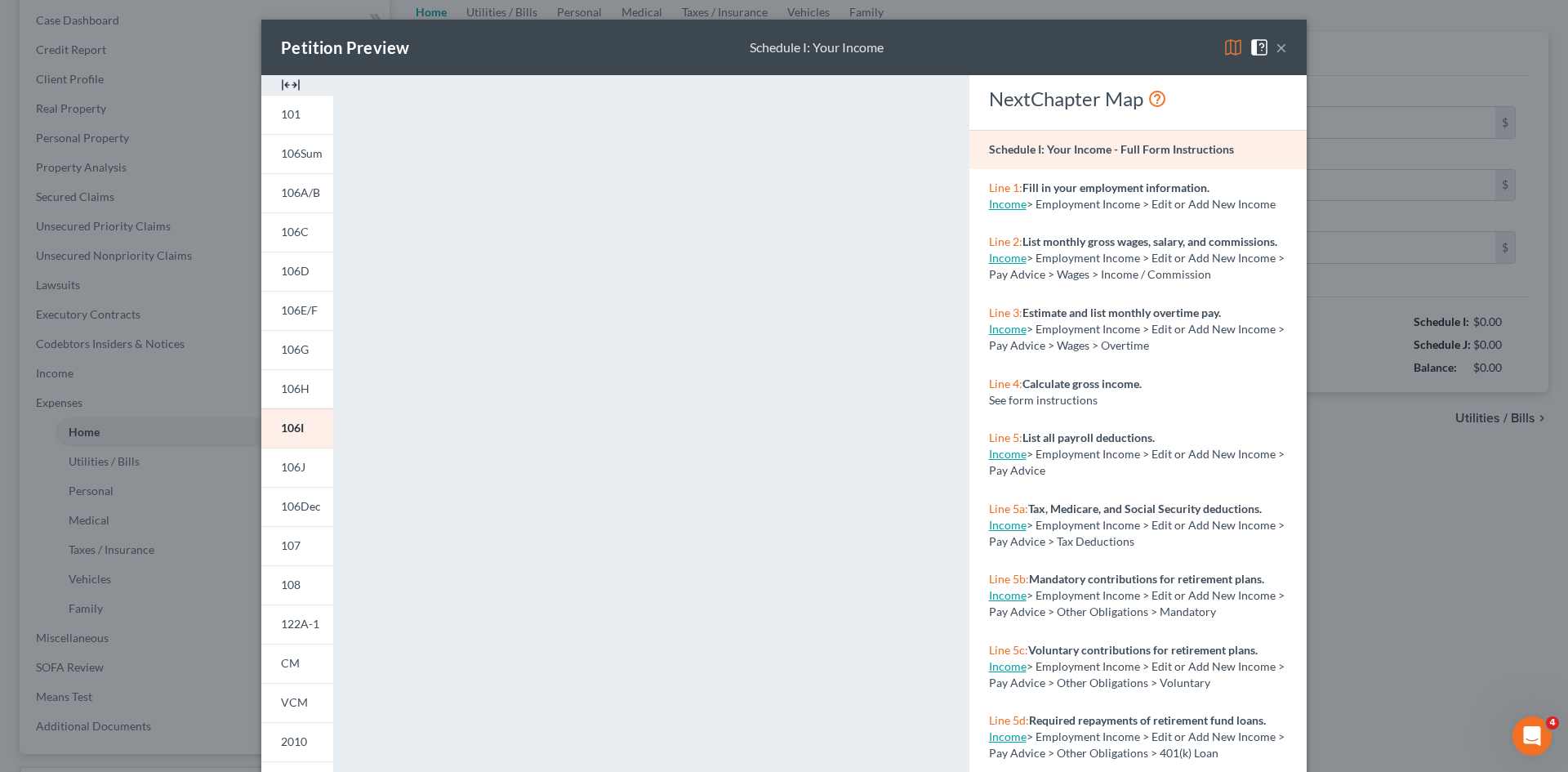
type input "0.00"
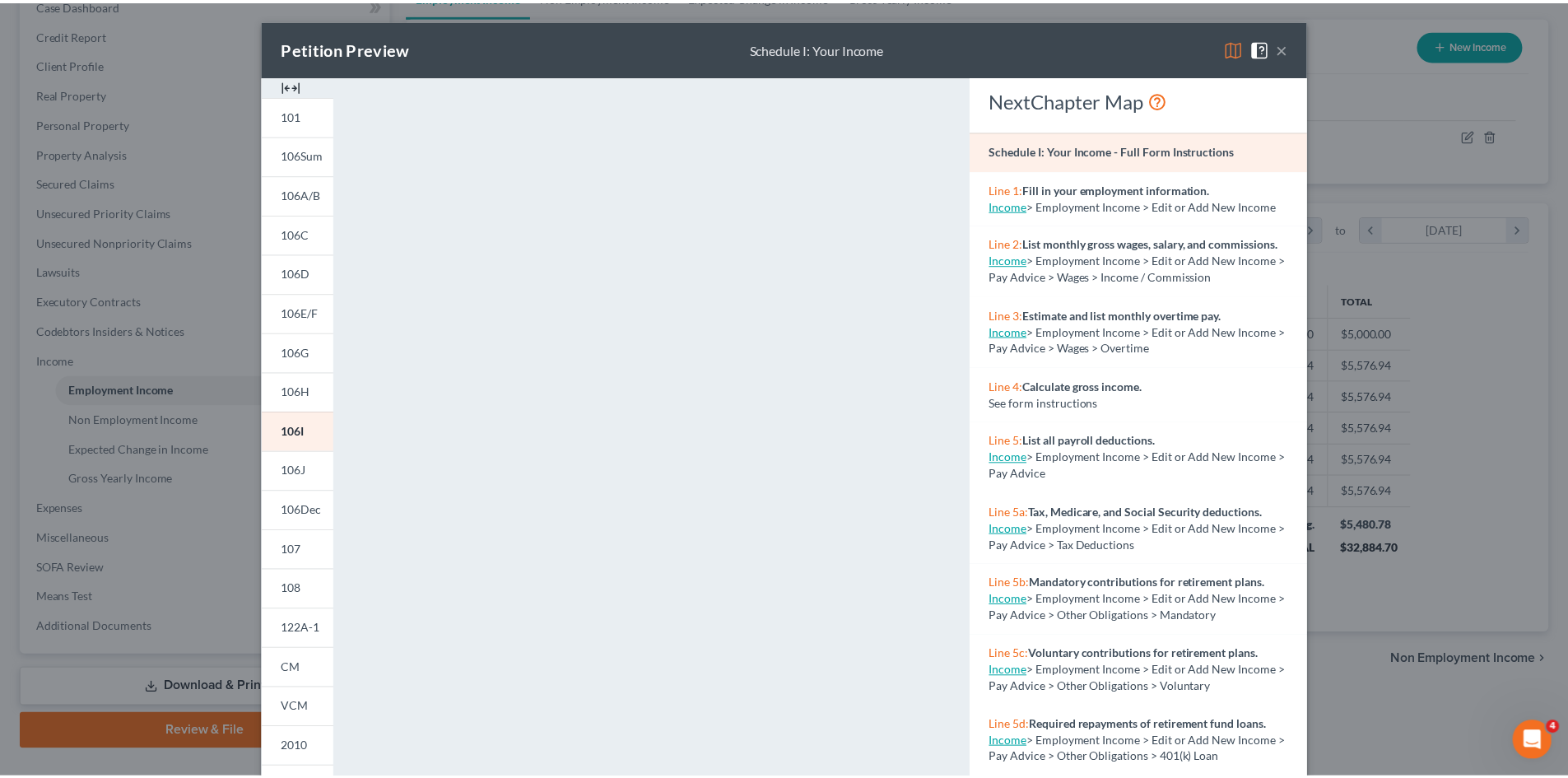
scroll to position [309, 653]
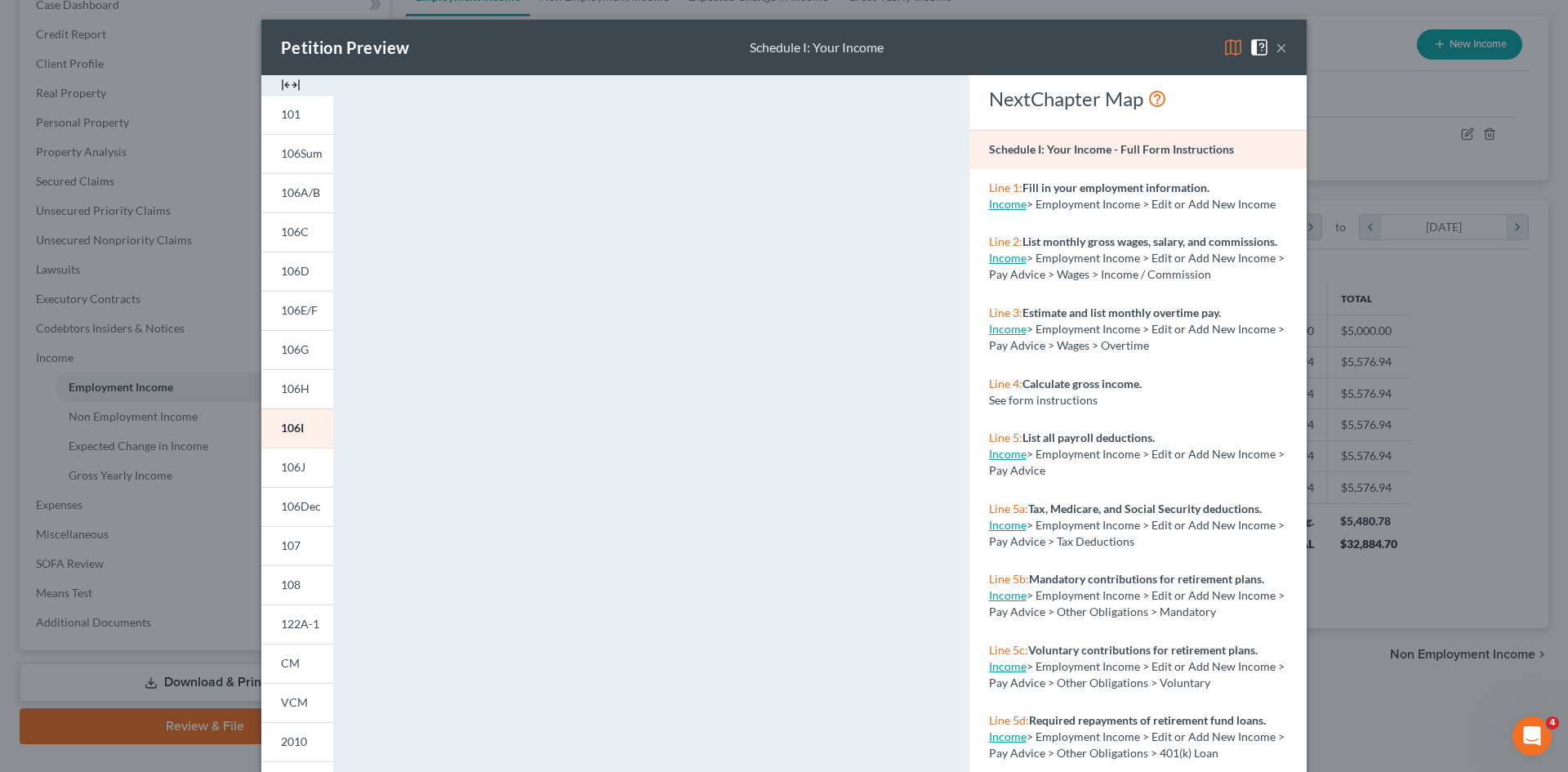
click at [1269, 48] on span at bounding box center [1262, 46] width 26 height 14
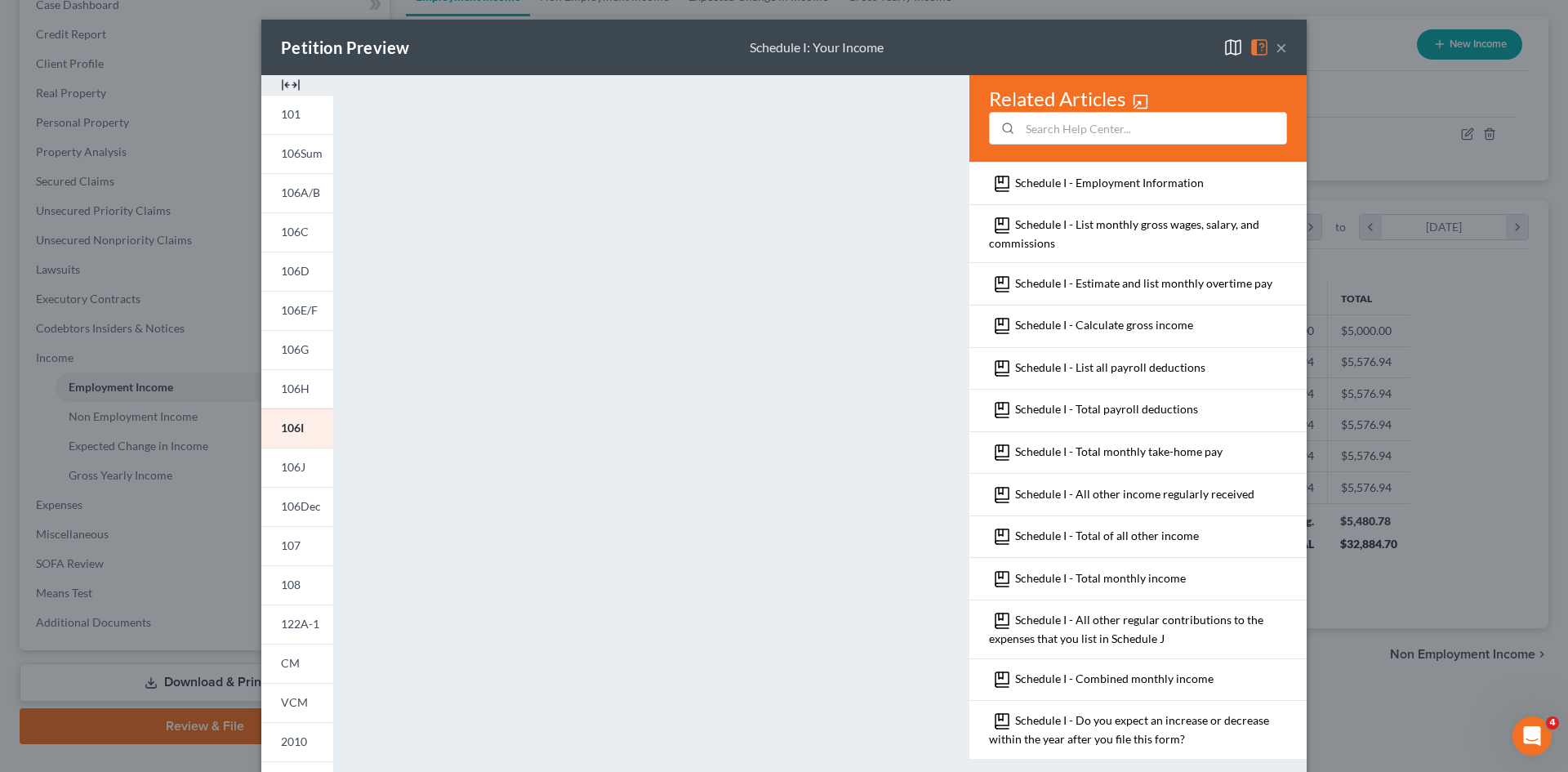
click at [1276, 46] on button "×" at bounding box center [1282, 48] width 12 height 20
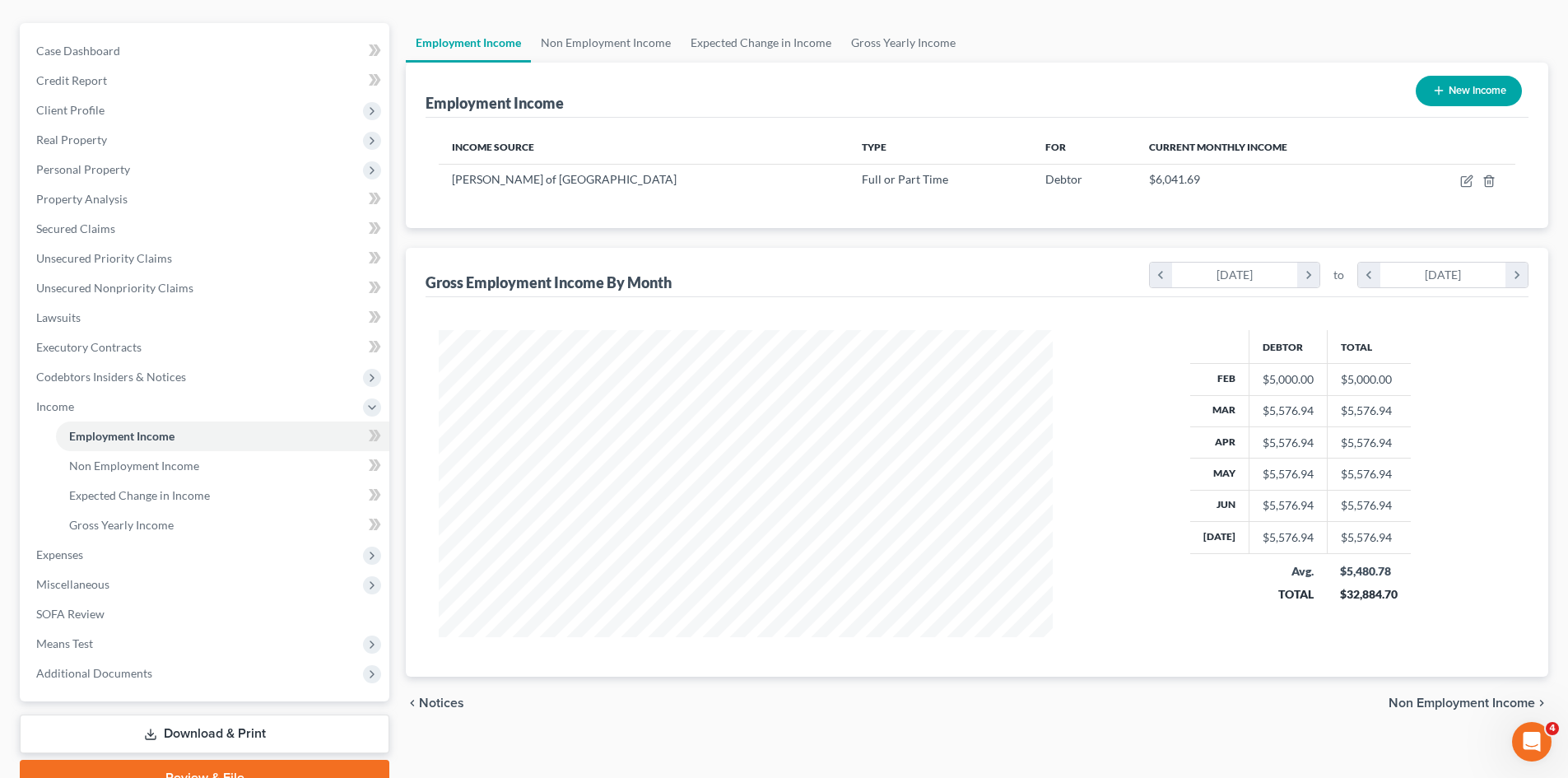
scroll to position [134, 0]
click at [611, 49] on link "Non Employment Income" at bounding box center [606, 44] width 149 height 39
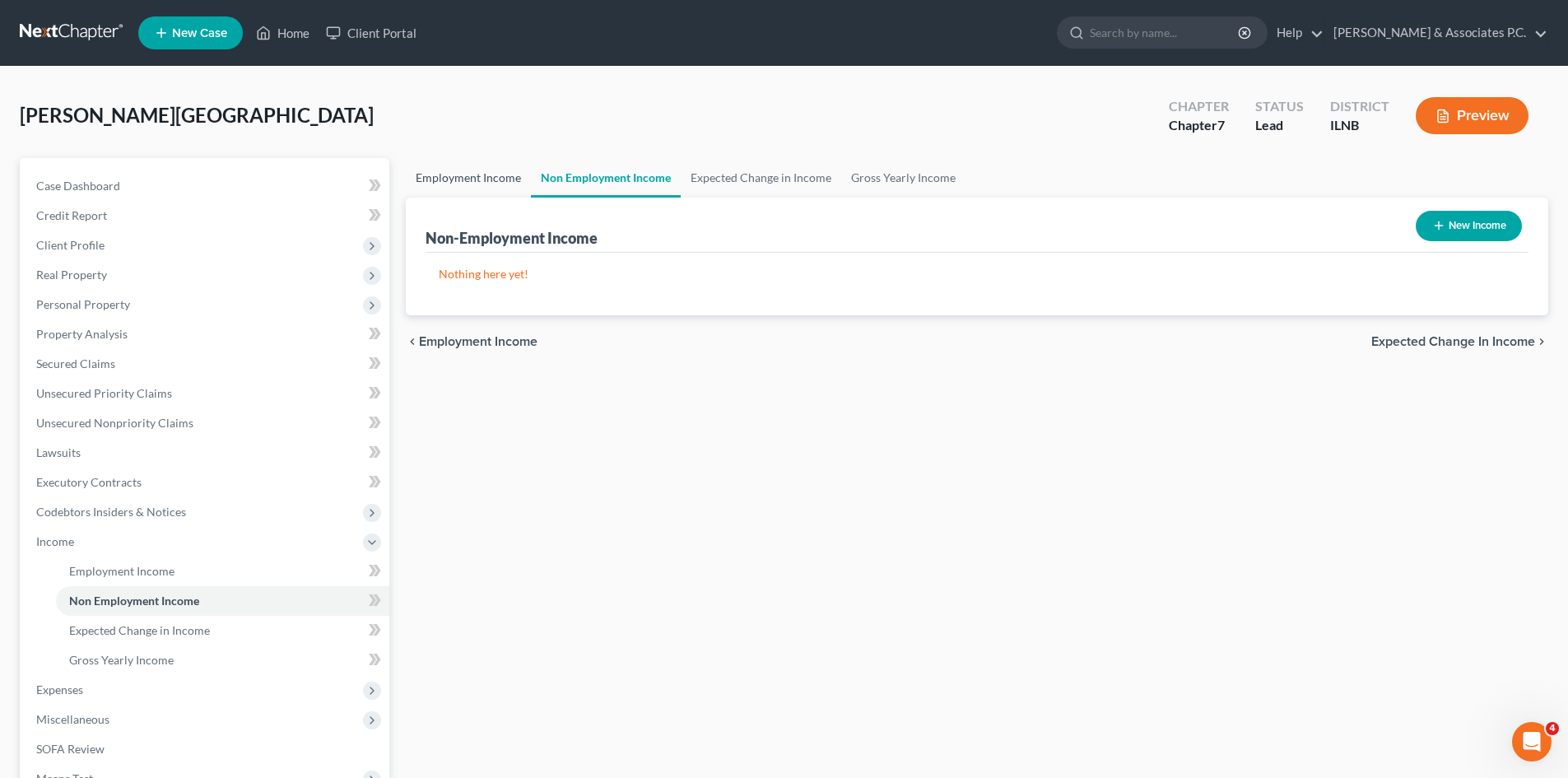
click at [503, 176] on link "Employment Income" at bounding box center [468, 177] width 125 height 39
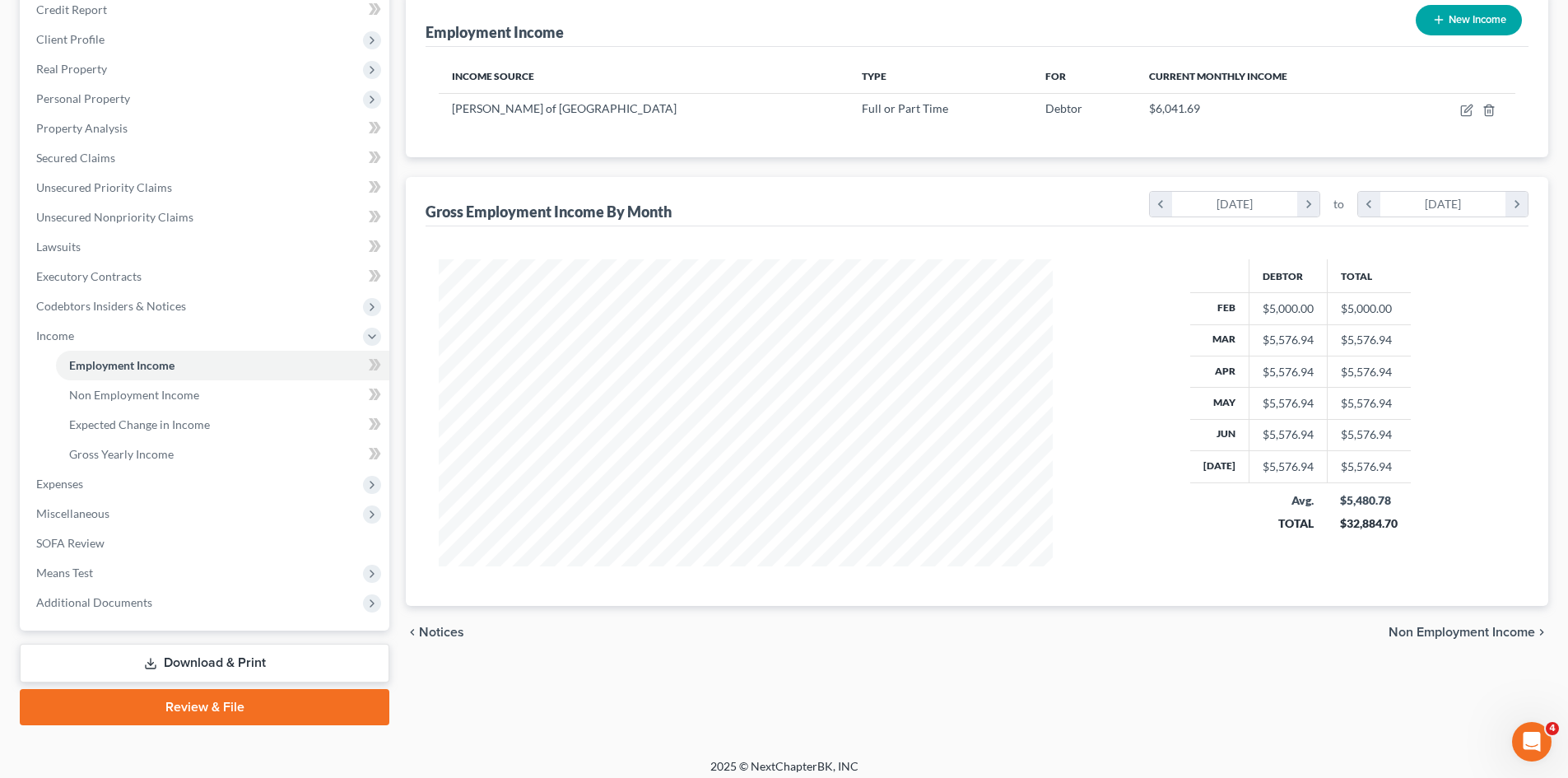
scroll to position [208, 0]
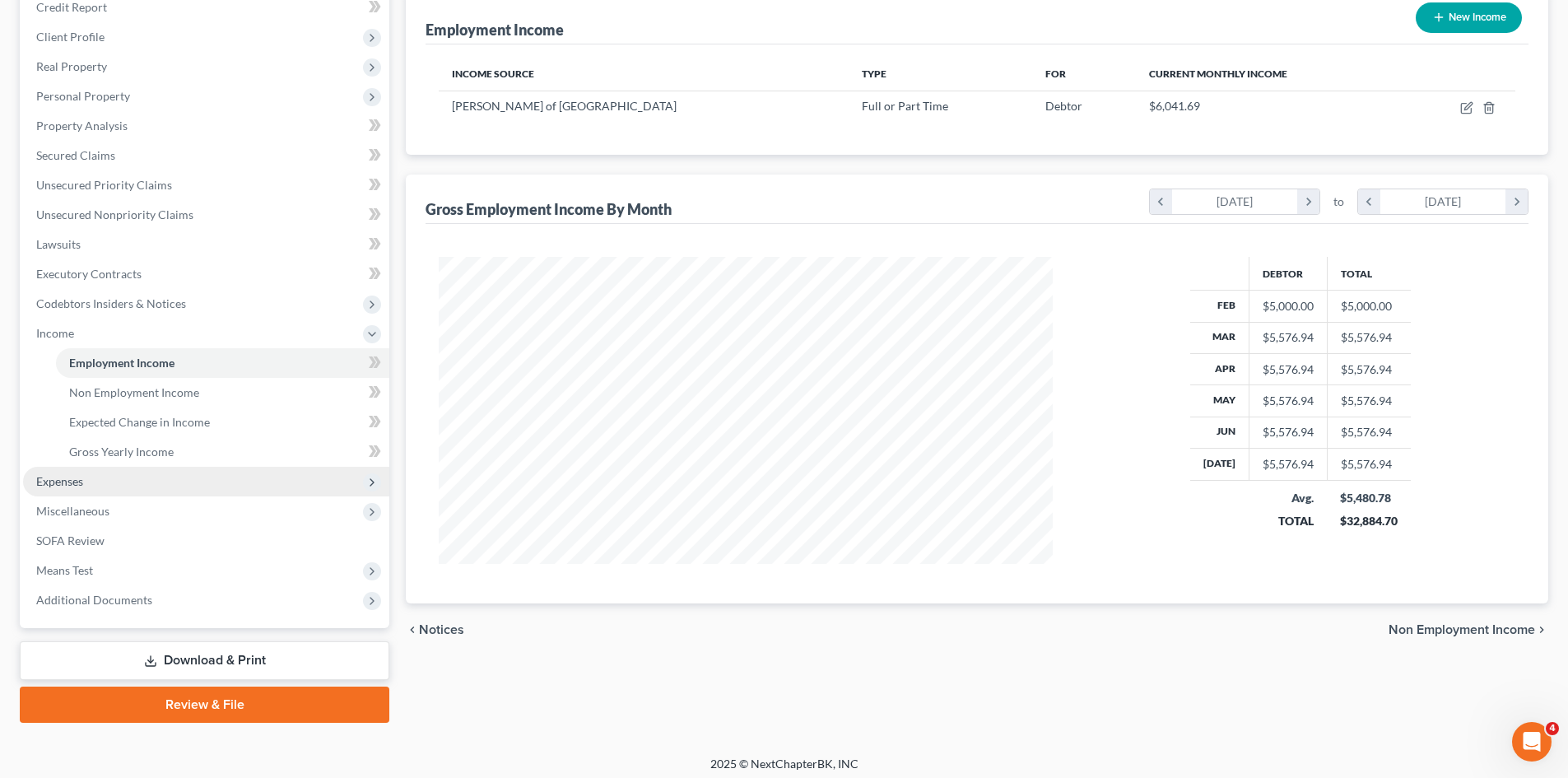
click at [84, 483] on span "Expenses" at bounding box center [206, 481] width 366 height 29
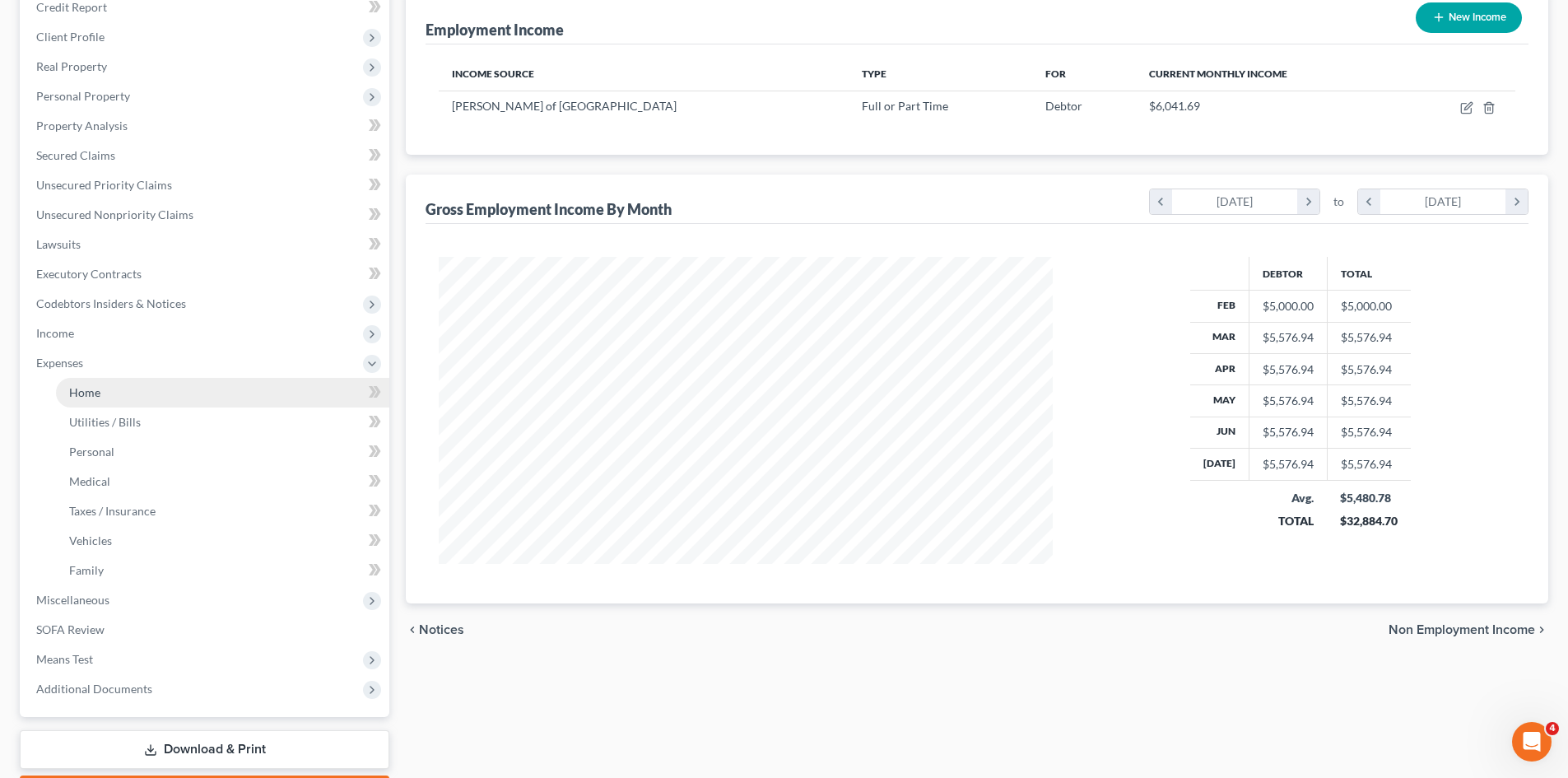
click at [97, 397] on span "Home" at bounding box center [84, 392] width 31 height 14
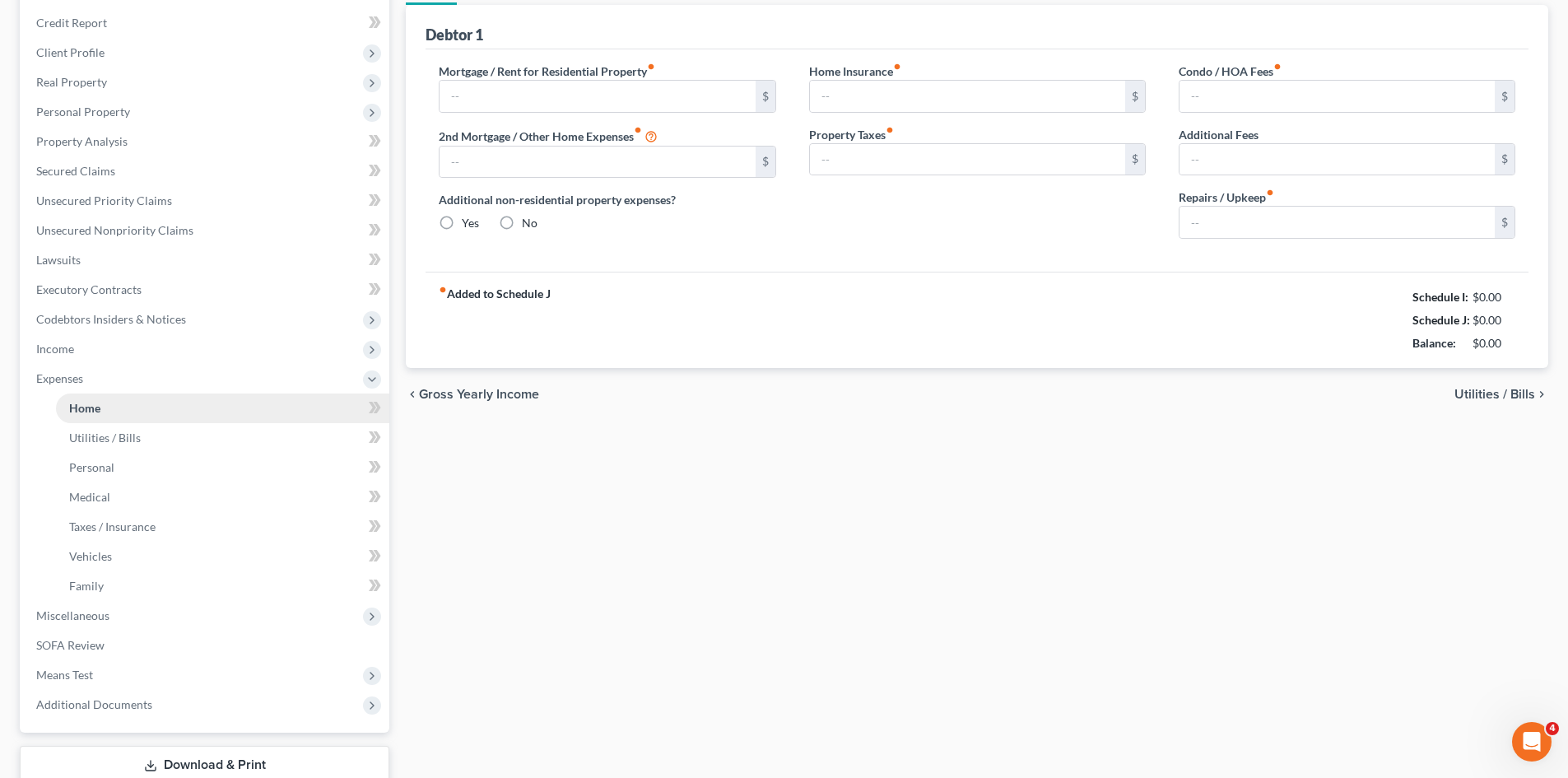
type input "0.00"
radio input "true"
type input "0.00"
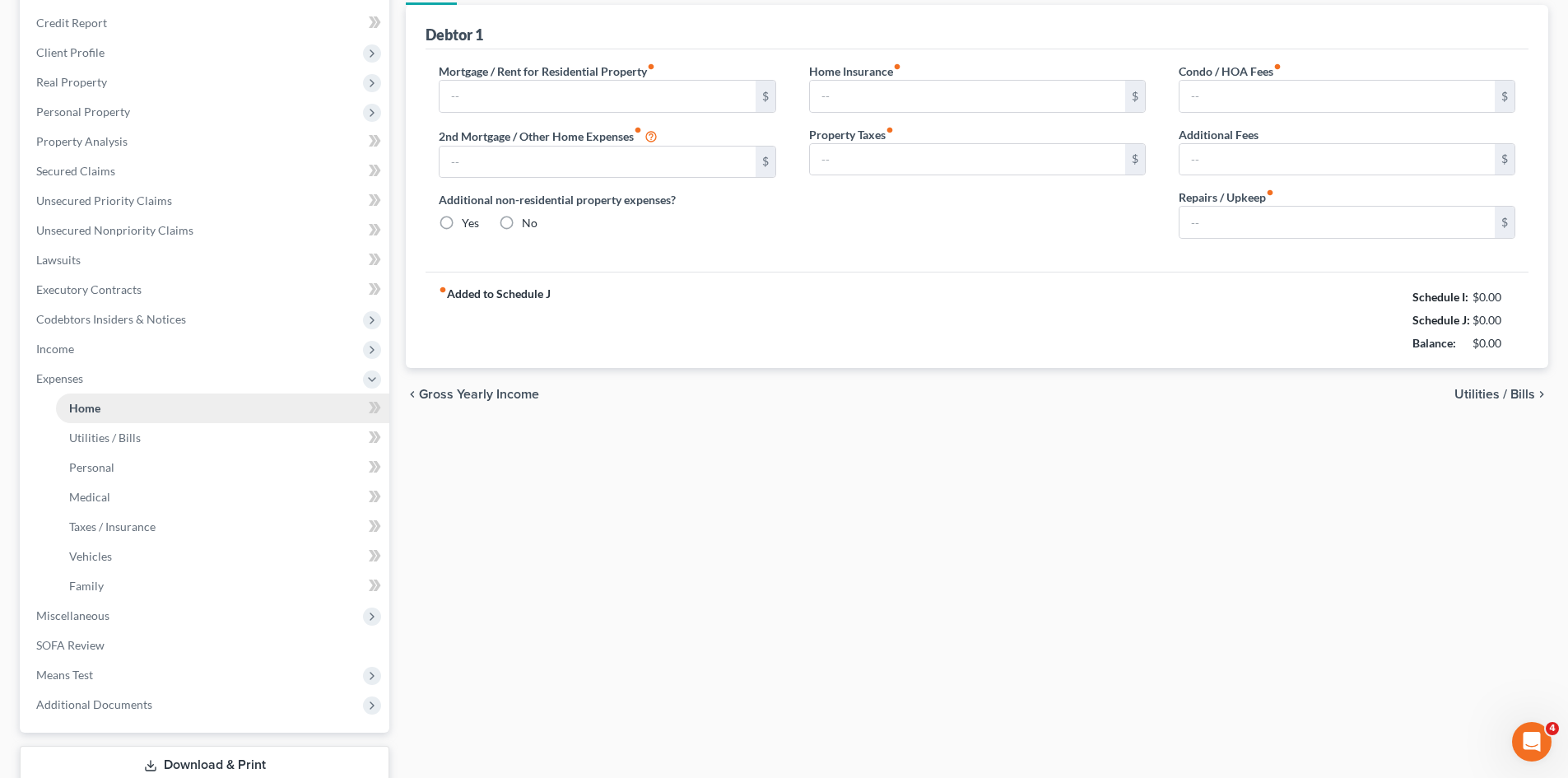
type input "0.00"
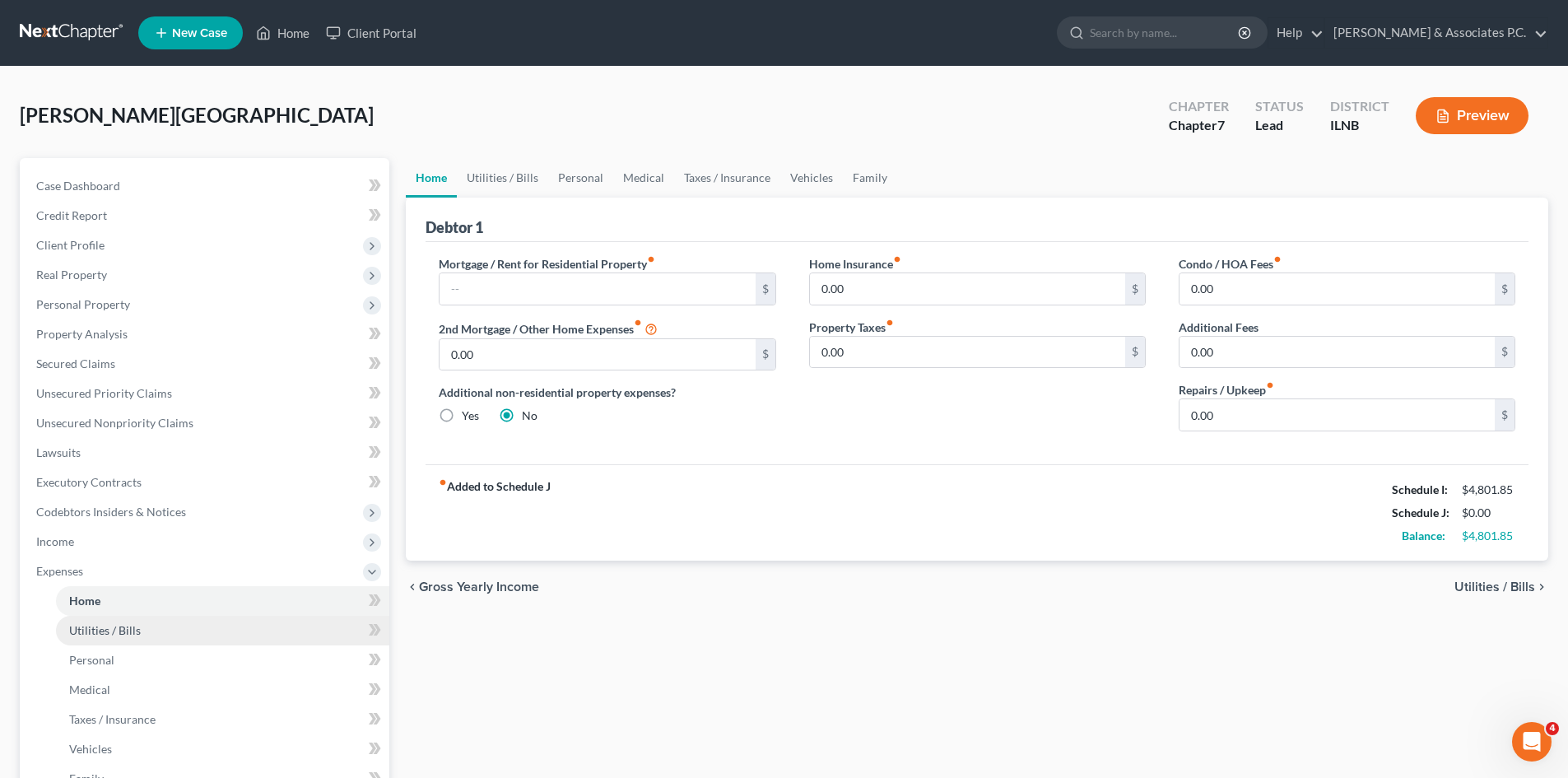
click at [102, 626] on span "Utilities / Bills" at bounding box center [104, 630] width 71 height 14
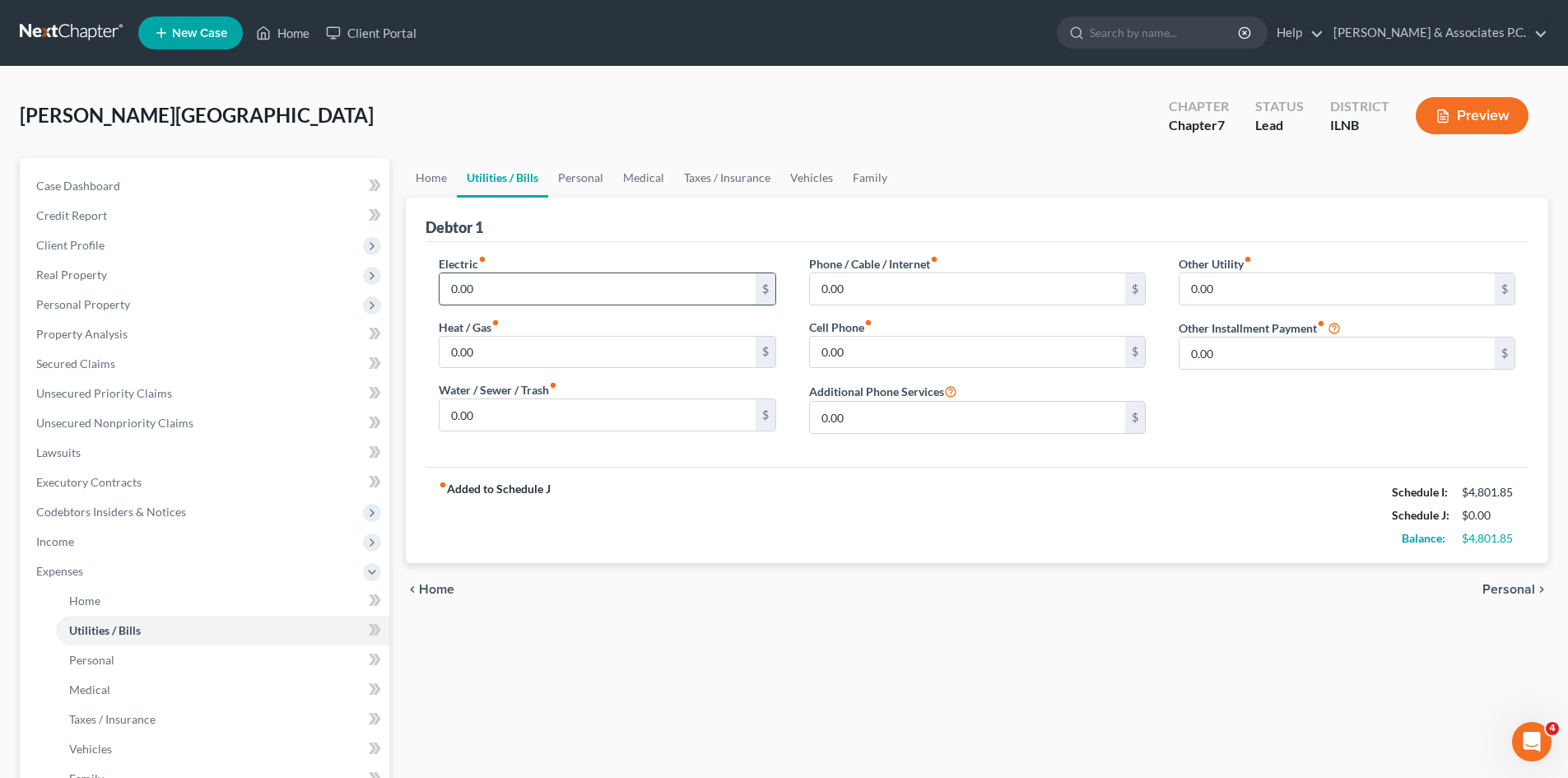
click at [481, 297] on input "0.00" at bounding box center [596, 288] width 315 height 31
type input "115"
click at [589, 364] on input "0.00" at bounding box center [596, 352] width 315 height 31
type input "66"
click at [671, 419] on input "0.00" at bounding box center [596, 414] width 315 height 31
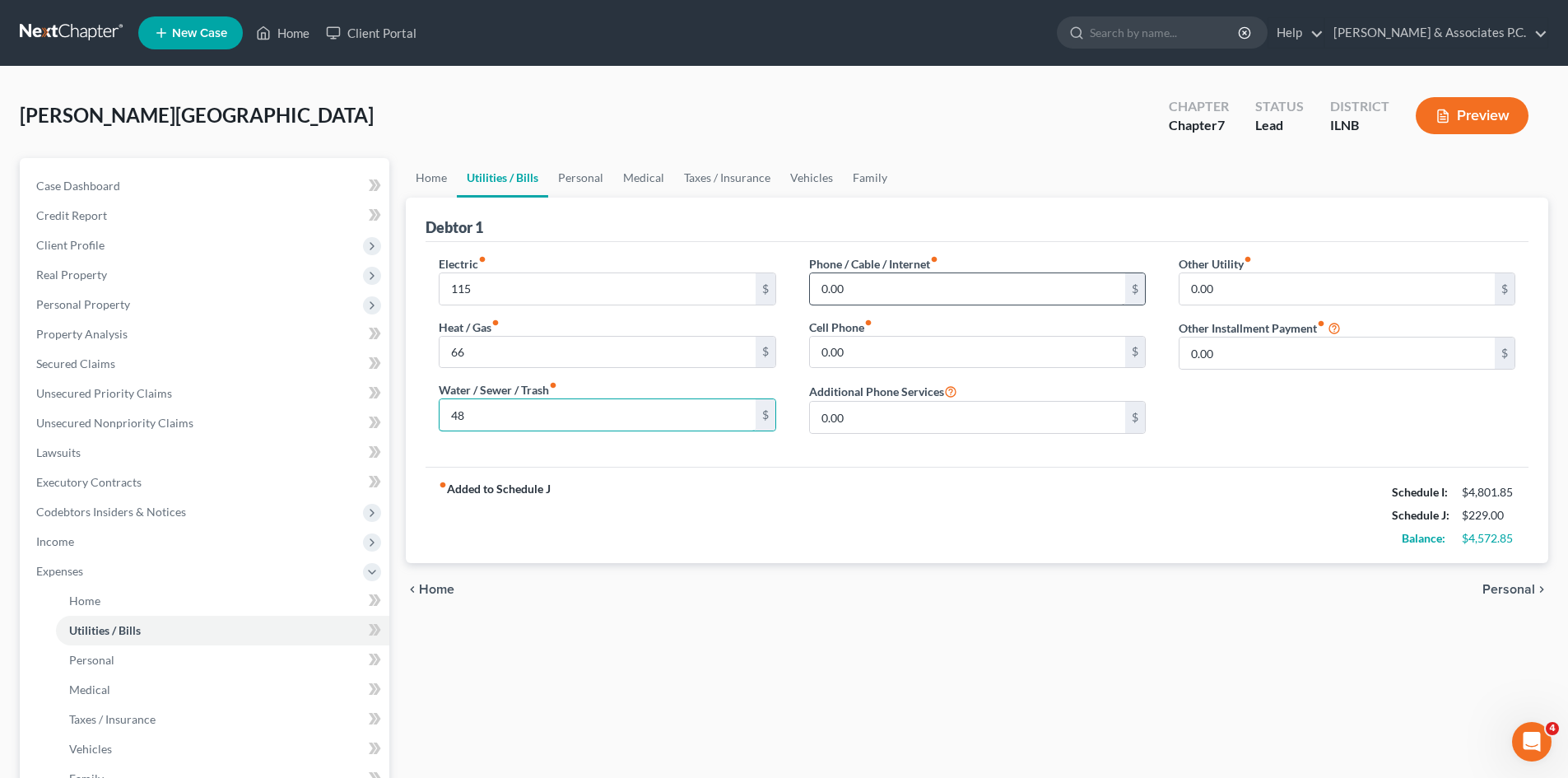
type input "48"
click at [864, 298] on input "0.00" at bounding box center [967, 288] width 315 height 31
type input "380"
click at [1298, 292] on input "0.00" at bounding box center [1336, 288] width 315 height 31
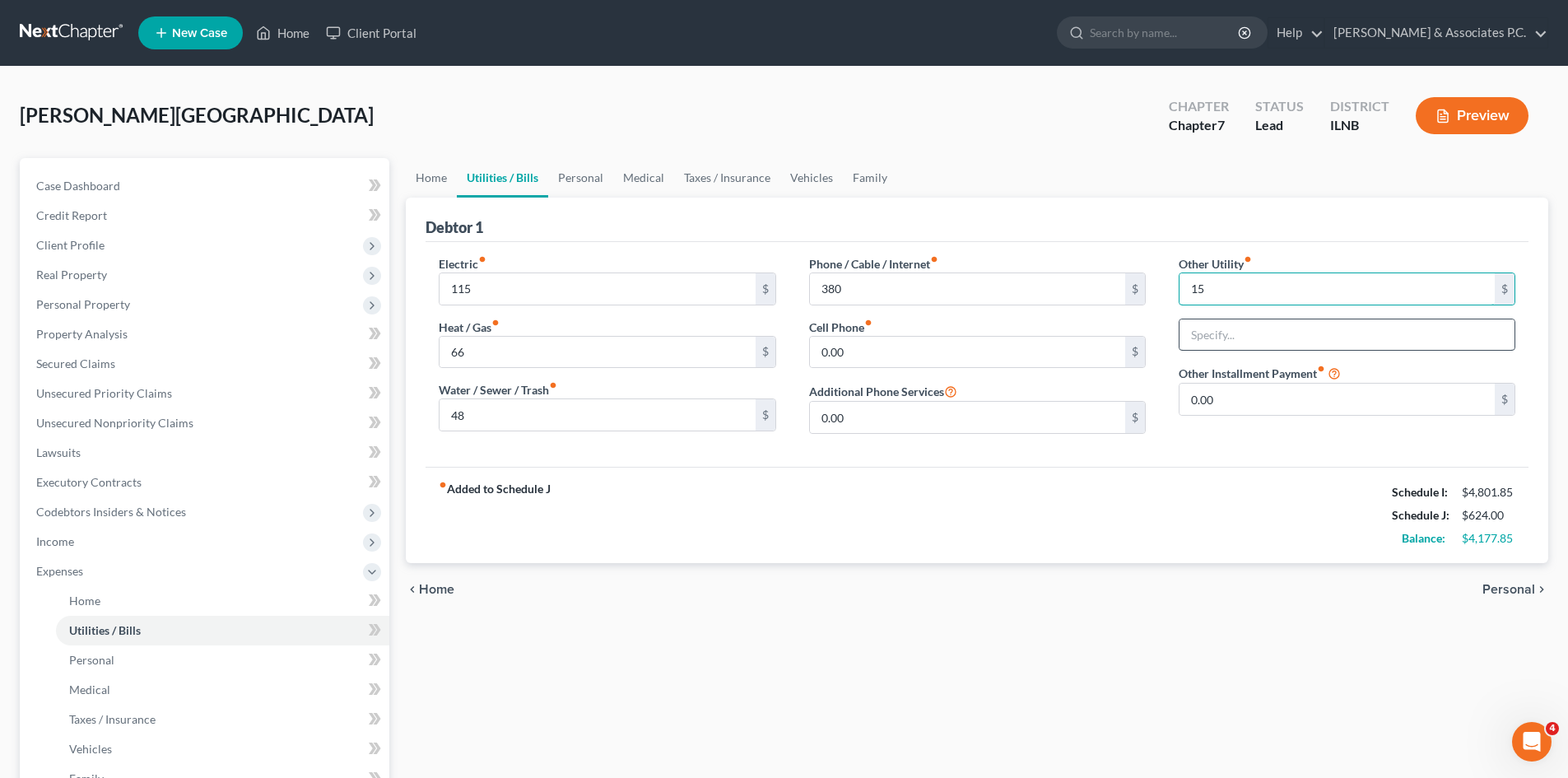
type input "15"
click at [1314, 339] on input "text" at bounding box center [1346, 334] width 335 height 31
type input "Garbage Pickup"
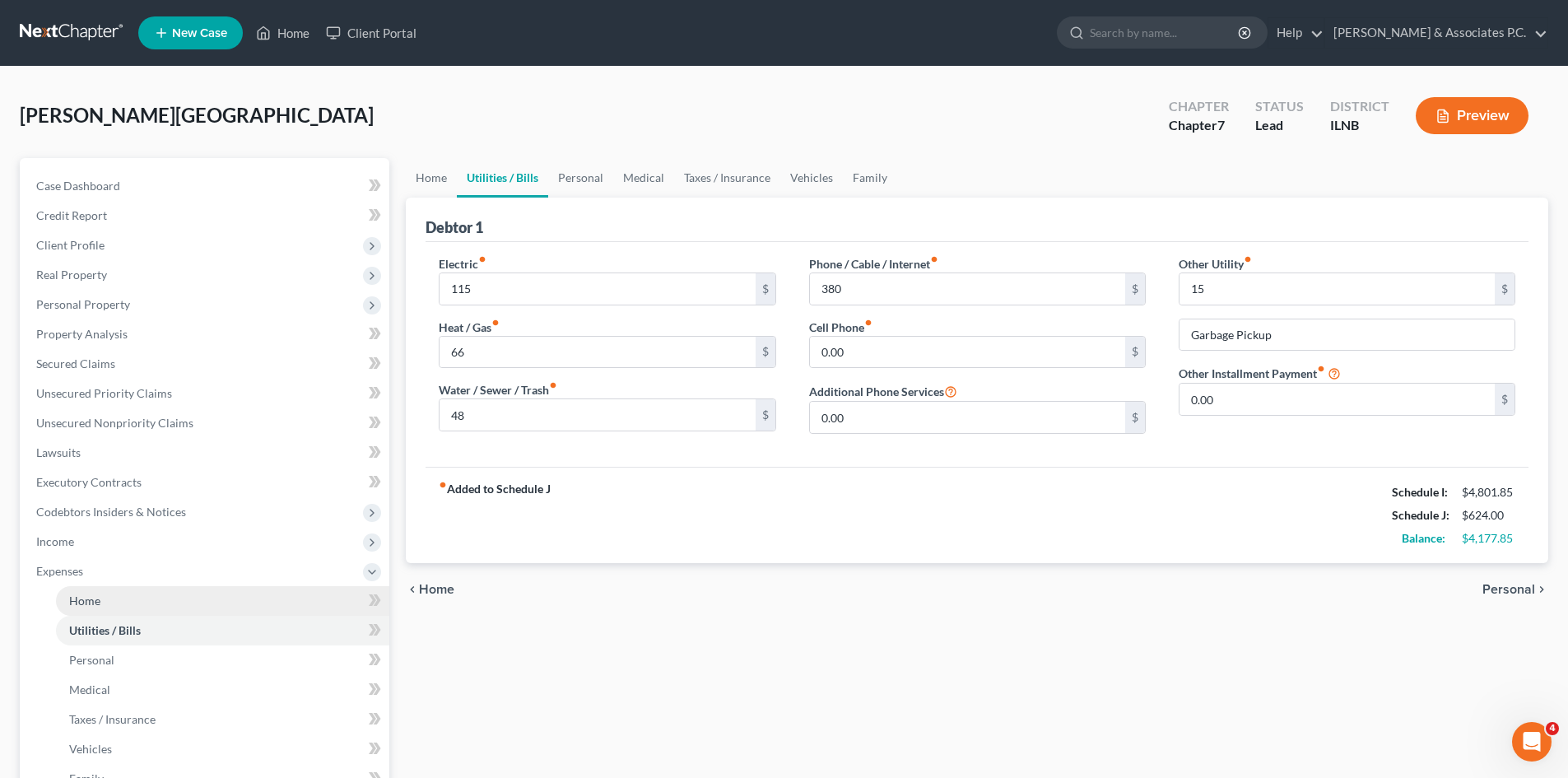
click at [97, 596] on span "Home" at bounding box center [84, 600] width 31 height 14
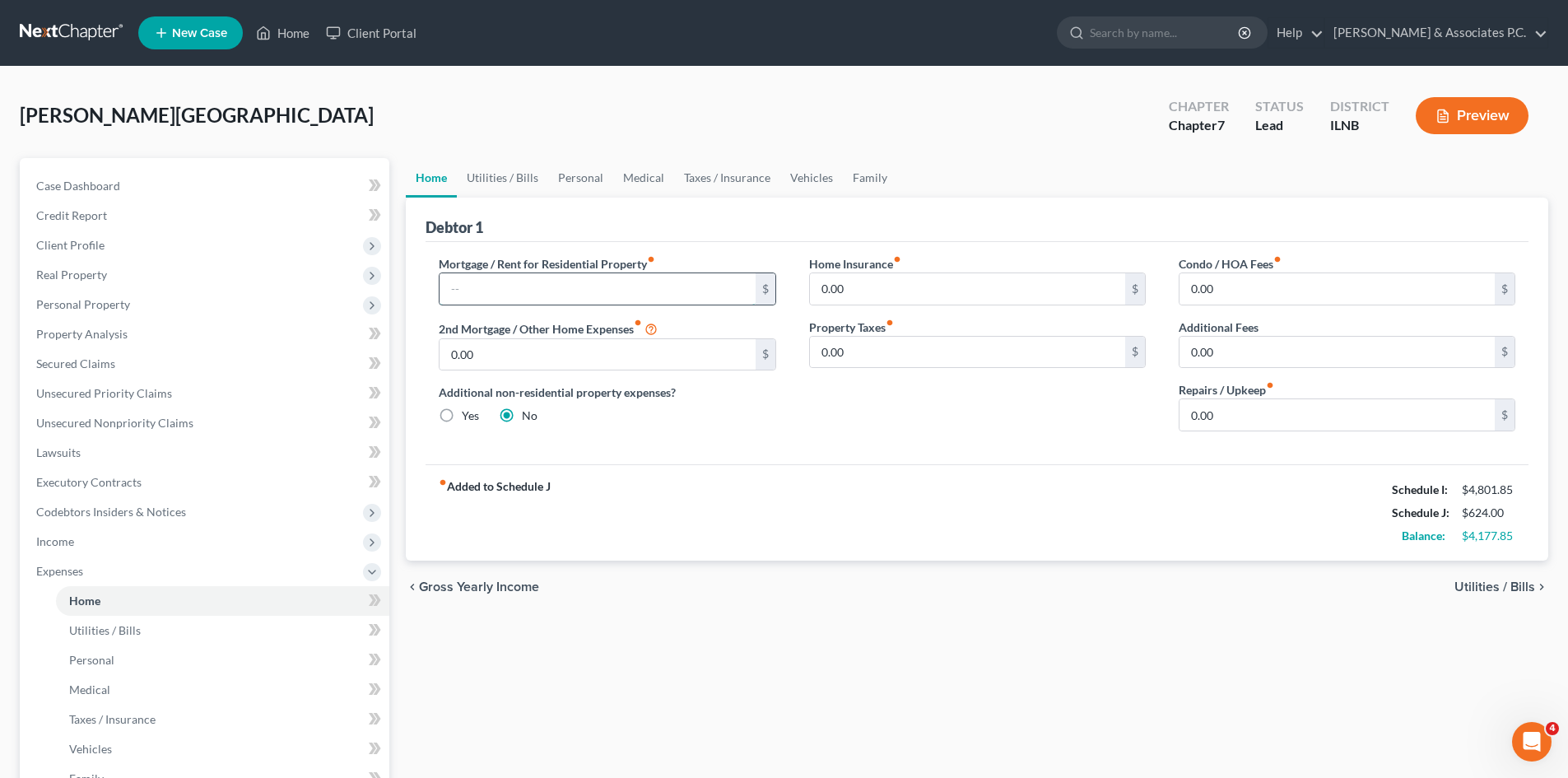
click at [718, 286] on input "text" at bounding box center [596, 288] width 315 height 31
type input "1,500"
click at [118, 624] on span "Utilities / Bills" at bounding box center [104, 630] width 71 height 14
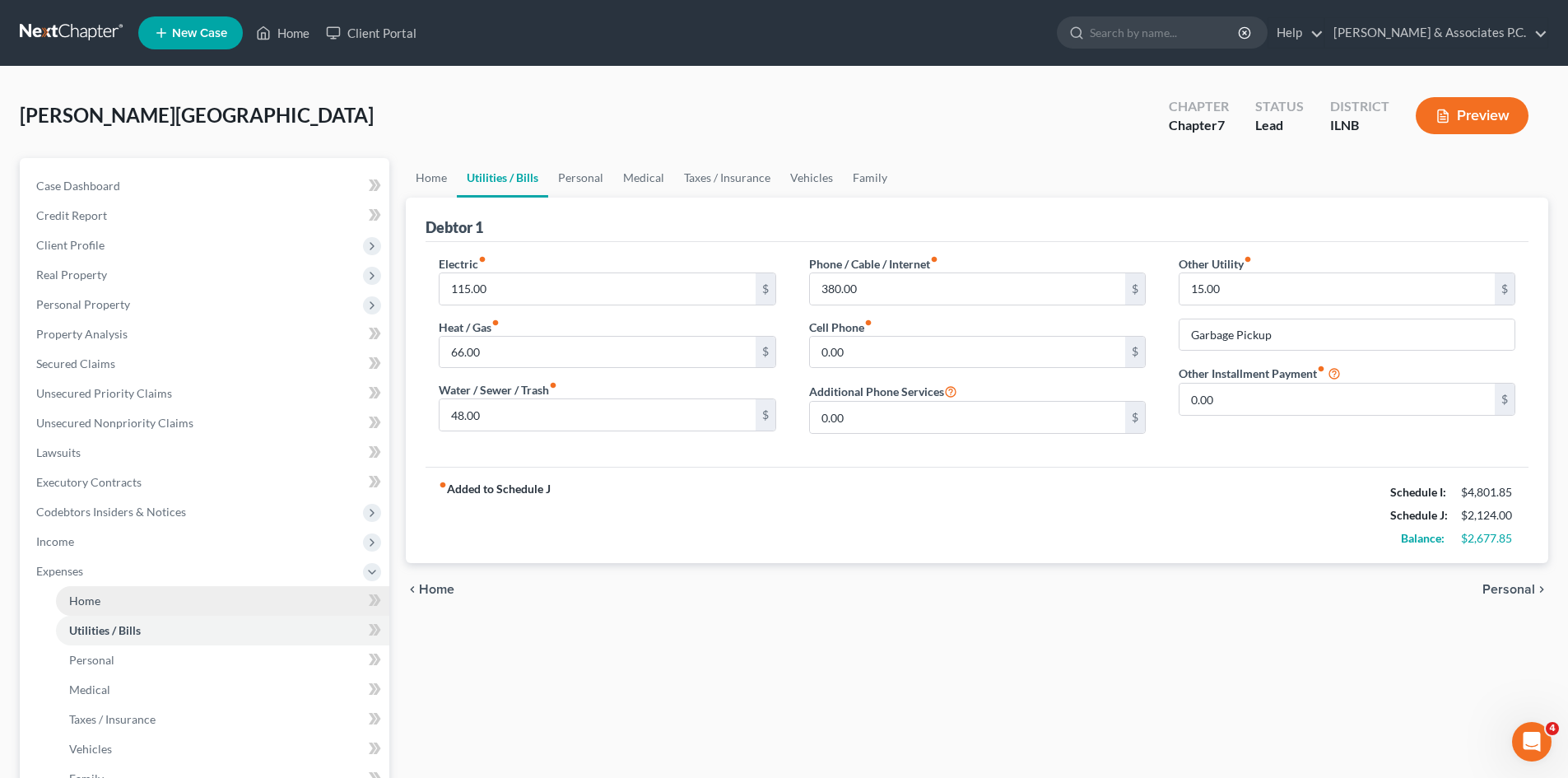
click at [108, 604] on link "Home" at bounding box center [223, 601] width 333 height 29
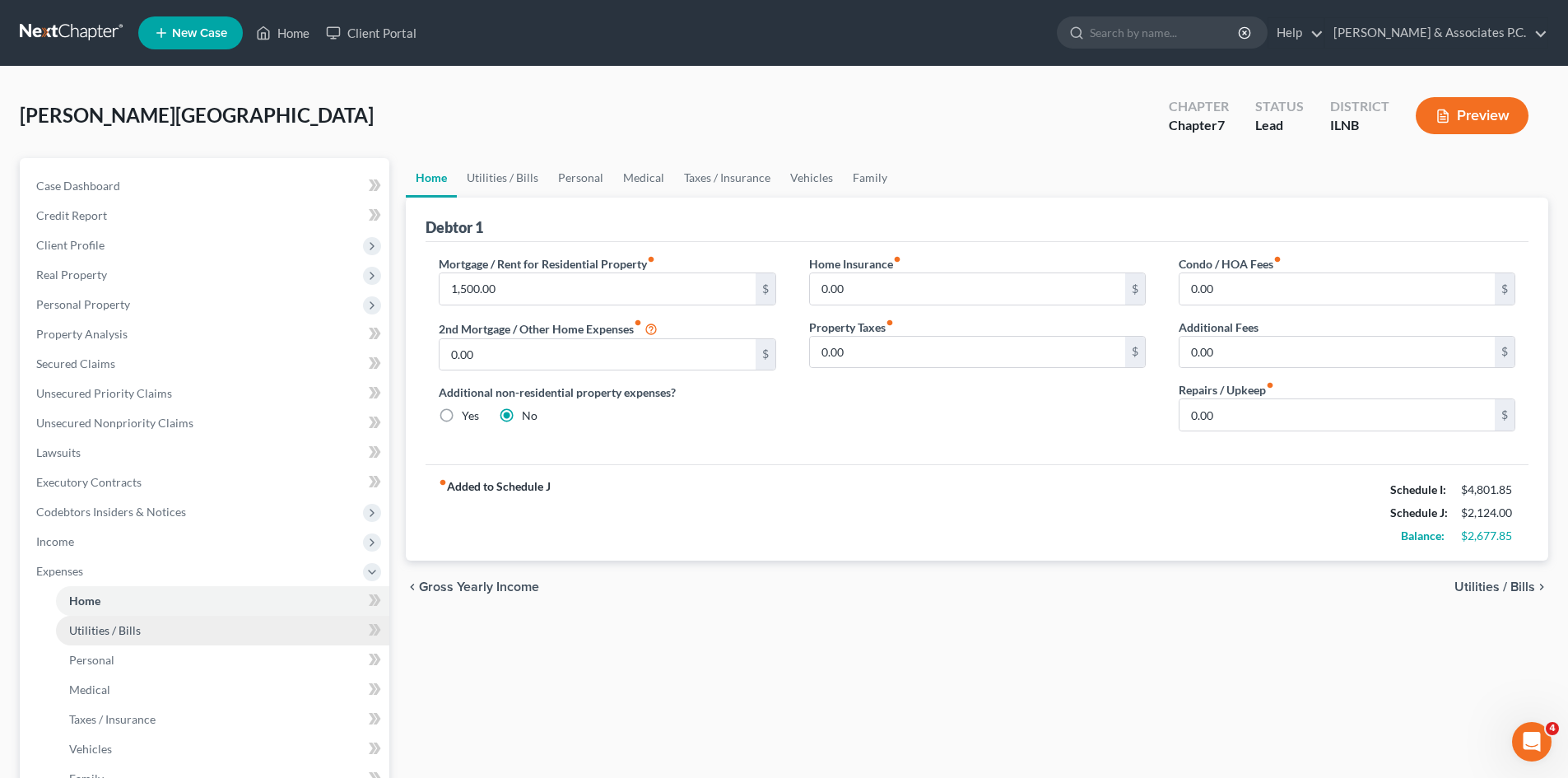
click at [105, 630] on span "Utilities / Bills" at bounding box center [104, 630] width 71 height 14
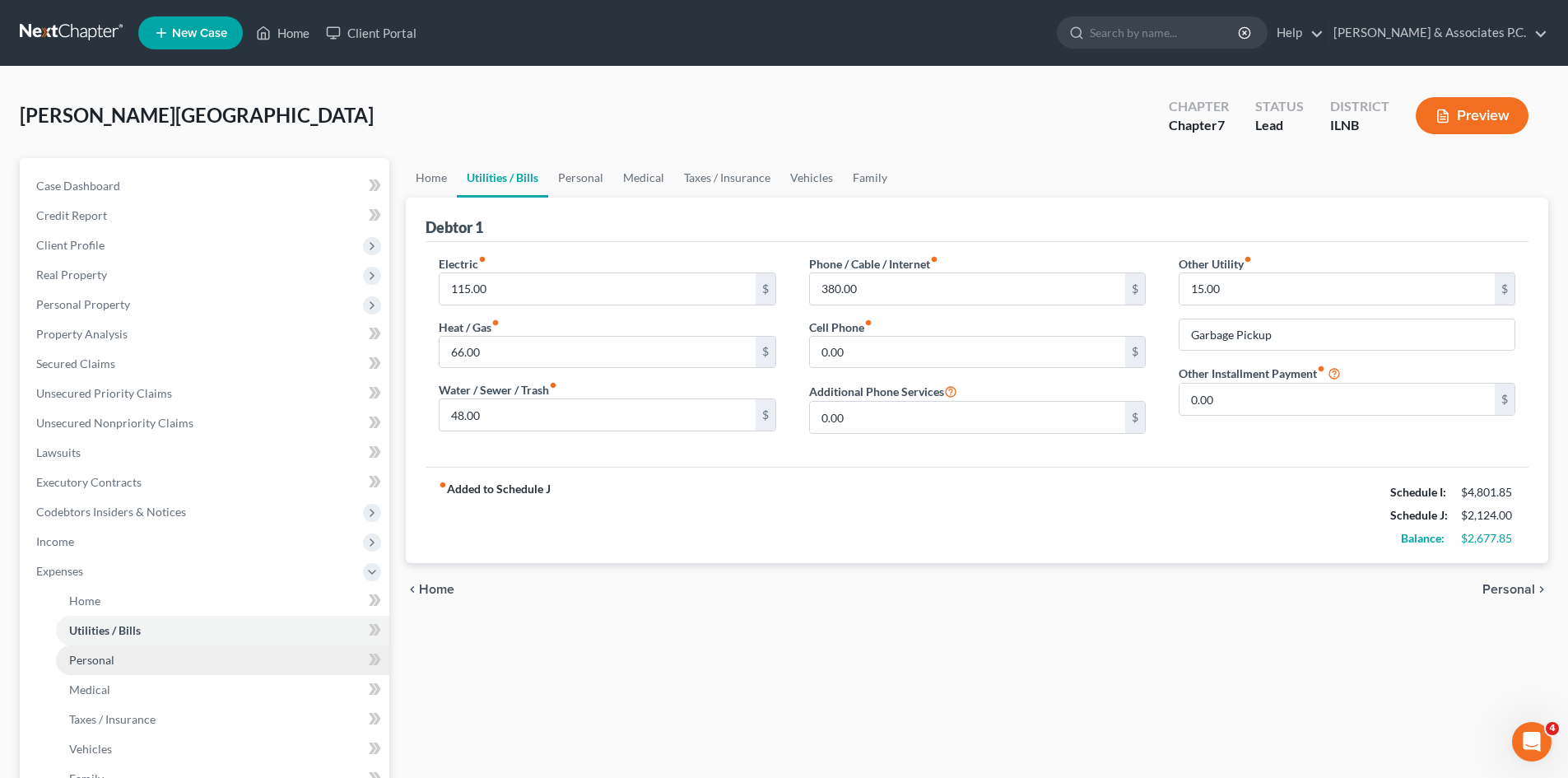
click at [102, 661] on span "Personal" at bounding box center [92, 660] width 45 height 14
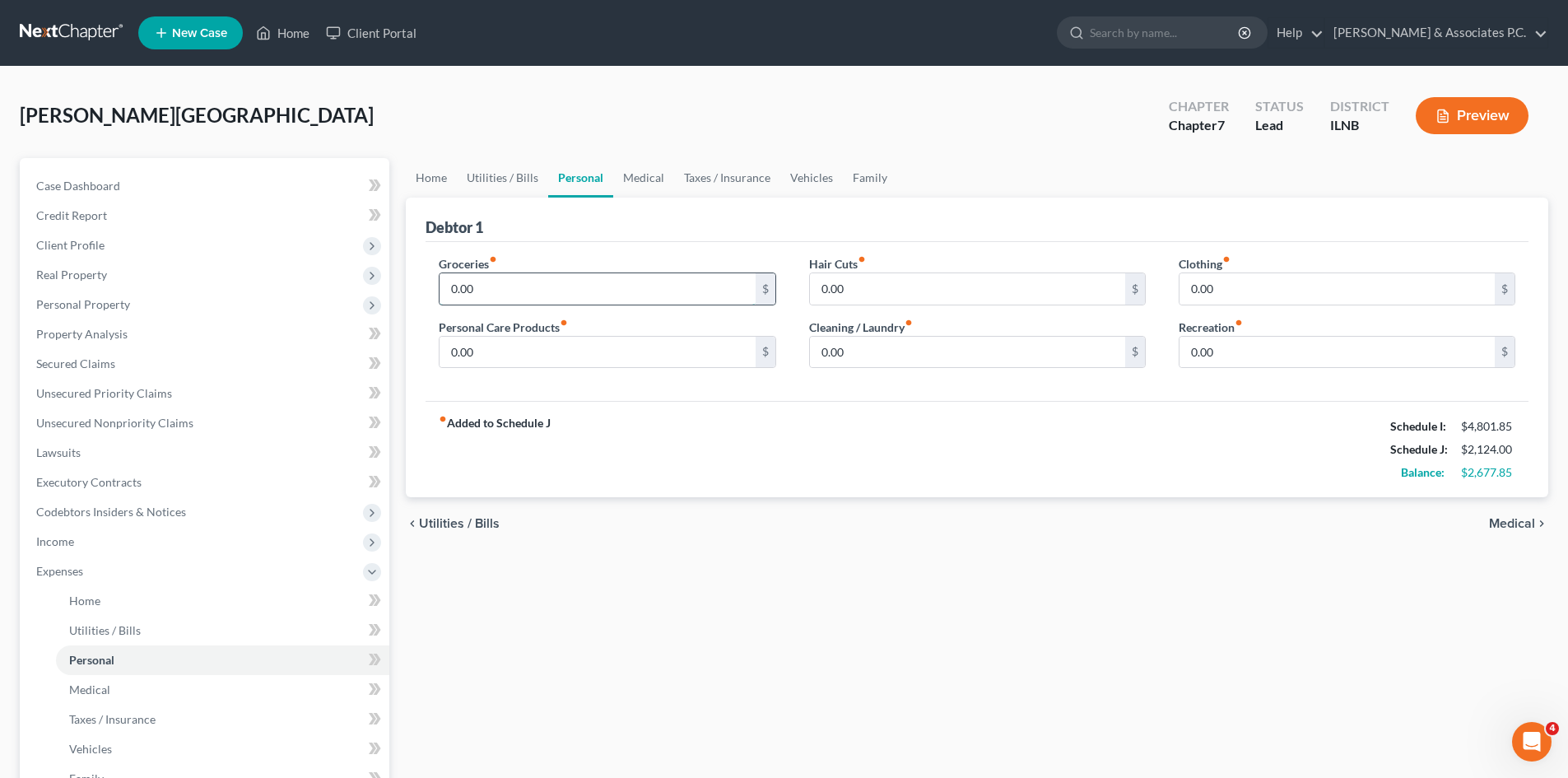
click at [517, 287] on input "0.00" at bounding box center [596, 288] width 315 height 31
click at [861, 291] on input "0.00" at bounding box center [967, 288] width 315 height 31
type input "30"
click at [566, 285] on input "0.00" at bounding box center [596, 288] width 315 height 31
type input "500"
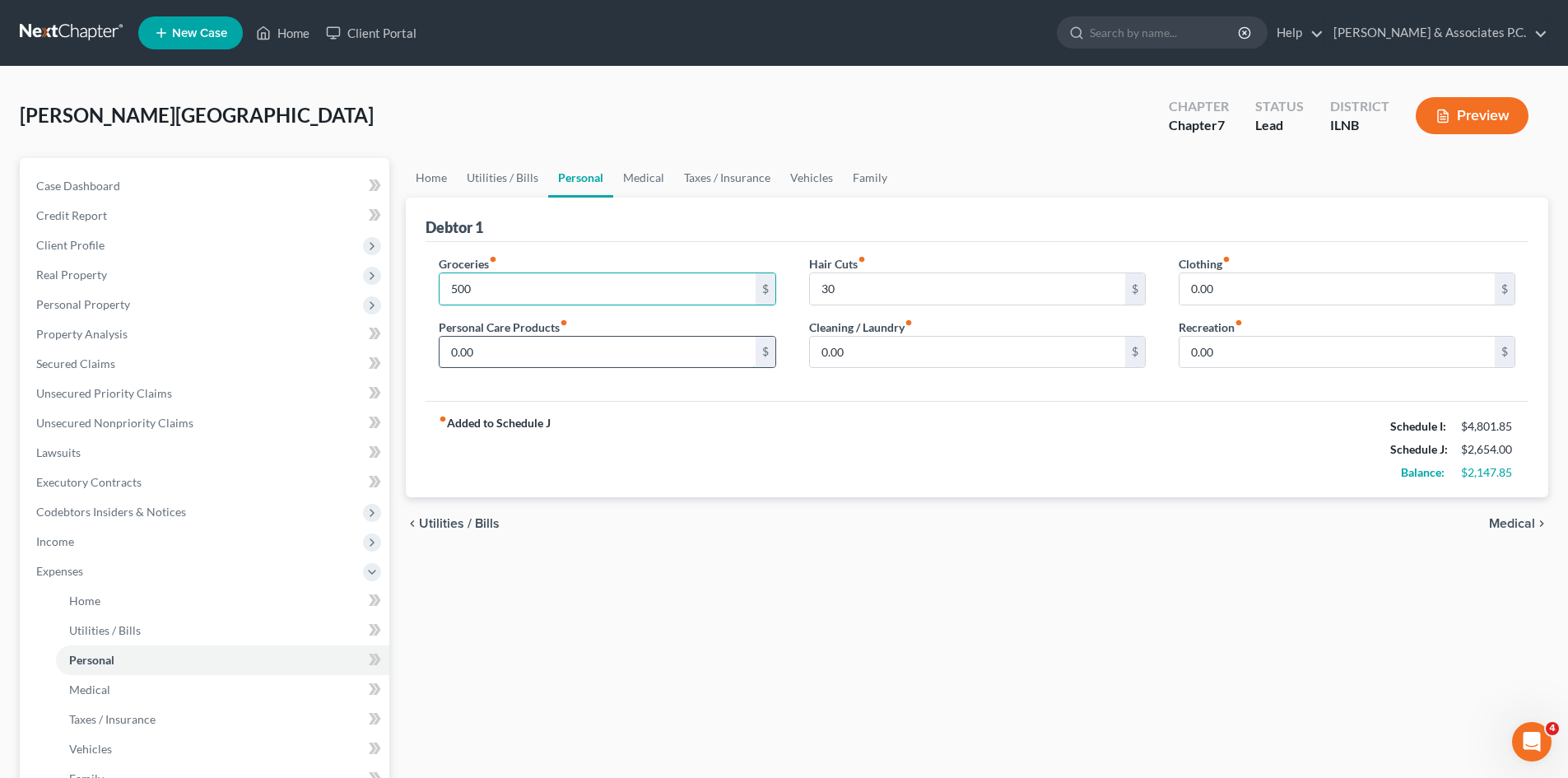
click at [461, 343] on input "0.00" at bounding box center [596, 352] width 315 height 31
click at [1203, 288] on input "0.00" at bounding box center [1336, 288] width 315 height 31
type input "150"
click at [651, 354] on input "0.00" at bounding box center [596, 352] width 315 height 31
type input "50"
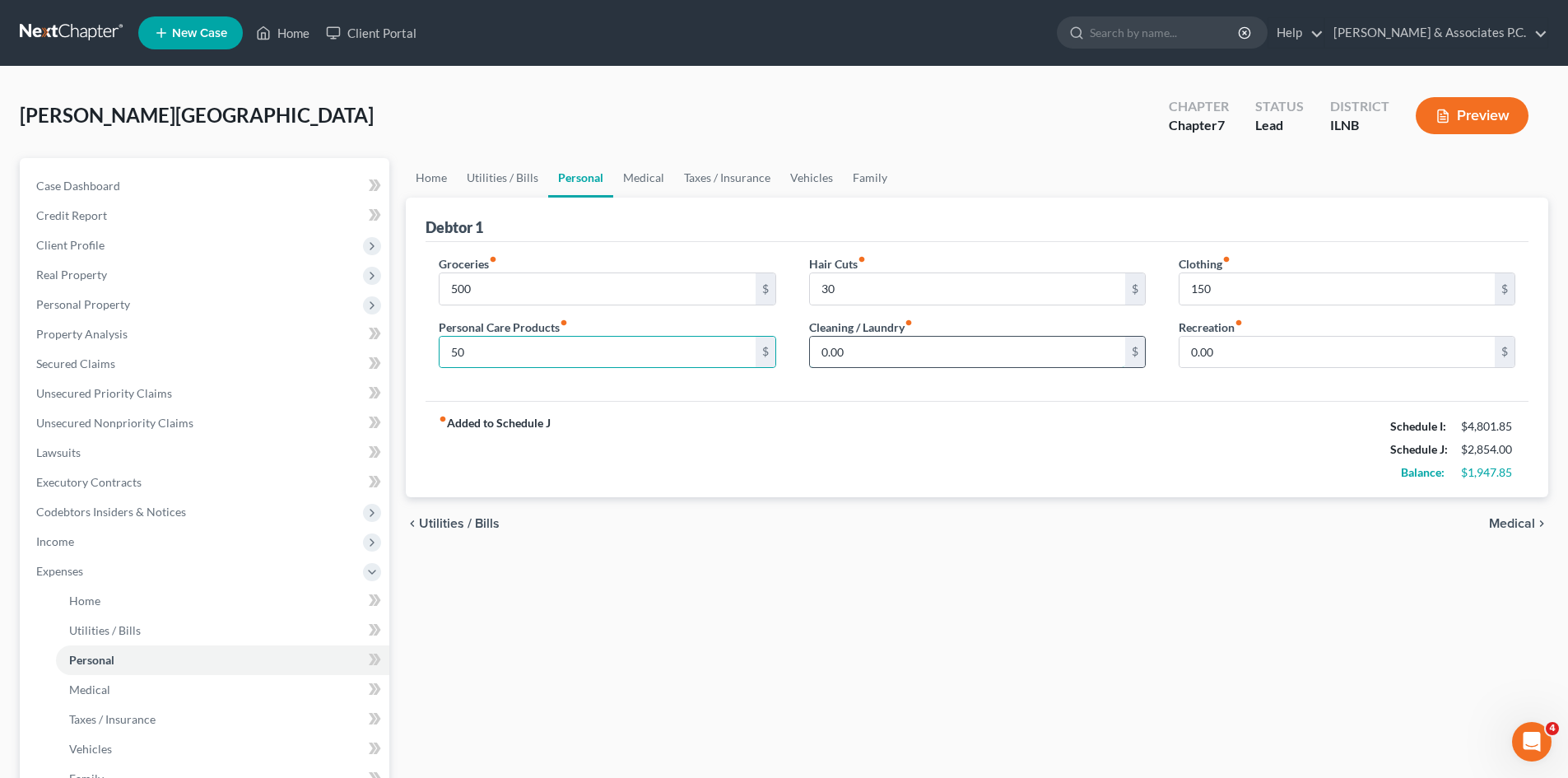
click at [945, 349] on input "0.00" at bounding box center [967, 352] width 315 height 31
type input "30"
click at [1212, 361] on input "0.00" at bounding box center [1336, 352] width 315 height 31
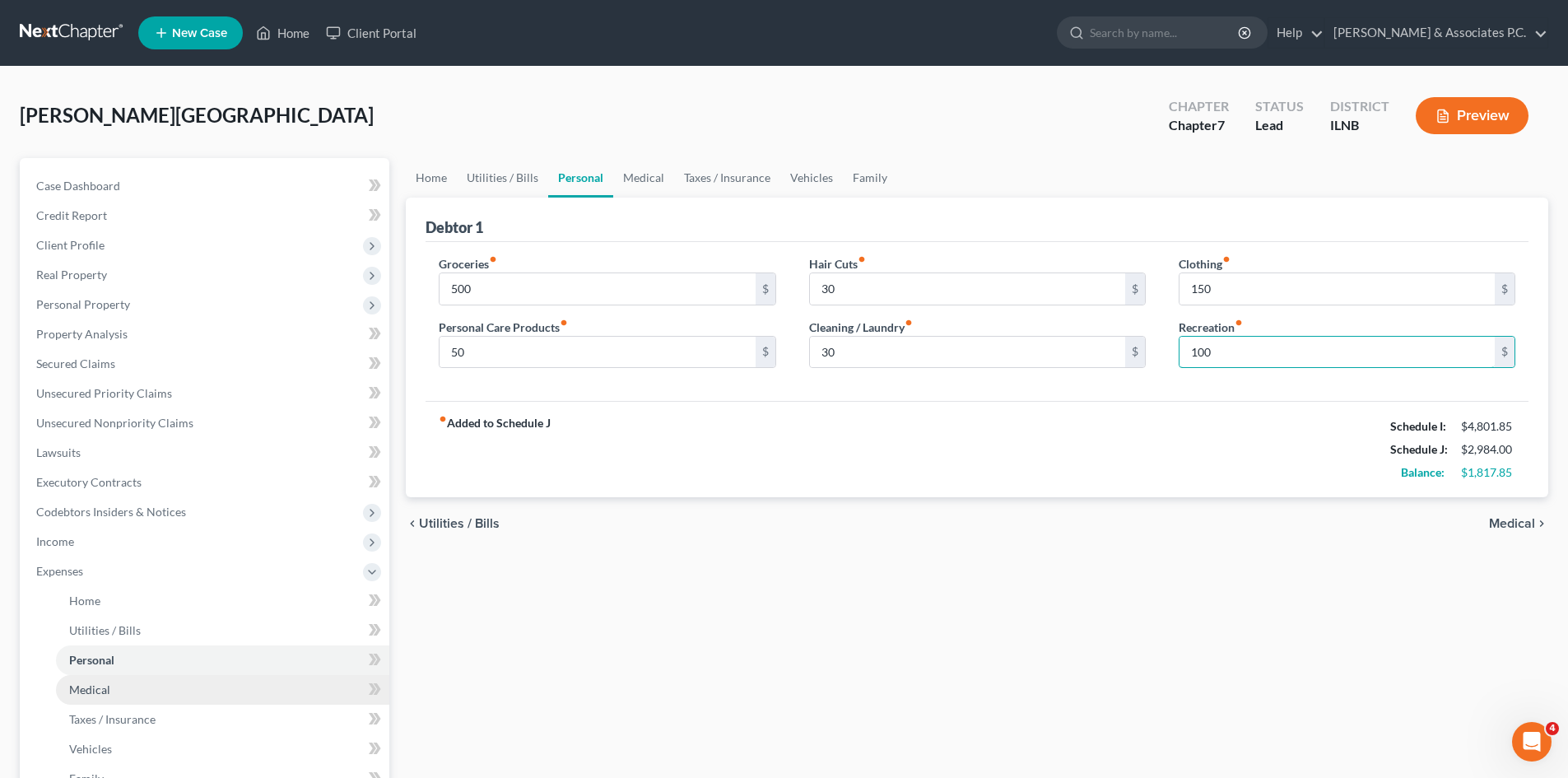
type input "100"
click at [105, 693] on span "Medical" at bounding box center [89, 689] width 41 height 14
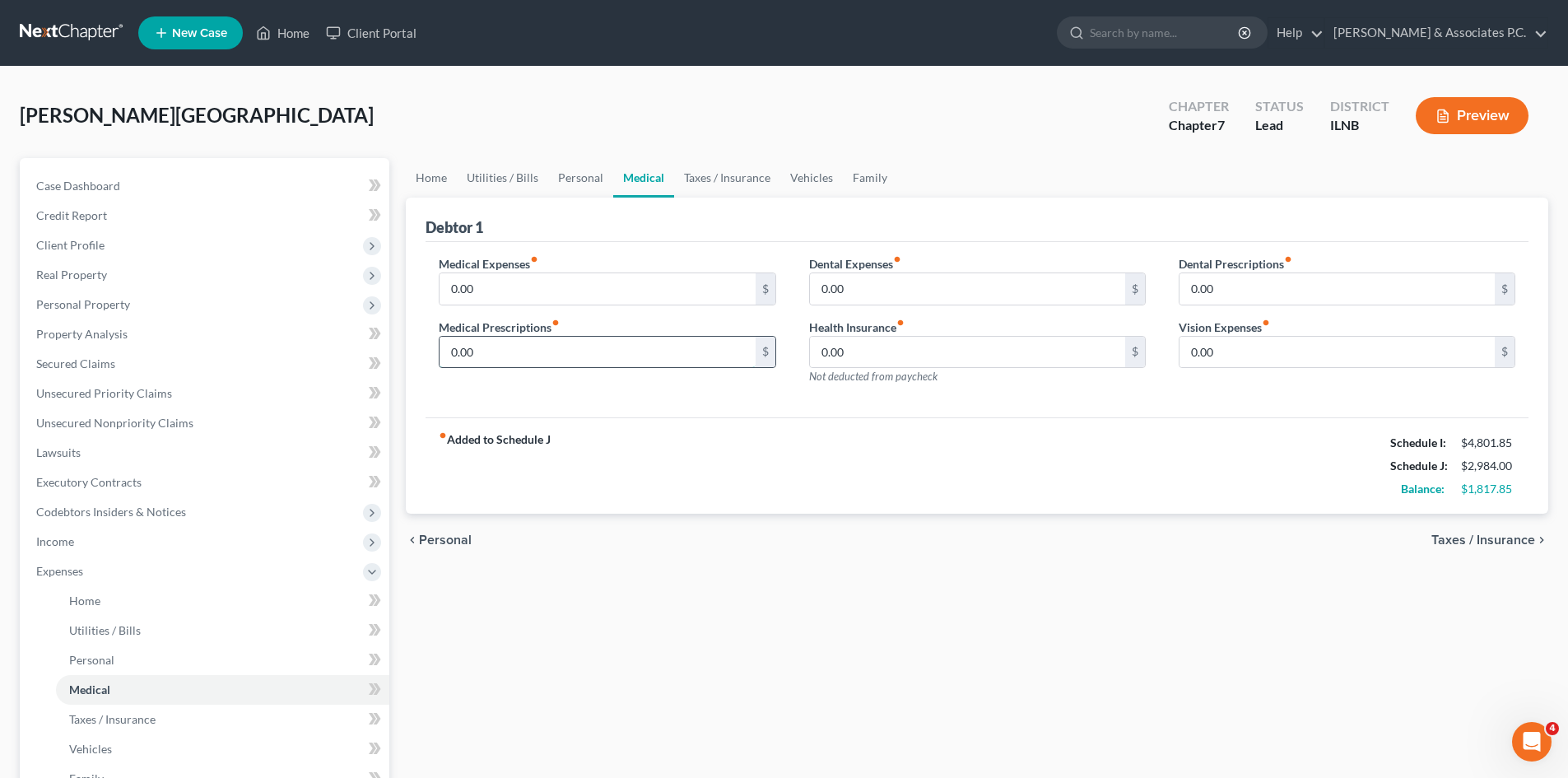
click at [643, 353] on input "0.00" at bounding box center [596, 352] width 315 height 31
type input "15"
click at [187, 728] on link "Taxes / Insurance" at bounding box center [223, 719] width 333 height 29
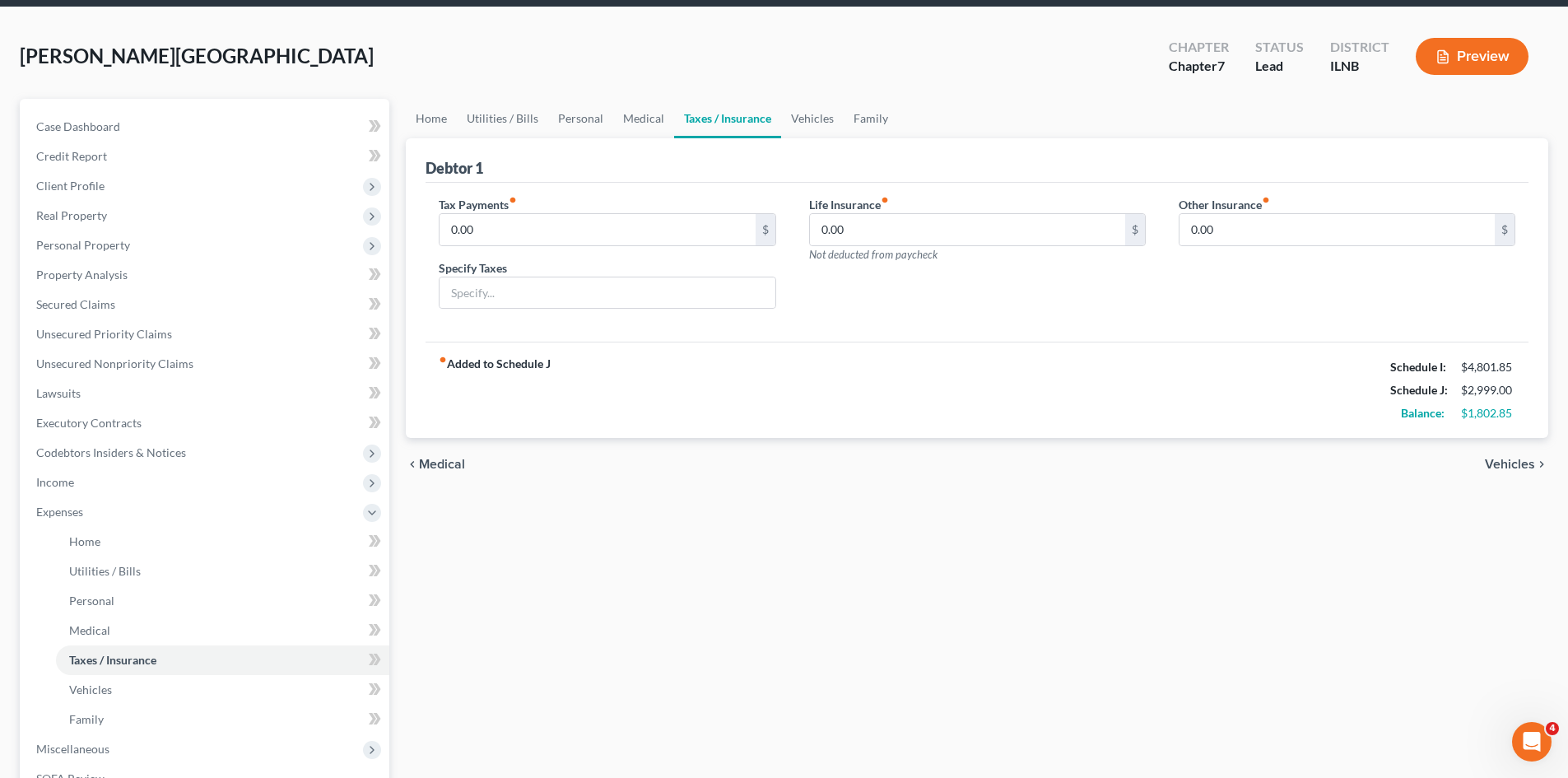
scroll to position [66, 0]
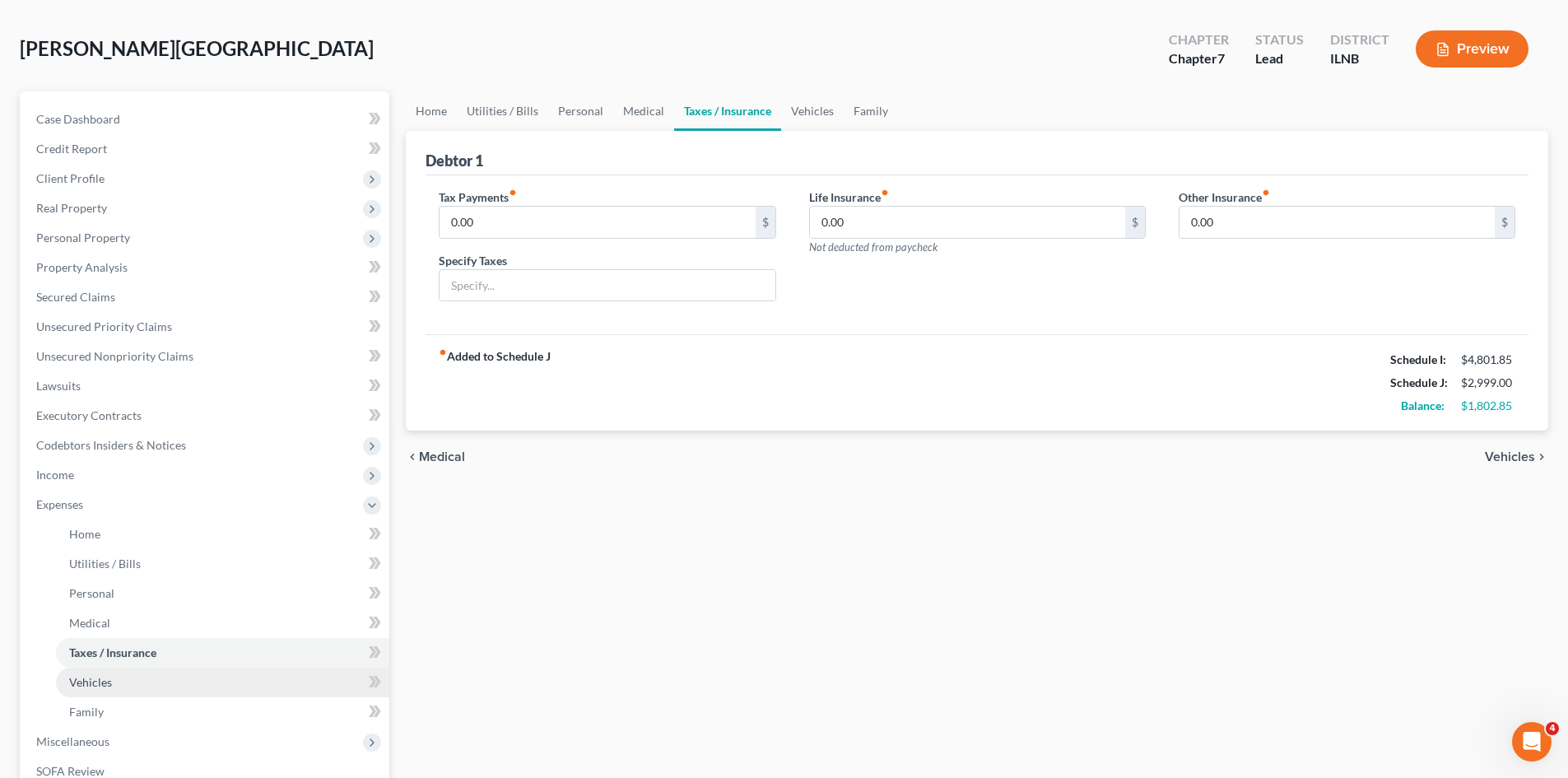
click at [118, 688] on link "Vehicles" at bounding box center [223, 682] width 333 height 29
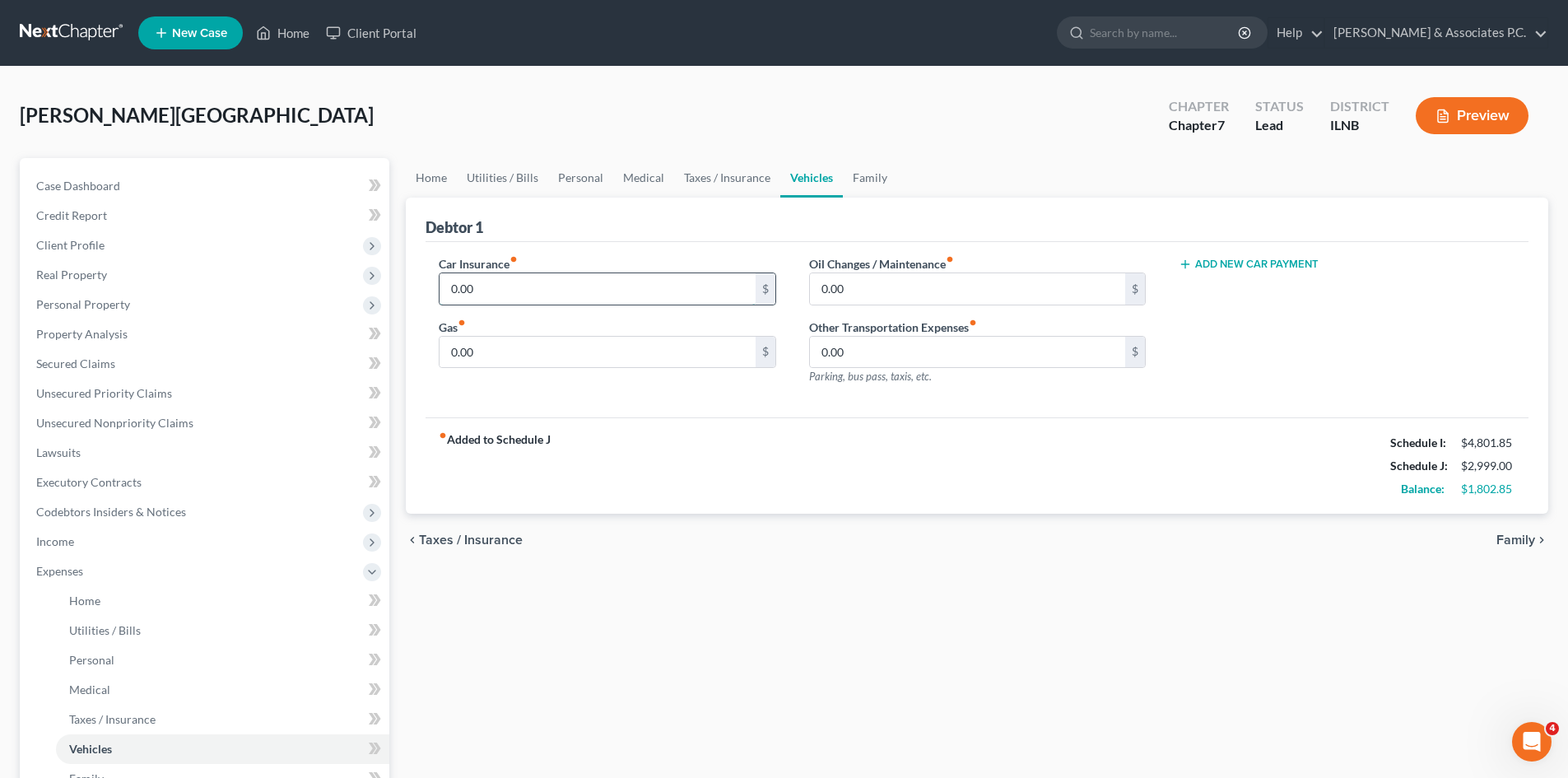
click at [572, 299] on input "0.00" at bounding box center [596, 288] width 315 height 31
type input "166"
click at [530, 347] on input "0.00" at bounding box center [596, 352] width 315 height 31
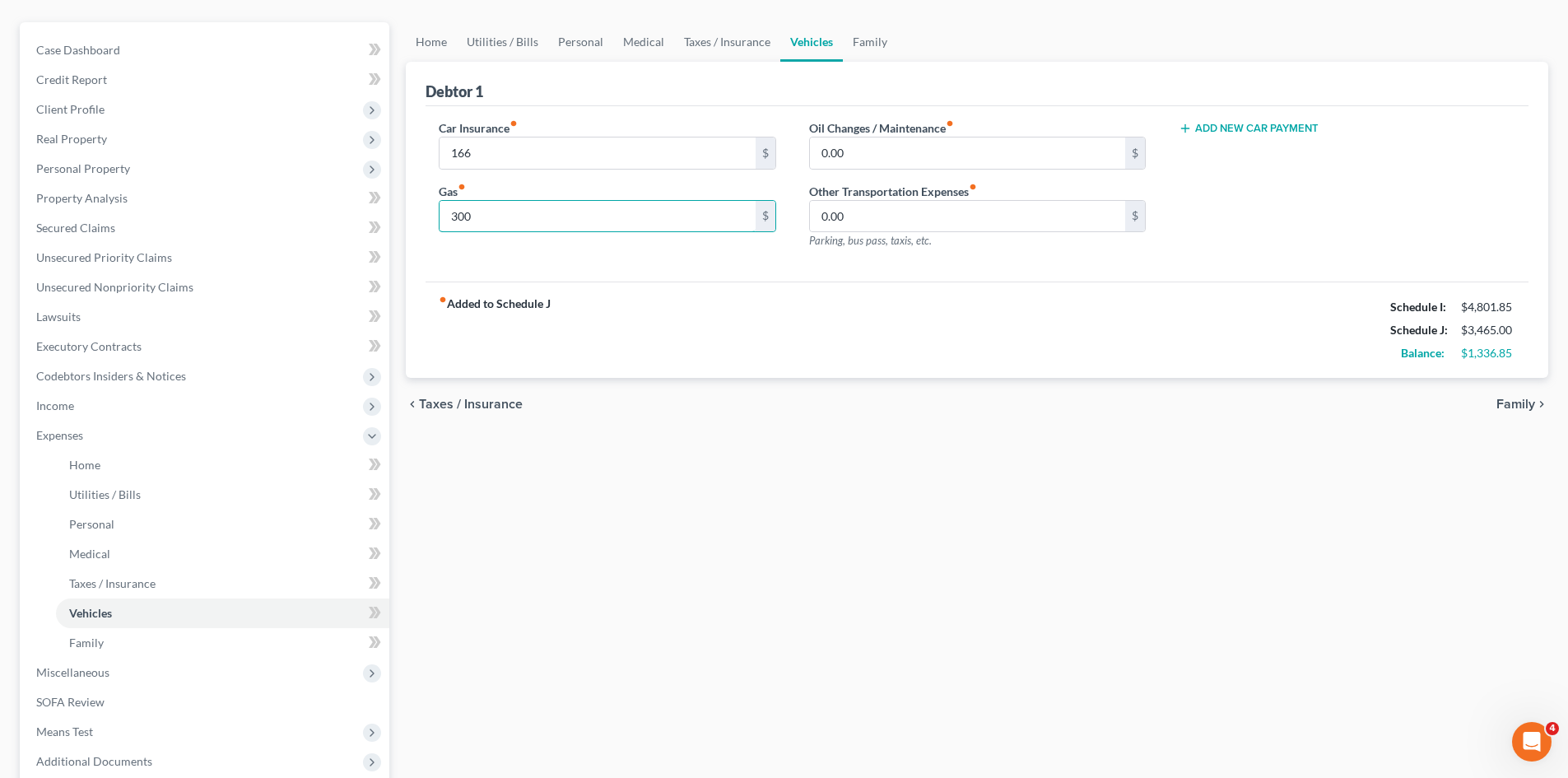
scroll to position [151, 0]
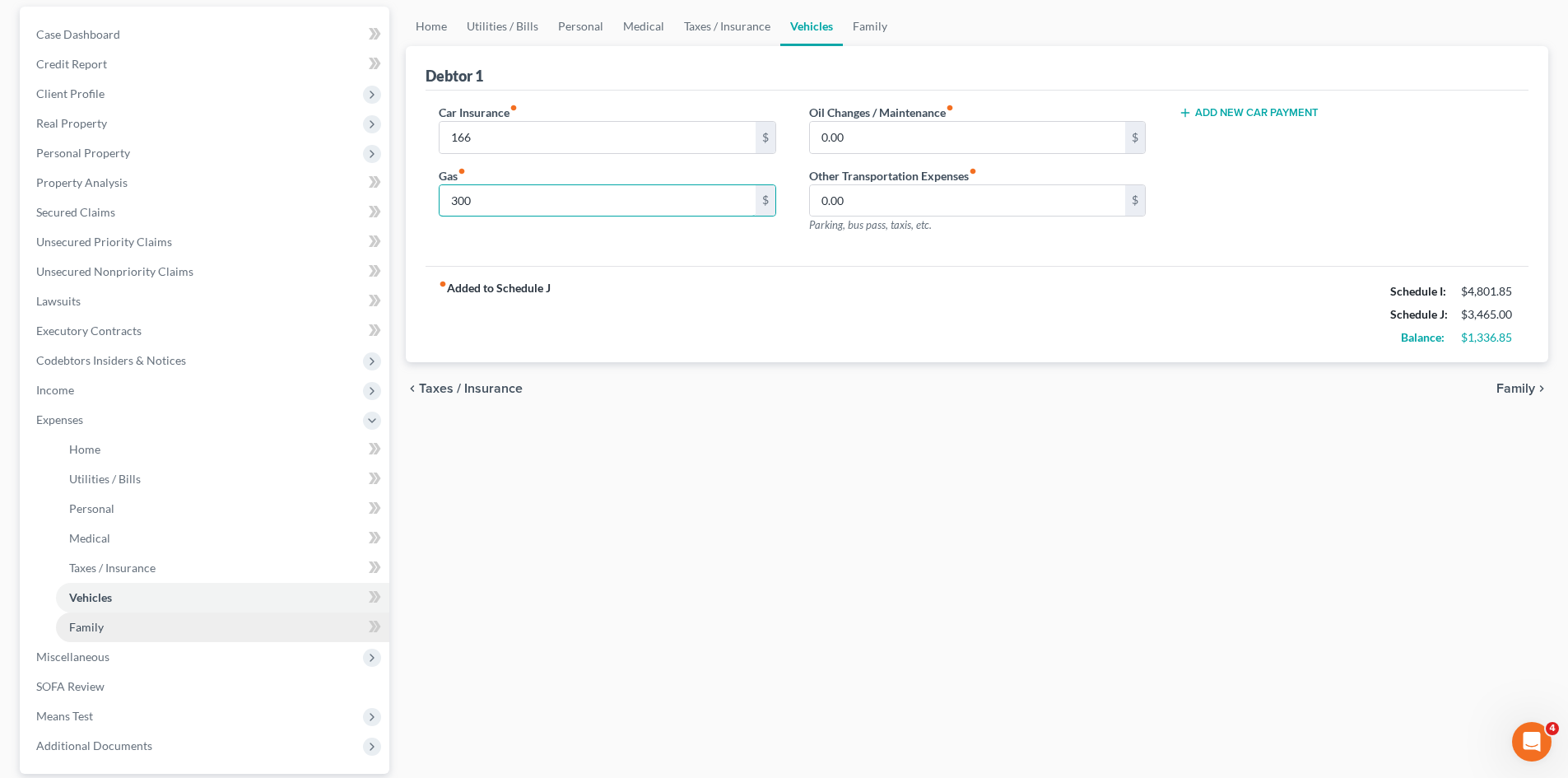
type input "300"
click at [99, 628] on span "Family" at bounding box center [86, 627] width 34 height 14
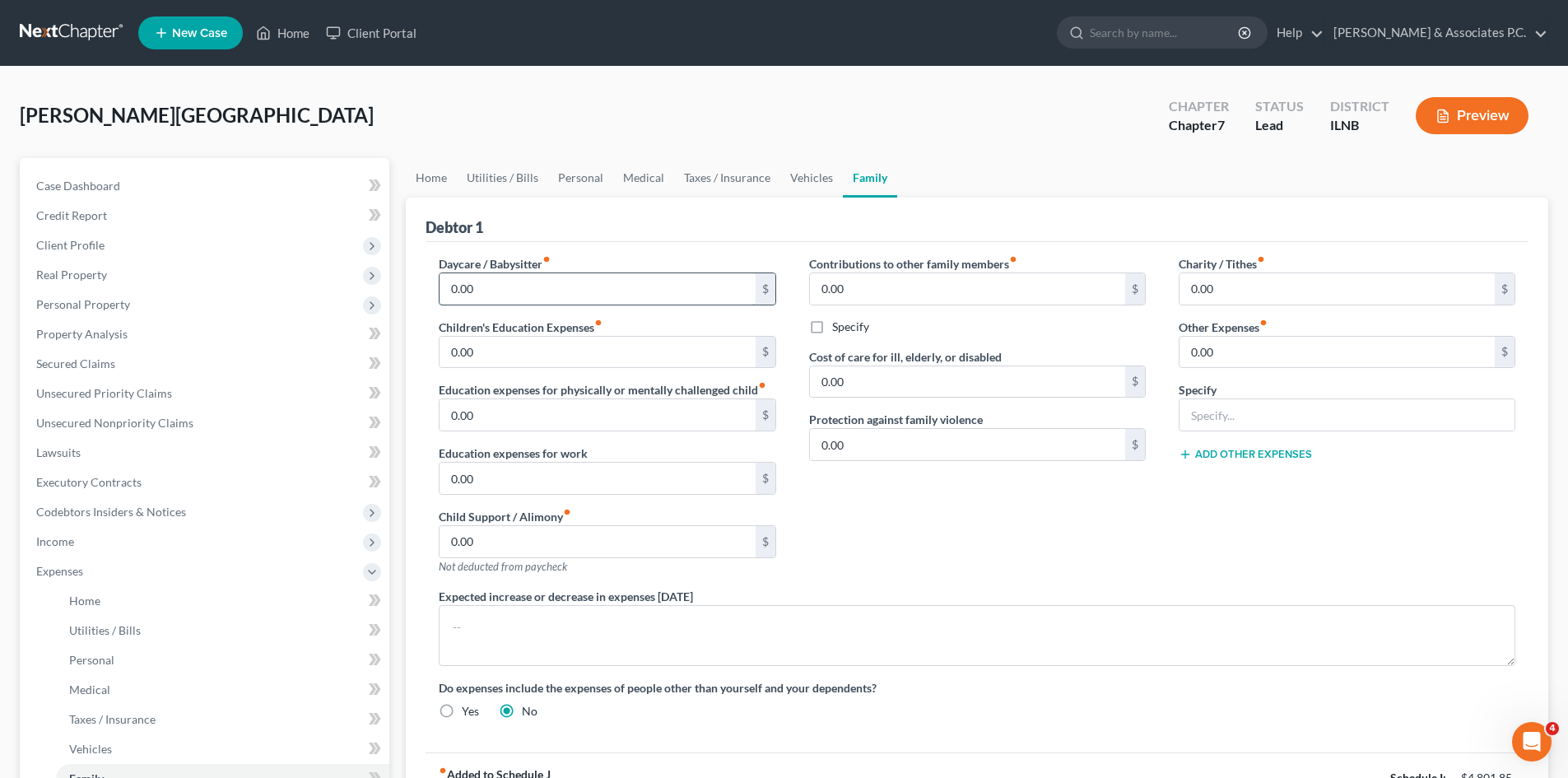
click at [517, 292] on input "0.00" at bounding box center [596, 288] width 315 height 31
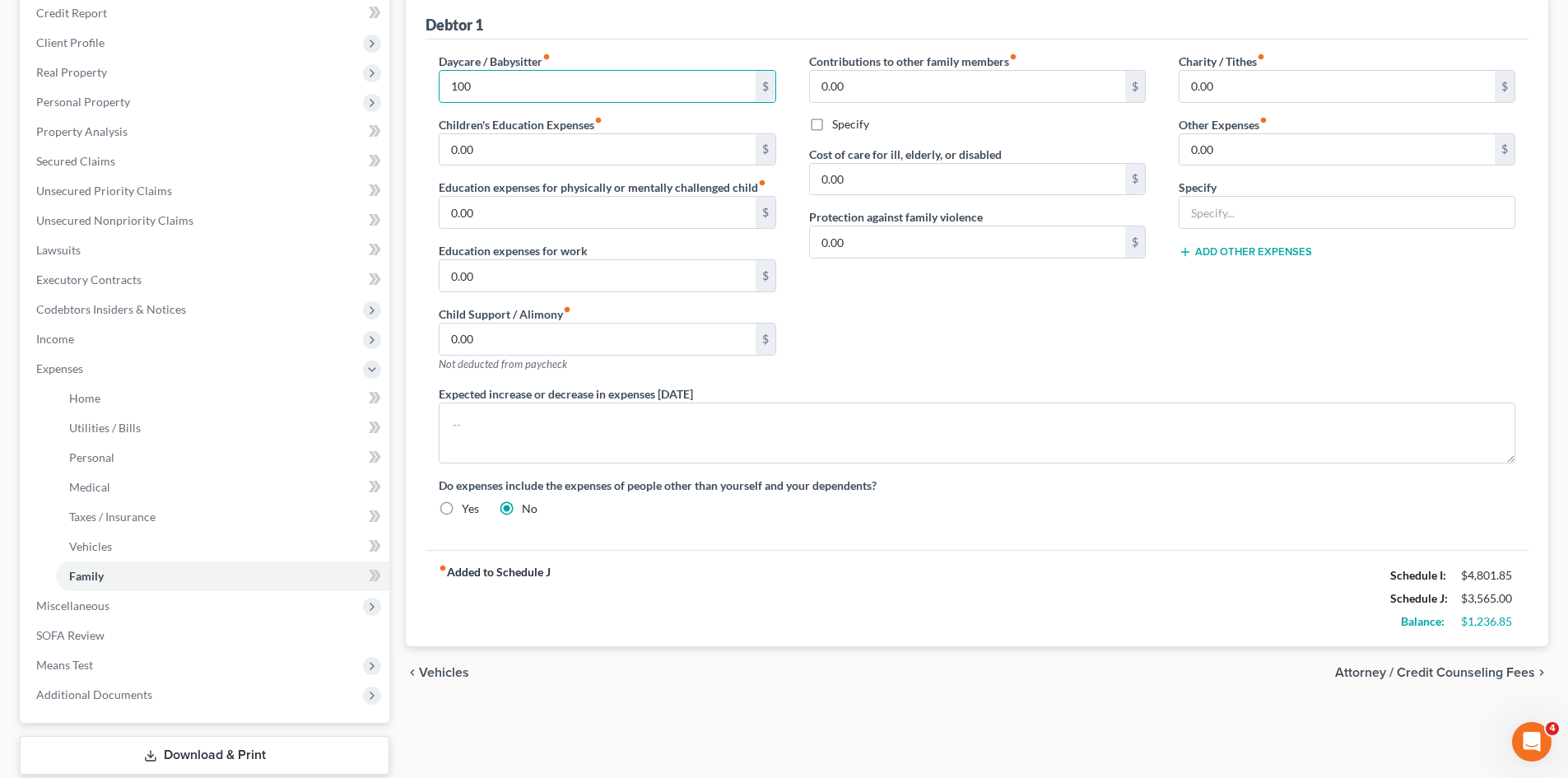
scroll to position [205, 0]
type input "100"
click at [102, 605] on span "Miscellaneous" at bounding box center [72, 602] width 73 height 14
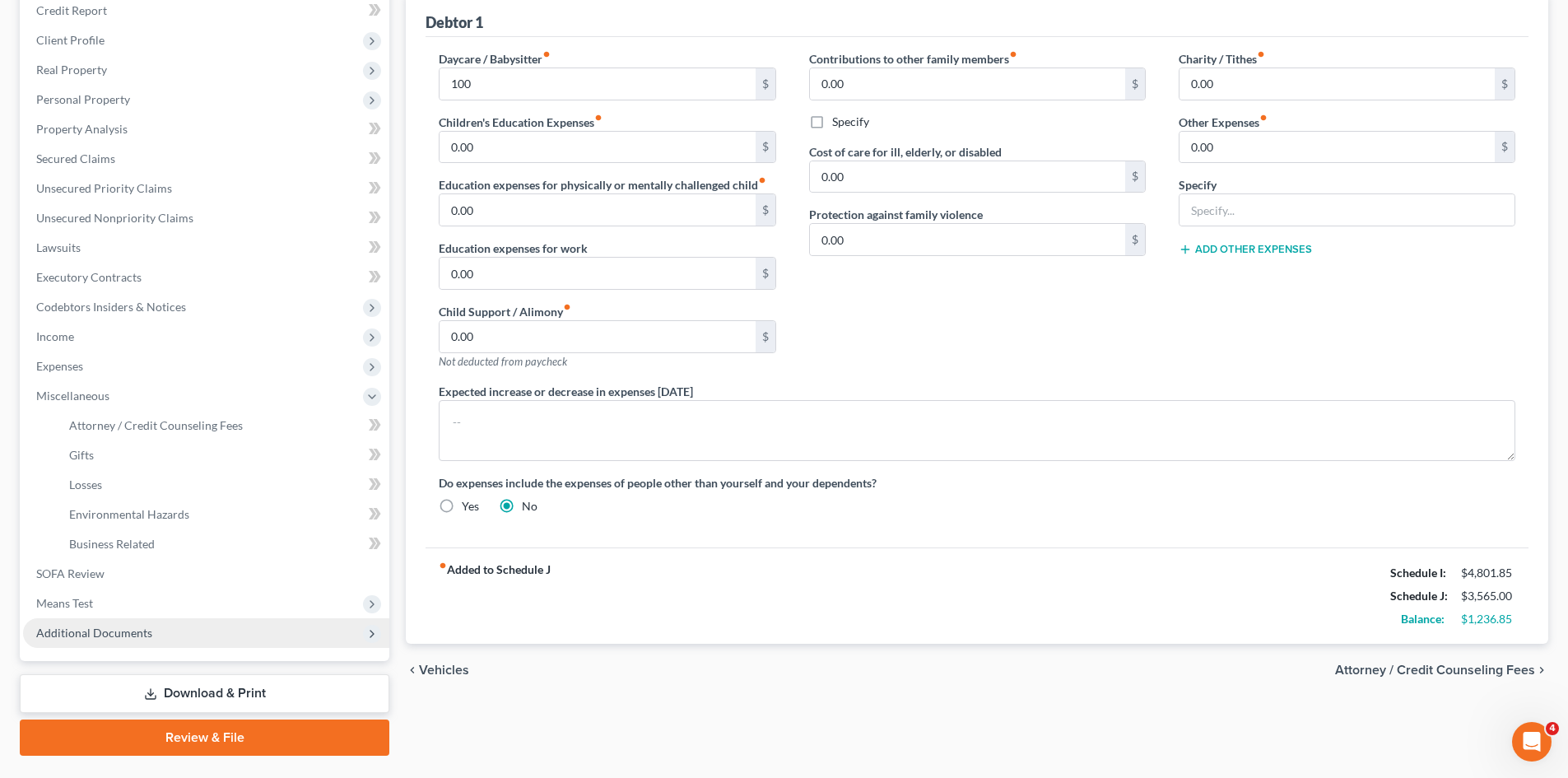
click at [134, 635] on span "Additional Documents" at bounding box center [94, 633] width 116 height 14
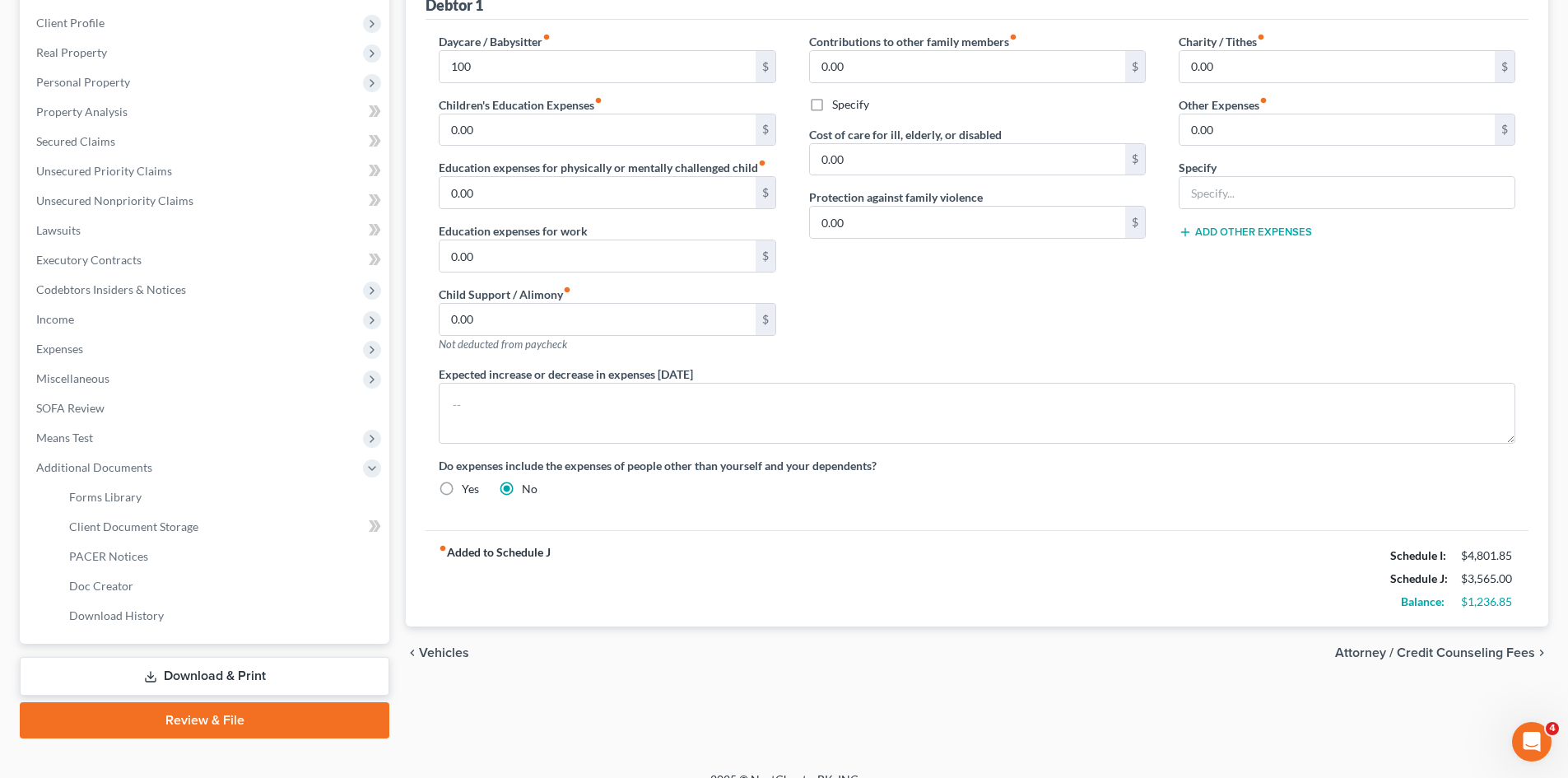
scroll to position [245, 0]
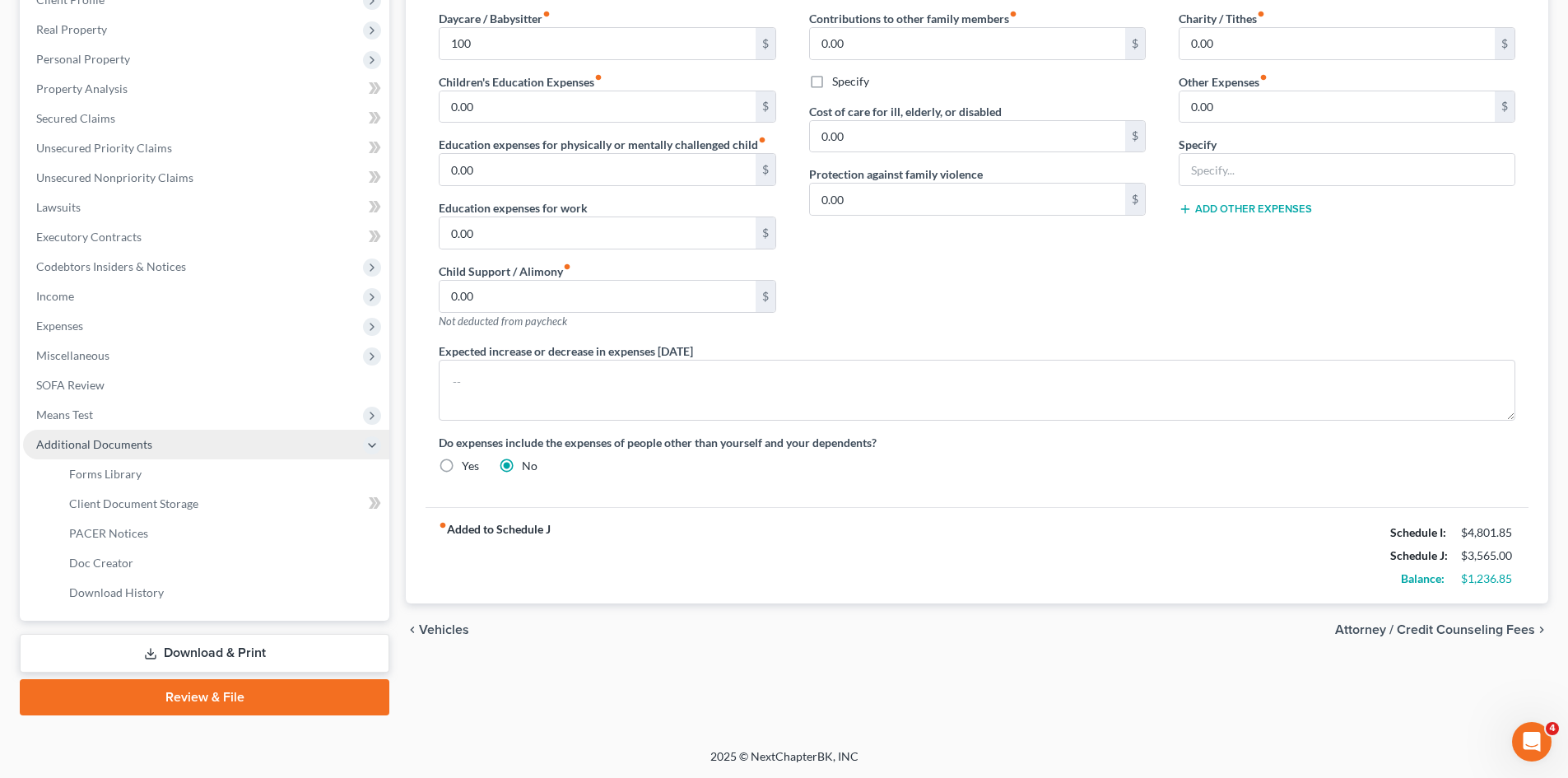
click at [368, 450] on icon at bounding box center [372, 445] width 13 height 13
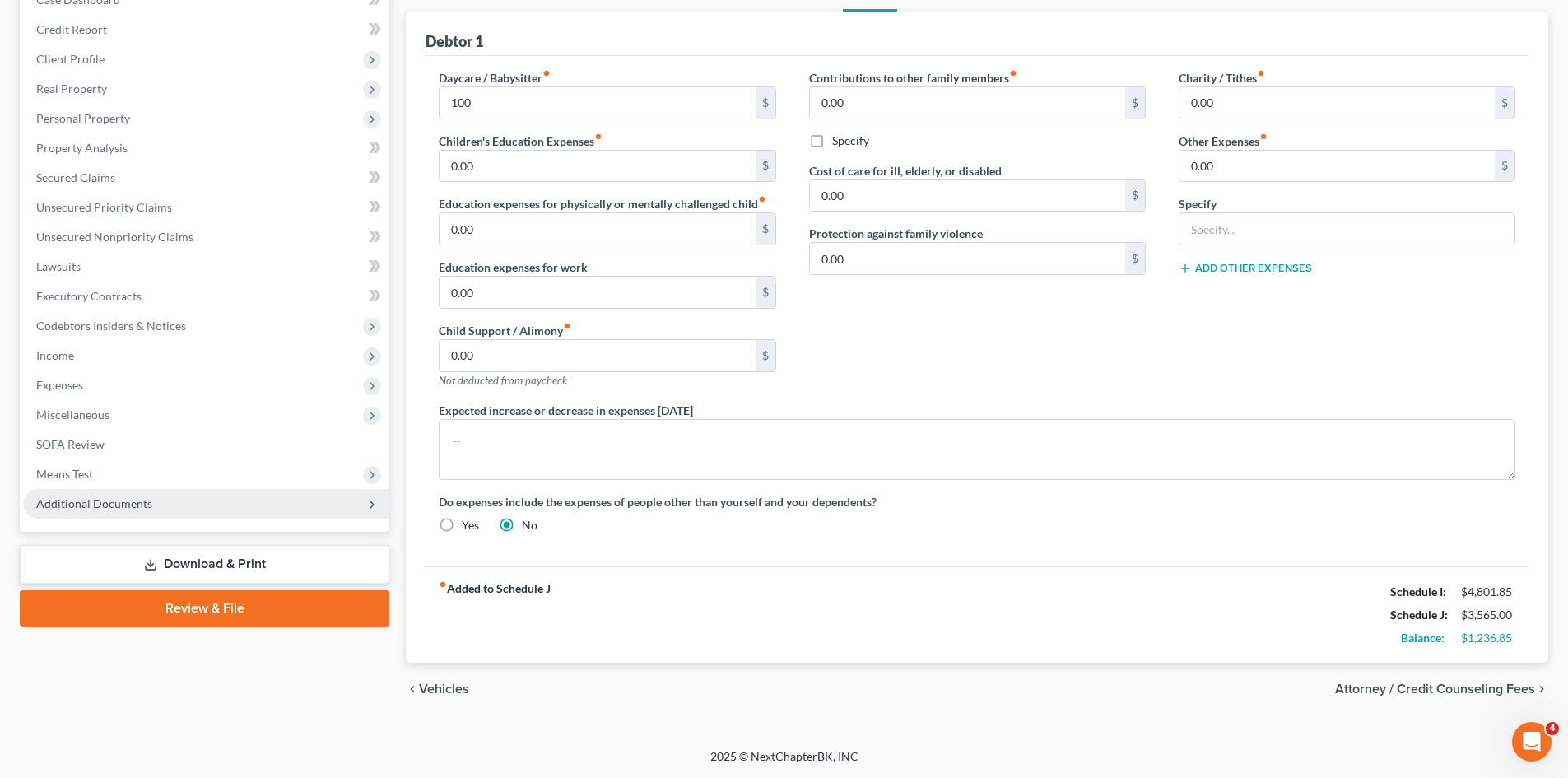
scroll to position [186, 0]
click at [100, 474] on span "Means Test" at bounding box center [206, 474] width 366 height 29
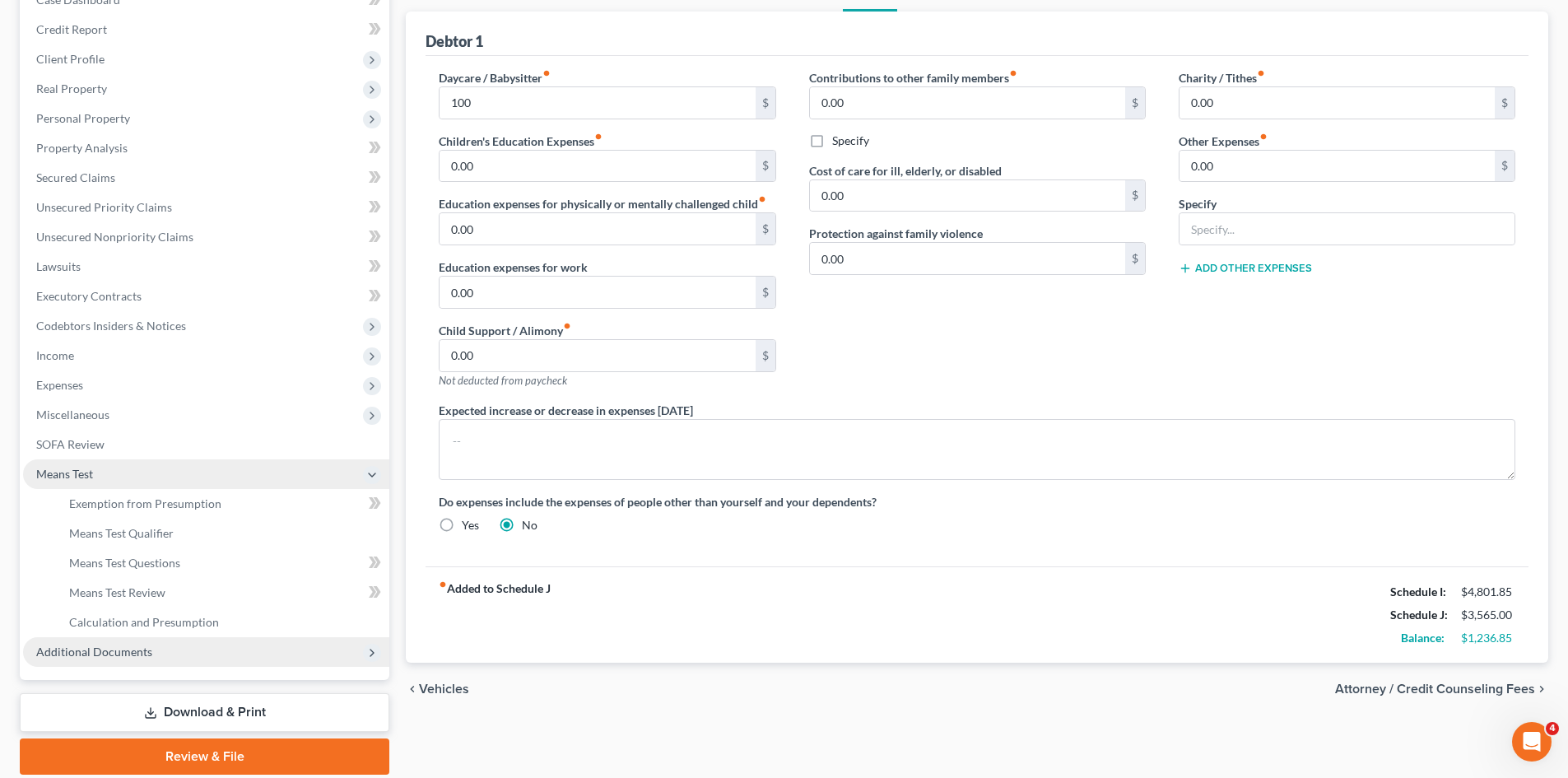
scroll to position [245, 0]
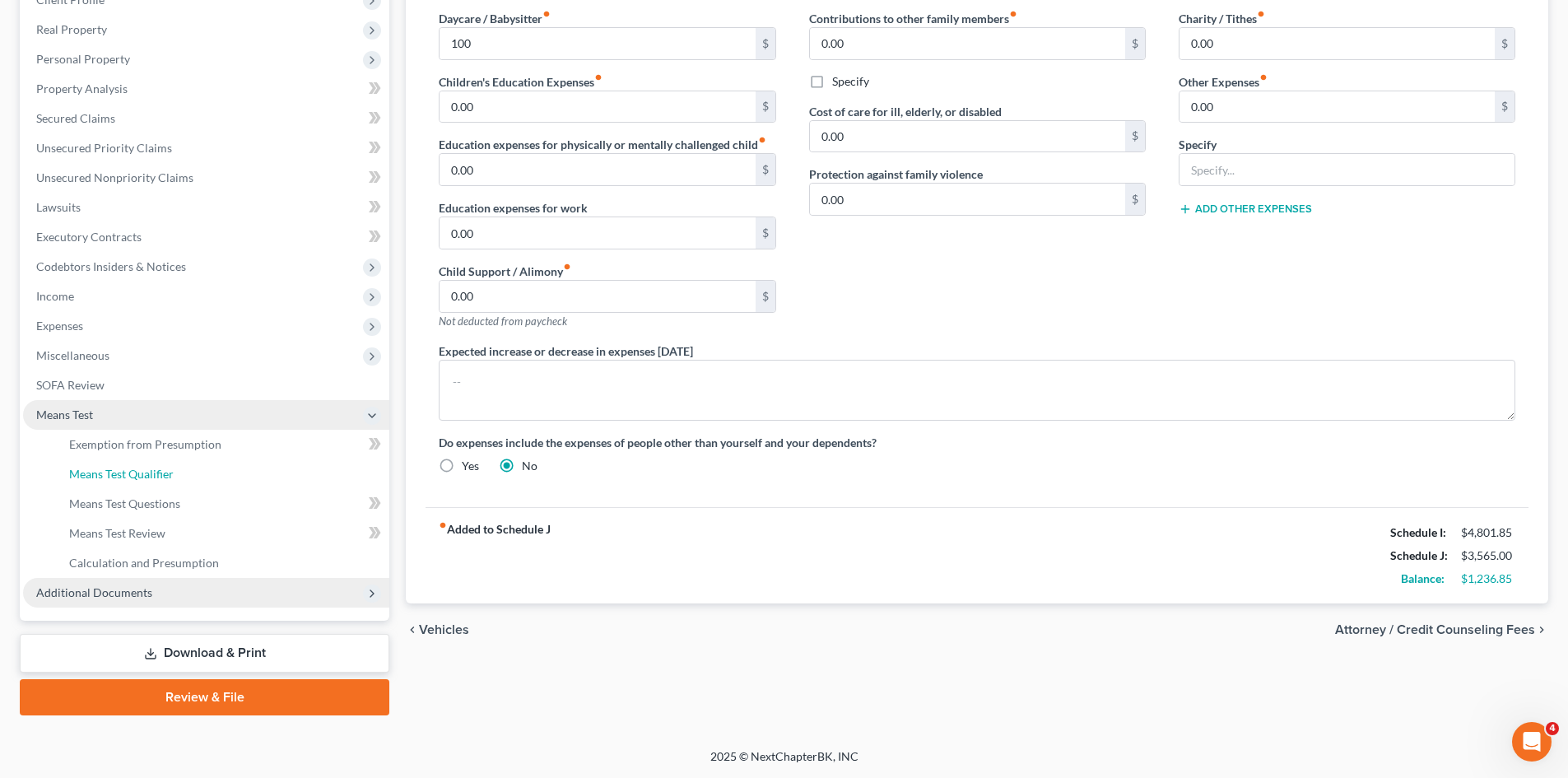
click at [100, 474] on span "Means Test Qualifier" at bounding box center [121, 474] width 104 height 14
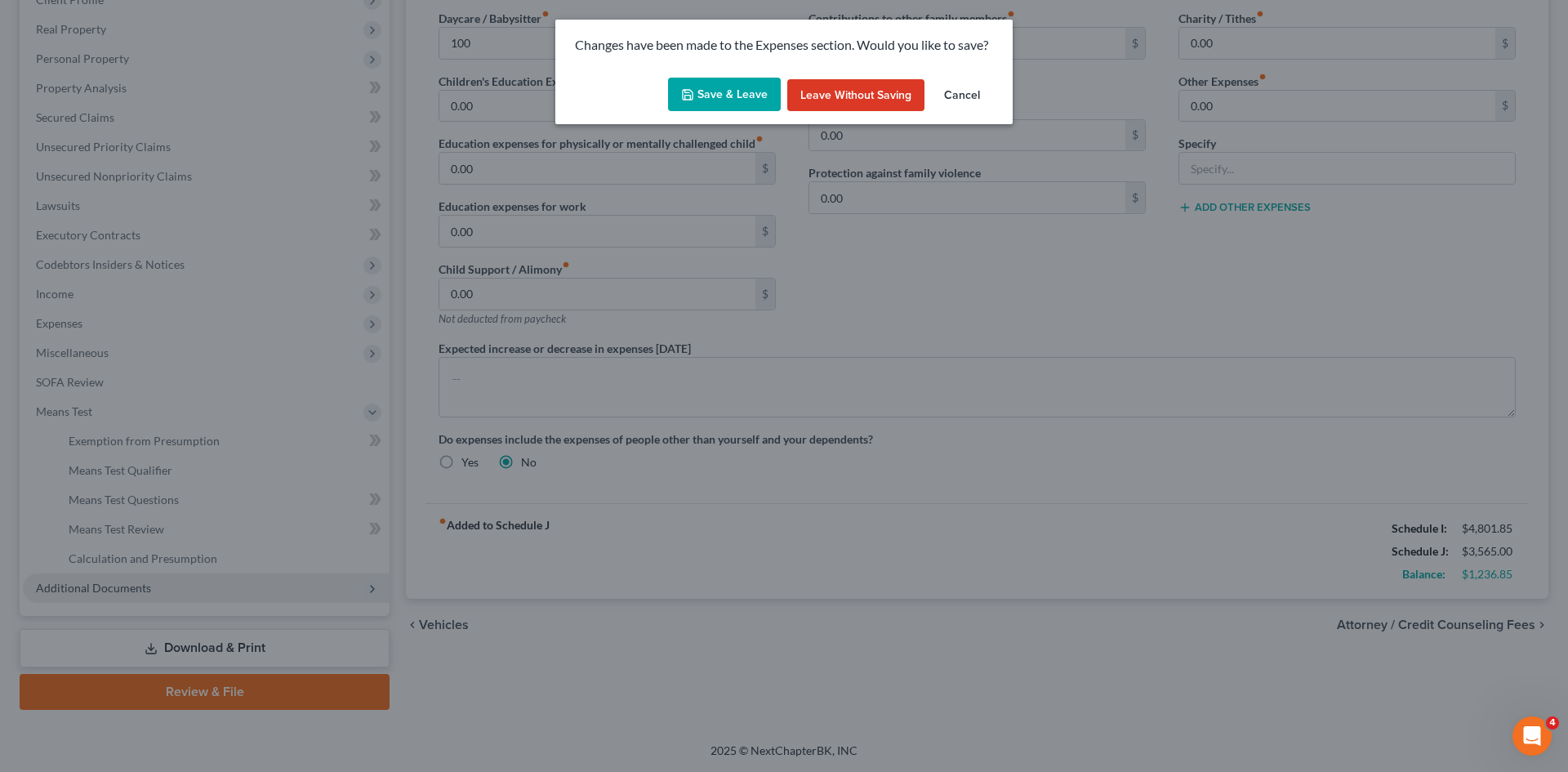
click at [765, 96] on button "Save & Leave" at bounding box center [724, 94] width 113 height 34
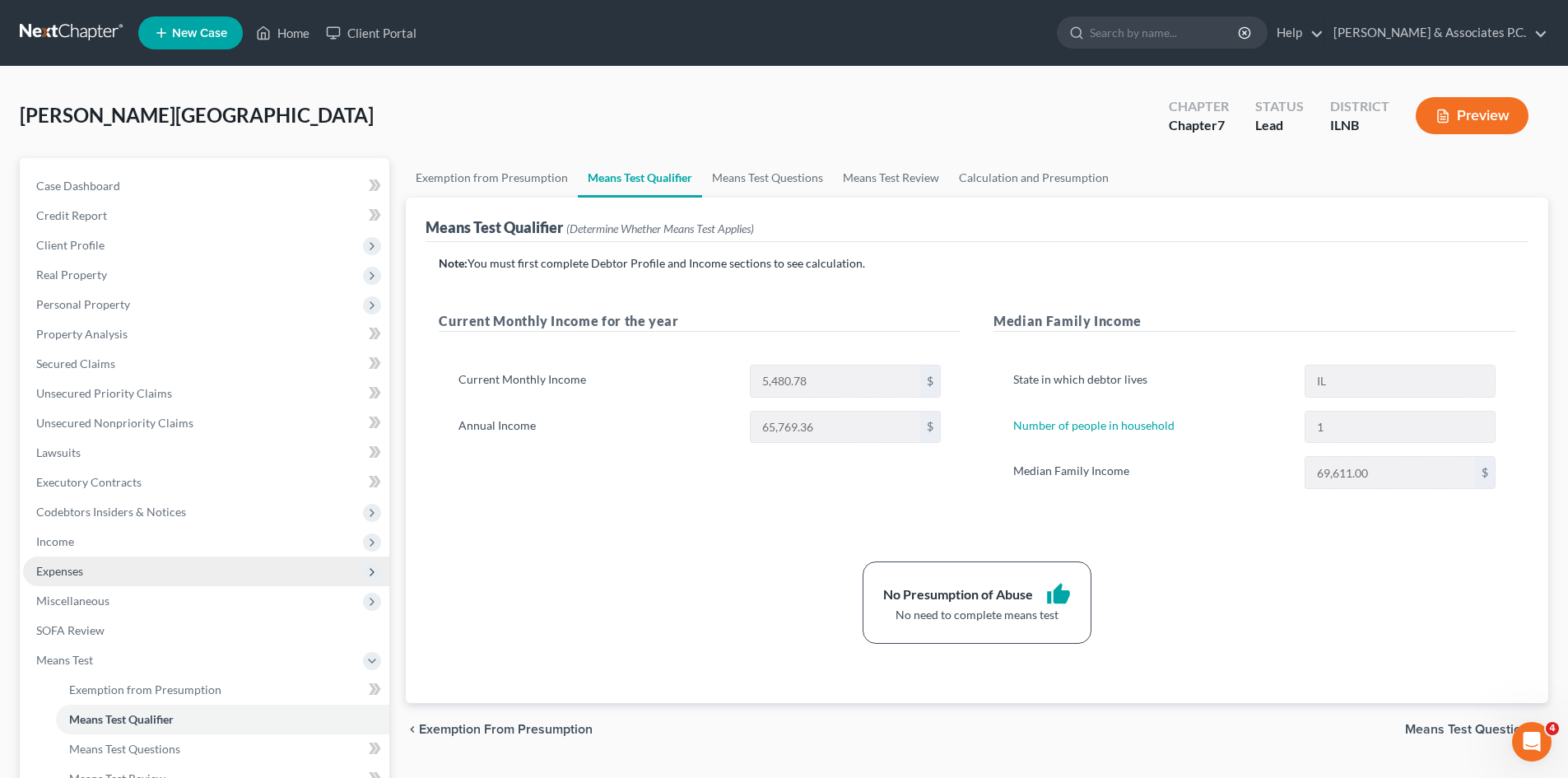
click at [56, 568] on span "Expenses" at bounding box center [60, 570] width 47 height 14
click at [61, 570] on span "Expenses" at bounding box center [60, 570] width 47 height 14
click at [83, 574] on span "Expenses" at bounding box center [60, 570] width 47 height 14
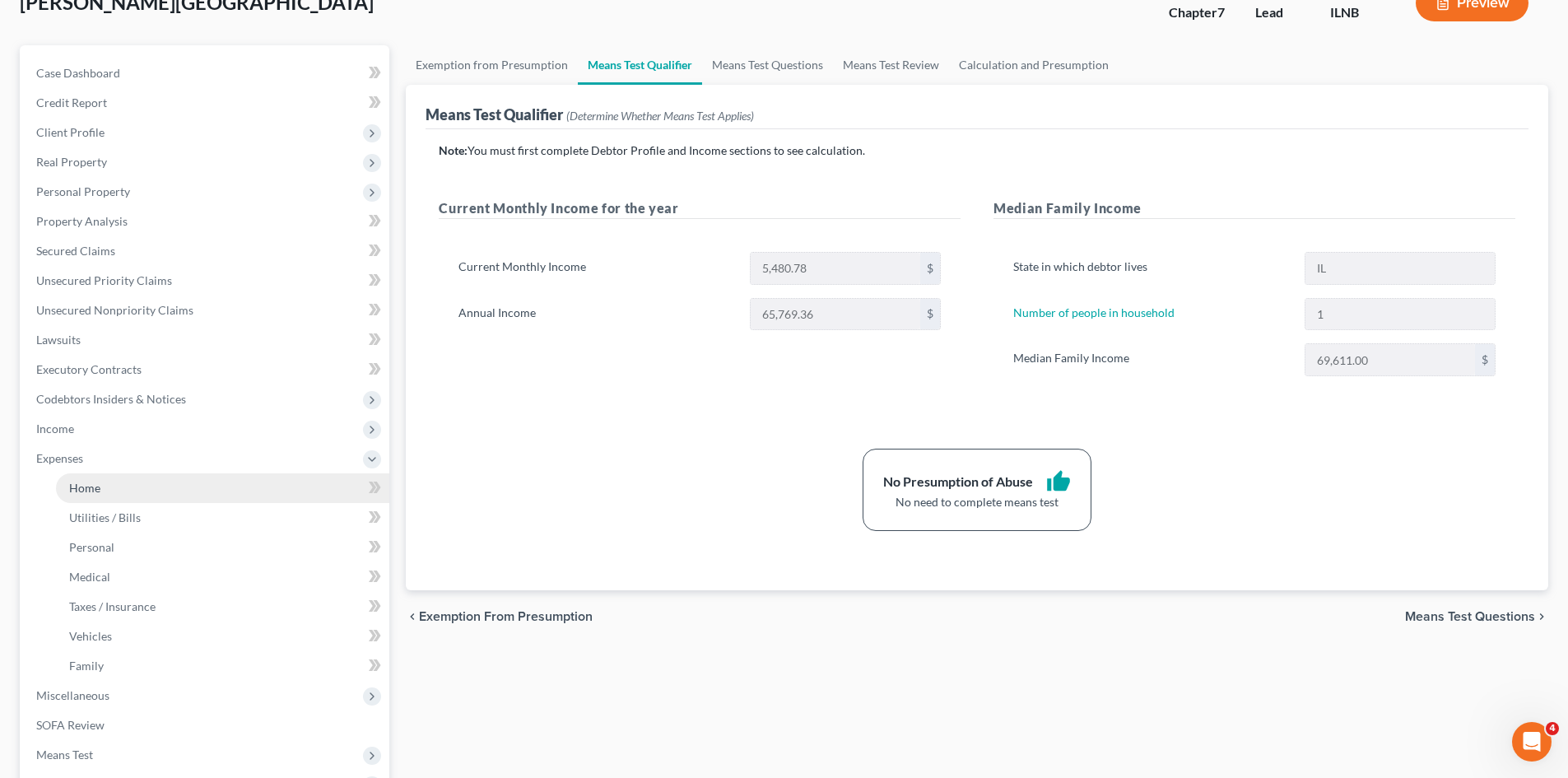
scroll to position [129, 0]
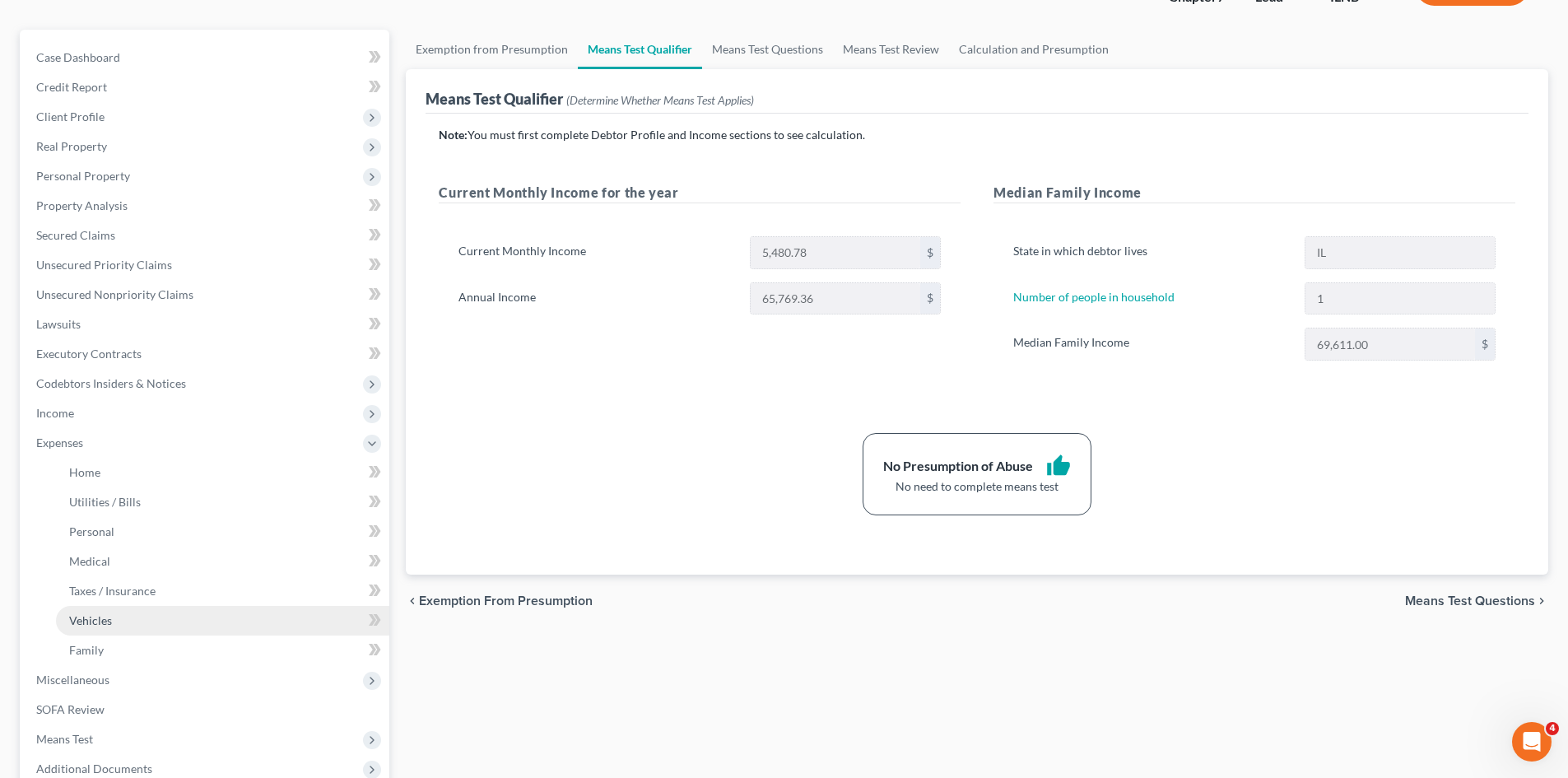
click at [113, 627] on link "Vehicles" at bounding box center [223, 620] width 333 height 29
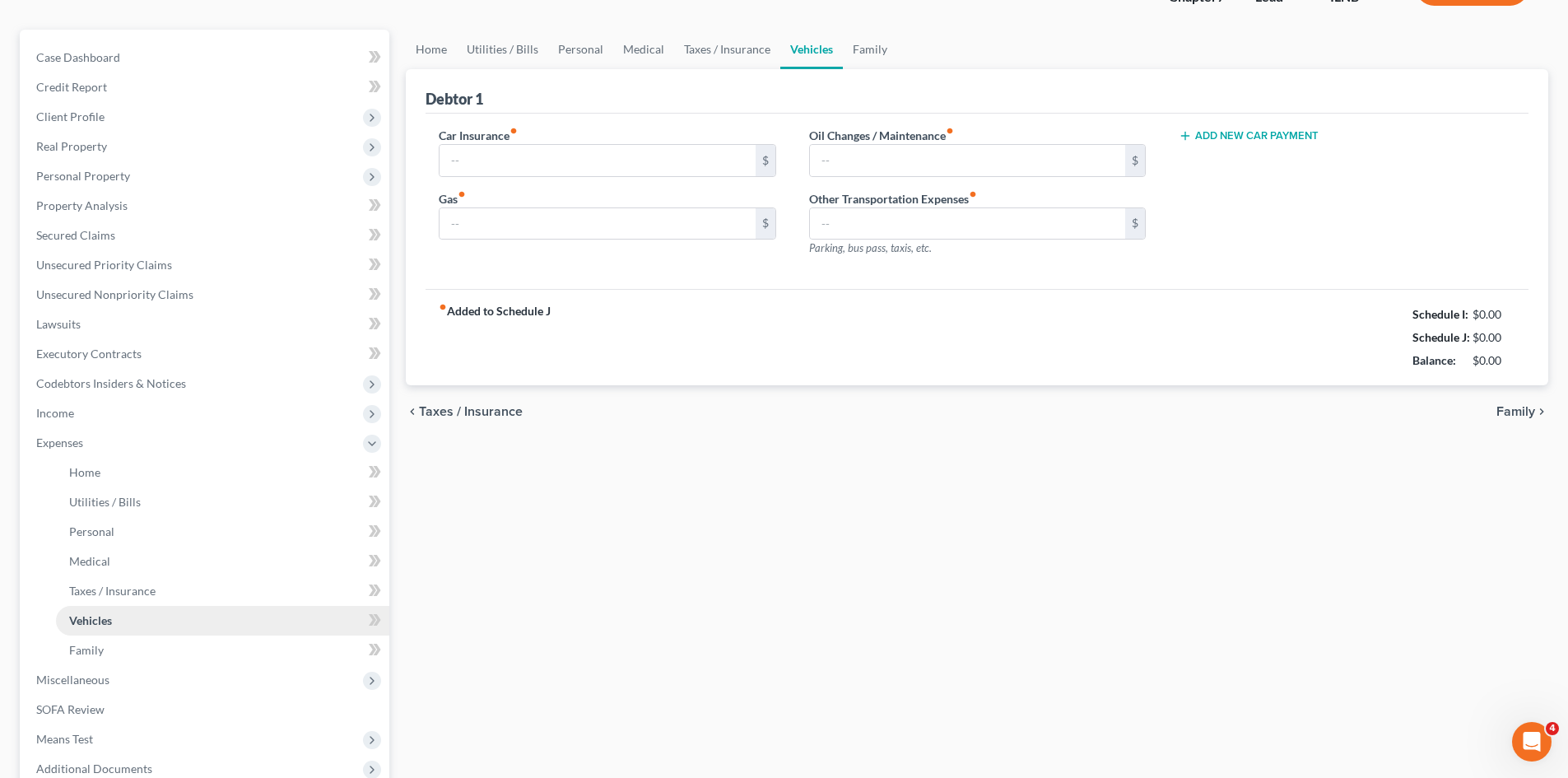
type input "166.00"
type input "300.00"
type input "0.00"
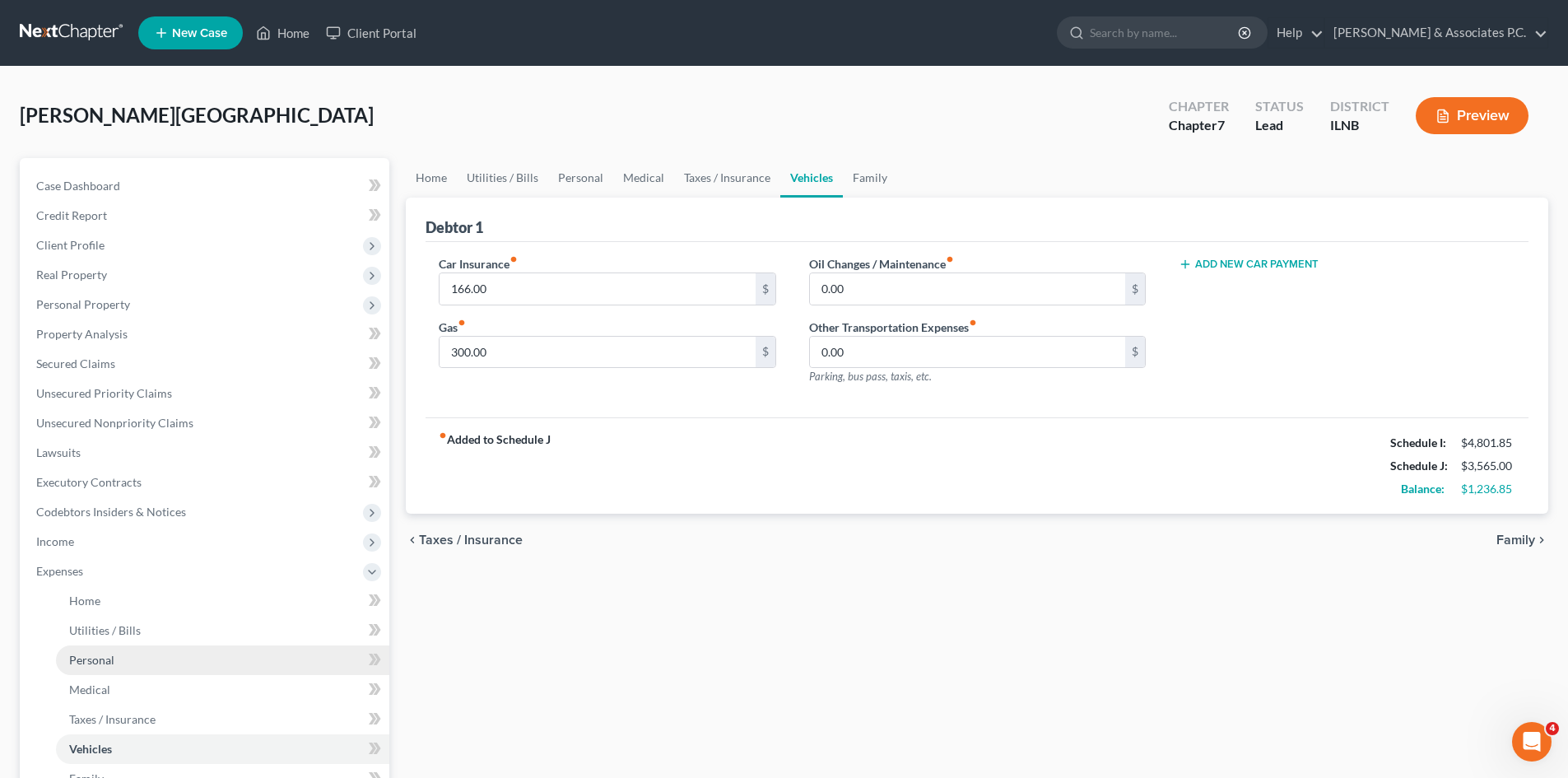
click at [112, 655] on span "Personal" at bounding box center [92, 660] width 45 height 14
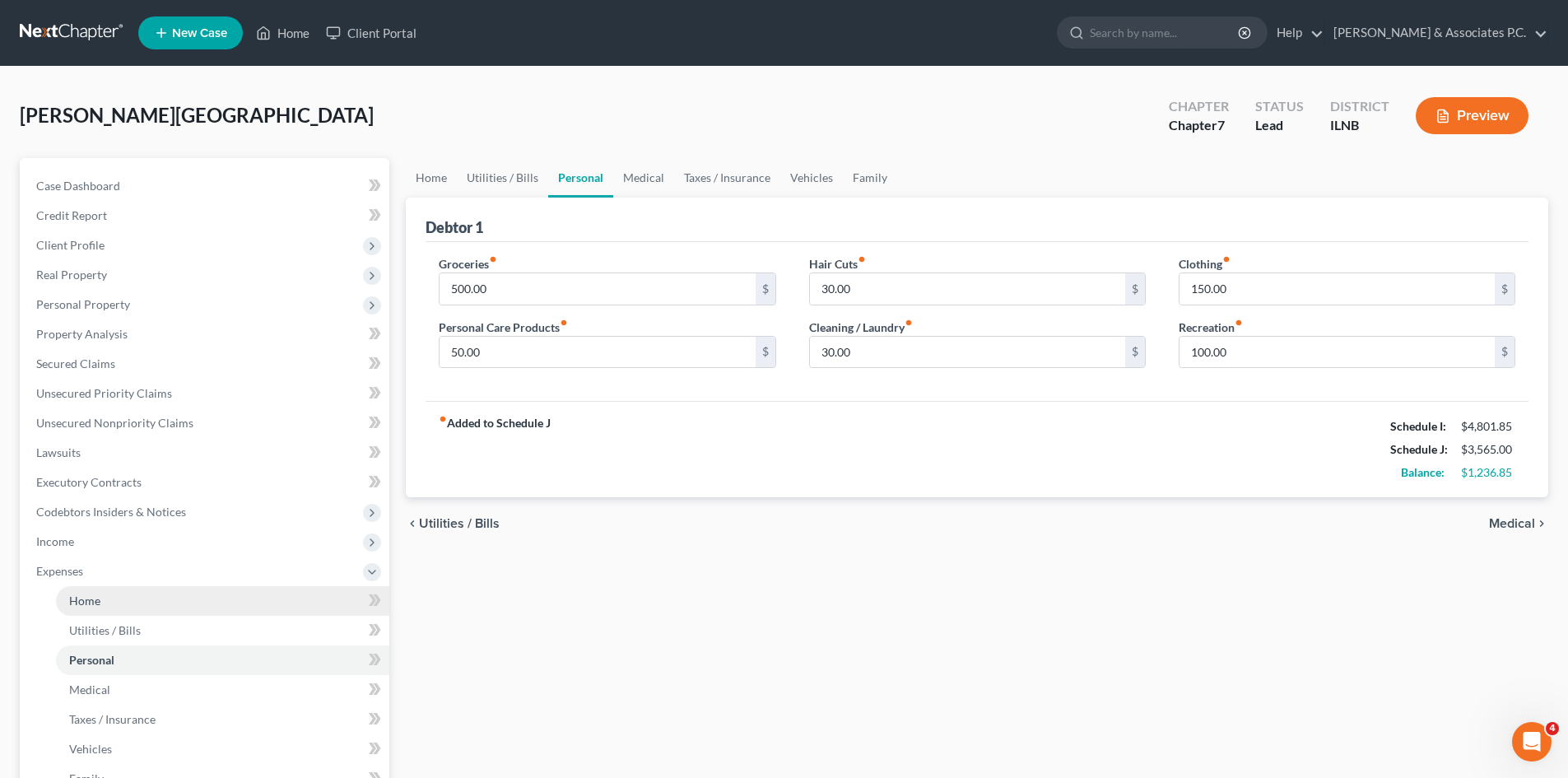
click at [97, 600] on span "Home" at bounding box center [84, 600] width 31 height 14
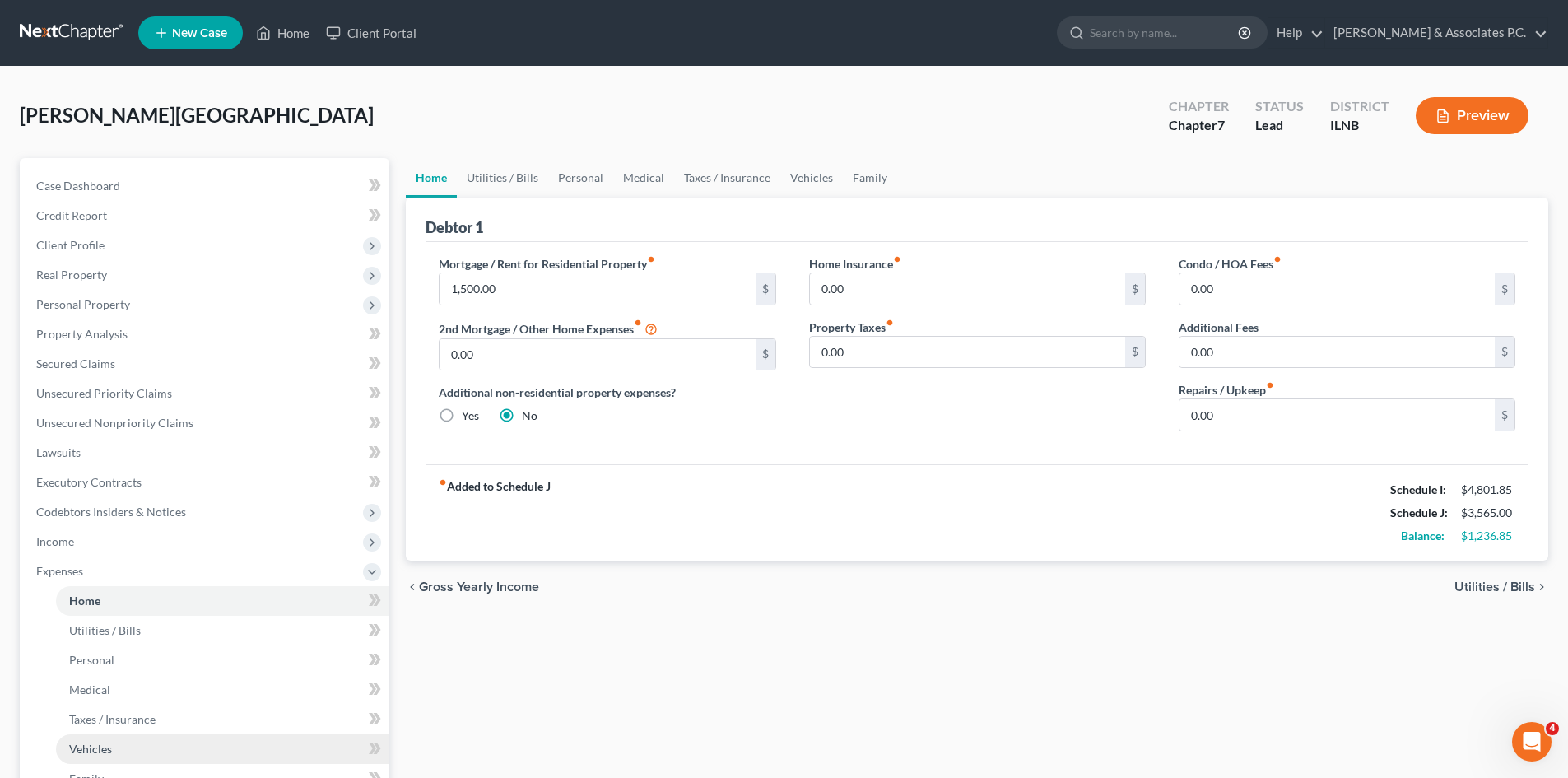
click at [116, 739] on link "Vehicles" at bounding box center [223, 749] width 333 height 29
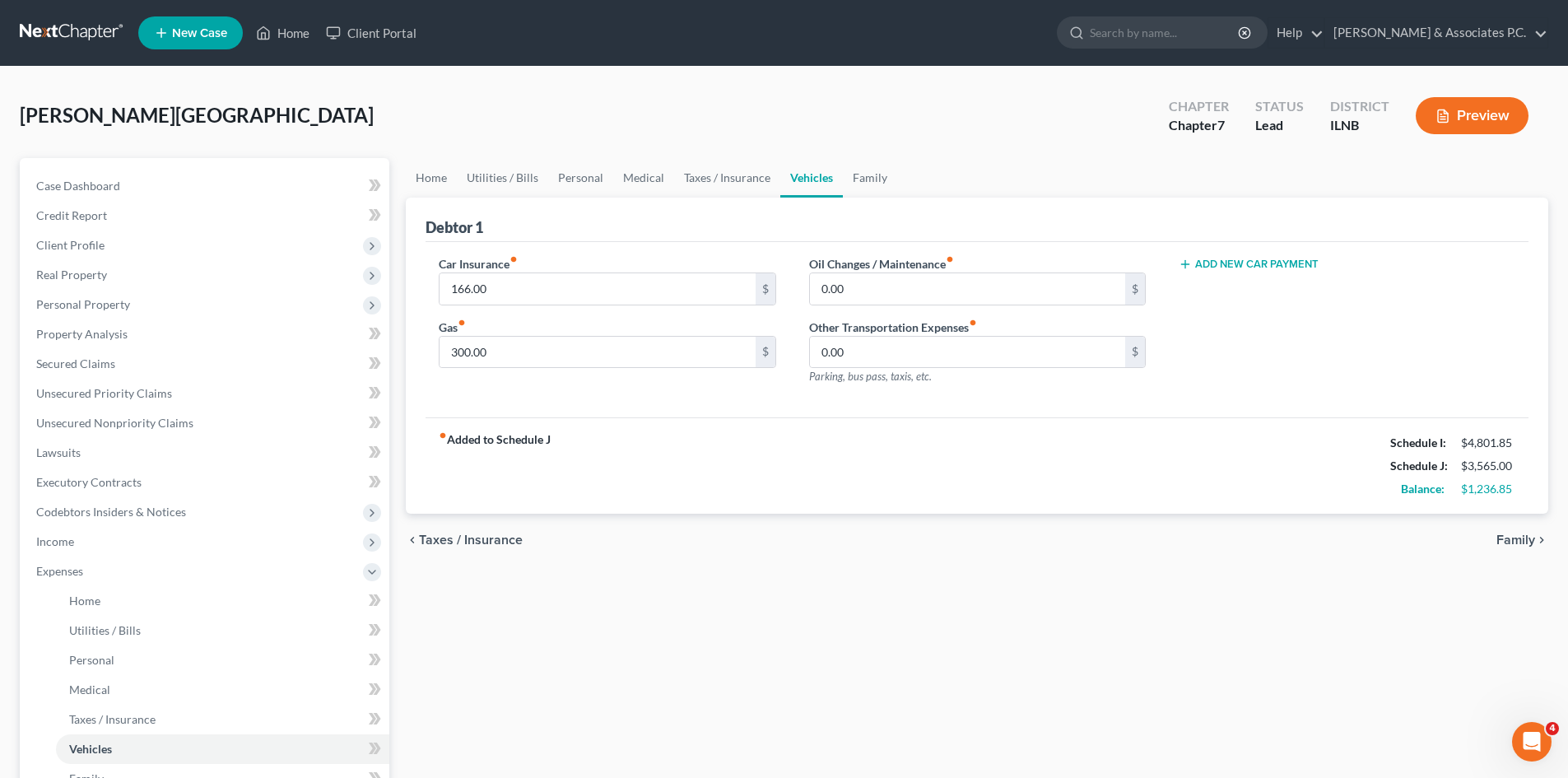
click at [1293, 261] on button "Add New Car Payment" at bounding box center [1248, 265] width 140 height 13
click at [1278, 280] on input "text" at bounding box center [1322, 288] width 286 height 31
type input "820"
click at [1187, 614] on div "Home Utilities / Bills Personal Medical Taxes / Insurance Vehicles Family Debto…" at bounding box center [977, 589] width 1159 height 862
click at [559, 565] on div "chevron_left Taxes / Insurance Family chevron_right" at bounding box center [977, 539] width 1142 height 53
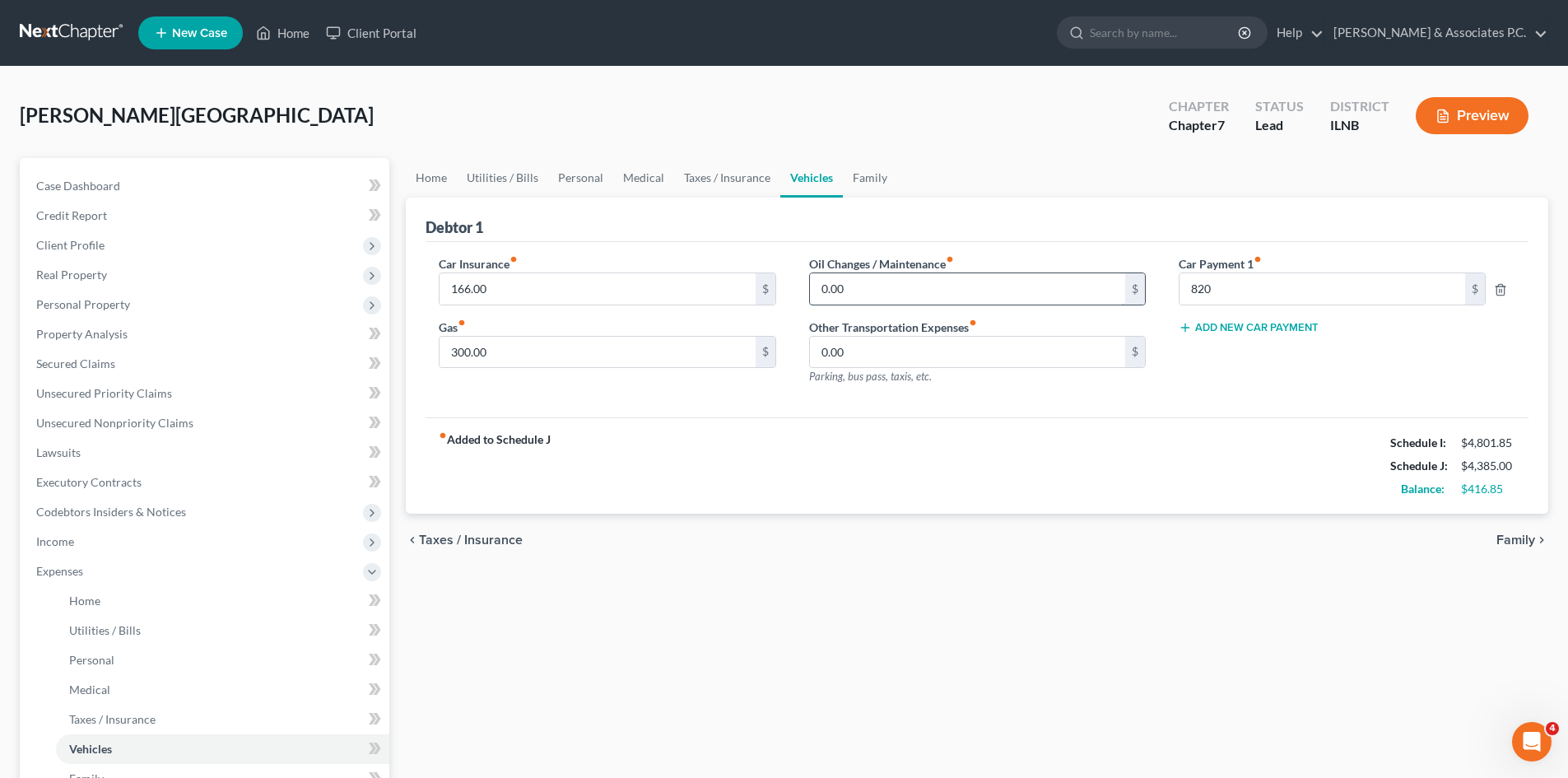
click at [874, 294] on input "0.00" at bounding box center [967, 288] width 315 height 31
click at [1053, 524] on div "chevron_left Taxes / Insurance Family chevron_right" at bounding box center [977, 539] width 1142 height 53
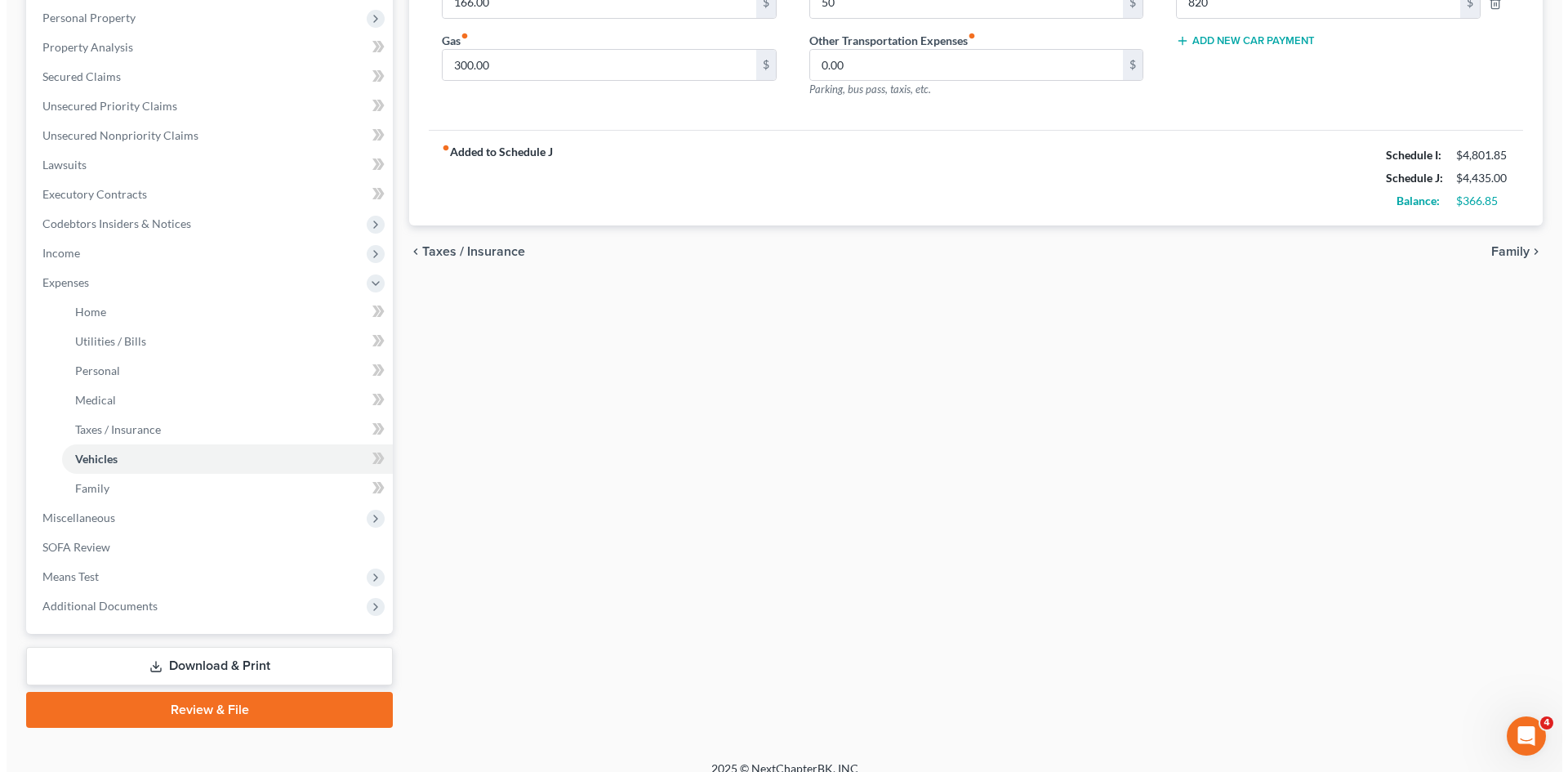
scroll to position [303, 0]
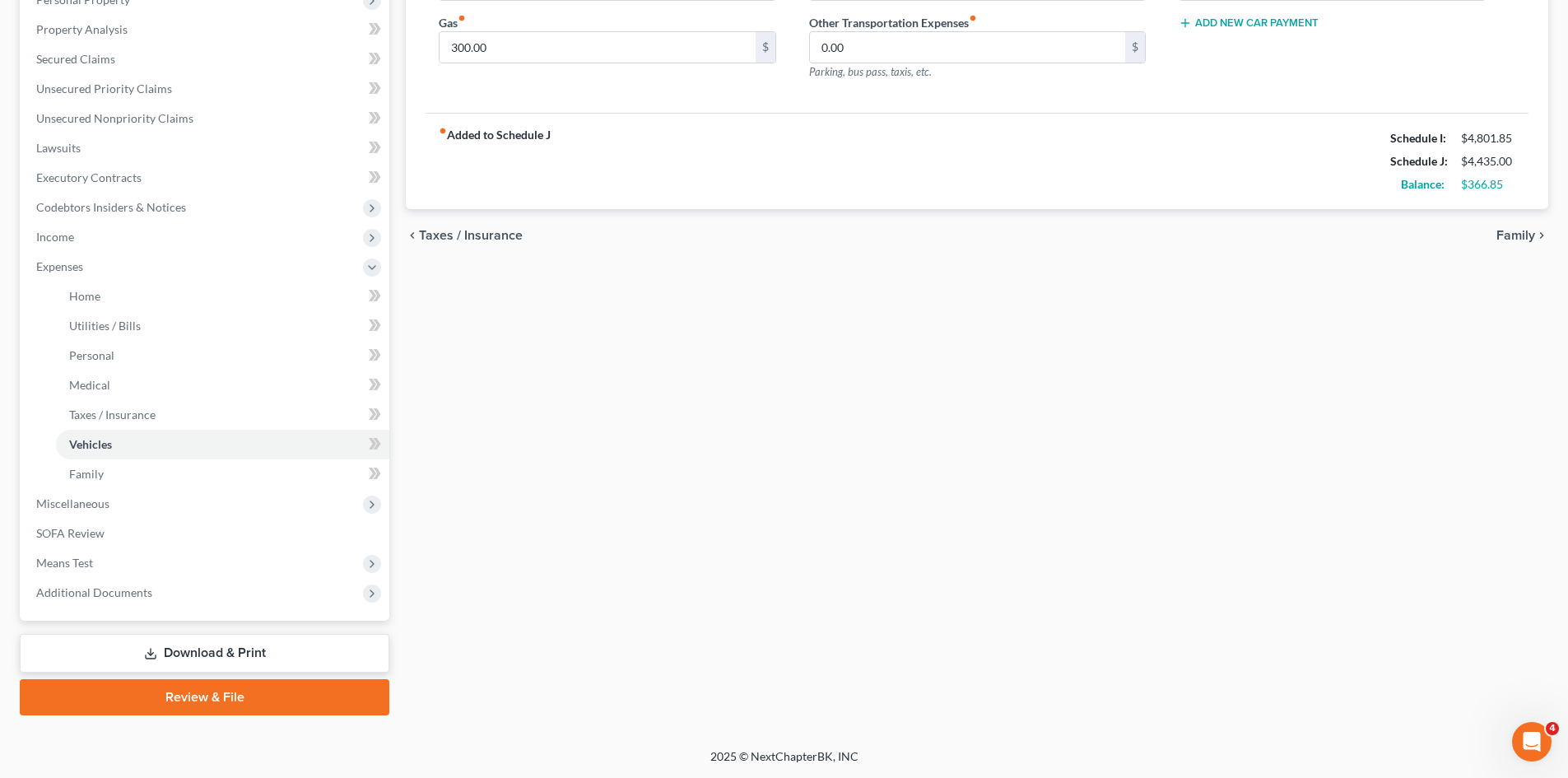
click at [281, 698] on link "Review & File" at bounding box center [205, 697] width 370 height 36
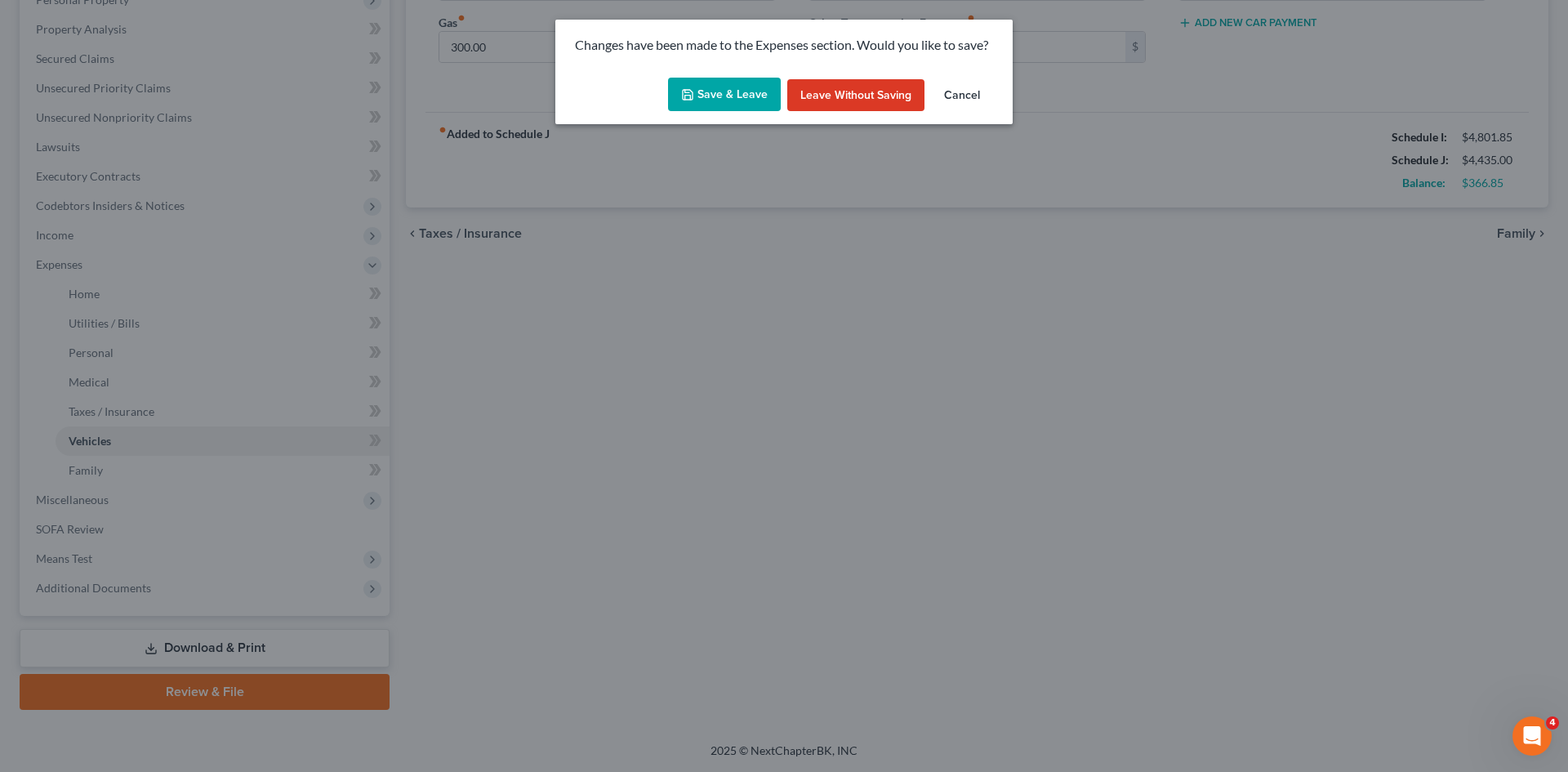
click at [744, 102] on button "Save & Leave" at bounding box center [724, 94] width 113 height 34
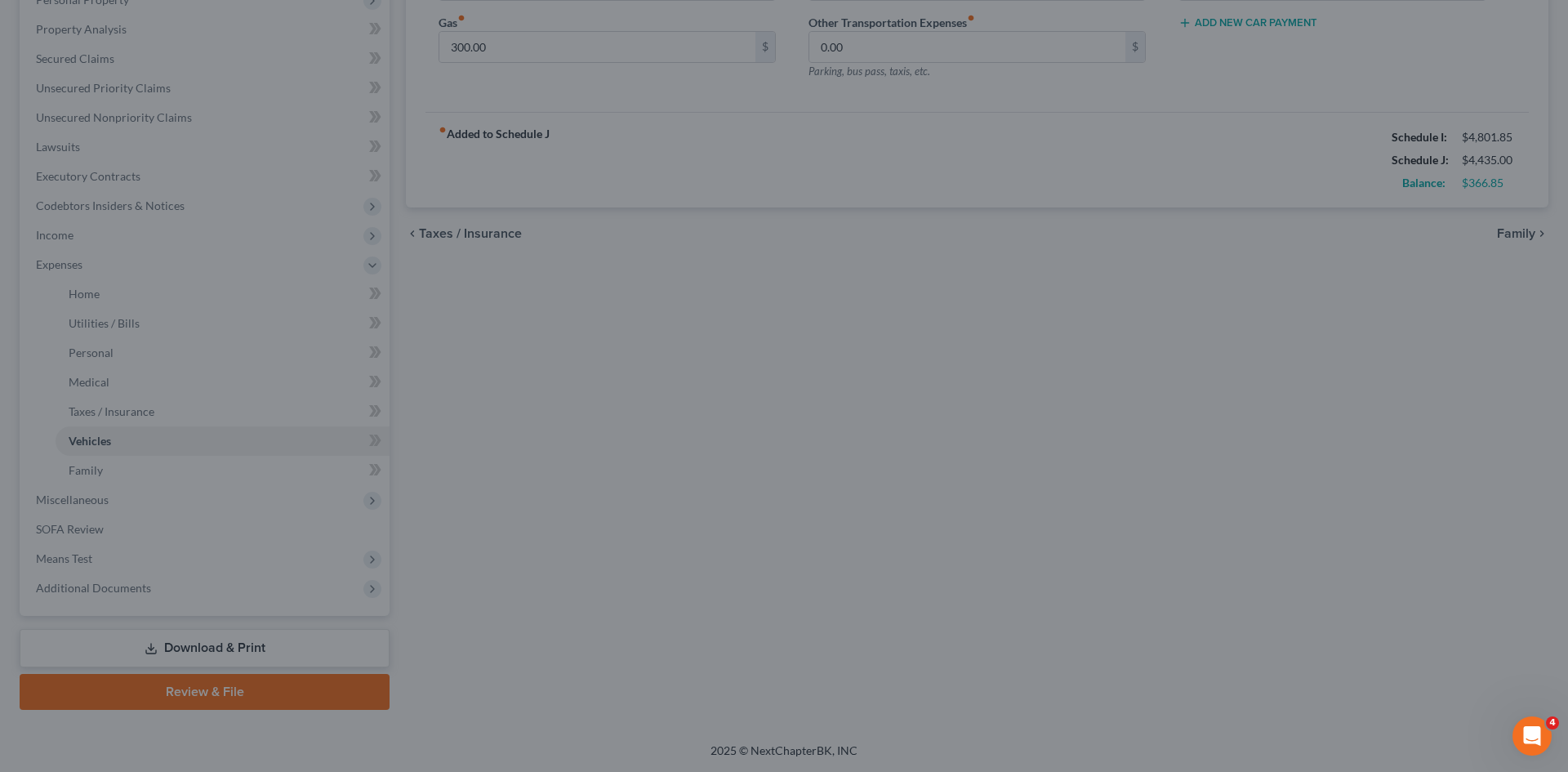
type input "50.00"
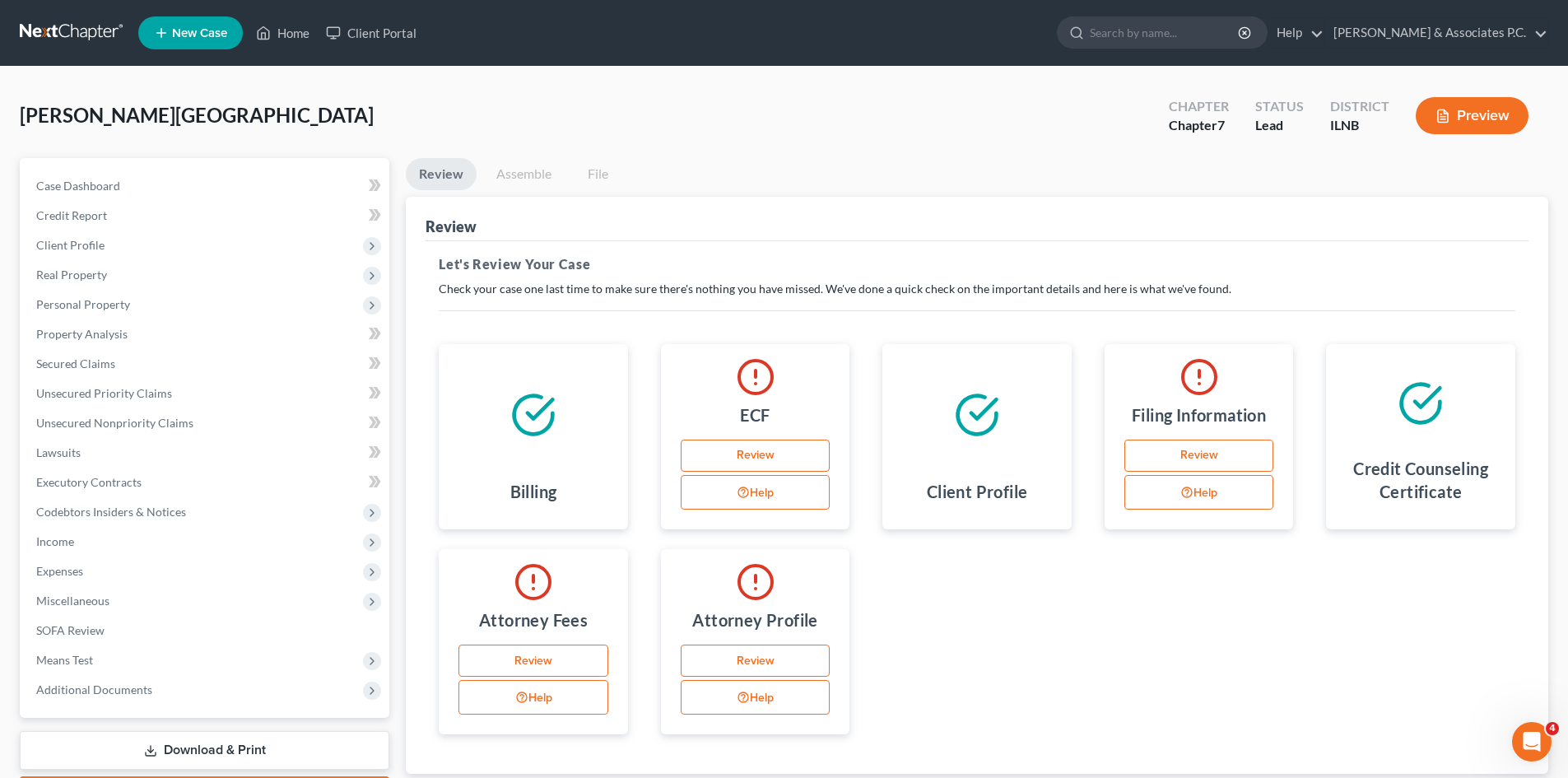
click at [1193, 445] on link "Review" at bounding box center [1199, 455] width 149 height 33
select select "1"
select select "0"
select select "14"
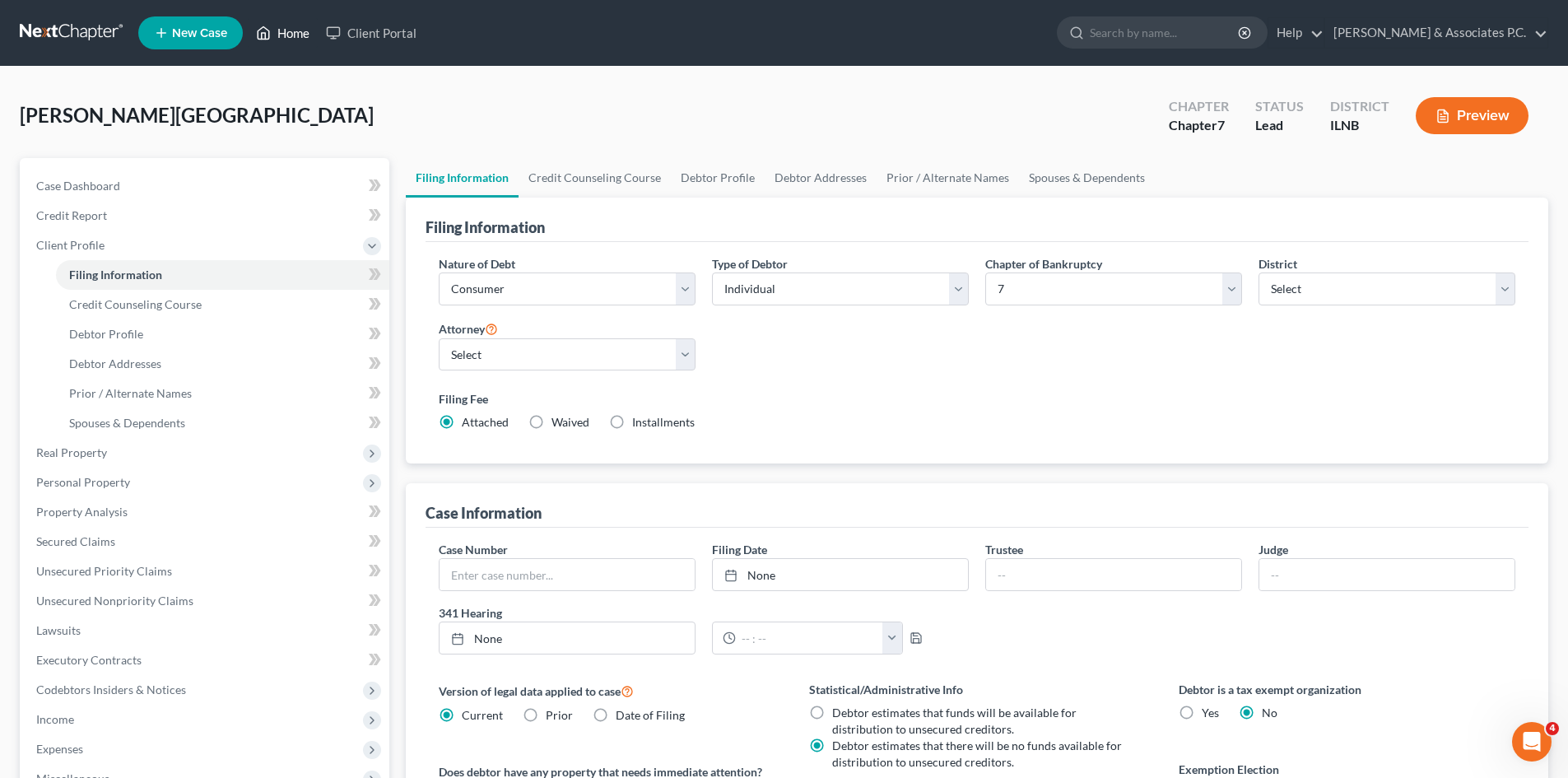
click at [291, 29] on link "Home" at bounding box center [282, 33] width 70 height 29
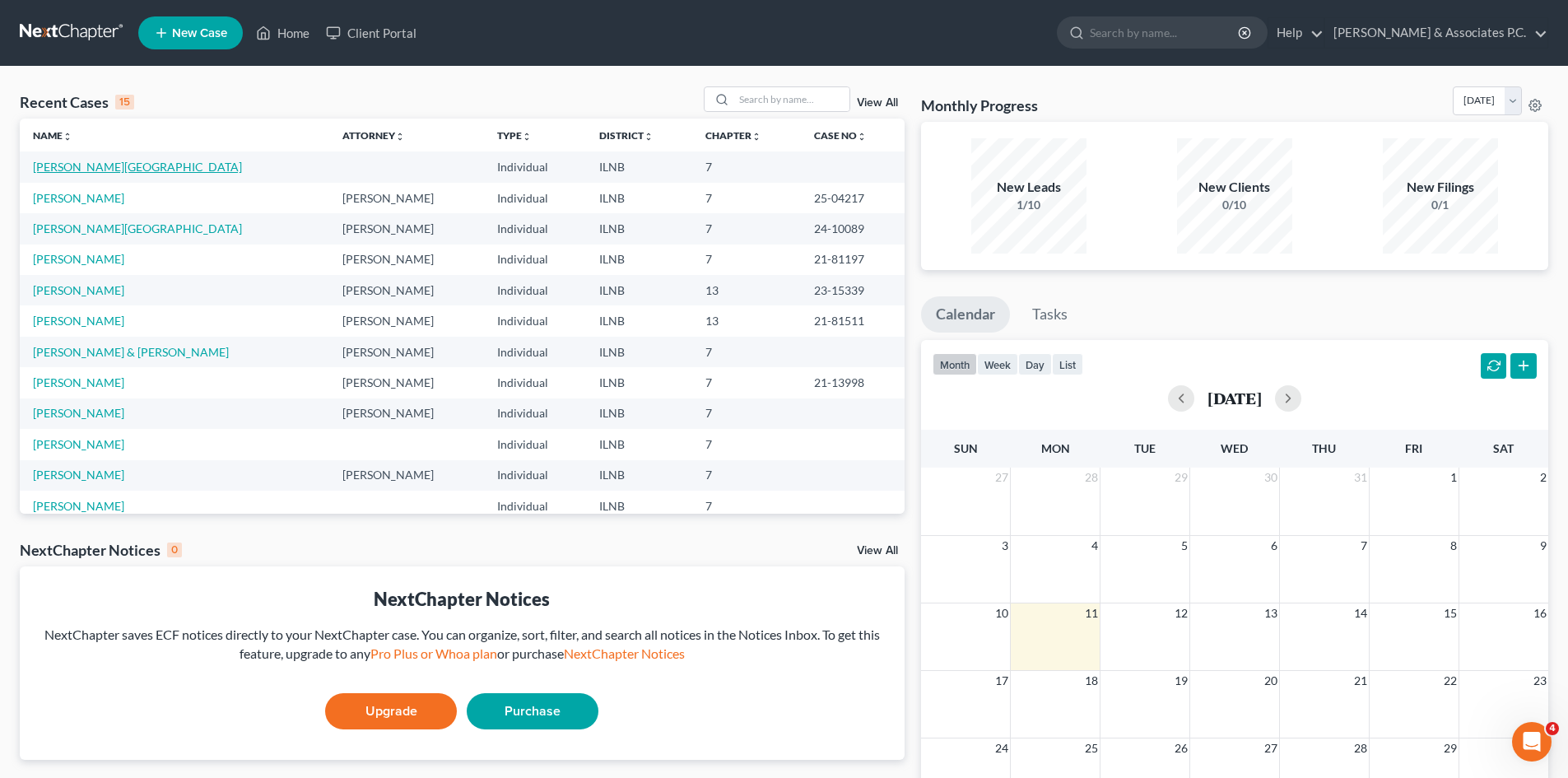
click at [65, 173] on link "[PERSON_NAME][GEOGRAPHIC_DATA]" at bounding box center [137, 166] width 209 height 14
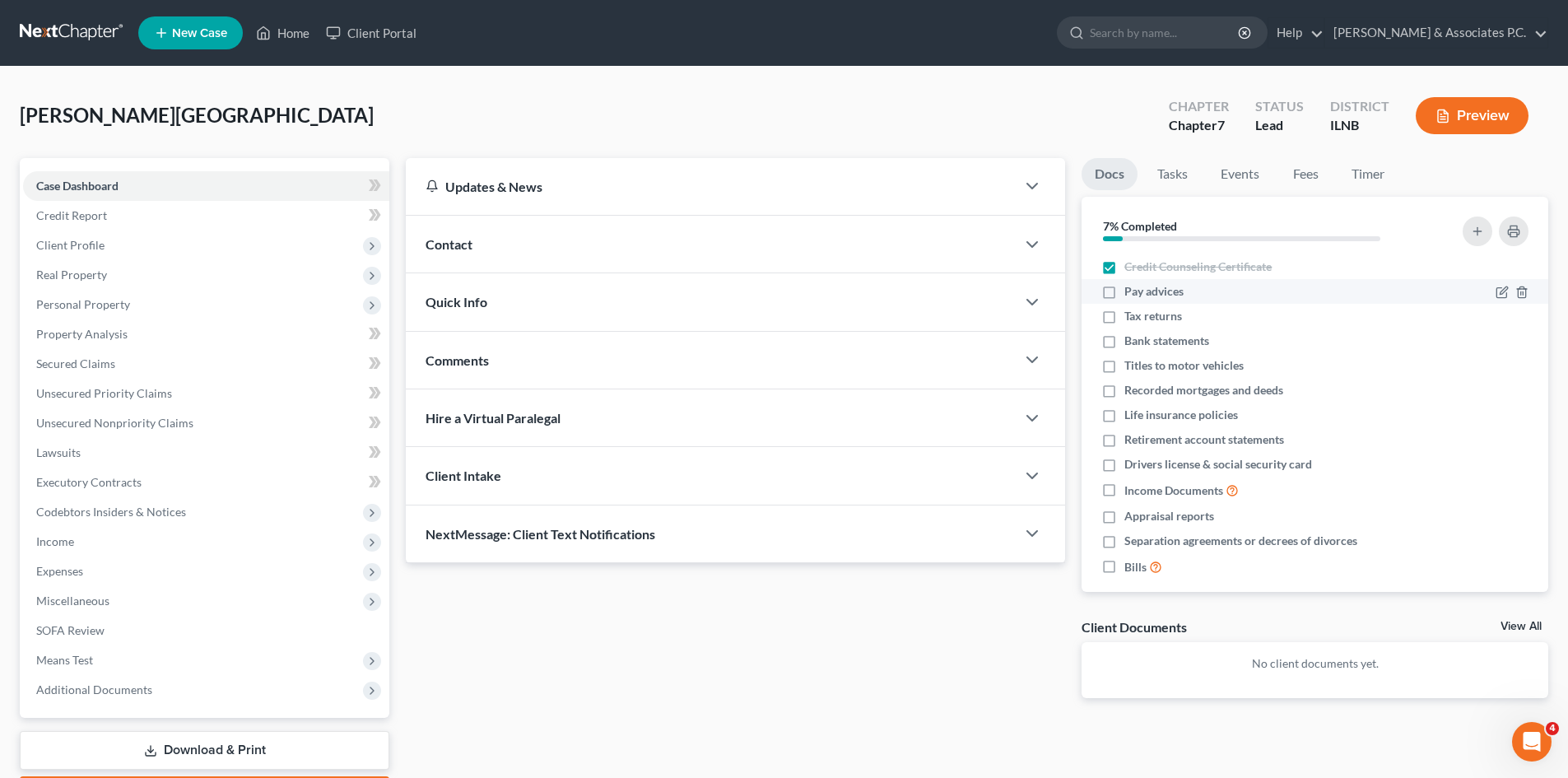
click at [1125, 297] on label "Pay advices" at bounding box center [1154, 292] width 60 height 17
click at [1130, 294] on input "Pay advices" at bounding box center [1135, 288] width 11 height 11
checkbox input "true"
click at [1125, 322] on label "Tax returns" at bounding box center [1153, 316] width 58 height 17
click at [1130, 318] on input "Tax returns" at bounding box center [1135, 313] width 11 height 11
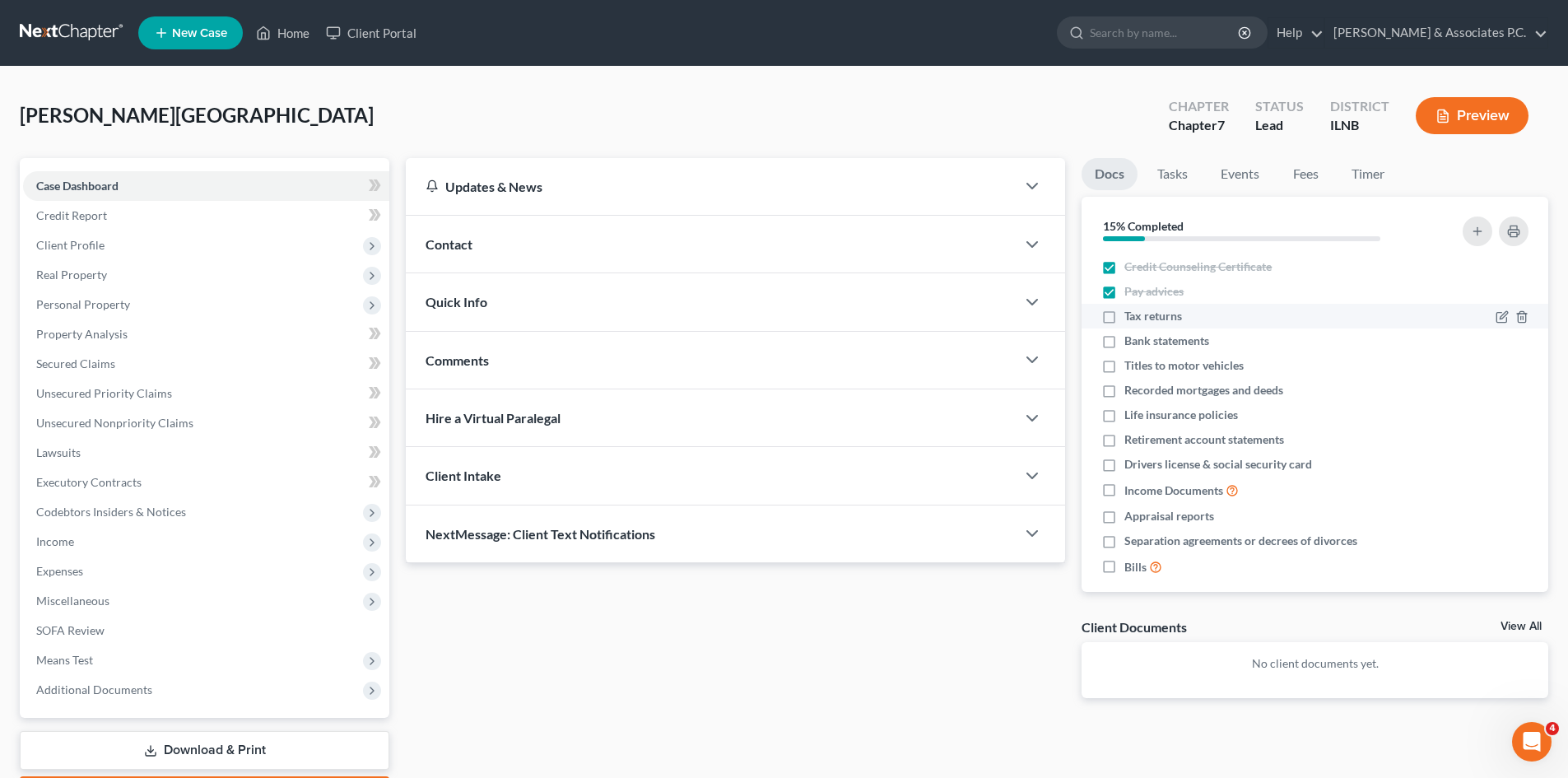
checkbox input "true"
click at [1125, 344] on label "Bank statements" at bounding box center [1167, 341] width 85 height 17
click at [1130, 344] on input "Bank statements" at bounding box center [1135, 338] width 11 height 11
checkbox input "true"
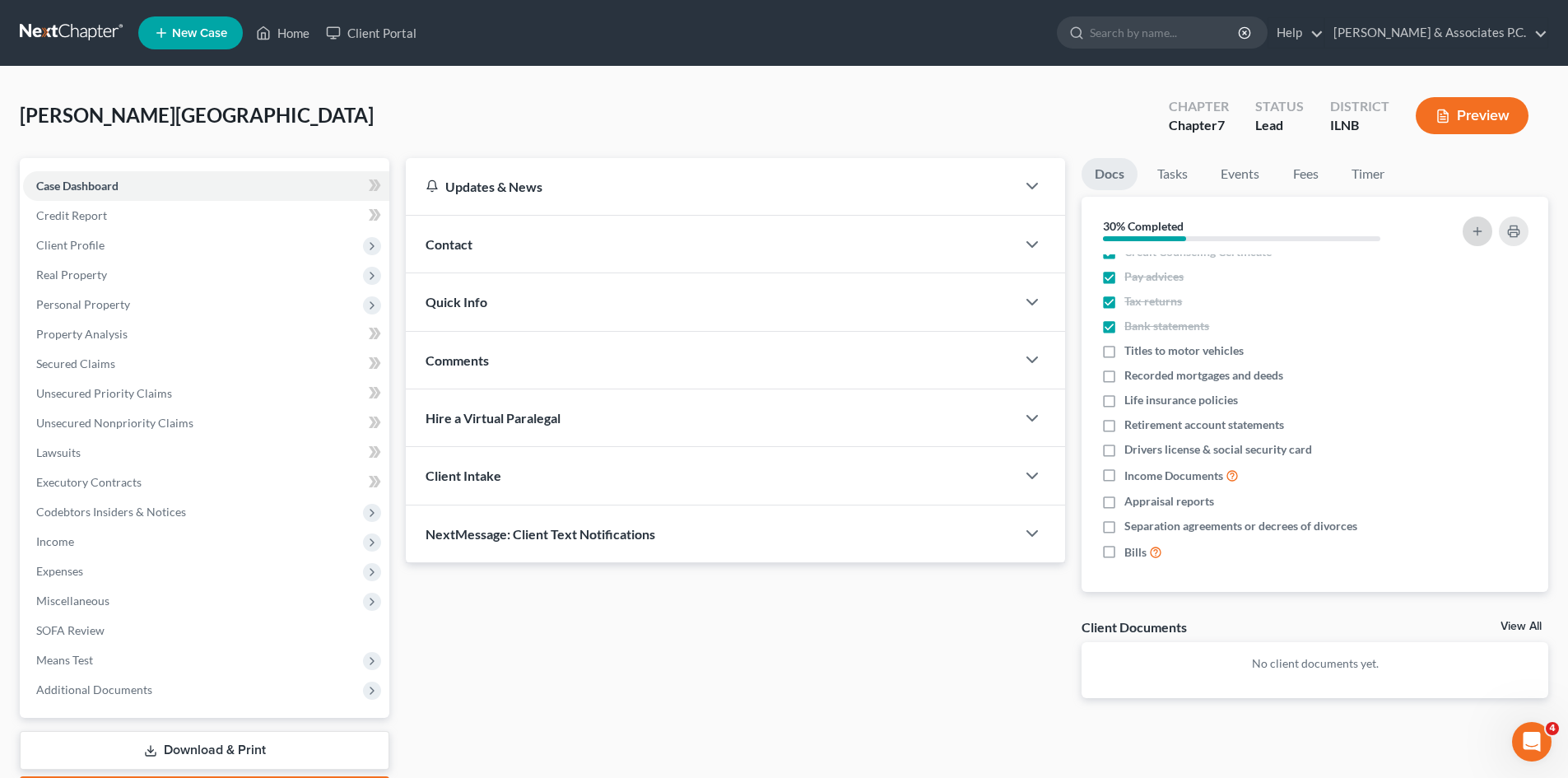
click at [1476, 229] on icon "button" at bounding box center [1477, 232] width 13 height 13
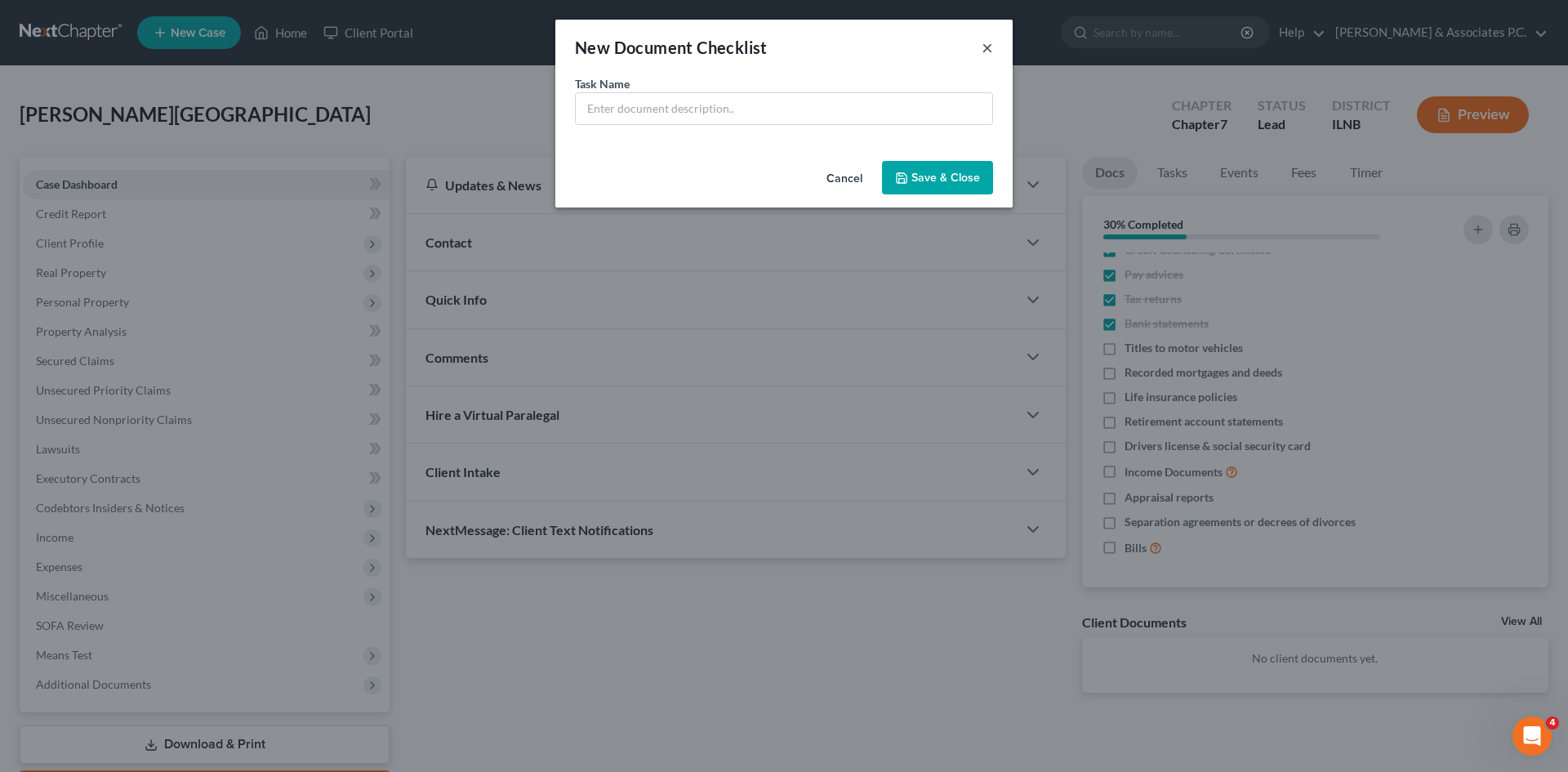
click at [984, 46] on div "New Document Checklist ×" at bounding box center [784, 48] width 458 height 56
click at [984, 46] on button "×" at bounding box center [988, 48] width 12 height 20
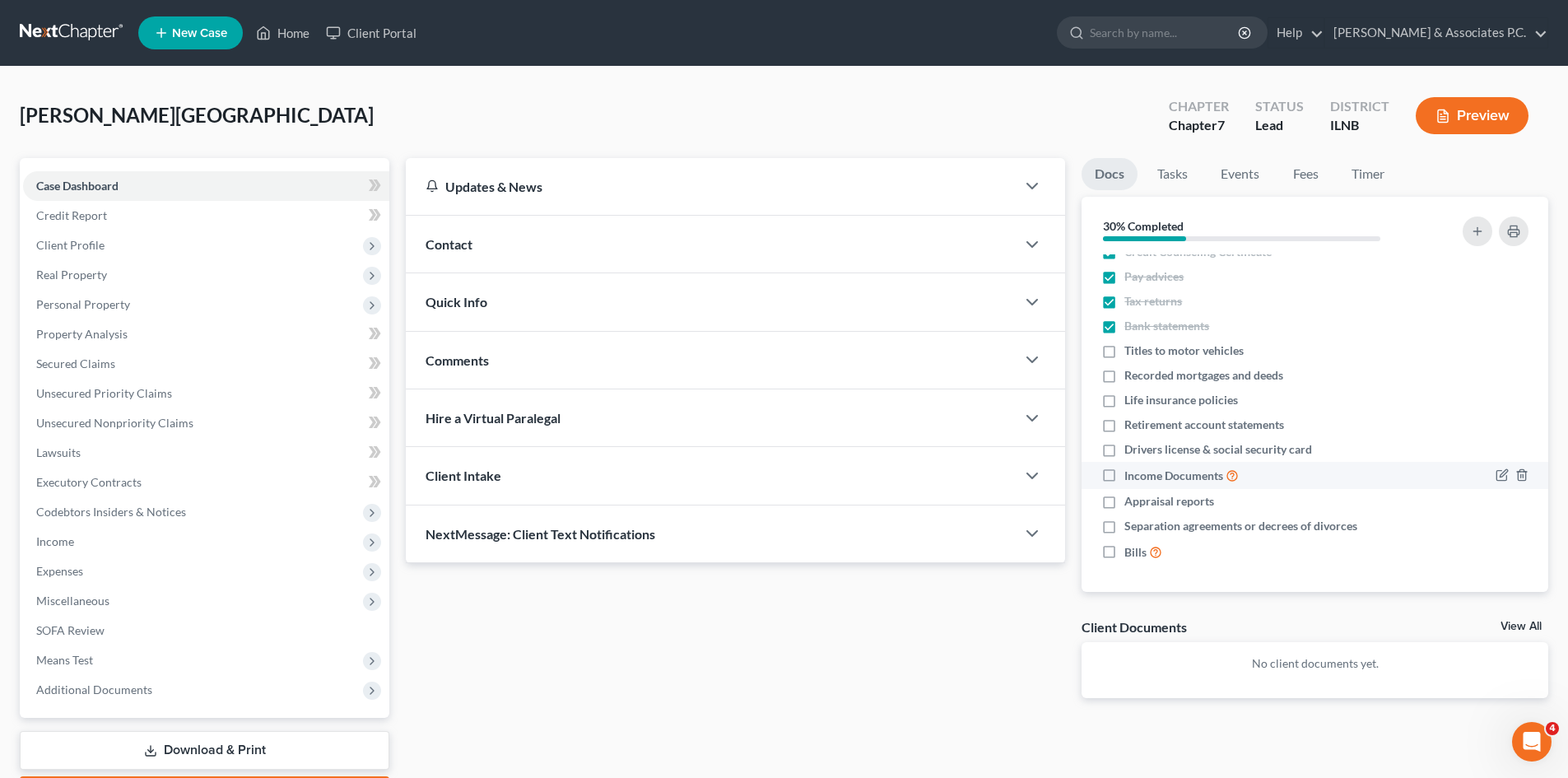
click at [1125, 480] on label "Income Documents" at bounding box center [1182, 476] width 114 height 19
click at [1130, 476] on input "Income Documents" at bounding box center [1135, 471] width 11 height 11
checkbox input "true"
click at [1125, 549] on label "Bills" at bounding box center [1143, 552] width 38 height 19
click at [1130, 549] on input "Bills" at bounding box center [1135, 548] width 11 height 11
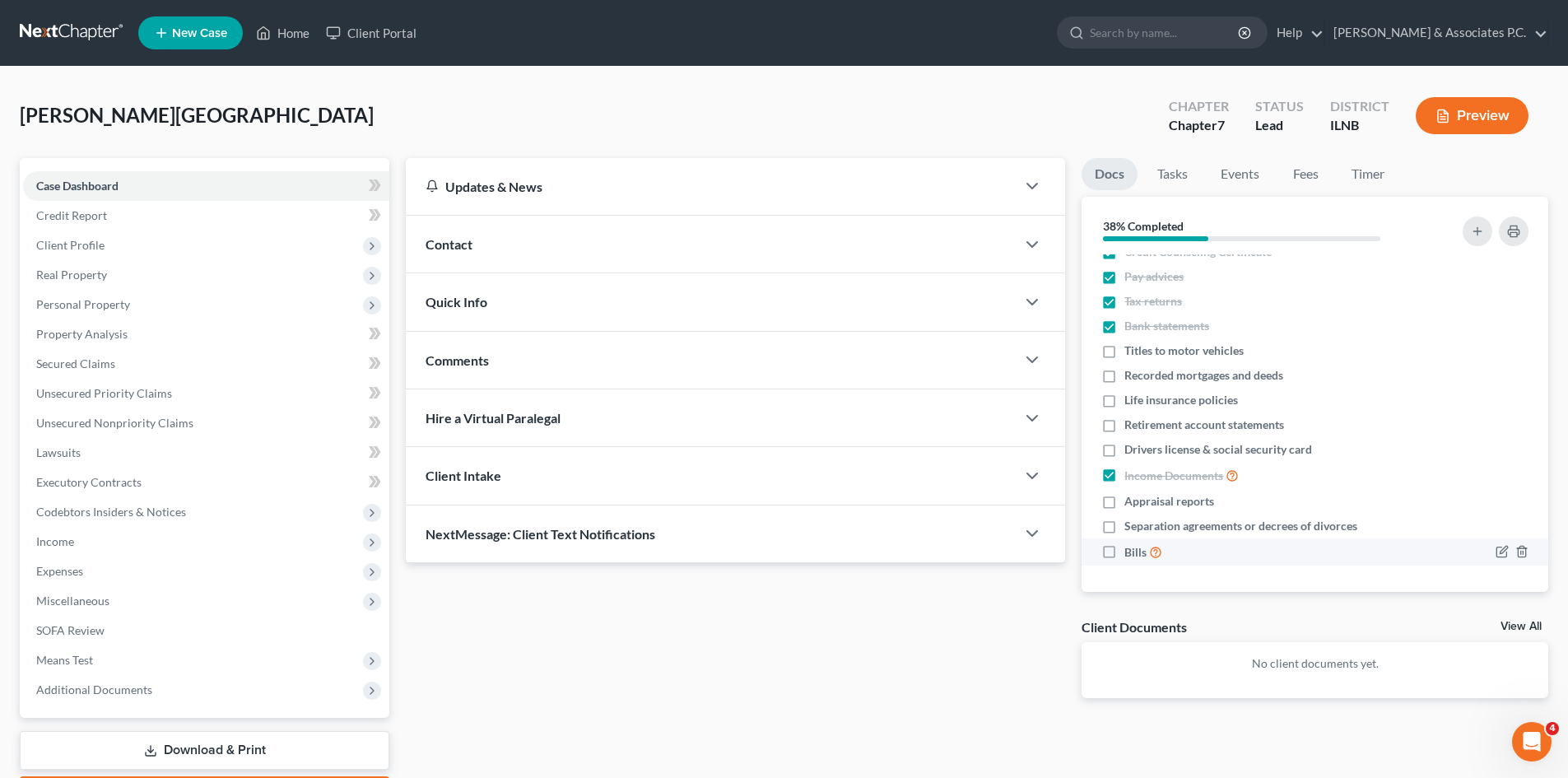
checkbox input "true"
click at [103, 32] on link at bounding box center [72, 33] width 105 height 29
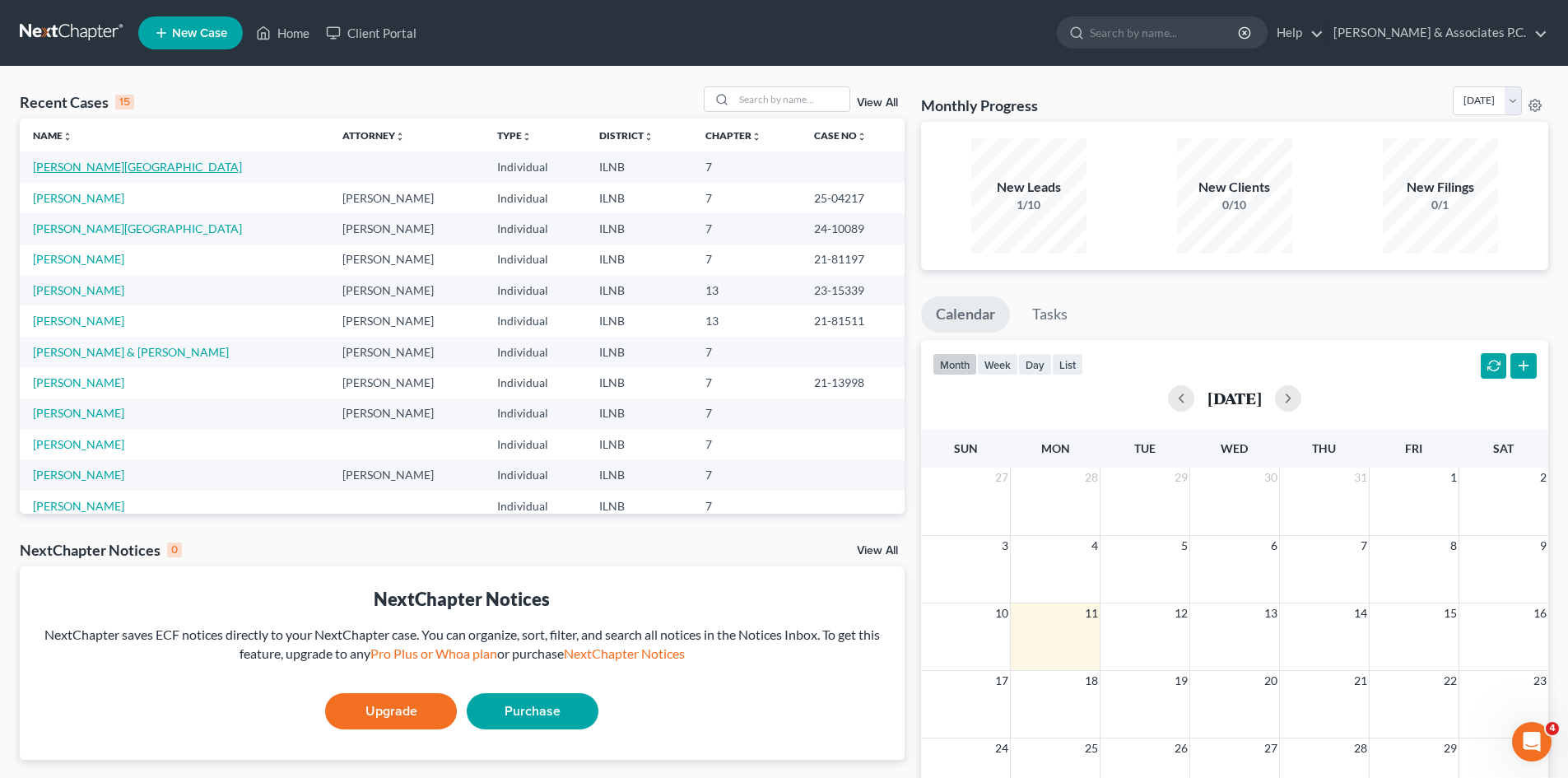
click at [70, 166] on link "Lenz, Austin" at bounding box center [137, 166] width 209 height 14
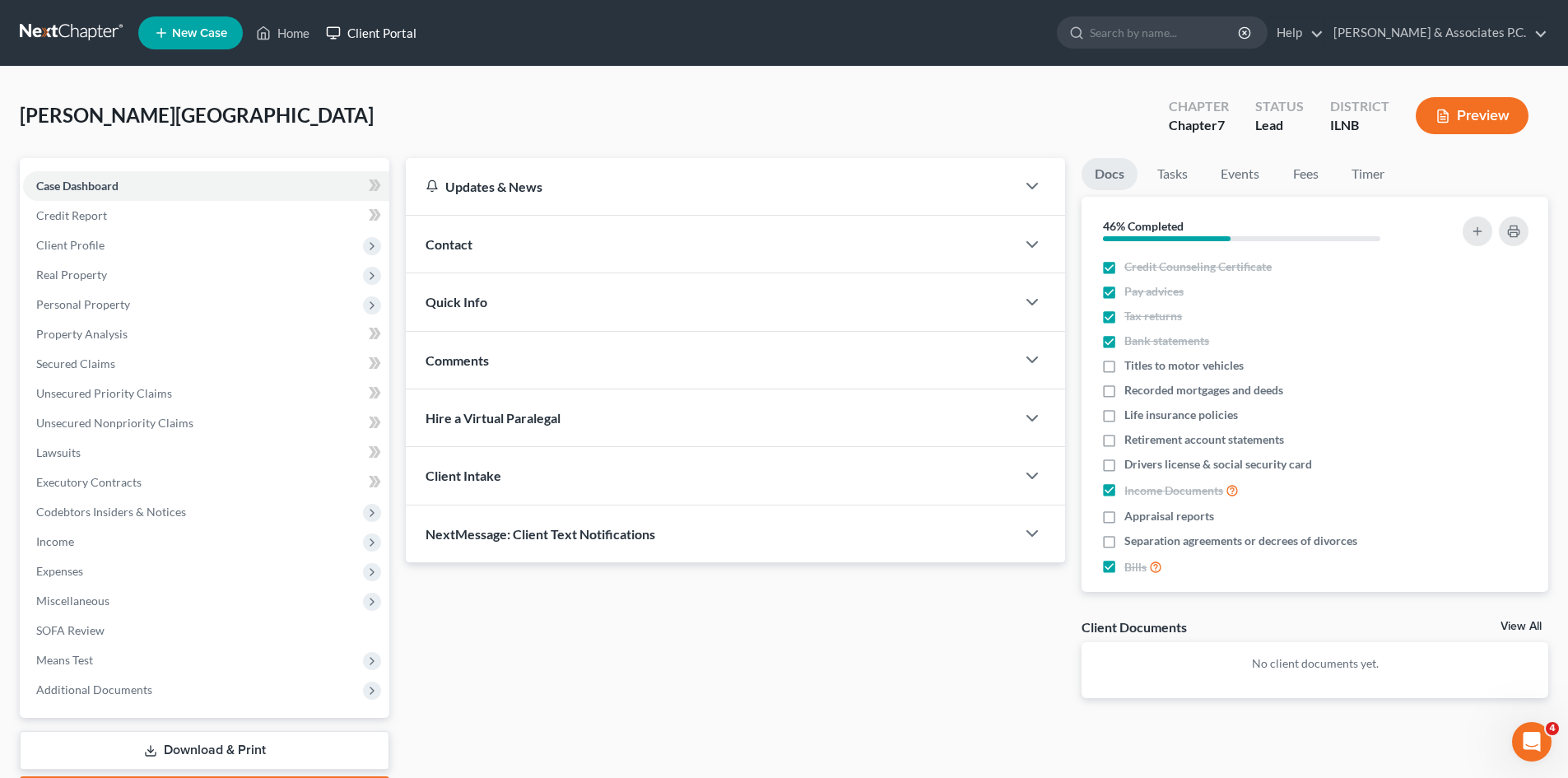
click at [415, 32] on link "Client Portal" at bounding box center [370, 33] width 107 height 29
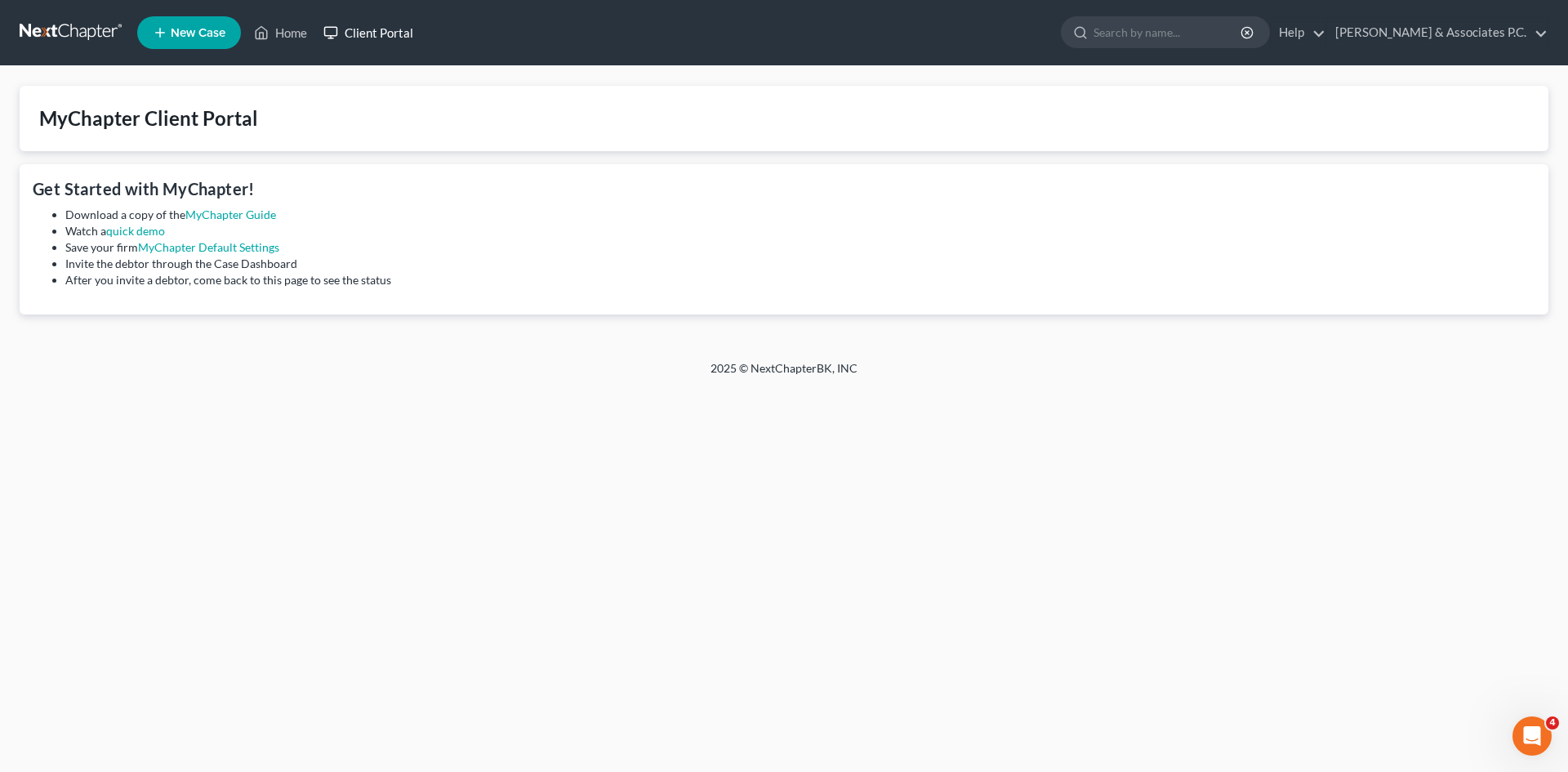
click at [333, 26] on icon at bounding box center [331, 33] width 15 height 20
click at [299, 28] on link "Home" at bounding box center [280, 33] width 69 height 29
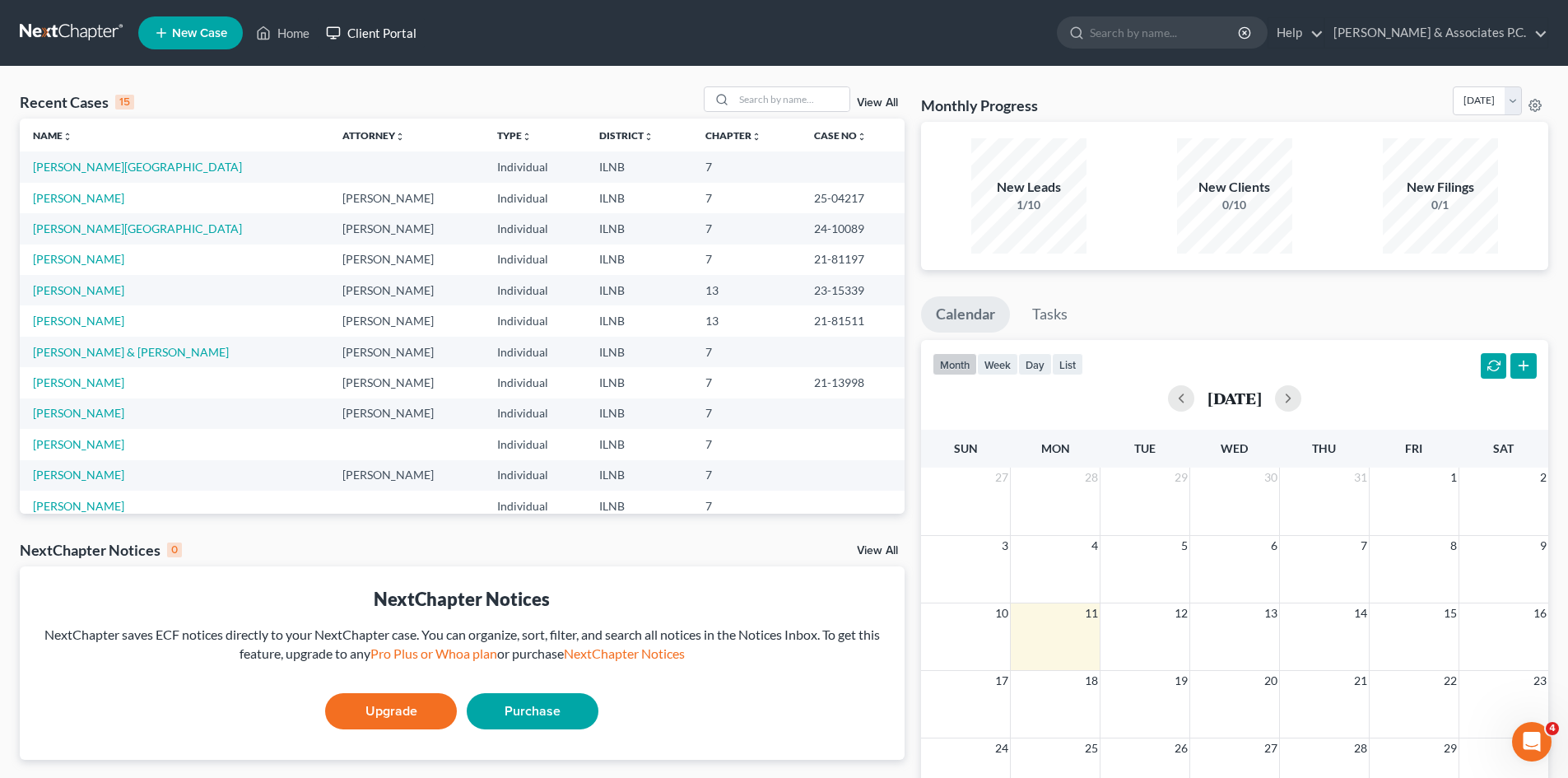
click at [338, 31] on icon at bounding box center [333, 33] width 15 height 20
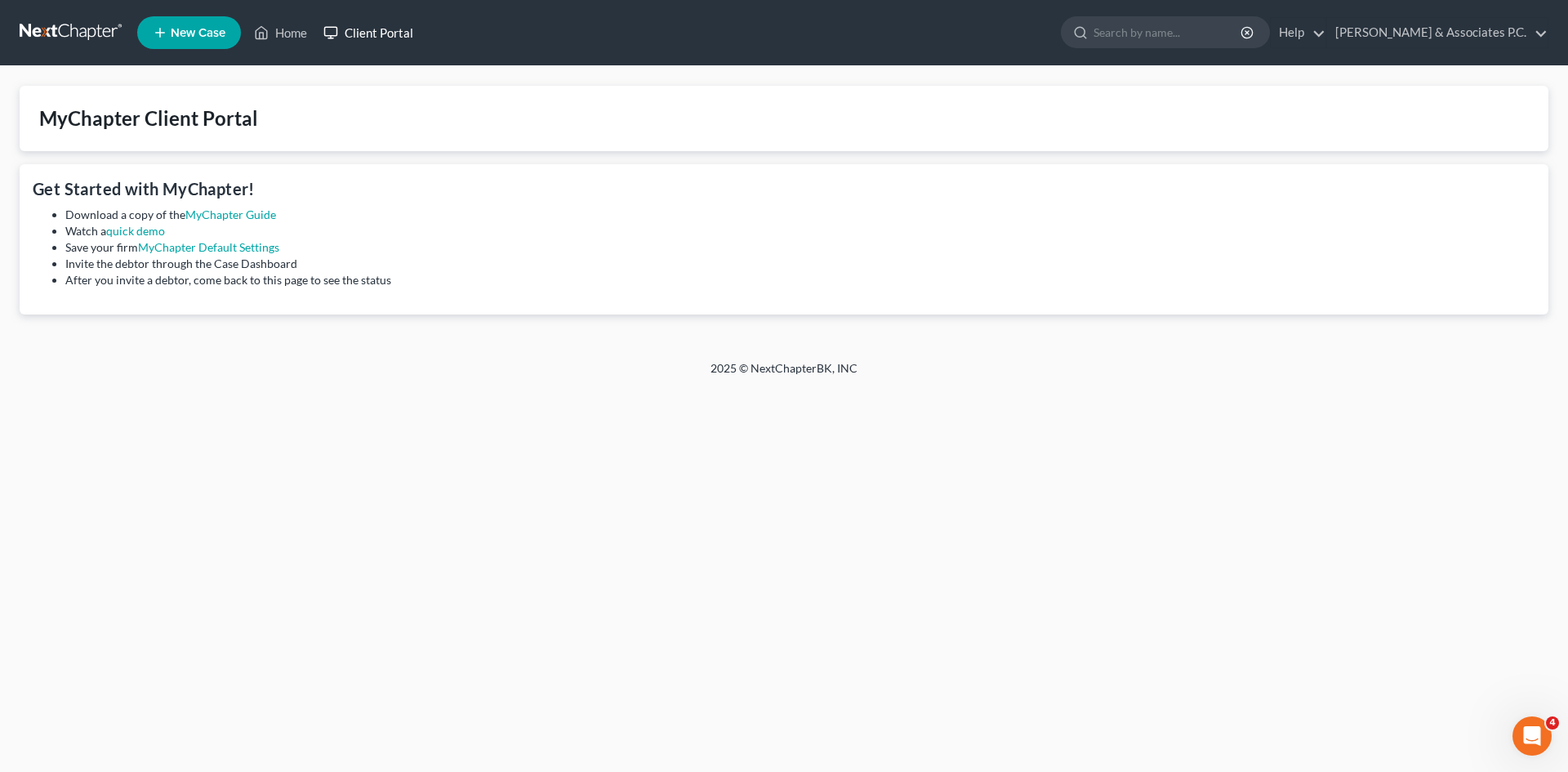
click at [355, 31] on link "Client Portal" at bounding box center [368, 33] width 106 height 29
click at [374, 32] on link "Client Portal" at bounding box center [368, 33] width 106 height 29
click at [300, 28] on link "Home" at bounding box center [280, 33] width 69 height 29
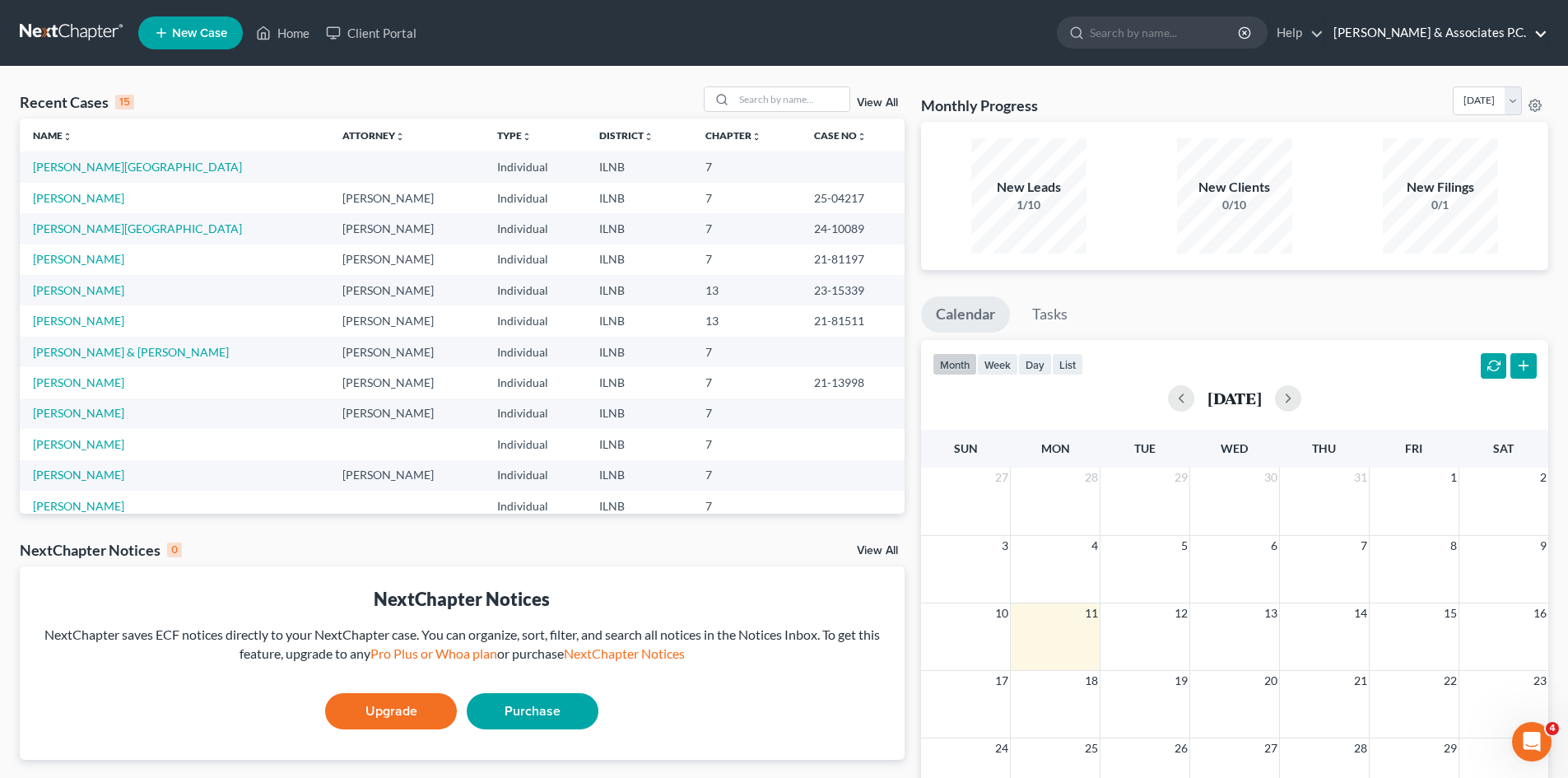
click at [1529, 34] on link "[PERSON_NAME] & Associates P.C." at bounding box center [1436, 33] width 223 height 29
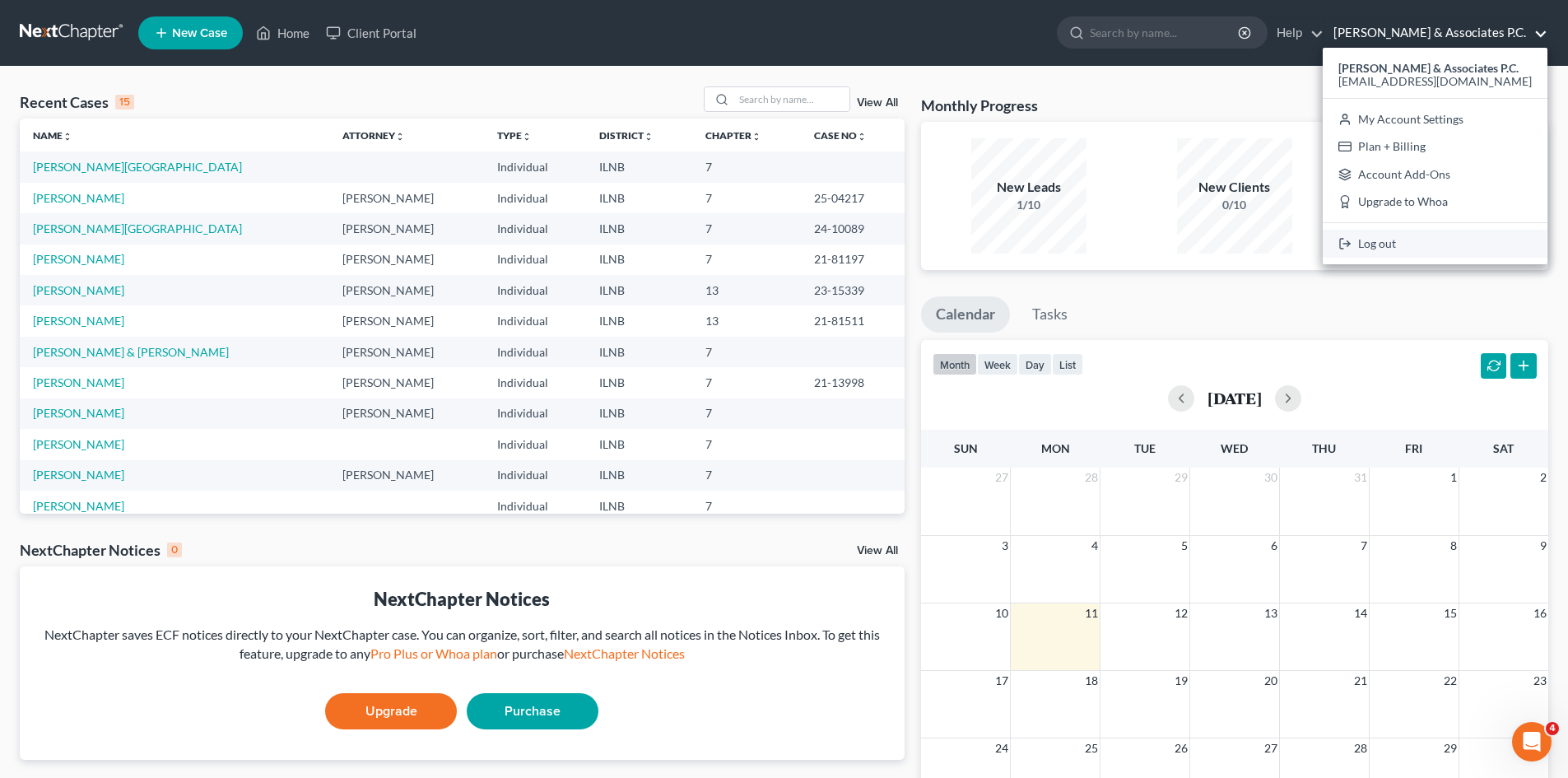
click at [1426, 244] on link "Log out" at bounding box center [1435, 243] width 225 height 28
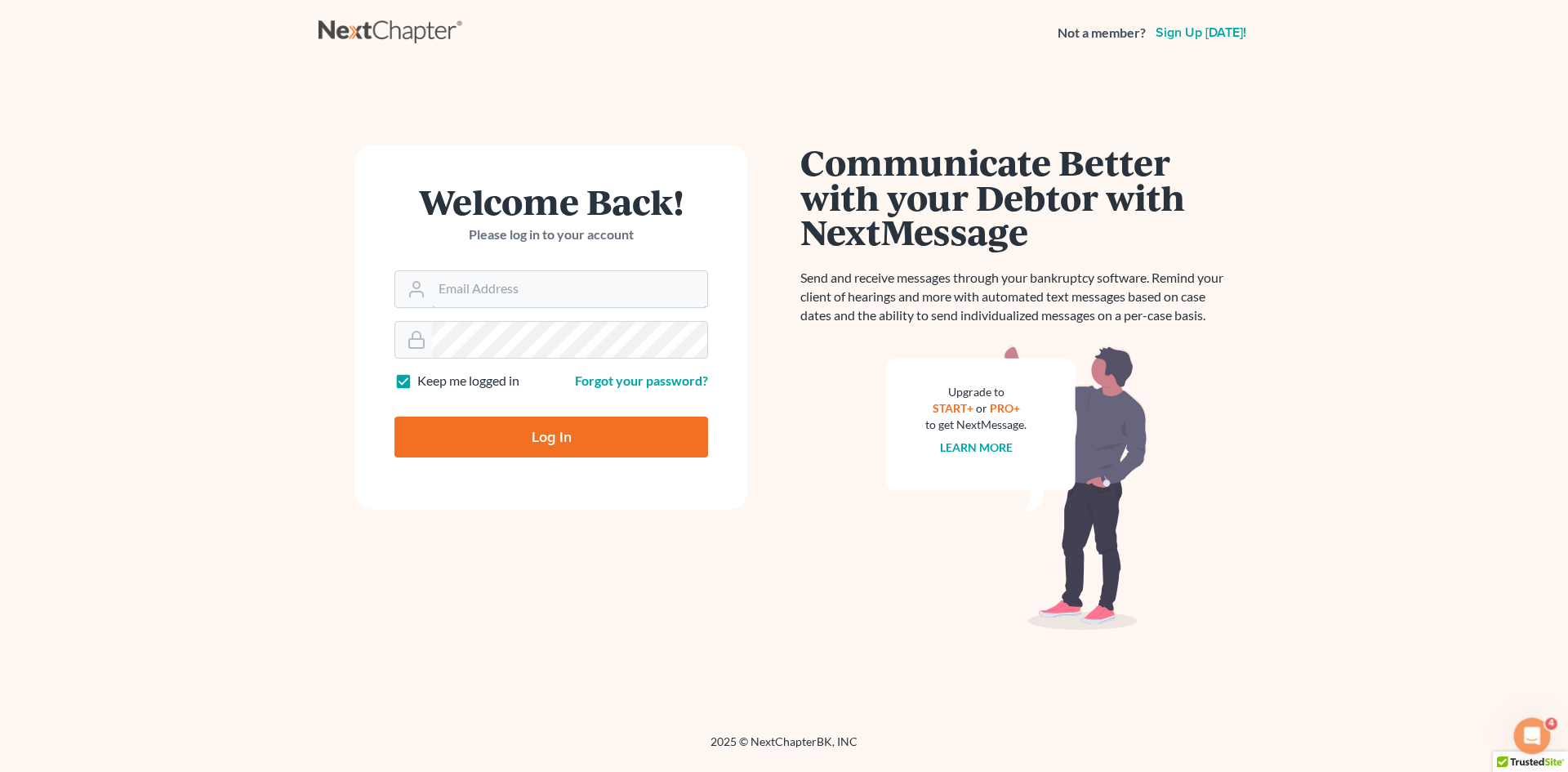
type input "[EMAIL_ADDRESS][DOMAIN_NAME]"
click at [608, 435] on input "Log In" at bounding box center [551, 437] width 313 height 41
type input "Thinking..."
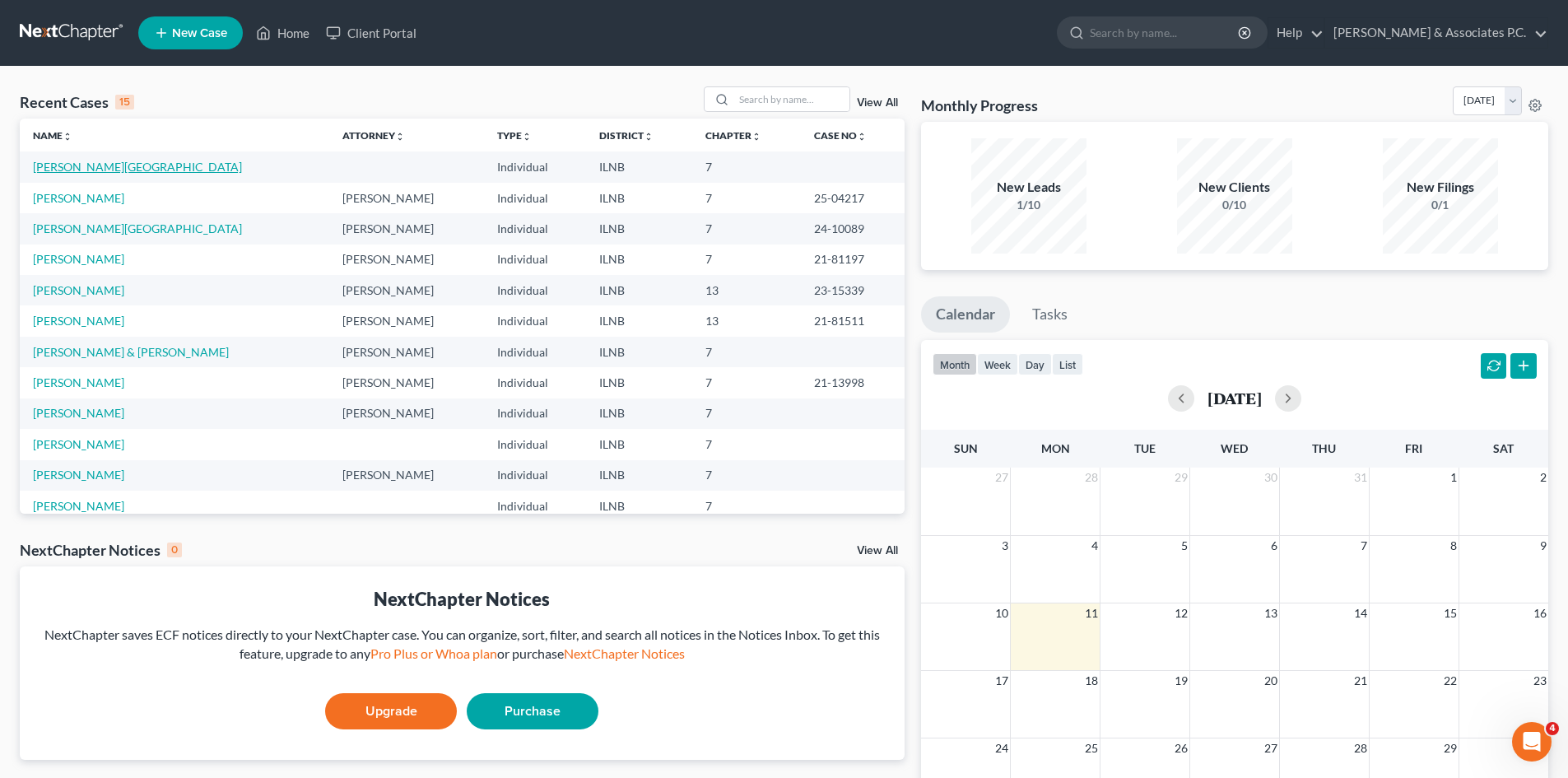
click at [81, 171] on link "[PERSON_NAME][GEOGRAPHIC_DATA]" at bounding box center [137, 166] width 209 height 14
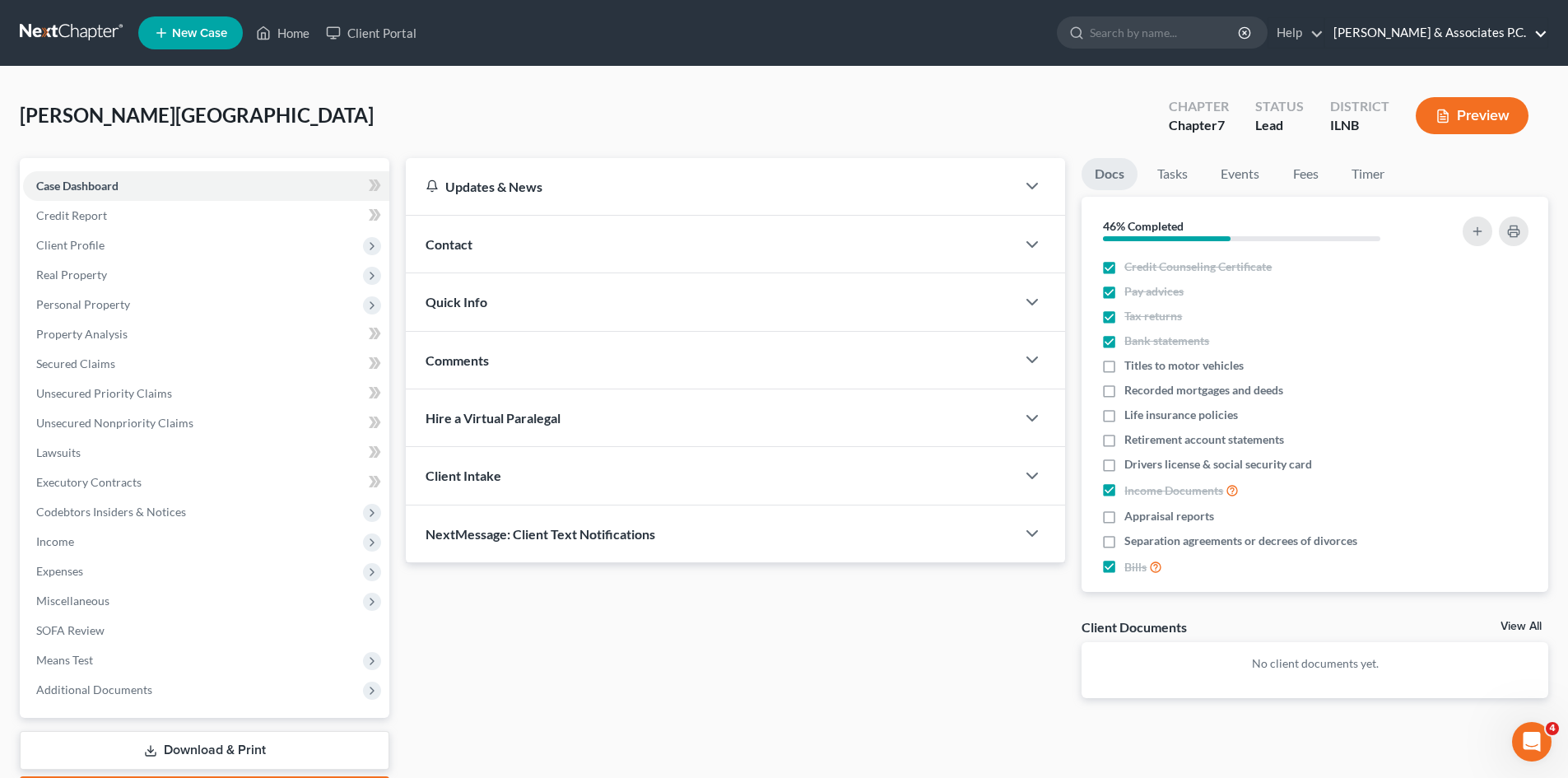
click at [1521, 32] on link "[PERSON_NAME] & Associates P.C." at bounding box center [1436, 33] width 223 height 29
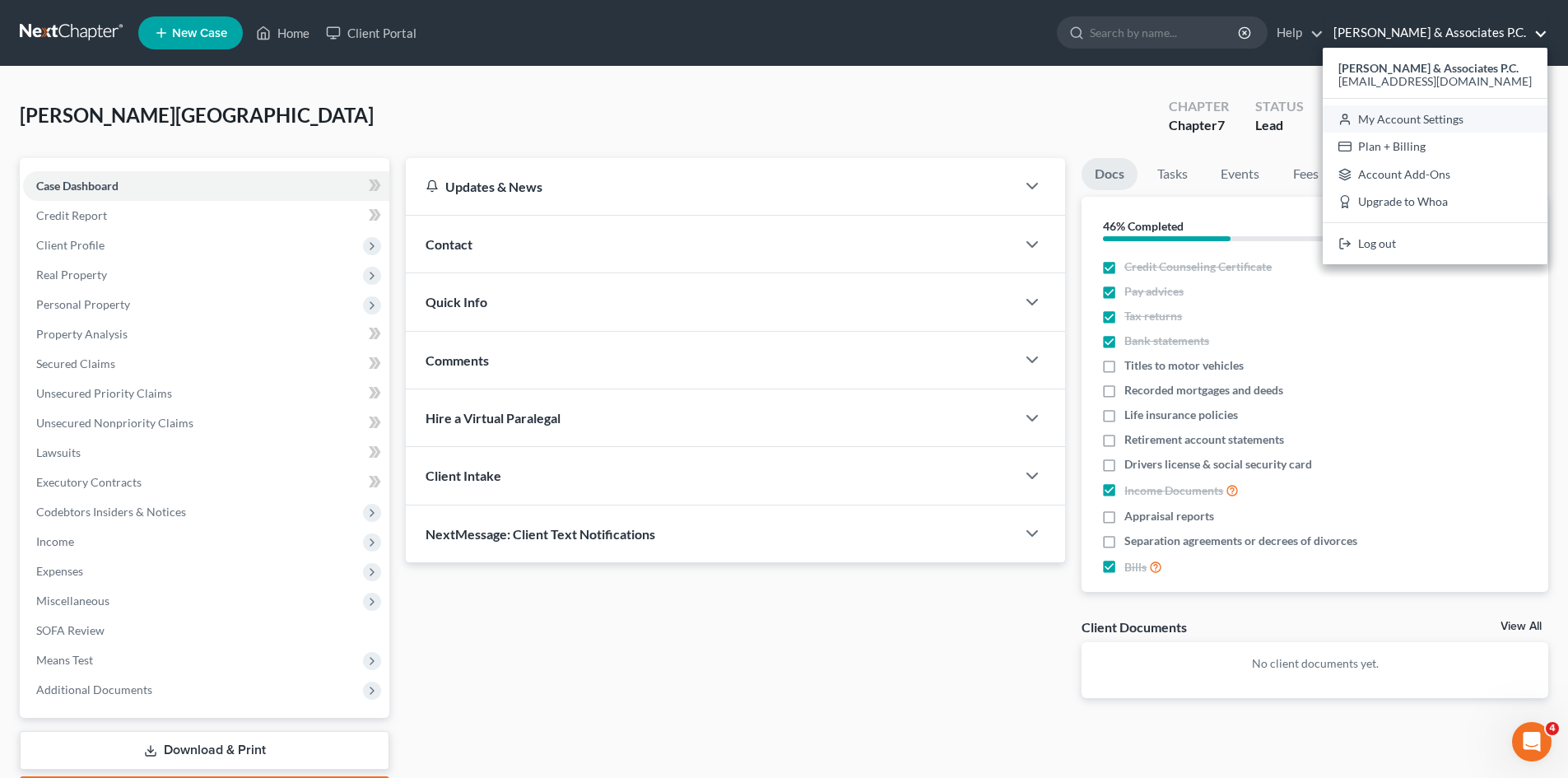
click at [1472, 115] on link "My Account Settings" at bounding box center [1435, 118] width 225 height 28
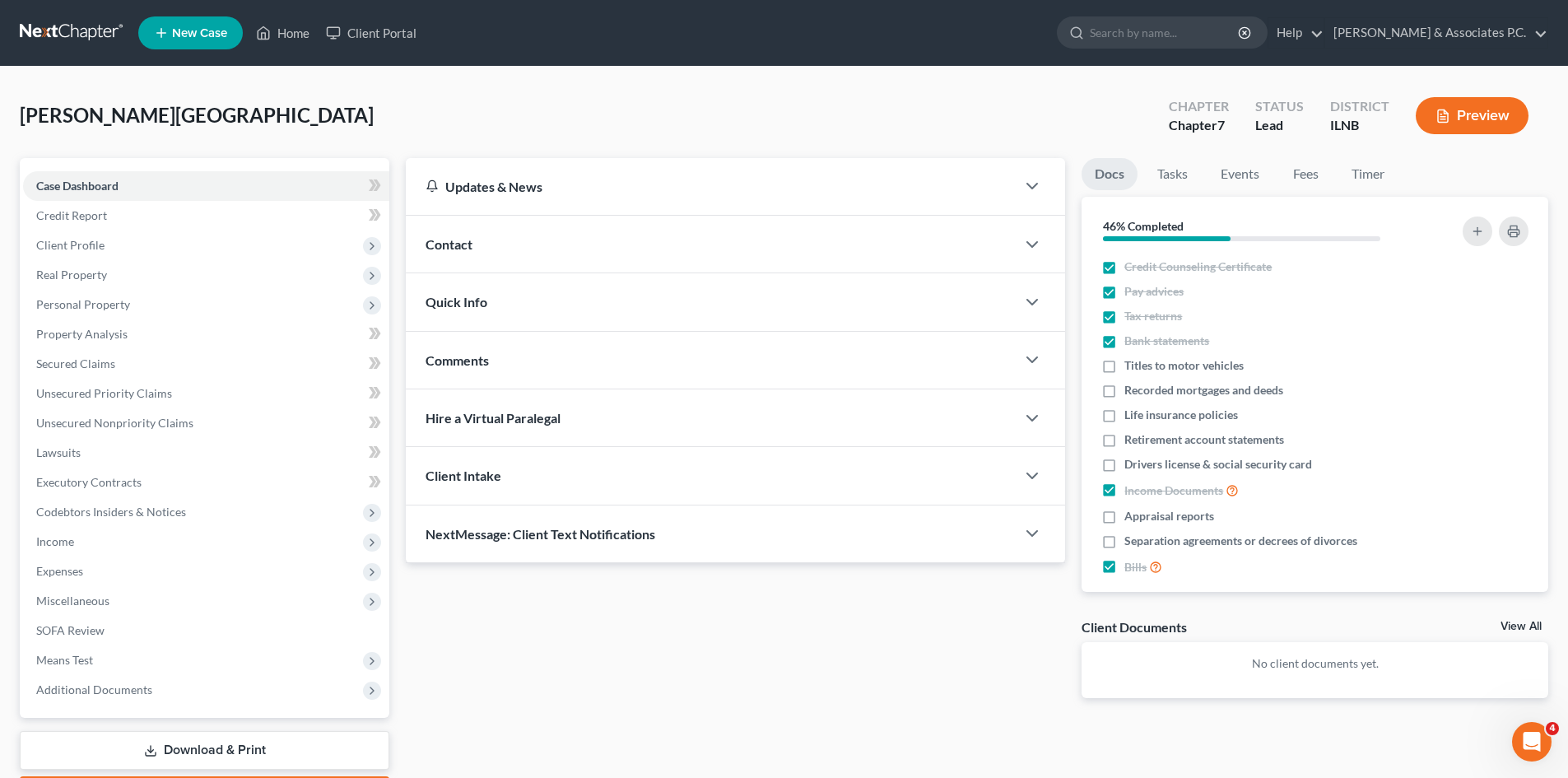
select select "24"
select select "14"
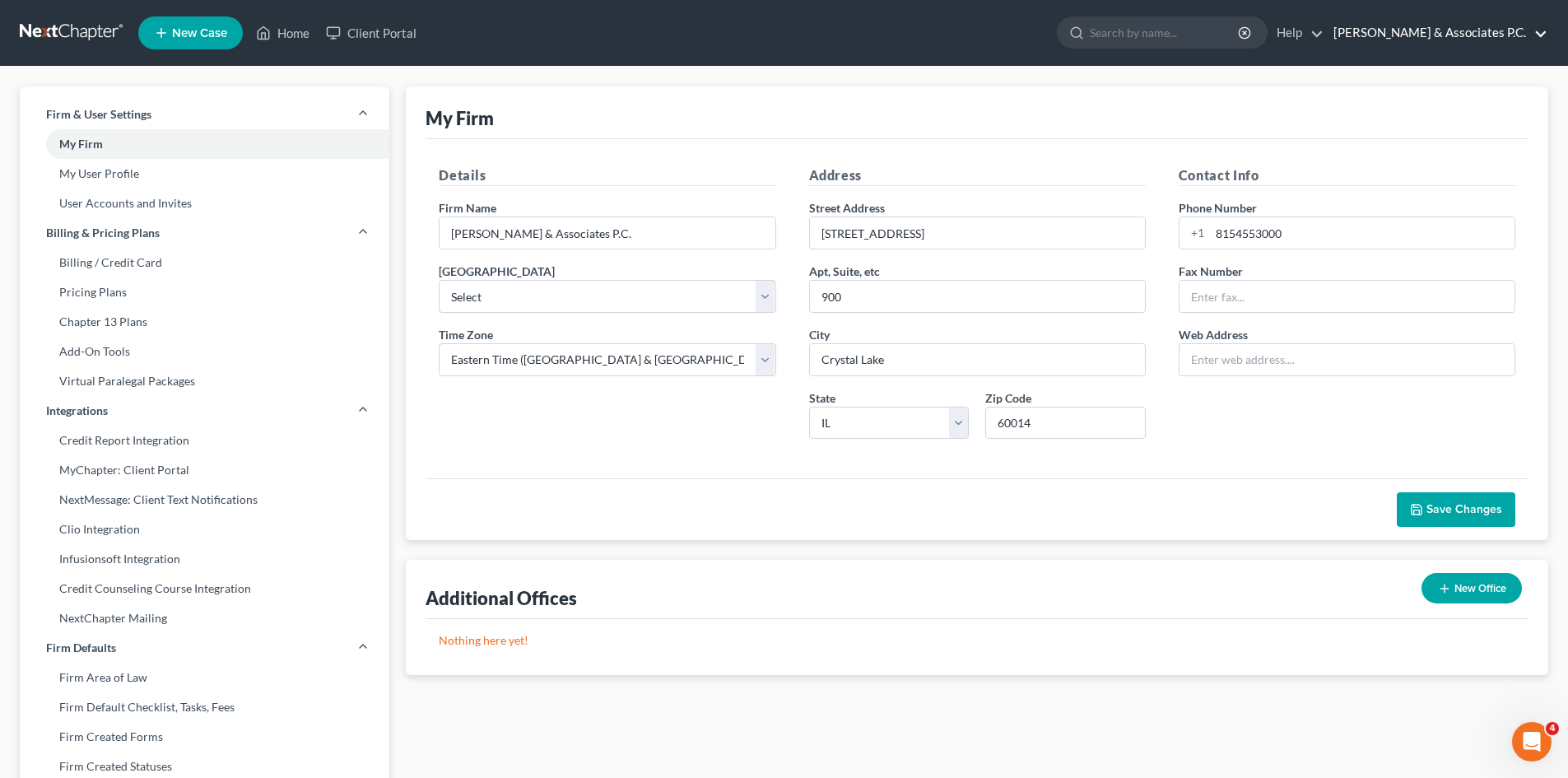
click at [1532, 29] on link "[PERSON_NAME] & Associates P.C." at bounding box center [1436, 33] width 223 height 29
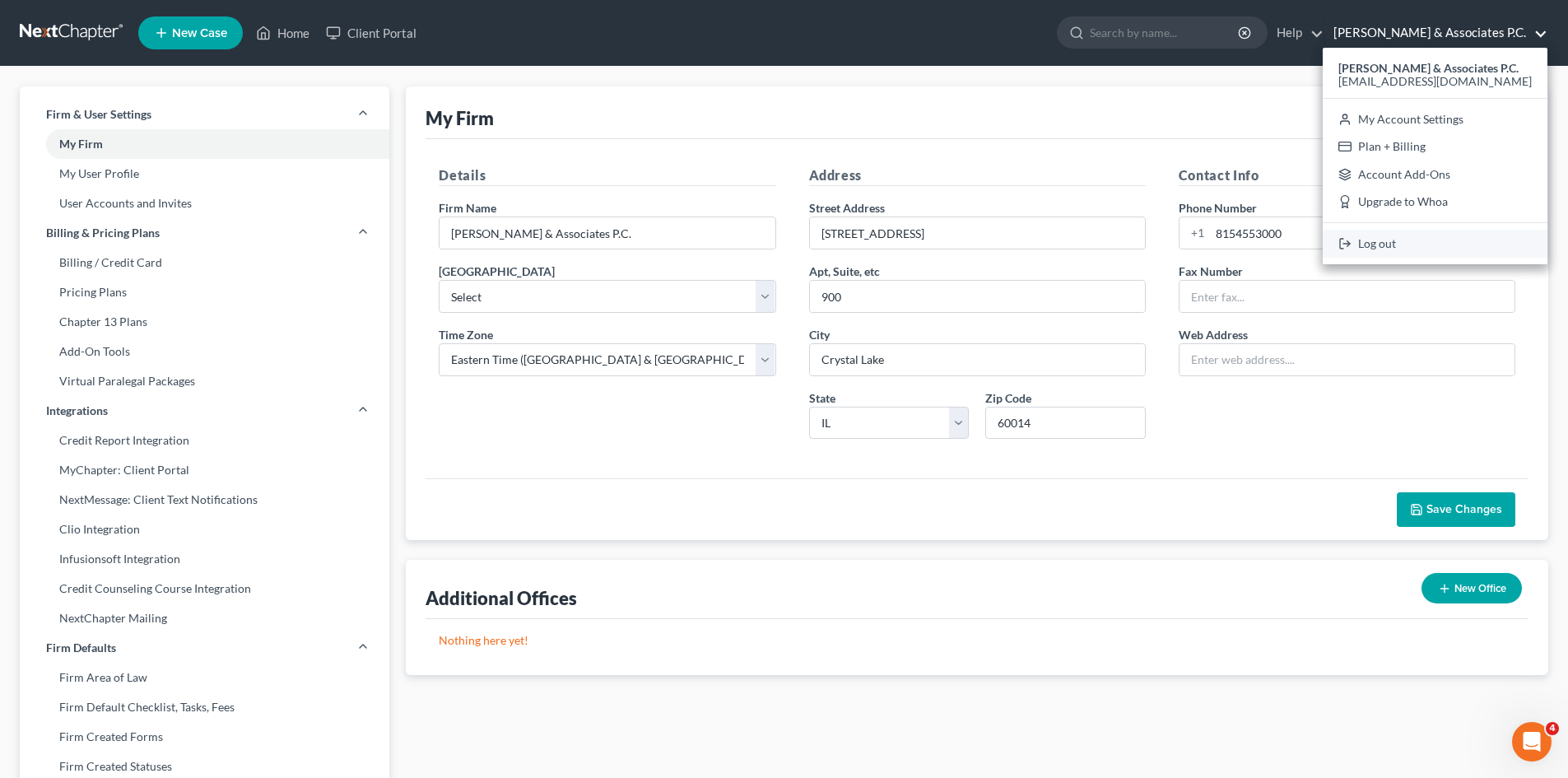
click at [1452, 234] on link "Log out" at bounding box center [1435, 243] width 225 height 28
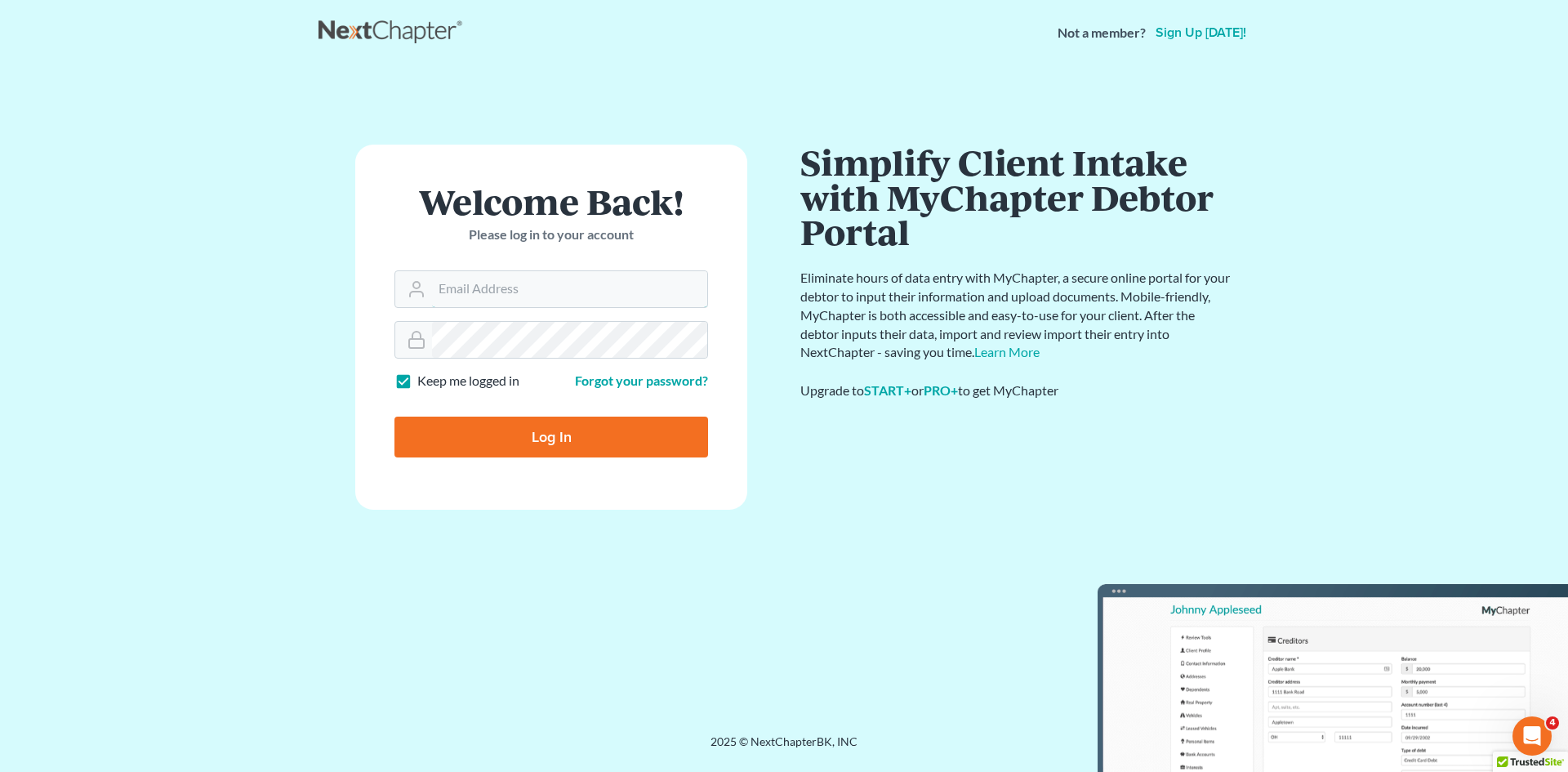
type input "[EMAIL_ADDRESS][DOMAIN_NAME]"
click at [824, 515] on div "Communicate Better with your Debtor with NextMessage Send and receive messages …" at bounding box center [1016, 393] width 433 height 498
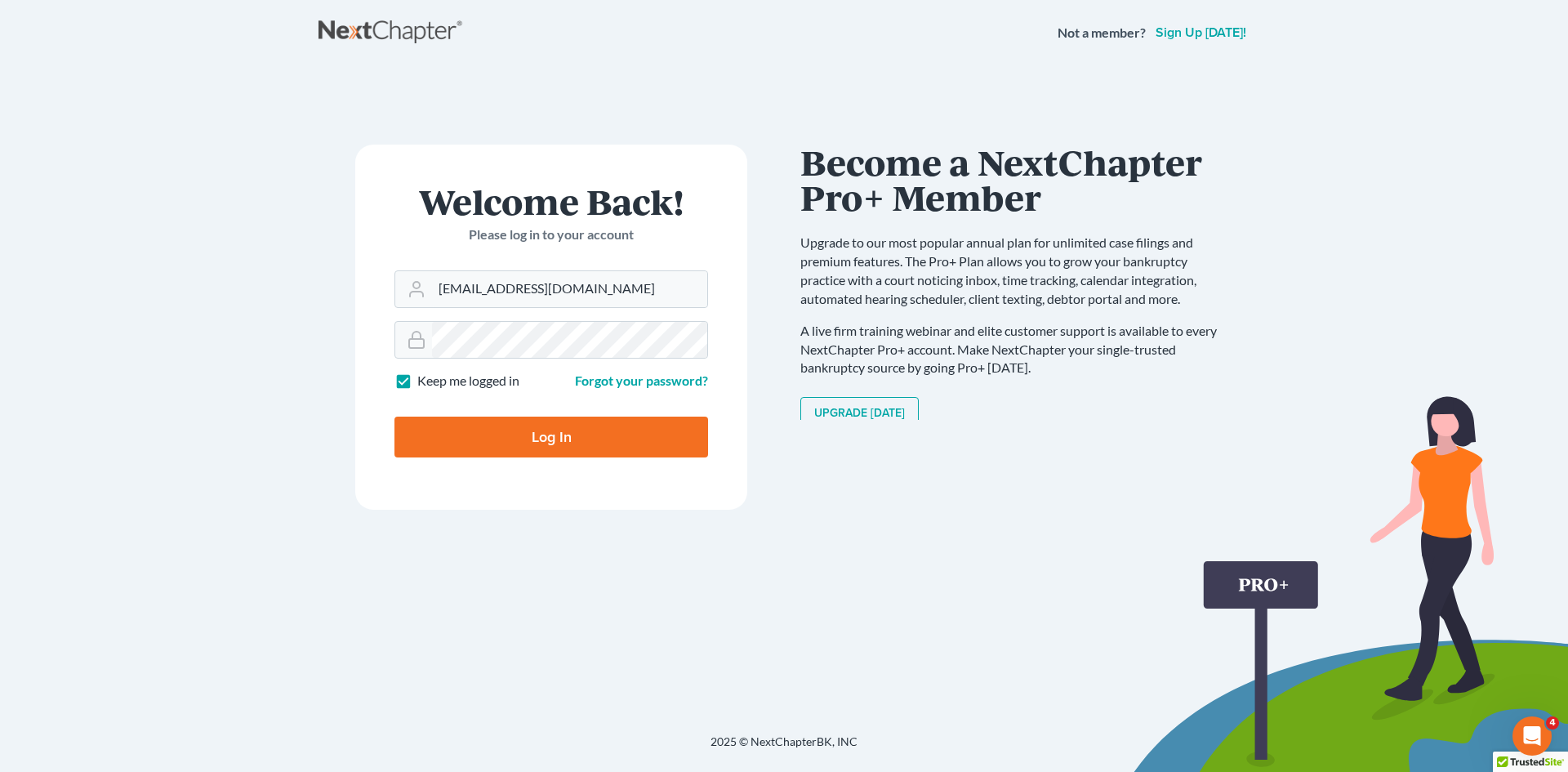
click at [614, 441] on input "Log In" at bounding box center [551, 437] width 313 height 41
type input "Thinking..."
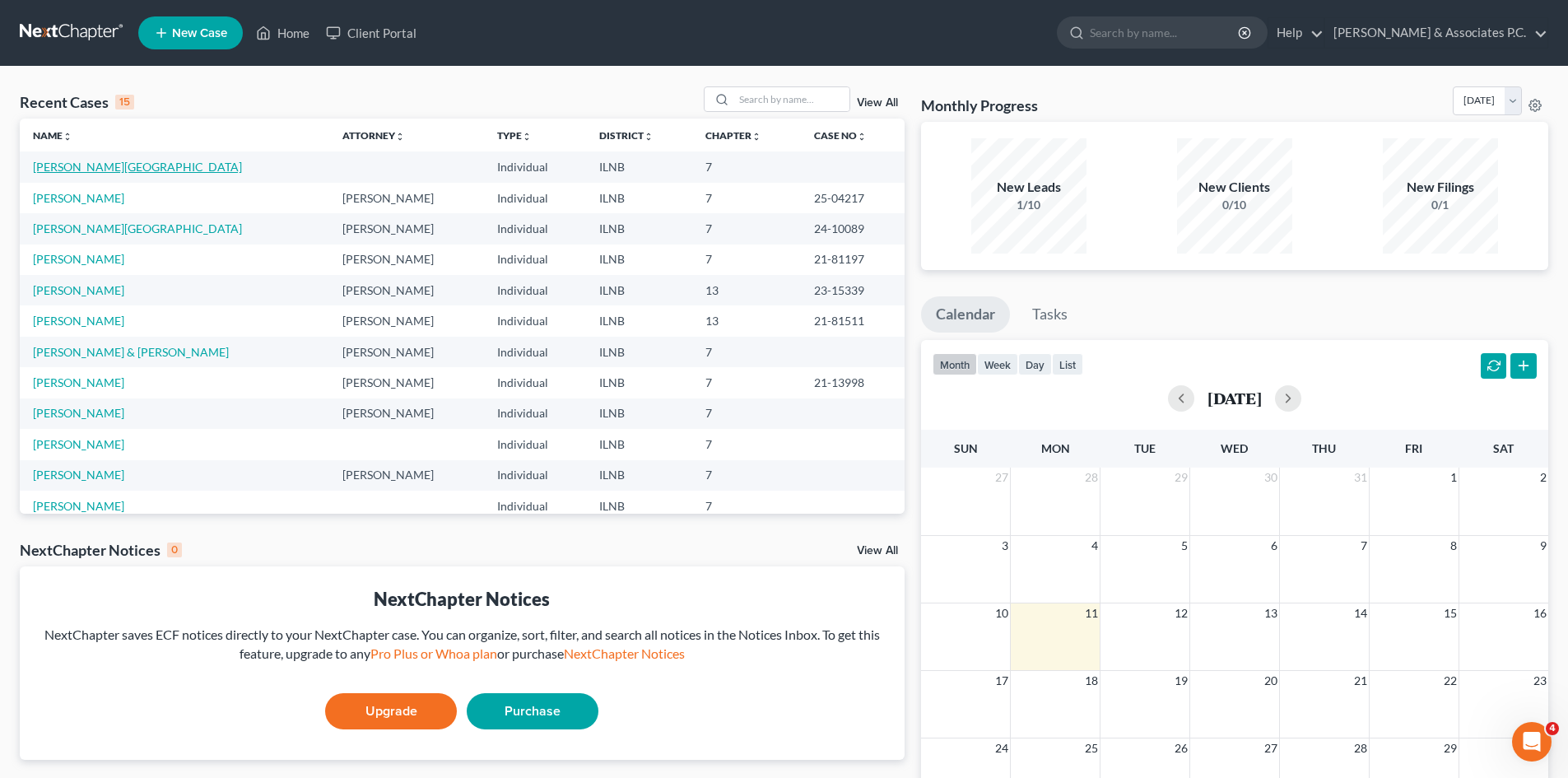
click at [62, 163] on link "[PERSON_NAME][GEOGRAPHIC_DATA]" at bounding box center [137, 166] width 209 height 14
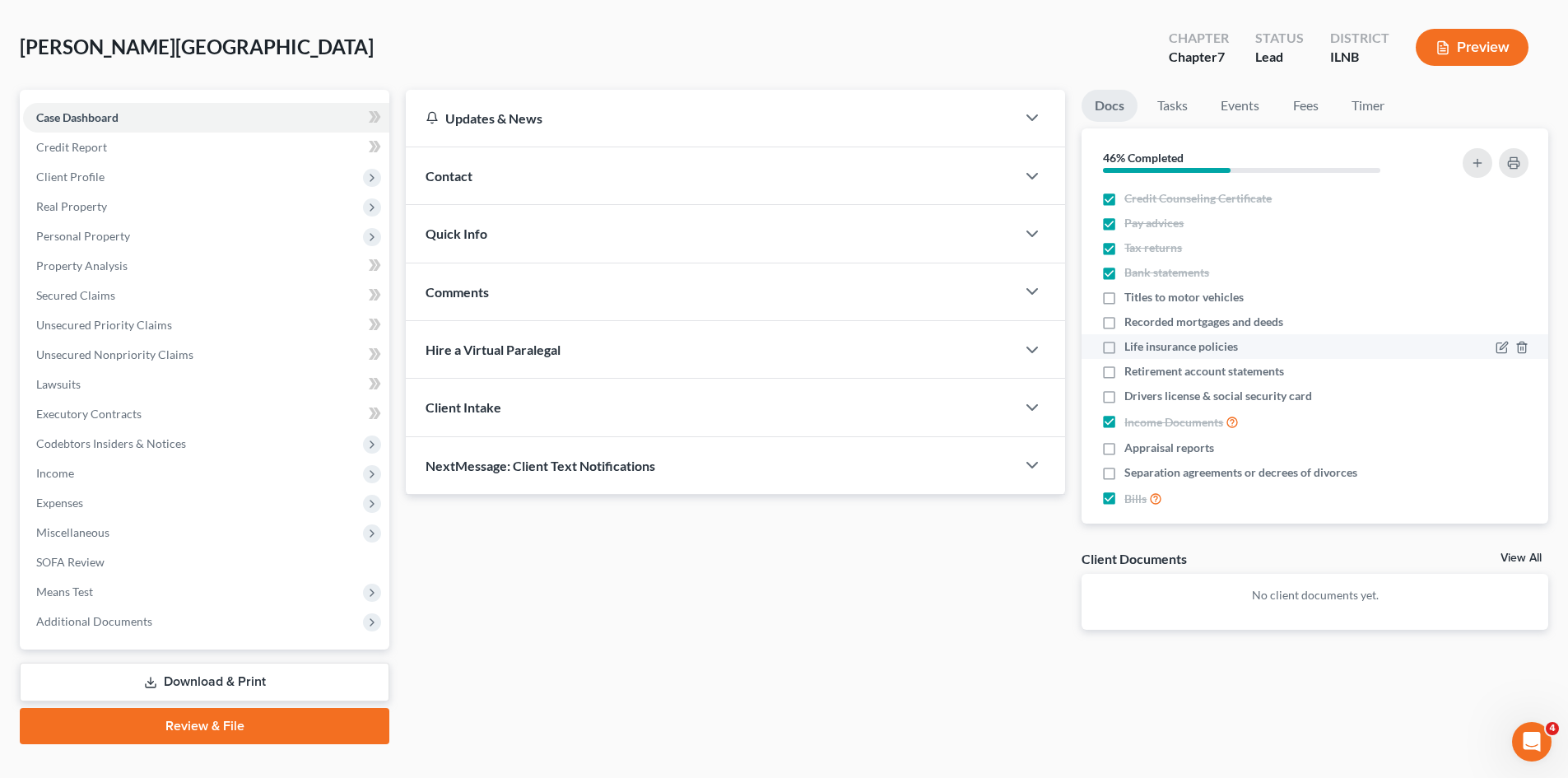
scroll to position [72, 0]
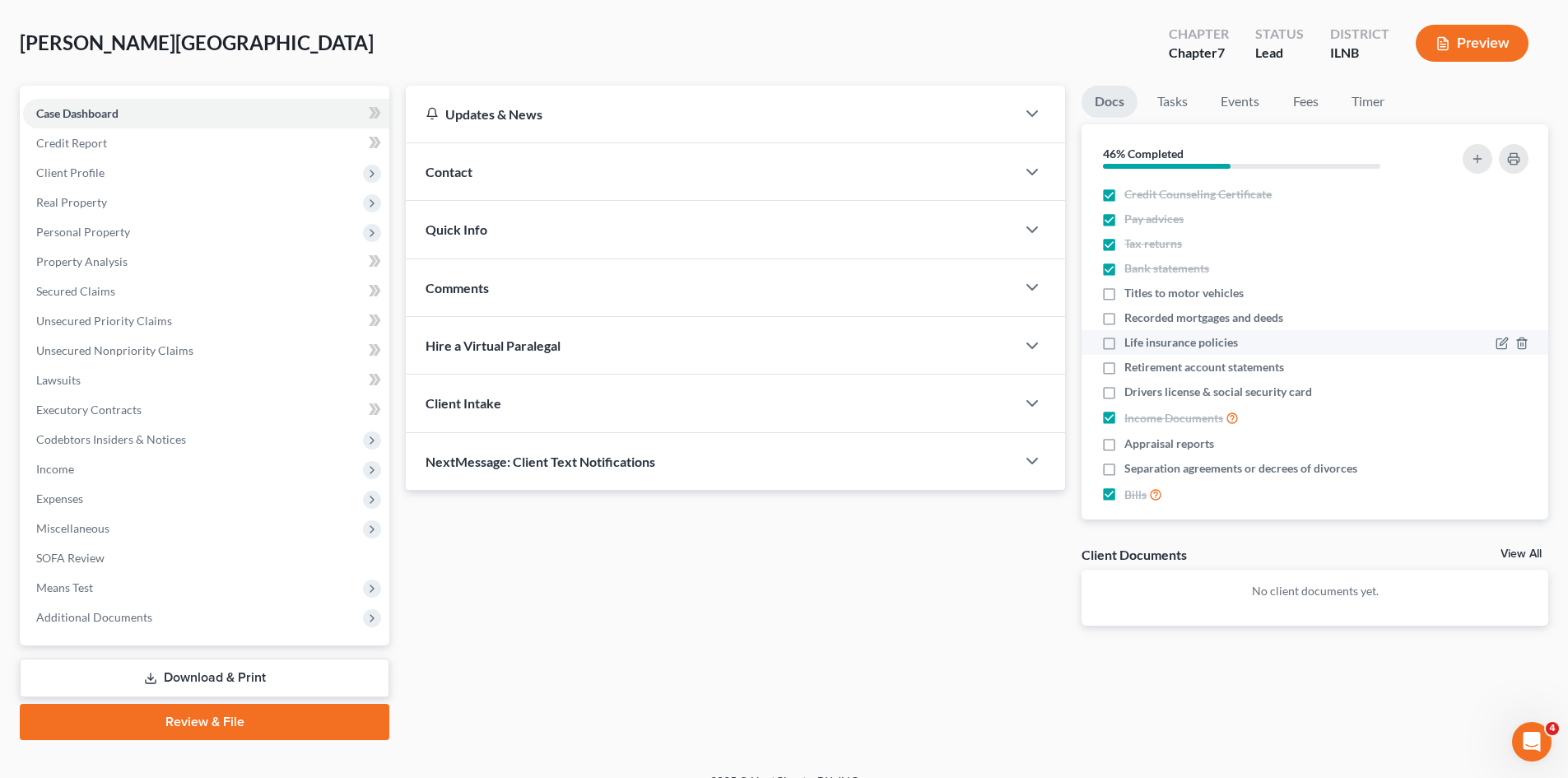
click at [1171, 348] on span "Life insurance policies" at bounding box center [1181, 343] width 113 height 17
click at [1141, 345] on input "Life insurance policies" at bounding box center [1135, 339] width 11 height 11
checkbox input "true"
click at [1125, 367] on label "Retirement account statements" at bounding box center [1204, 367] width 160 height 17
click at [1130, 367] on input "Retirement account statements" at bounding box center [1135, 364] width 11 height 11
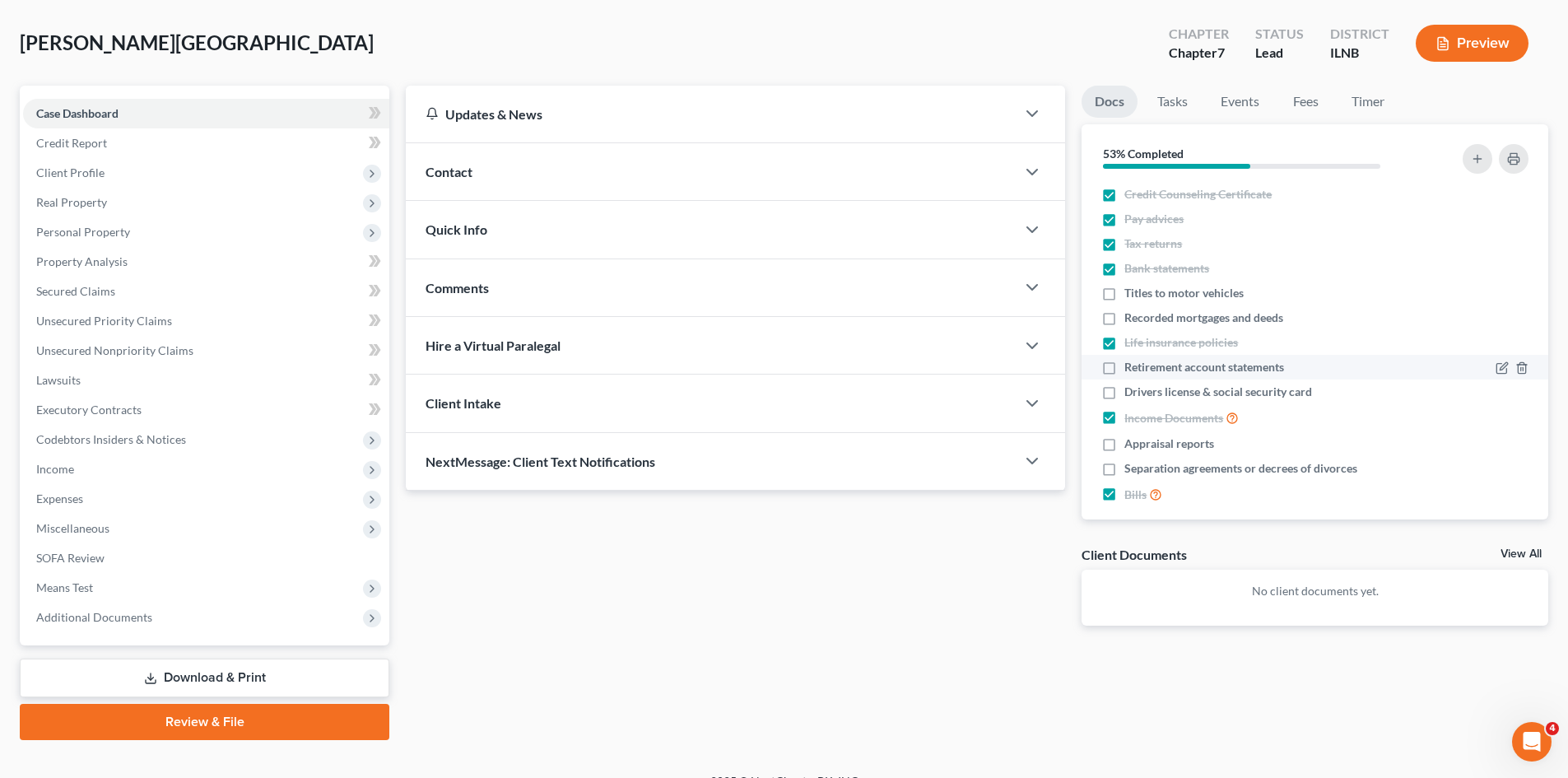
checkbox input "true"
click at [1125, 397] on label "Drivers license & social security card" at bounding box center [1218, 392] width 187 height 17
click at [1130, 394] on input "Drivers license & social security card" at bounding box center [1135, 389] width 11 height 11
checkbox input "true"
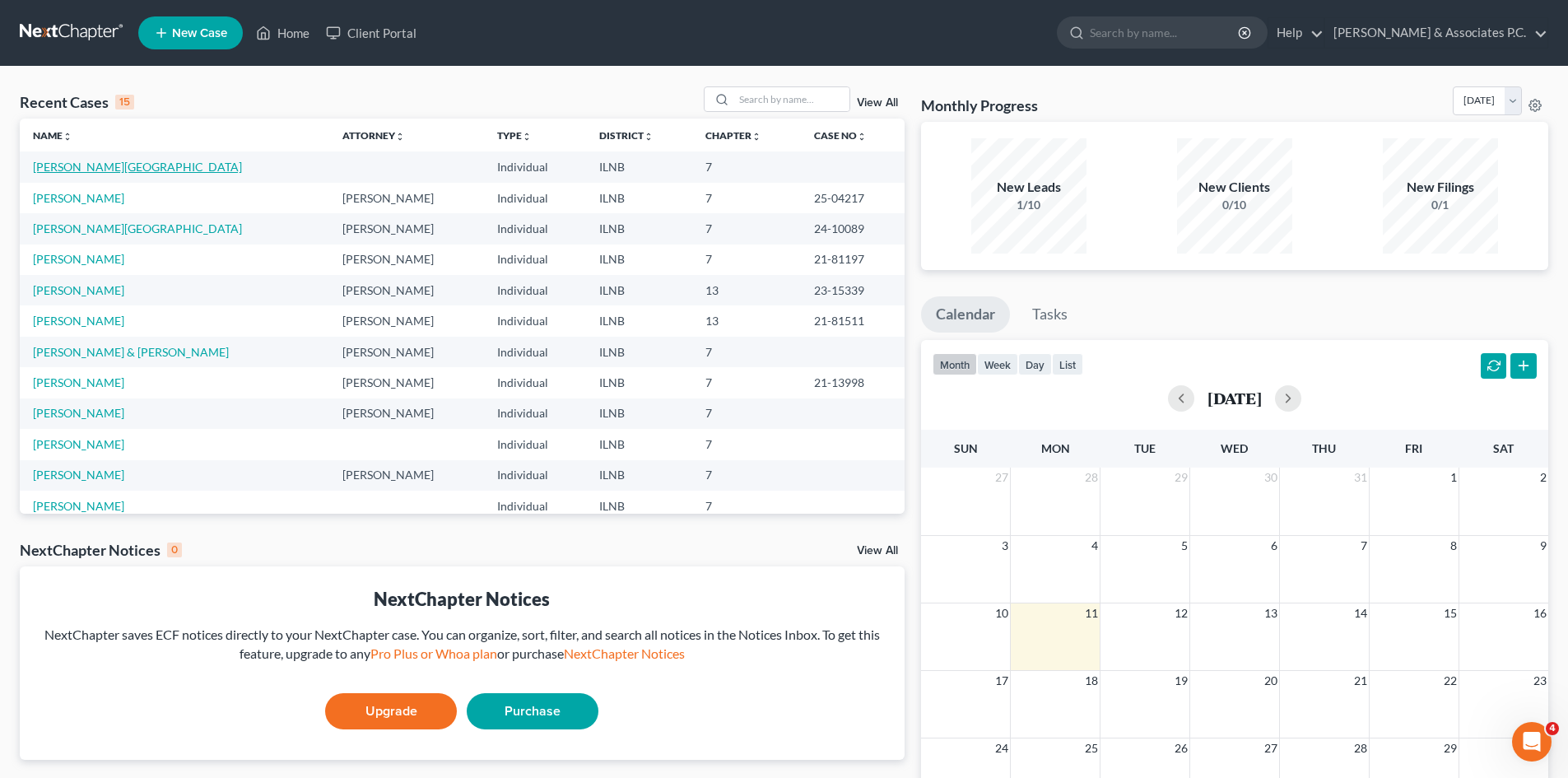
click at [78, 167] on link "[PERSON_NAME][GEOGRAPHIC_DATA]" at bounding box center [137, 166] width 209 height 14
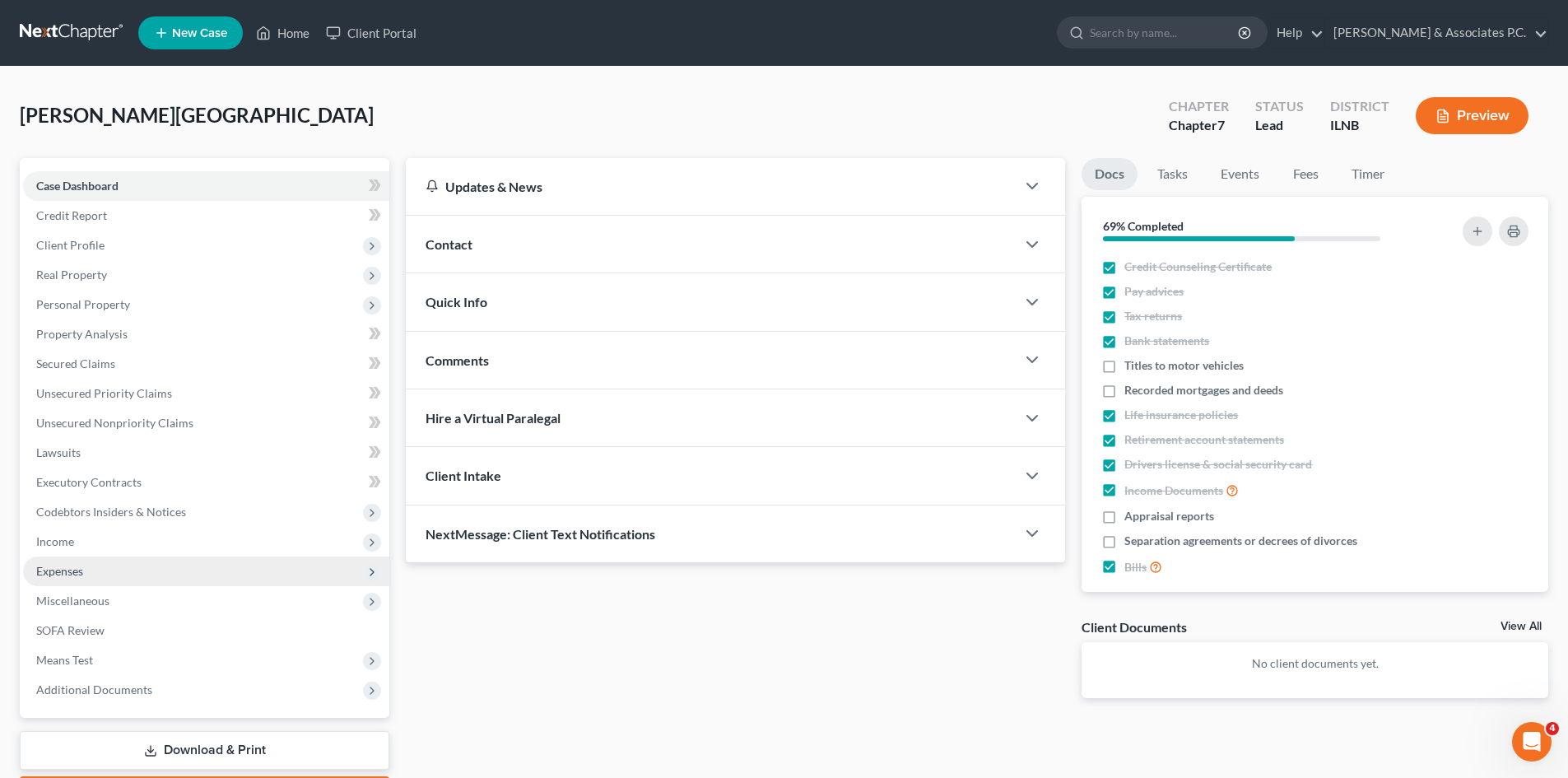
click at [75, 580] on span "Expenses" at bounding box center [206, 570] width 366 height 29
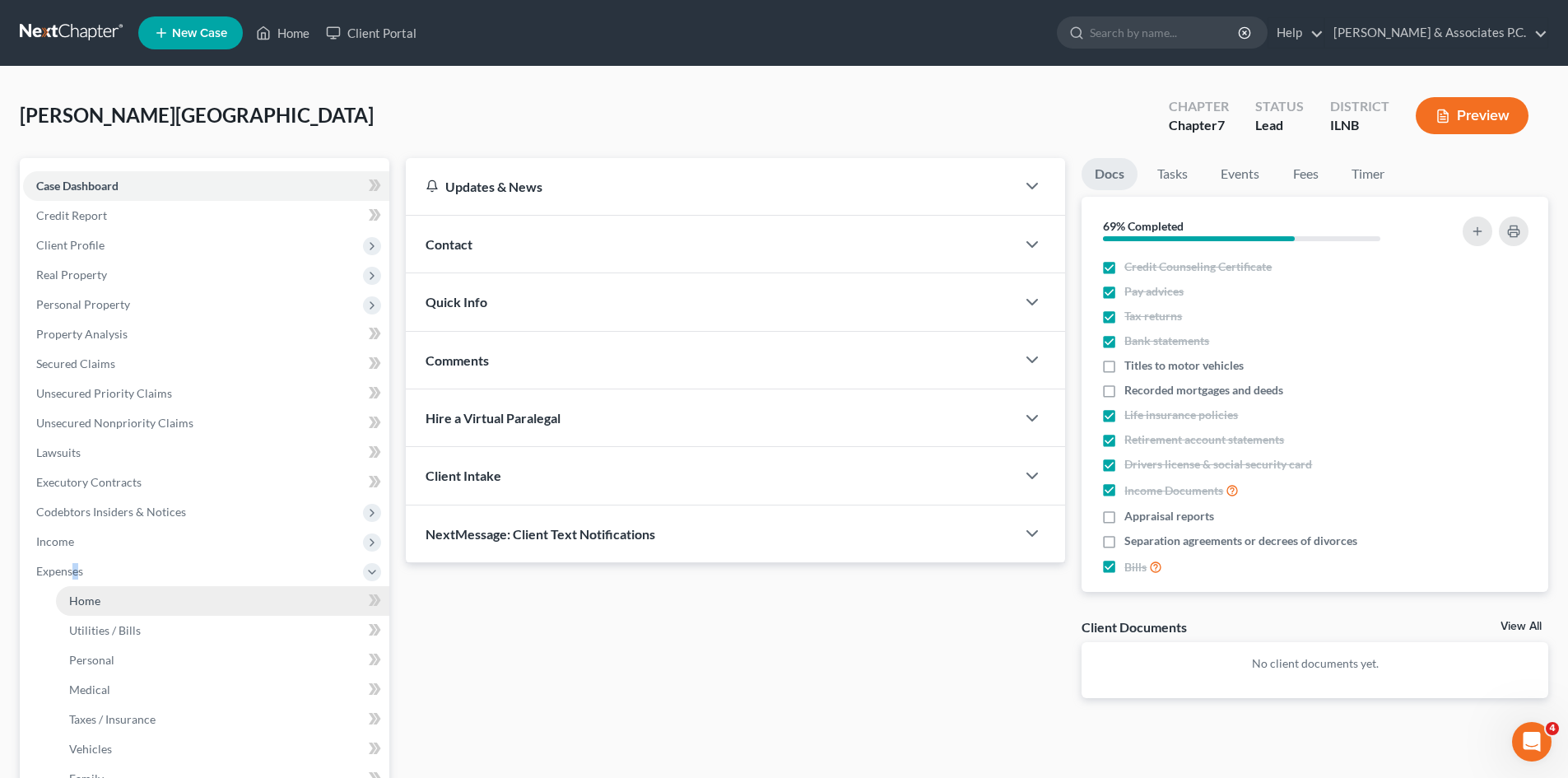
click at [78, 596] on span "Home" at bounding box center [84, 600] width 31 height 14
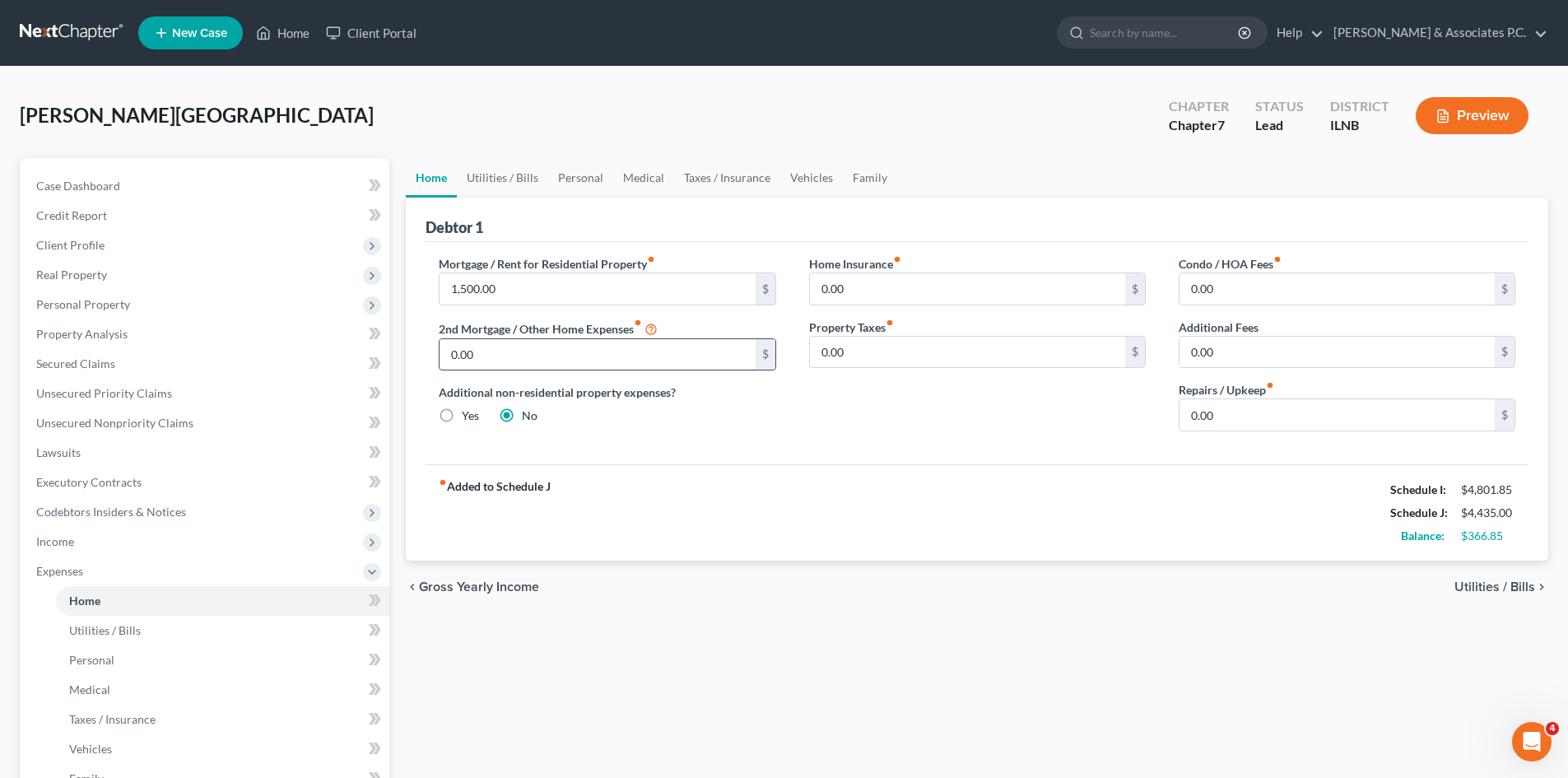
click at [683, 363] on input "0.00" at bounding box center [596, 355] width 315 height 31
type input "1,920.27"
click at [920, 394] on div "Home Insurance fiber_manual_record 0.00 $ Property Taxes fiber_manual_record 0.…" at bounding box center [978, 350] width 370 height 189
click at [794, 442] on div "Home Insurance fiber_manual_record 0.00 $ Property Taxes fiber_manual_record 0.…" at bounding box center [978, 350] width 370 height 189
click at [771, 492] on div "fiber_manual_record Added to Schedule J Schedule I: $4,801.85 Schedule J: $6,35…" at bounding box center [977, 513] width 1103 height 97
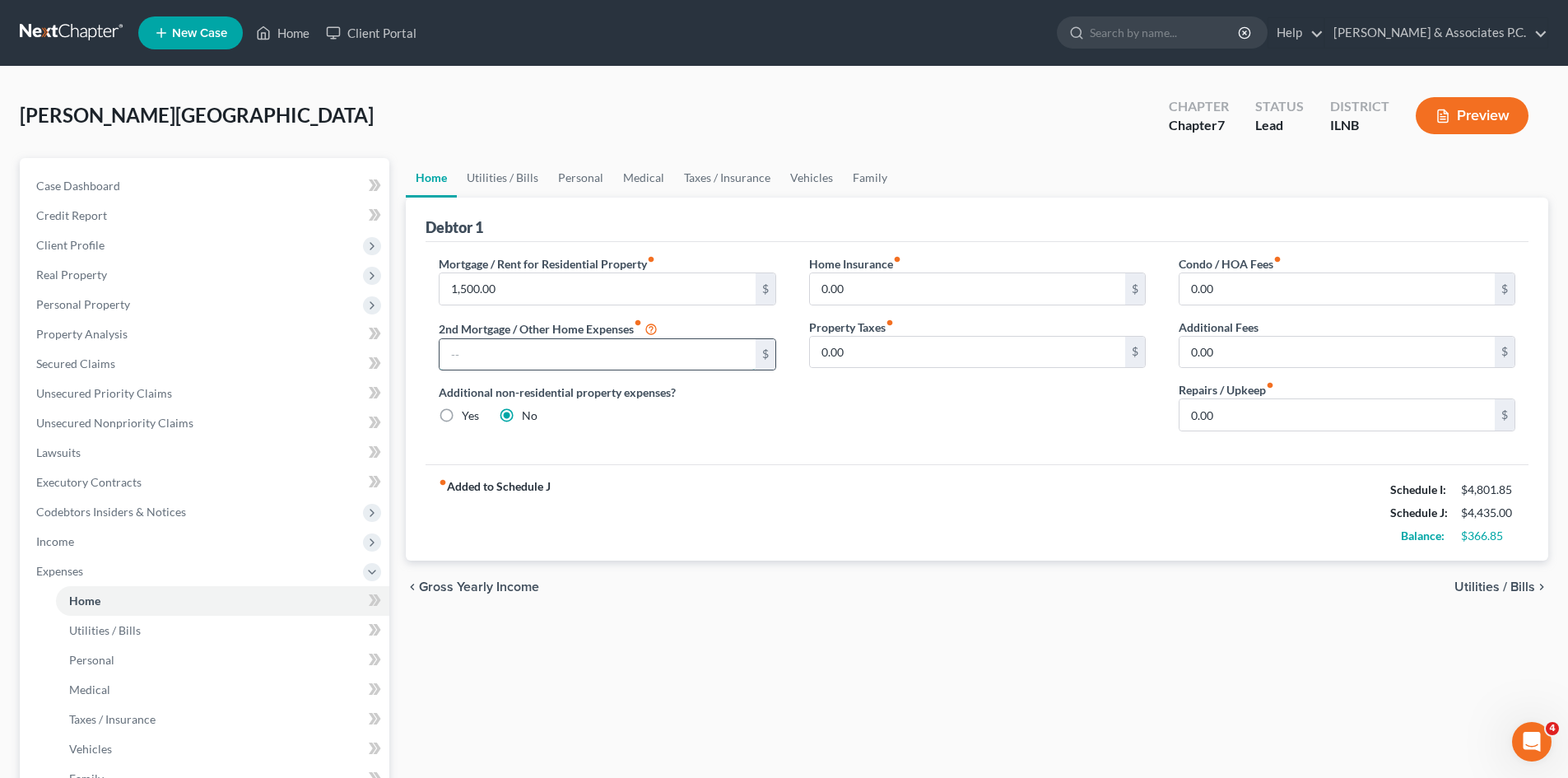
click at [472, 353] on input "text" at bounding box center [596, 355] width 315 height 31
type input "1,920.27"
click at [703, 428] on div "Mortgage / Rent for Residential Property fiber_manual_record 1,500.00 $ 2nd Mor…" at bounding box center [607, 350] width 370 height 189
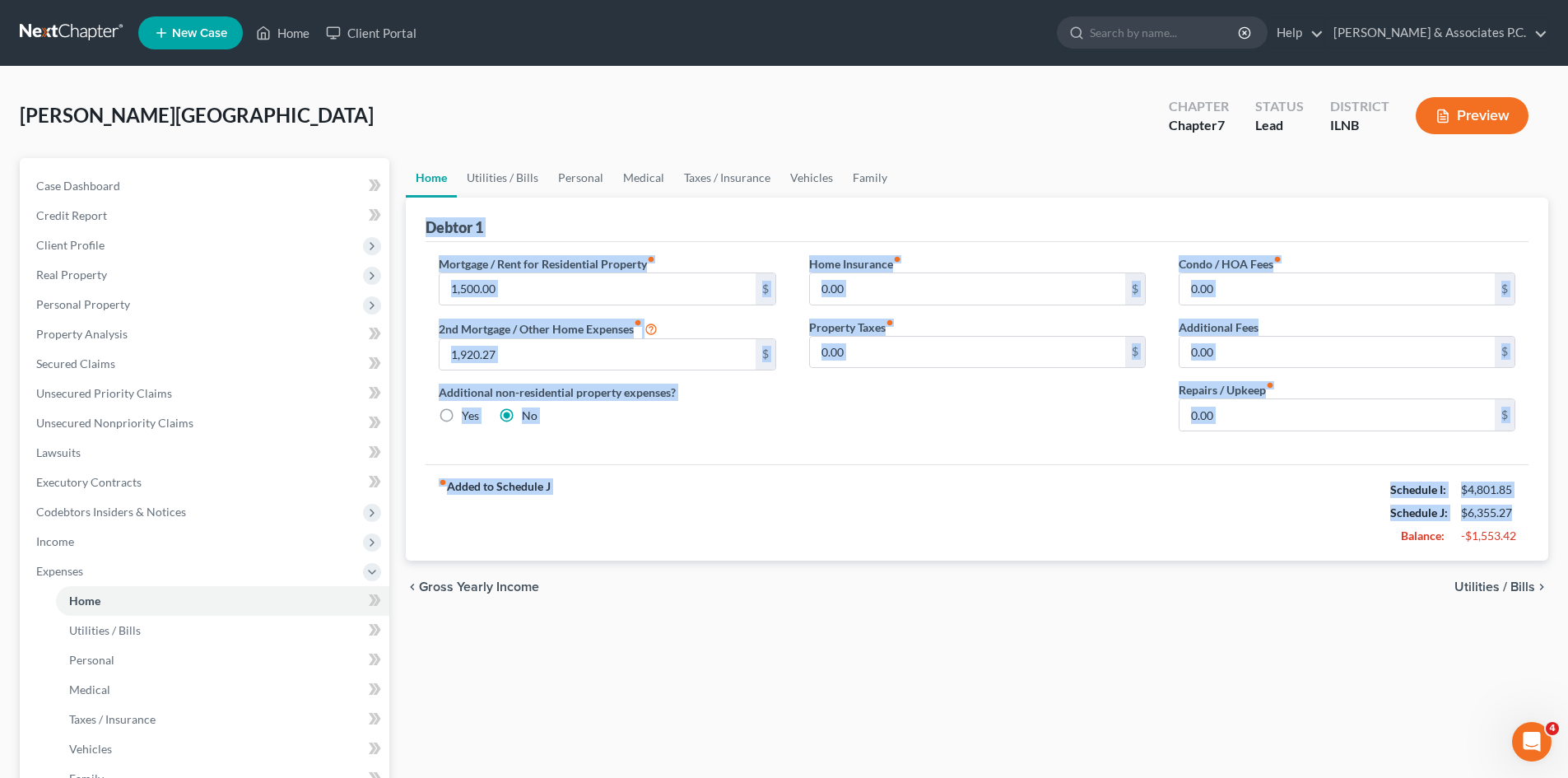
drag, startPoint x: 682, startPoint y: 429, endPoint x: 429, endPoint y: 226, distance: 324.4
click at [429, 226] on div "Debtor 1 Mortgage / Rent for Residential Property fiber_manual_record 1,500.00 …" at bounding box center [977, 379] width 1142 height 363
copy div "Debtor 1 Mortgage / Rent for Residential Property fiber_manual_record $ 2nd Mor…"
click at [644, 460] on div "Mortgage / Rent for Residential Property fiber_manual_record 1,500.00 $ 2nd Mor…" at bounding box center [977, 353] width 1103 height 223
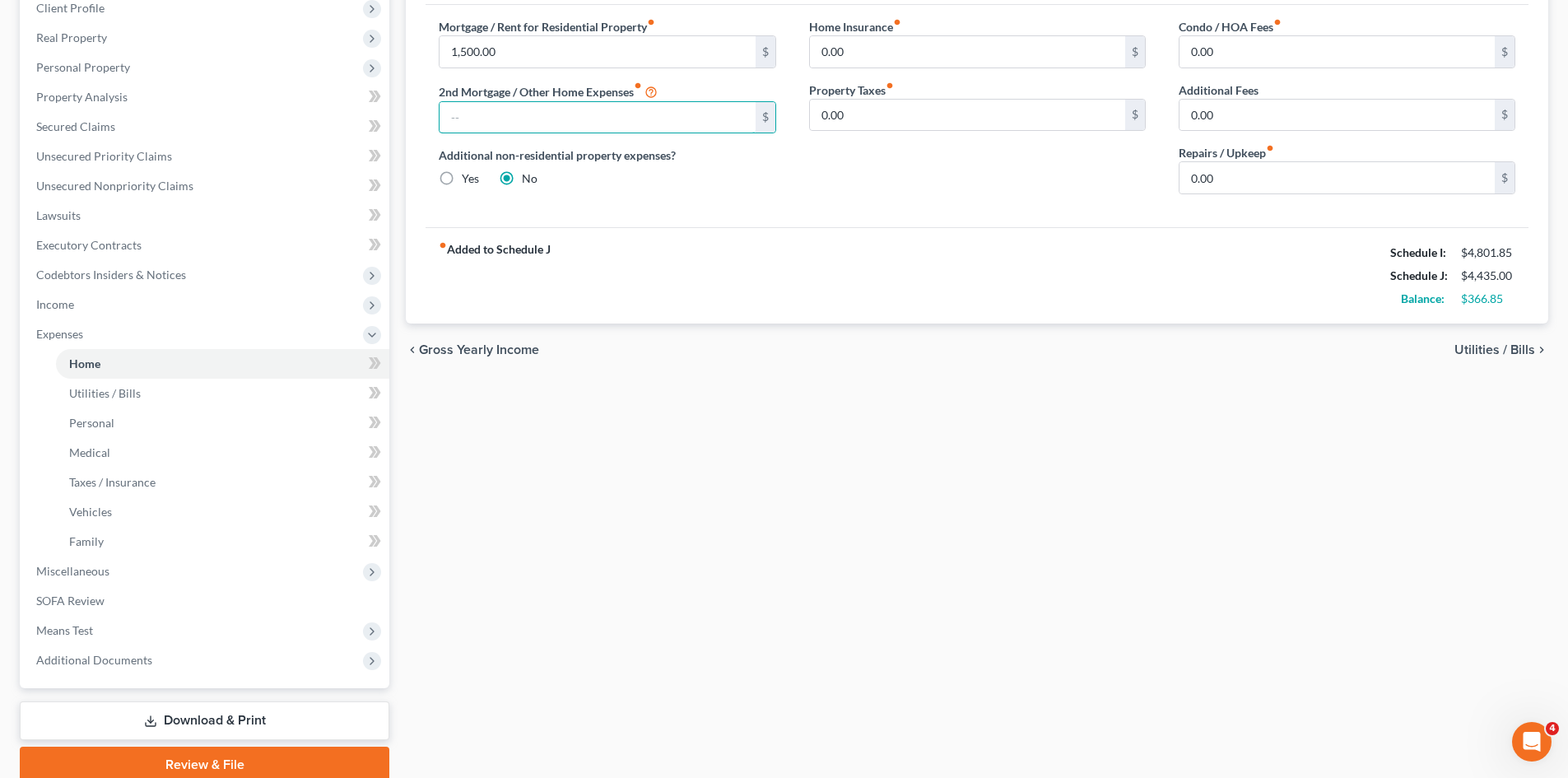
scroll to position [245, 0]
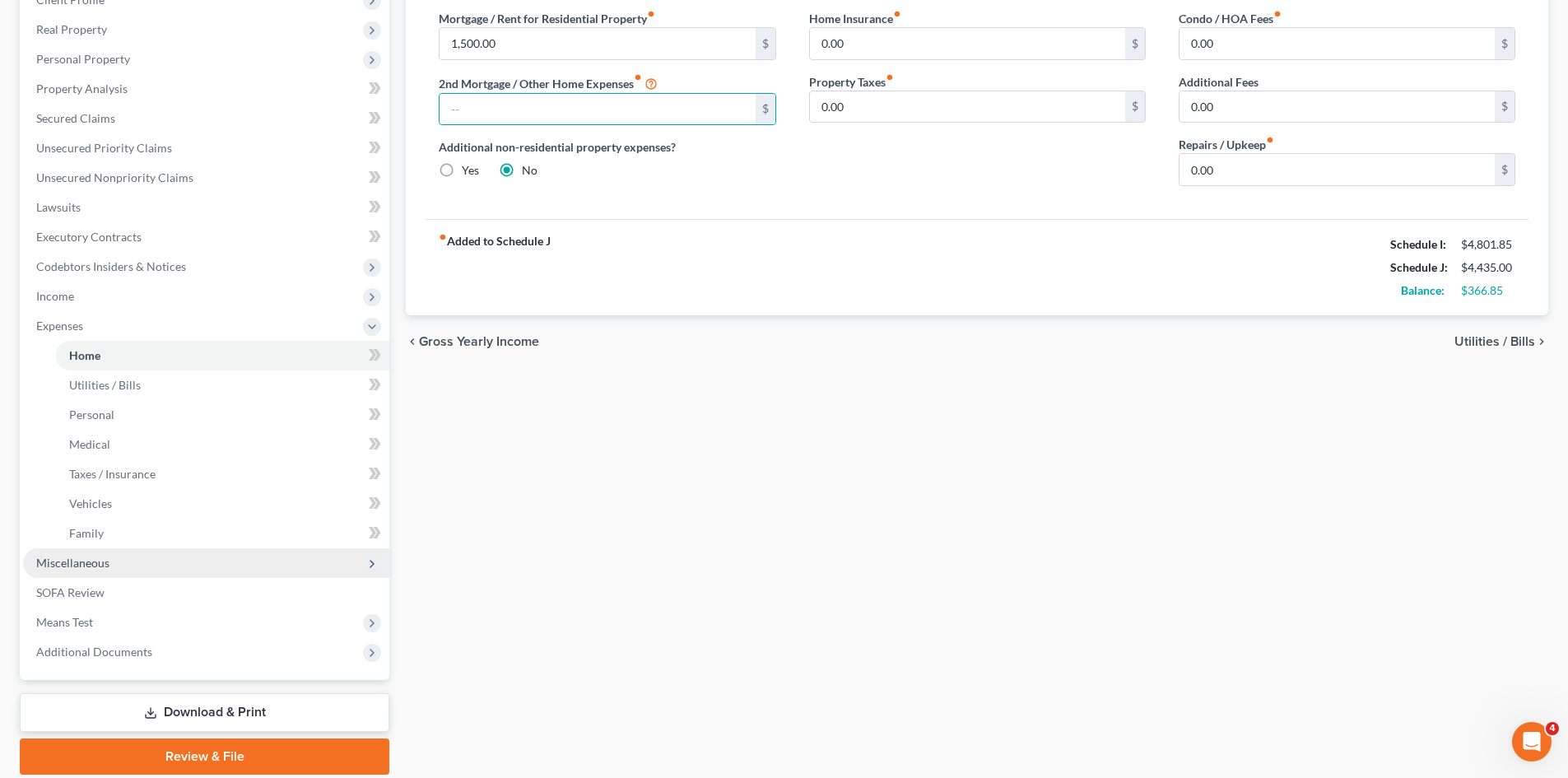
click at [81, 561] on span "Miscellaneous" at bounding box center [72, 562] width 73 height 14
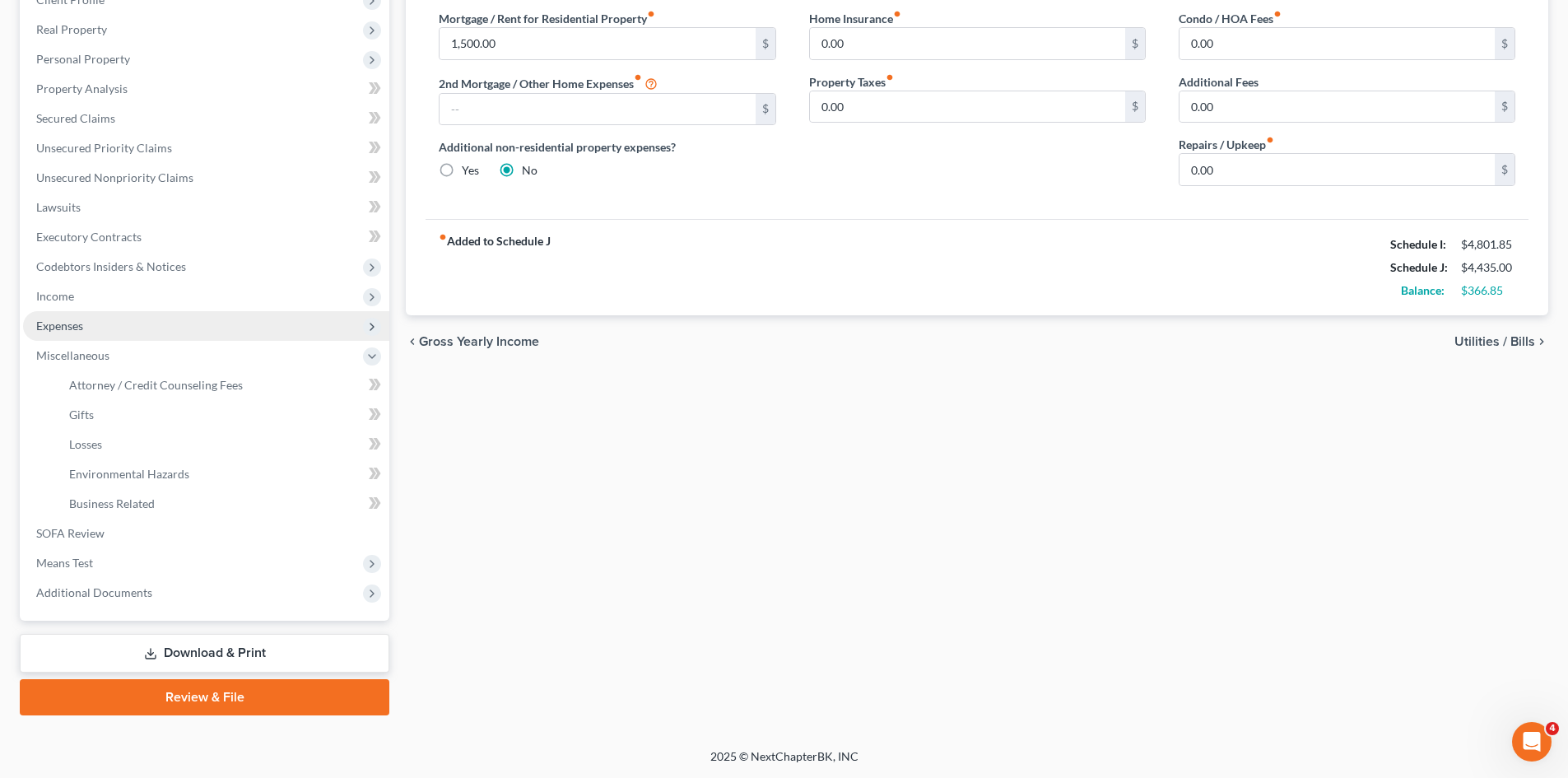
click at [66, 325] on span "Expenses" at bounding box center [60, 325] width 47 height 14
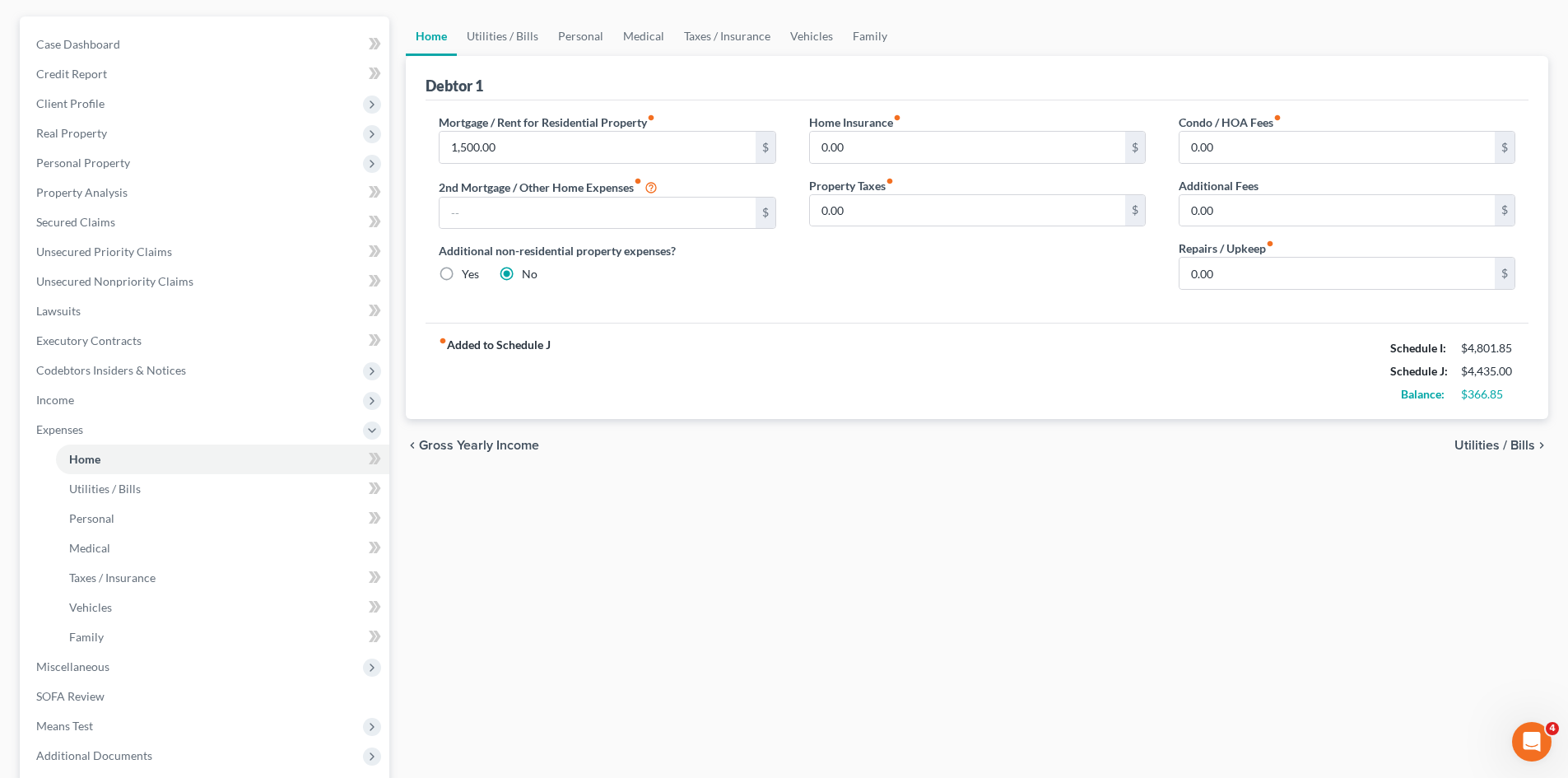
scroll to position [141, 0]
click at [478, 218] on input "text" at bounding box center [596, 213] width 315 height 31
type input "1,920.27"
